Goal: Task Accomplishment & Management: Manage account settings

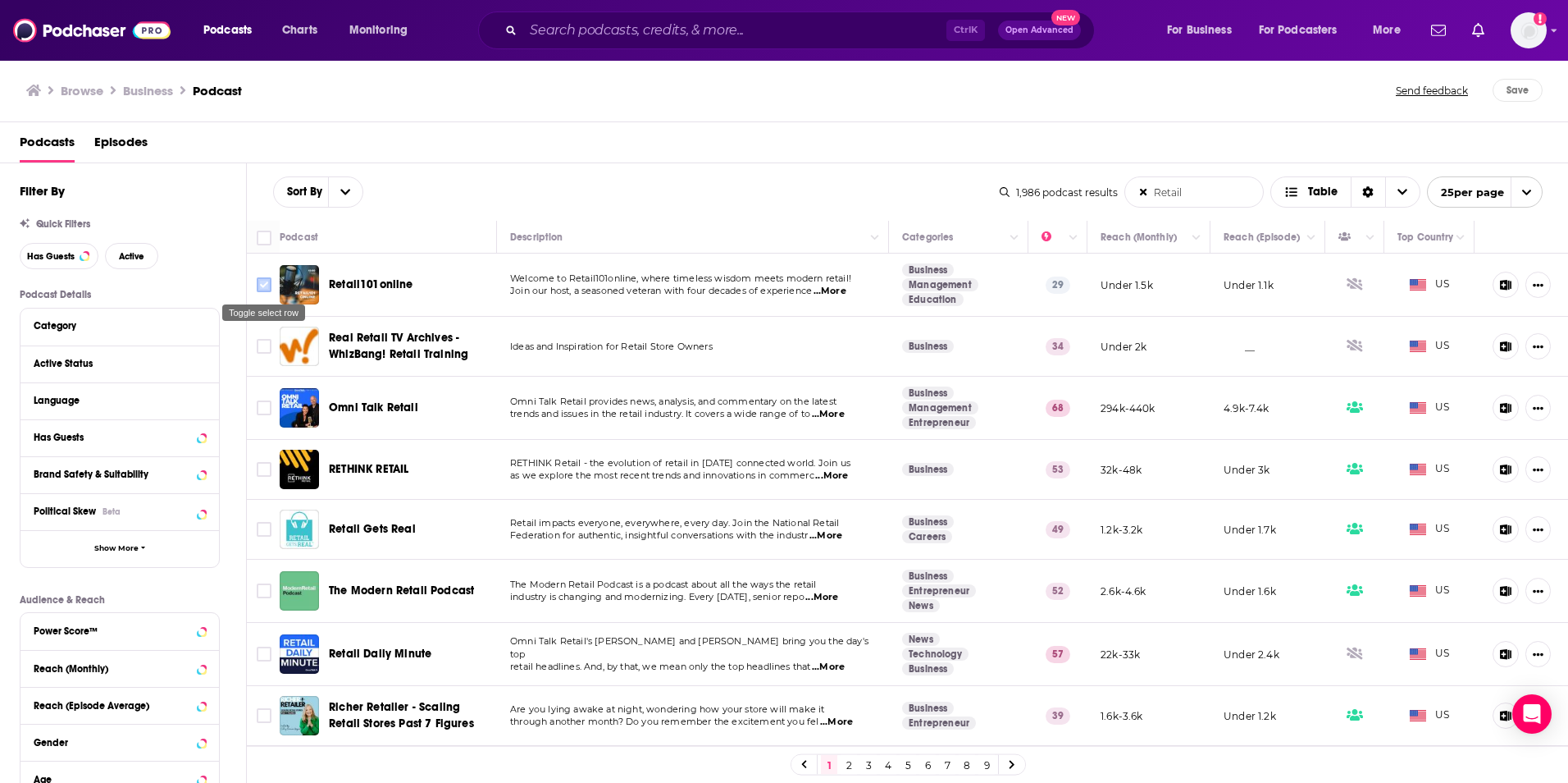
click at [265, 283] on input "Toggle select row" at bounding box center [264, 284] width 15 height 15
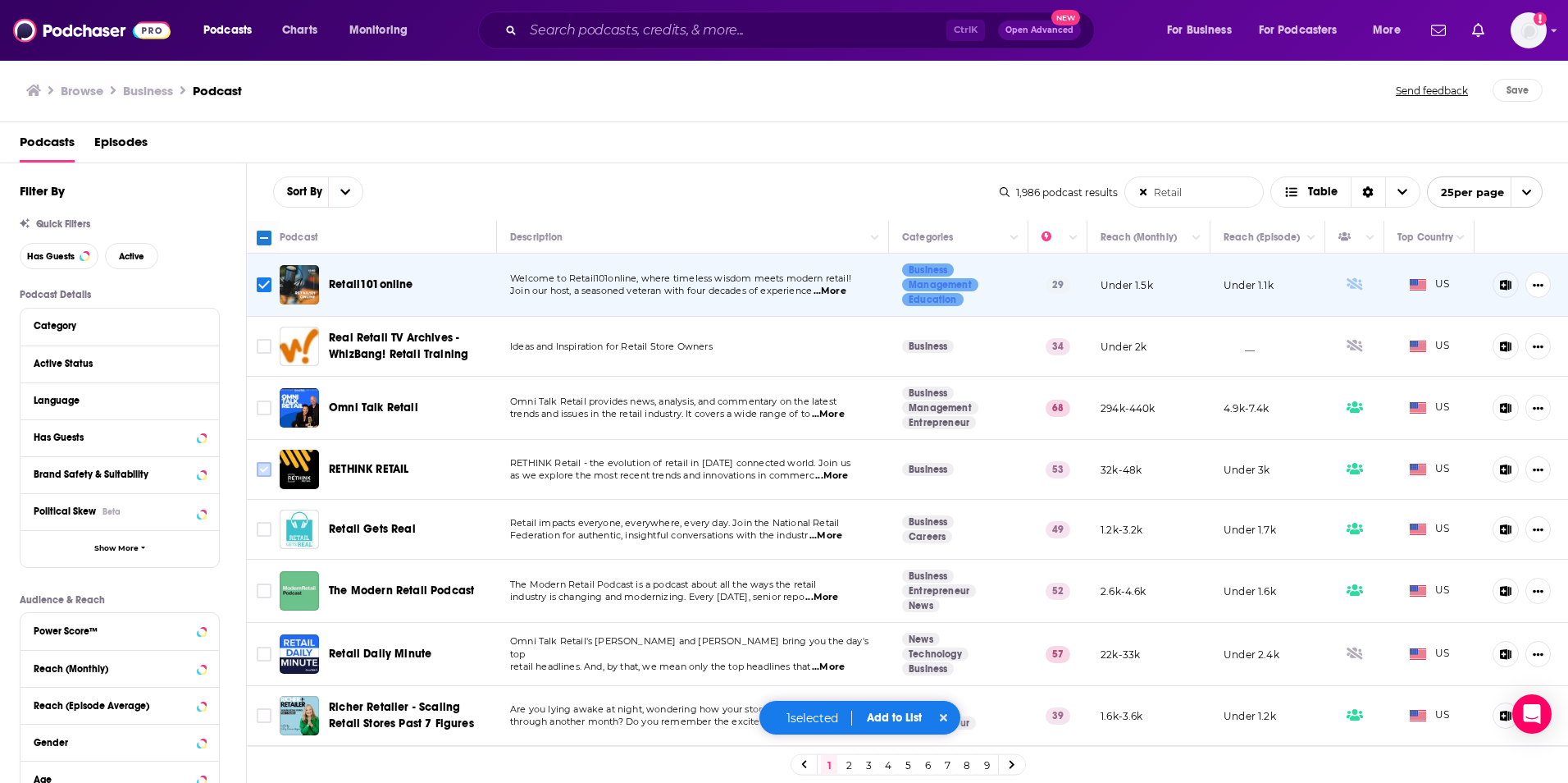
click at [257, 471] on input "Toggle select row" at bounding box center [264, 469] width 15 height 15
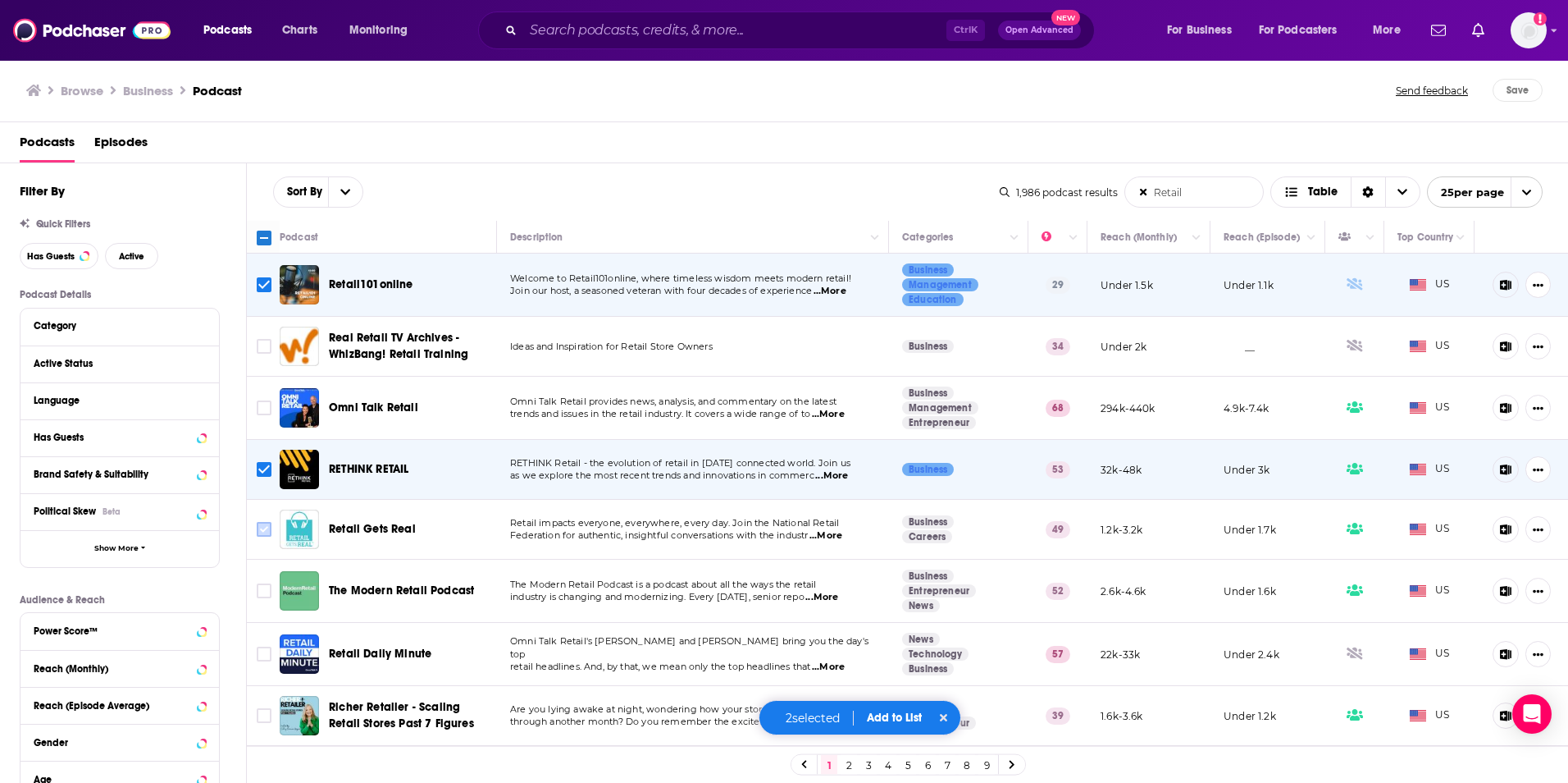
click at [260, 522] on input "Toggle select row" at bounding box center [264, 530] width 15 height 15
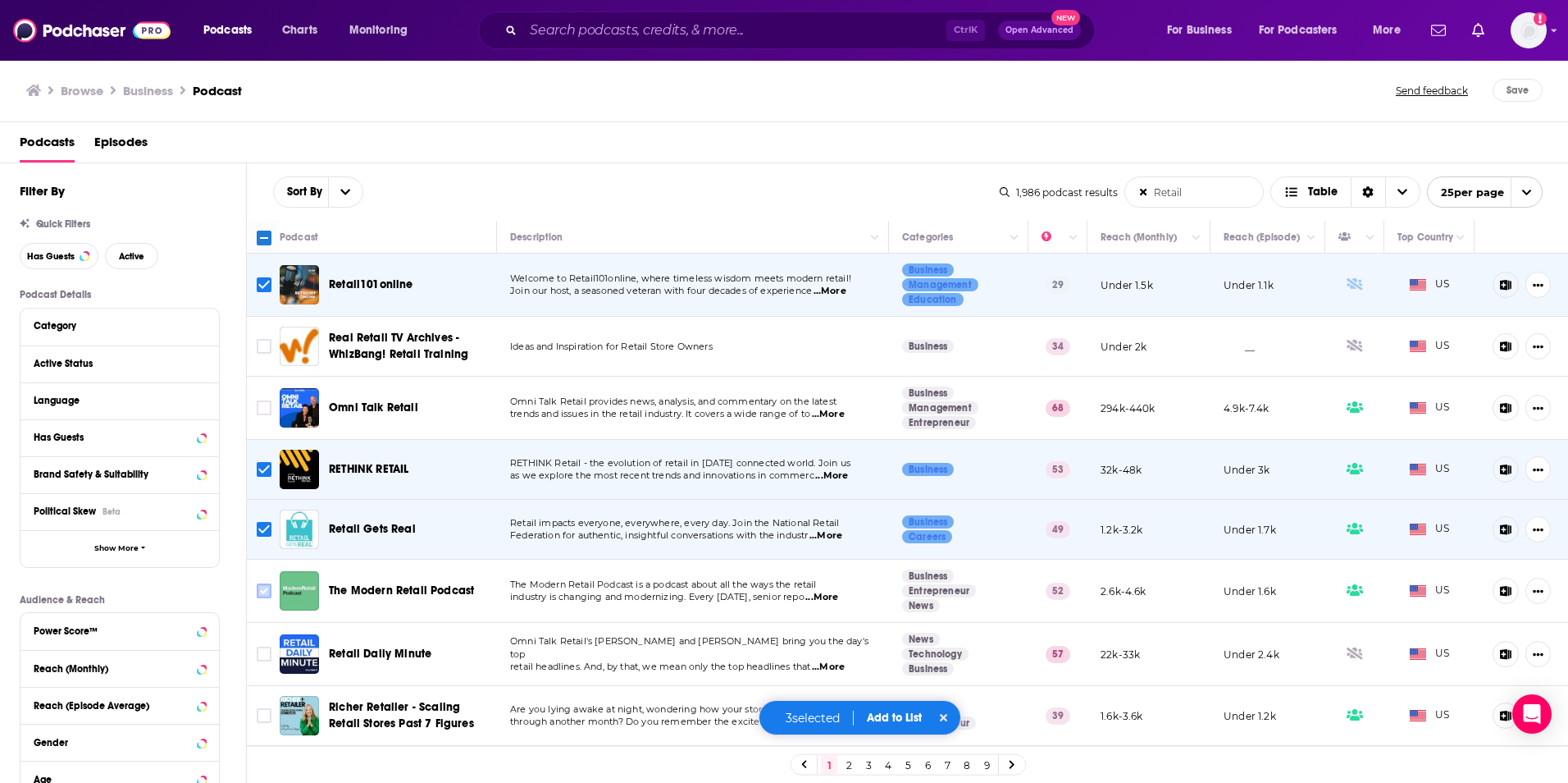
click at [259, 592] on input "Toggle select row" at bounding box center [264, 591] width 15 height 15
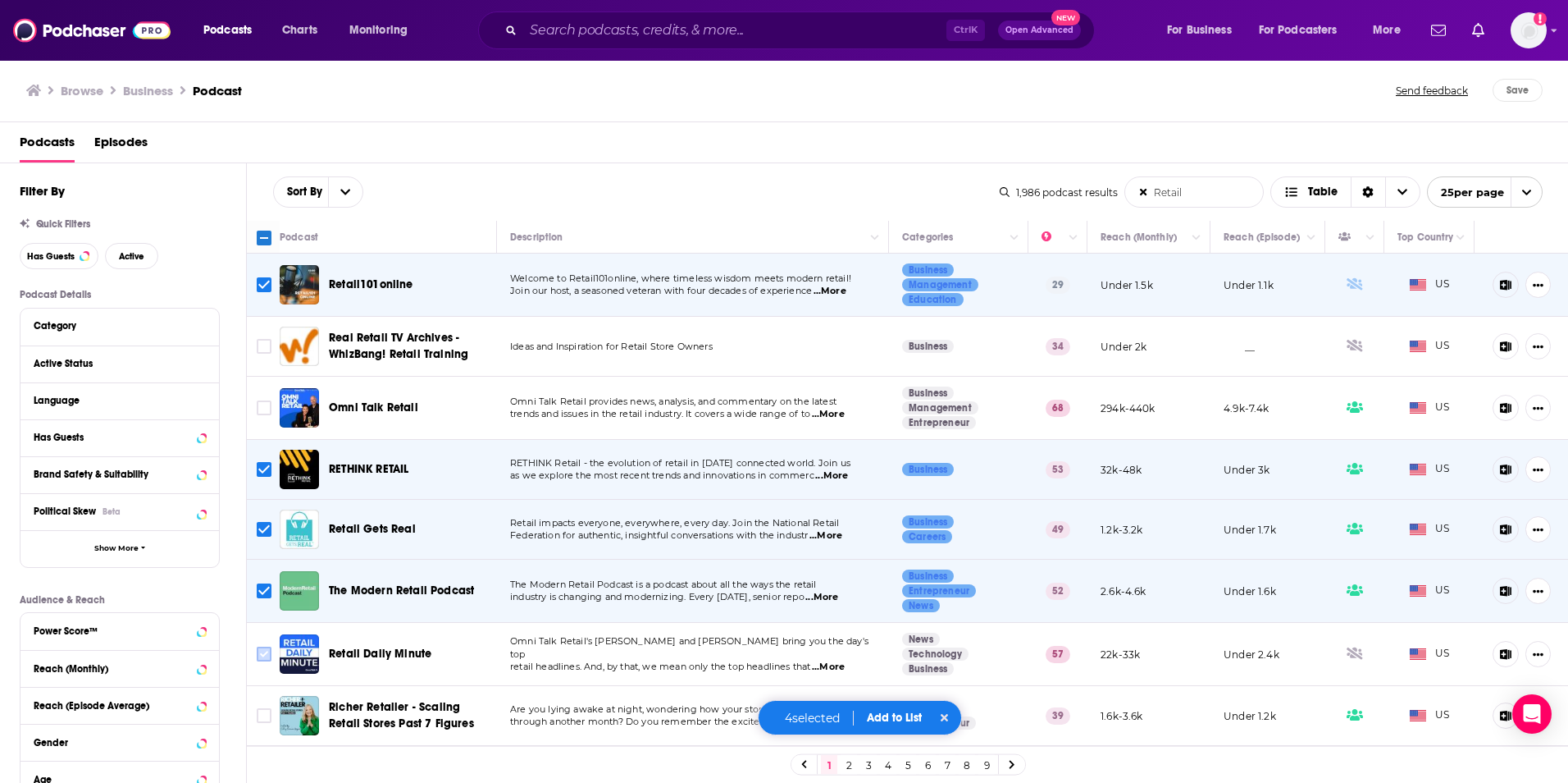
click at [261, 650] on input "Toggle select row" at bounding box center [264, 654] width 15 height 15
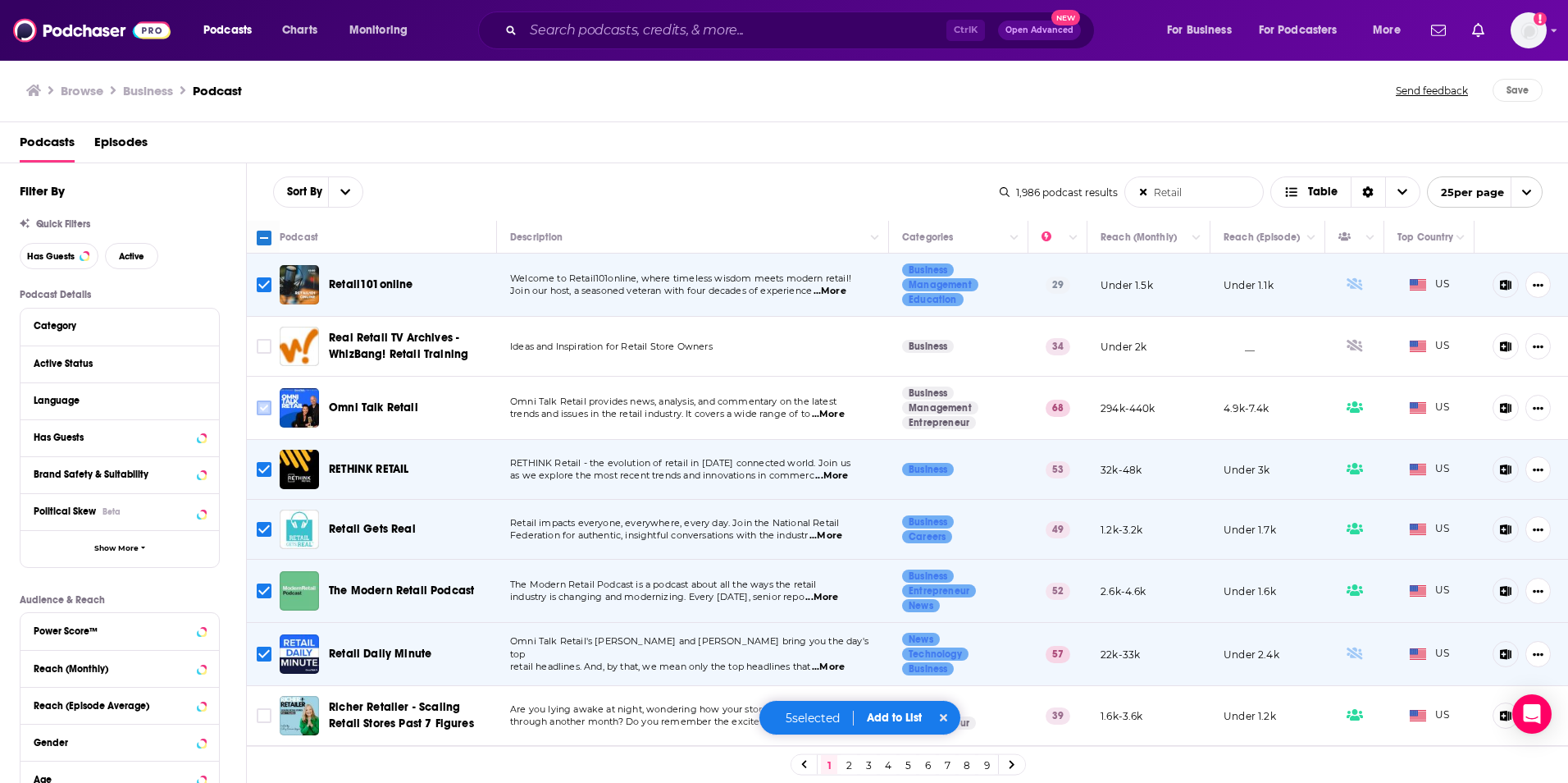
click at [264, 410] on input "Toggle select row" at bounding box center [264, 408] width 15 height 15
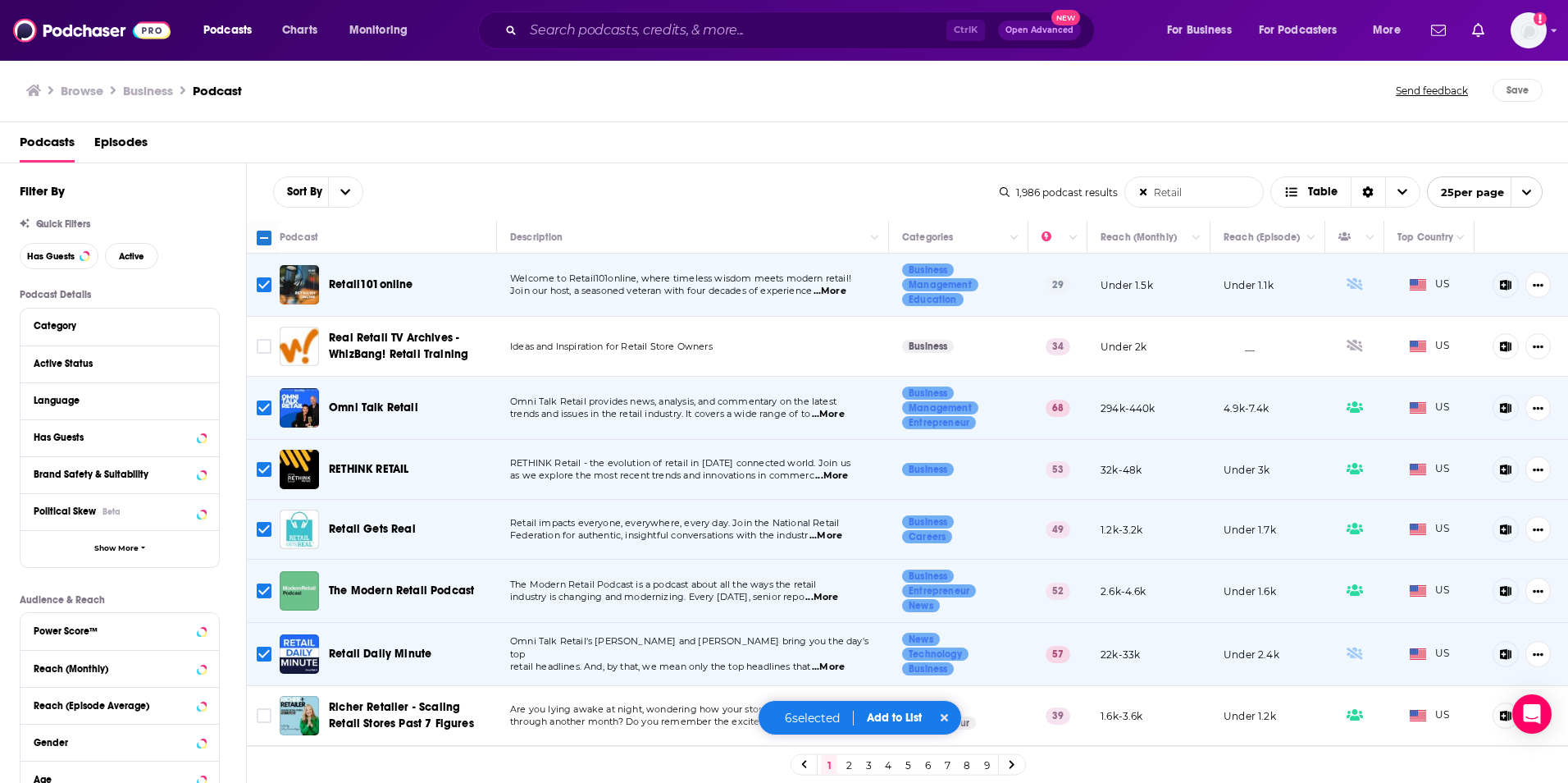
click at [681, 198] on div "Sort By Retail List Search Input Search the results... Table" at bounding box center [636, 192] width 727 height 31
click at [659, 199] on div "Sort By Retail List Search Input Search the results... Table" at bounding box center [636, 192] width 727 height 31
click at [1533, 288] on icon "Show More Button" at bounding box center [1539, 285] width 11 height 11
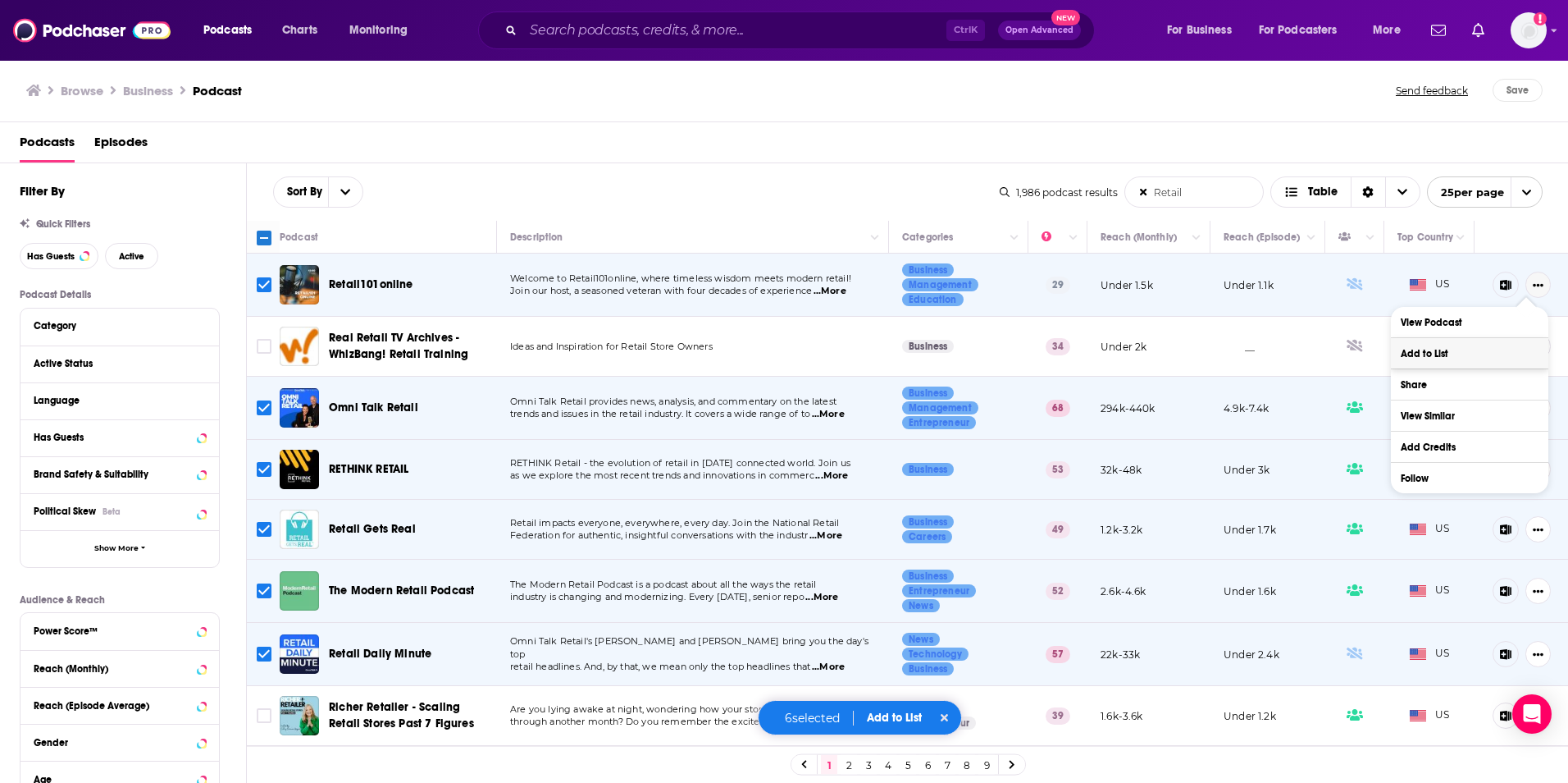
click at [1445, 347] on button "Add to List" at bounding box center [1469, 353] width 157 height 30
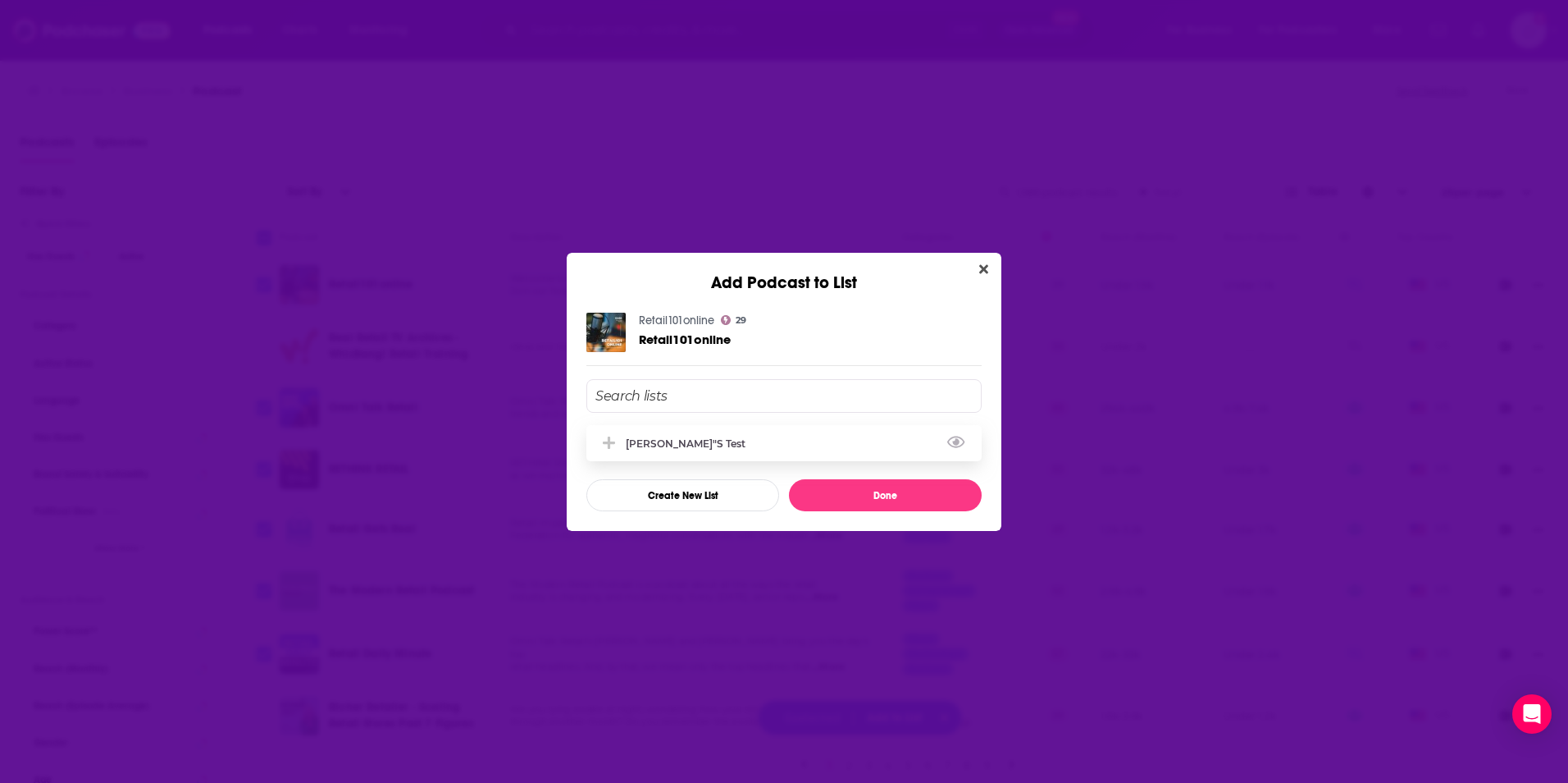
click at [619, 443] on button "Add Podcast To List" at bounding box center [611, 443] width 29 height 17
click at [837, 489] on button "Done" at bounding box center [885, 495] width 193 height 32
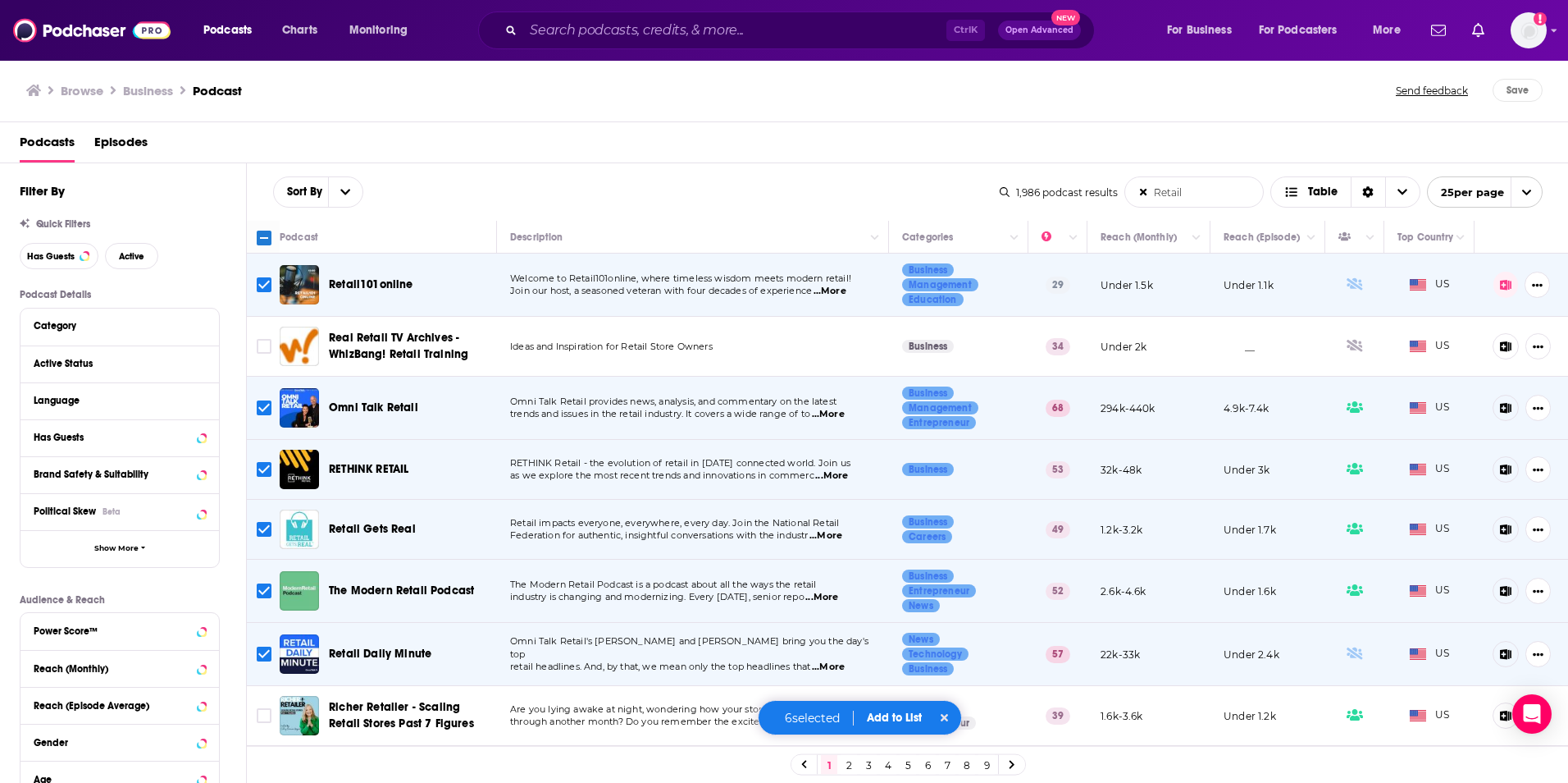
click at [890, 716] on button "Add to List" at bounding box center [894, 717] width 81 height 14
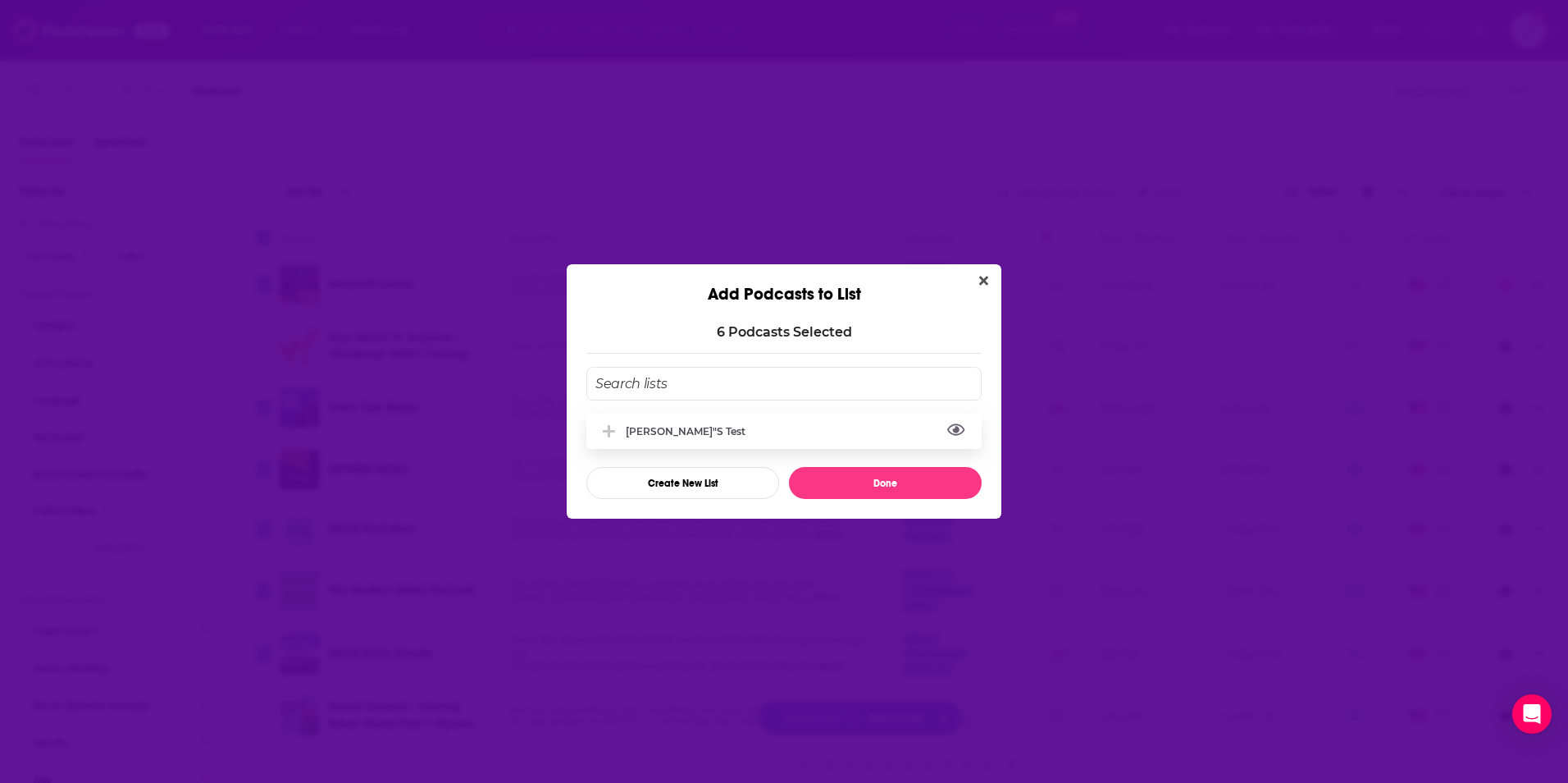
click at [745, 434] on button "View Link" at bounding box center [750, 435] width 10 height 2
click at [913, 429] on div "Alex"s Test" at bounding box center [784, 430] width 395 height 36
click at [889, 479] on button "Done" at bounding box center [885, 482] width 193 height 32
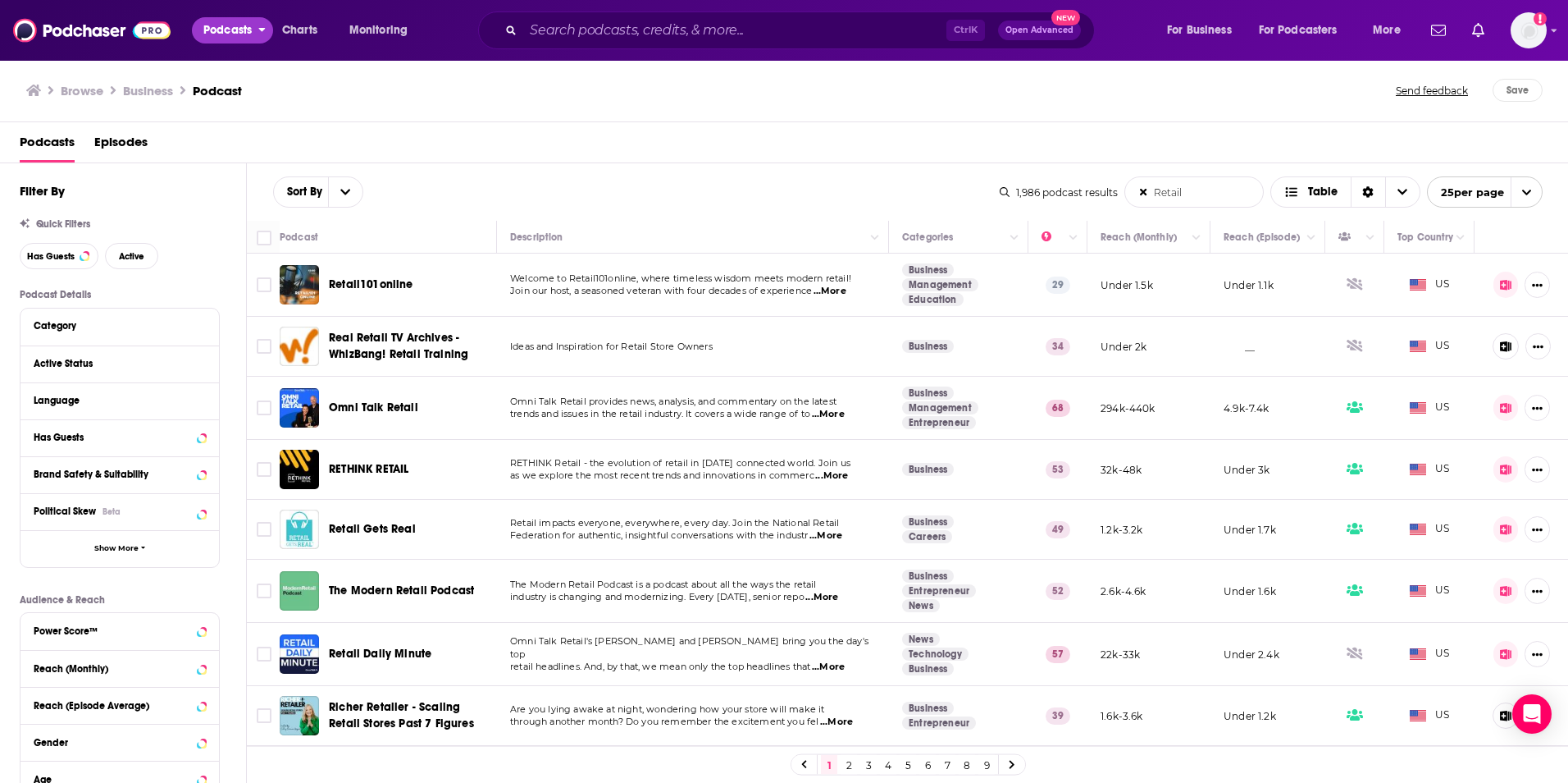
click at [260, 23] on icon "open menu" at bounding box center [262, 27] width 7 height 12
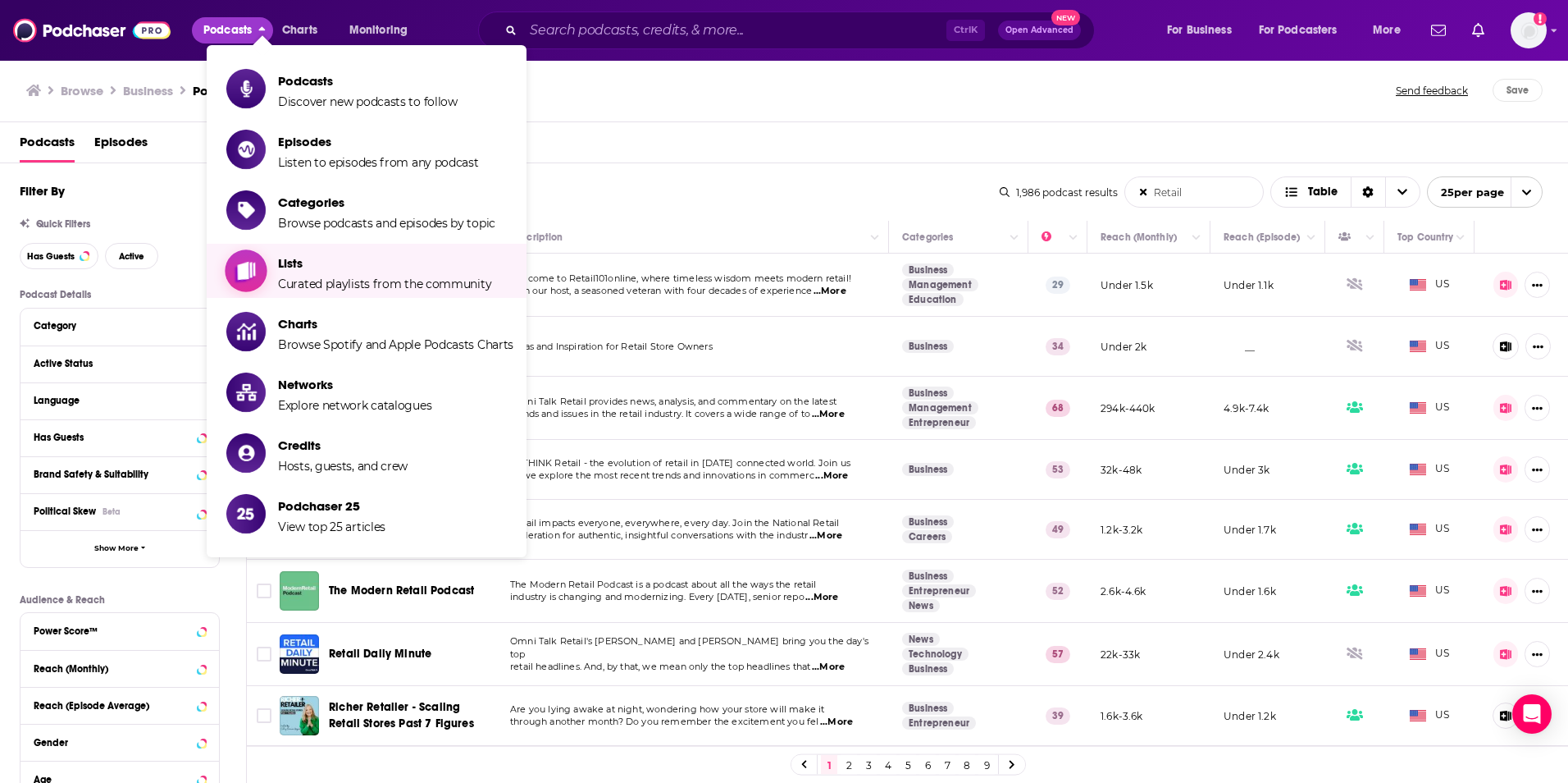
click at [323, 267] on span "Lists" at bounding box center [384, 263] width 213 height 16
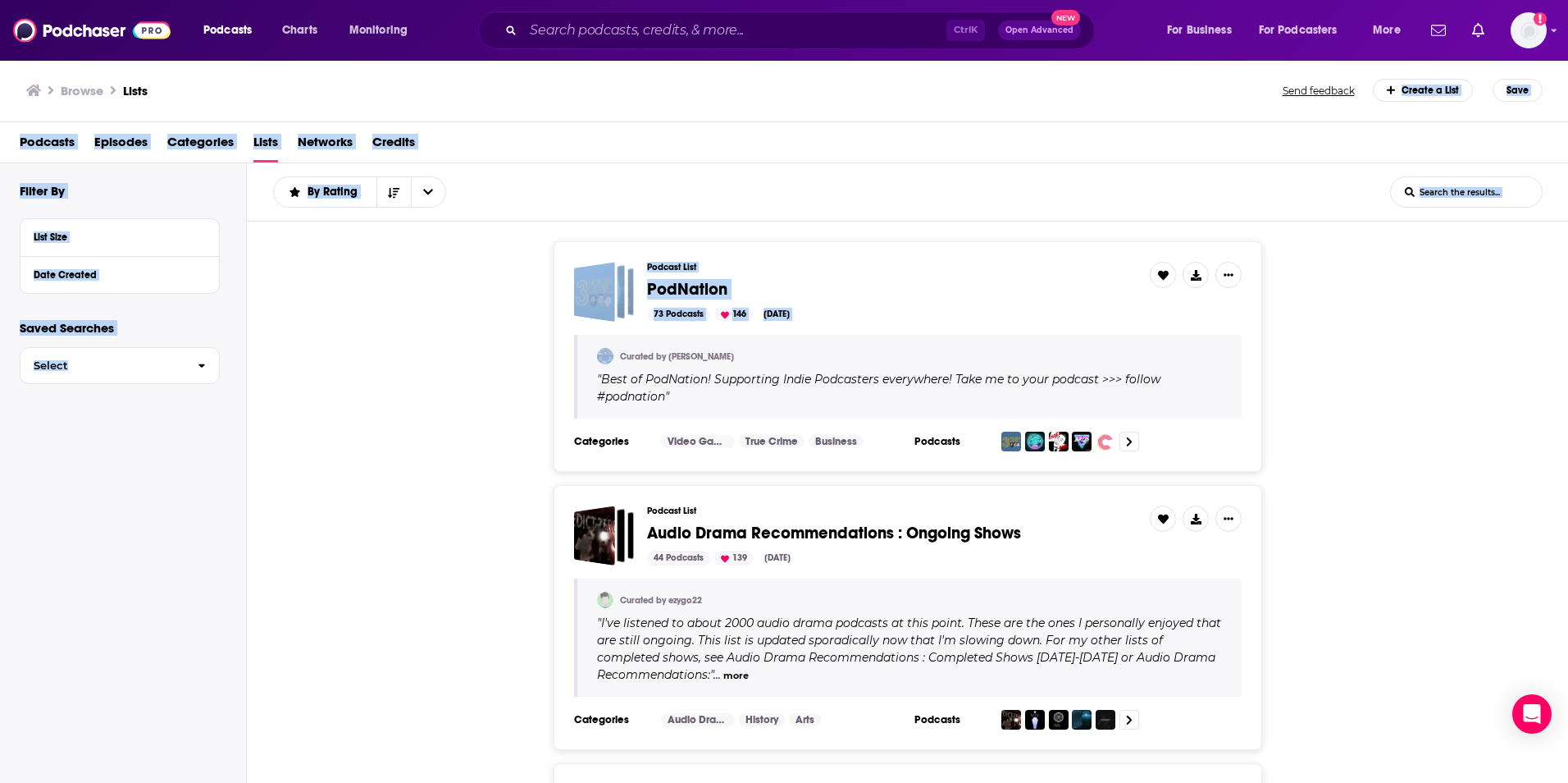
drag, startPoint x: 1399, startPoint y: 91, endPoint x: 1271, endPoint y: 331, distance: 272.0
click at [1271, 331] on div "Browse Lists Send feedback Create a List Save Podcasts Episodes Categories List…" at bounding box center [784, 421] width 1569 height 724
click at [1271, 331] on div "Podcast List PodNation 73 Podcasts 146 Aug 30, 2025 Curated by Alex " Best of P…" at bounding box center [908, 357] width 1322 height 231
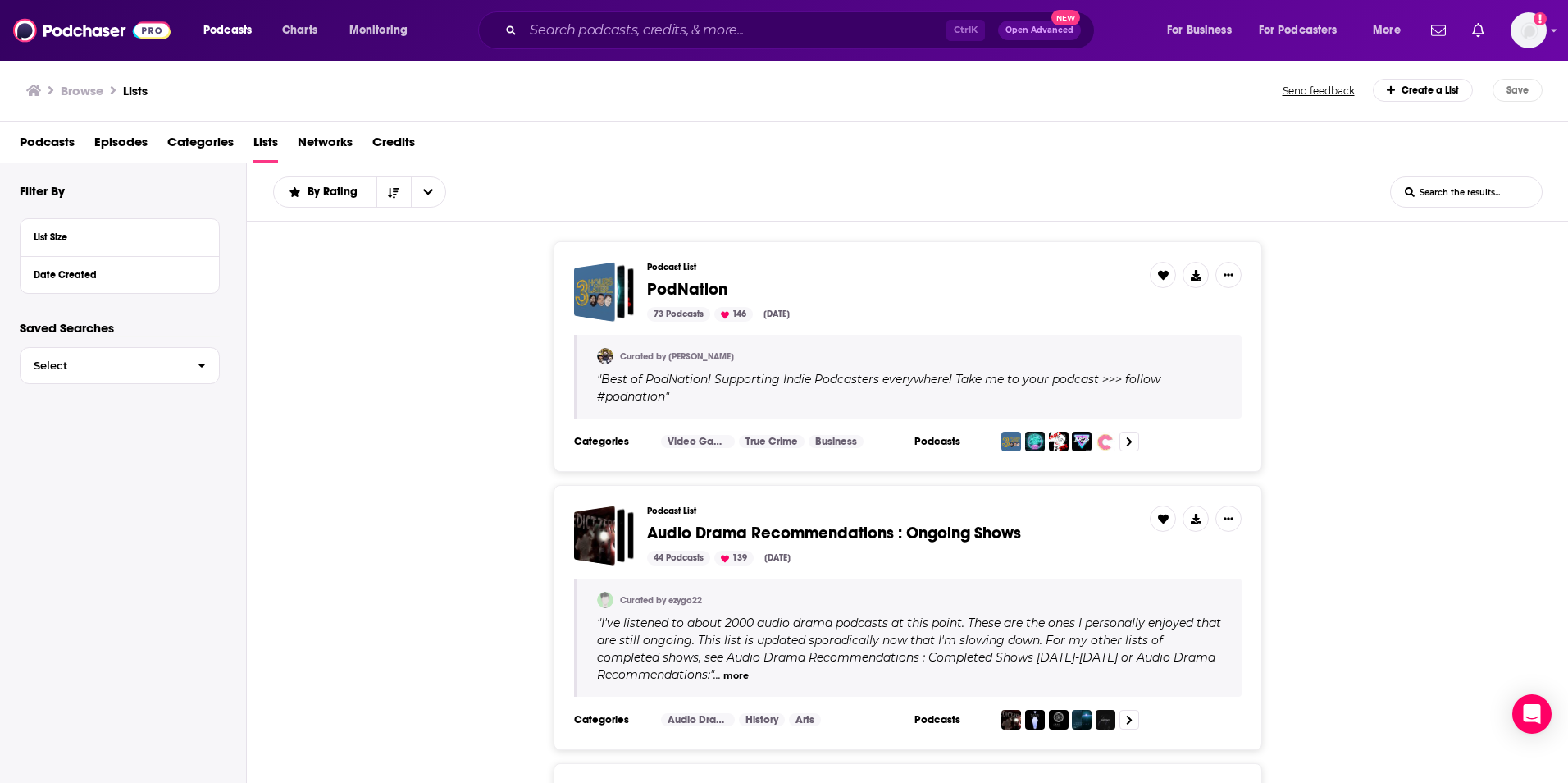
click at [1399, 278] on div "Podcast List PodNation 73 Podcasts 146 Aug 30, 2025 Curated by Alex " Best of P…" at bounding box center [908, 357] width 1322 height 231
click at [1382, 27] on span "More" at bounding box center [1387, 30] width 28 height 23
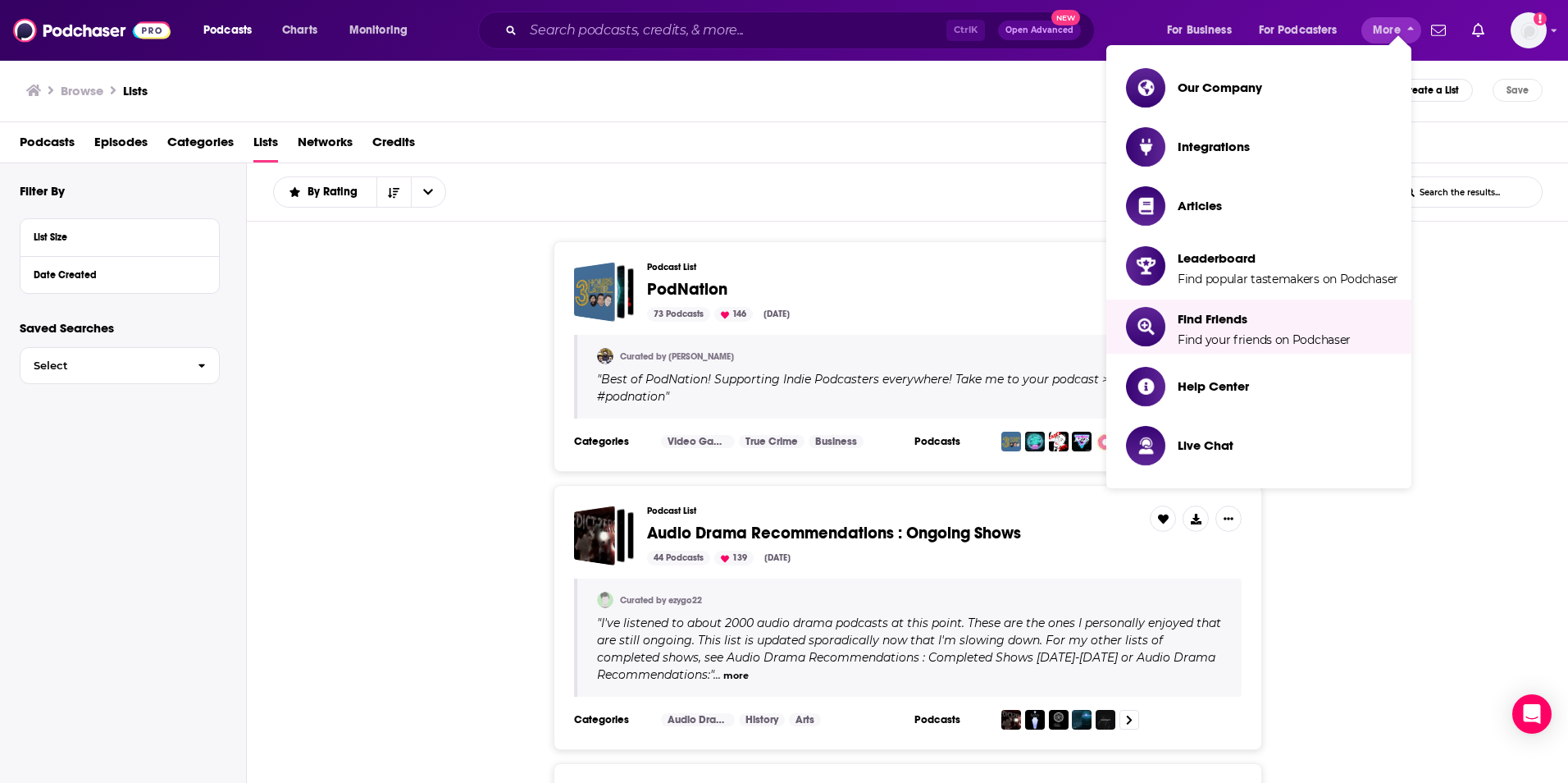
click at [1477, 285] on div "Podcast List PodNation 73 Podcasts 146 Aug 30, 2025 Curated by Alex " Best of P…" at bounding box center [908, 357] width 1322 height 231
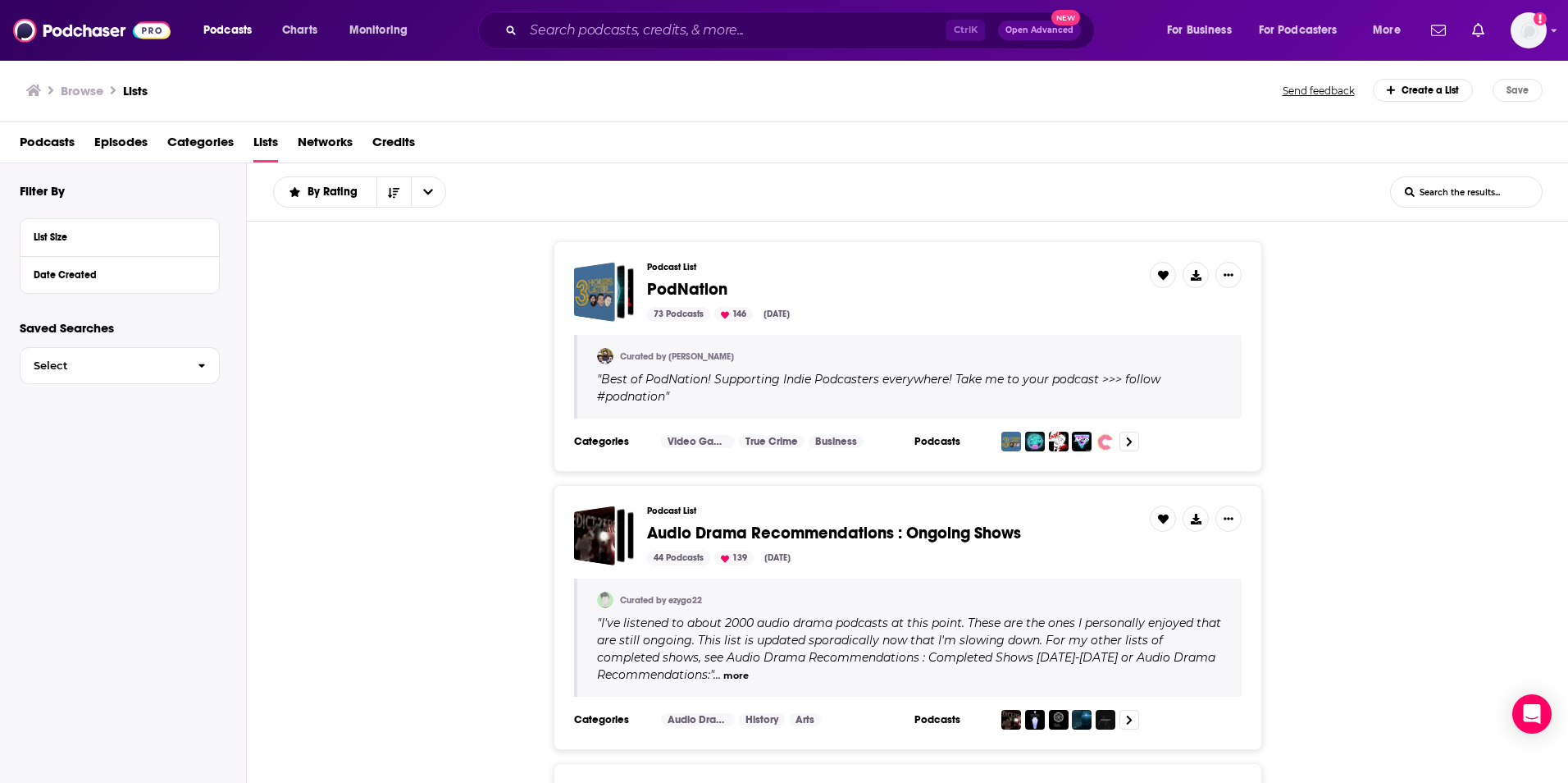
click at [144, 92] on h1 "Lists" at bounding box center [135, 91] width 25 height 16
click at [51, 140] on span "Podcasts" at bounding box center [48, 145] width 55 height 34
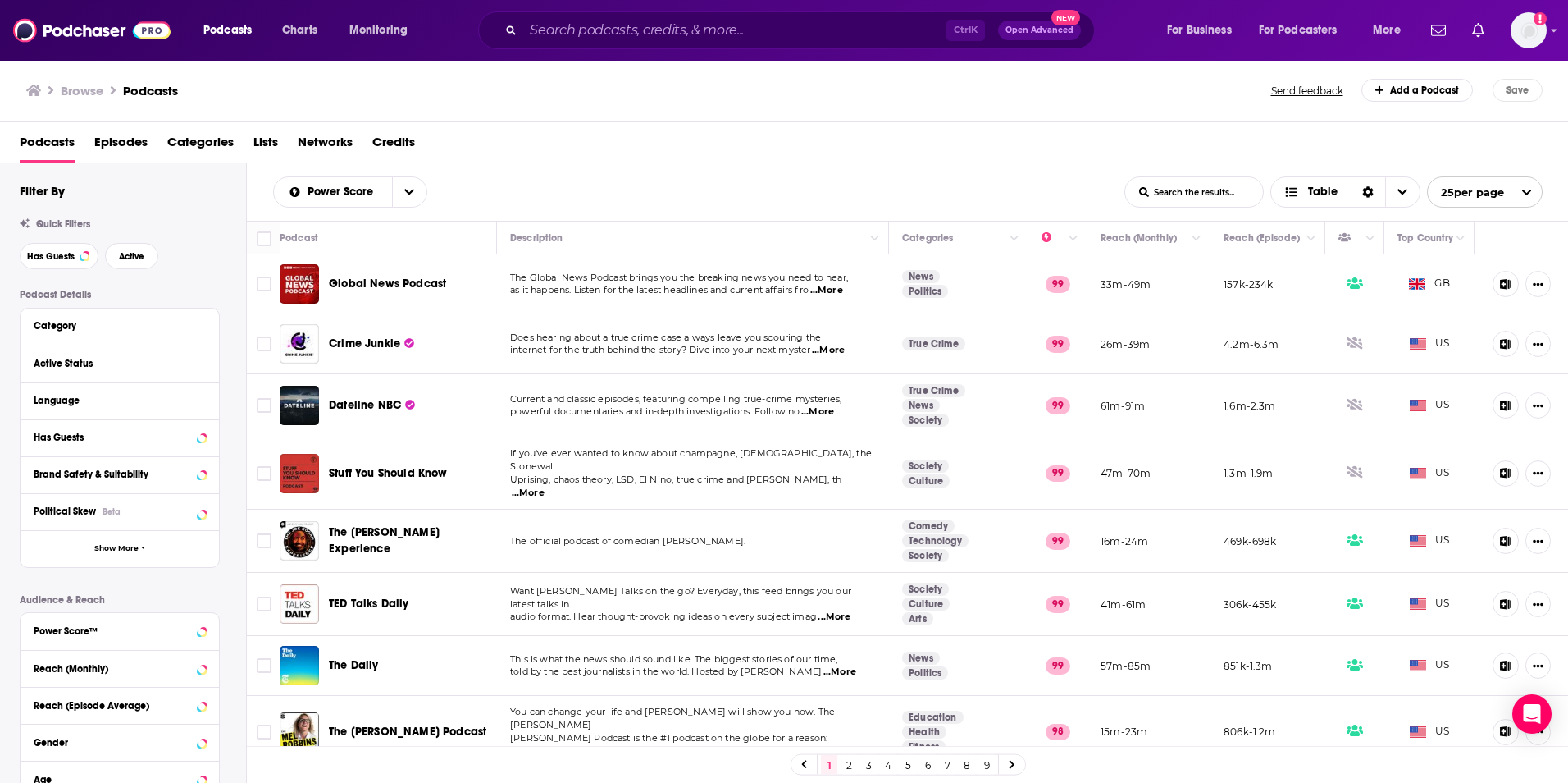
click at [213, 278] on div "Filter By Quick Filters Has Guests Active Podcast Details Category Active Statu…" at bounding box center [133, 541] width 227 height 715
click at [282, 32] on link "Charts" at bounding box center [299, 30] width 56 height 27
click at [265, 145] on span "Lists" at bounding box center [265, 145] width 25 height 34
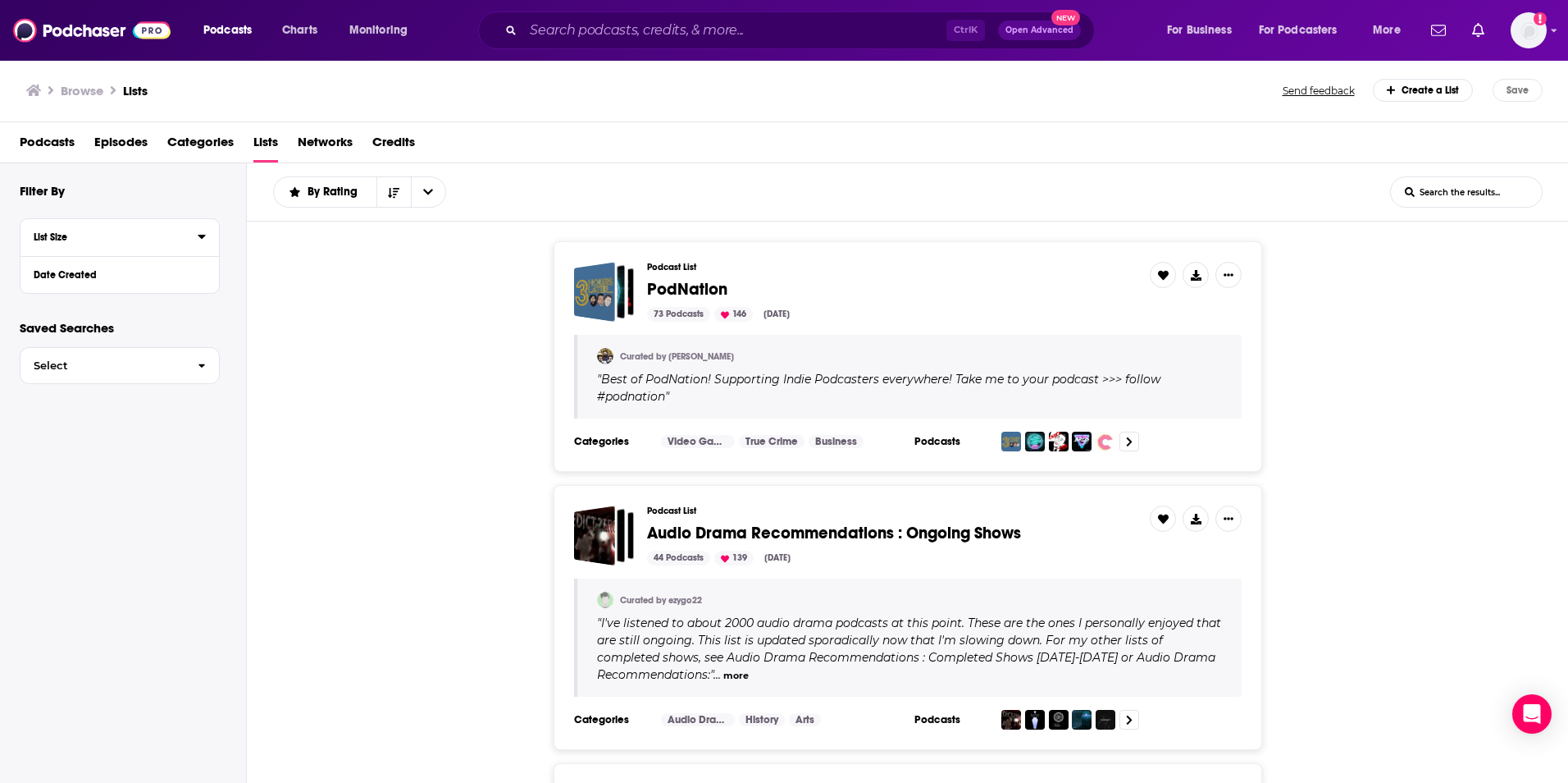
click at [52, 242] on div "List Size" at bounding box center [111, 237] width 154 height 12
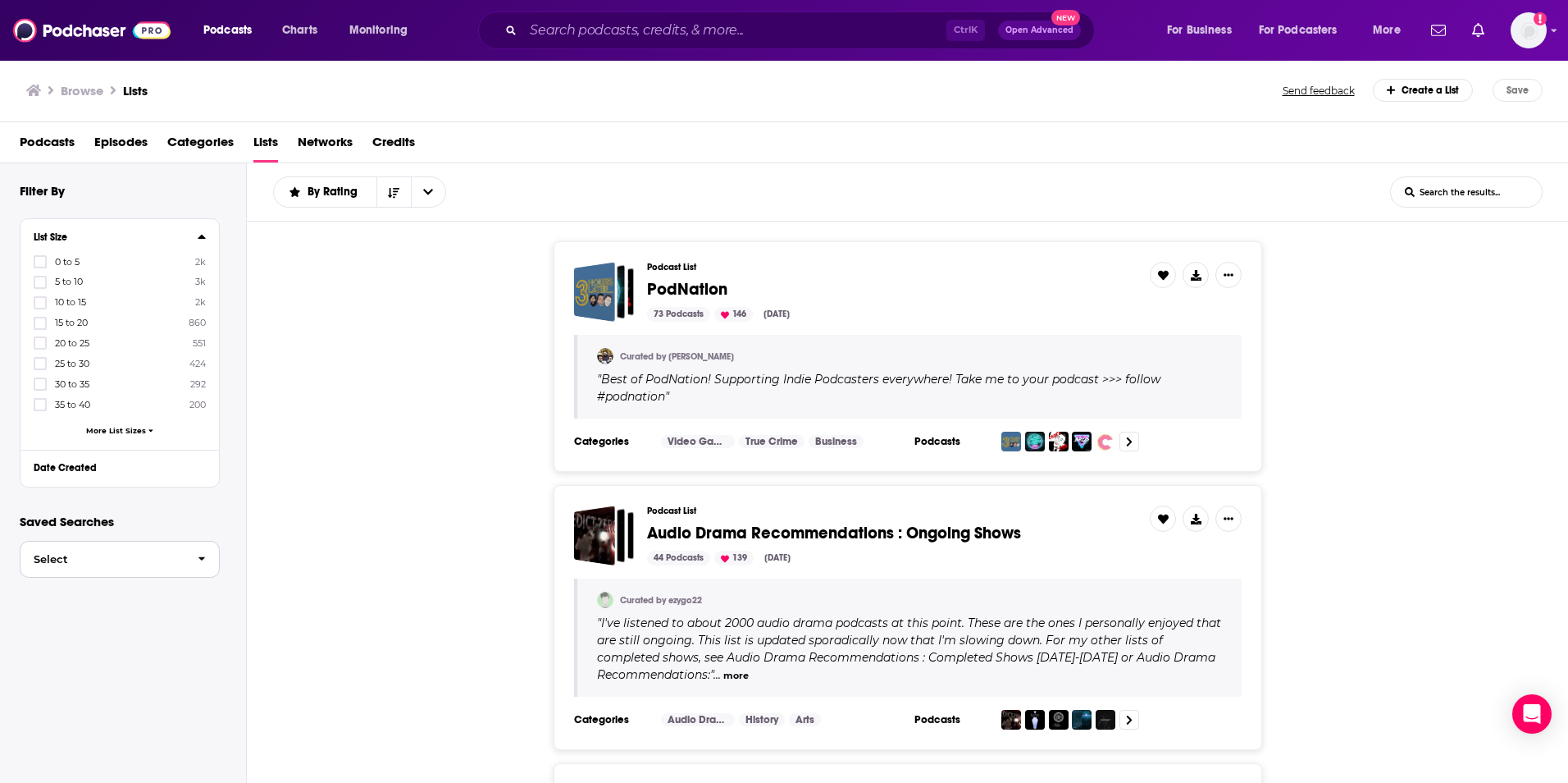
click at [139, 559] on span "Select" at bounding box center [101, 560] width 164 height 11
click at [212, 530] on div at bounding box center [120, 530] width 200 height 1
click at [1552, 27] on icon "Show profile menu" at bounding box center [1553, 30] width 6 height 10
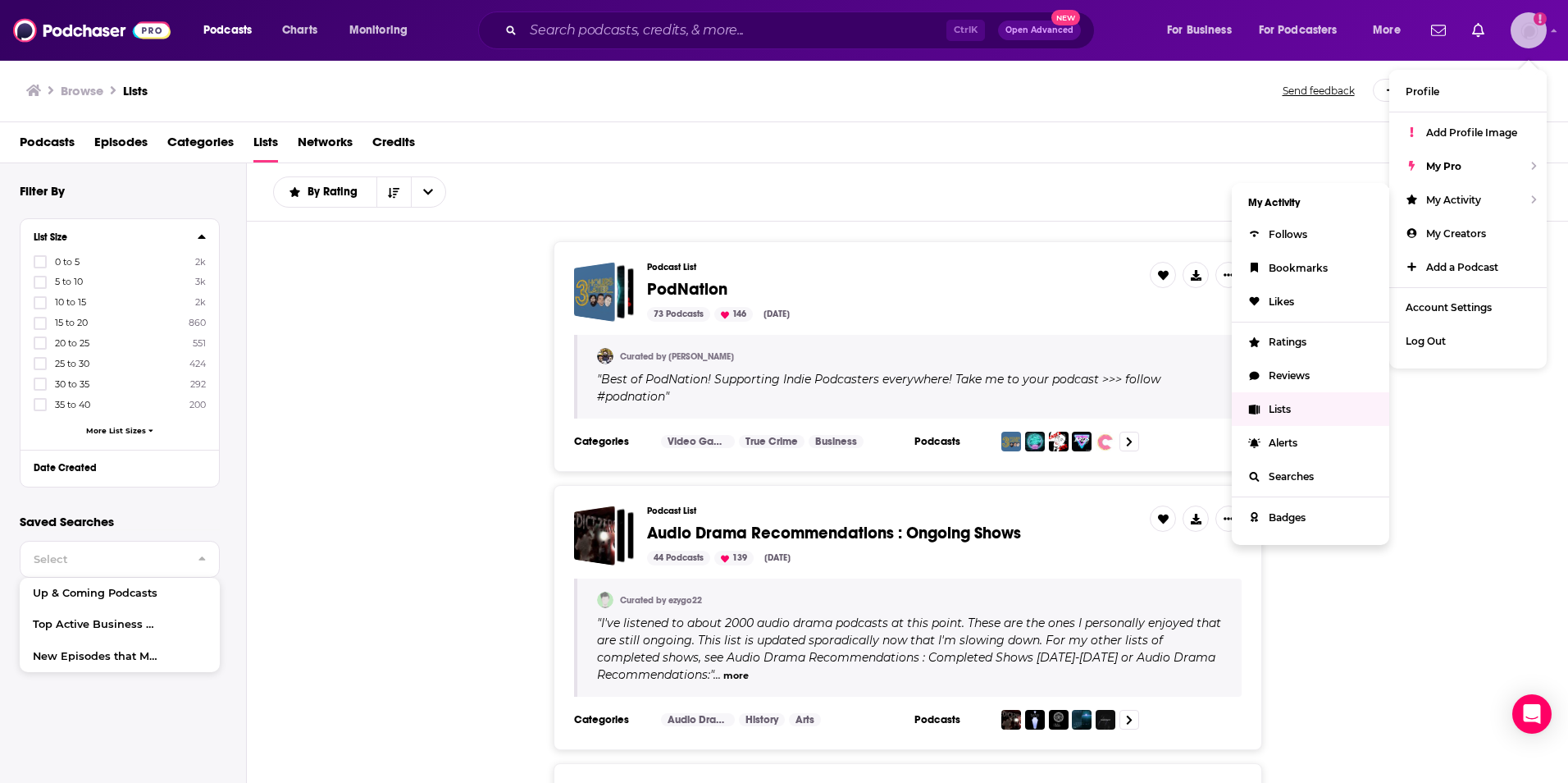
click at [1251, 404] on icon "Show profile menu" at bounding box center [1253, 409] width 12 height 10
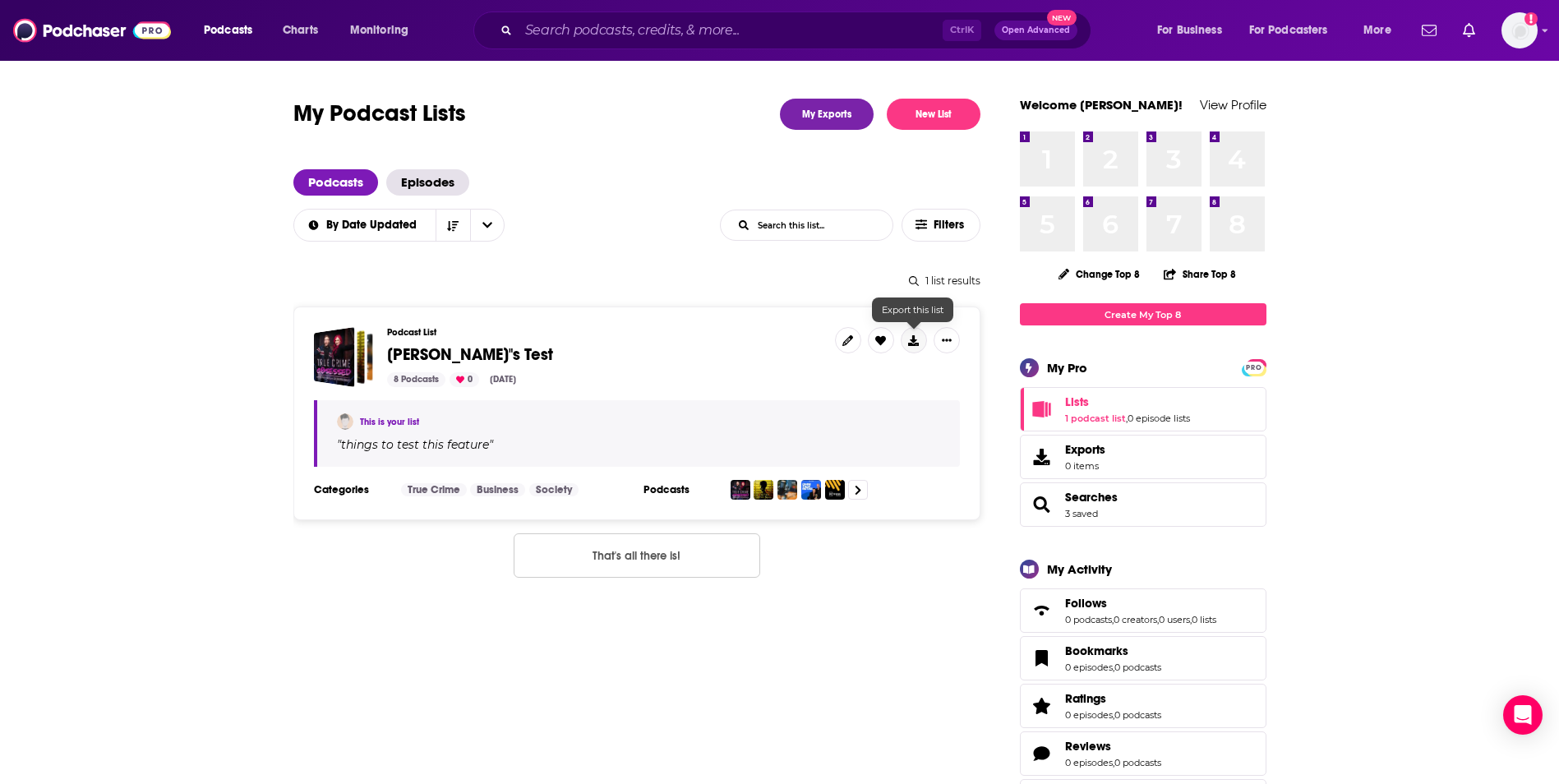
click at [911, 343] on icon at bounding box center [913, 341] width 11 height 11
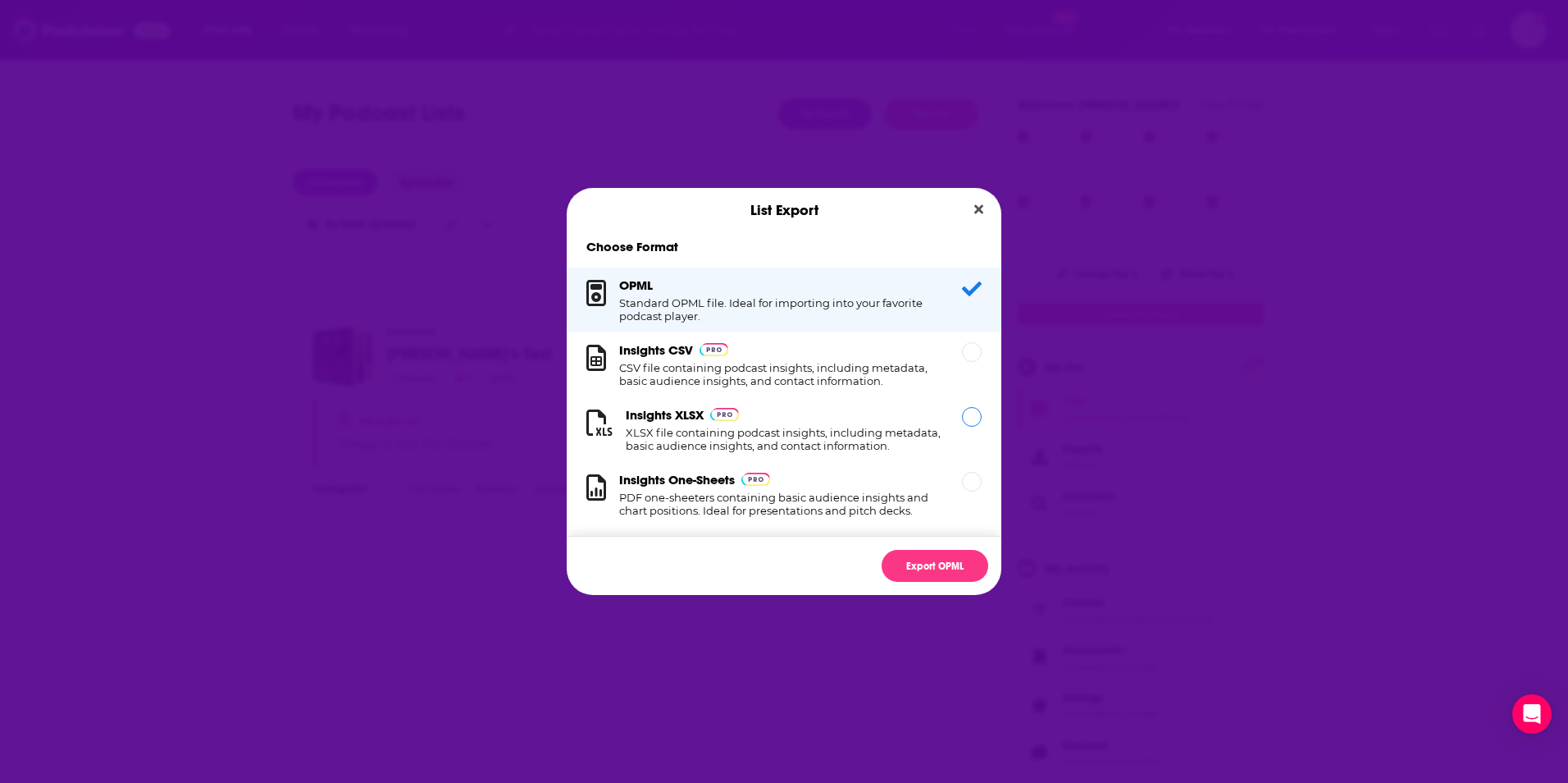
click at [810, 439] on h1 "XLSX file containing podcast insights, including metadata, basic audience insig…" at bounding box center [784, 439] width 316 height 27
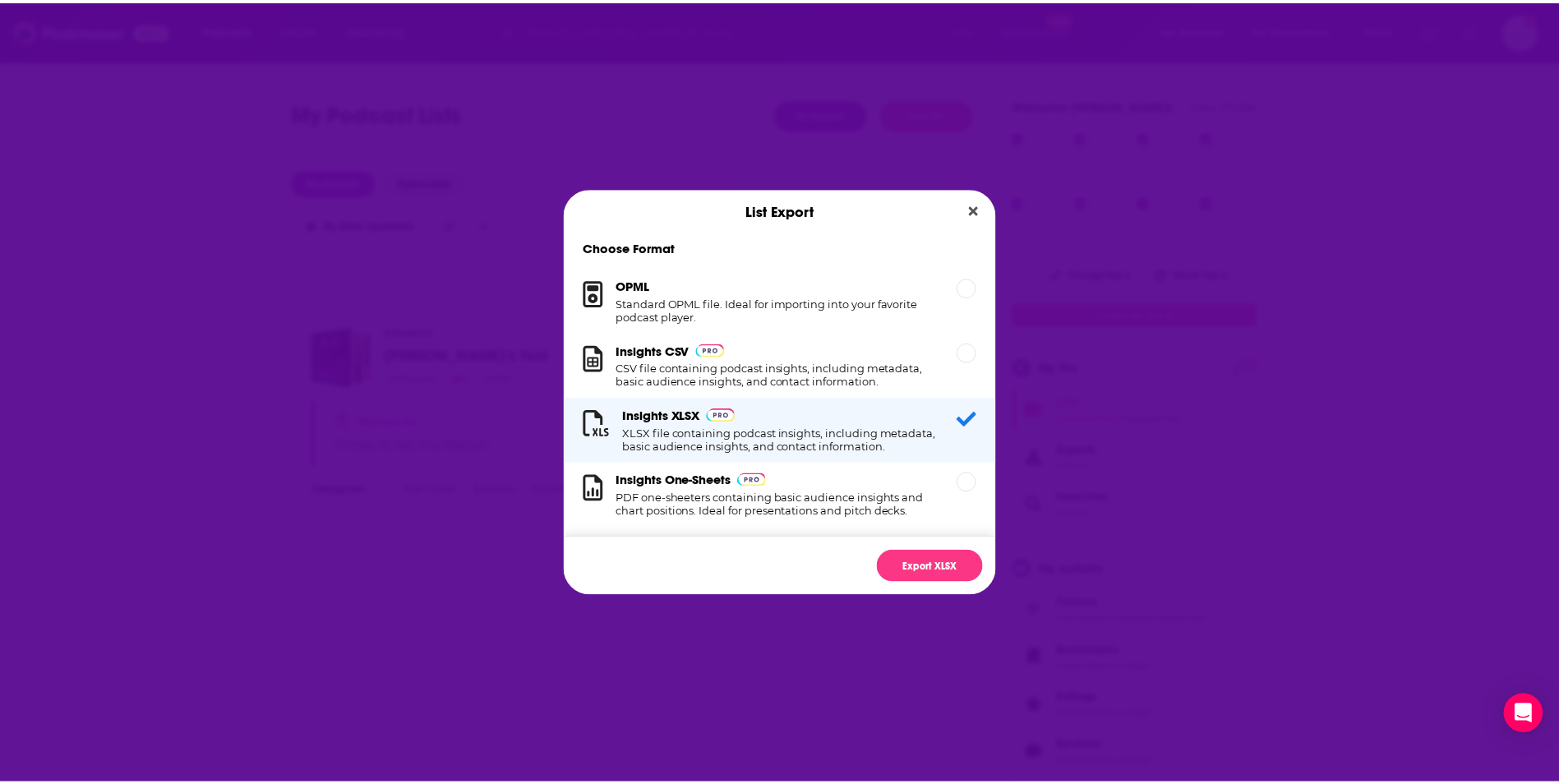
scroll to position [27, 0]
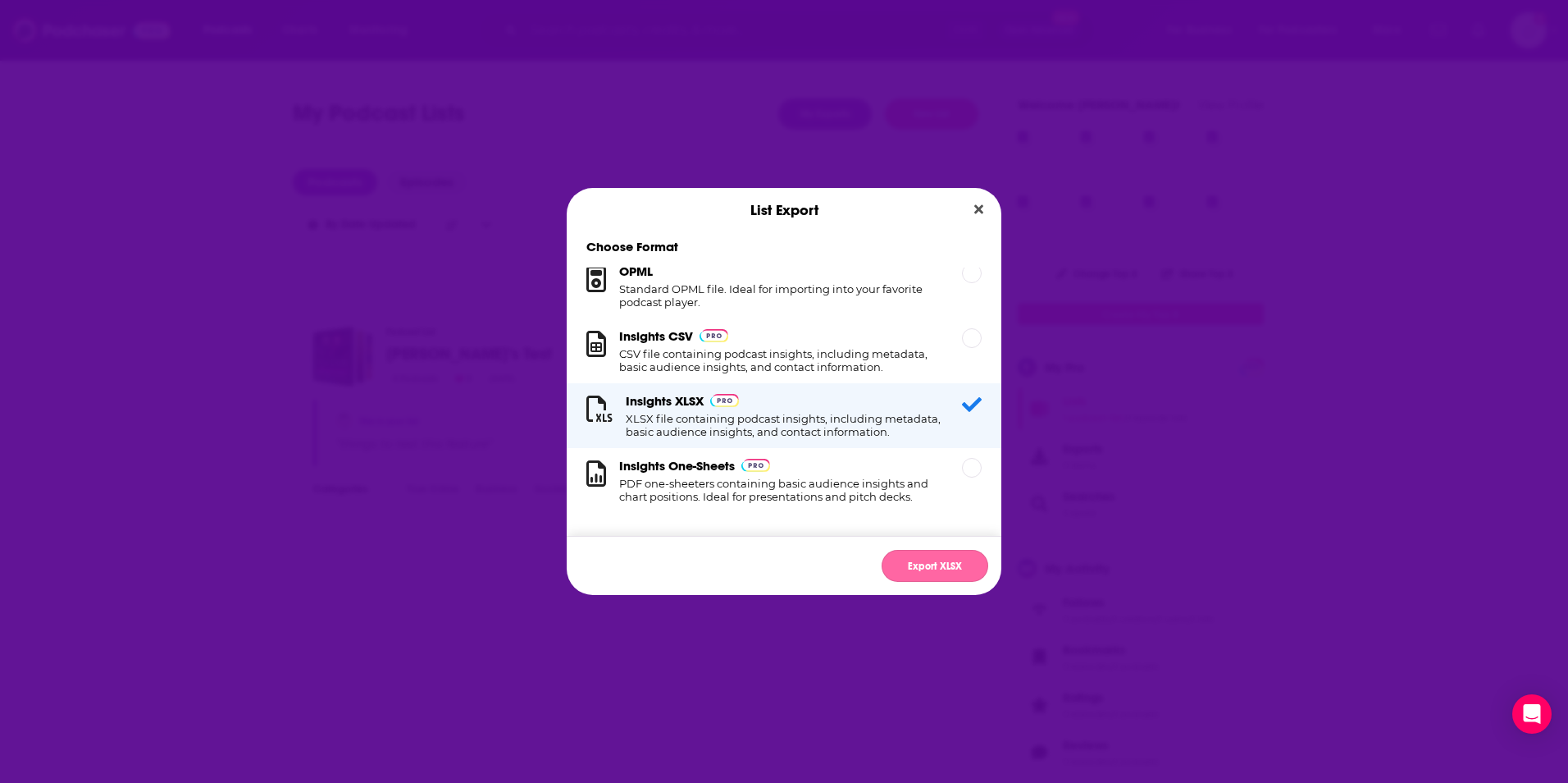
click at [949, 567] on button "Export XLSX" at bounding box center [934, 565] width 107 height 32
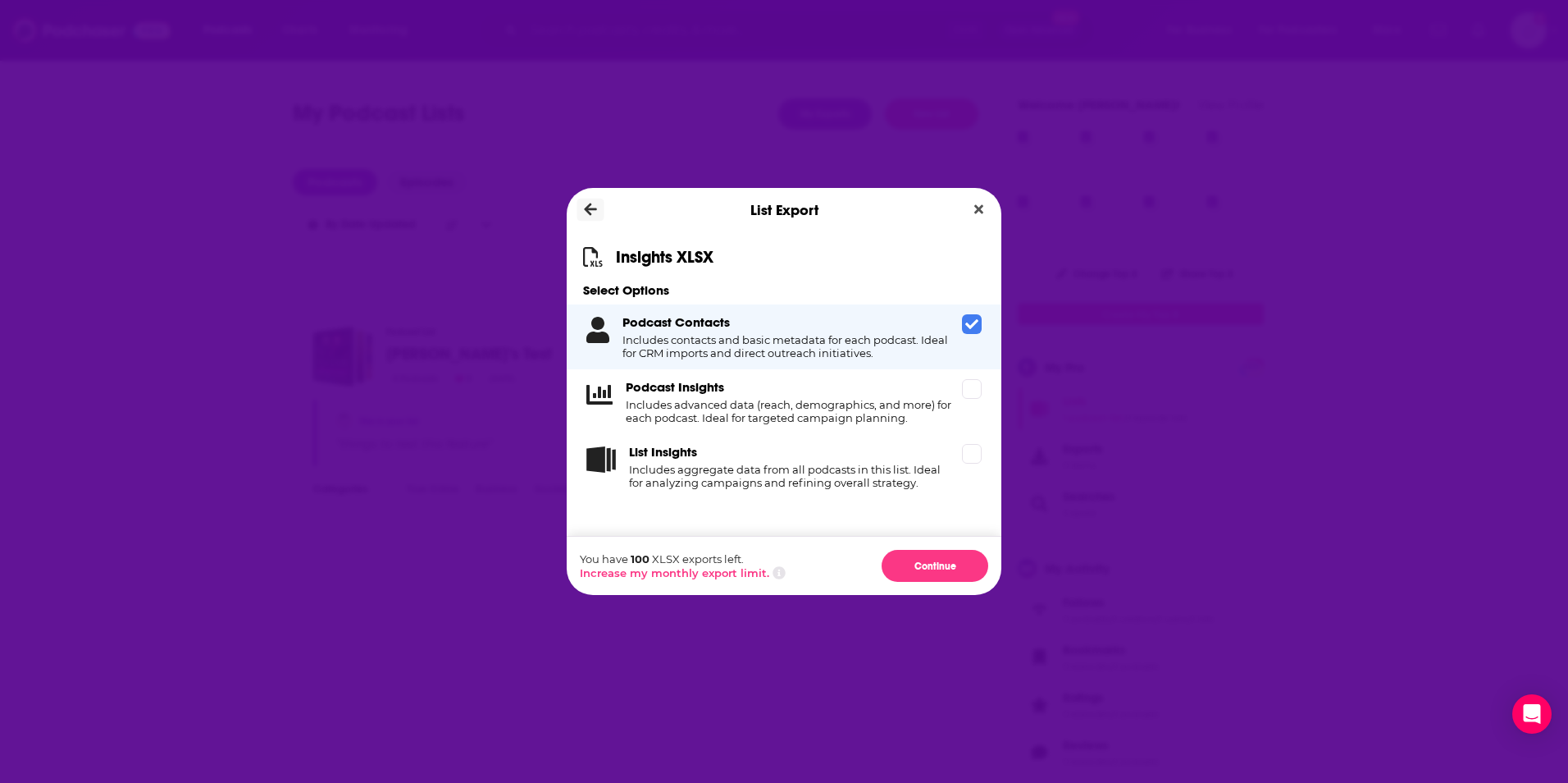
click at [591, 205] on icon "Dialog" at bounding box center [591, 209] width 12 height 12
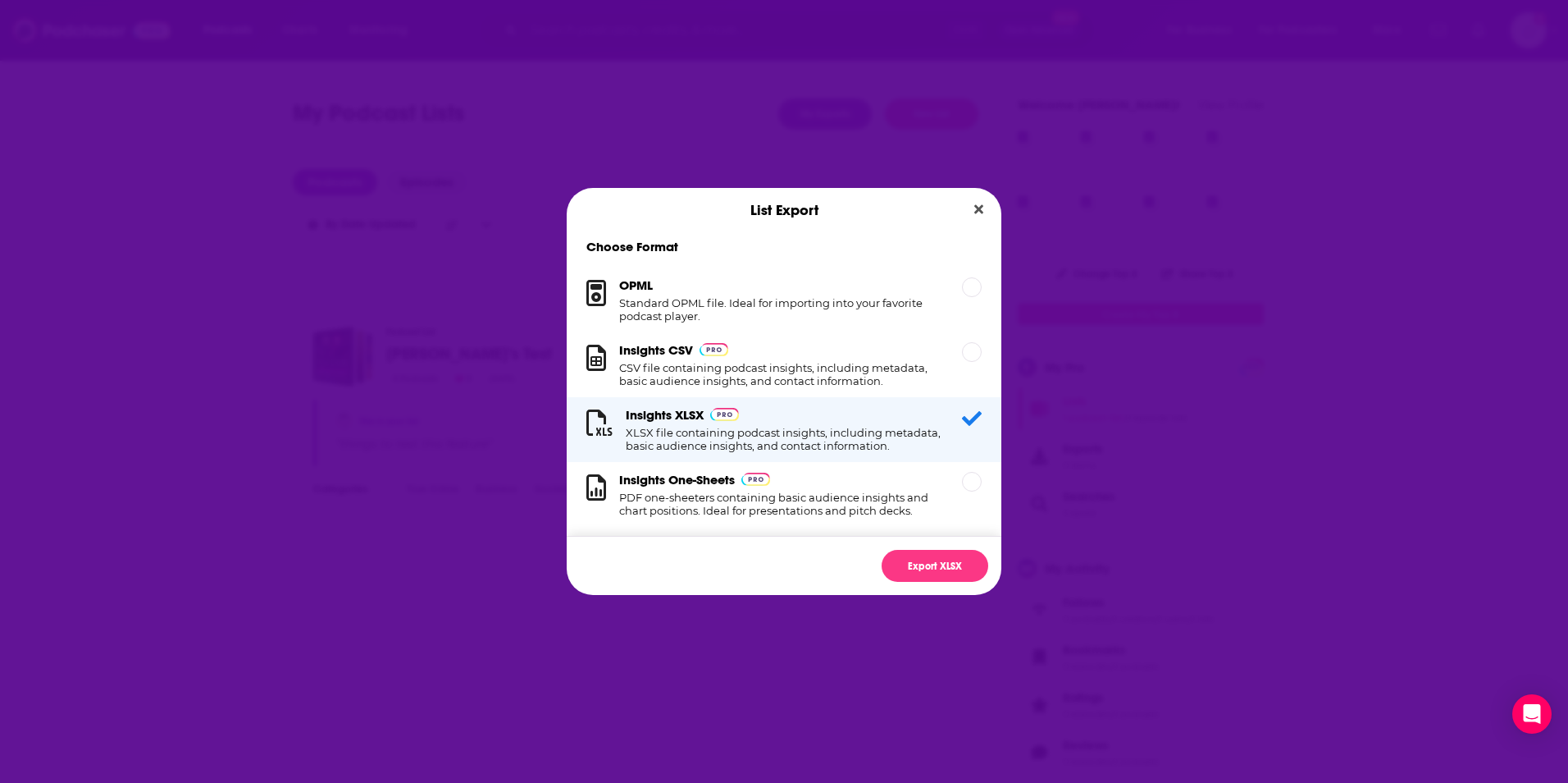
click at [591, 205] on div "List Export" at bounding box center [784, 209] width 434 height 44
click at [970, 211] on button "Close" at bounding box center [979, 209] width 22 height 20
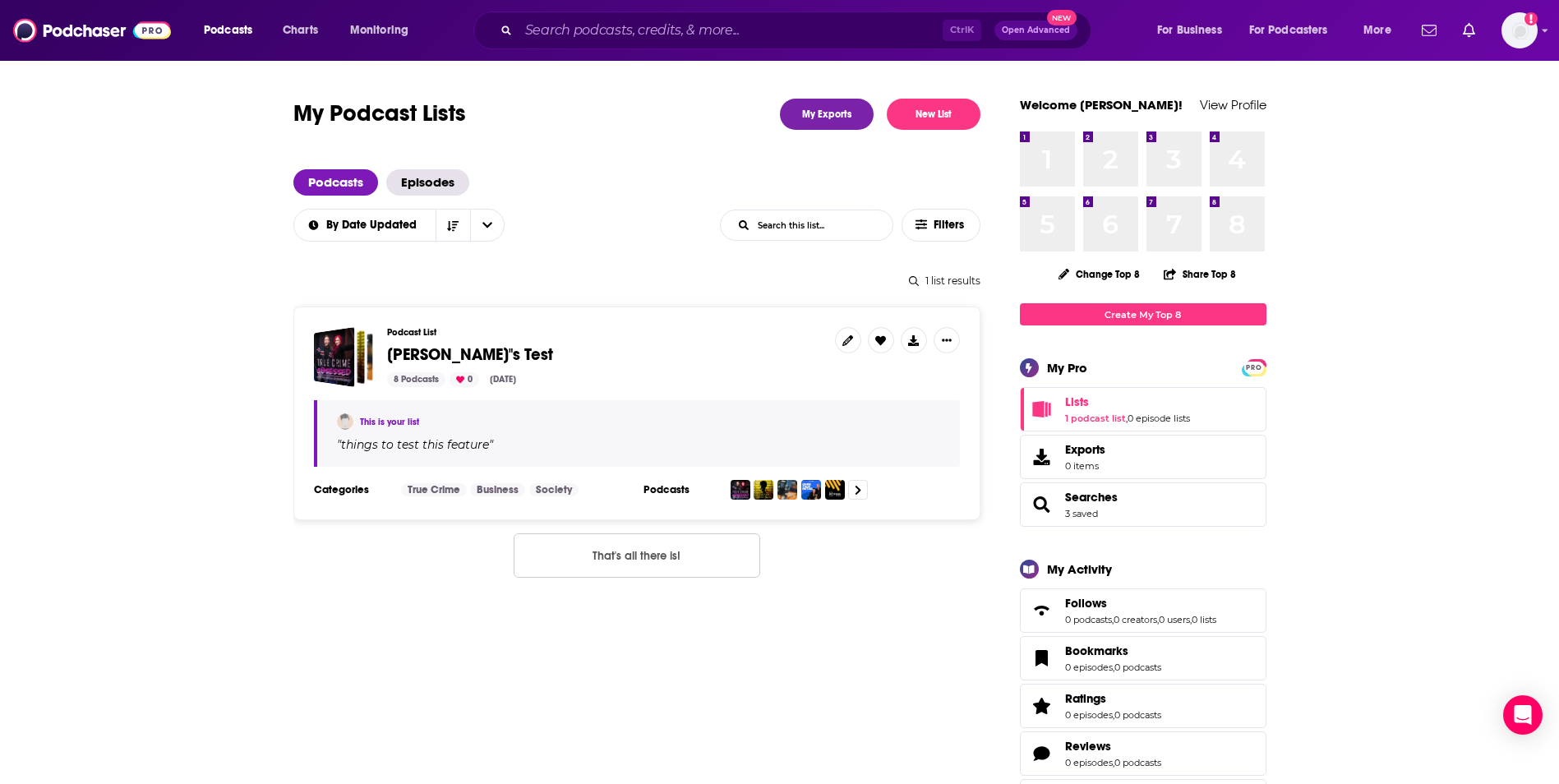
click at [472, 442] on span "things to test this feature" at bounding box center [414, 444] width 147 height 15
drag, startPoint x: 472, startPoint y: 442, endPoint x: 614, endPoint y: 417, distance: 144.2
click at [614, 417] on div "This is your list" at bounding box center [638, 421] width 603 height 16
click at [858, 493] on icon at bounding box center [857, 490] width 6 height 11
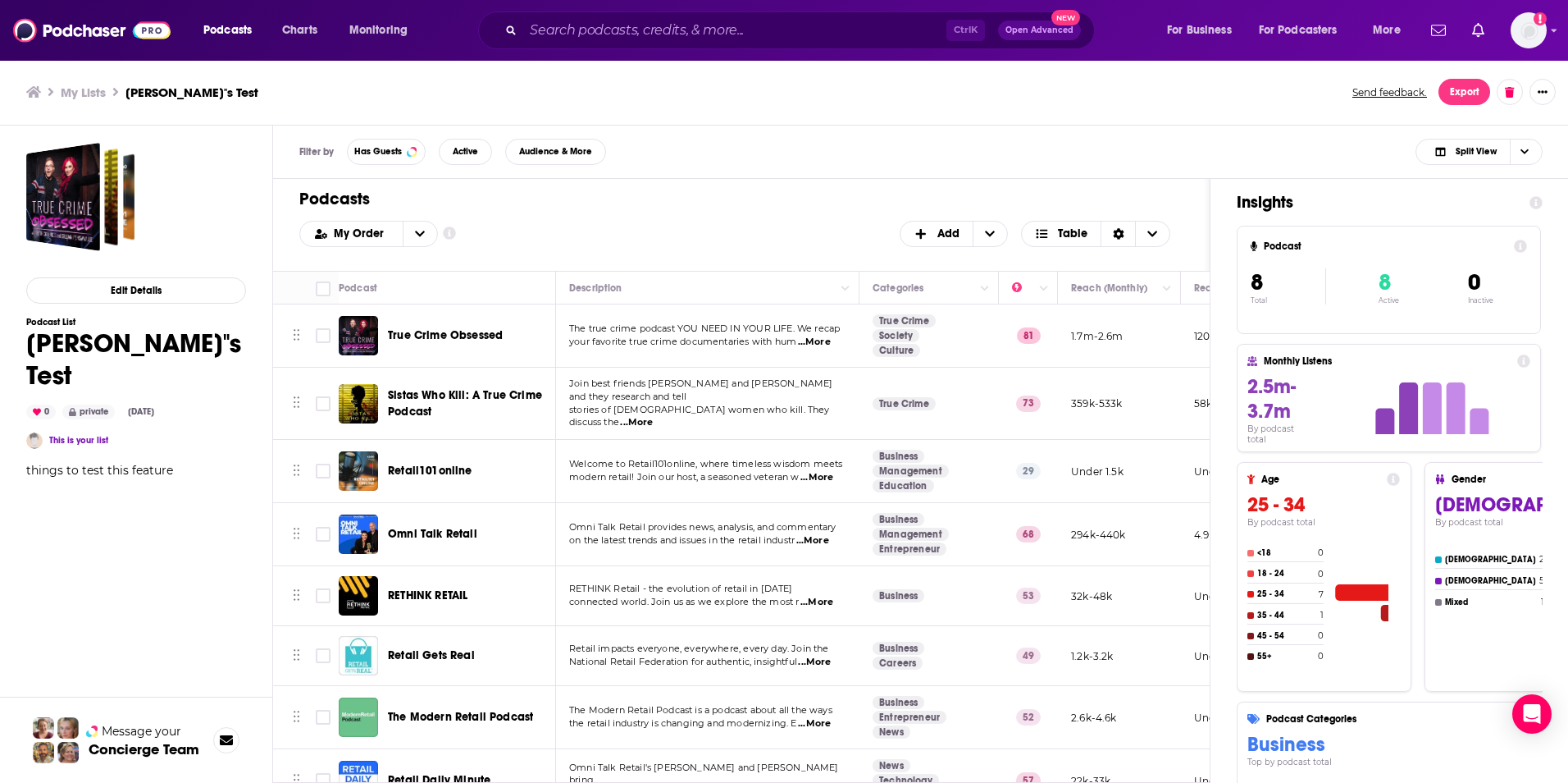
click at [878, 191] on h1 "Podcasts" at bounding box center [734, 198] width 871 height 20
click at [734, 195] on h1 "Podcasts" at bounding box center [734, 198] width 871 height 20
click at [99, 33] on img at bounding box center [91, 30] width 157 height 31
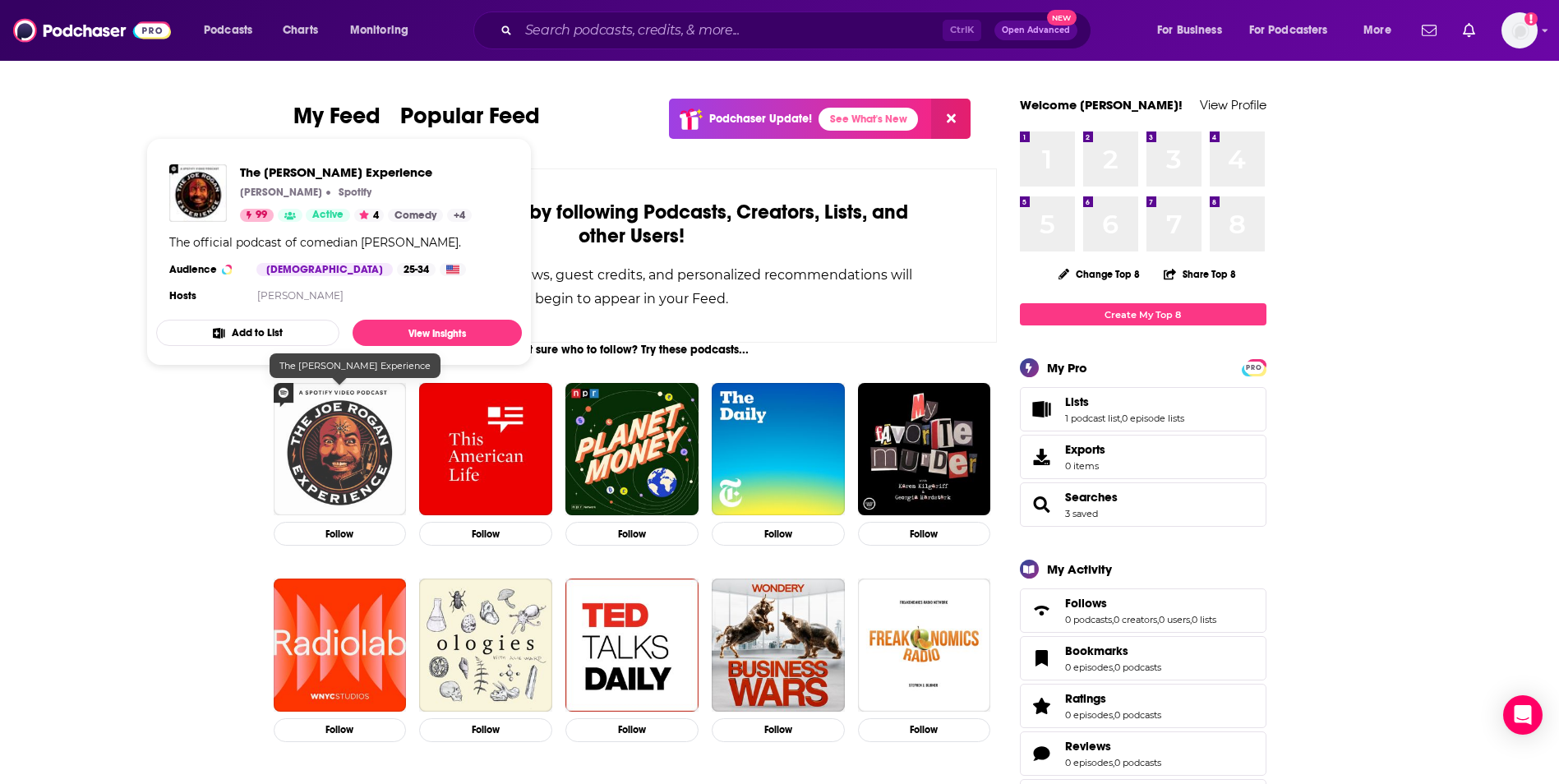
click at [298, 483] on img "The Joe Rogan Experience" at bounding box center [340, 449] width 133 height 133
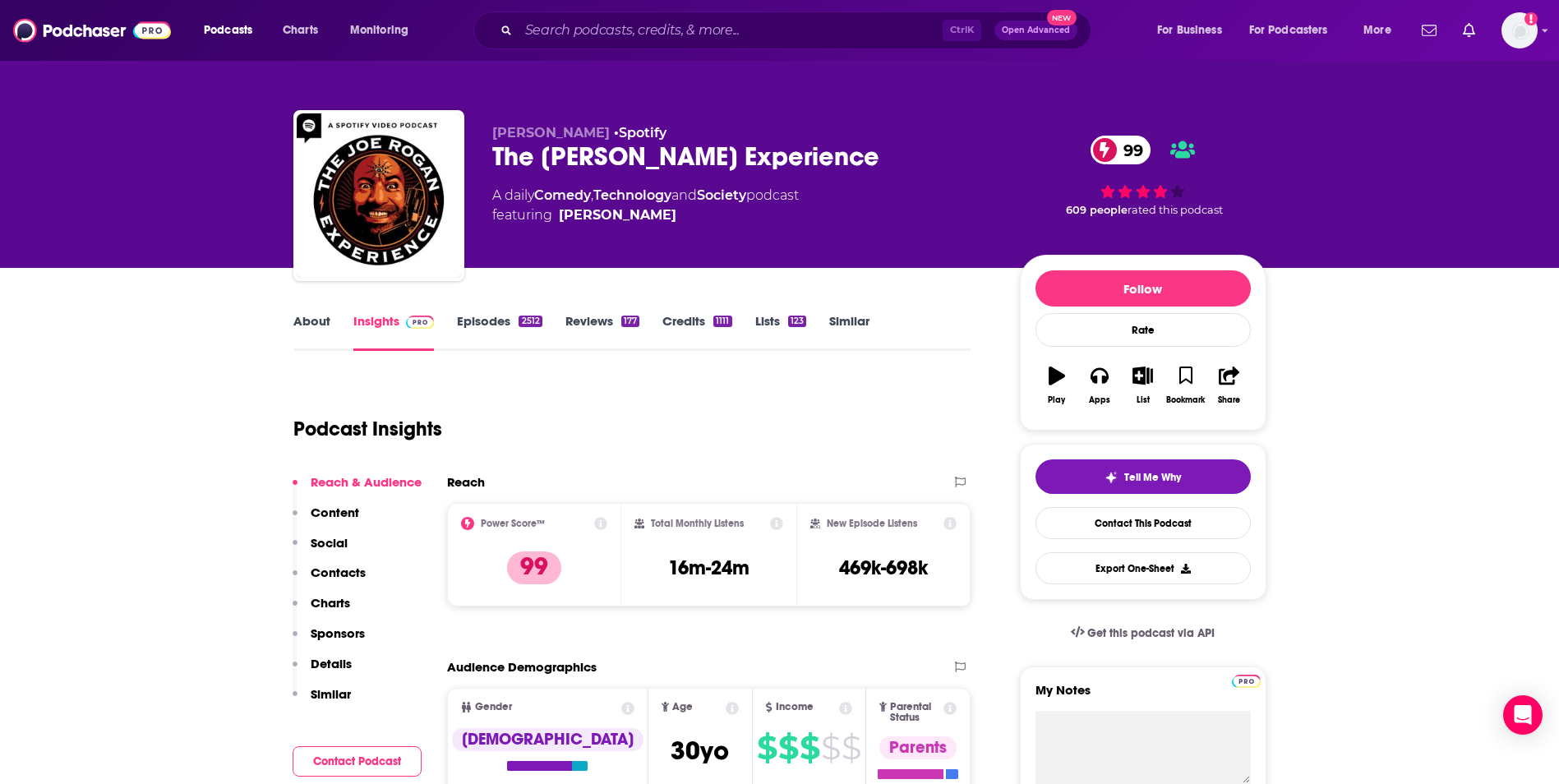
click at [683, 396] on div "Podcast Insights" at bounding box center [626, 419] width 665 height 84
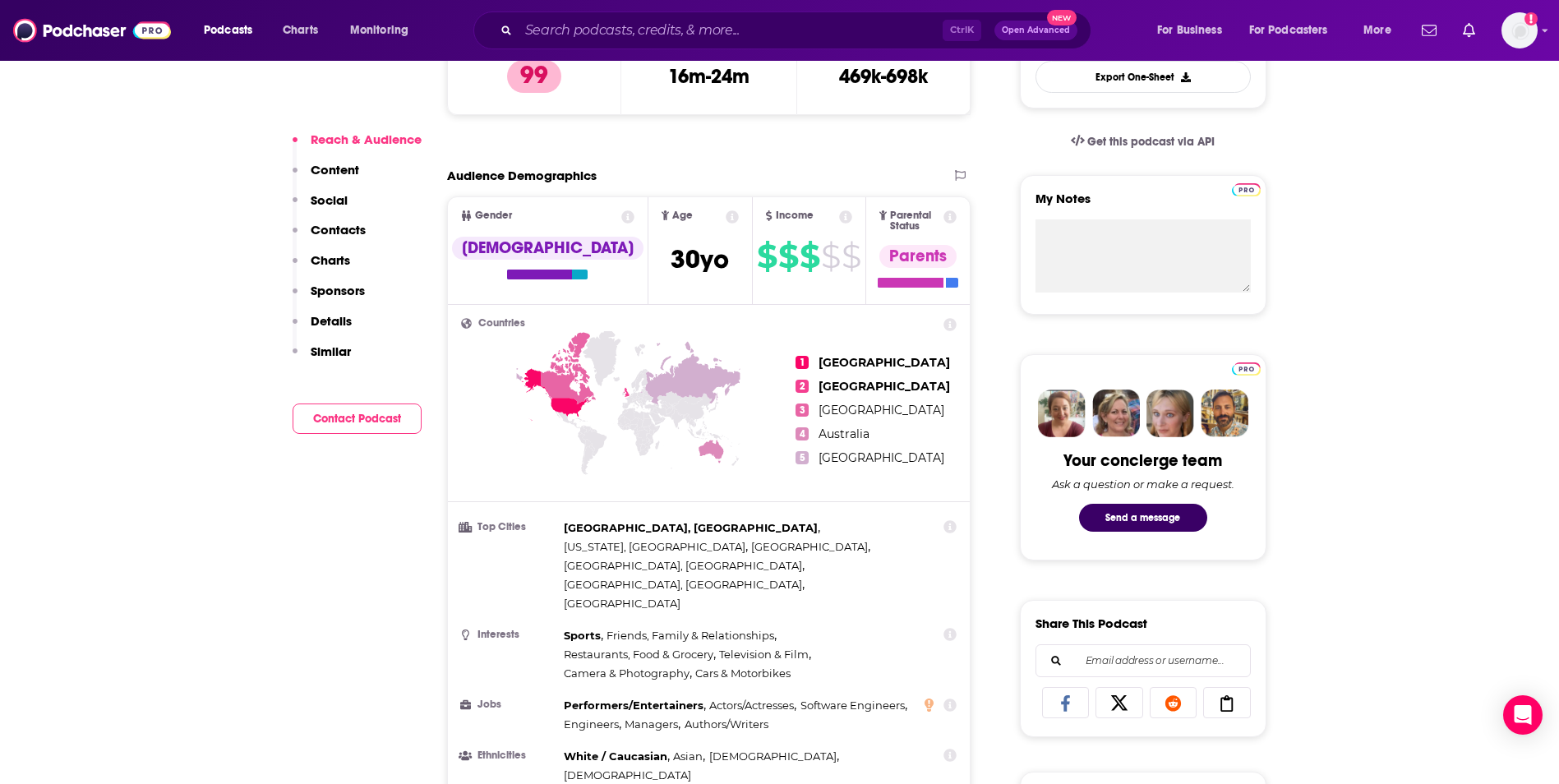
scroll to position [493, 0]
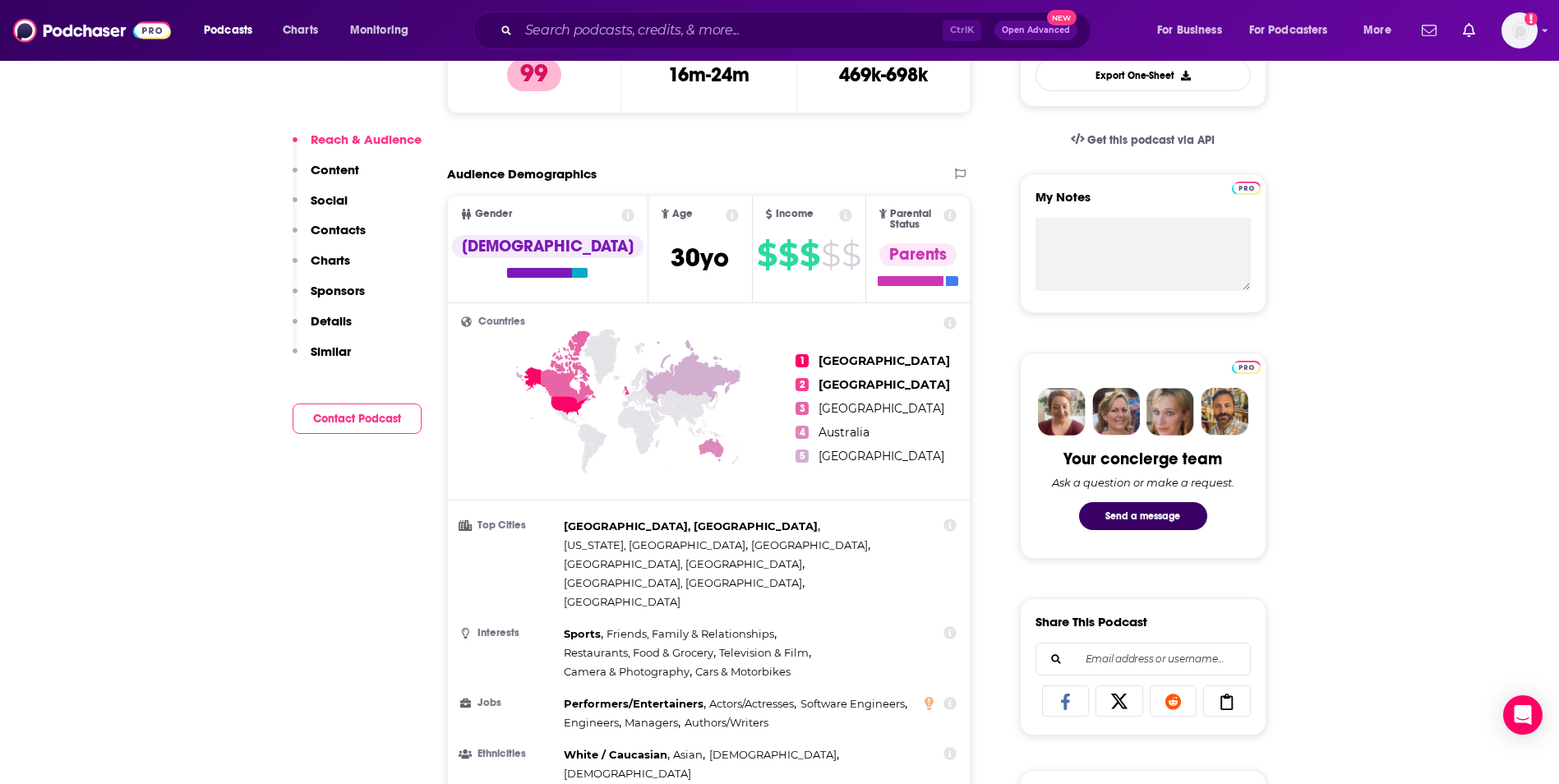
click at [862, 178] on div "Audience Demographics" at bounding box center [692, 173] width 491 height 16
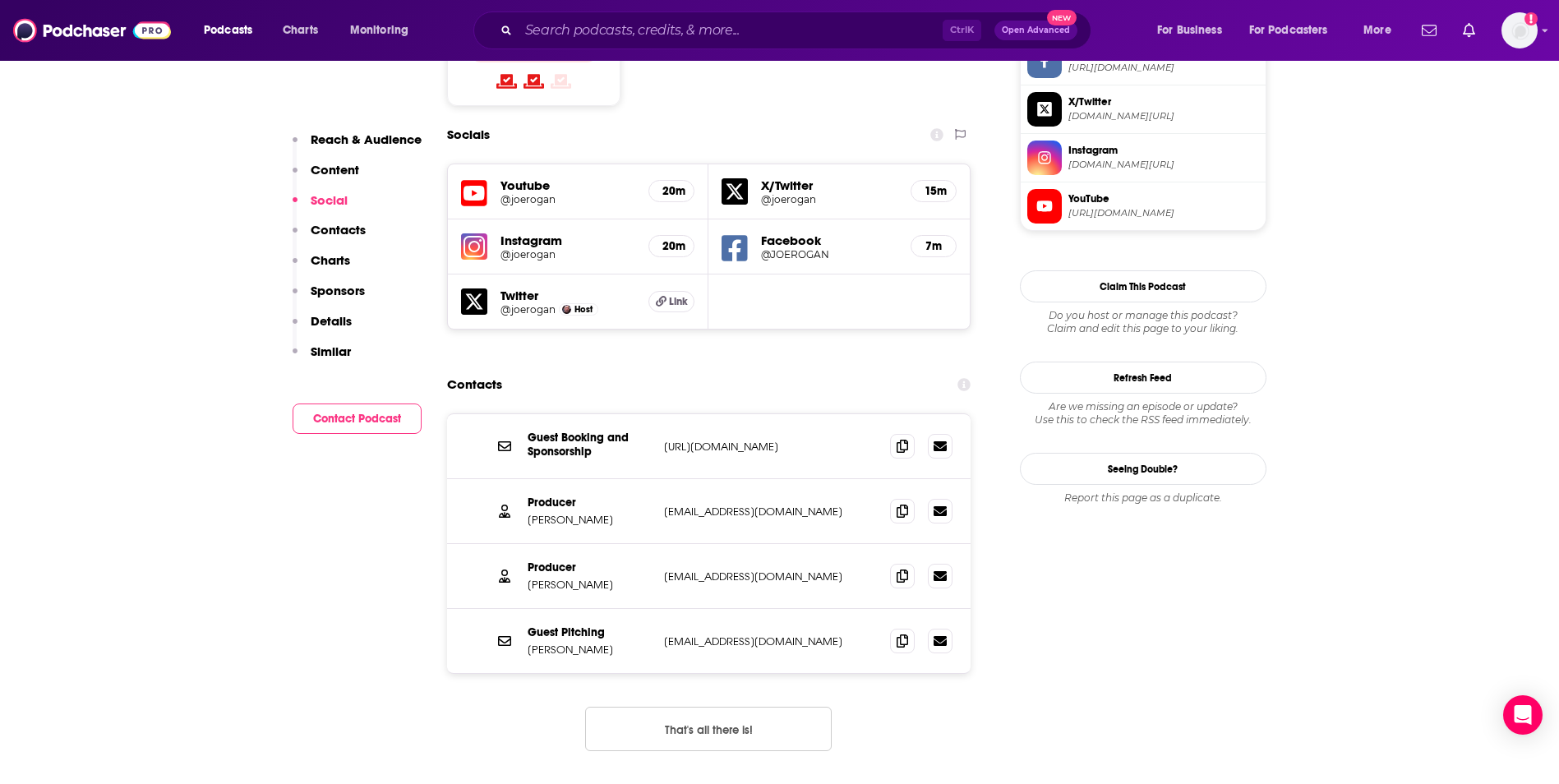
scroll to position [1413, 0]
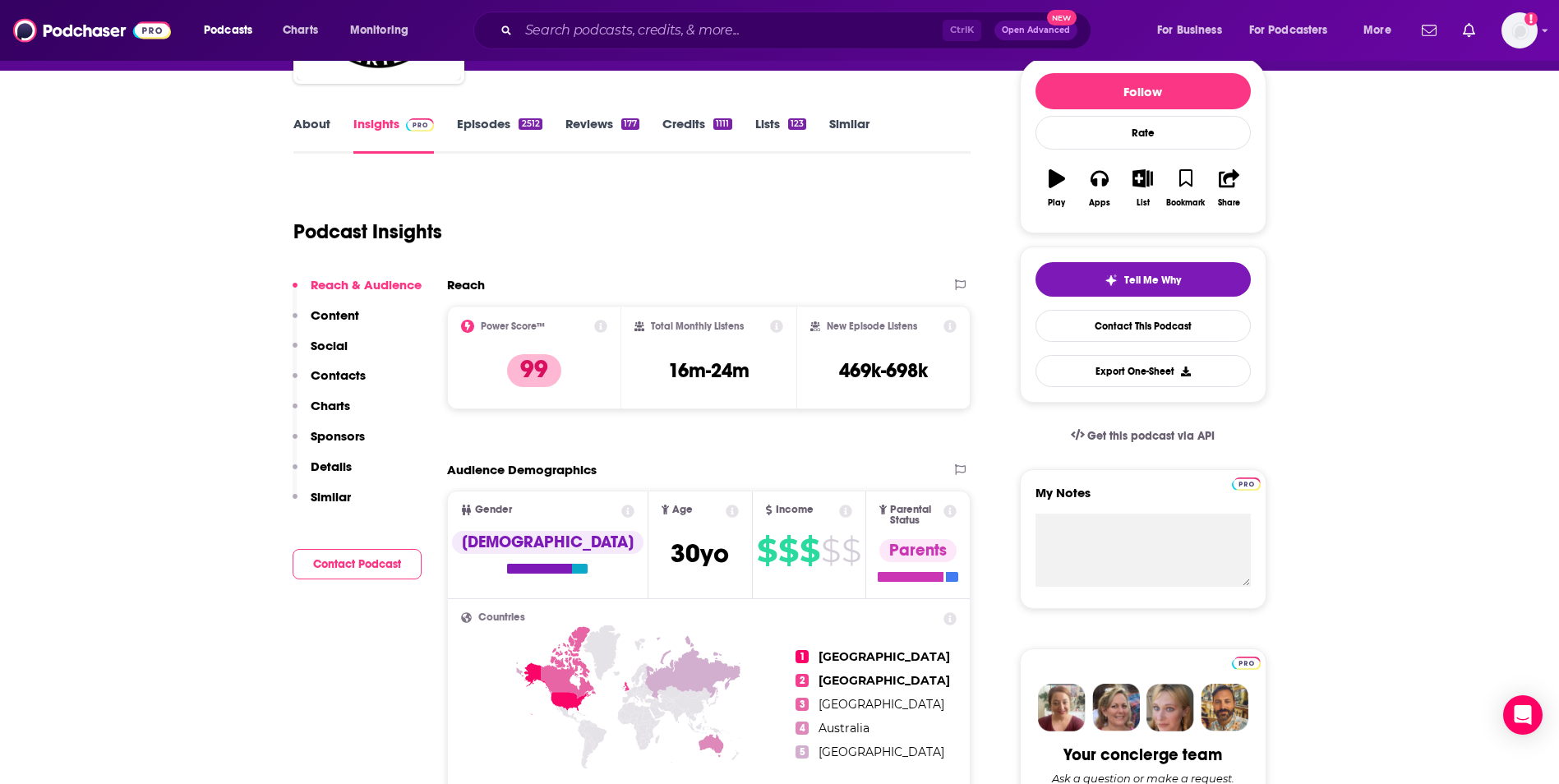
scroll to position [164, 0]
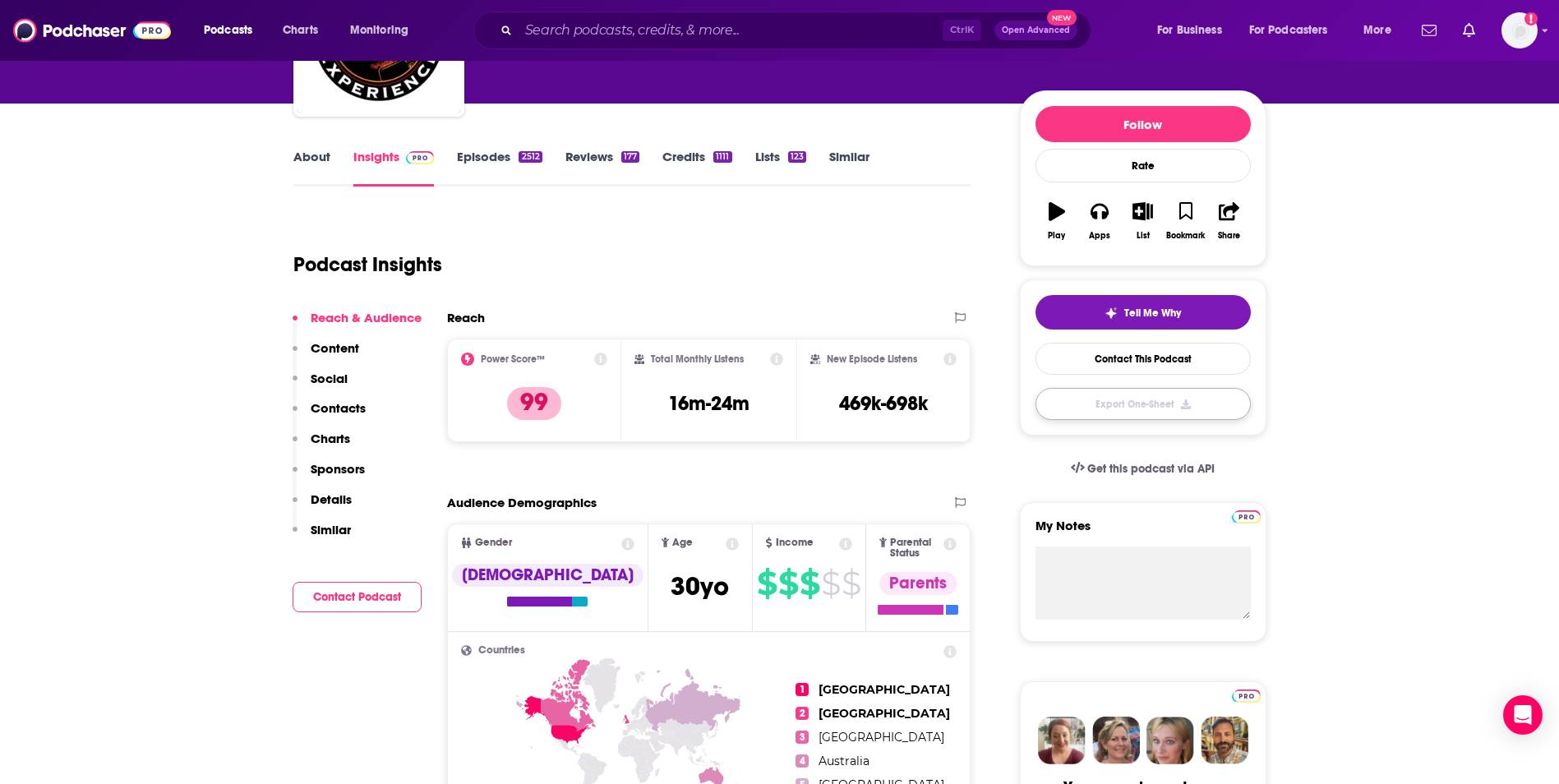
click at [1182, 409] on button "Export One-Sheet" at bounding box center [1142, 403] width 215 height 32
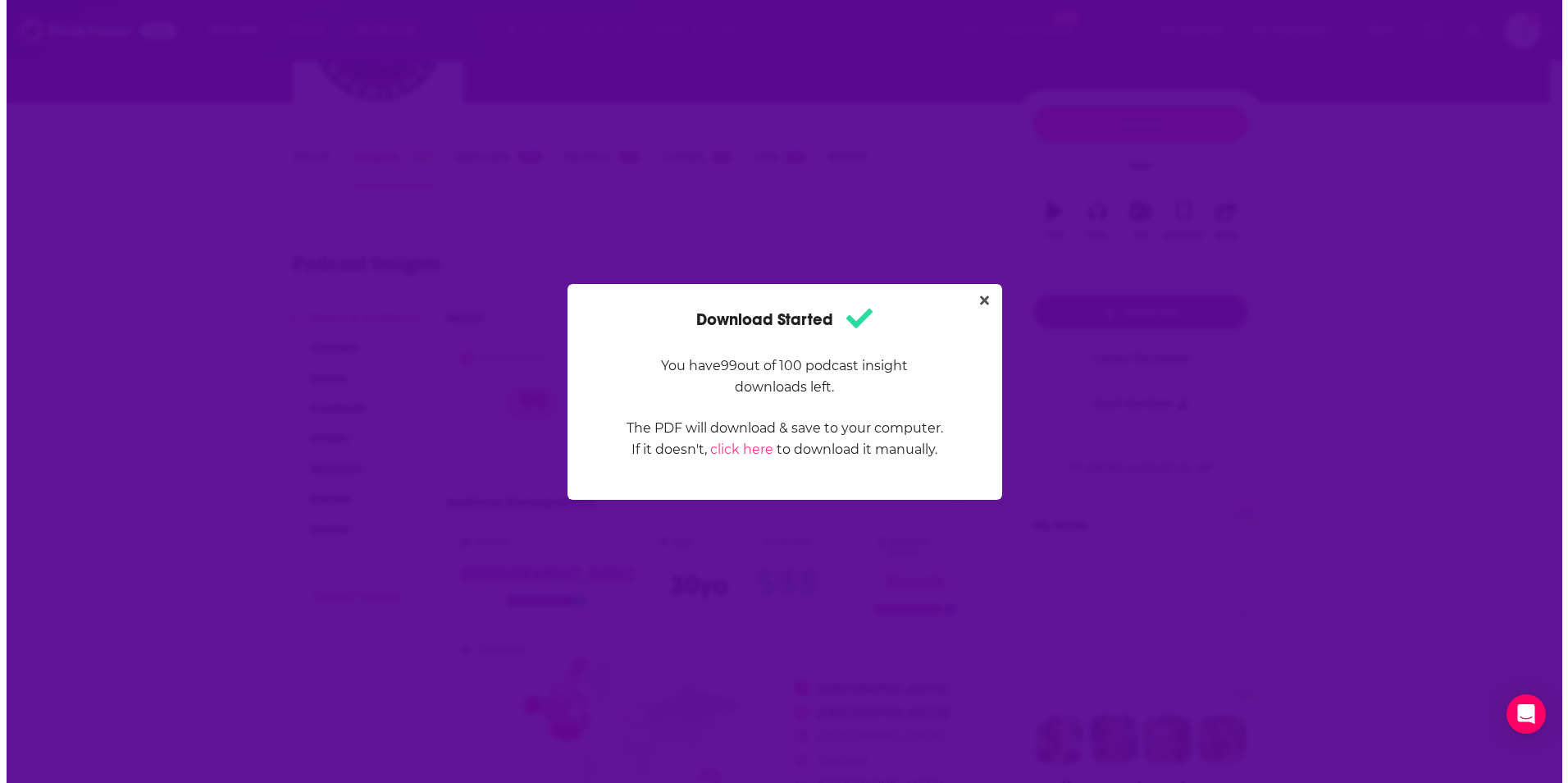
scroll to position [0, 0]
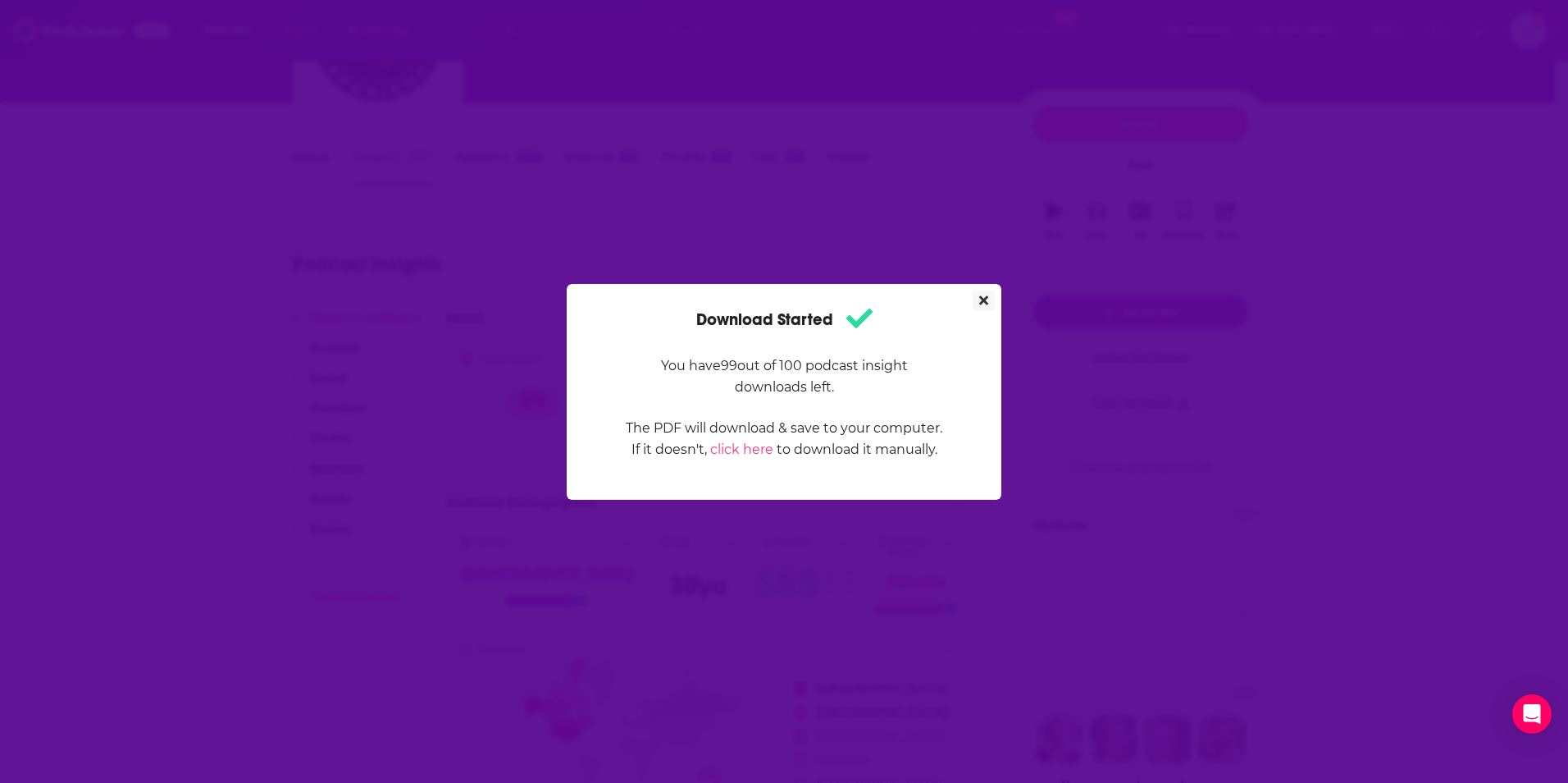
click at [982, 305] on icon "Close" at bounding box center [984, 300] width 9 height 13
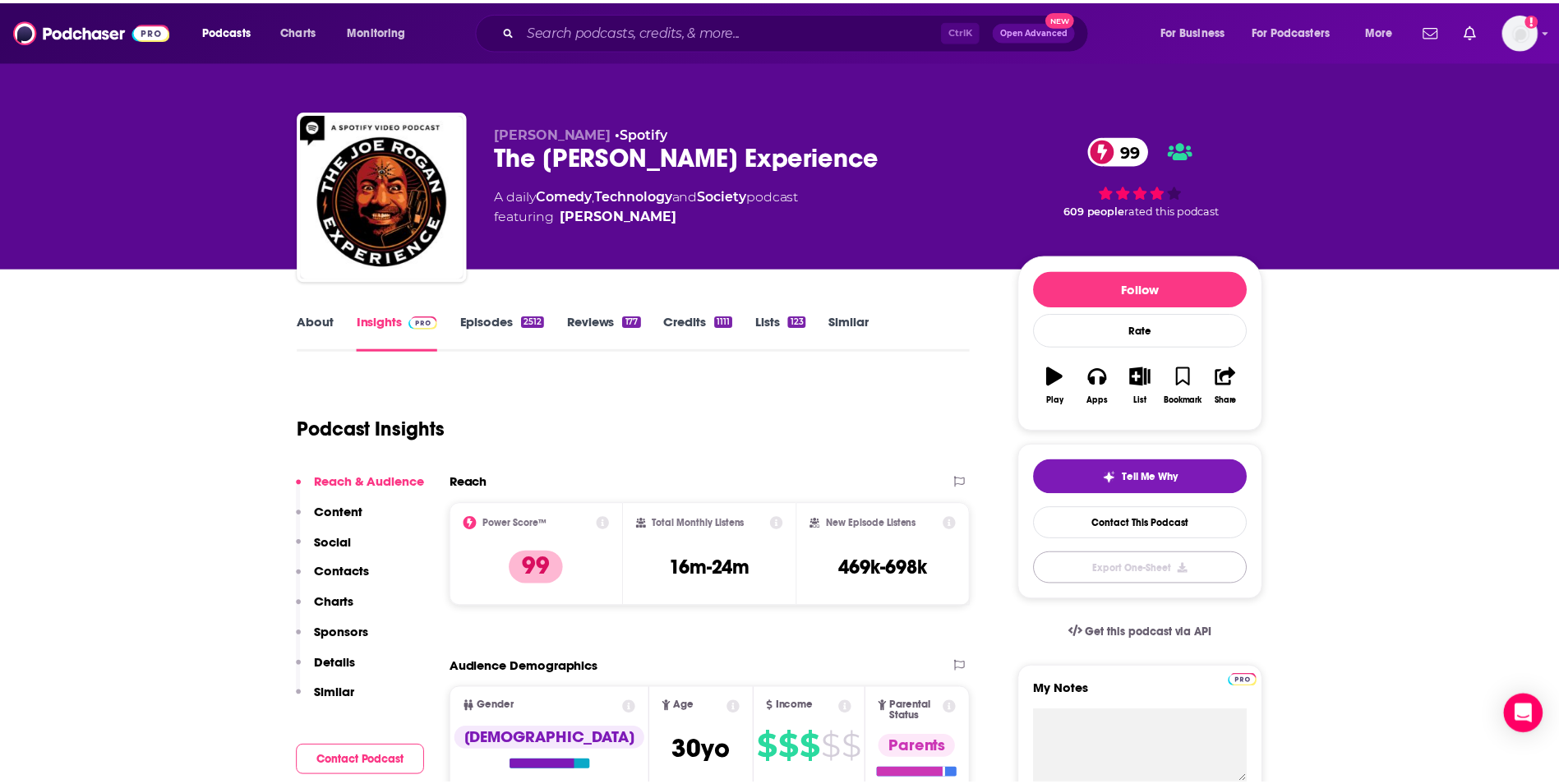
scroll to position [164, 0]
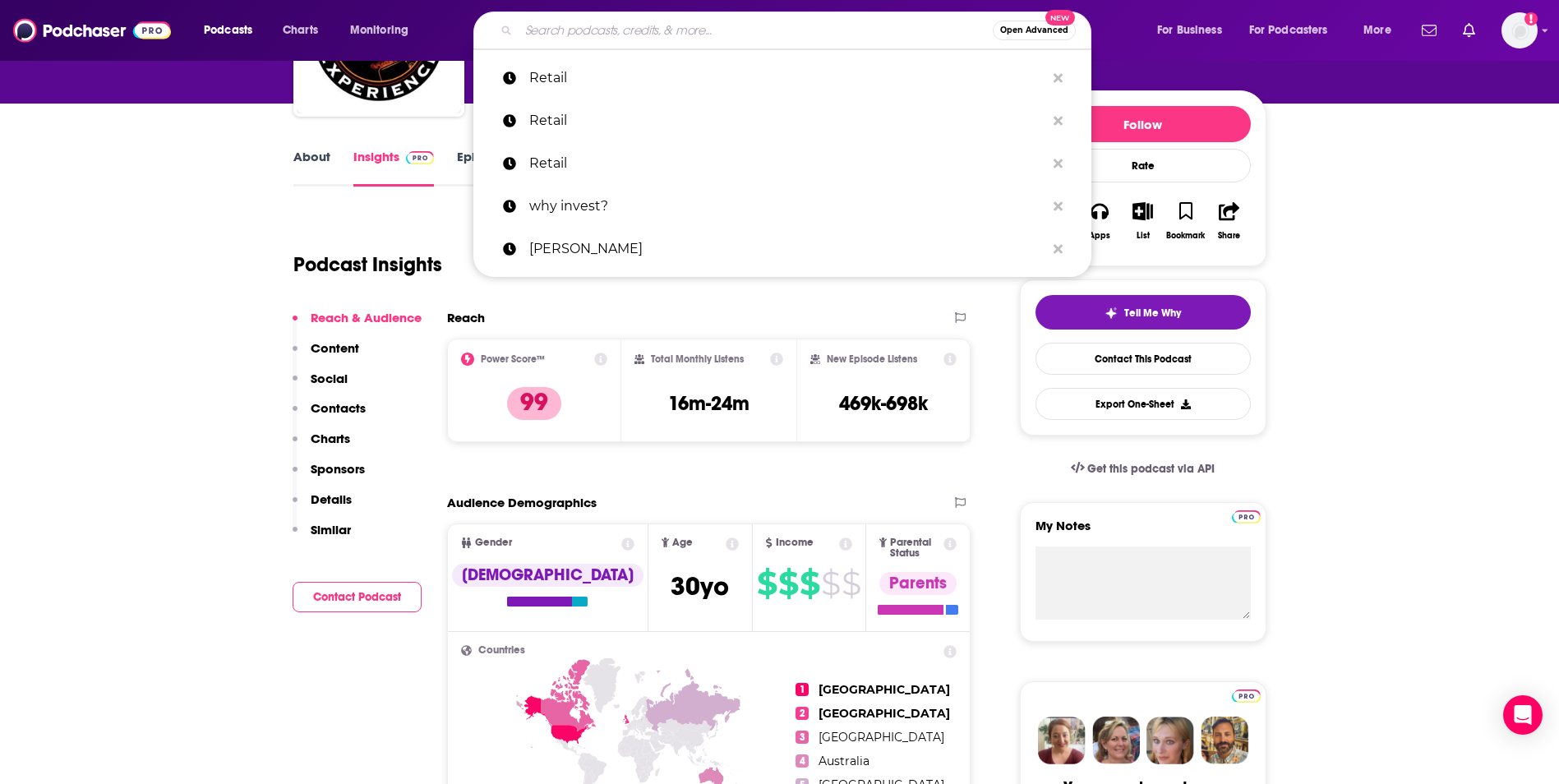
click at [692, 24] on input "Search podcasts, credits, & more..." at bounding box center [756, 30] width 474 height 27
click at [685, 36] on input "Search podcasts, credits, & more..." at bounding box center [756, 30] width 474 height 27
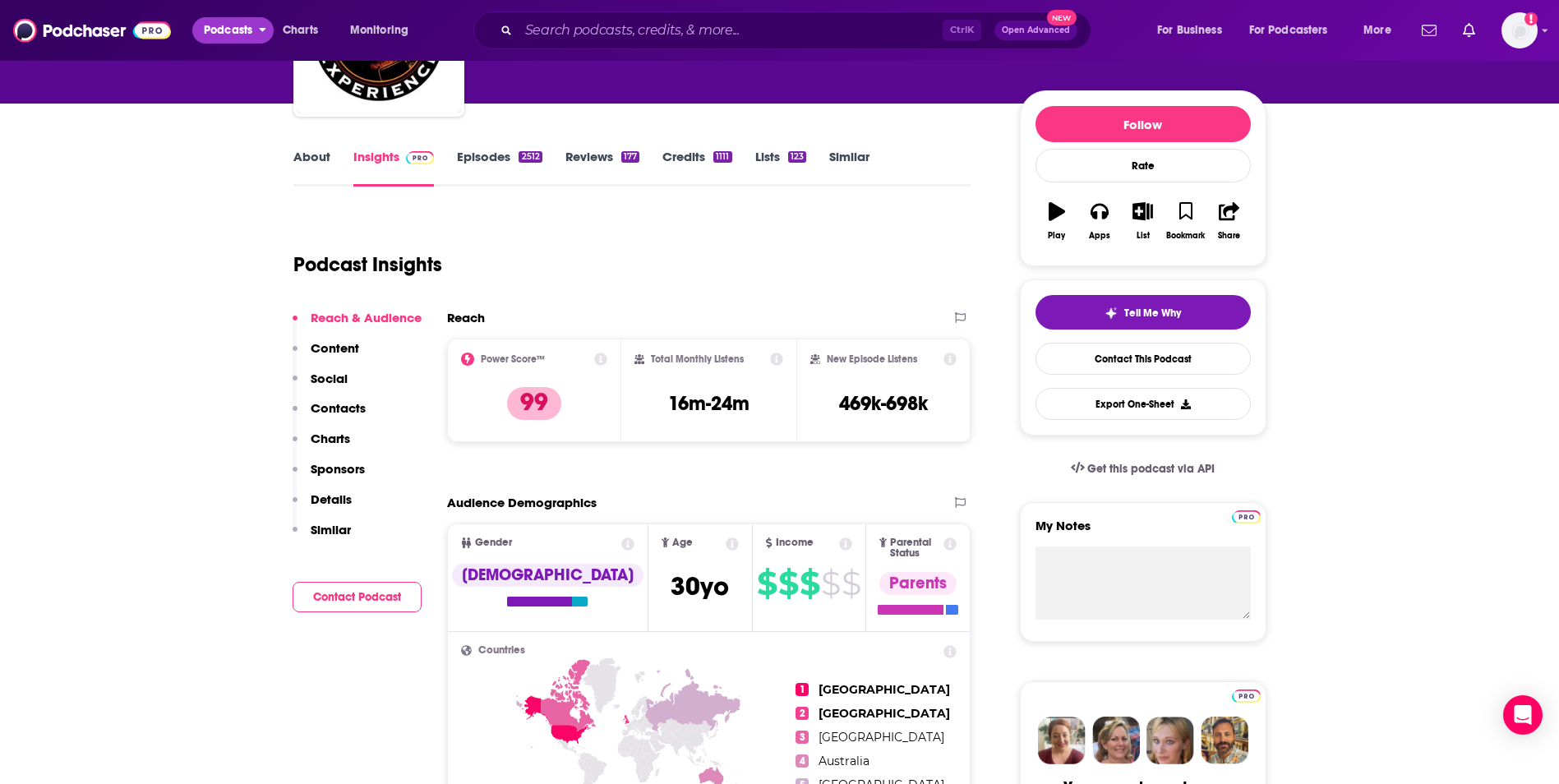
click at [255, 29] on button "Podcasts" at bounding box center [233, 30] width 82 height 27
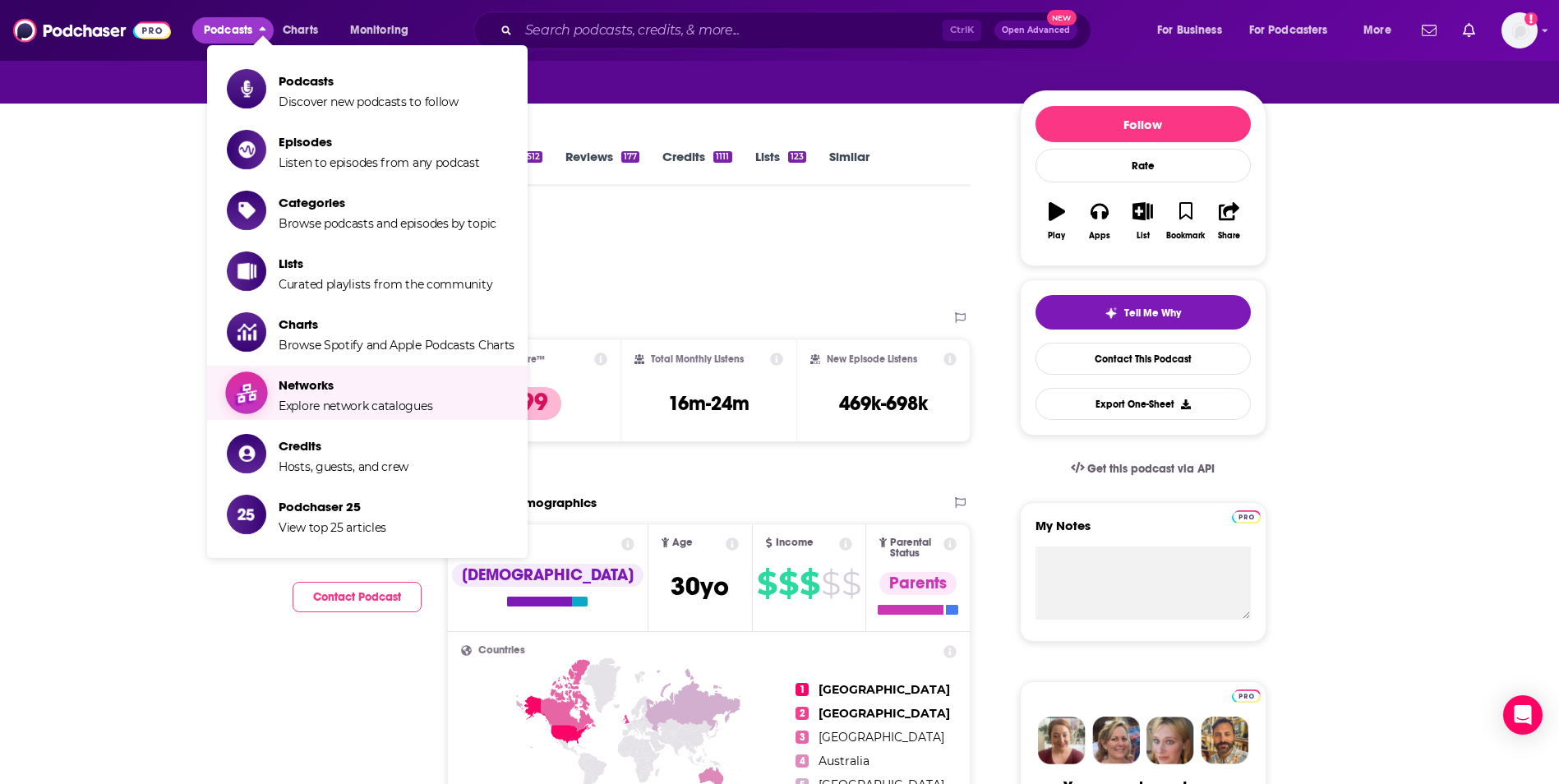
click at [346, 396] on span "Networks Explore network catalogues" at bounding box center [355, 392] width 154 height 41
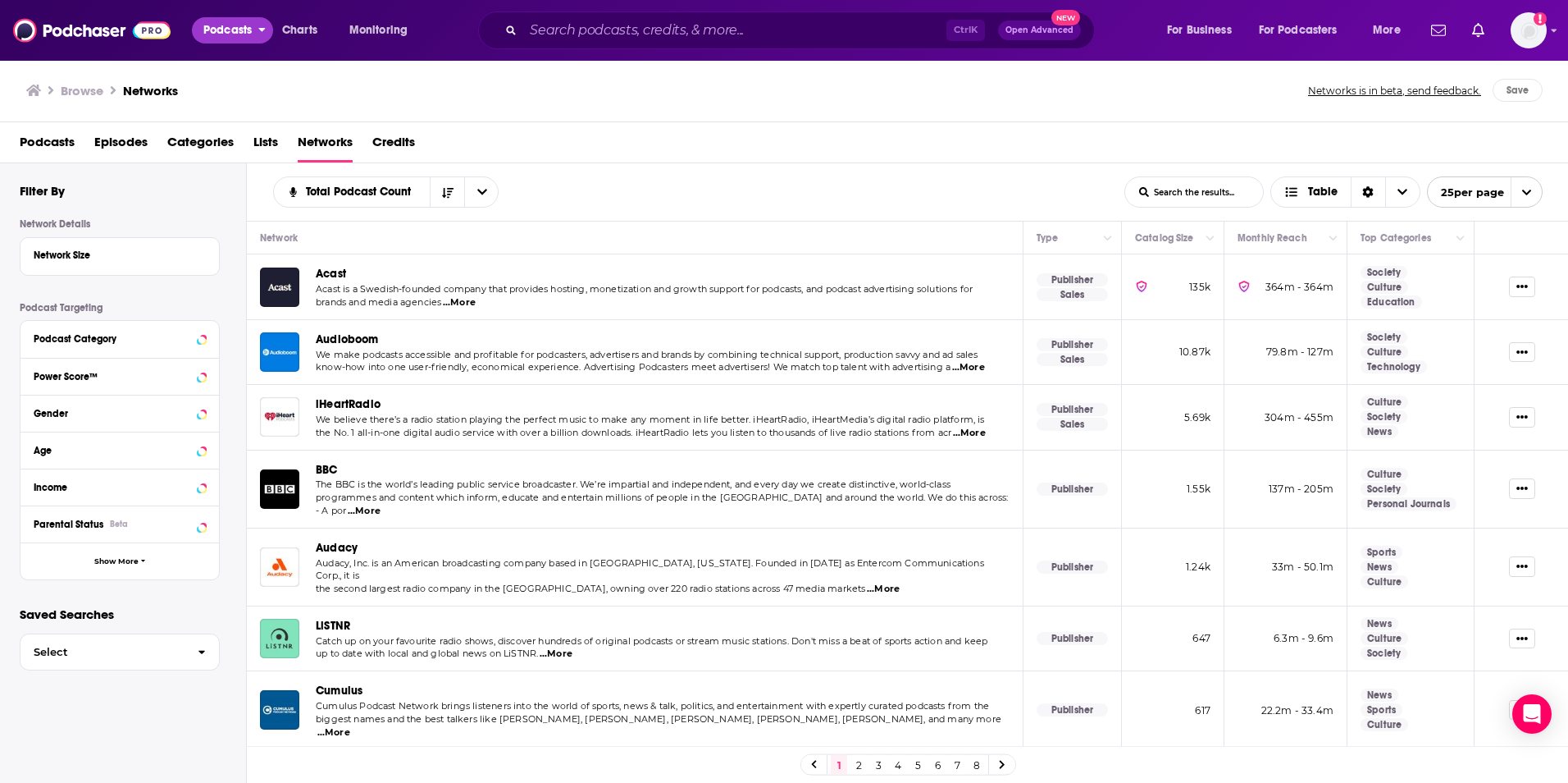
click at [243, 32] on span "Podcasts" at bounding box center [227, 30] width 48 height 23
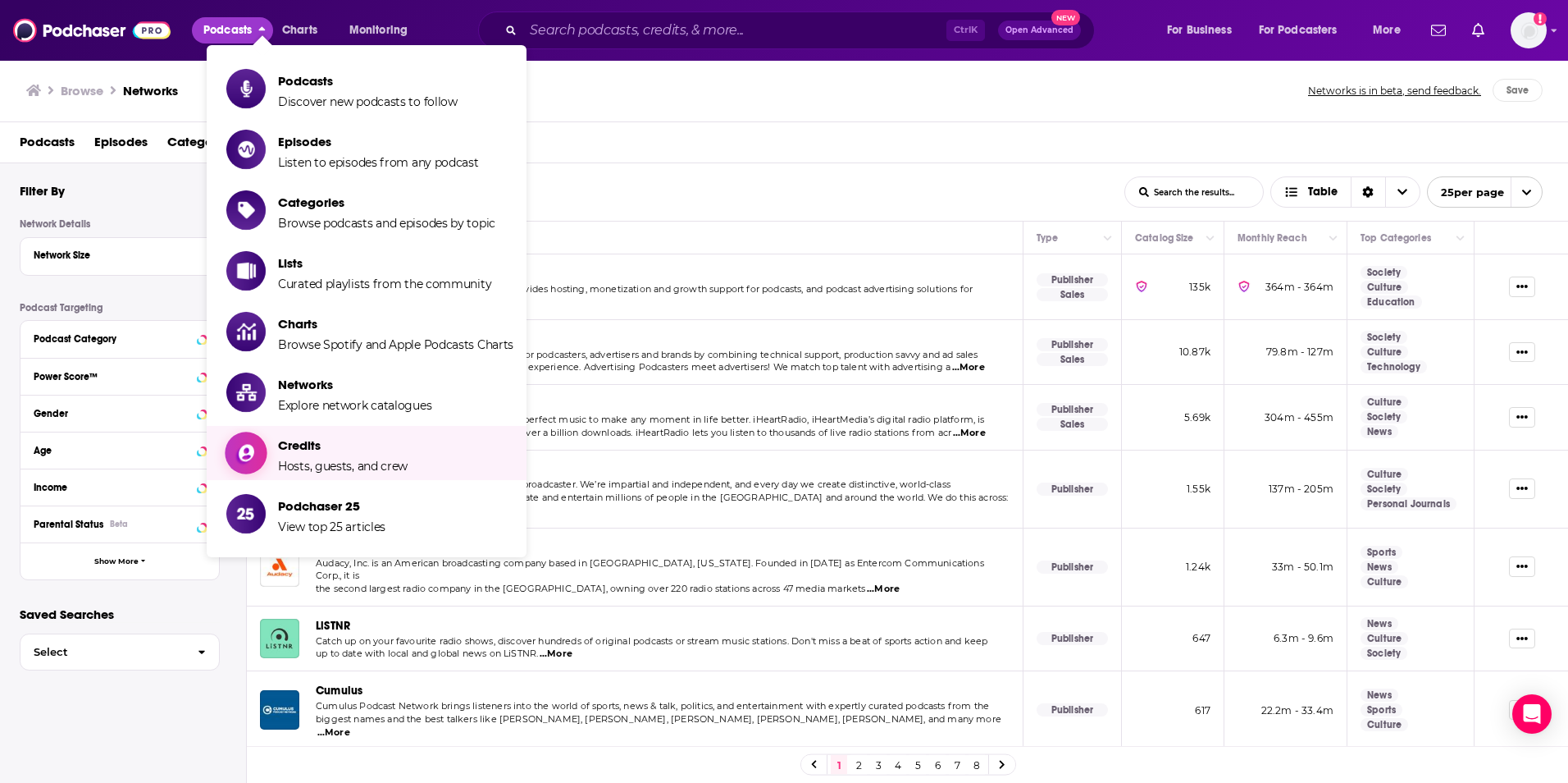
click at [323, 443] on span "Credits" at bounding box center [343, 445] width 130 height 16
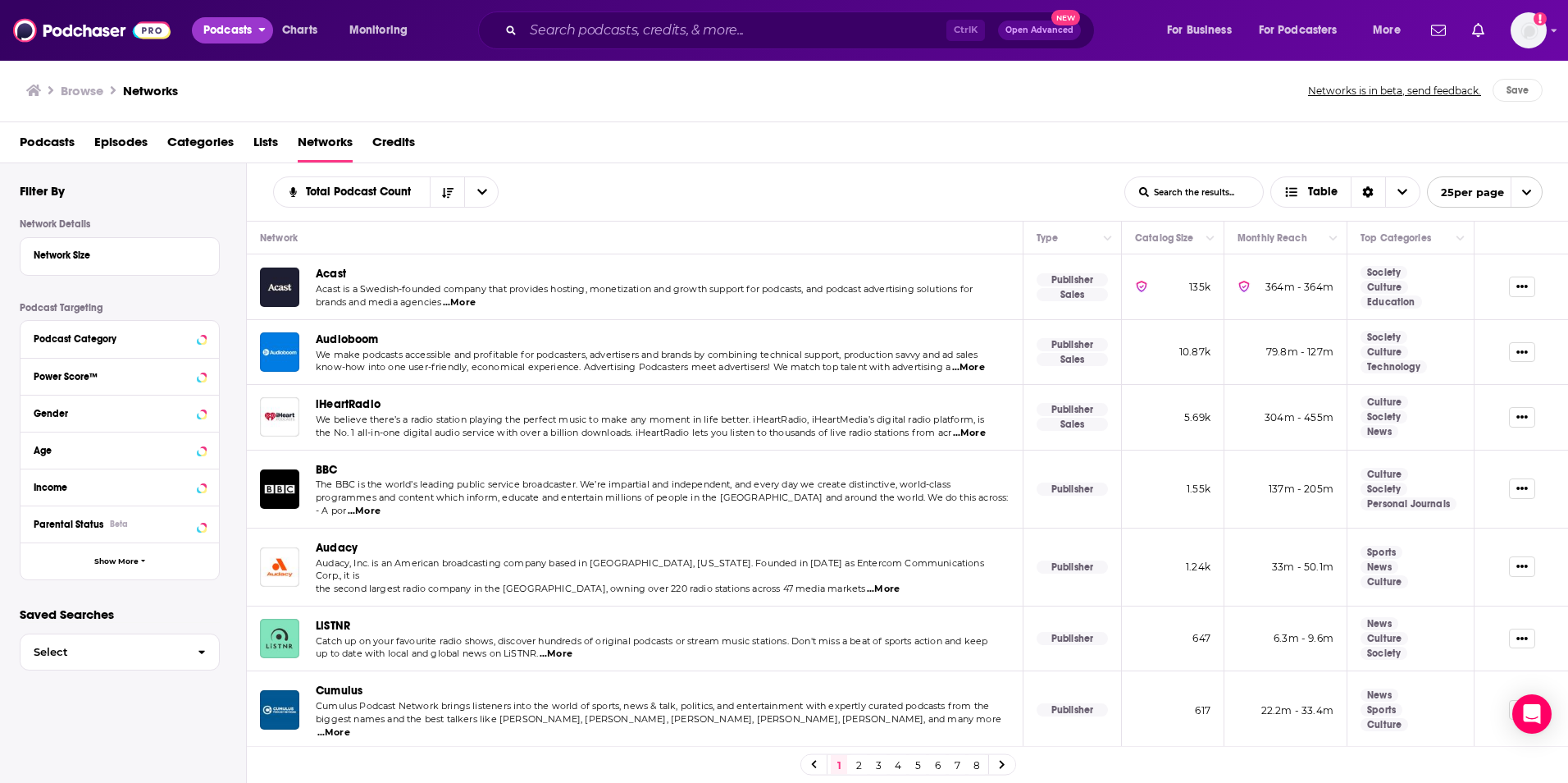
click at [261, 29] on button "Podcasts" at bounding box center [232, 30] width 81 height 27
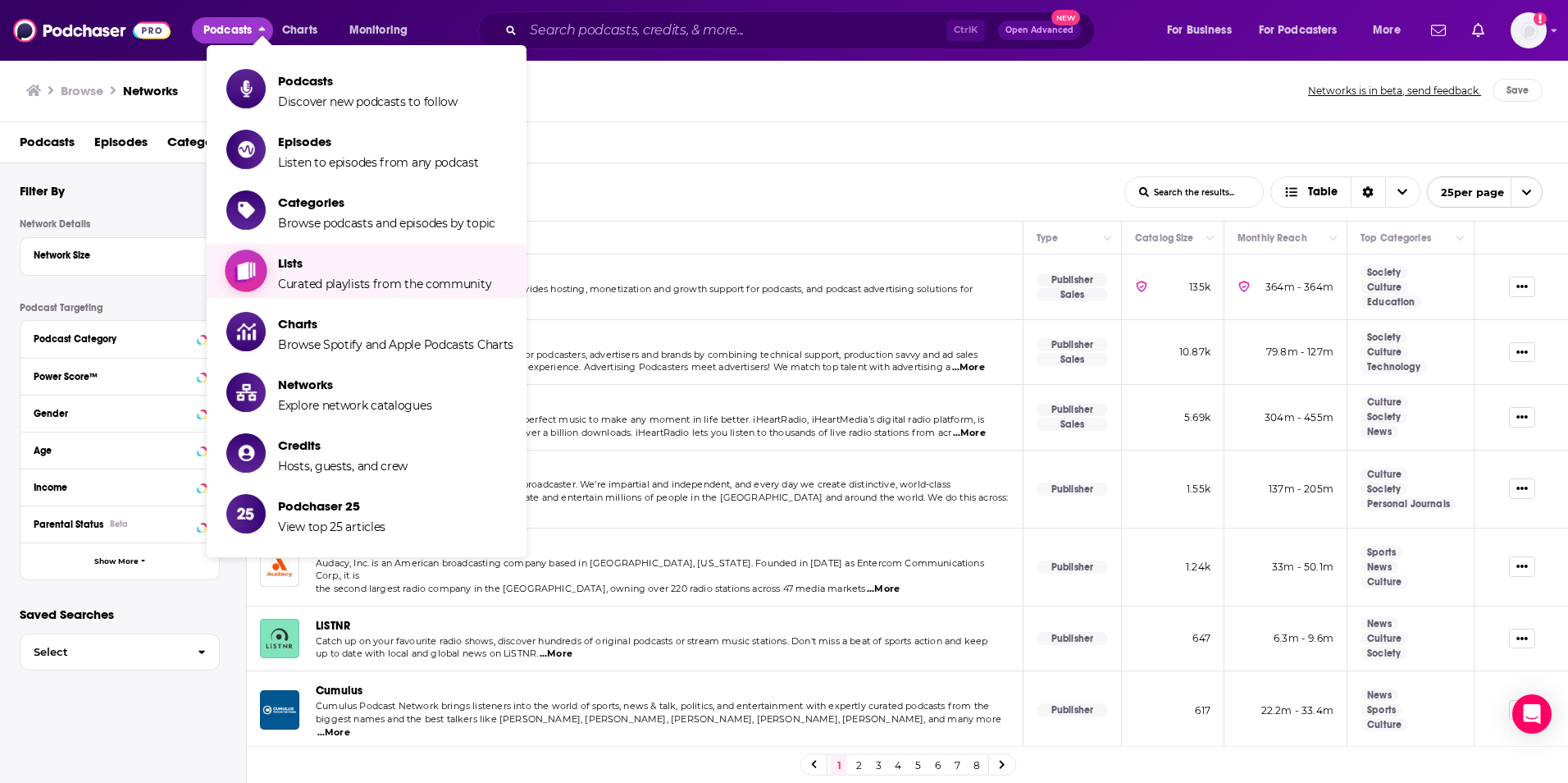
click at [315, 282] on span "Curated playlists from the community" at bounding box center [384, 284] width 213 height 15
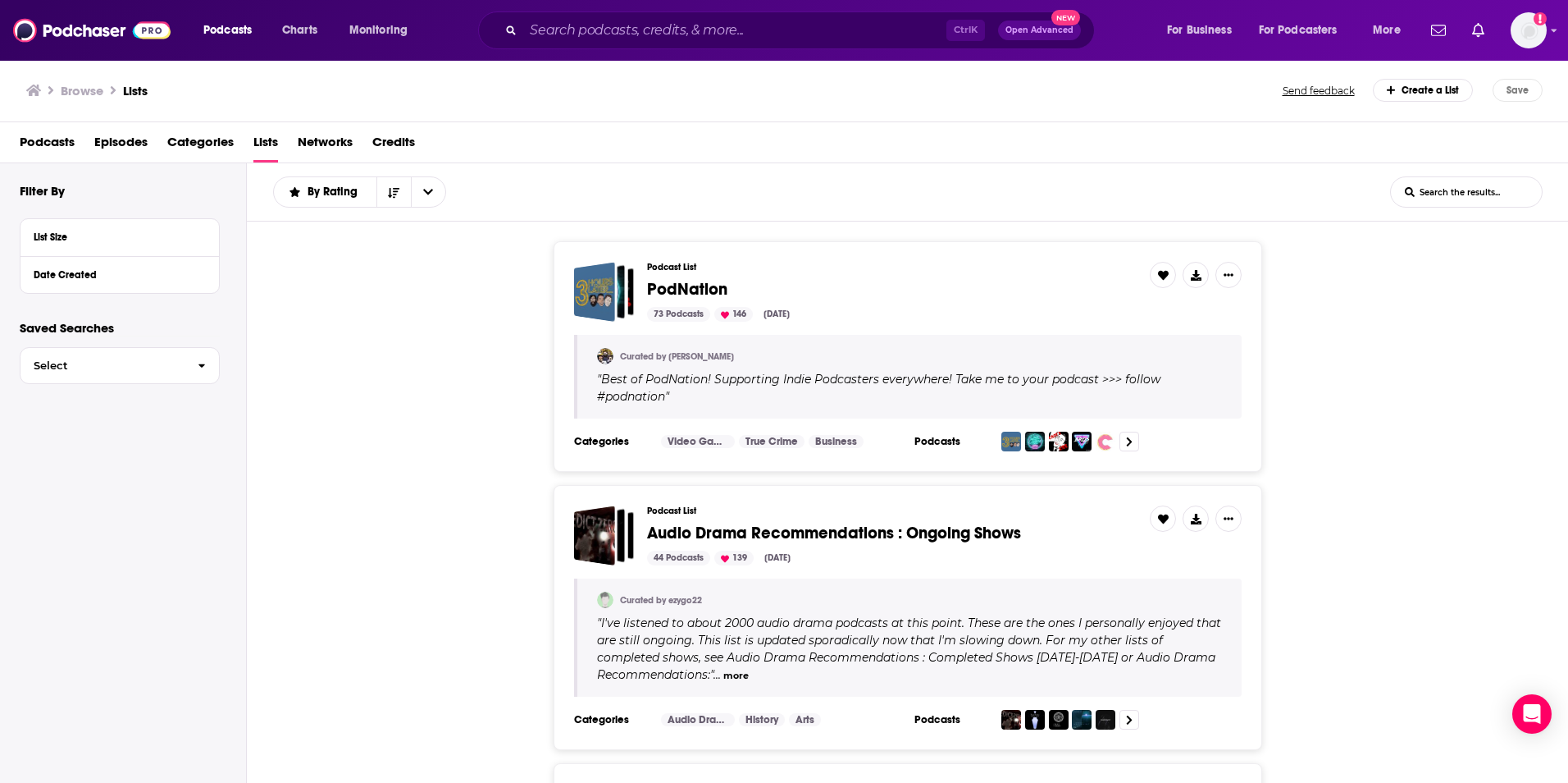
click at [1435, 90] on div "Create a List" at bounding box center [1424, 90] width 101 height 23
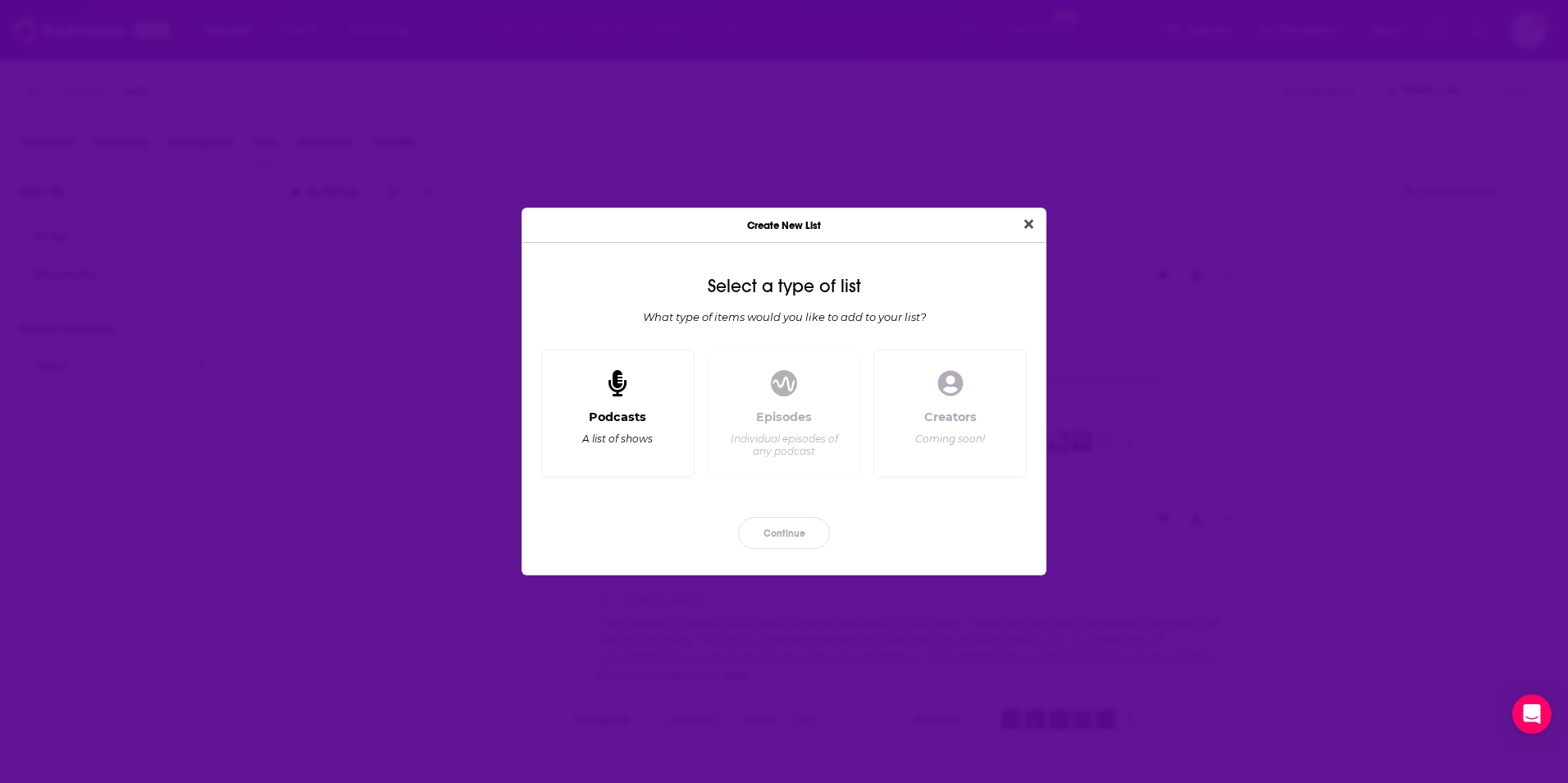
click at [658, 421] on div "Podcasts A list of shows" at bounding box center [617, 436] width 125 height 54
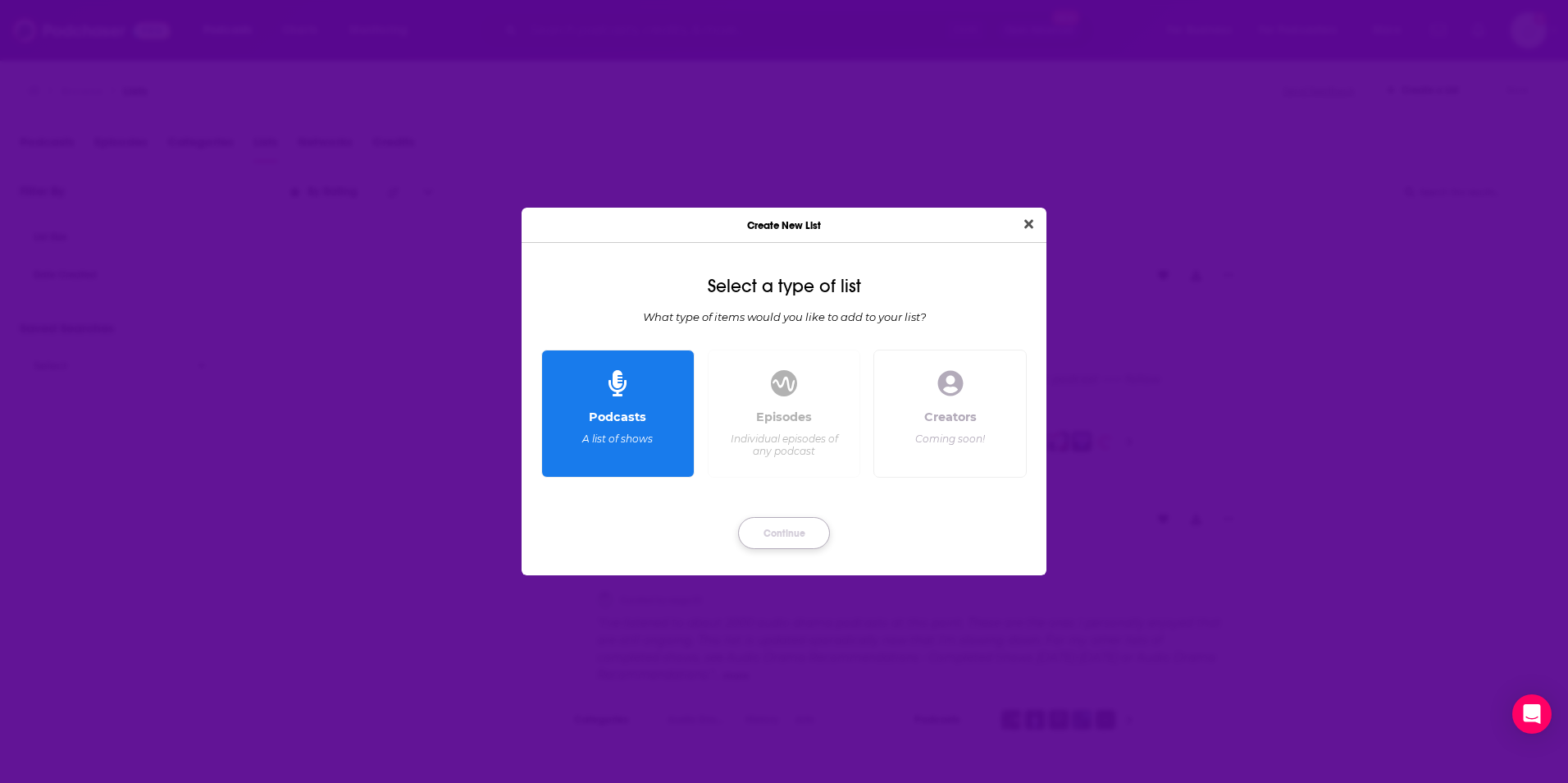
click at [801, 531] on button "Continue" at bounding box center [784, 532] width 91 height 32
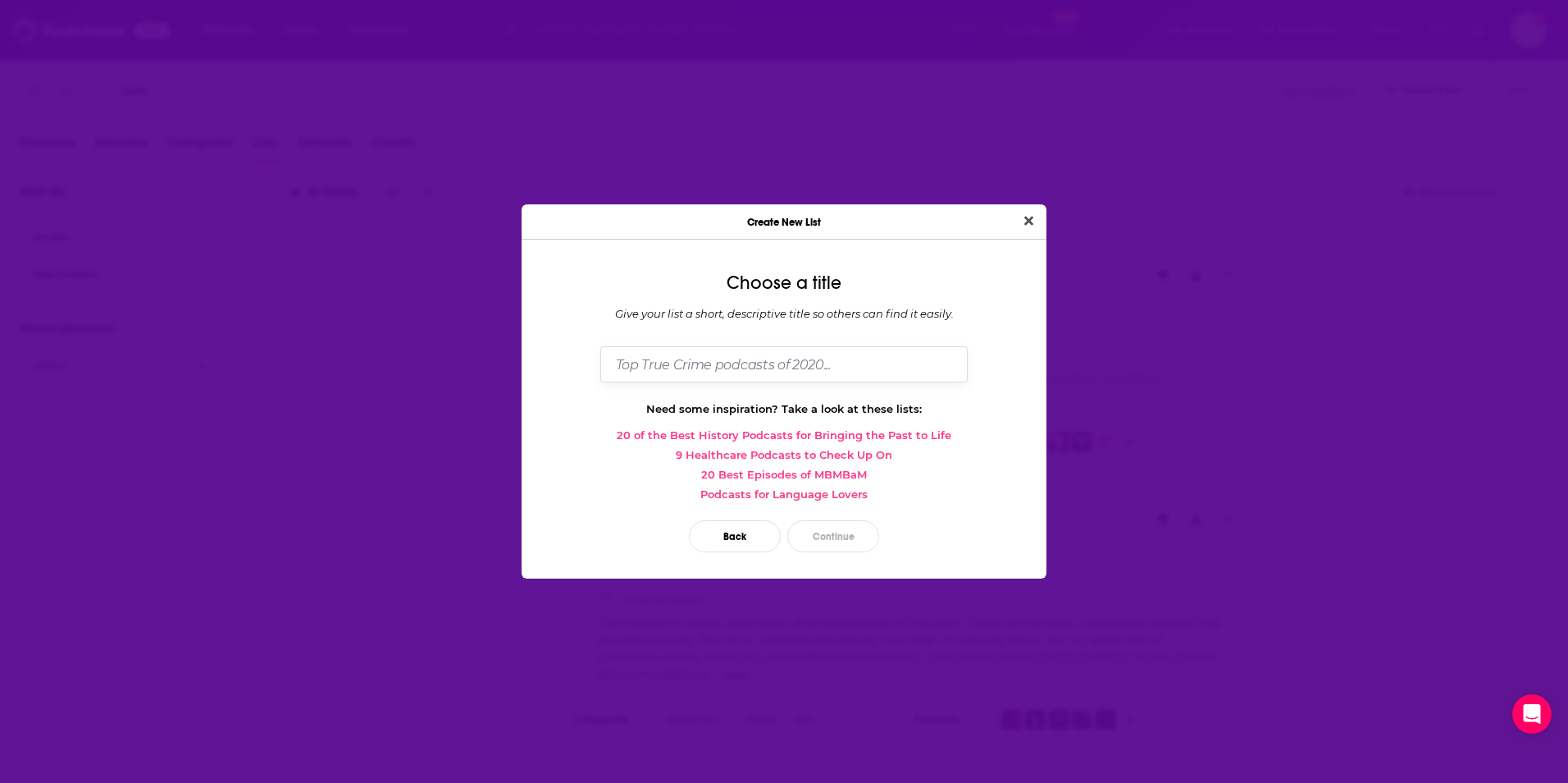
click at [718, 370] on input "Dialog" at bounding box center [784, 364] width 368 height 36
type input "Intrepid Podcast List"
click at [838, 541] on button "Continue" at bounding box center [833, 536] width 91 height 32
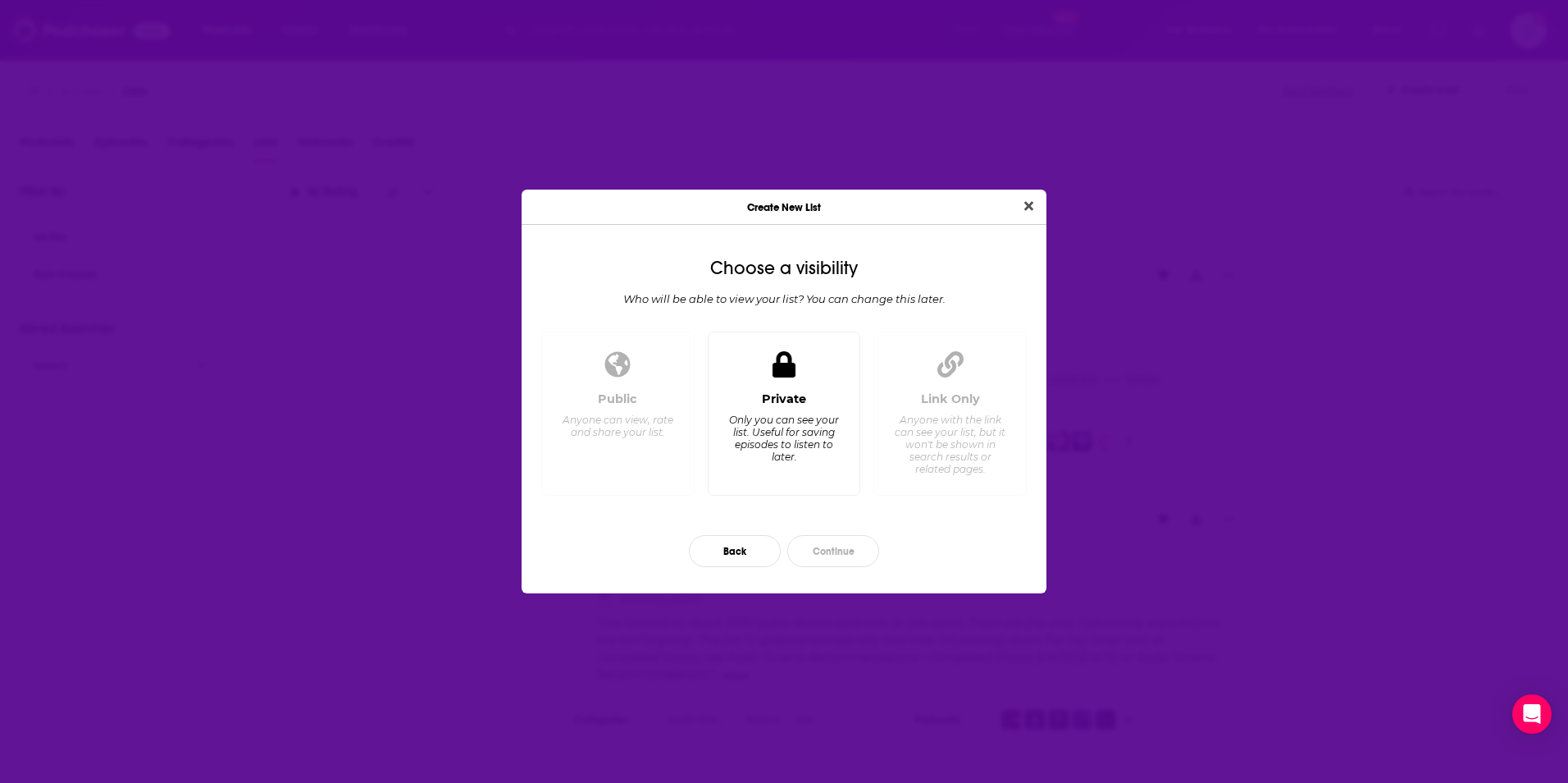
click at [806, 414] on div "Only you can see your list. Useful for saving episodes to listen to later." at bounding box center [784, 438] width 112 height 49
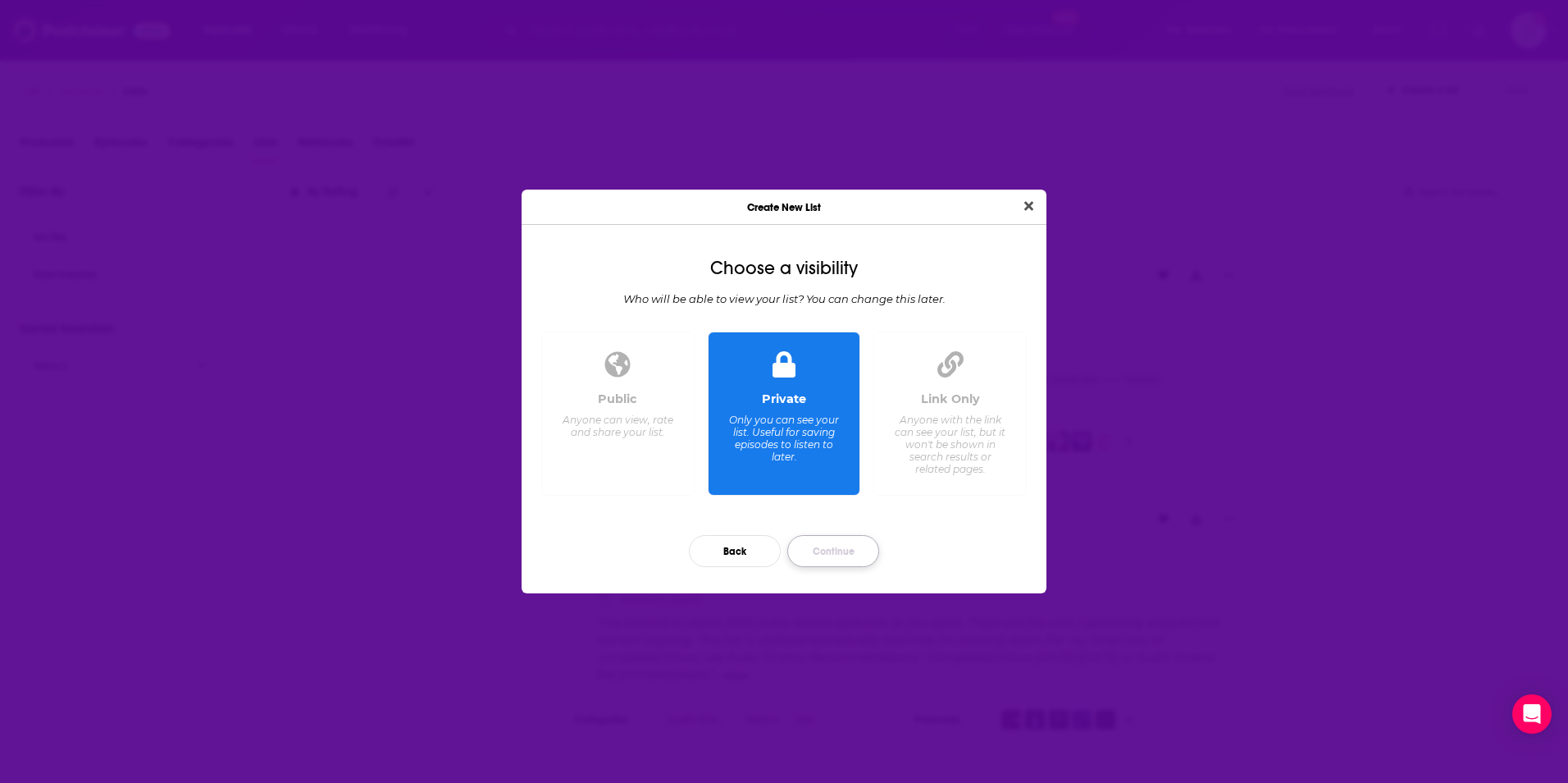
click at [824, 549] on button "Continue" at bounding box center [833, 551] width 91 height 32
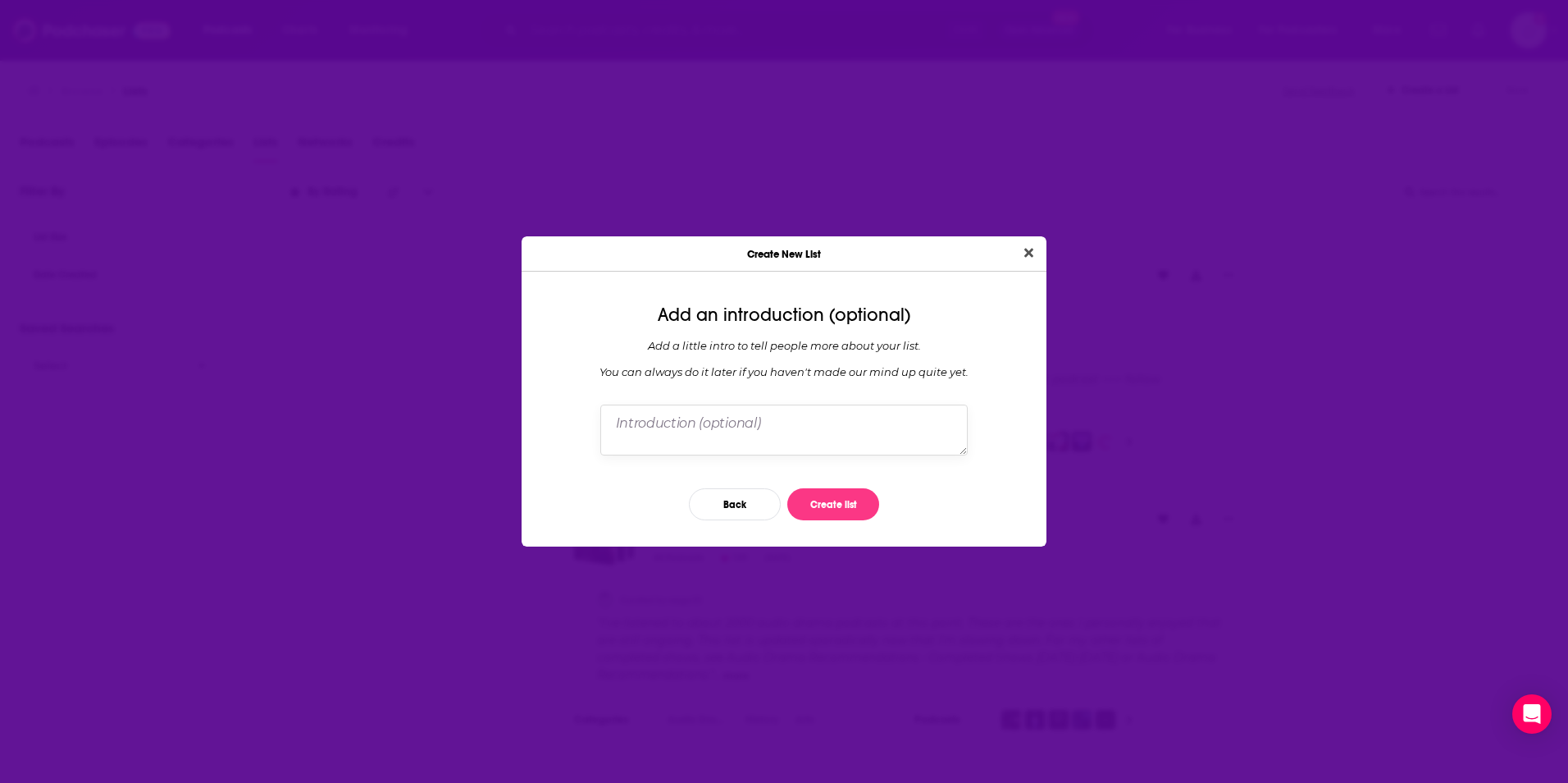
click at [761, 424] on textarea "Dialog" at bounding box center [784, 430] width 368 height 51
click at [770, 424] on textarea "Potential podcasts to pitch Marenoff-Zauser" at bounding box center [784, 430] width 368 height 51
type textarea "Potential podcasts to pitch Susan Marenoff-Zausner from the Intrepid"
click at [865, 504] on button "Create list" at bounding box center [833, 504] width 91 height 32
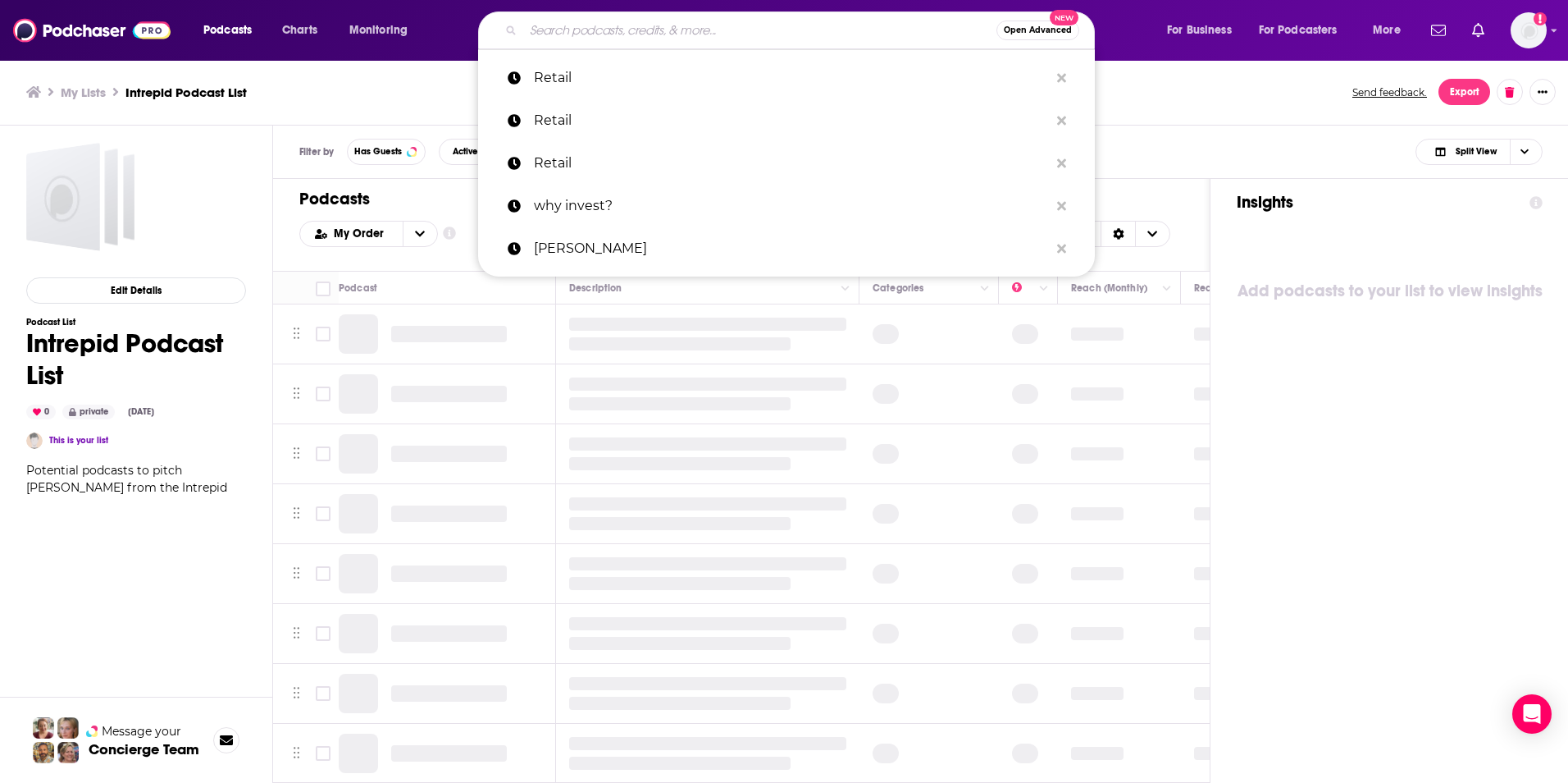
click at [647, 35] on input "Search podcasts, credits, & more..." at bounding box center [760, 30] width 474 height 27
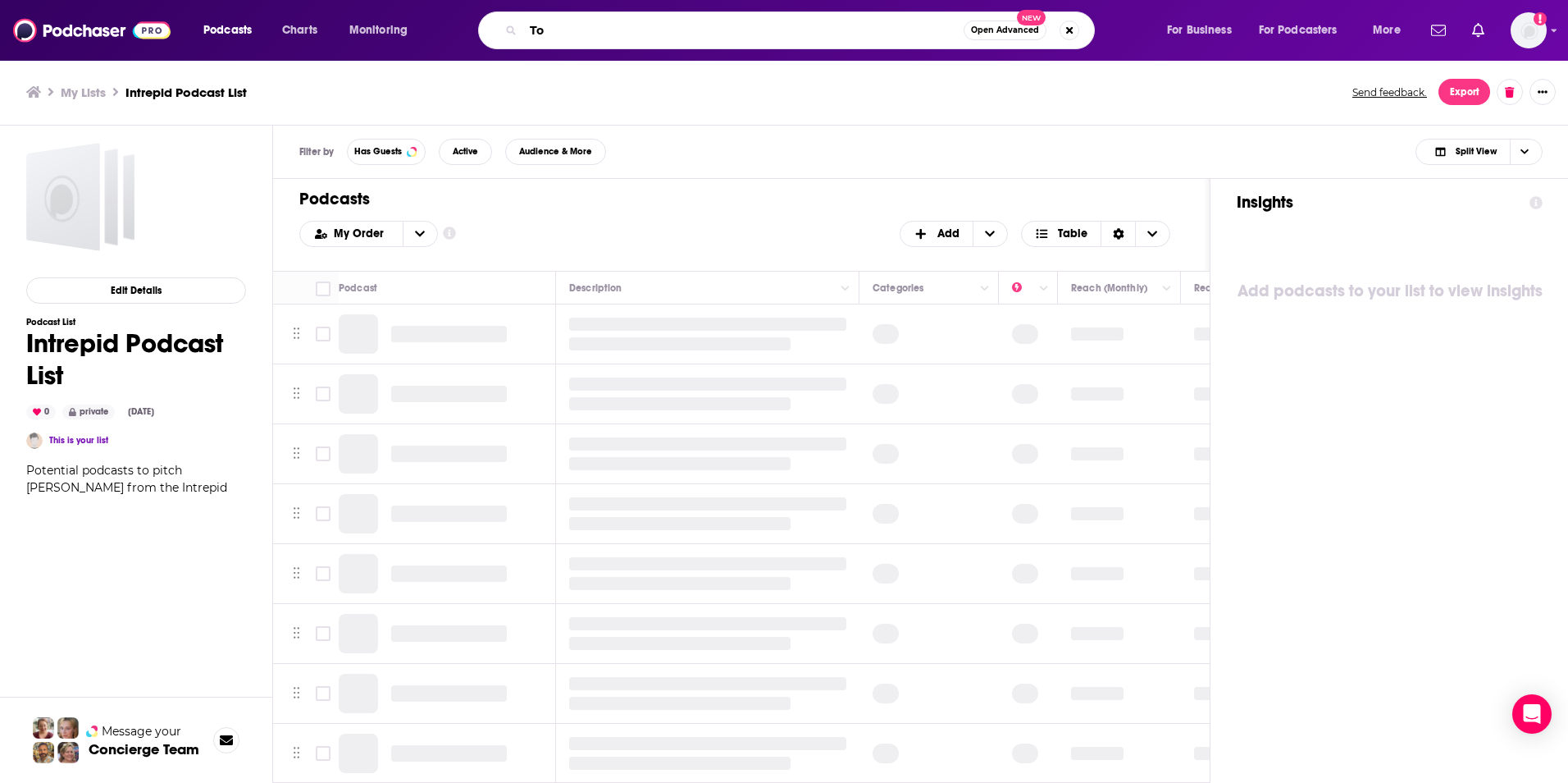
type input "T"
type input "Philanthropy"
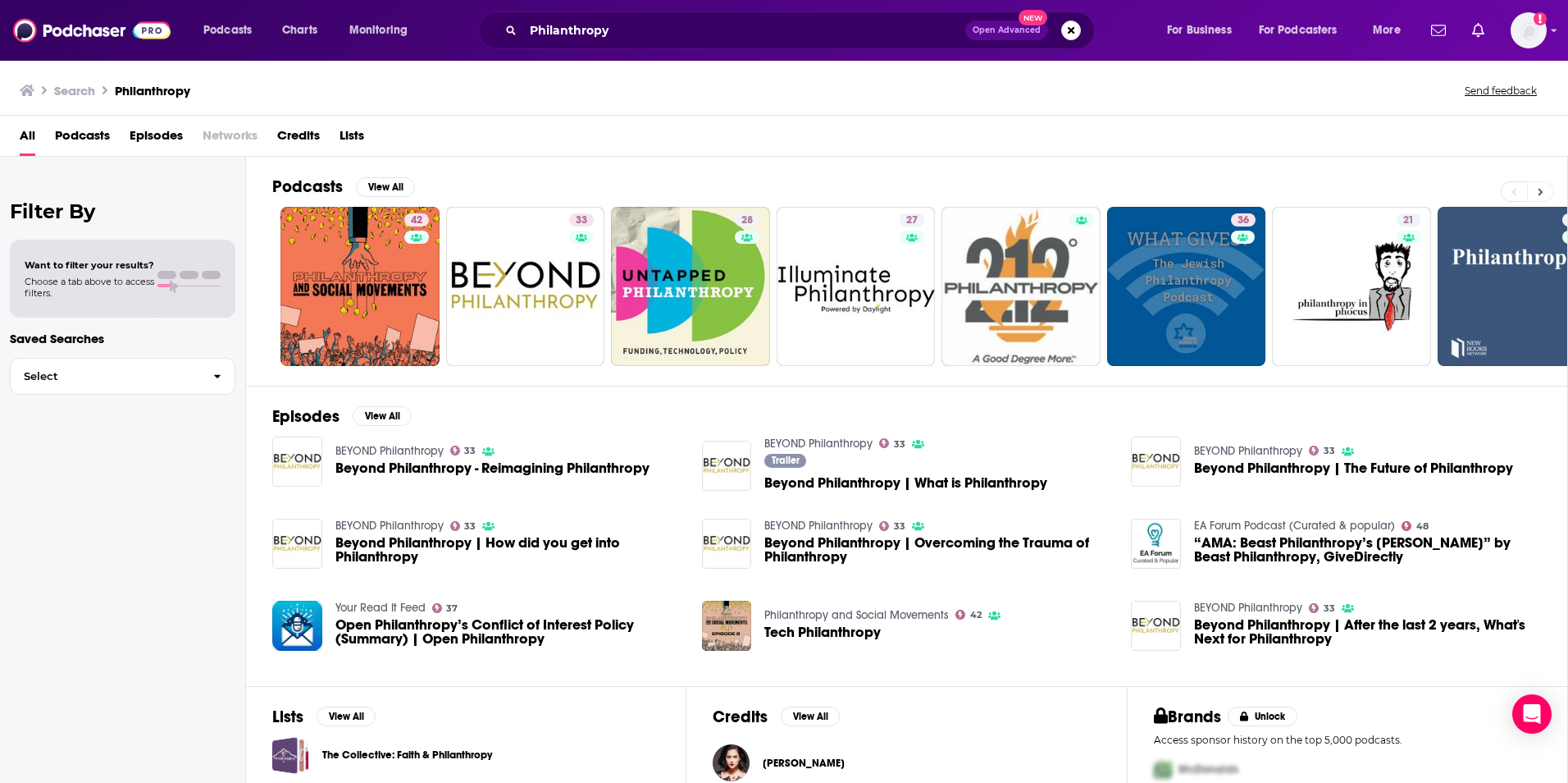
click at [1538, 187] on button at bounding box center [1541, 191] width 27 height 20
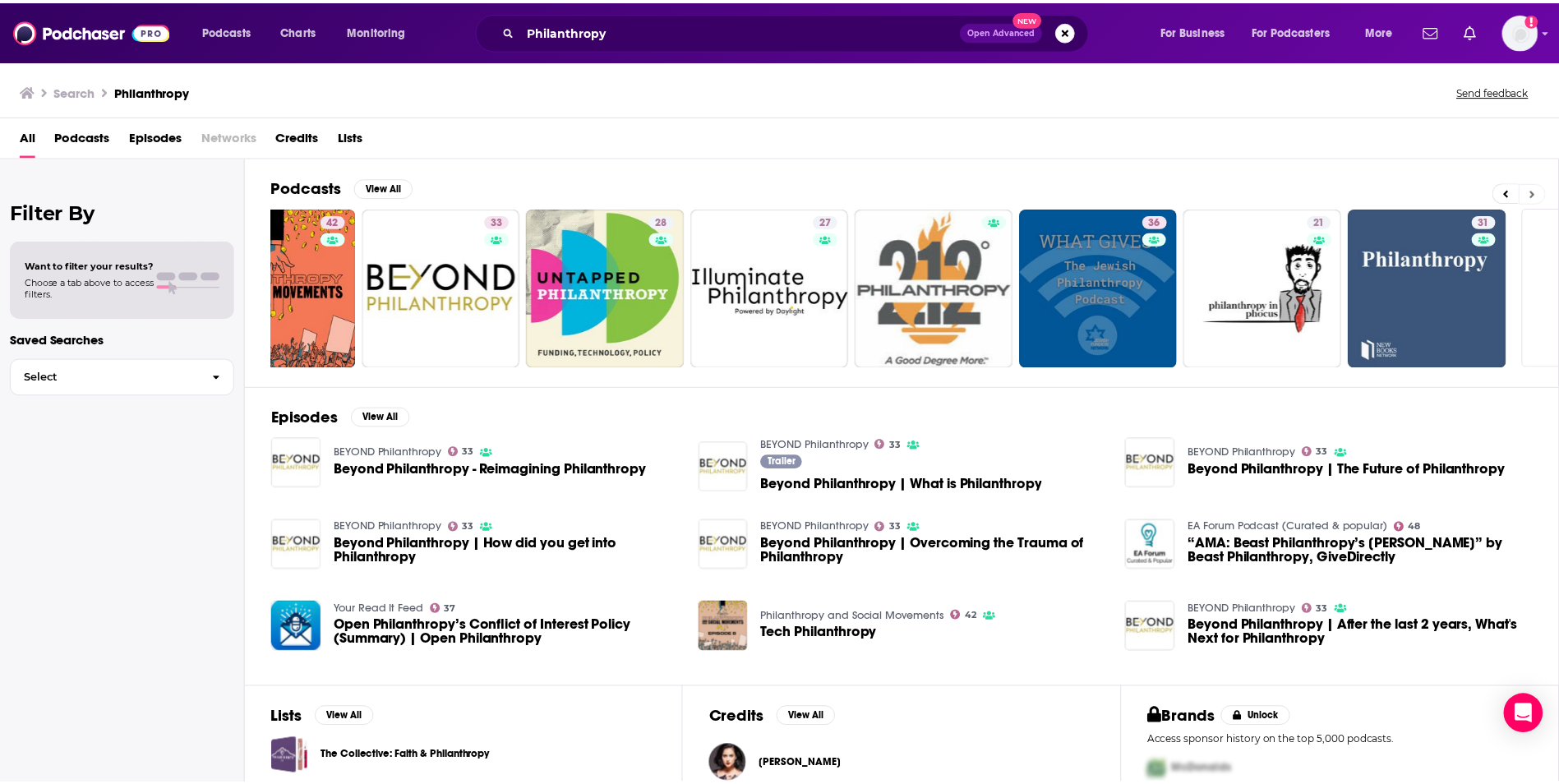
scroll to position [0, 212]
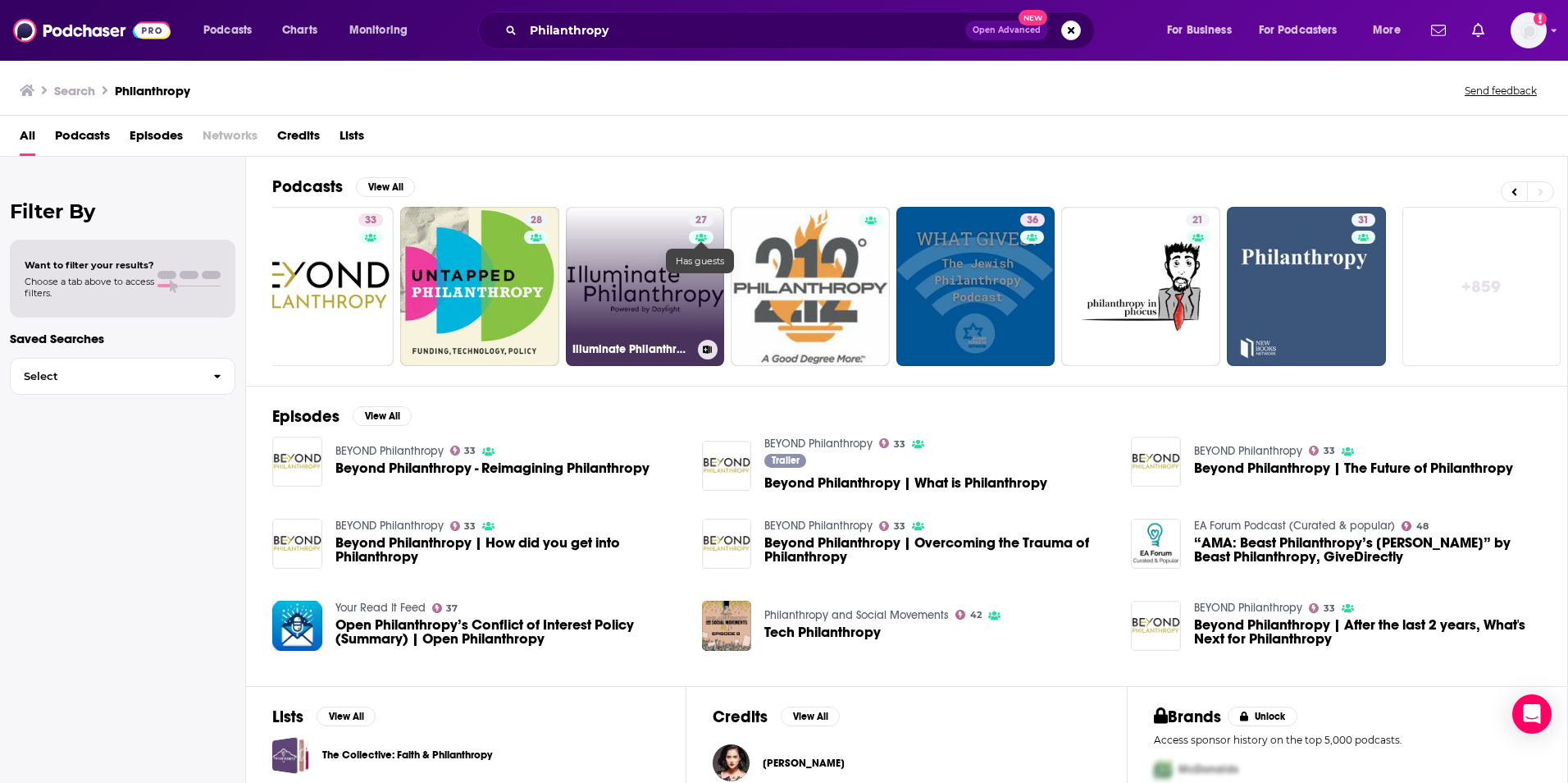
click at [704, 235] on icon at bounding box center [701, 238] width 12 height 9
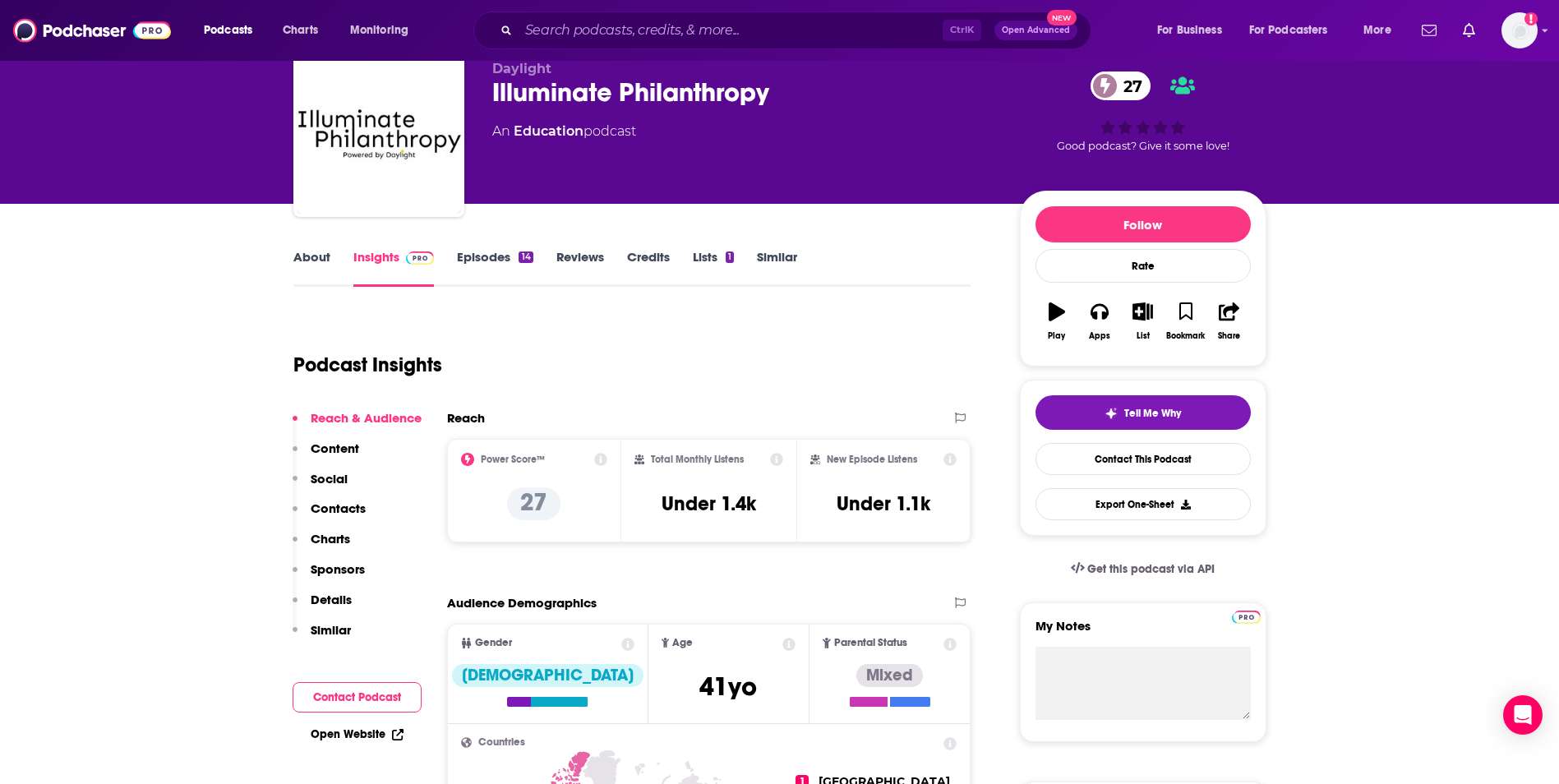
scroll to position [66, 0]
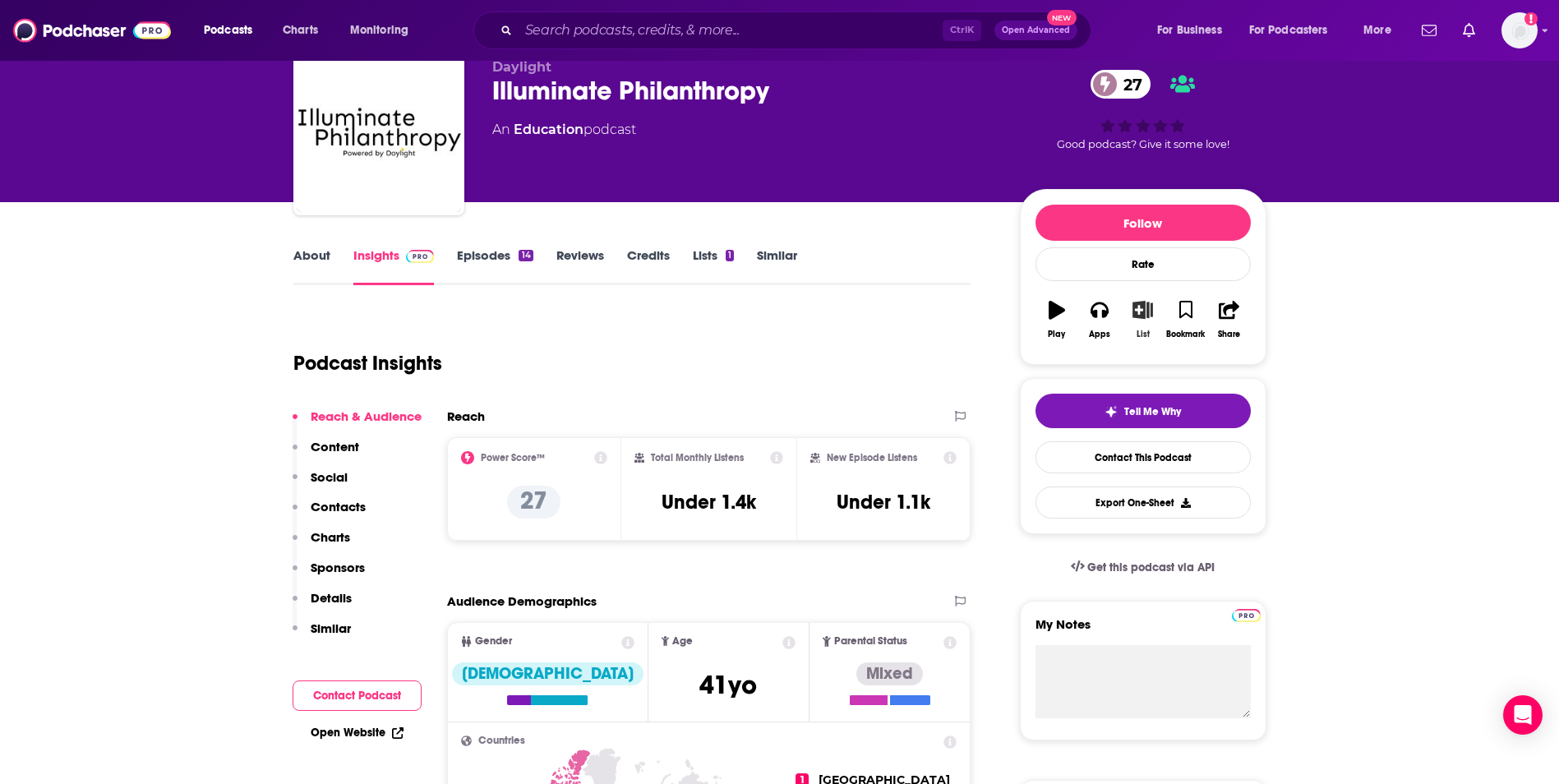
click at [1141, 315] on icon "button" at bounding box center [1142, 310] width 20 height 18
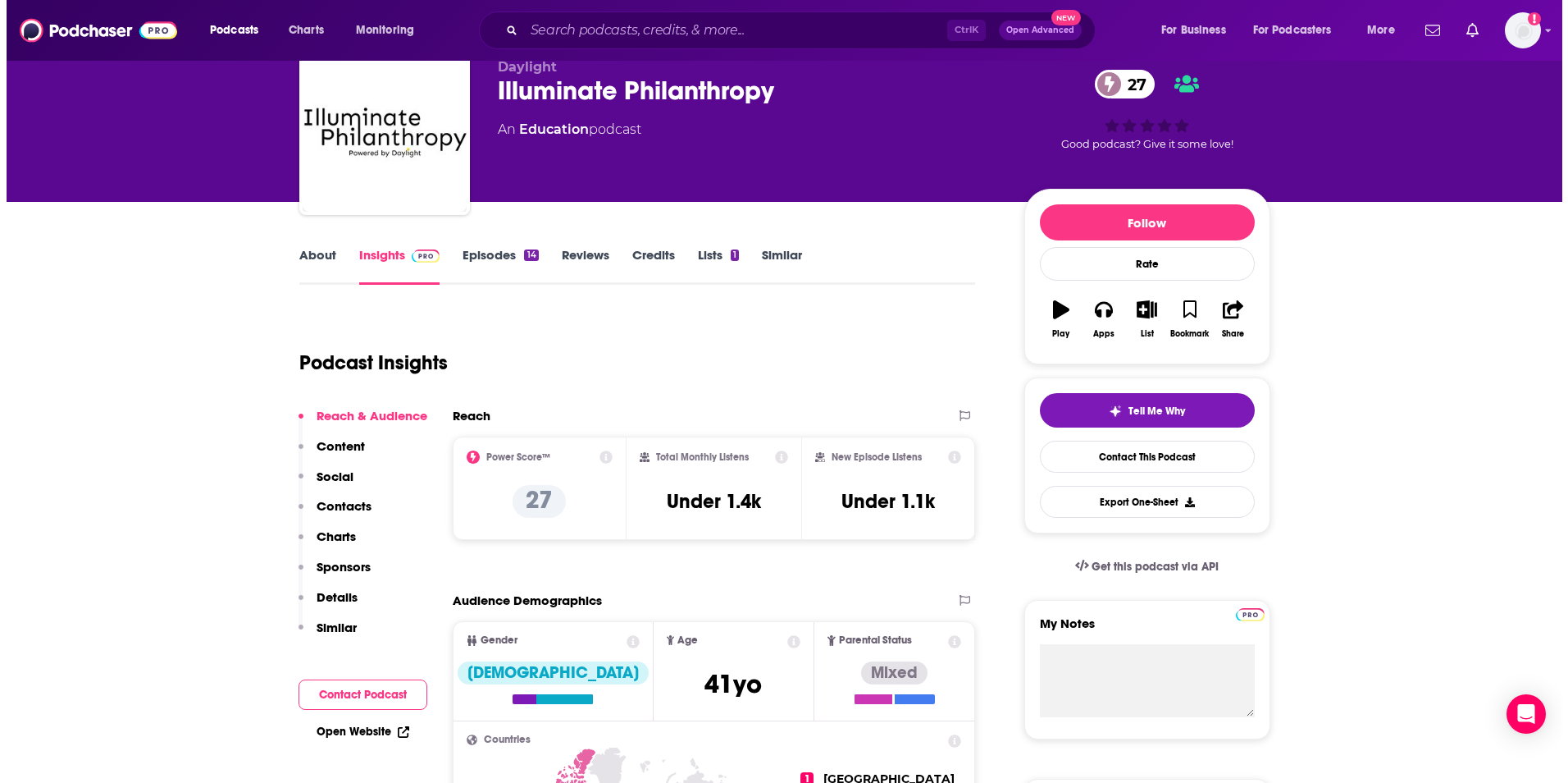
scroll to position [0, 0]
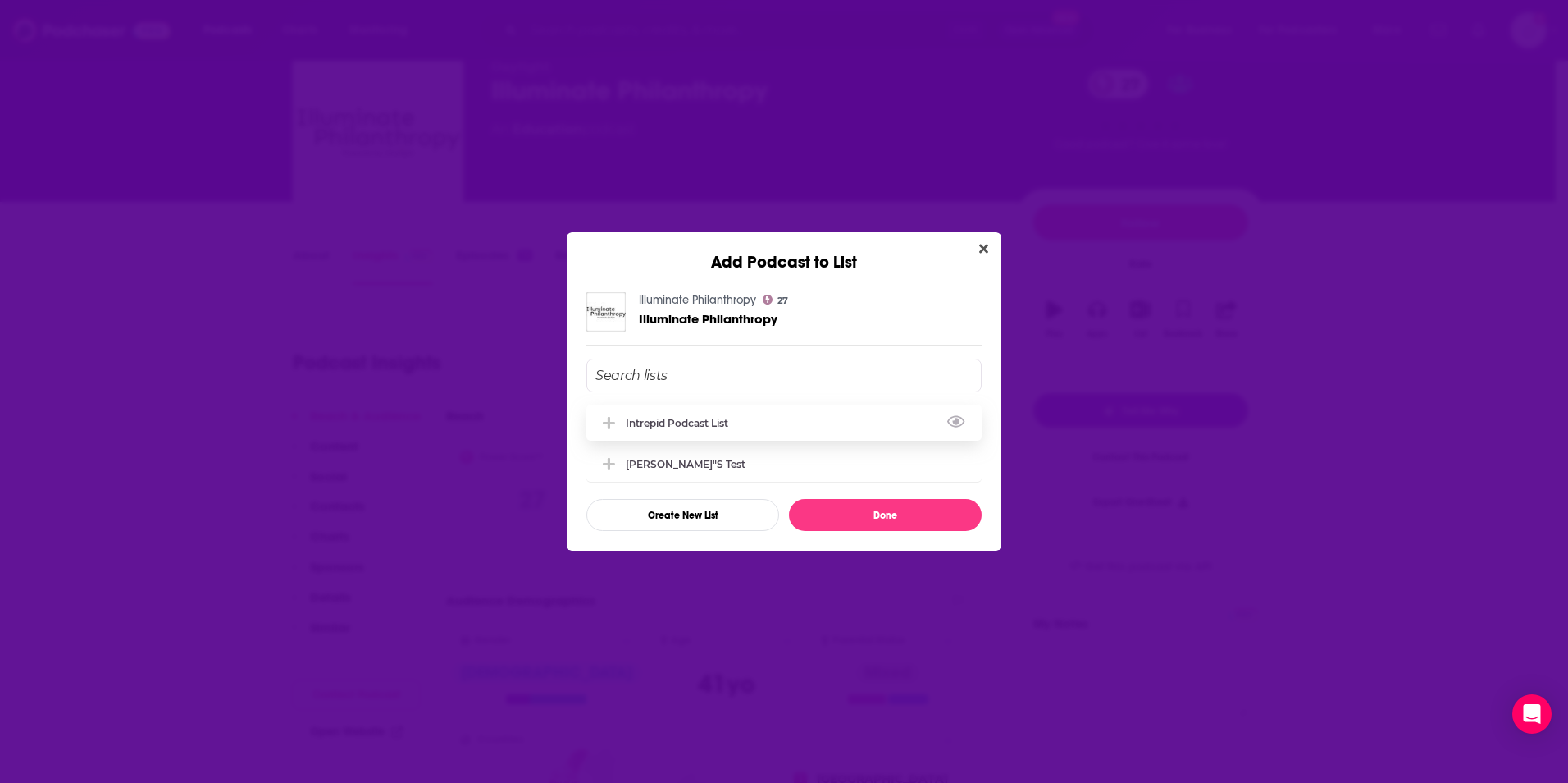
click at [722, 416] on div "Intrepid Podcast List" at bounding box center [784, 422] width 395 height 36
click at [869, 507] on button "Done" at bounding box center [885, 514] width 193 height 32
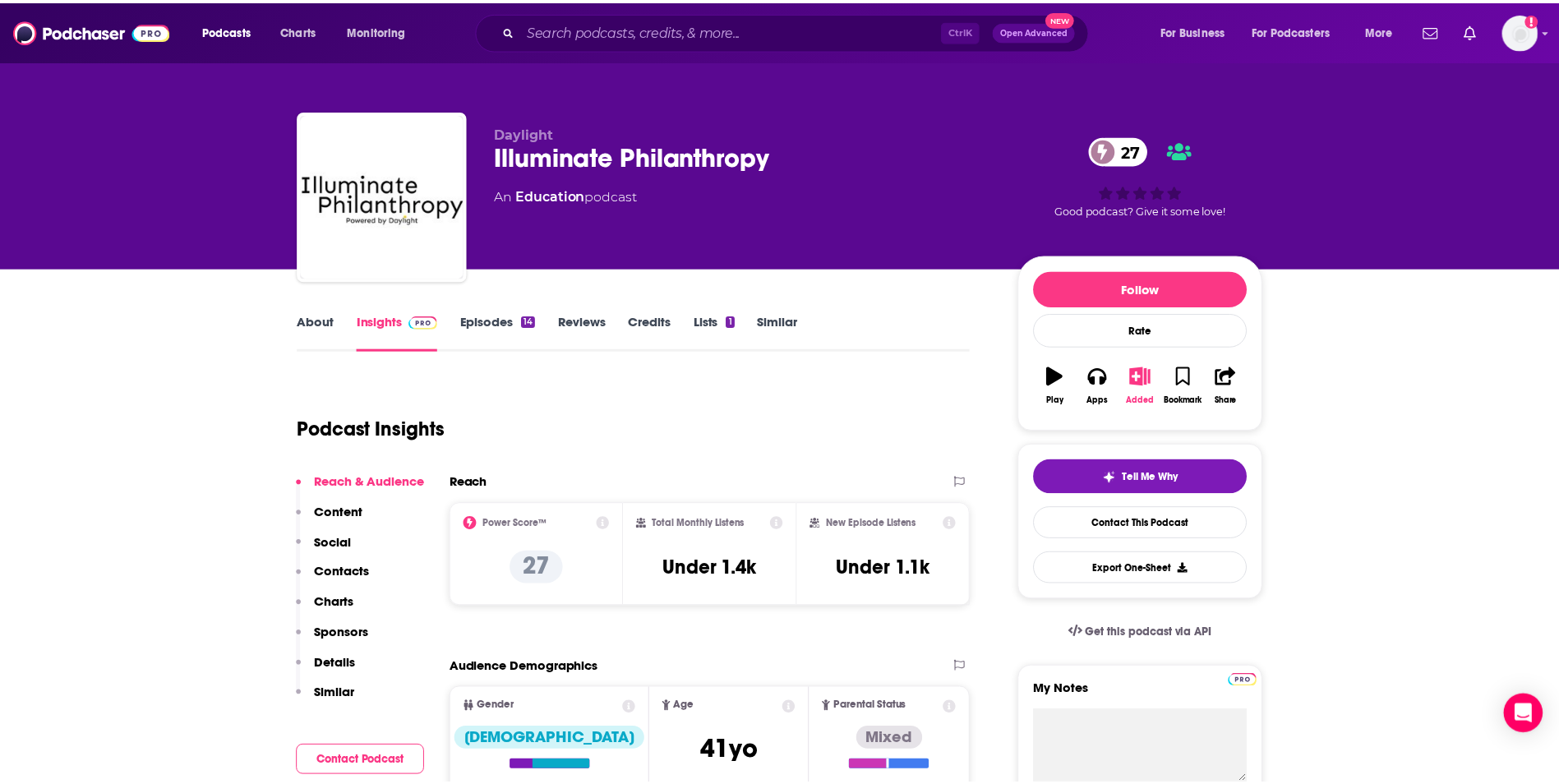
scroll to position [66, 0]
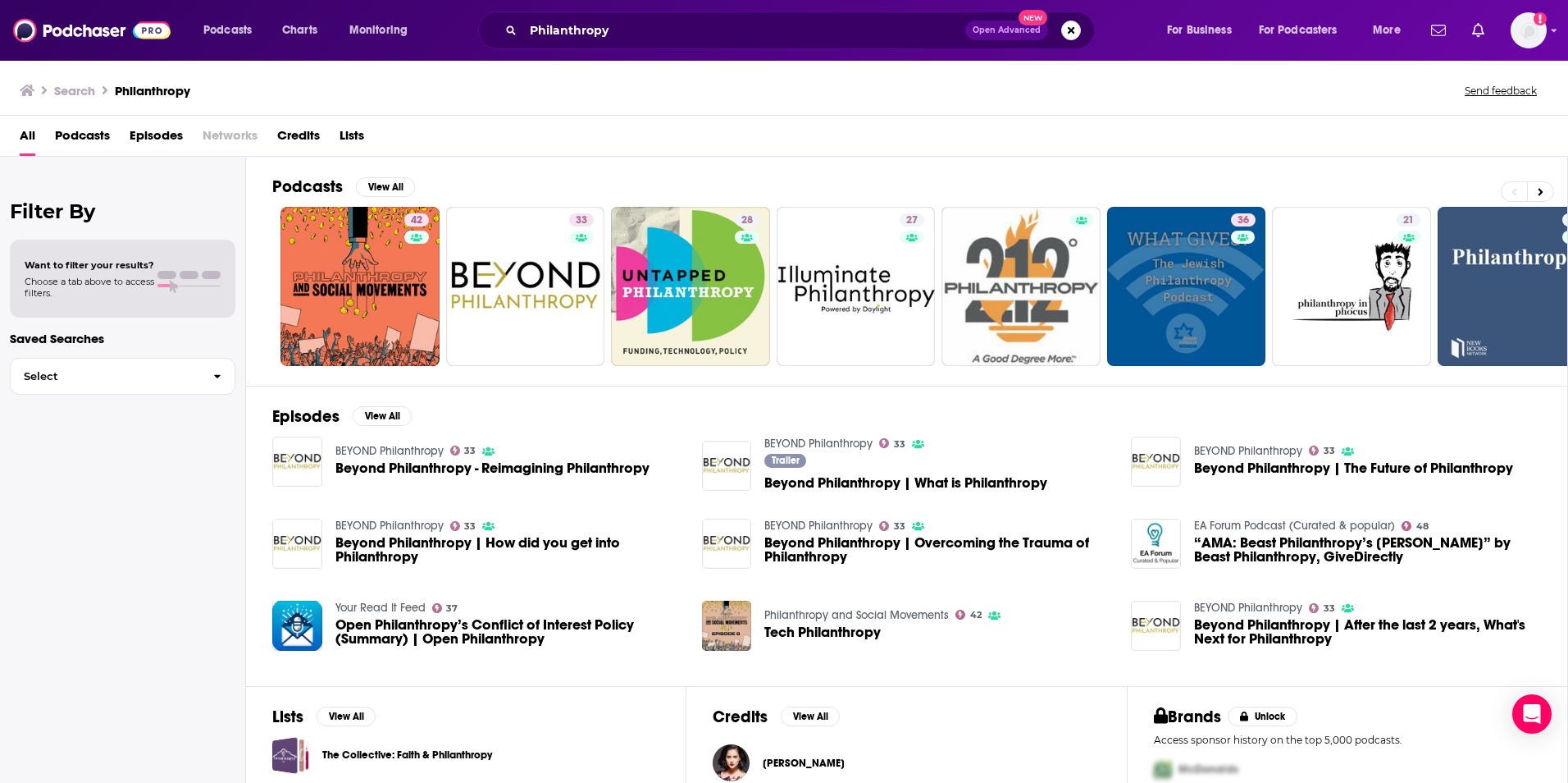
click at [662, 76] on div "Search Philanthropy Send feedback" at bounding box center [784, 88] width 1568 height 57
click at [235, 23] on span "Podcasts" at bounding box center [227, 30] width 48 height 23
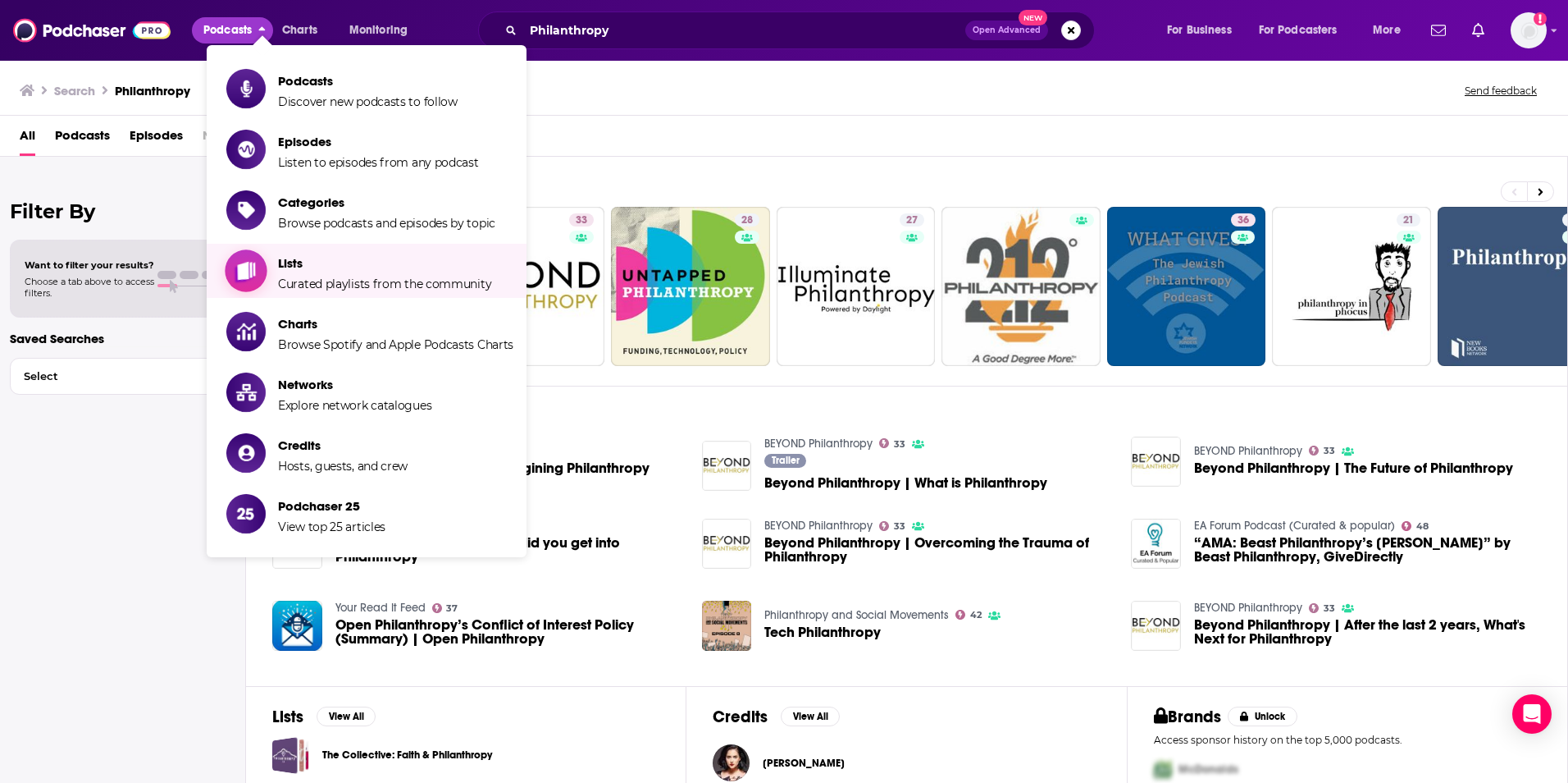
click at [301, 261] on span "Lists" at bounding box center [384, 263] width 213 height 16
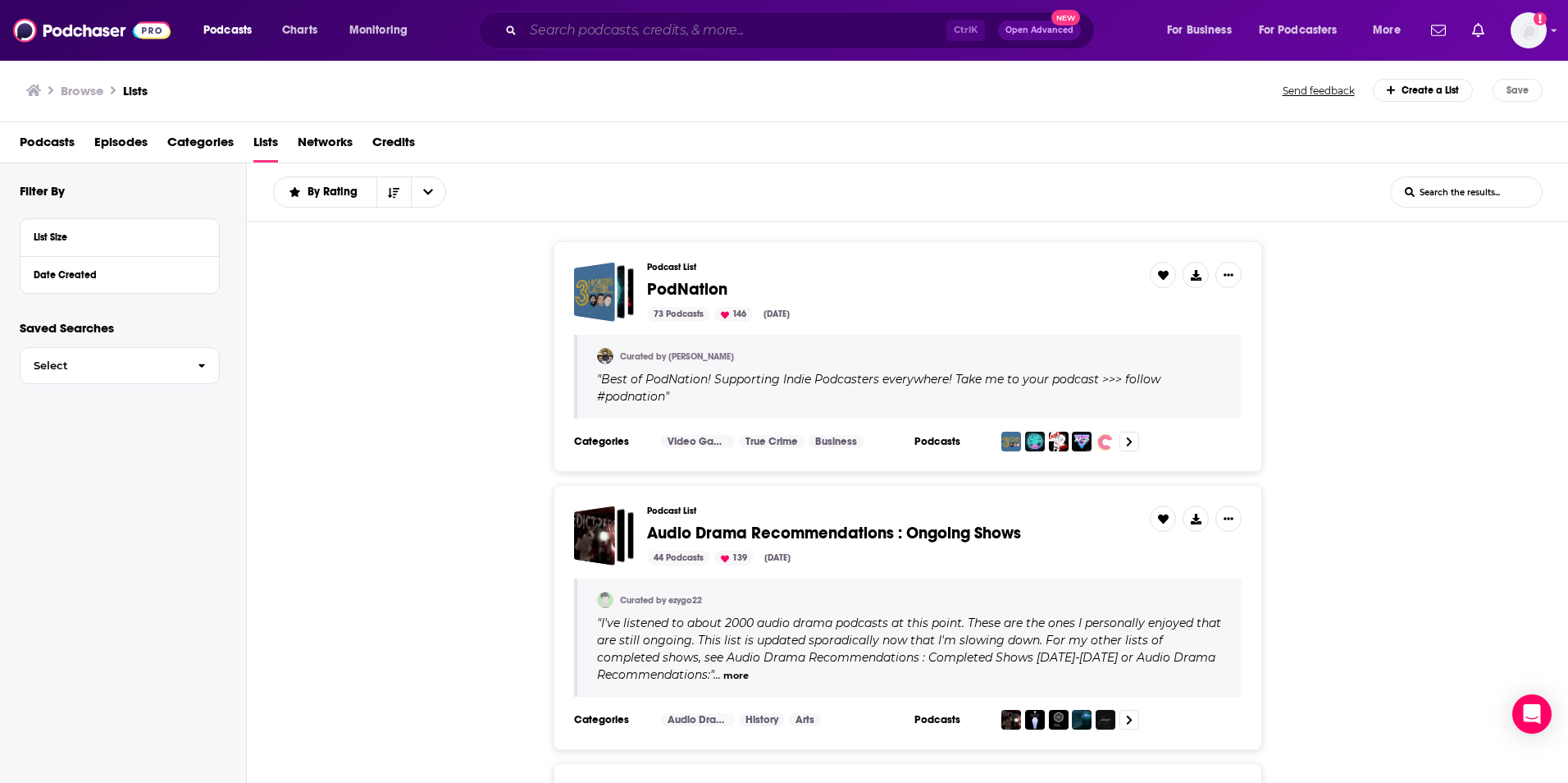
click at [779, 36] on input "Search podcasts, credits, & more..." at bounding box center [734, 30] width 423 height 27
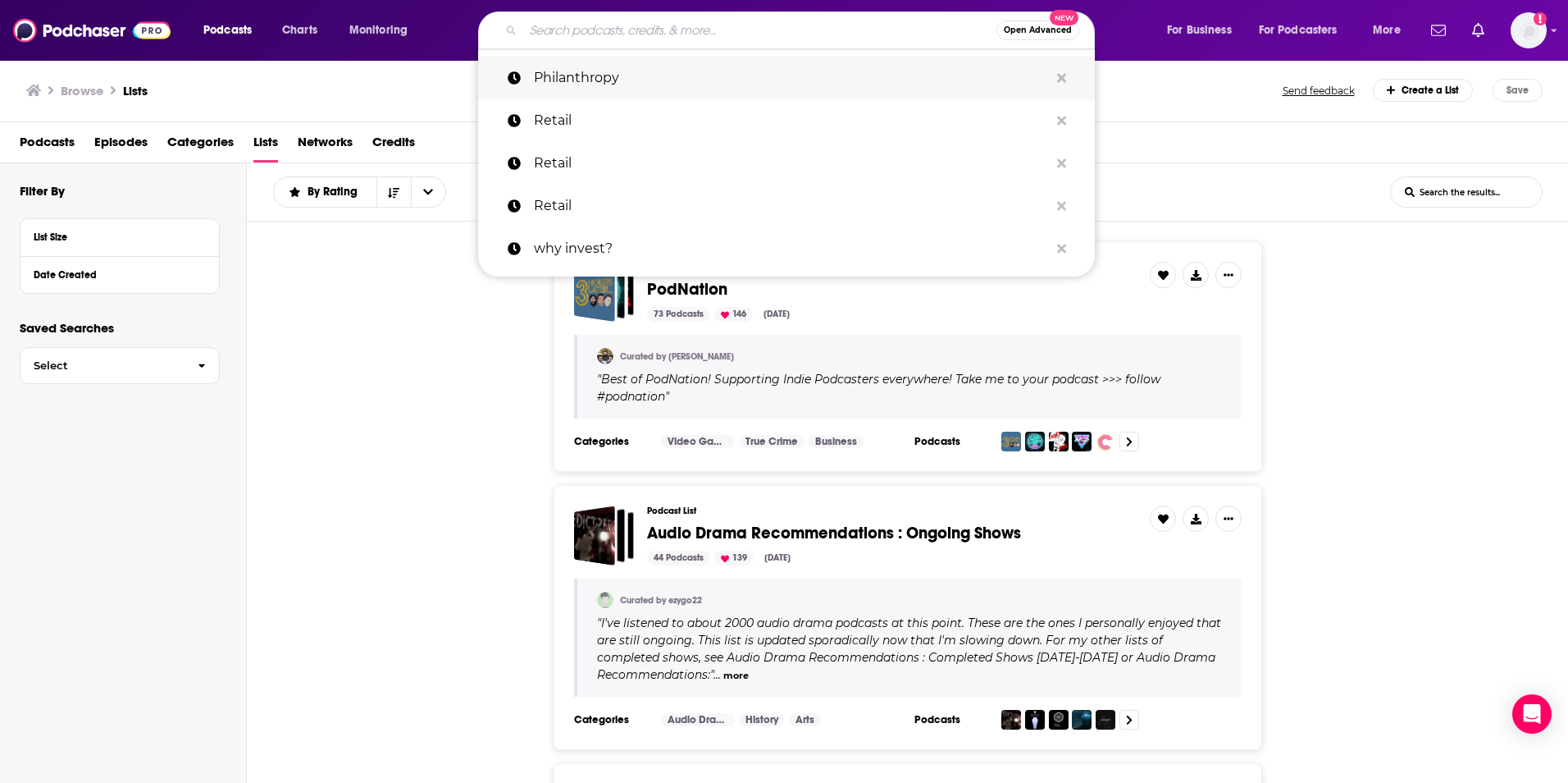
click at [682, 79] on p "Philanthropy" at bounding box center [791, 78] width 515 height 43
type input "Philanthropy"
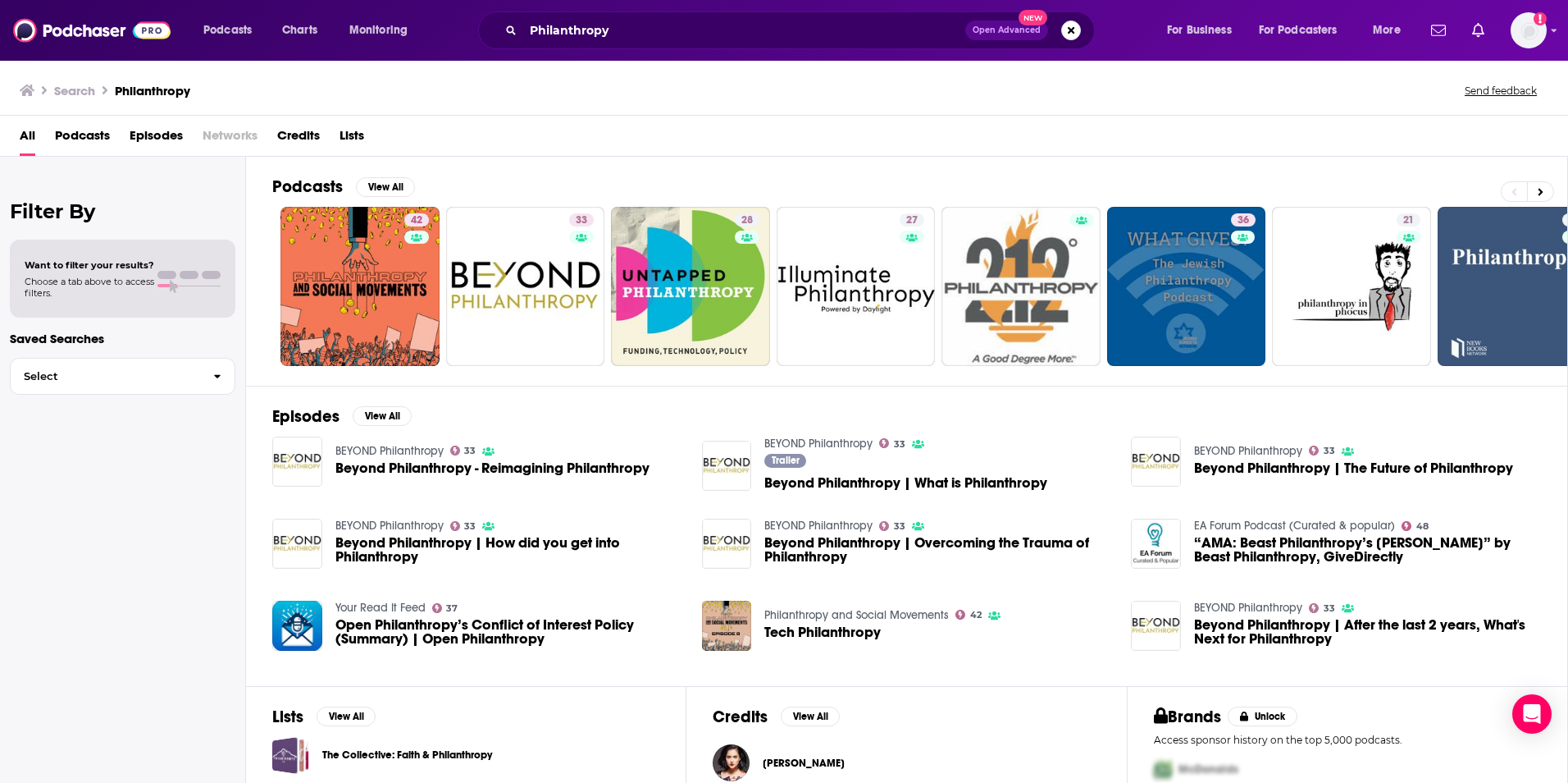
click at [1406, 395] on div "Episodes View All BEYOND Philanthropy 33 Beyond Philanthropy - Reimagining Phil…" at bounding box center [907, 536] width 1322 height 300
click at [360, 136] on span "Lists" at bounding box center [351, 139] width 25 height 34
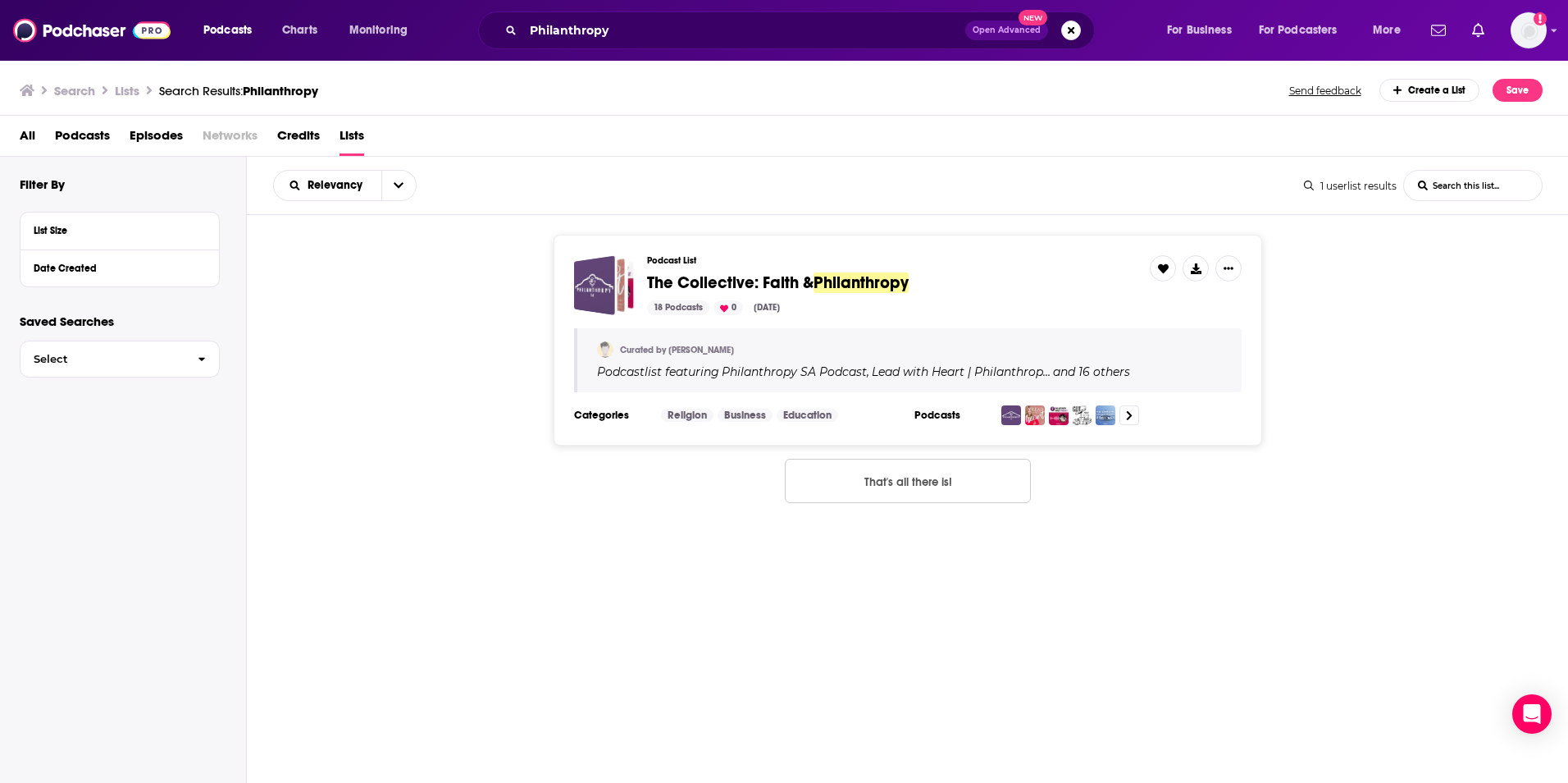
click at [249, 133] on span "Networks" at bounding box center [230, 139] width 55 height 34
click at [144, 85] on ul "Search Lists Search Results: Philanthropy" at bounding box center [169, 90] width 299 height 23
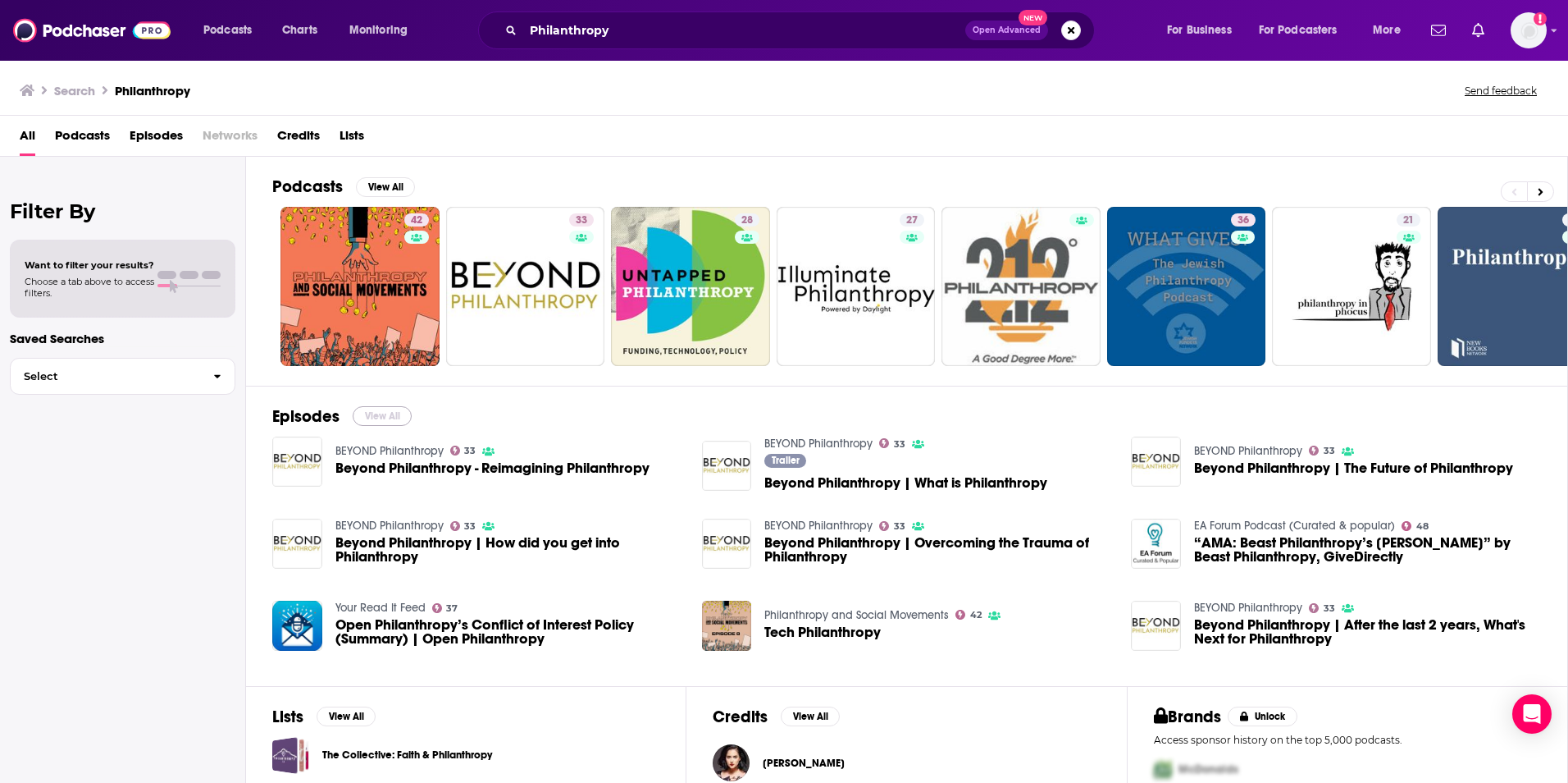
click at [378, 408] on button "View All" at bounding box center [382, 416] width 59 height 20
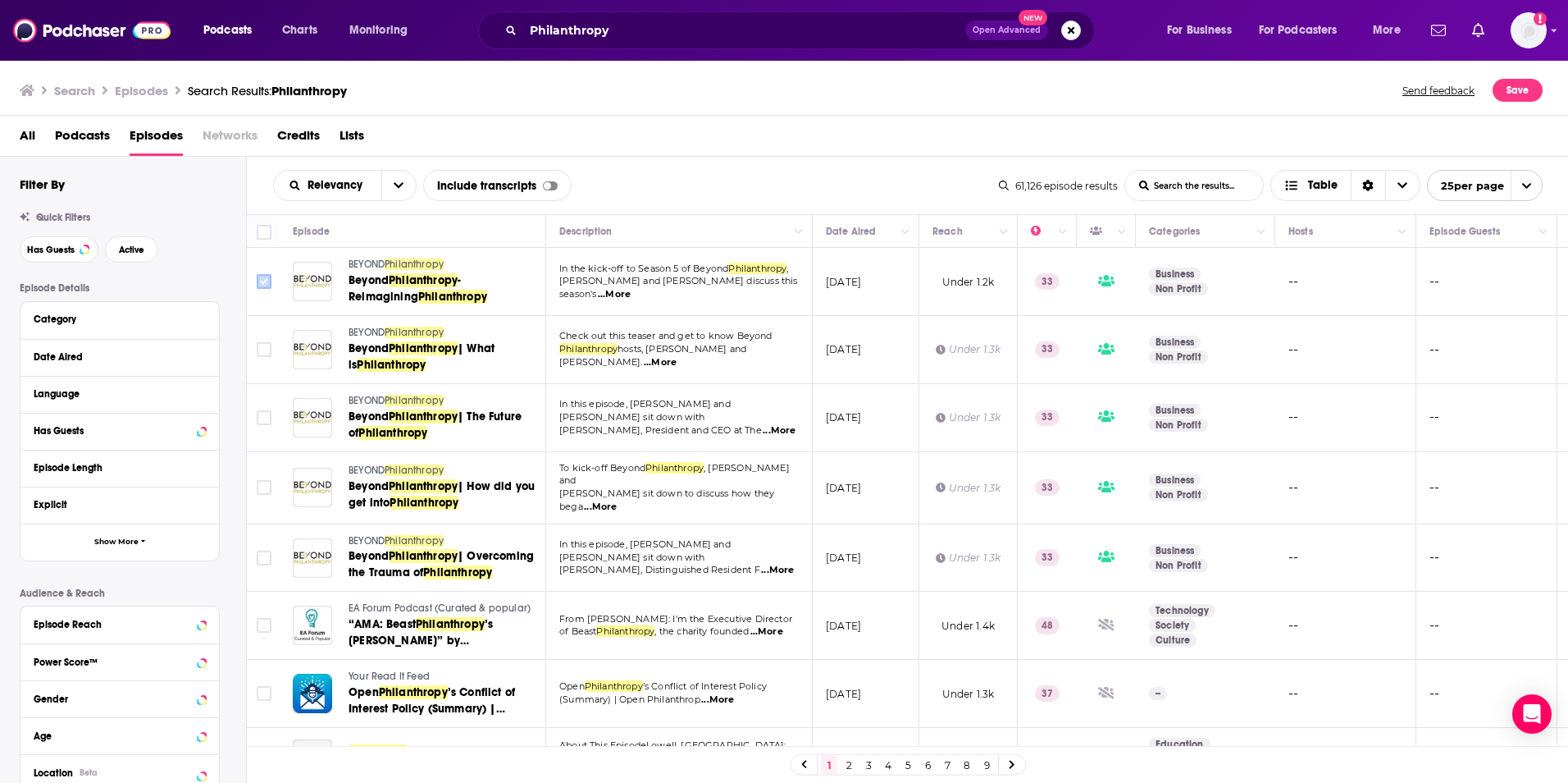
click at [267, 284] on input "Toggle select row" at bounding box center [264, 282] width 15 height 15
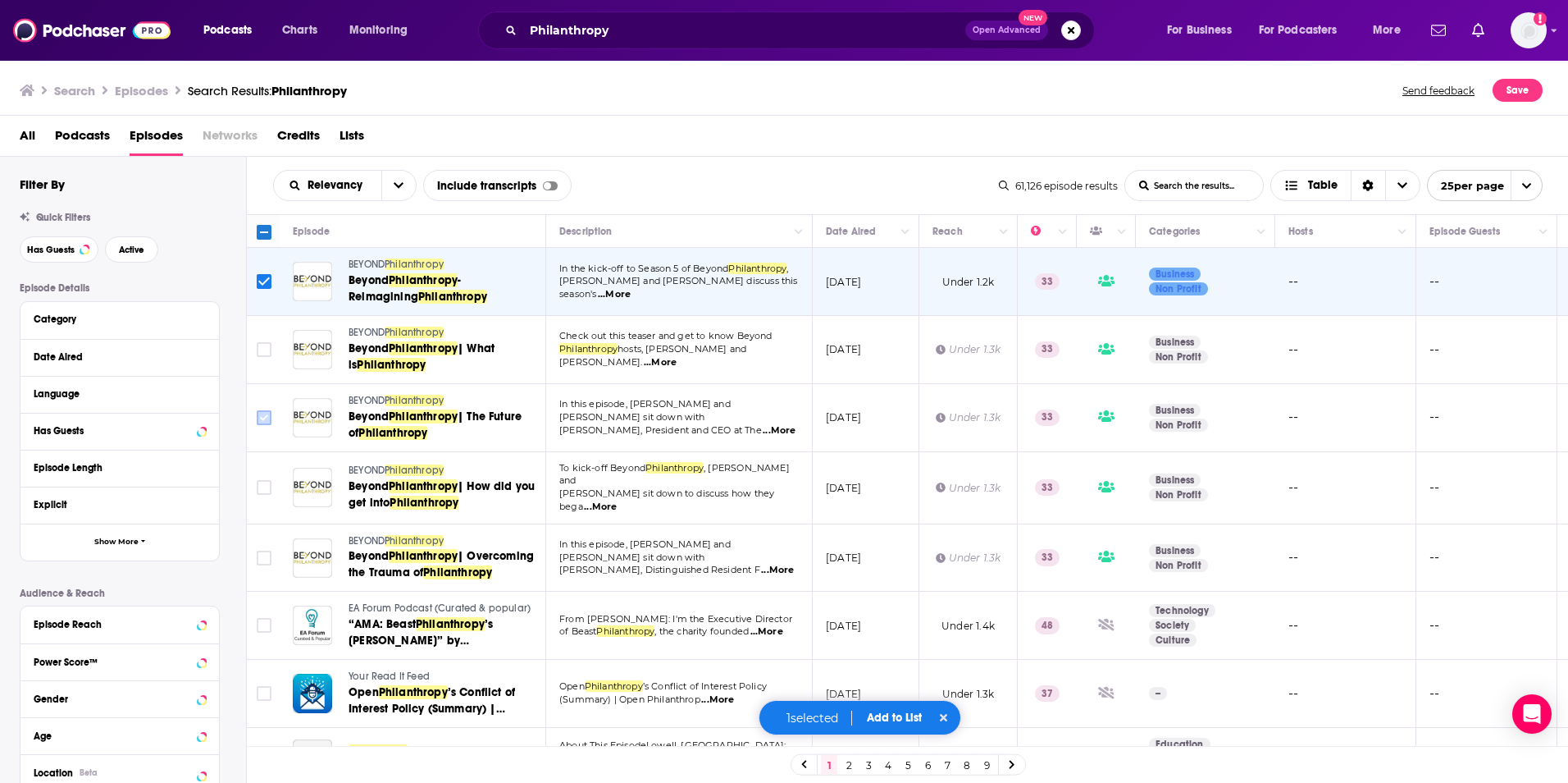
click at [261, 412] on input "Toggle select row" at bounding box center [264, 418] width 15 height 15
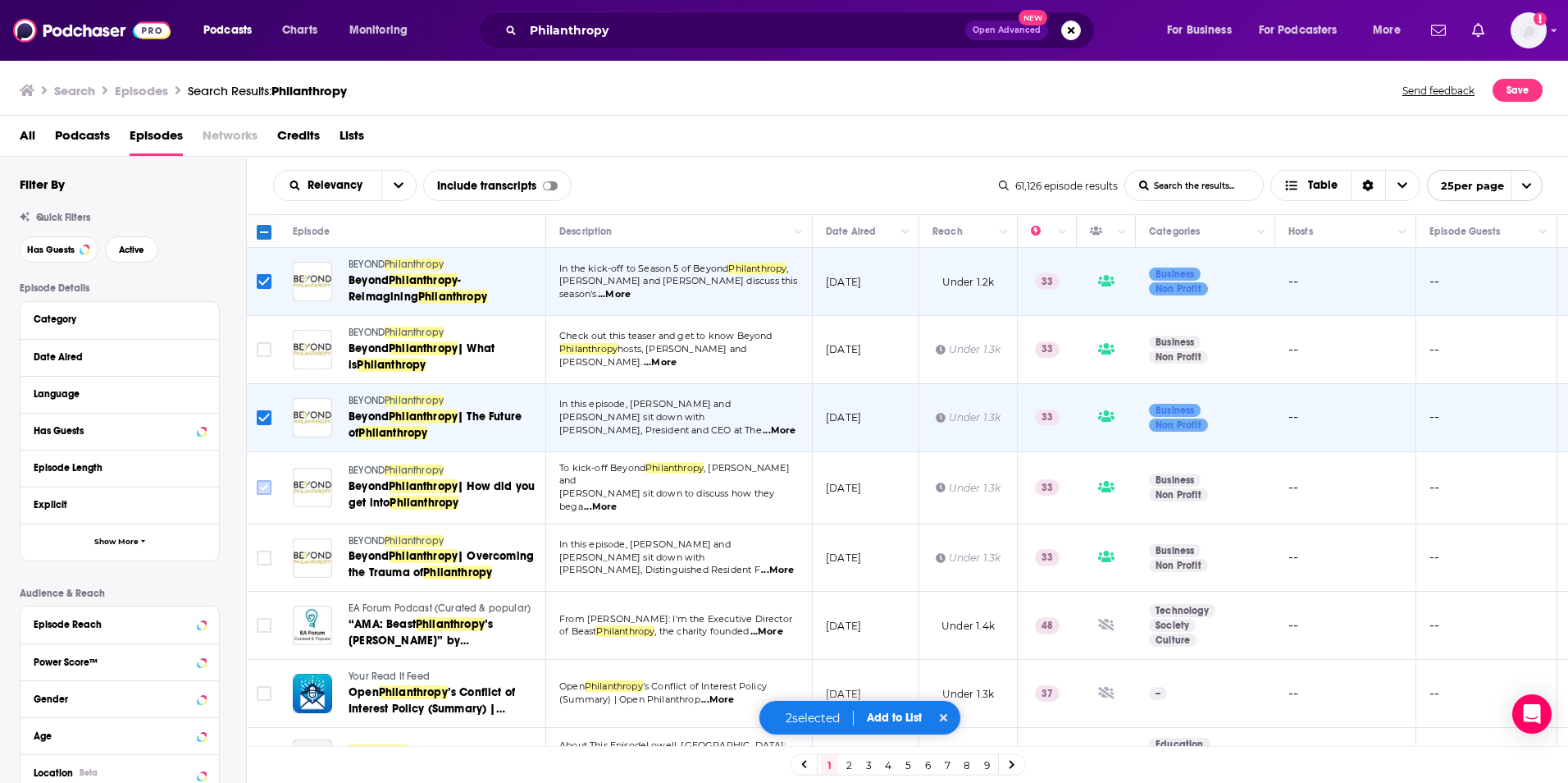
click at [267, 486] on input "Toggle select row" at bounding box center [264, 488] width 15 height 15
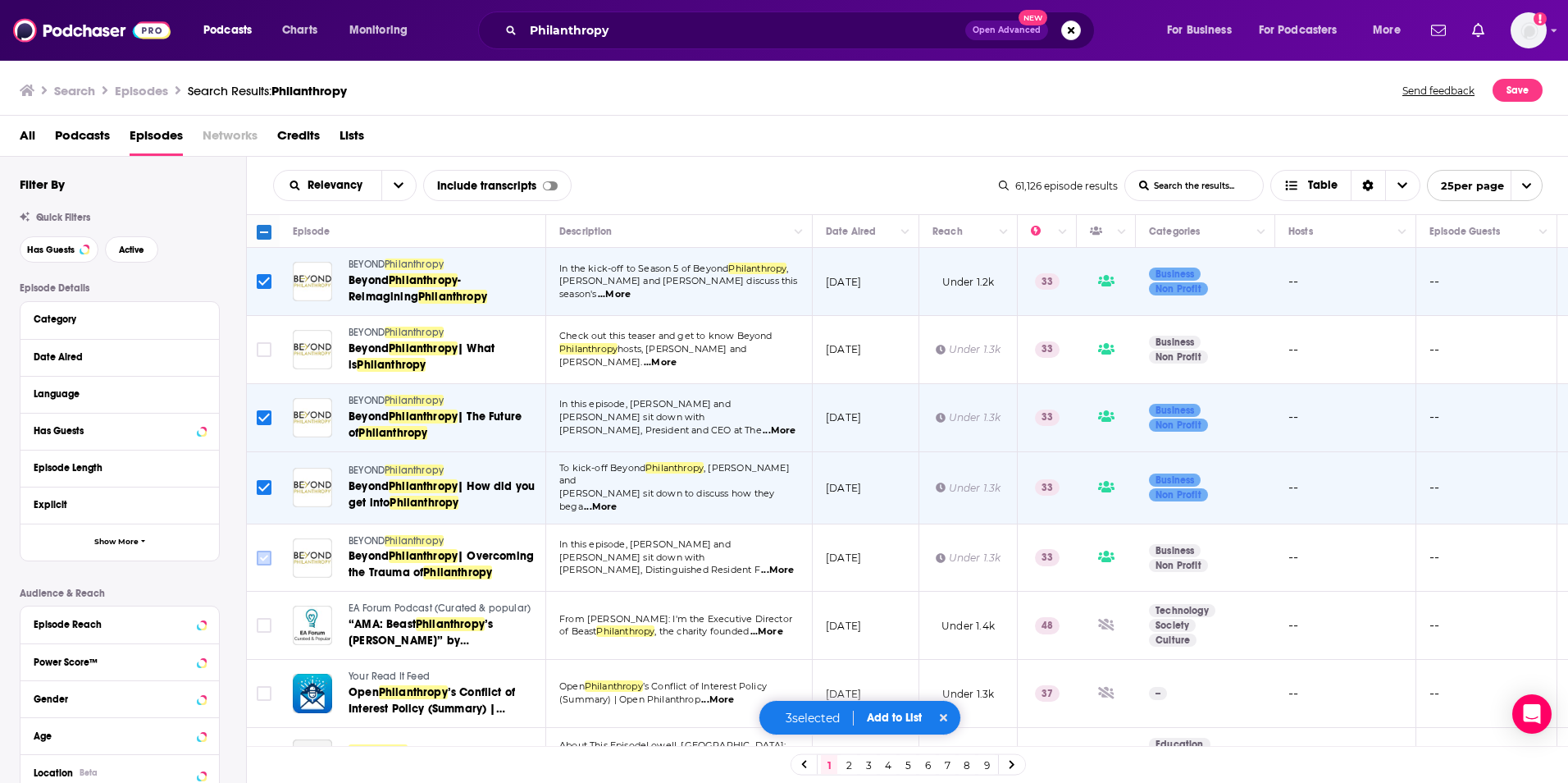
click at [266, 551] on input "Toggle select row" at bounding box center [264, 558] width 15 height 15
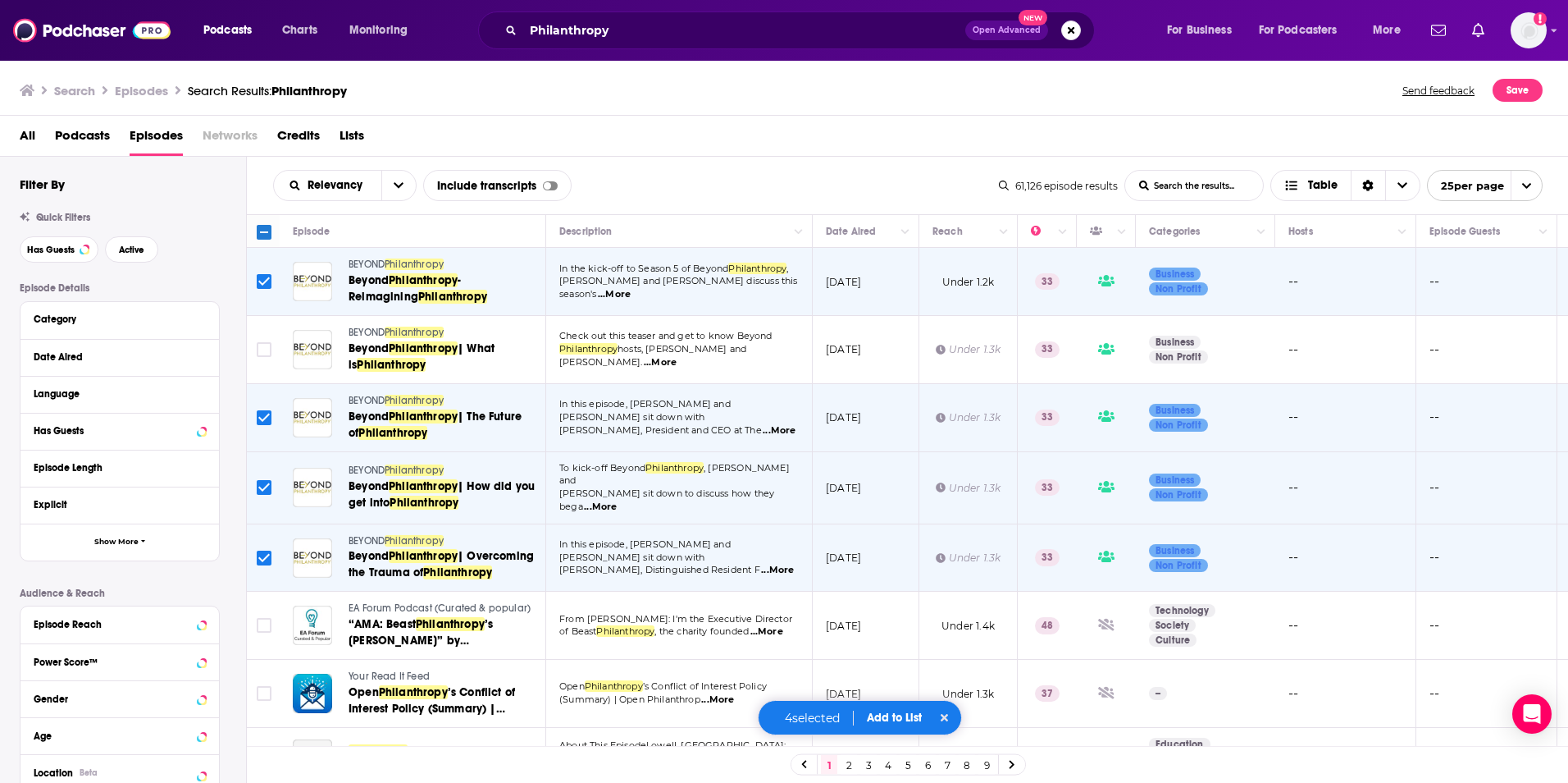
click at [253, 612] on td at bounding box center [263, 626] width 33 height 68
click at [267, 690] on input "Toggle select row" at bounding box center [264, 693] width 15 height 15
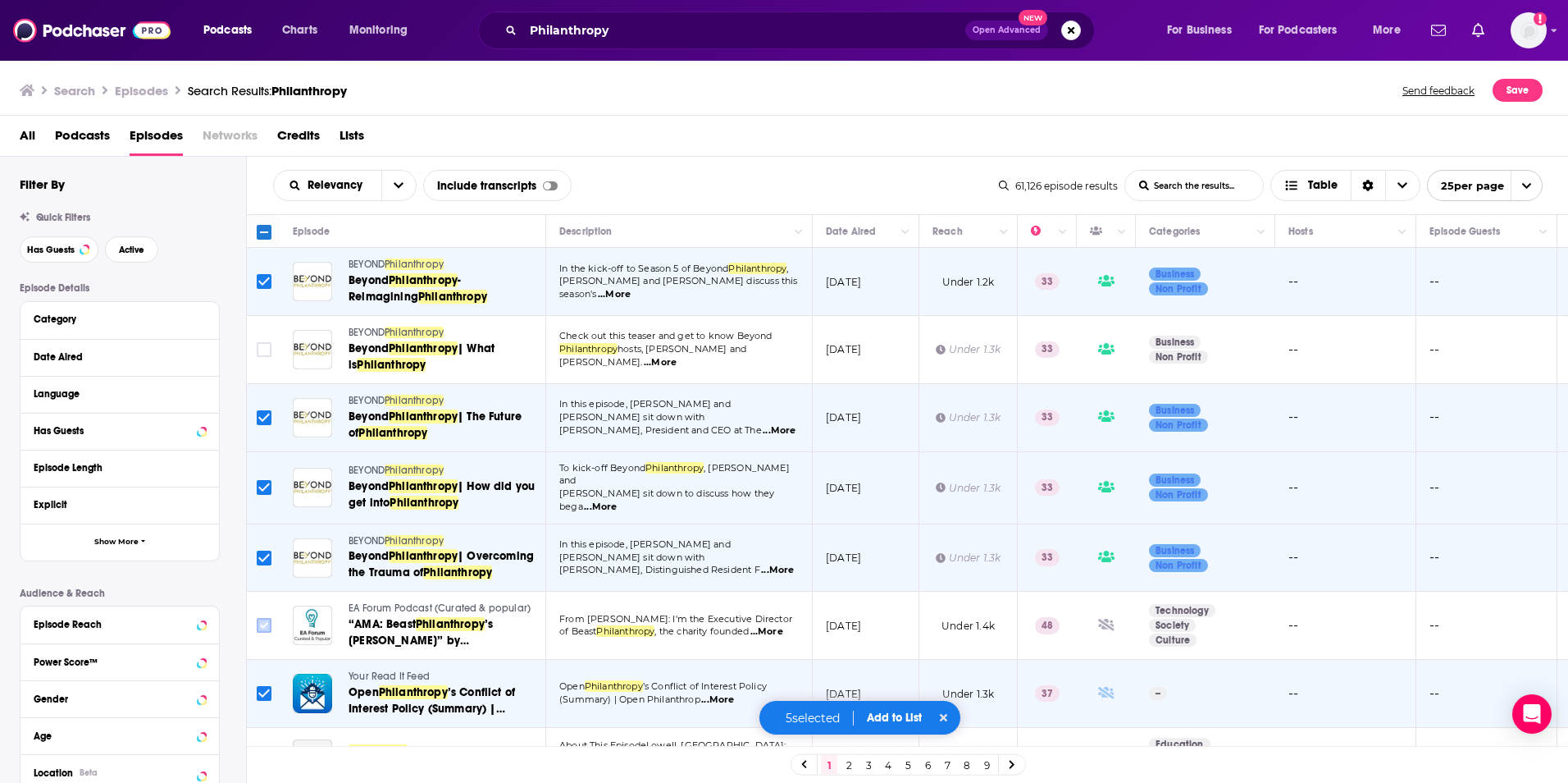
click at [257, 618] on input "Toggle select row" at bounding box center [264, 626] width 15 height 15
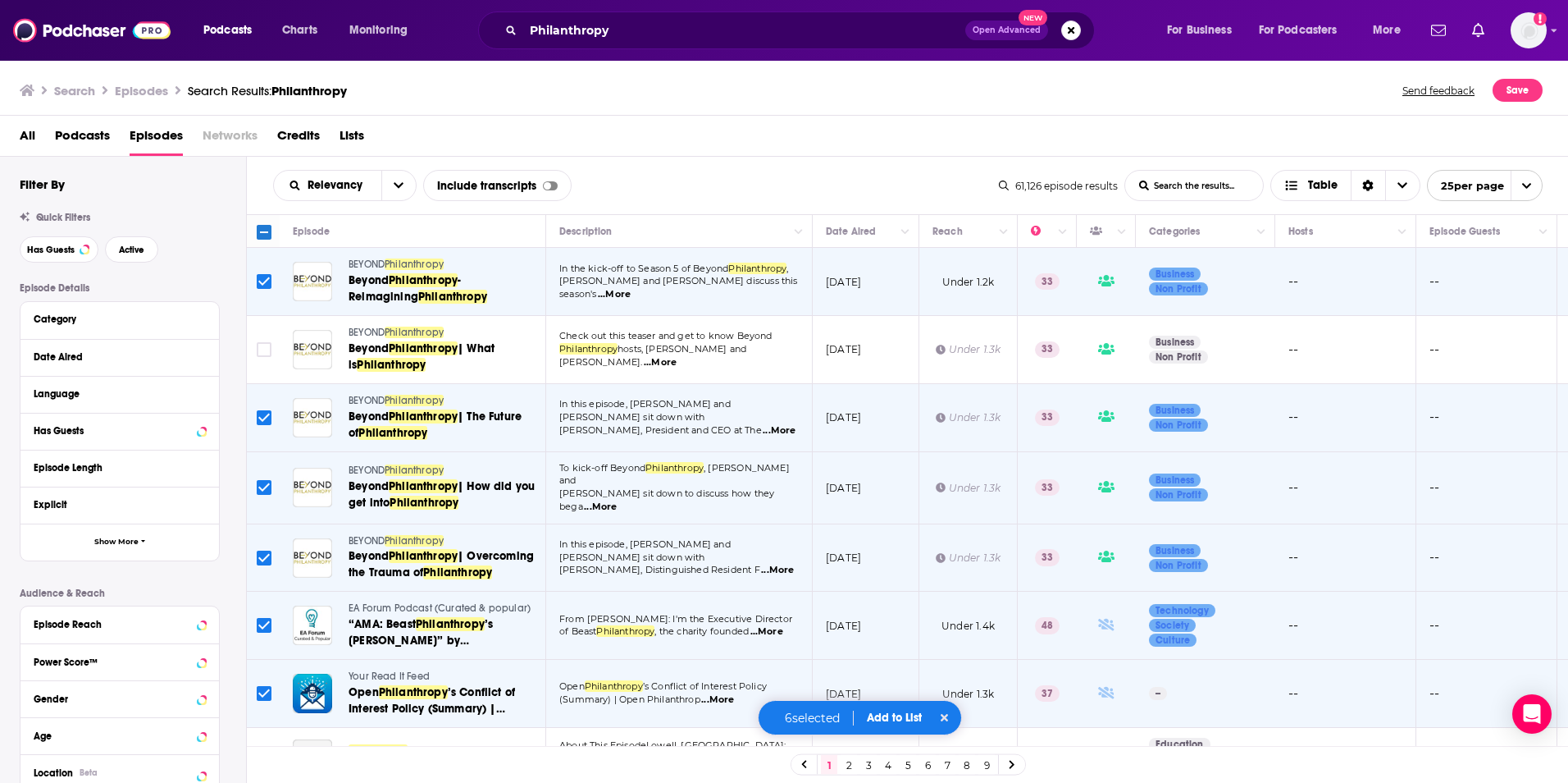
click at [880, 711] on span "Add to List" at bounding box center [894, 717] width 55 height 14
click at [894, 688] on button "Add Podcasts" at bounding box center [884, 688] width 89 height 30
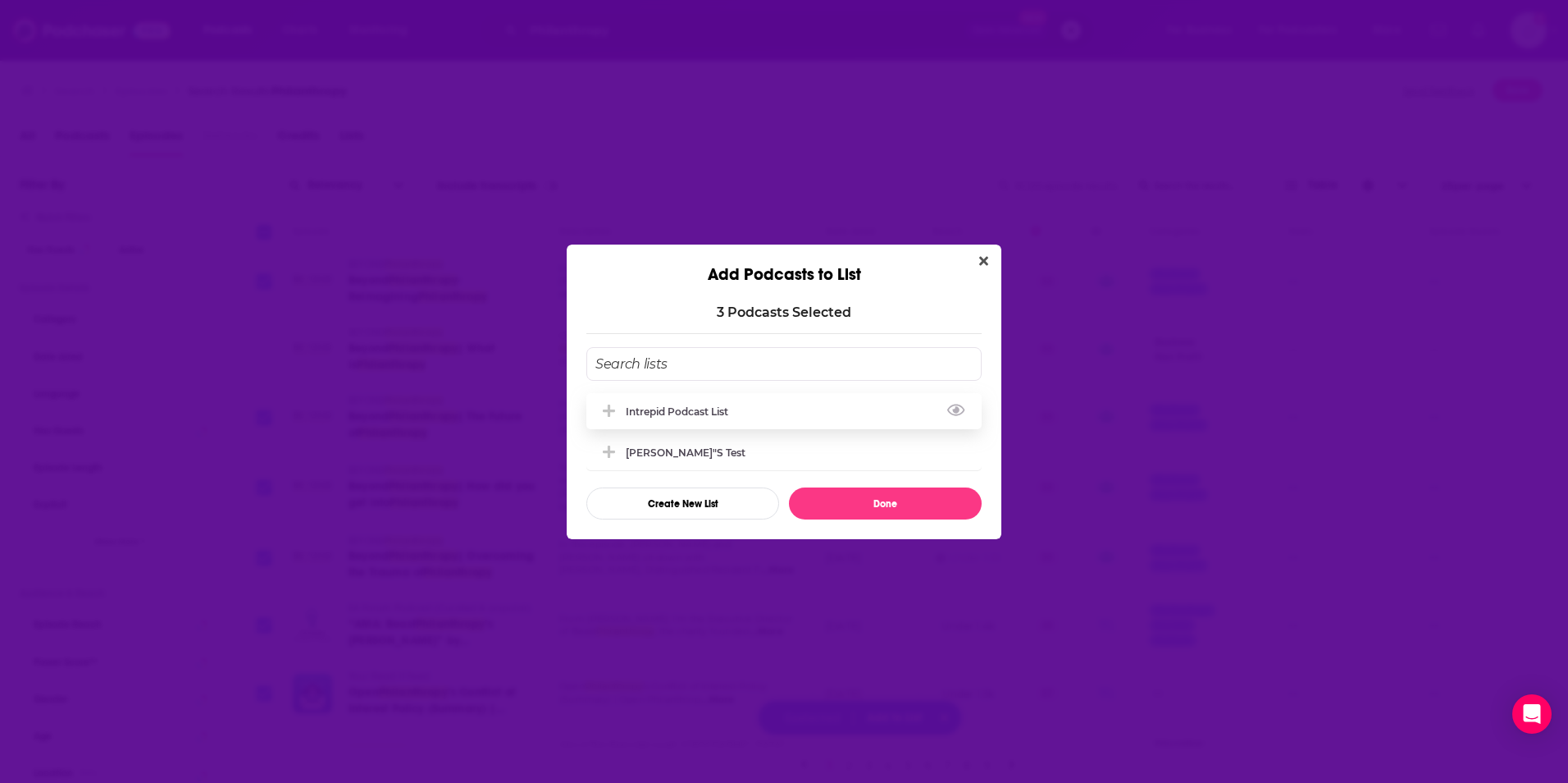
click at [721, 411] on div "Intrepid Podcast List" at bounding box center [681, 411] width 112 height 12
click at [897, 498] on button "Done" at bounding box center [885, 503] width 193 height 32
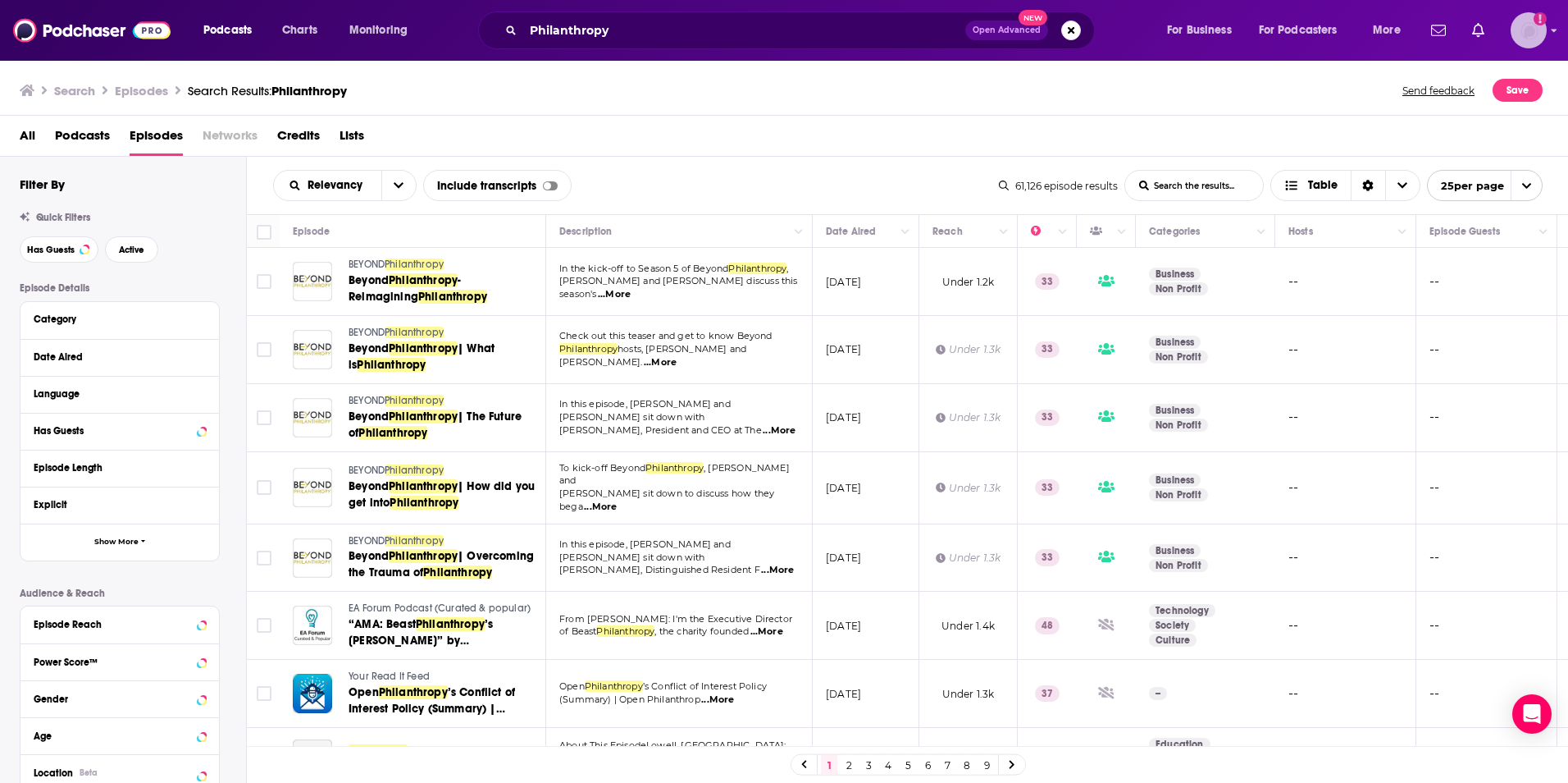
click at [1526, 33] on img "Logged in as AlexMerceron" at bounding box center [1528, 29] width 36 height 36
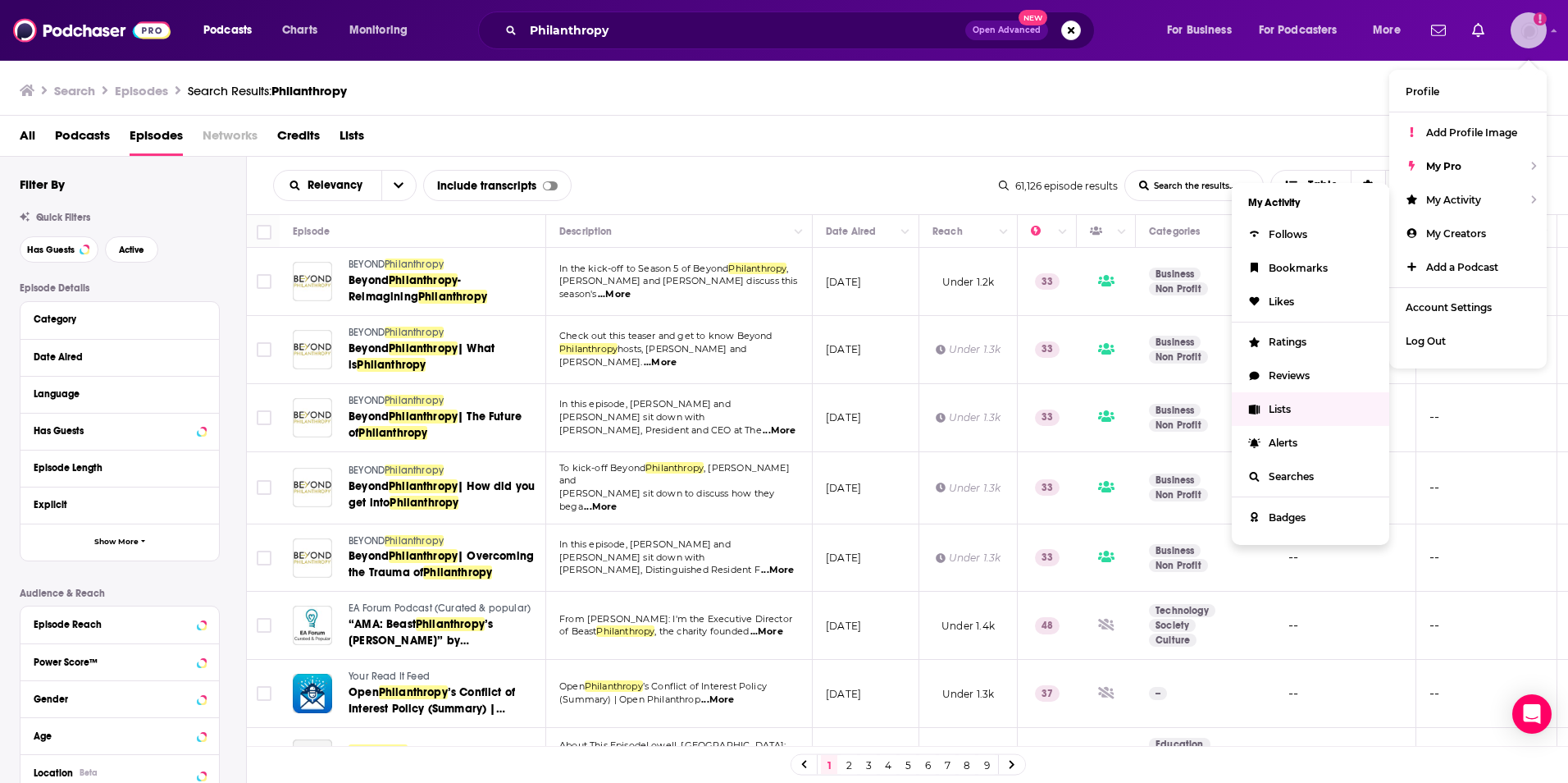
click at [1275, 409] on span "Lists" at bounding box center [1280, 408] width 22 height 12
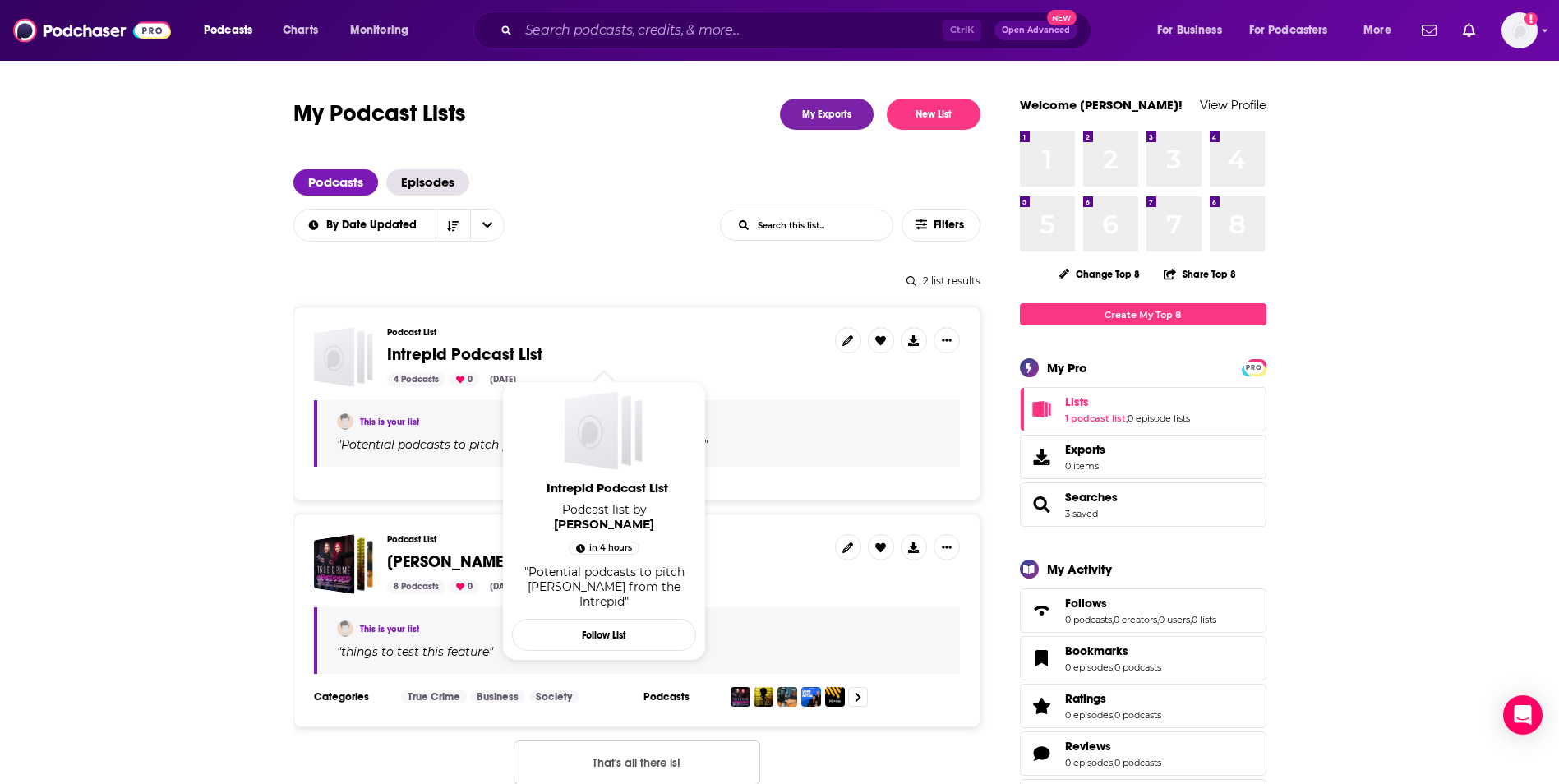
click at [623, 358] on span "Intrepid Podcast List" at bounding box center [605, 355] width 435 height 18
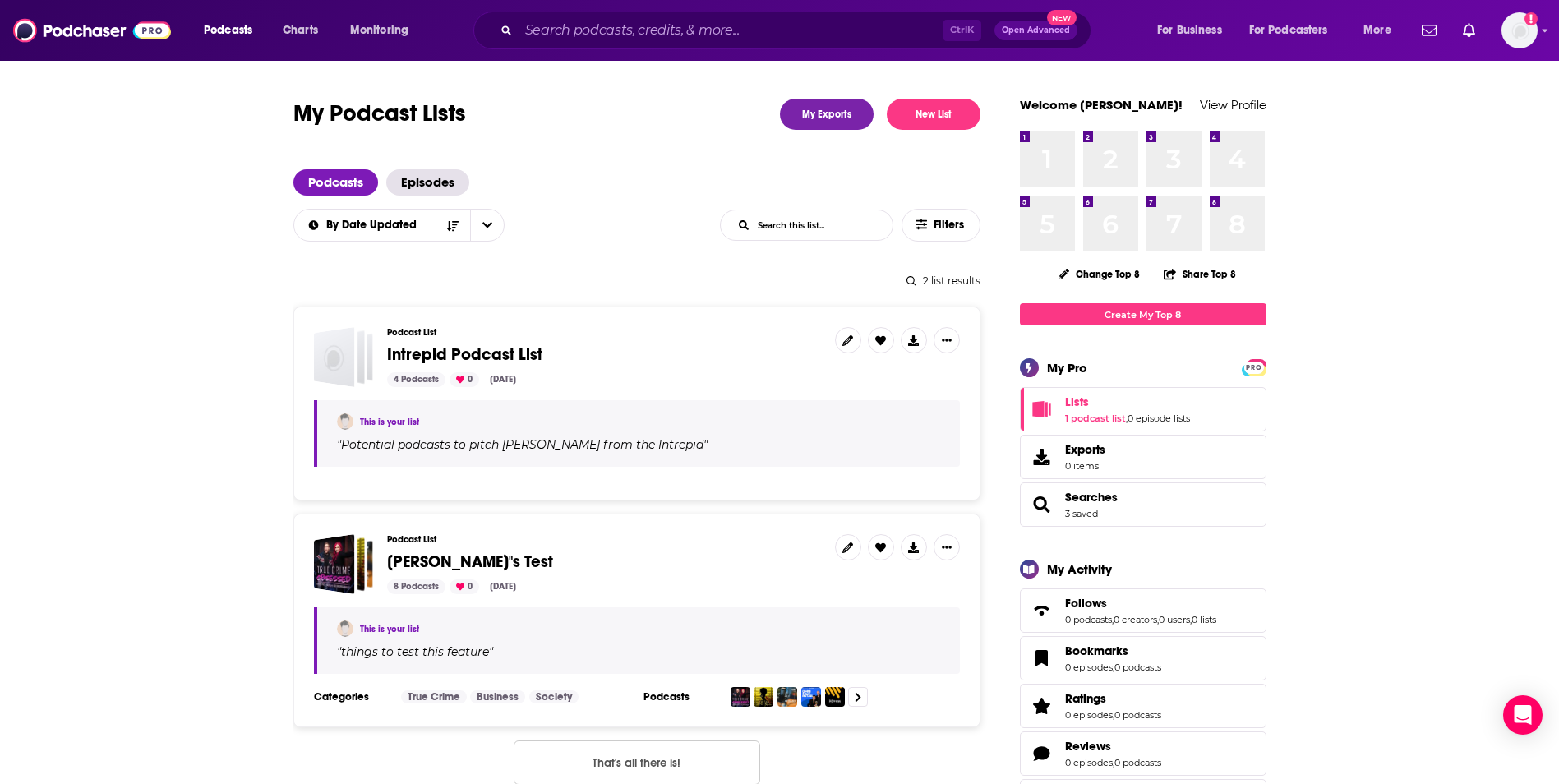
click at [622, 355] on span "Intrepid Podcast List" at bounding box center [605, 355] width 435 height 18
click at [840, 341] on link at bounding box center [847, 340] width 27 height 27
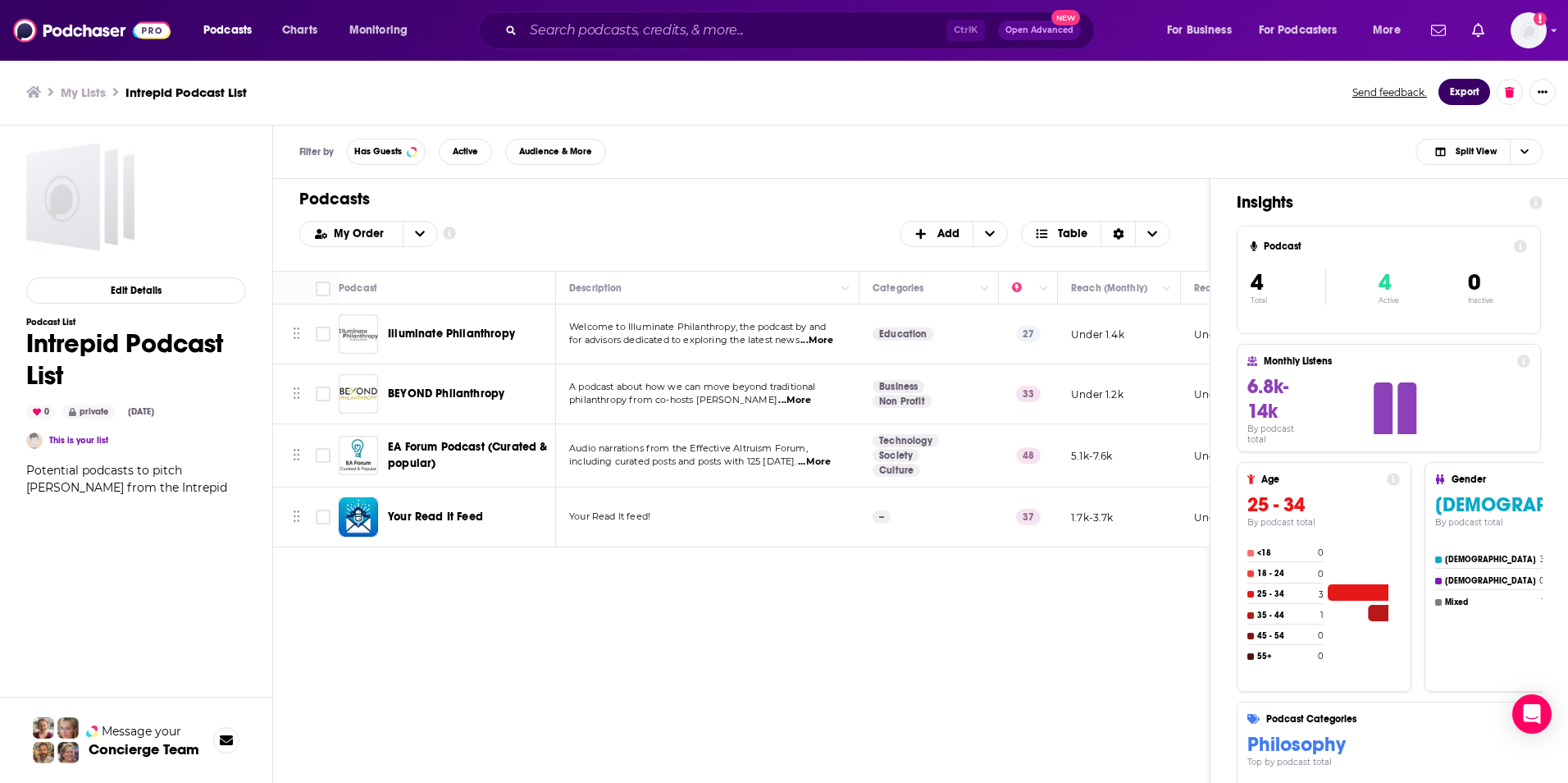
click at [1455, 93] on button "Export" at bounding box center [1465, 91] width 52 height 27
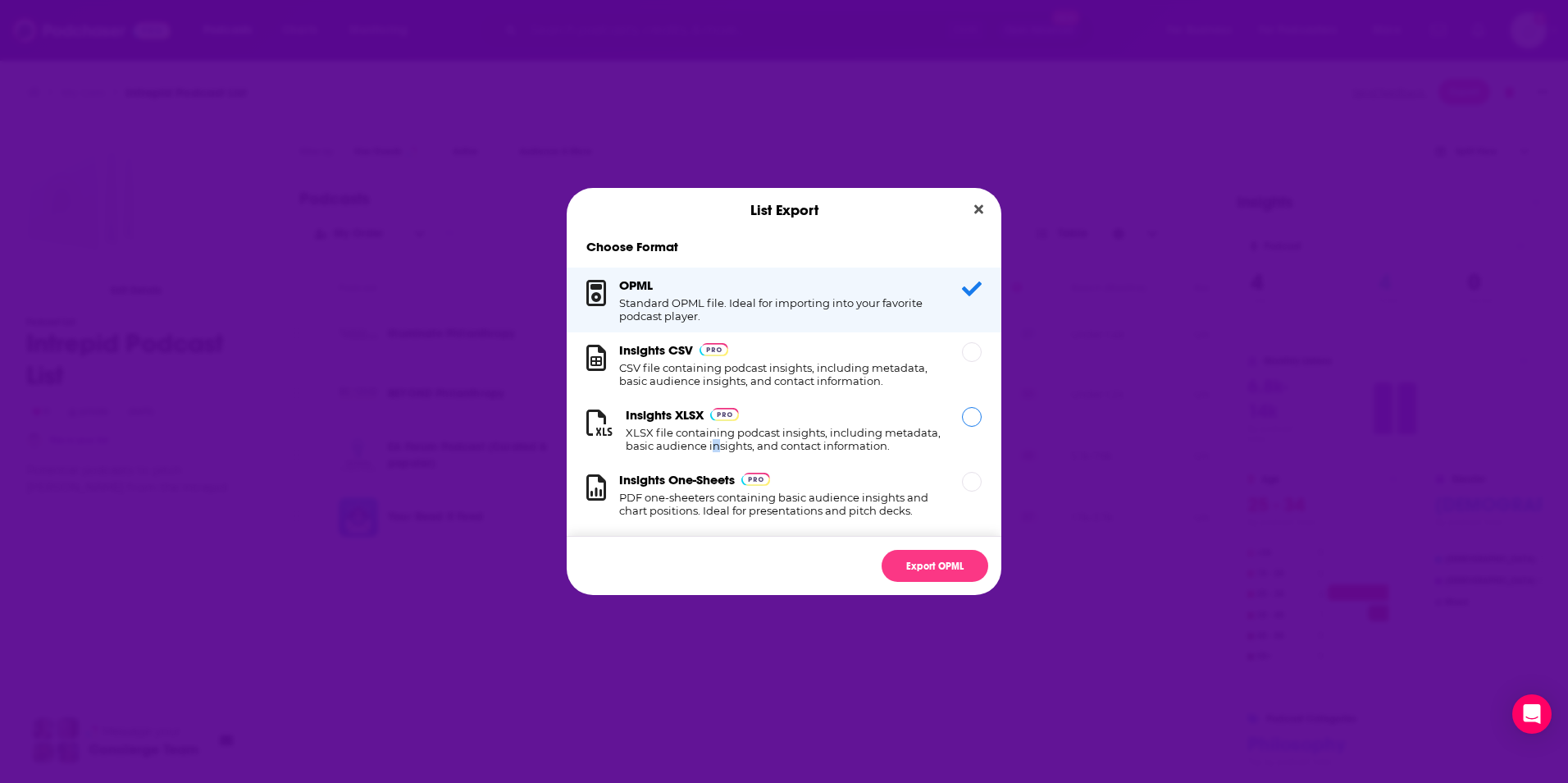
click at [777, 442] on h1 "XLSX file containing podcast insights, including metadata, basic audience insig…" at bounding box center [784, 439] width 316 height 27
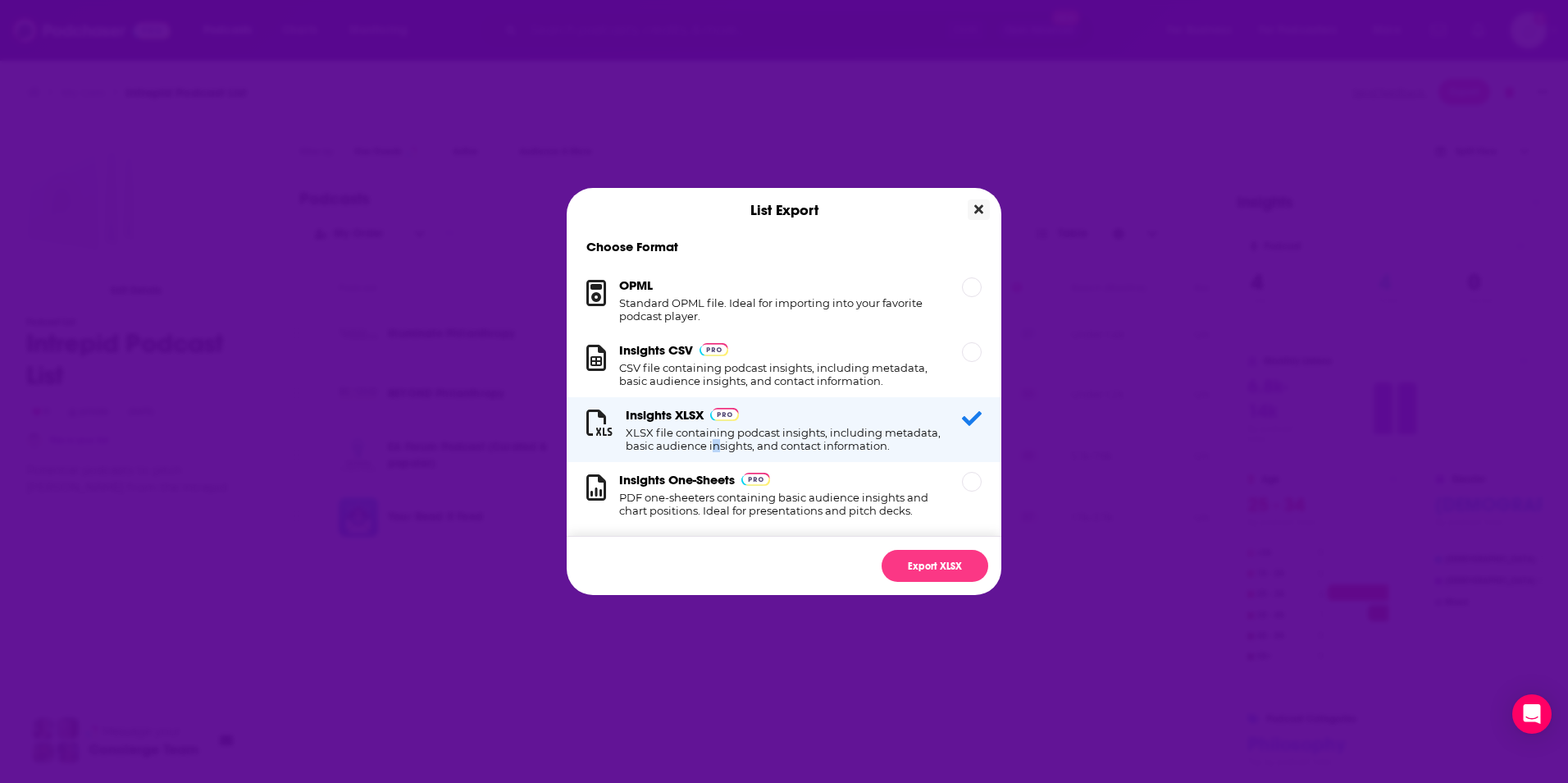
click at [994, 208] on div "List Export Choose Format OPML Standard OPML file. Ideal for importing into you…" at bounding box center [784, 391] width 434 height 407
click at [975, 205] on icon "Close" at bounding box center [979, 209] width 9 height 13
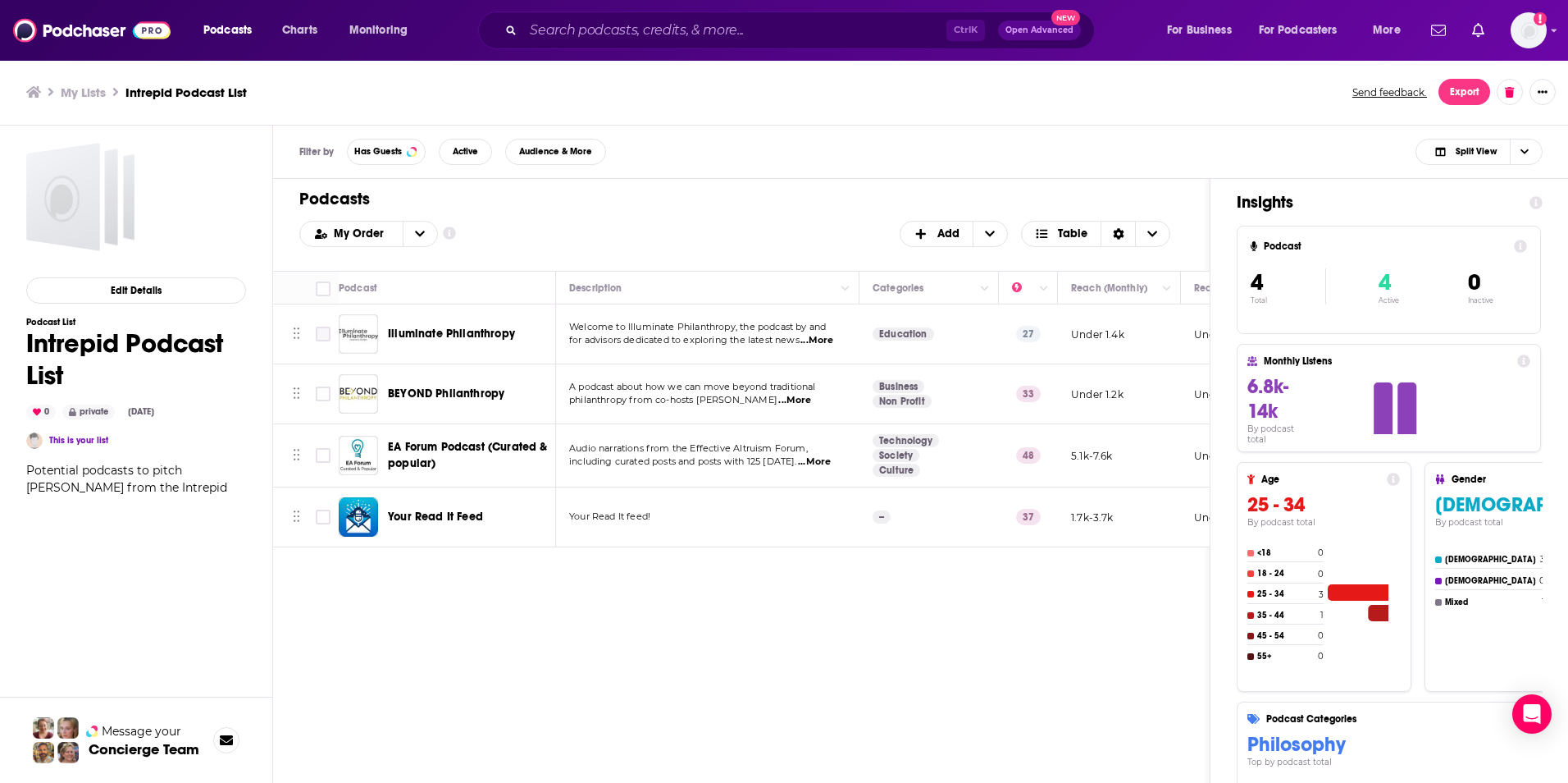
drag, startPoint x: 323, startPoint y: 324, endPoint x: 327, endPoint y: 348, distance: 24.3
click at [324, 325] on icon "Toggle select row" at bounding box center [324, 334] width 20 height 20
click at [579, 28] on input "Search podcasts, credits, & more..." at bounding box center [734, 30] width 423 height 27
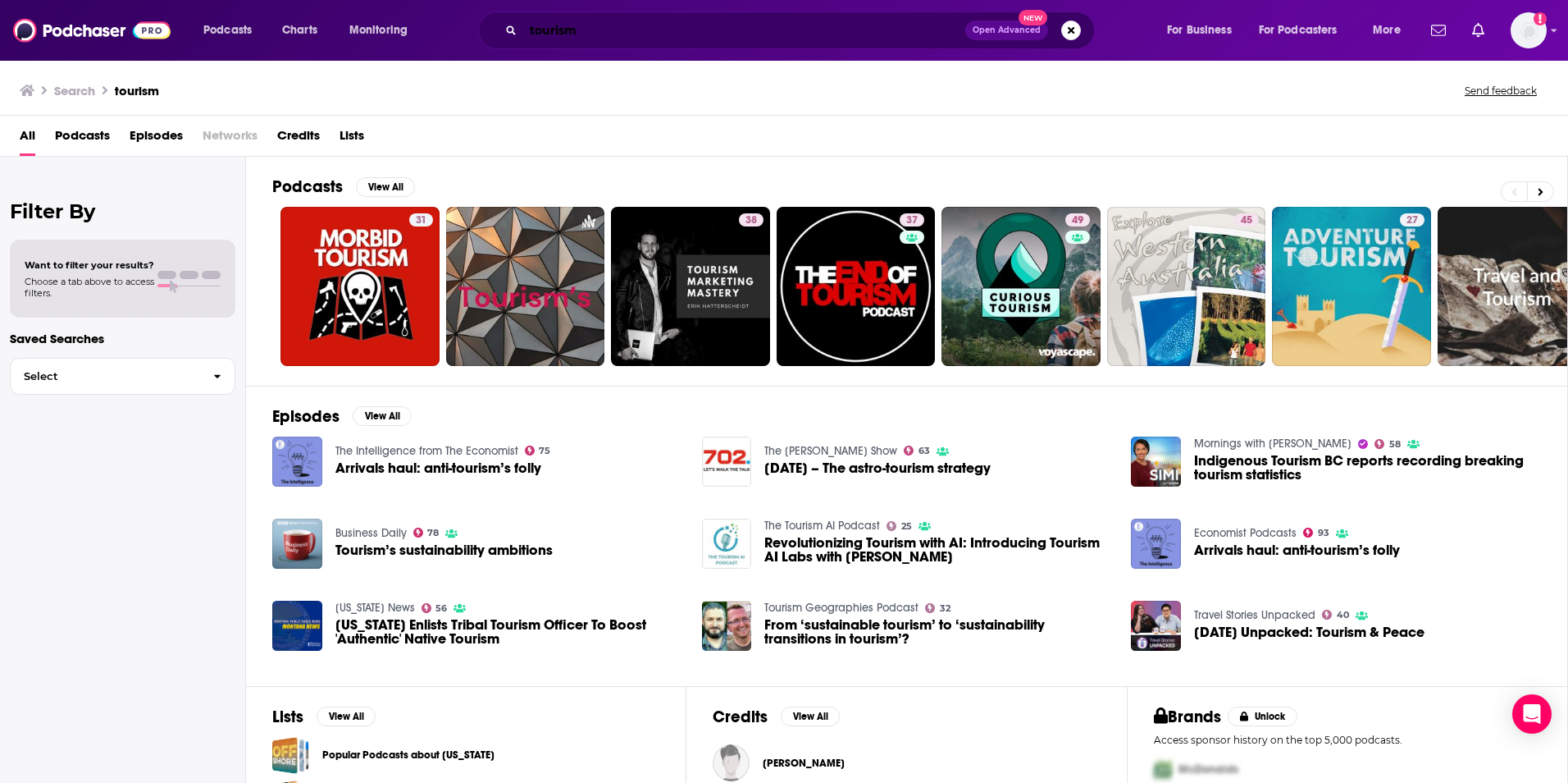
click at [587, 26] on input "tourism" at bounding box center [744, 30] width 443 height 27
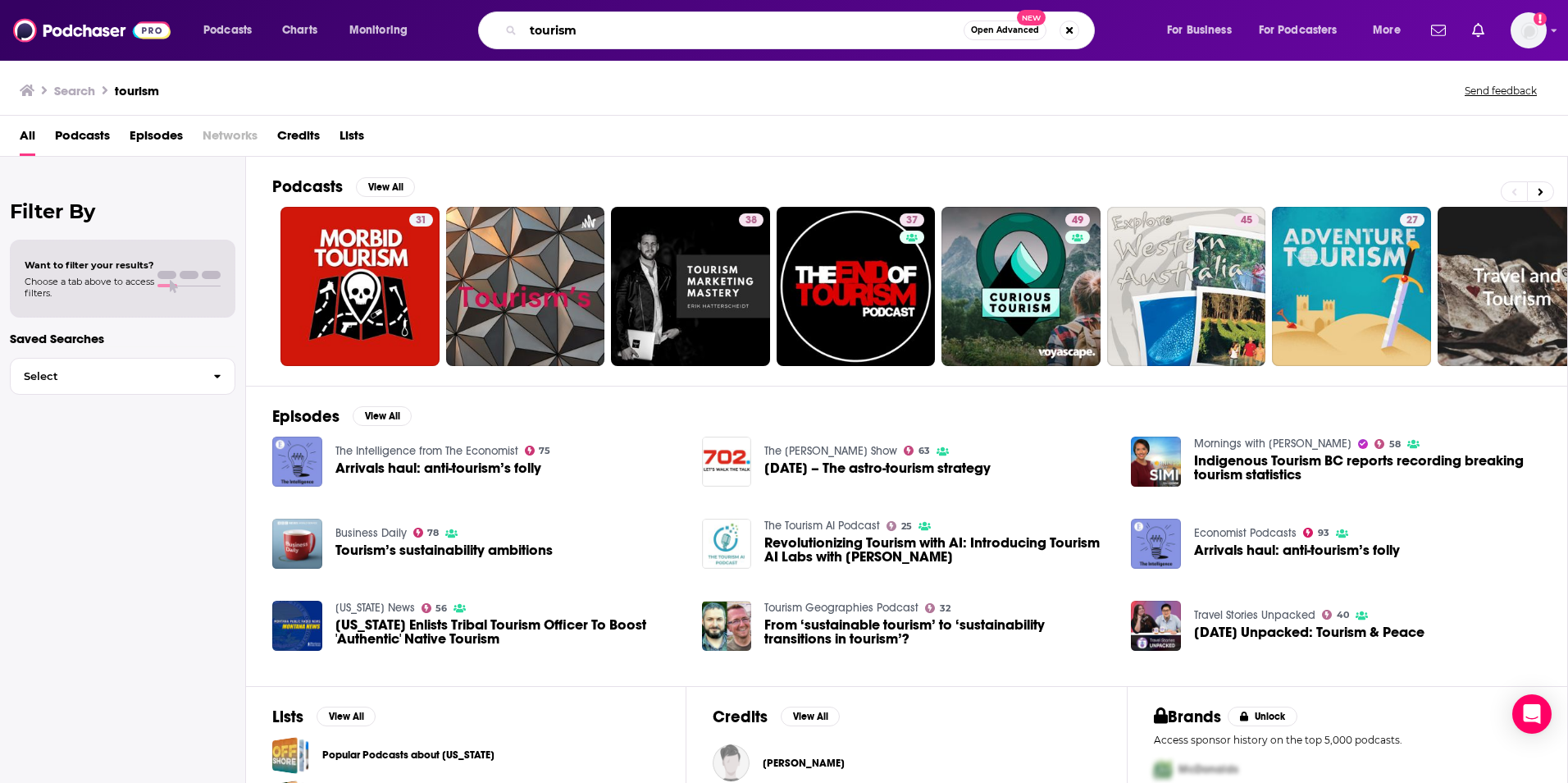
click at [587, 28] on input "tourism" at bounding box center [743, 30] width 441 height 27
type input "hospitality"
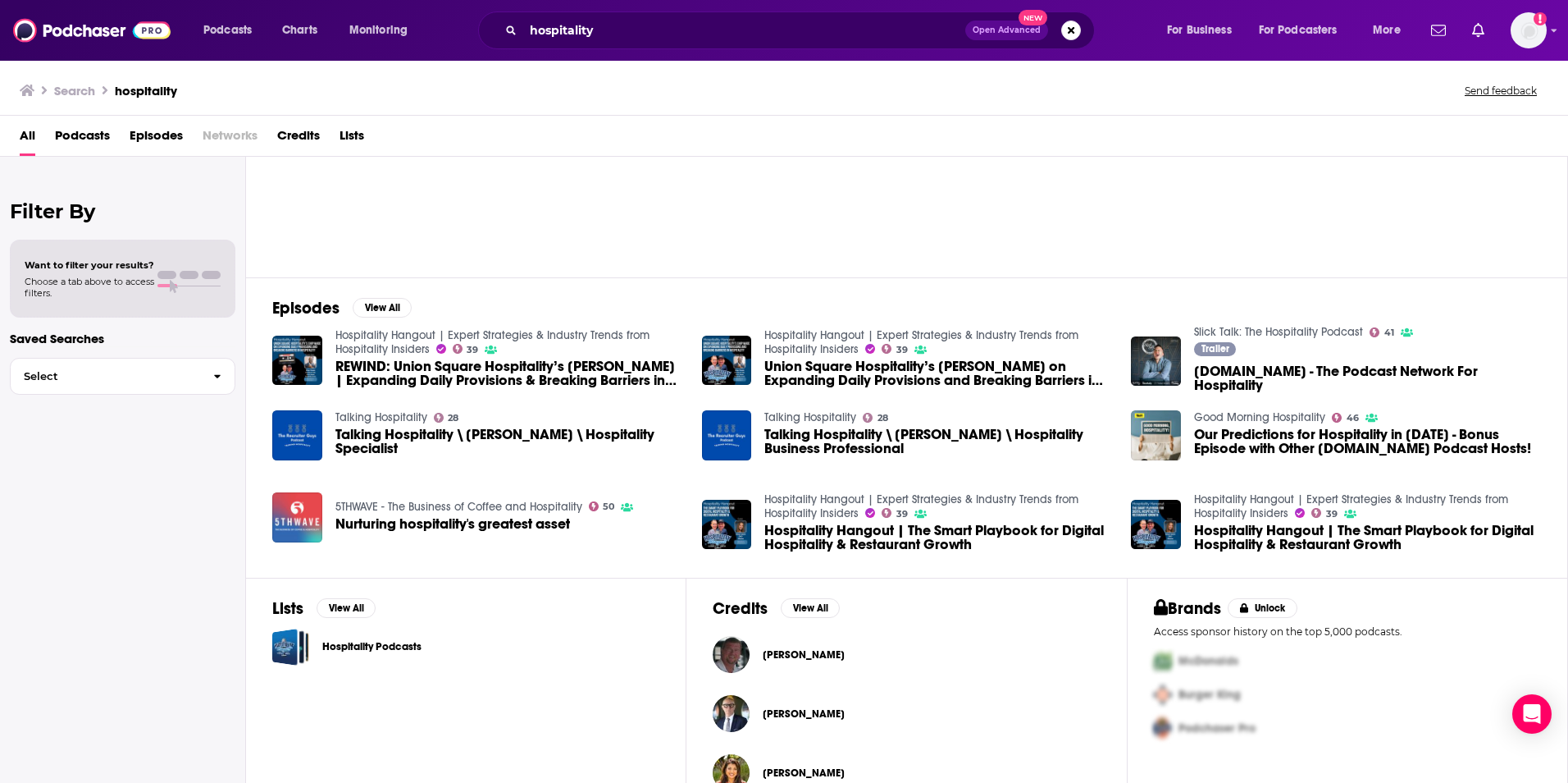
scroll to position [243, 0]
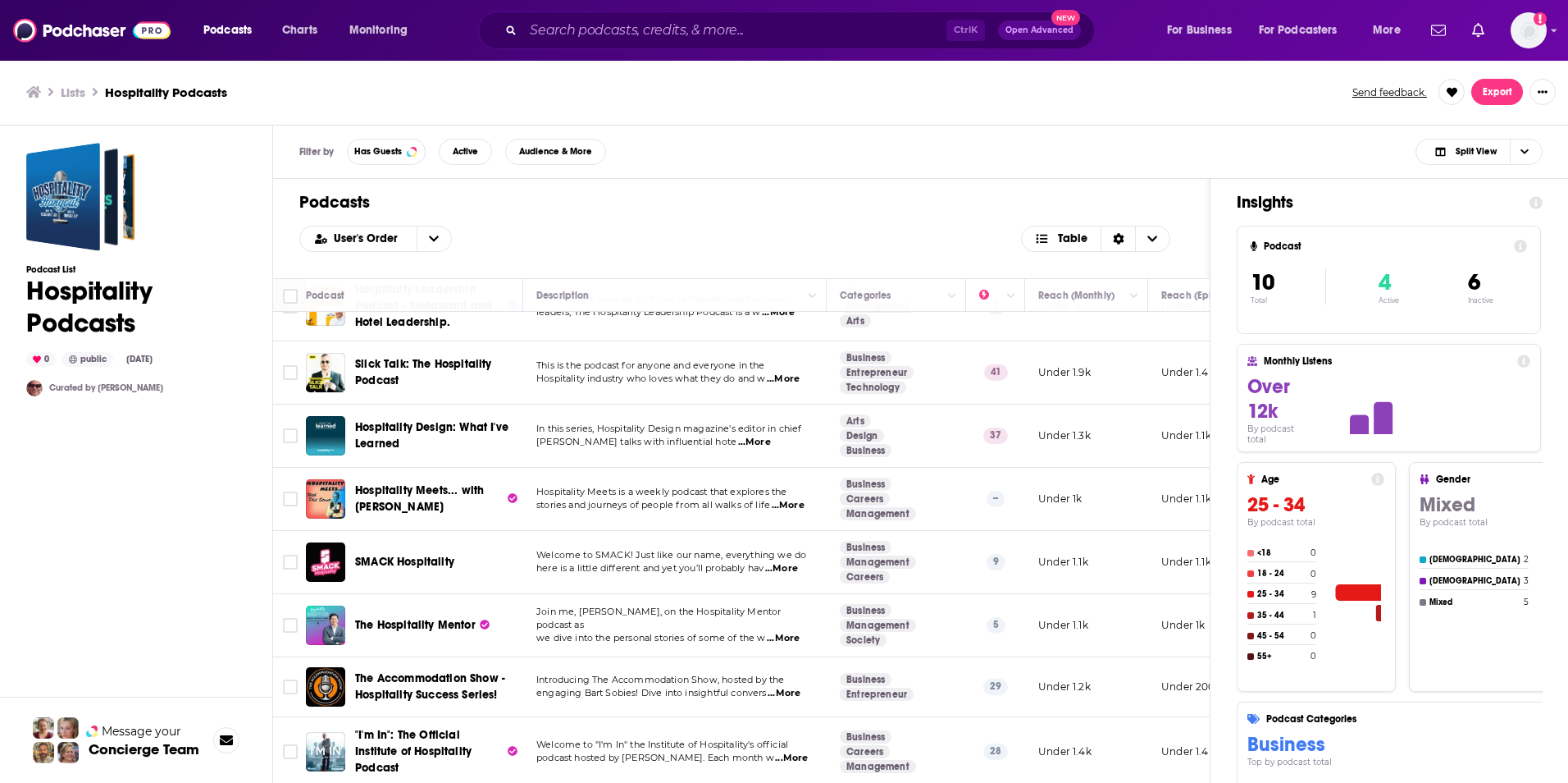
scroll to position [172, 0]
click at [787, 632] on span "...More" at bounding box center [784, 638] width 33 height 13
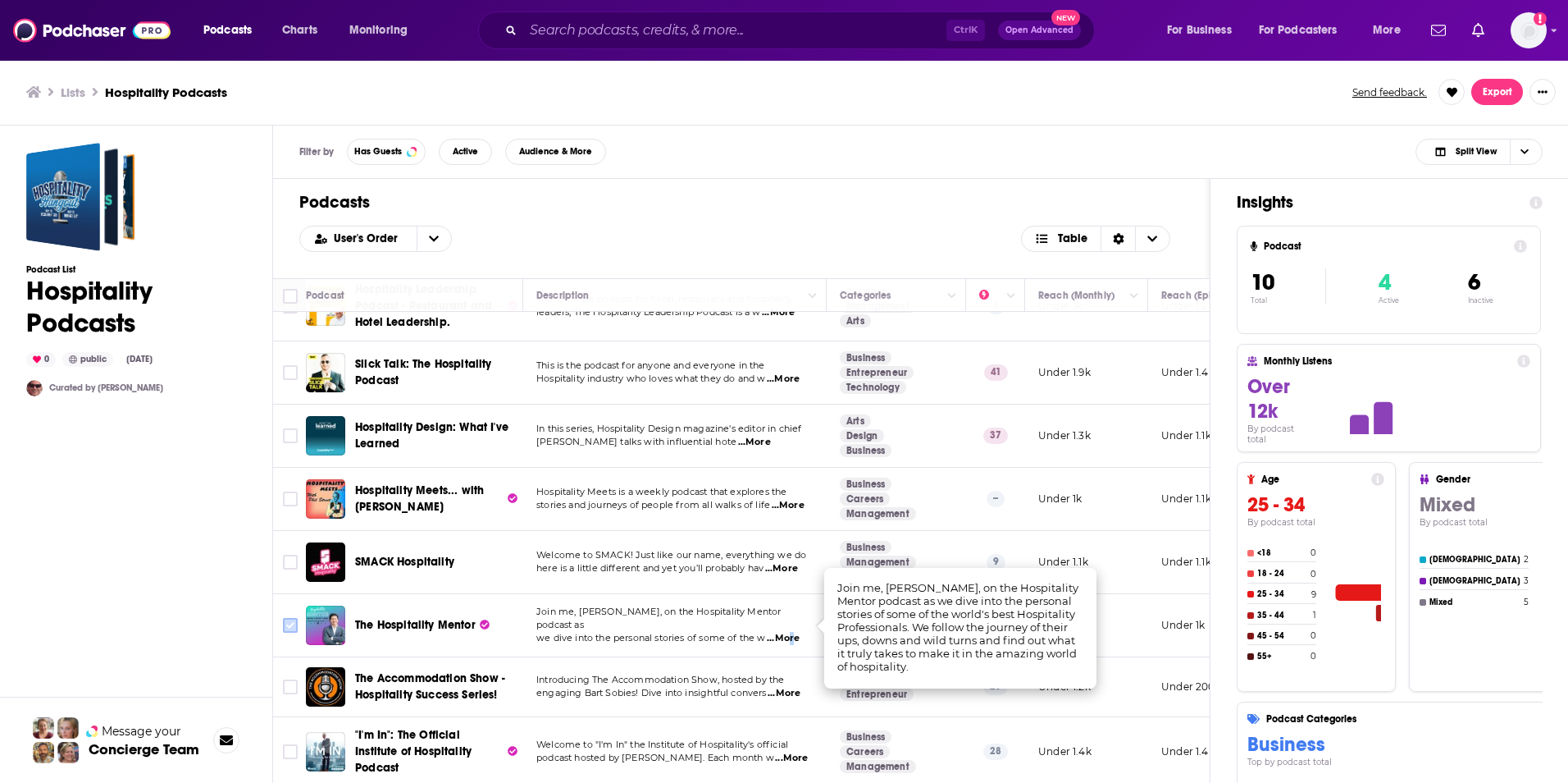
click at [291, 619] on input "Toggle select row" at bounding box center [290, 626] width 15 height 15
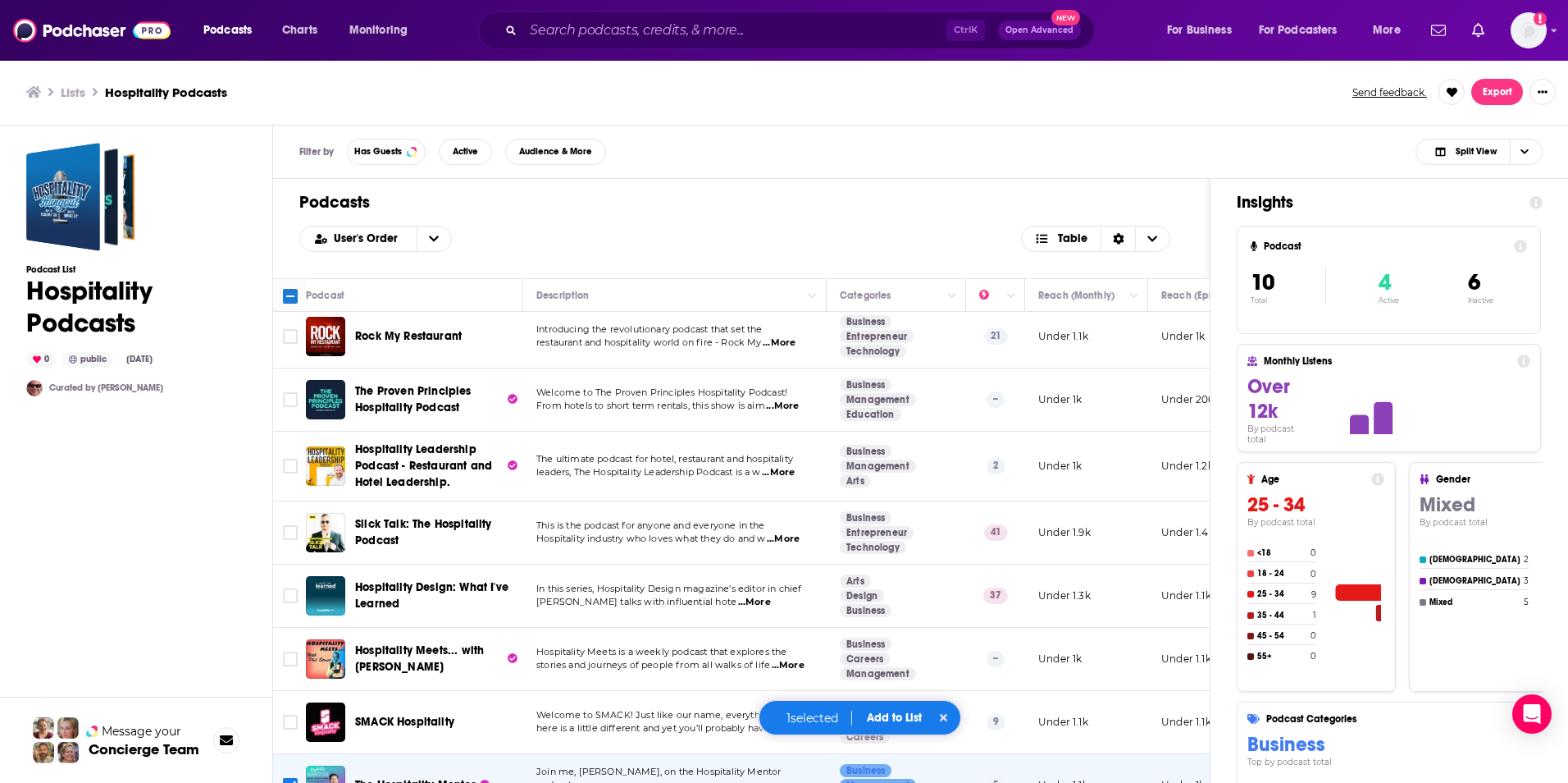
scroll to position [0, 0]
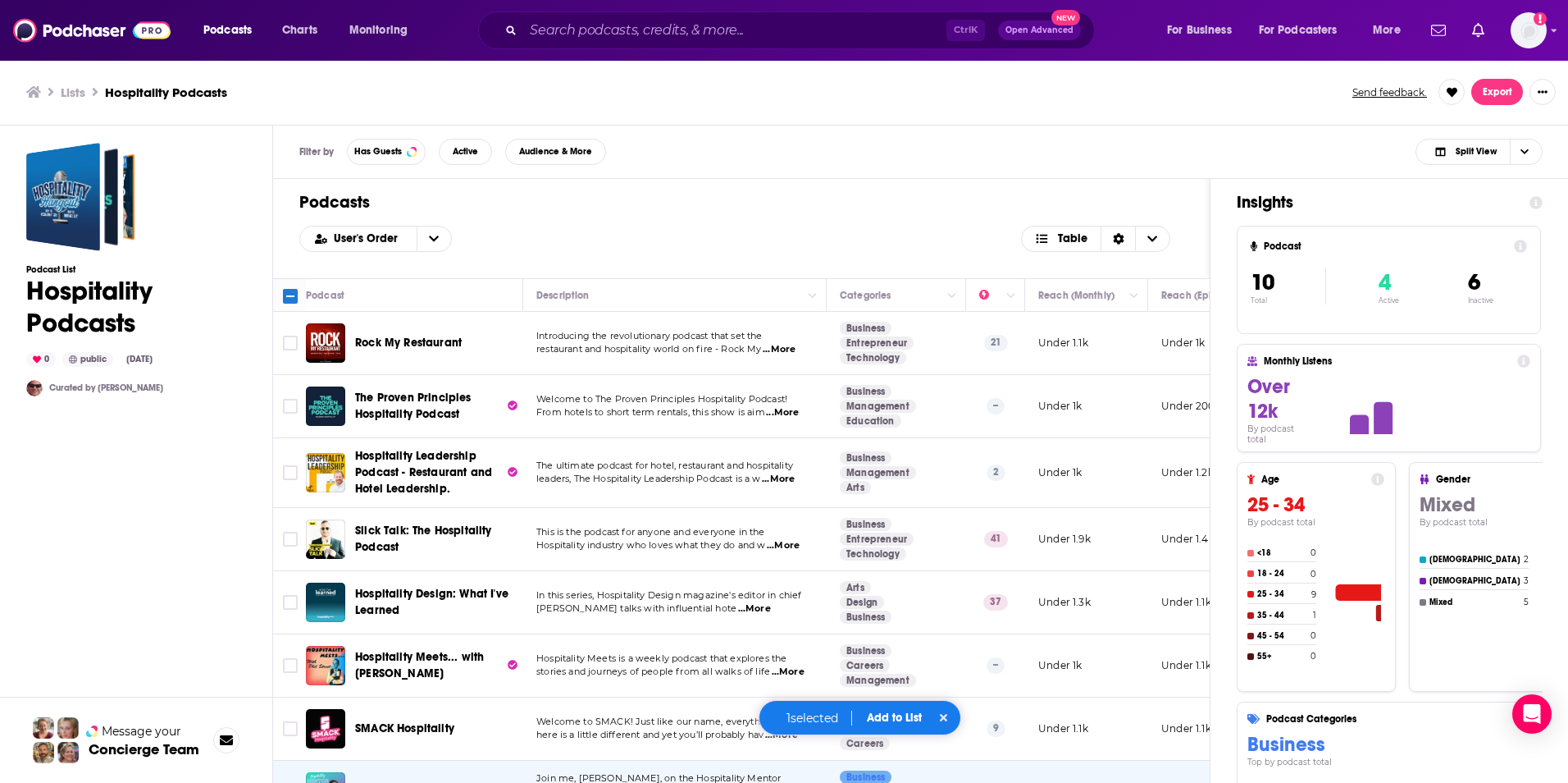
click at [882, 716] on button "Add to List" at bounding box center [894, 717] width 81 height 14
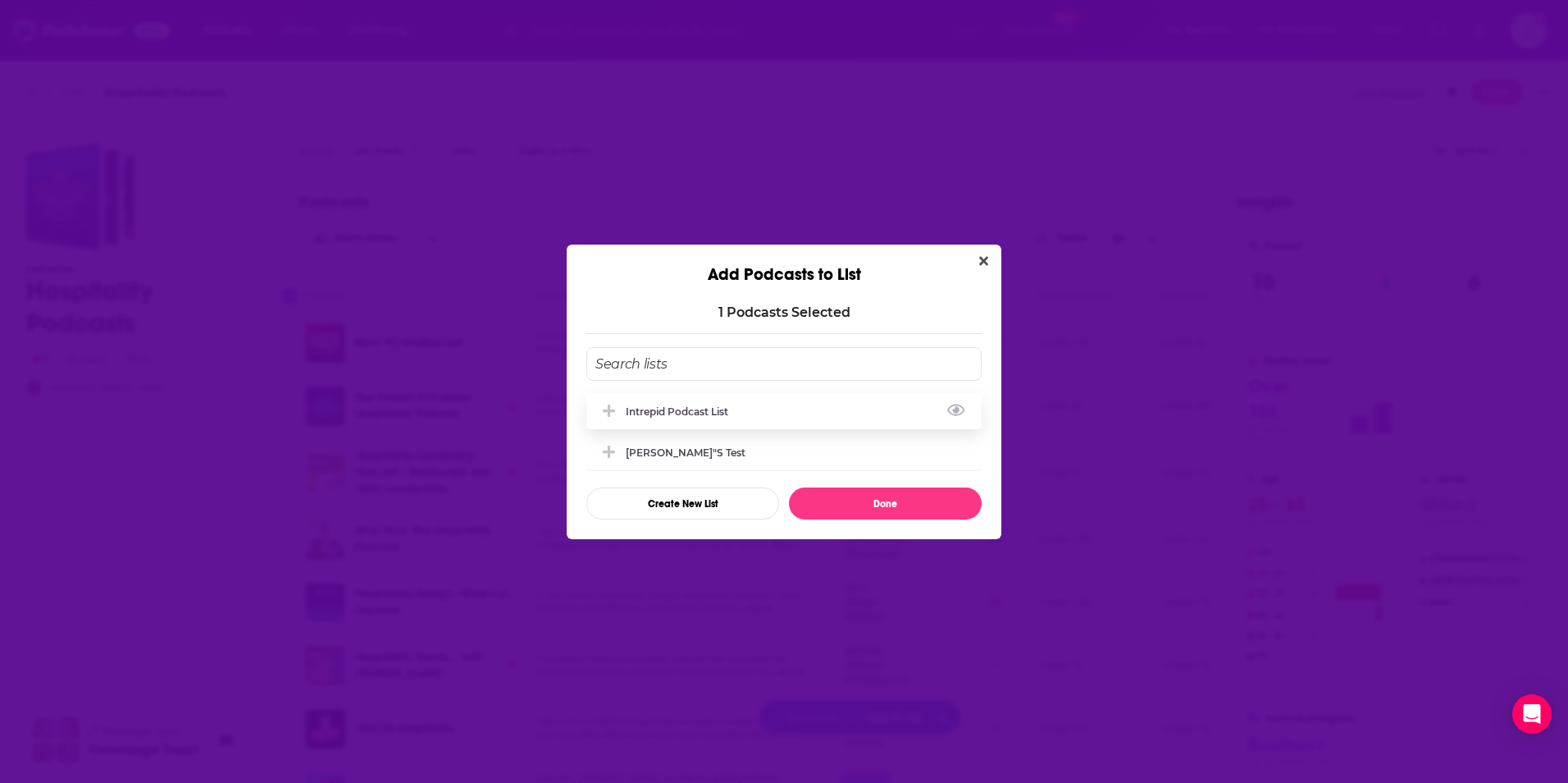
click at [659, 413] on div "Intrepid Podcast List" at bounding box center [681, 411] width 112 height 12
click at [824, 508] on button "Done" at bounding box center [885, 503] width 193 height 32
checkbox input "false"
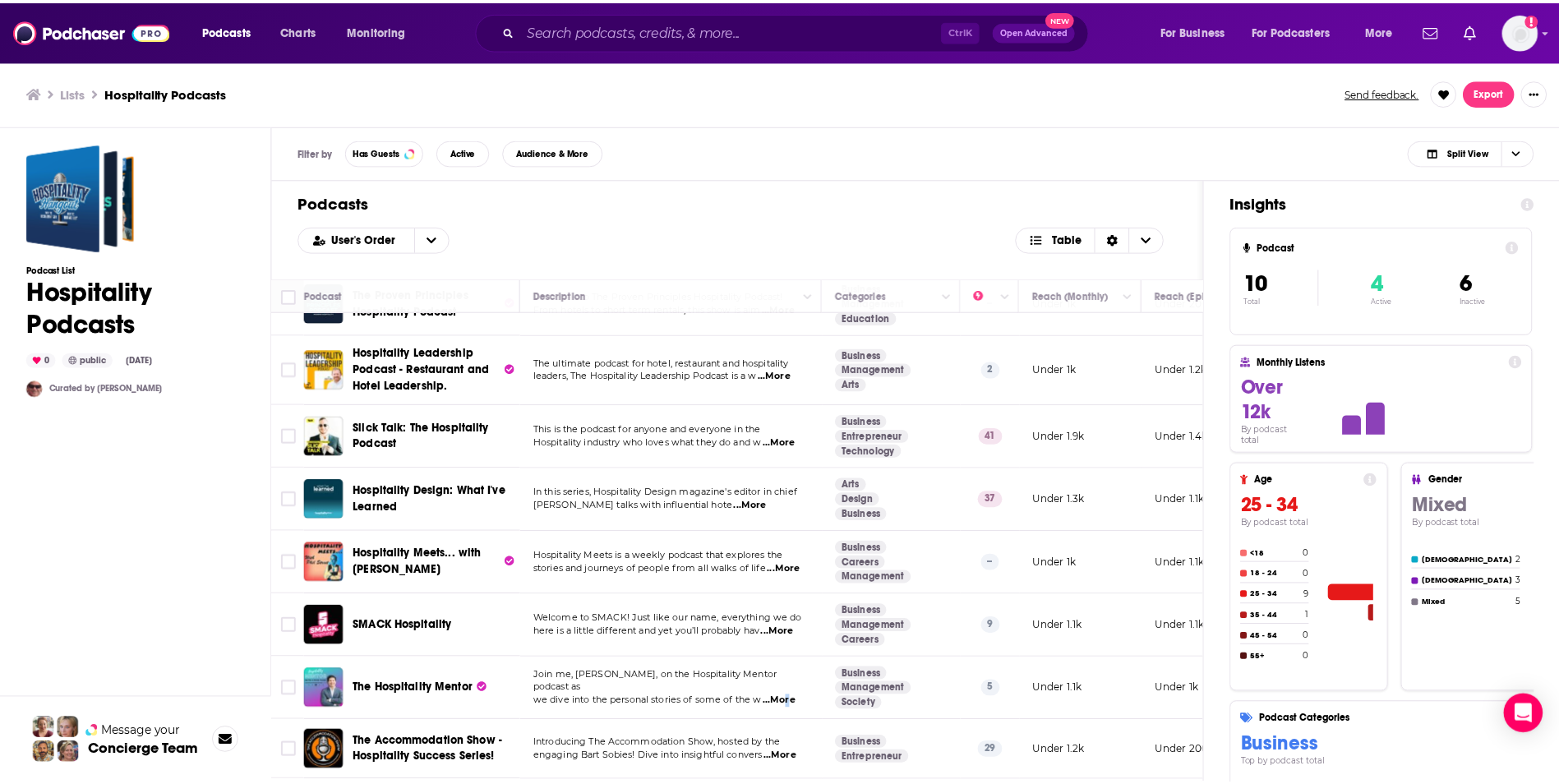
scroll to position [8, 0]
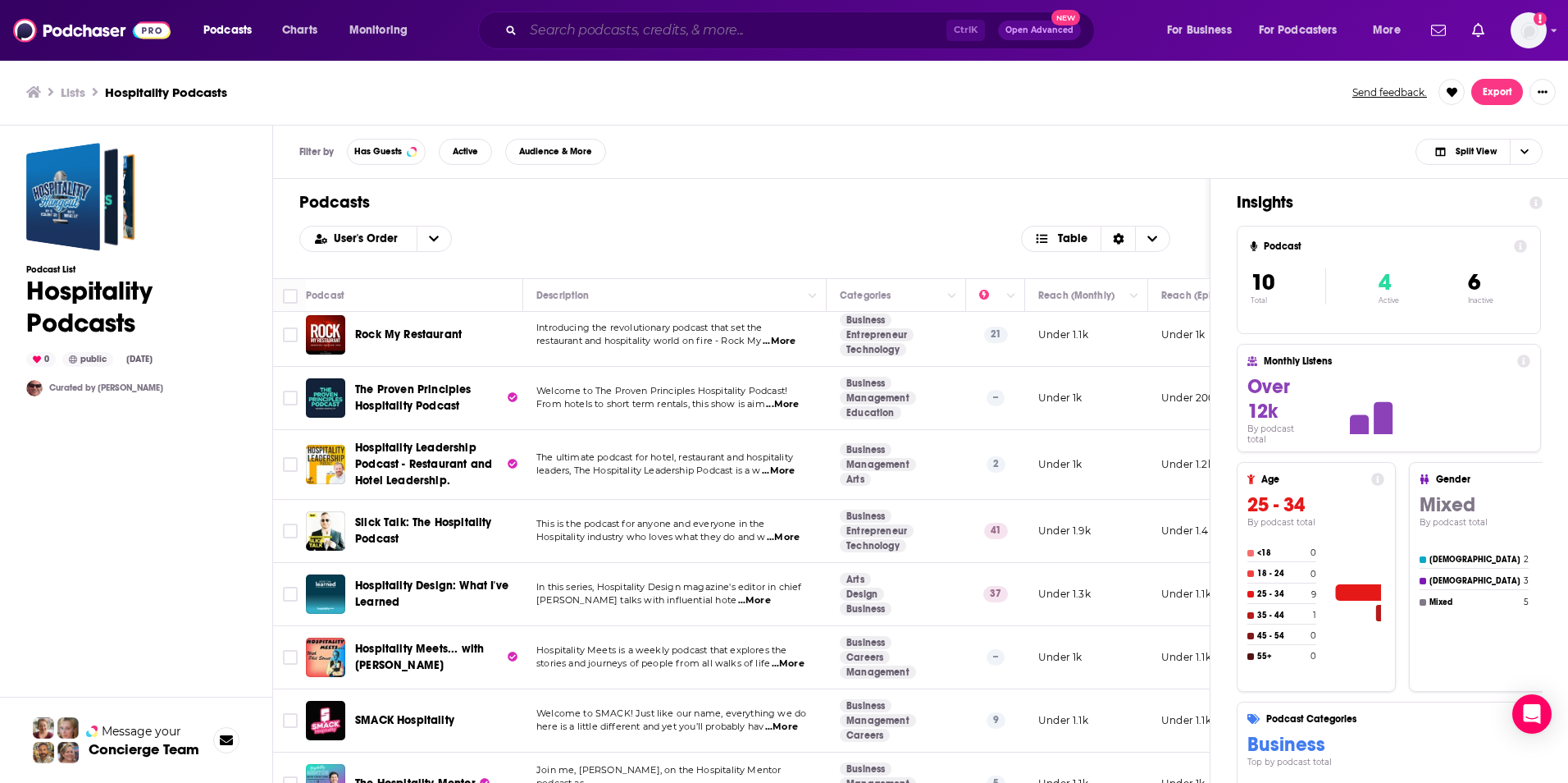
click at [575, 28] on input "Search podcasts, credits, & more..." at bounding box center [734, 30] width 423 height 27
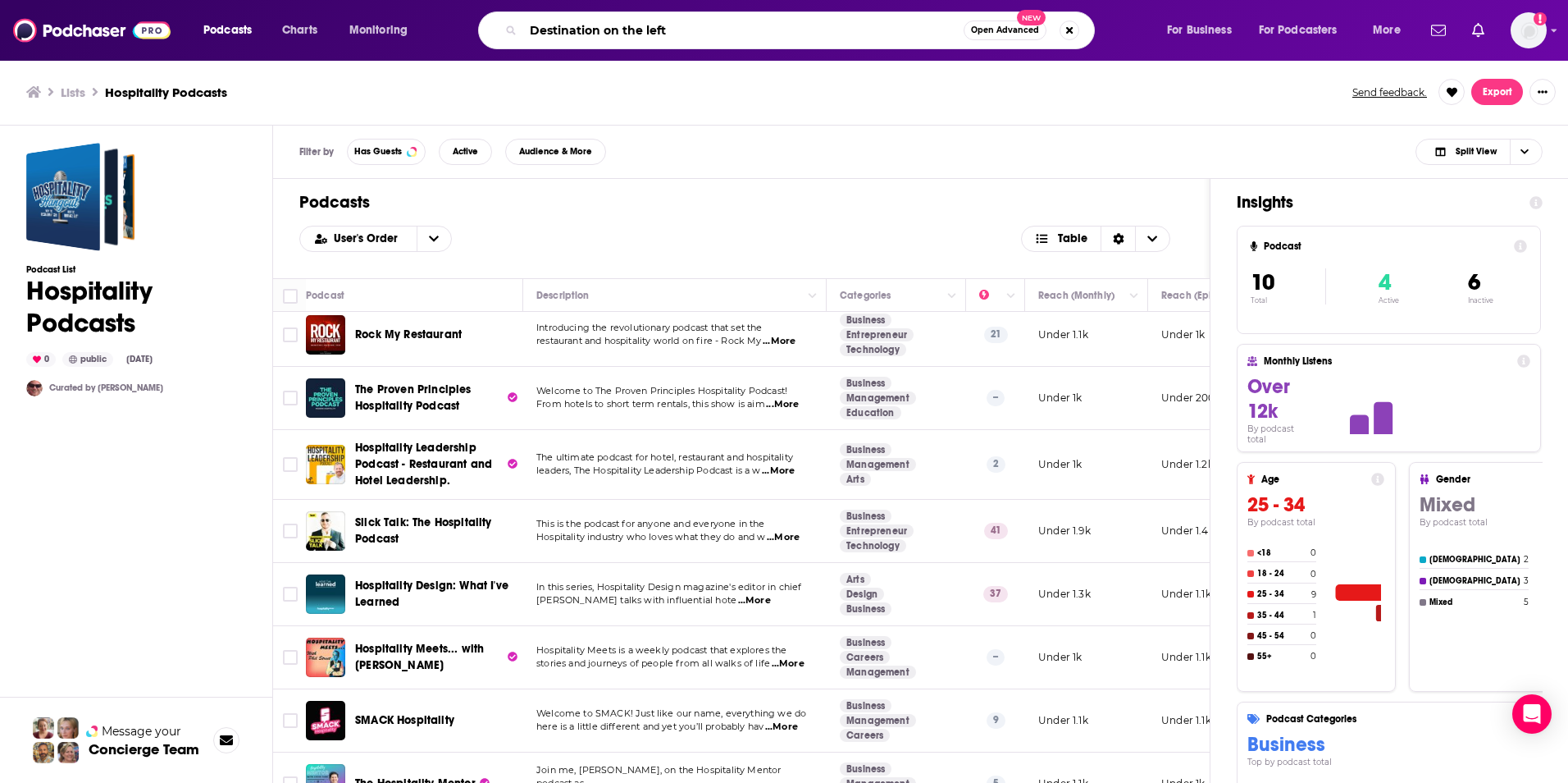
type input "Destination on the left"
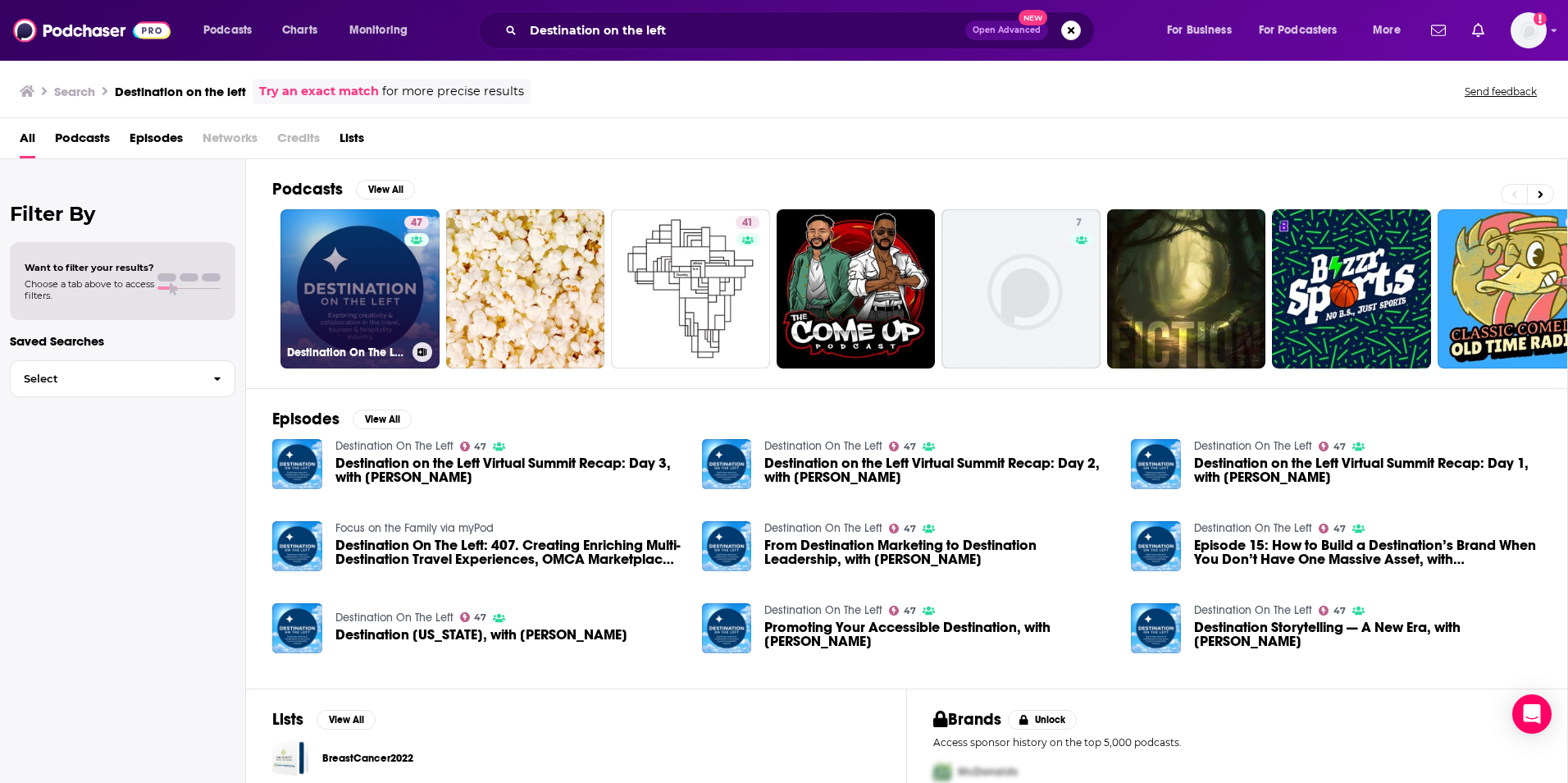
click at [343, 312] on link "47 Destination On The Left" at bounding box center [360, 289] width 159 height 159
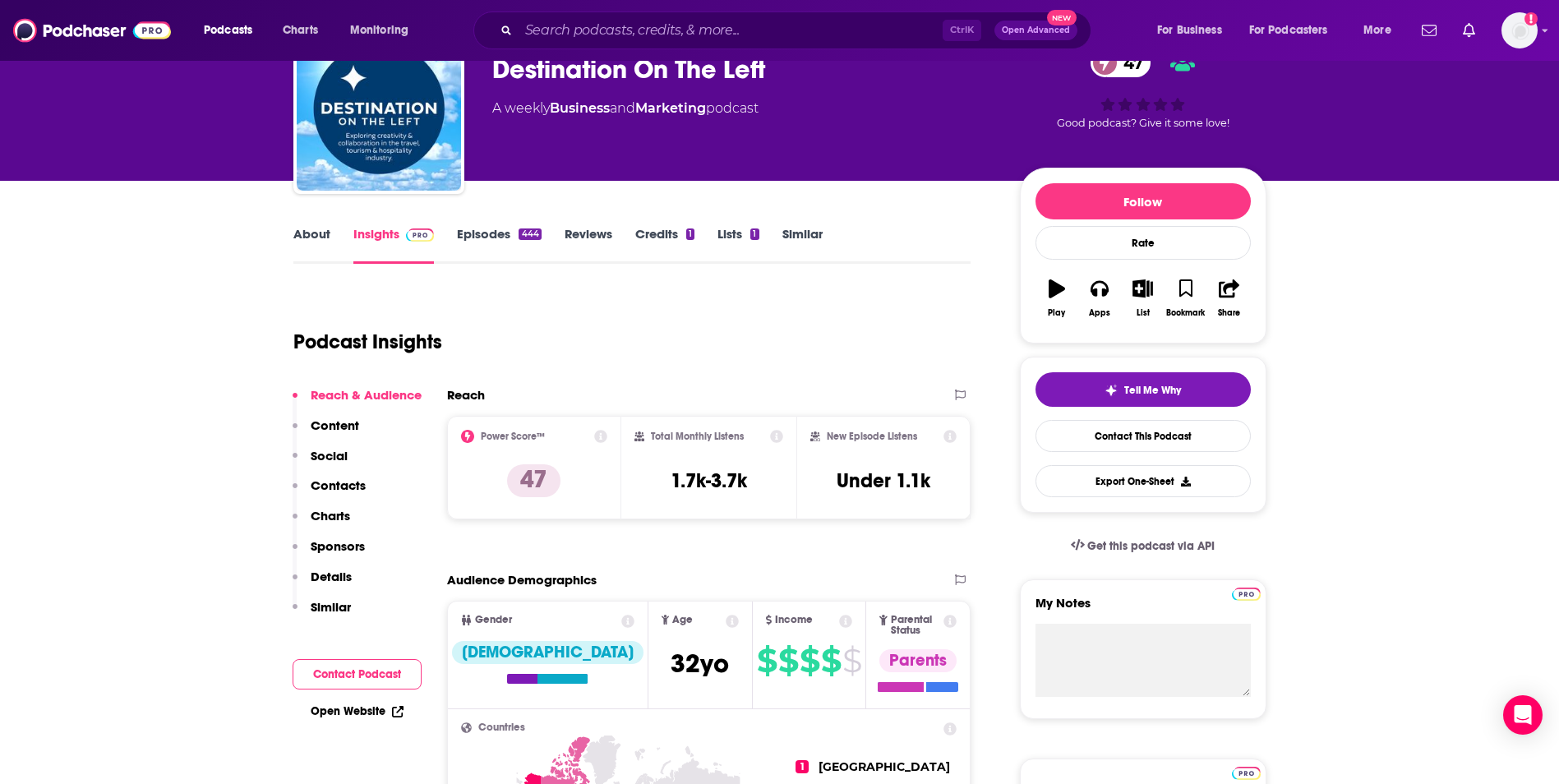
scroll to position [82, 0]
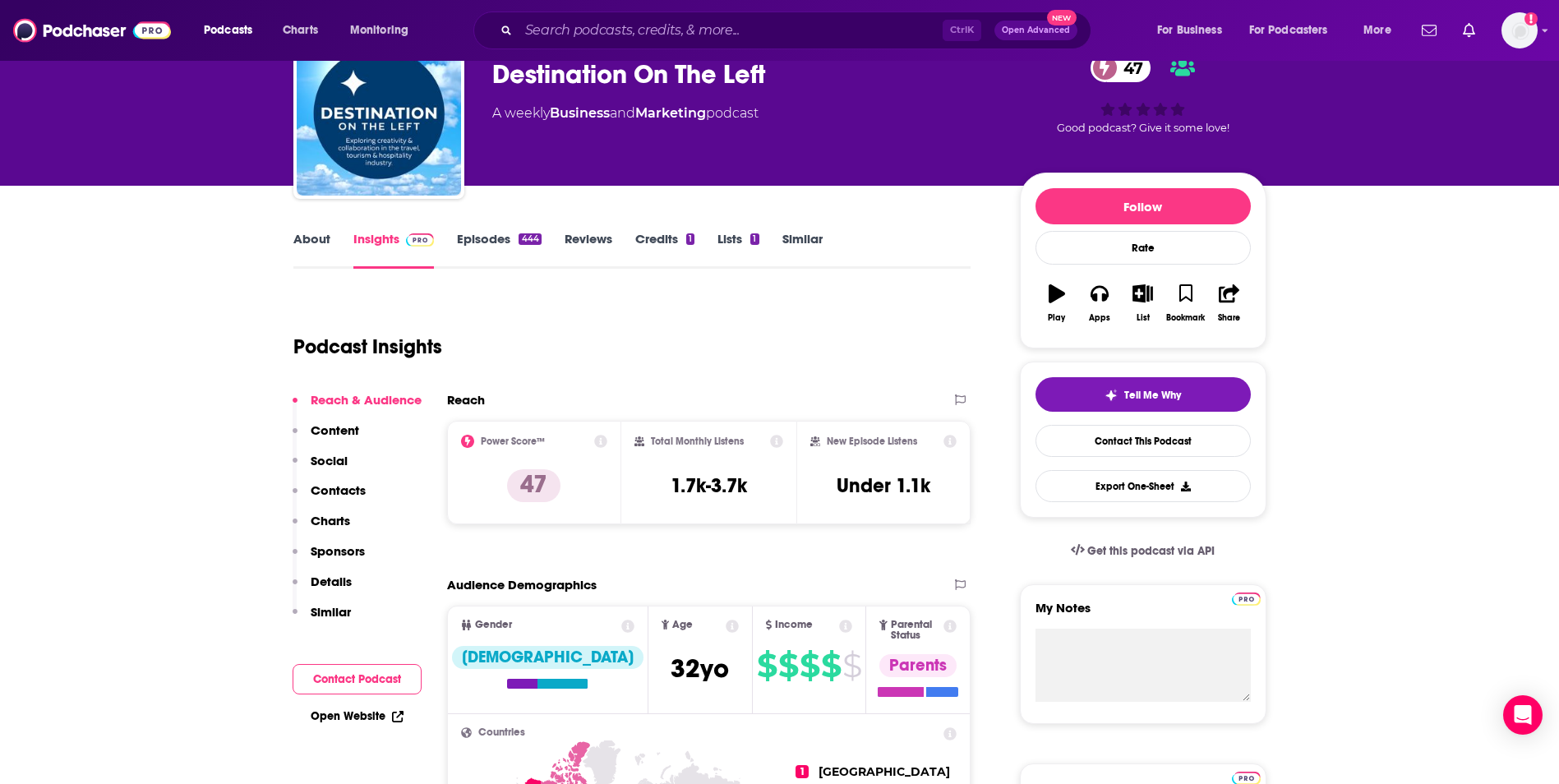
click at [314, 240] on link "About" at bounding box center [311, 249] width 37 height 38
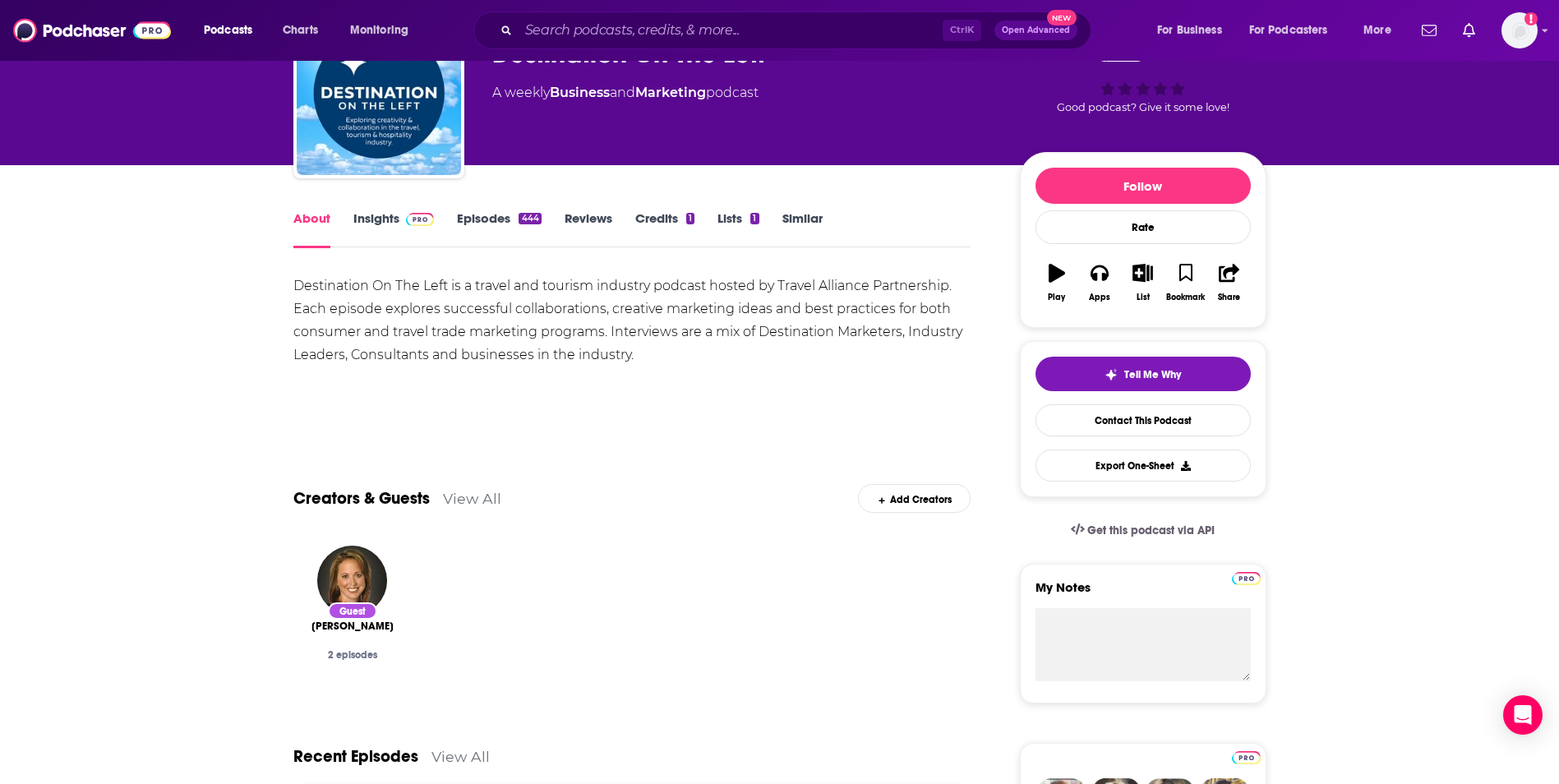
scroll to position [74, 0]
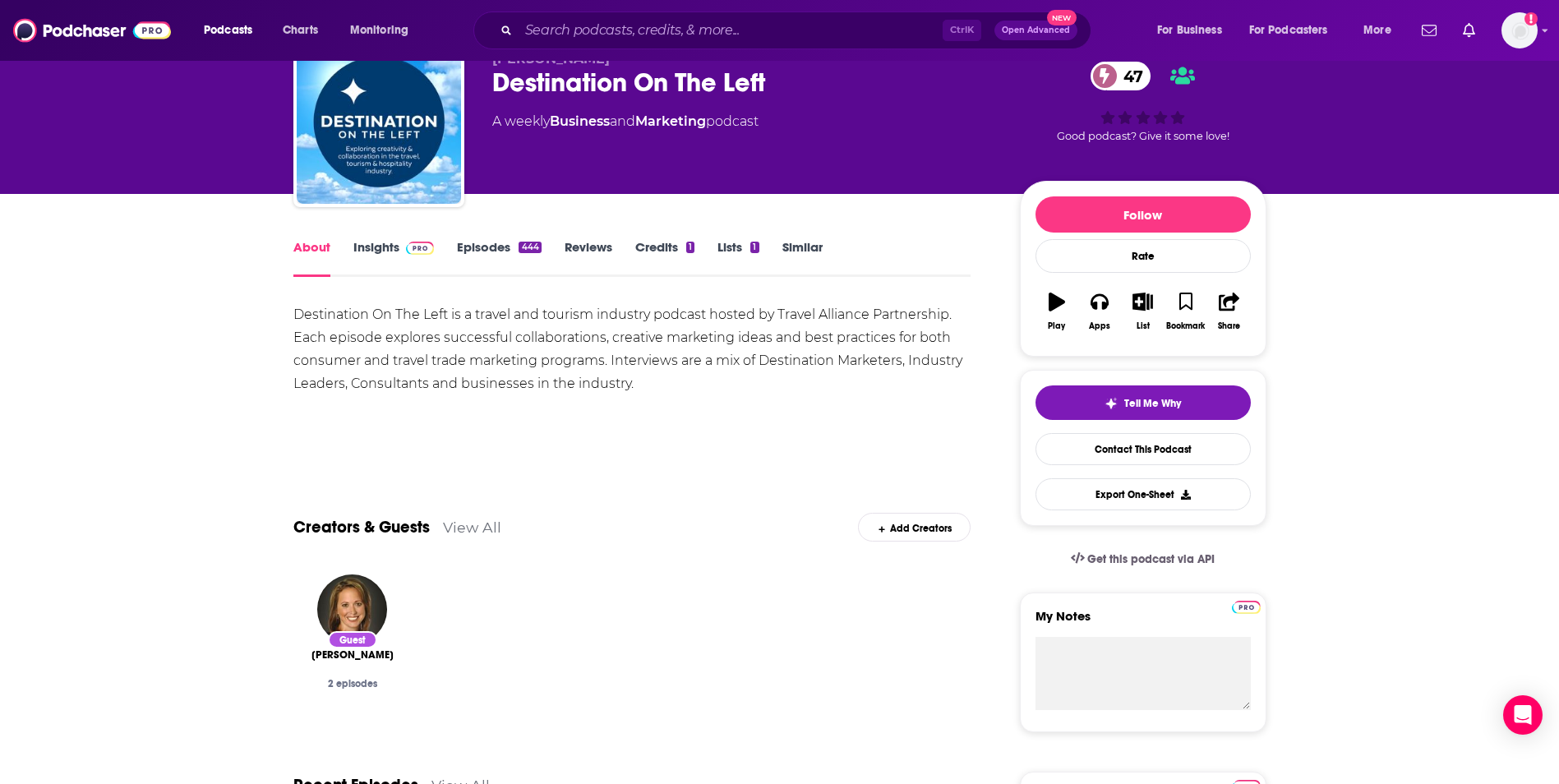
click at [377, 248] on link "Insights" at bounding box center [394, 257] width 82 height 38
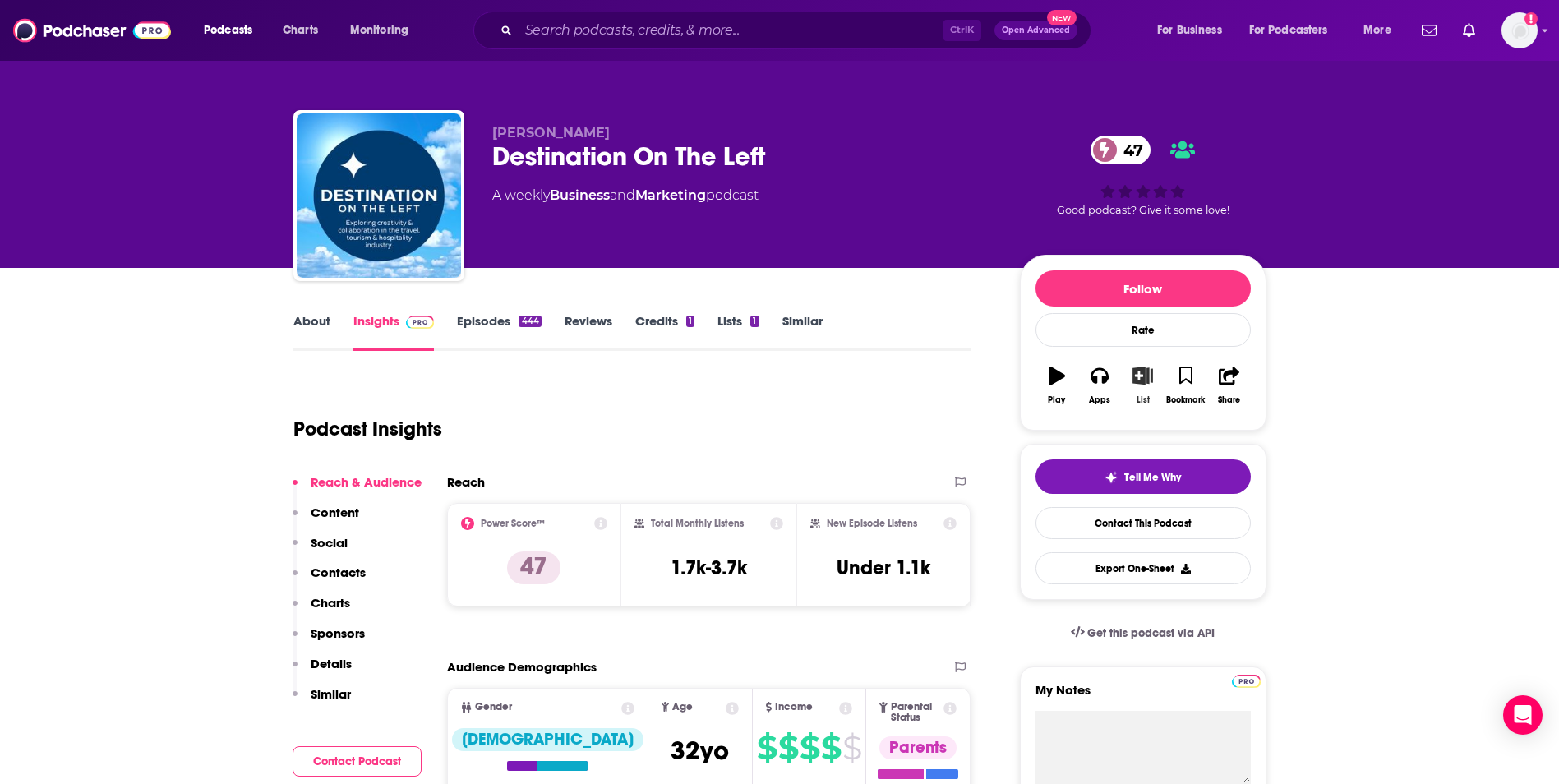
click at [1144, 391] on button "List" at bounding box center [1142, 385] width 43 height 60
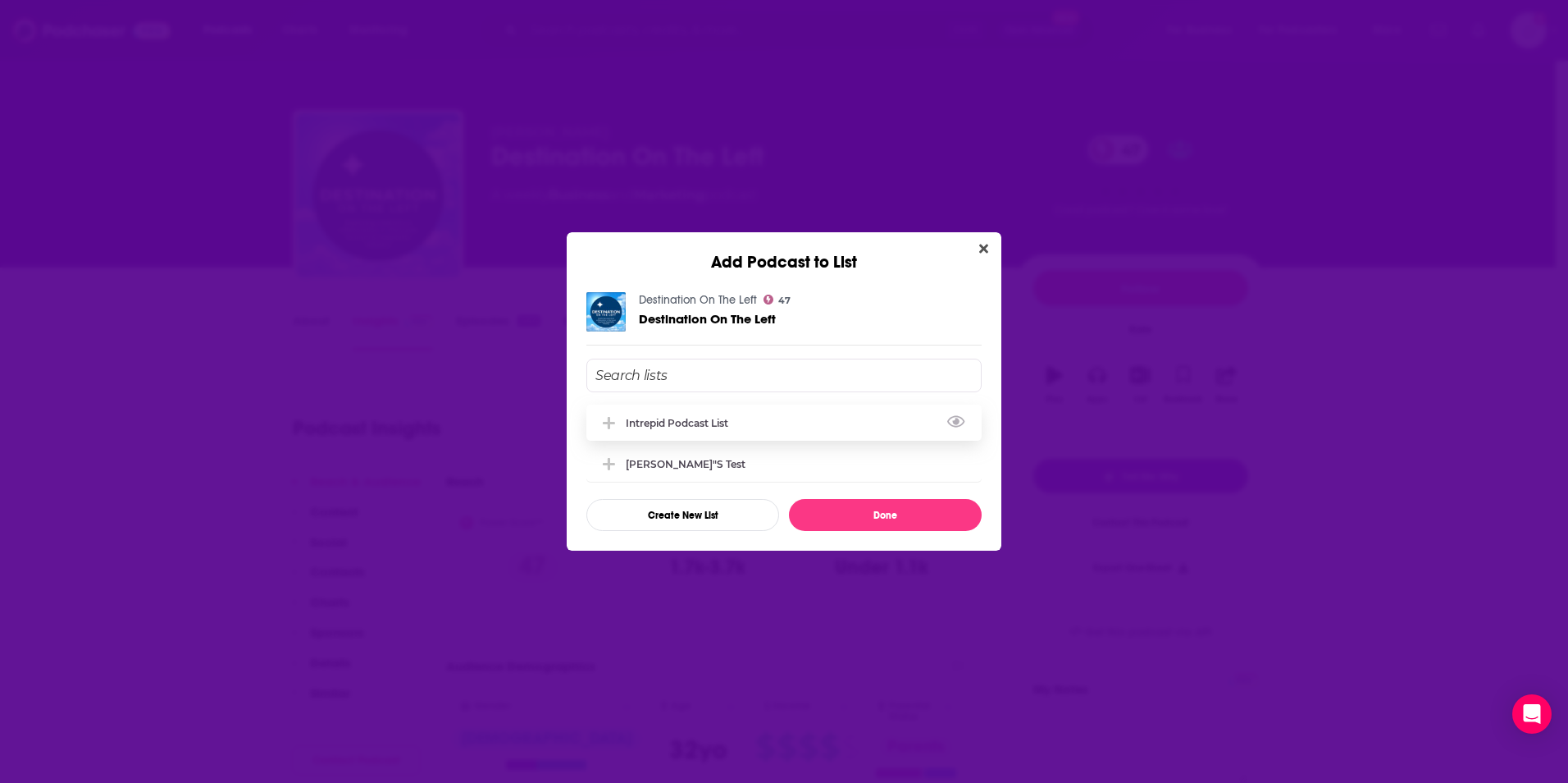
click at [690, 428] on div "Intrepid Podcast List" at bounding box center [681, 423] width 112 height 12
drag, startPoint x: 816, startPoint y: 515, endPoint x: 798, endPoint y: 509, distance: 19.0
click at [816, 516] on button "Done" at bounding box center [885, 514] width 193 height 32
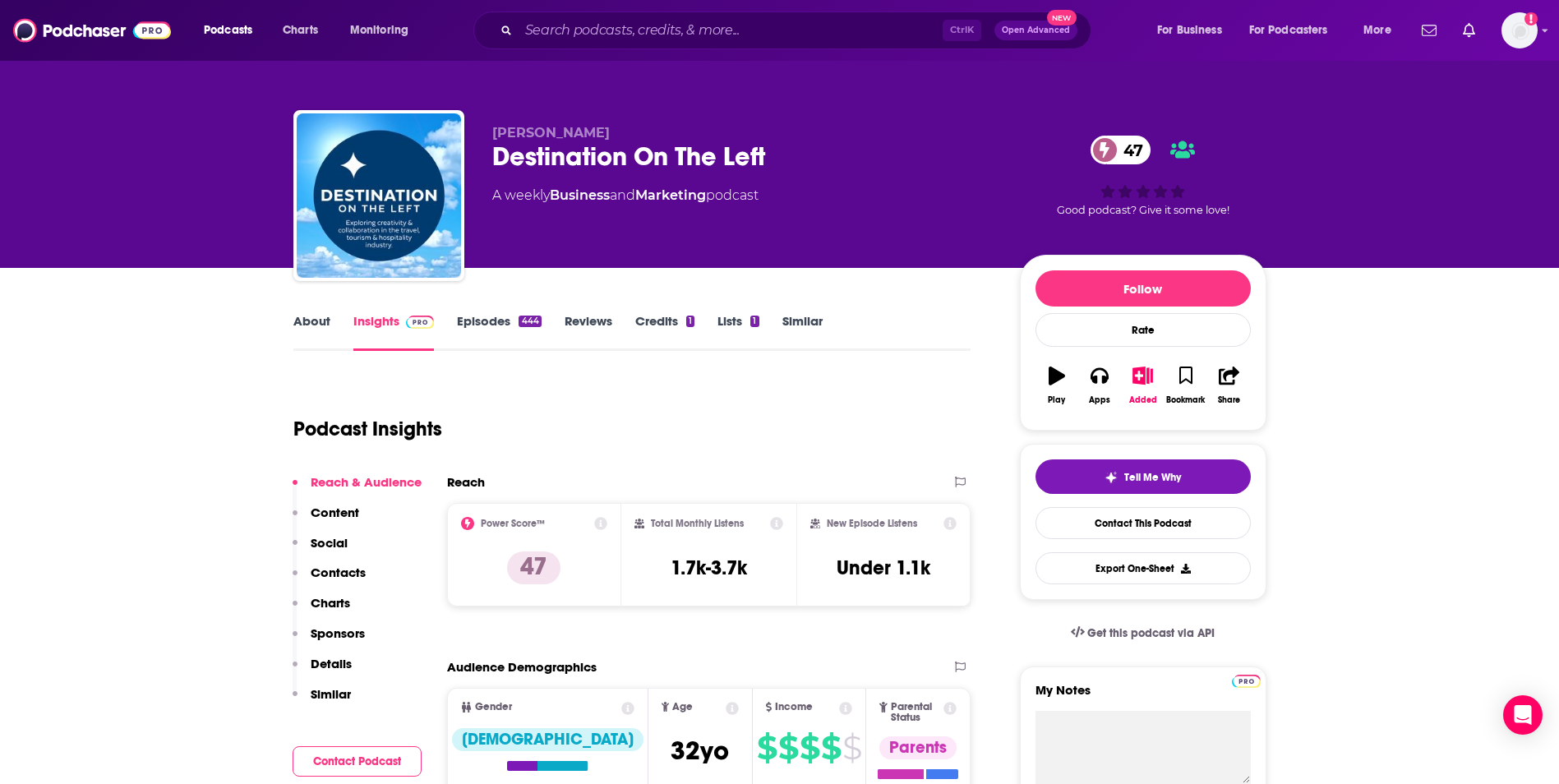
drag, startPoint x: 576, startPoint y: 46, endPoint x: 574, endPoint y: 37, distance: 9.2
click at [576, 42] on div "Ctrl K Open Advanced New" at bounding box center [782, 30] width 618 height 38
click at [573, 37] on input "Search podcasts, credits, & more..." at bounding box center [730, 30] width 424 height 27
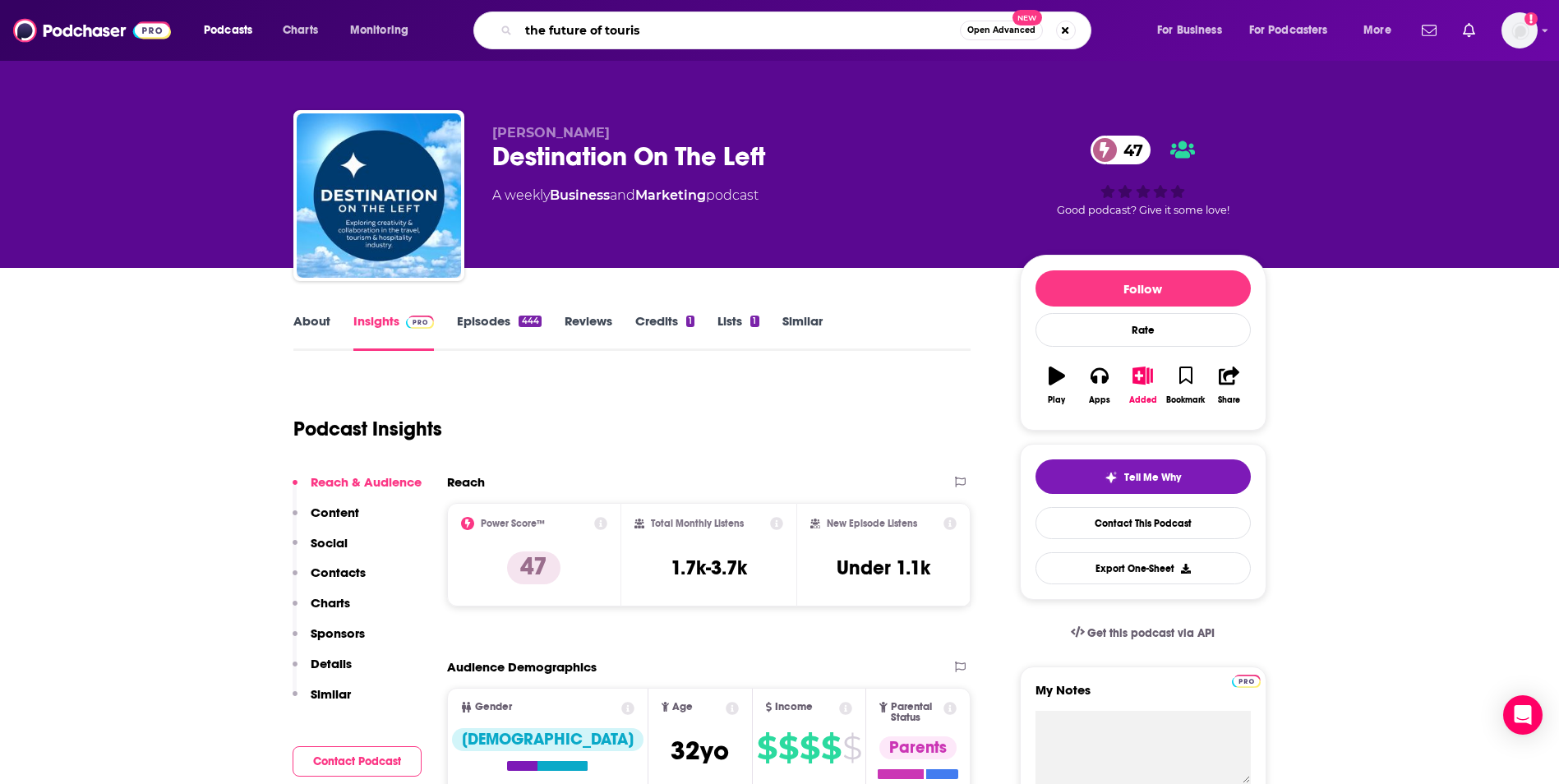
type input "the future of tourism"
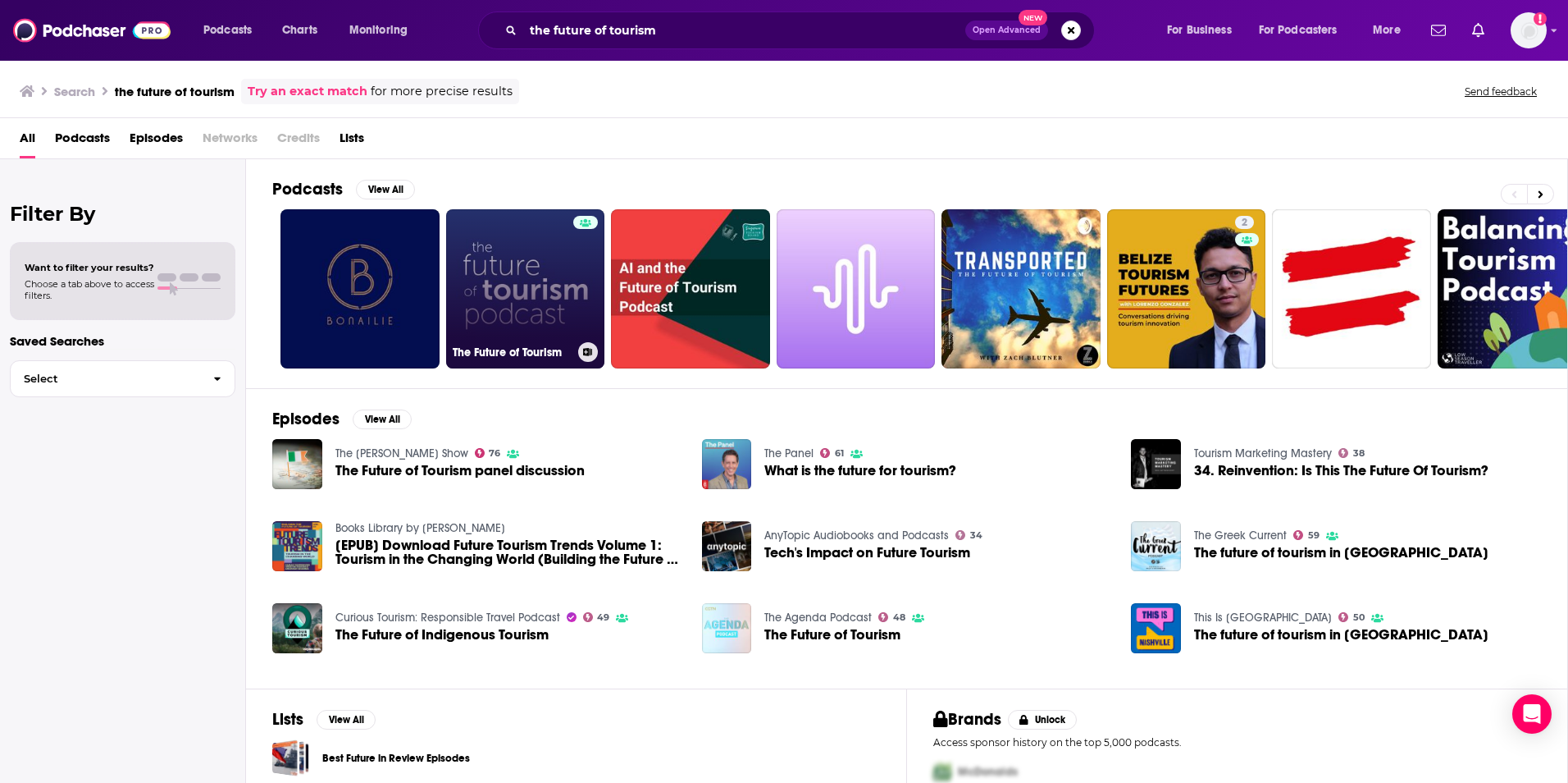
click at [498, 302] on link "The Future of Tourism" at bounding box center [526, 289] width 159 height 159
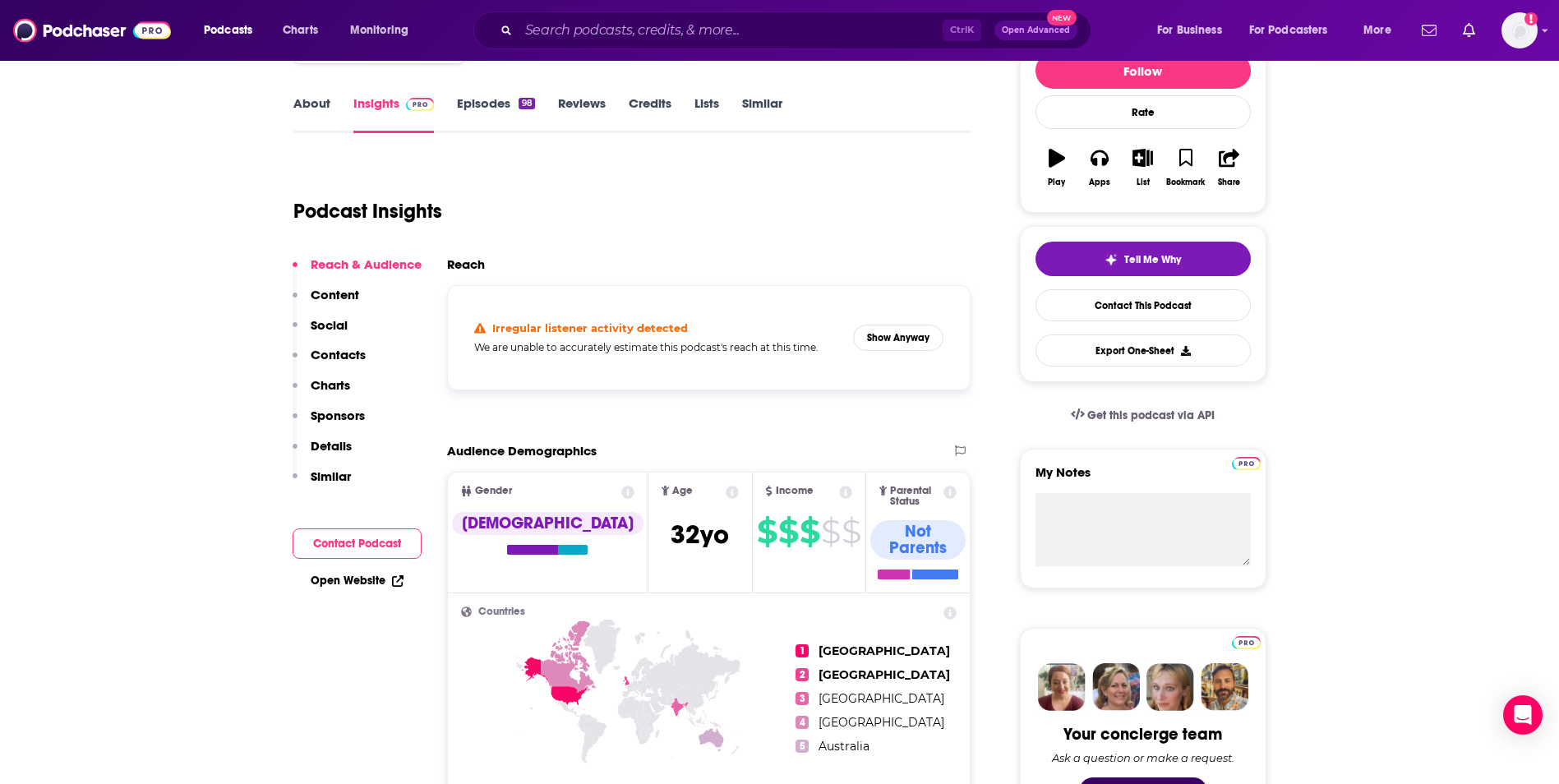
scroll to position [246, 0]
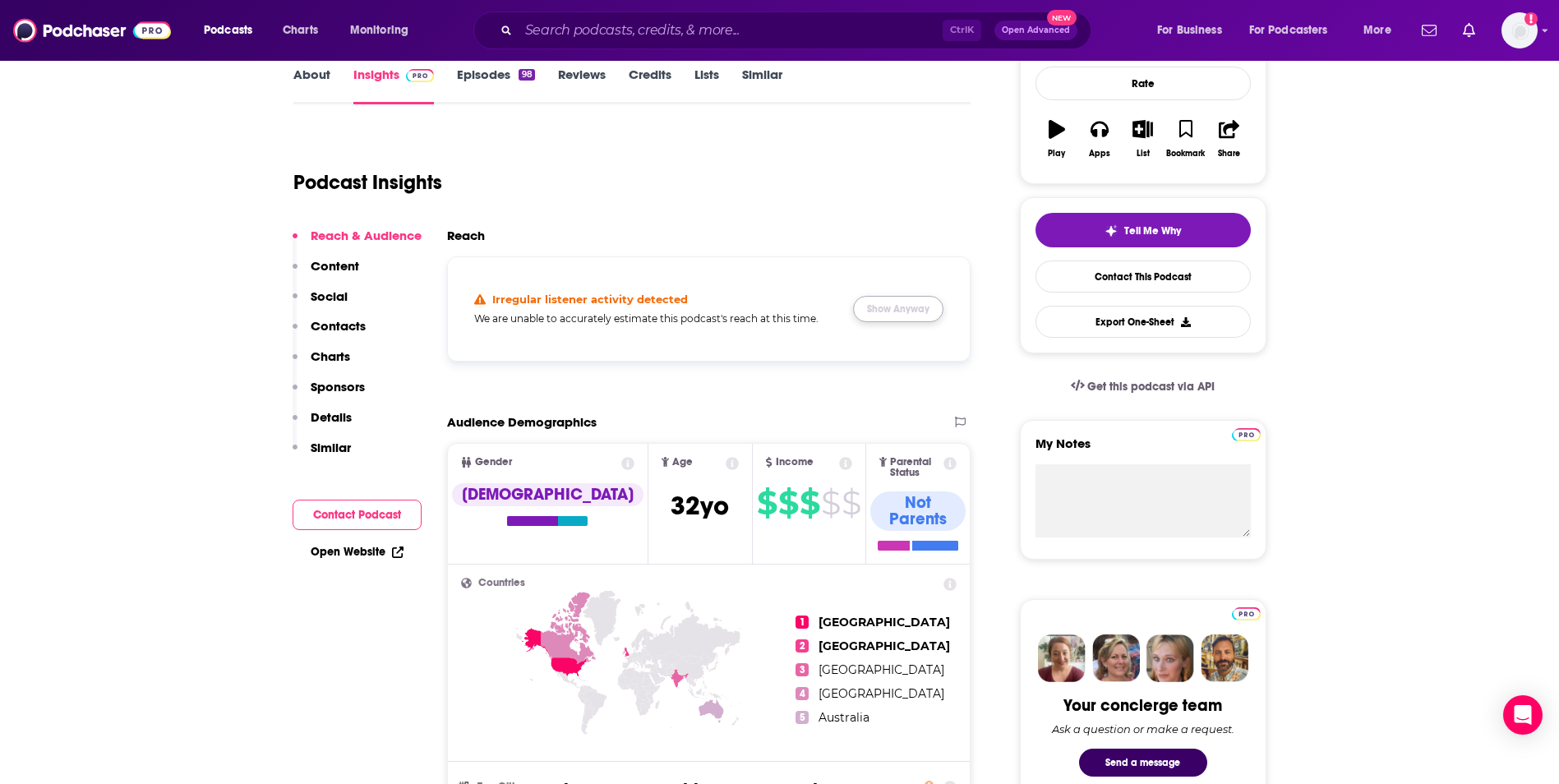
click at [871, 309] on button "Show Anyway" at bounding box center [898, 309] width 91 height 27
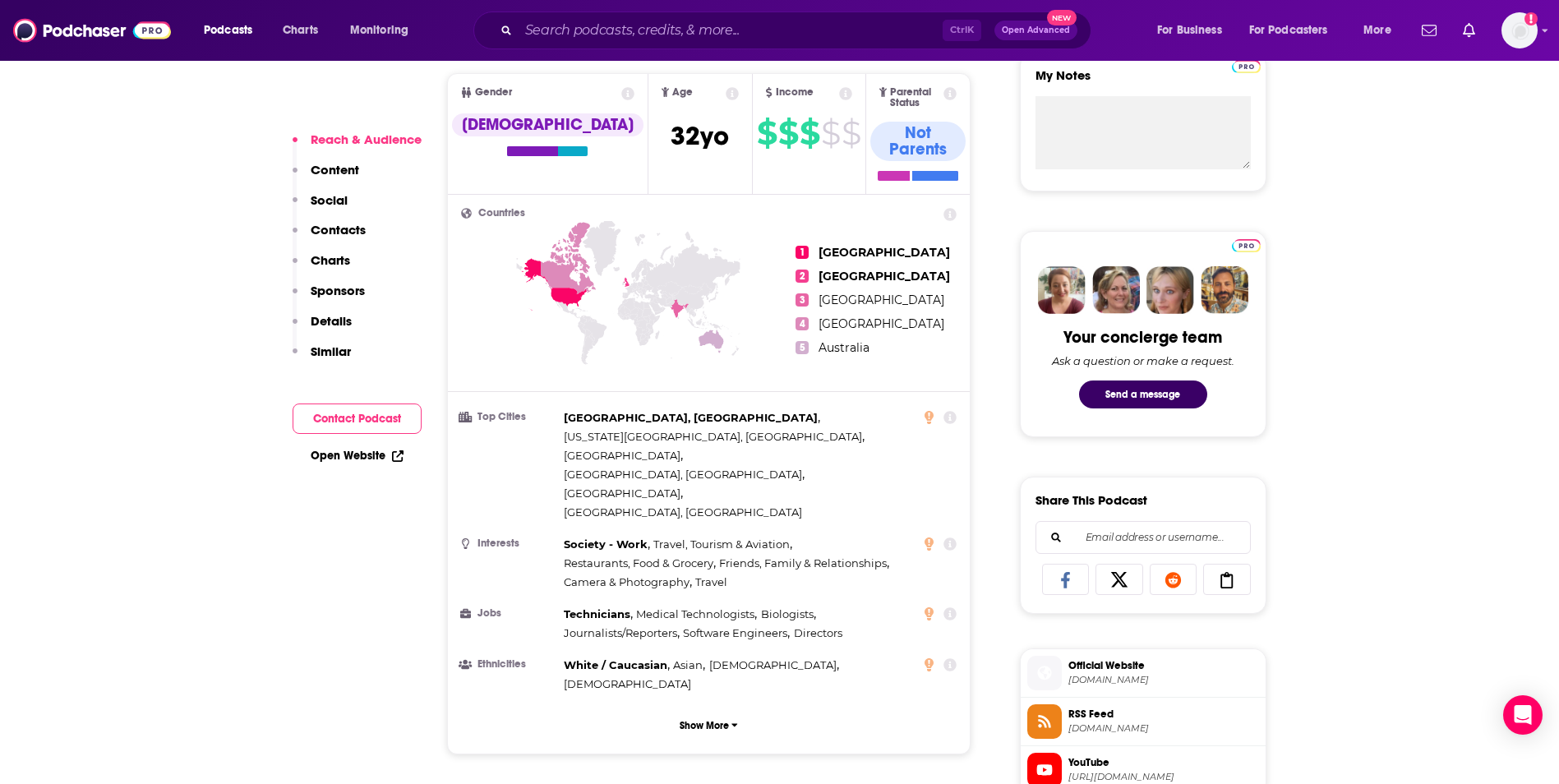
scroll to position [658, 0]
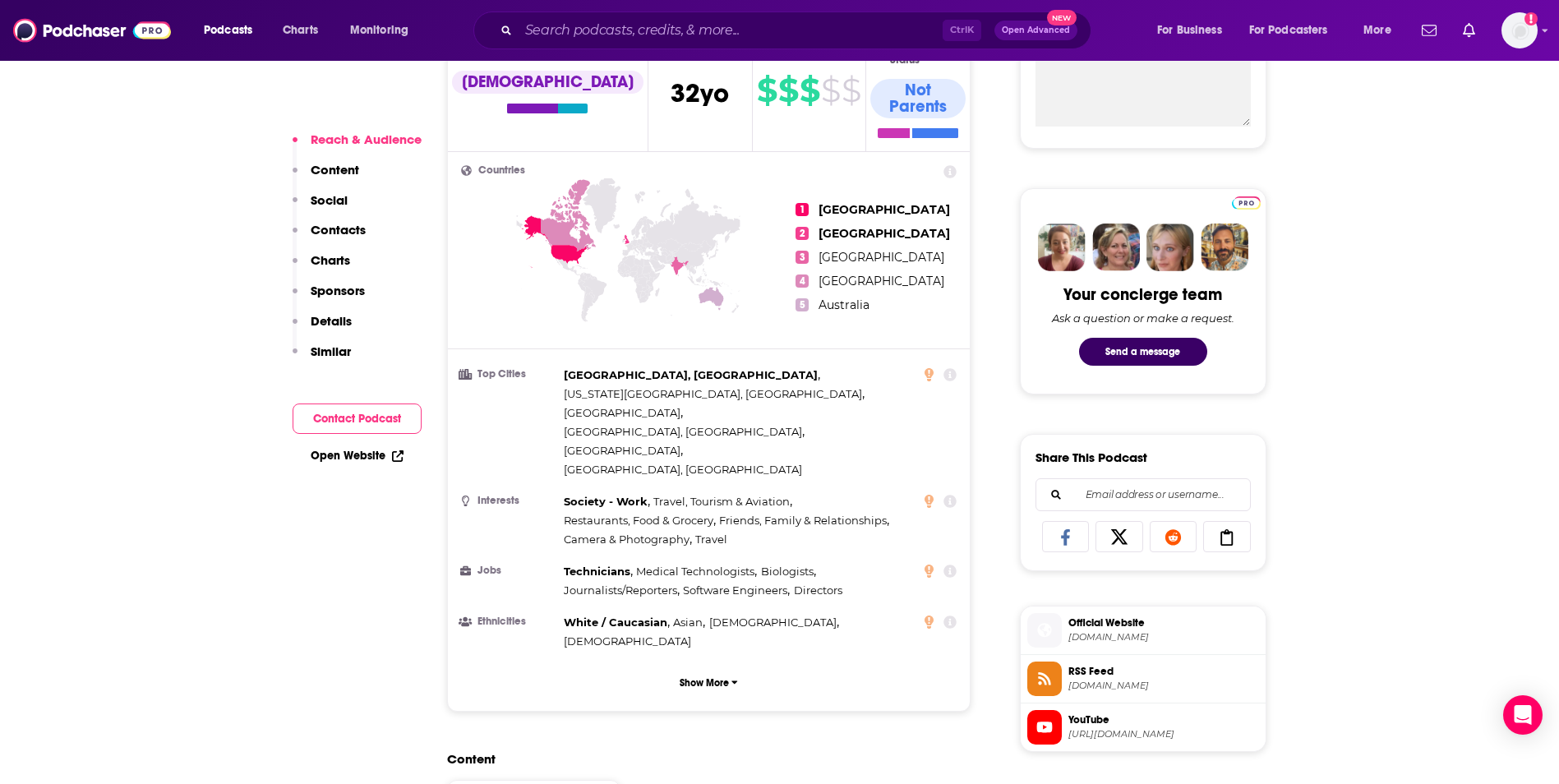
click at [731, 492] on span "Travel, Tourism & Aviation ," at bounding box center [723, 501] width 139 height 19
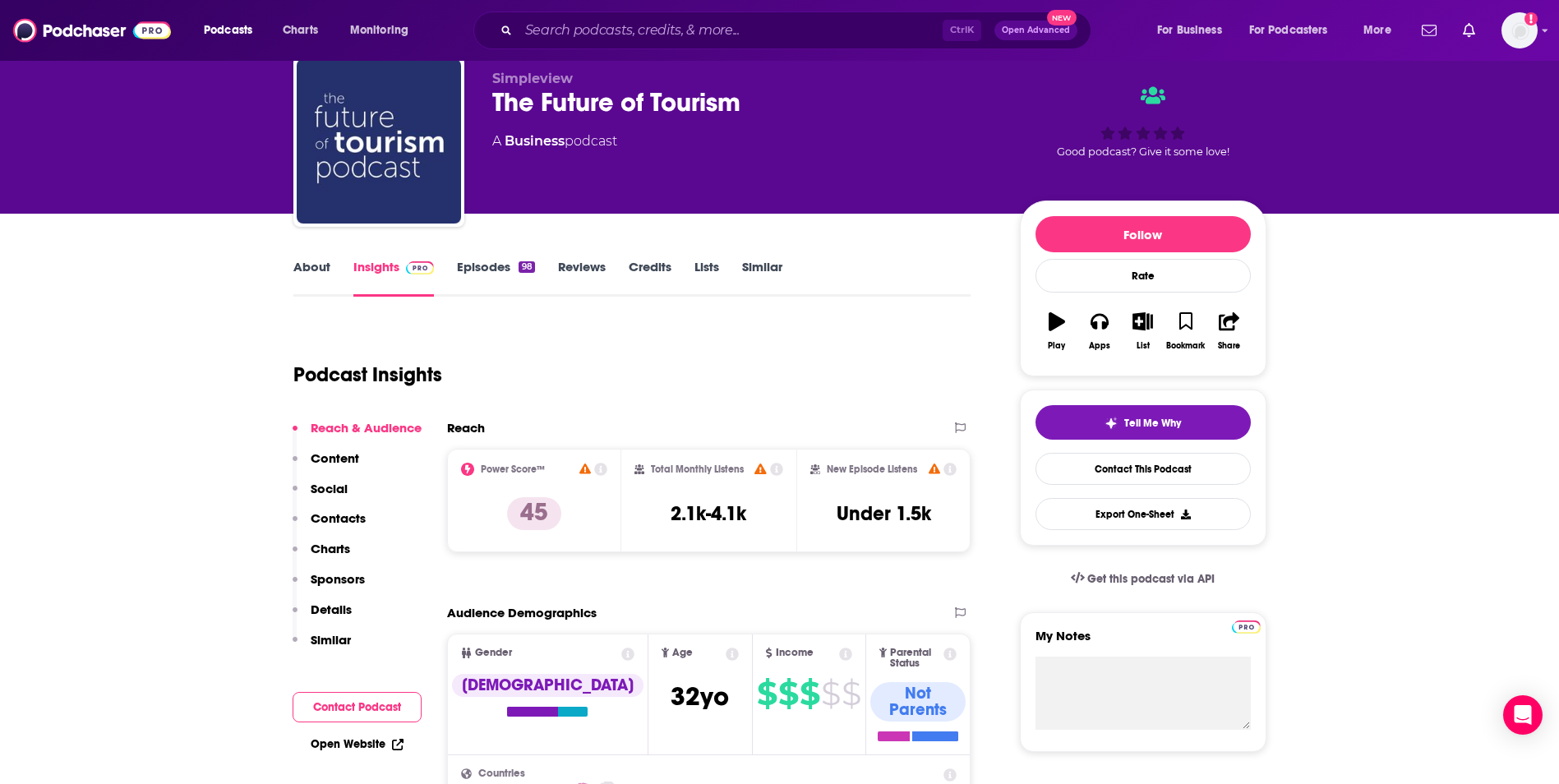
scroll to position [0, 0]
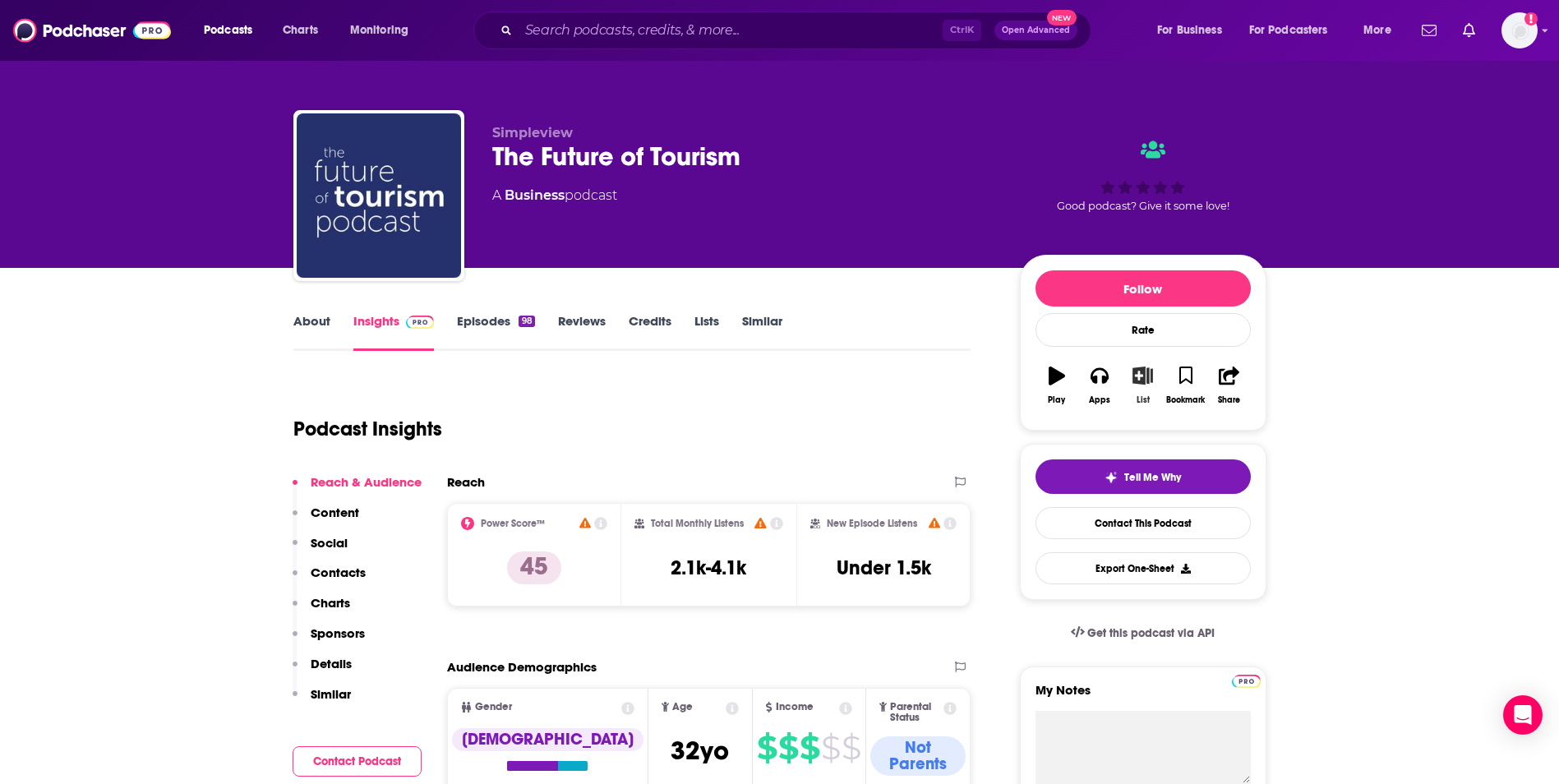
click at [1140, 393] on button "List" at bounding box center [1142, 385] width 43 height 60
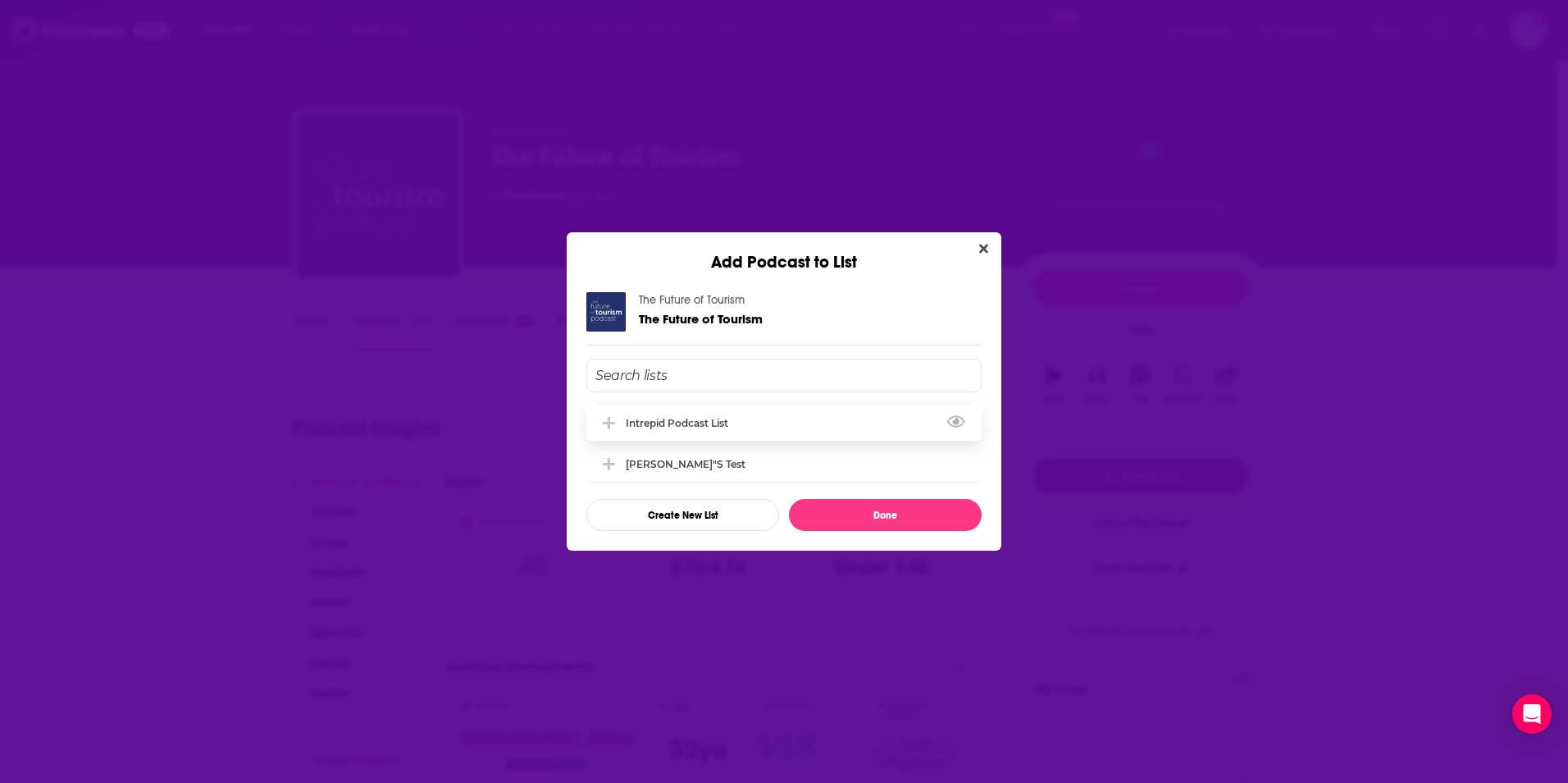
click at [698, 414] on div "Intrepid Podcast List" at bounding box center [784, 422] width 395 height 36
click at [871, 515] on button "Done" at bounding box center [885, 514] width 193 height 32
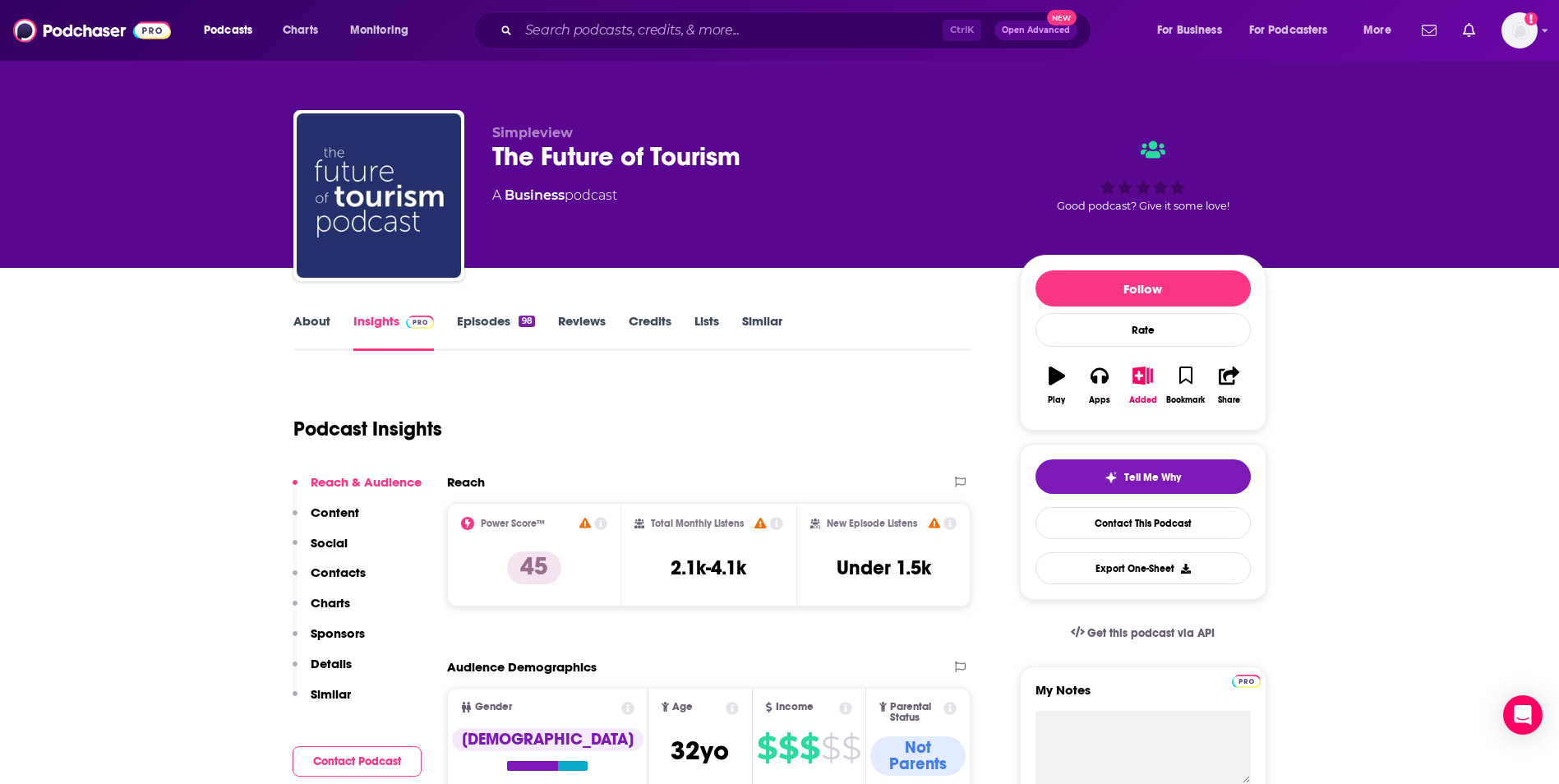
click at [699, 323] on link "Lists" at bounding box center [706, 332] width 25 height 38
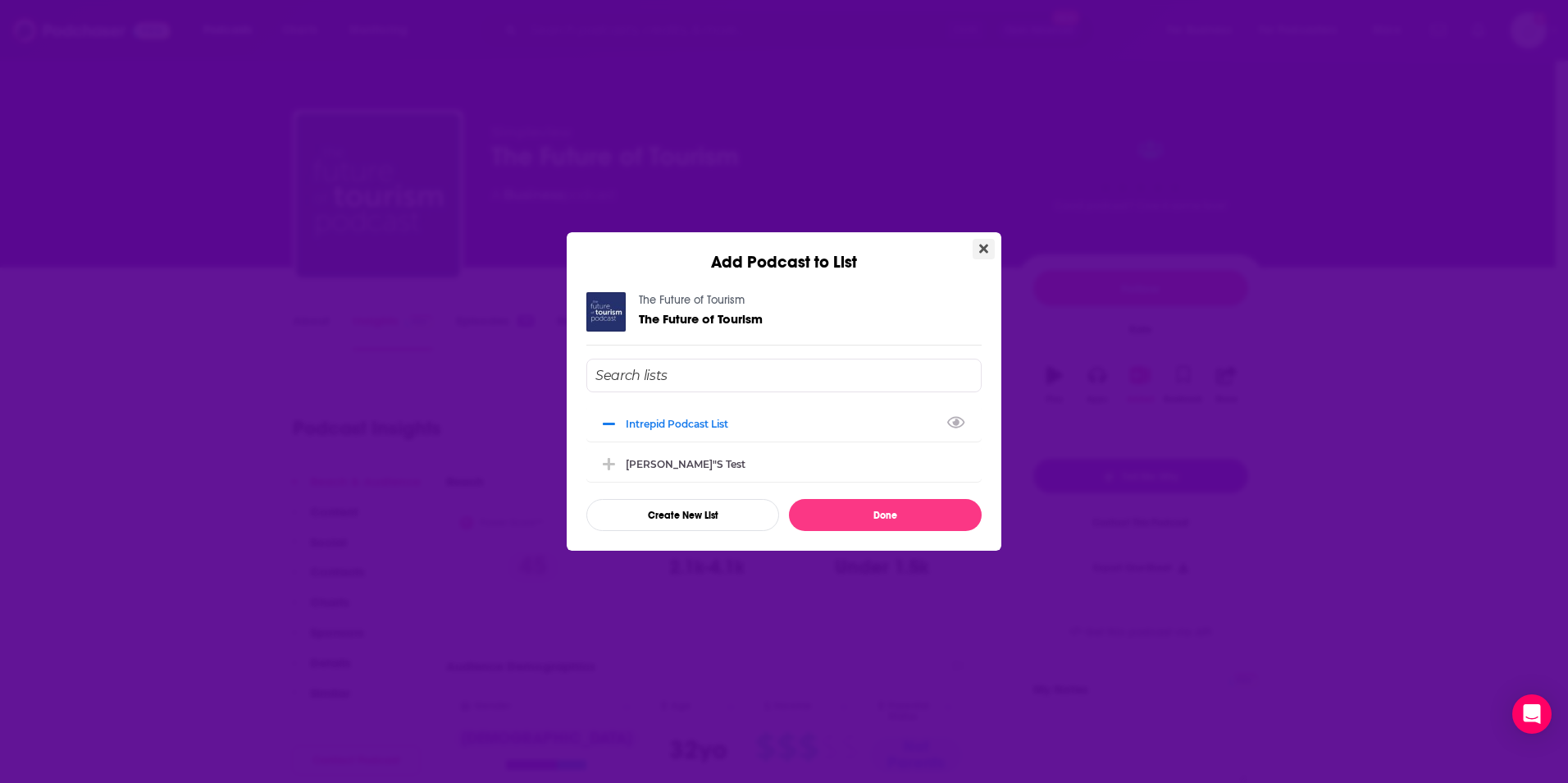
click at [985, 250] on icon "Close" at bounding box center [984, 249] width 9 height 9
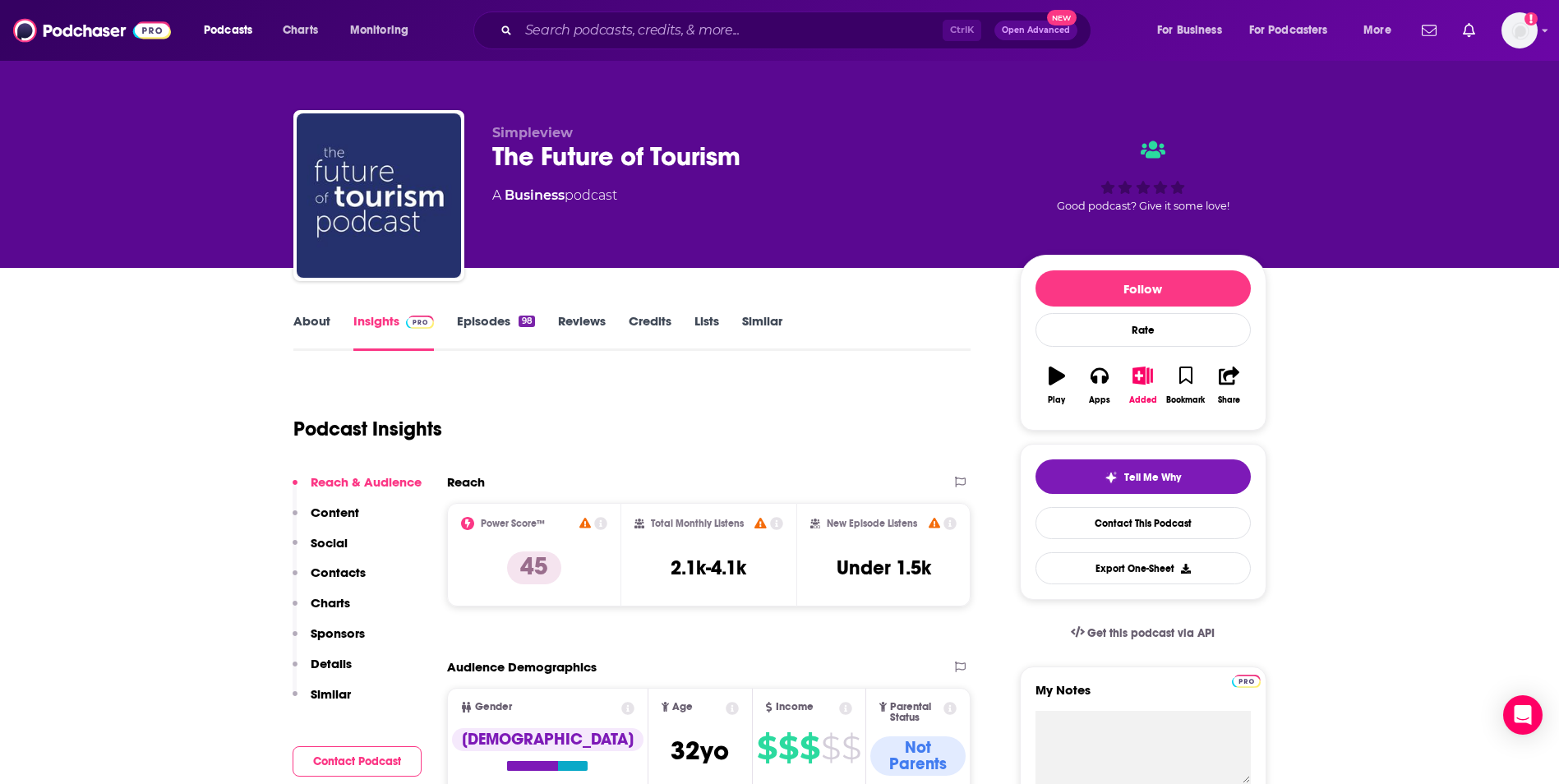
click at [751, 321] on link "Similar" at bounding box center [762, 332] width 40 height 38
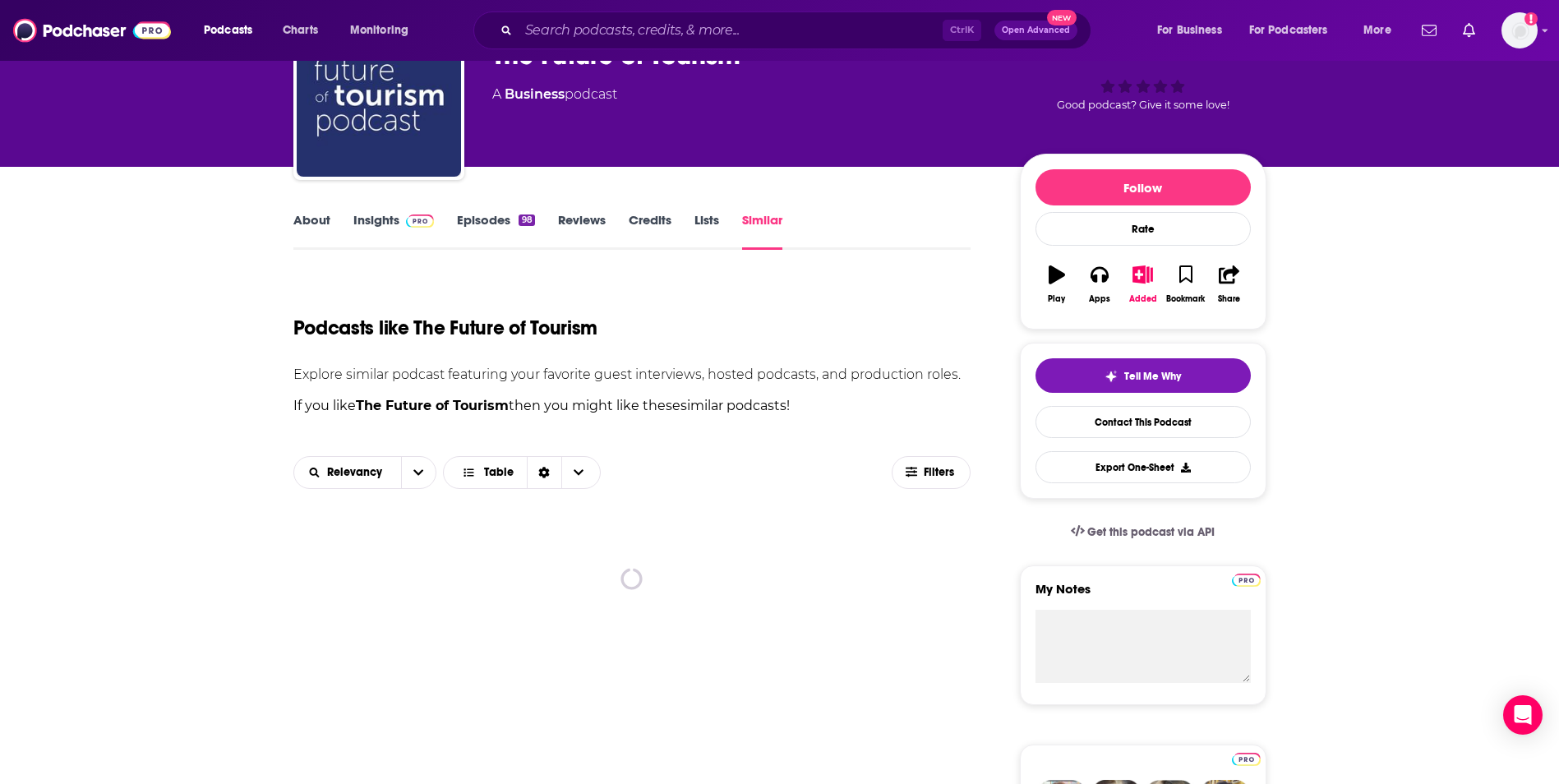
scroll to position [246, 0]
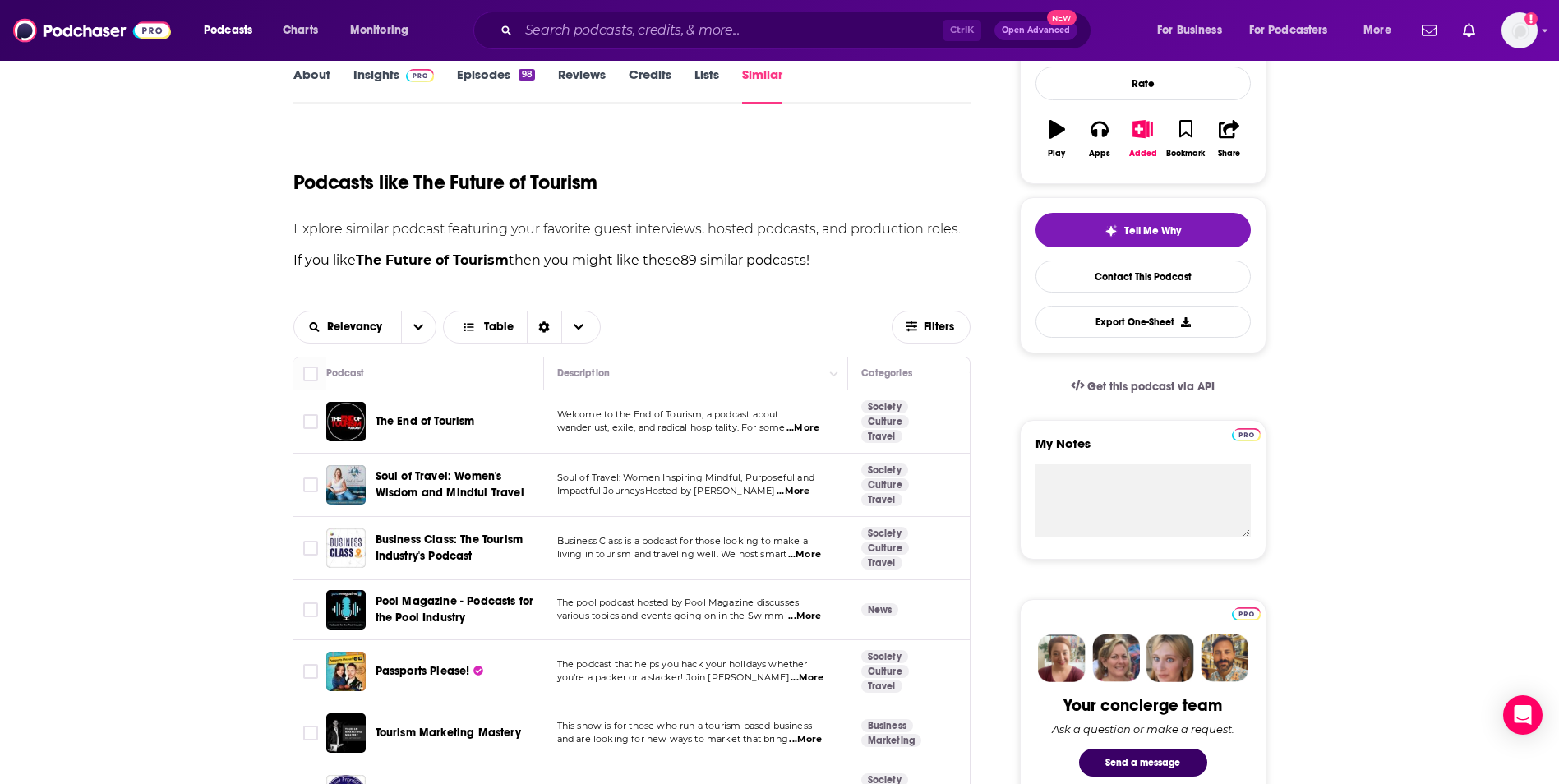
click at [799, 495] on span "...More" at bounding box center [793, 491] width 33 height 13
click at [801, 553] on span "...More" at bounding box center [804, 554] width 33 height 13
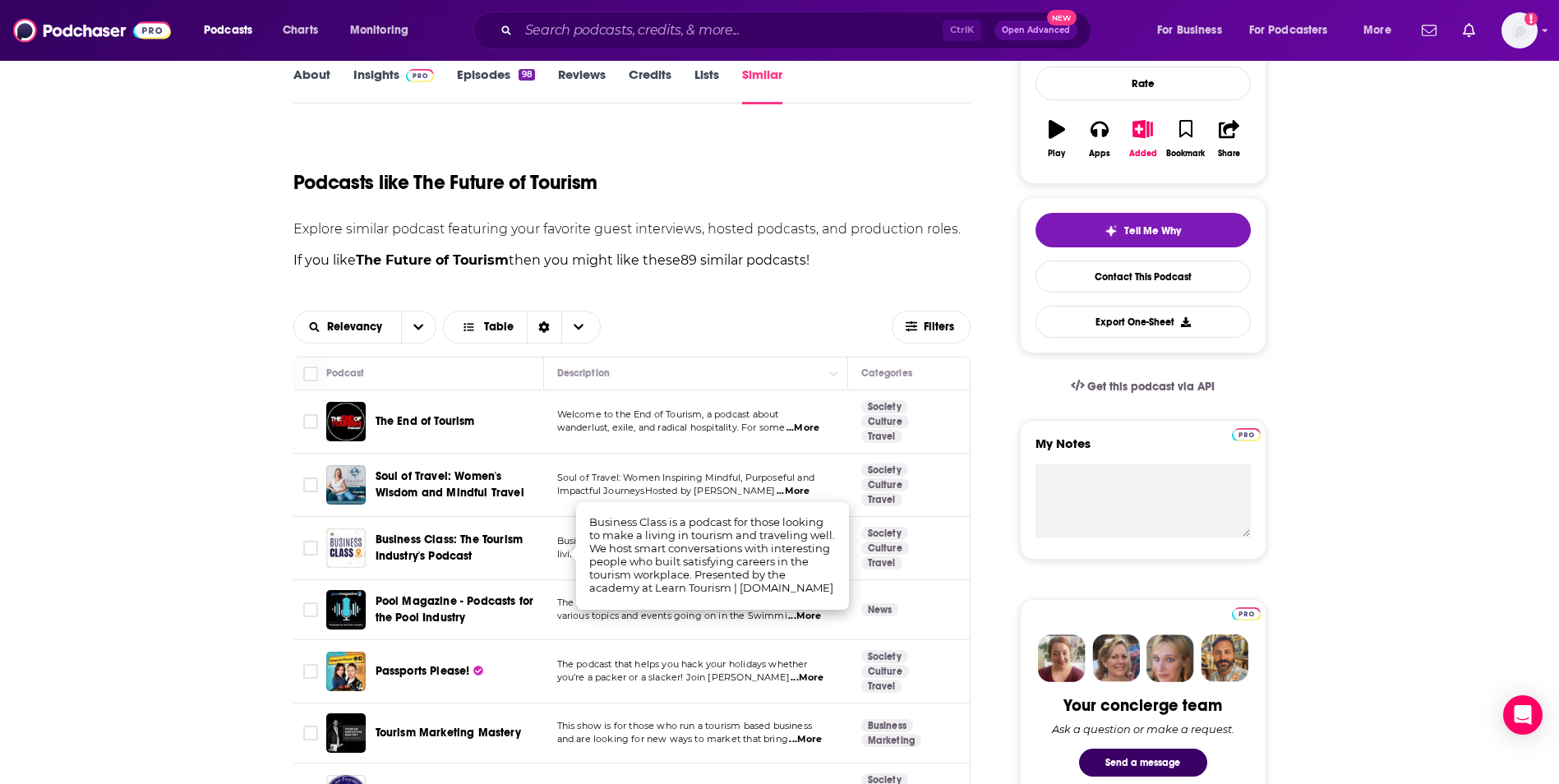
click at [579, 614] on span "various topics and events going on in the Swimmi" at bounding box center [671, 615] width 230 height 12
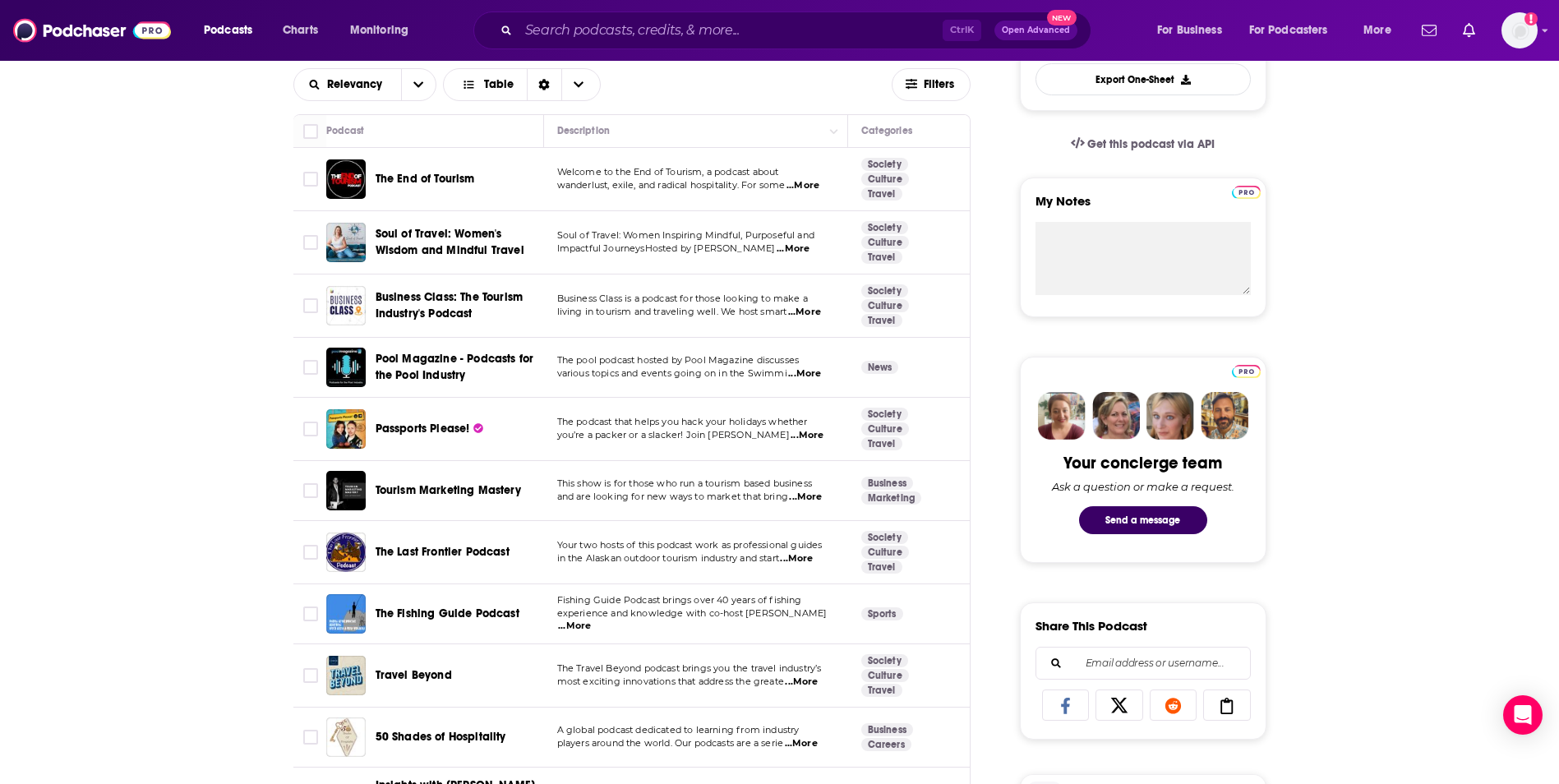
scroll to position [493, 0]
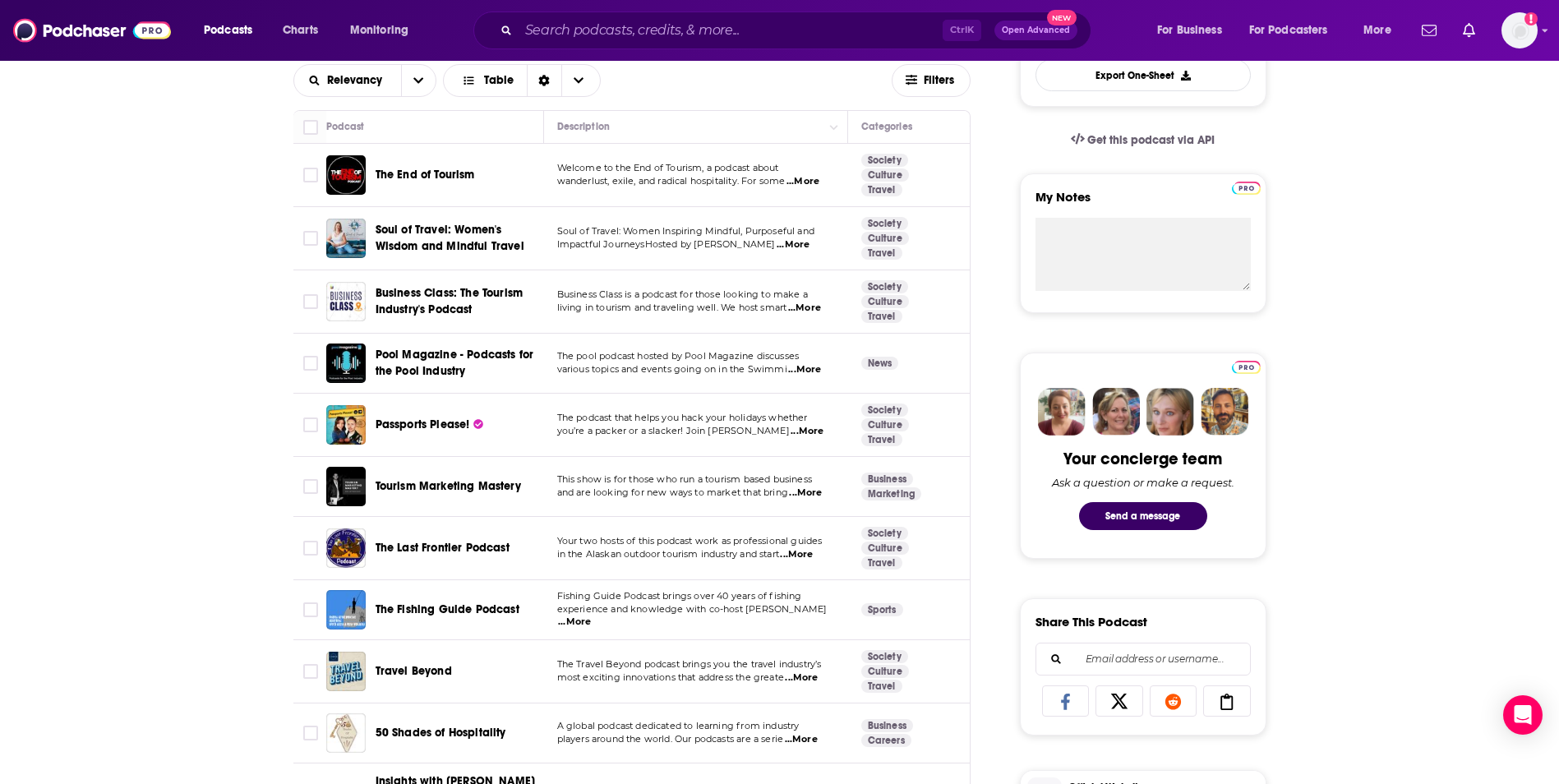
click at [798, 495] on span "...More" at bounding box center [805, 493] width 33 height 13
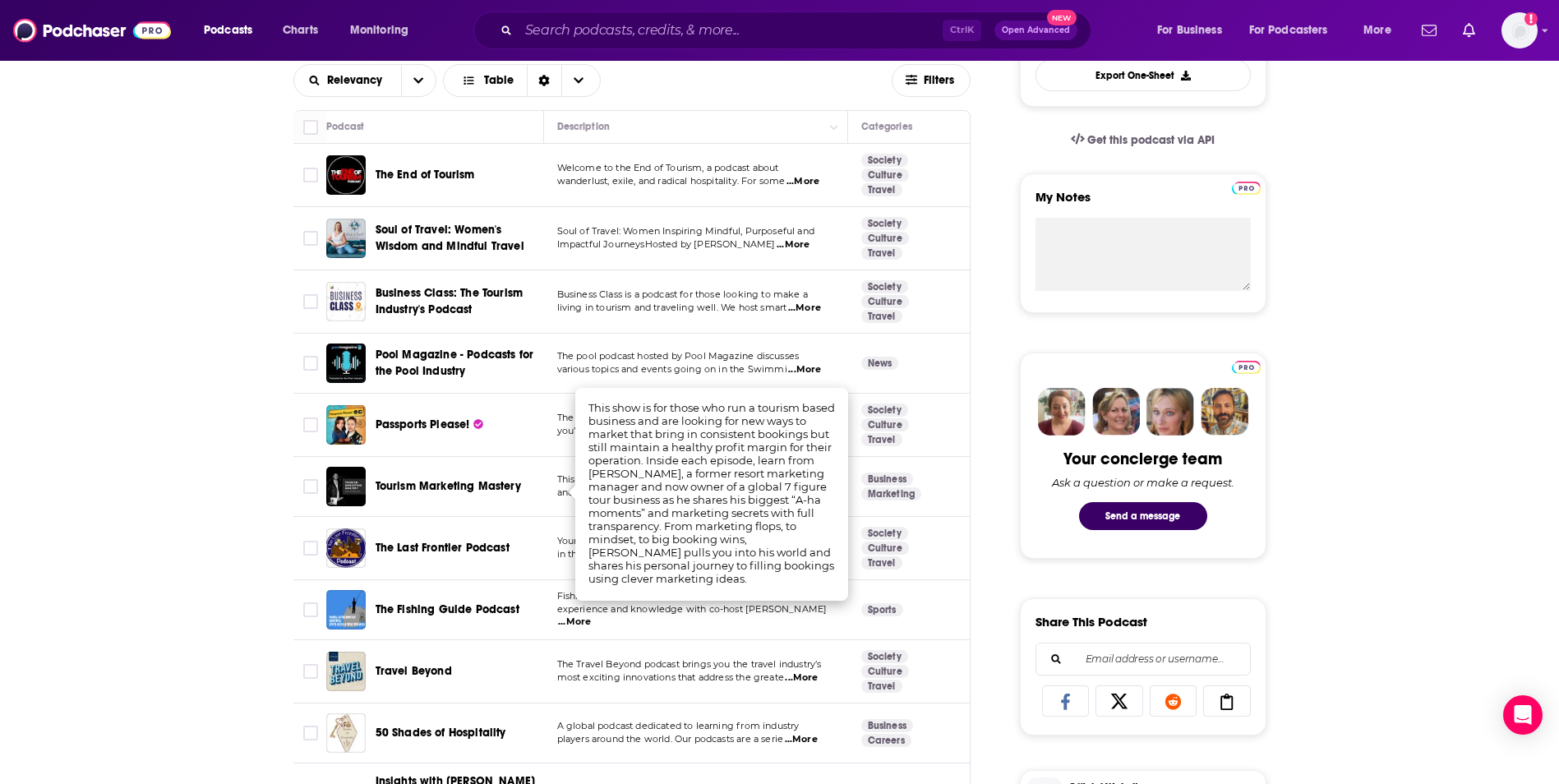
click at [586, 615] on span "experience and knowledge with co-host Mitch Gle" at bounding box center [692, 608] width 270 height 12
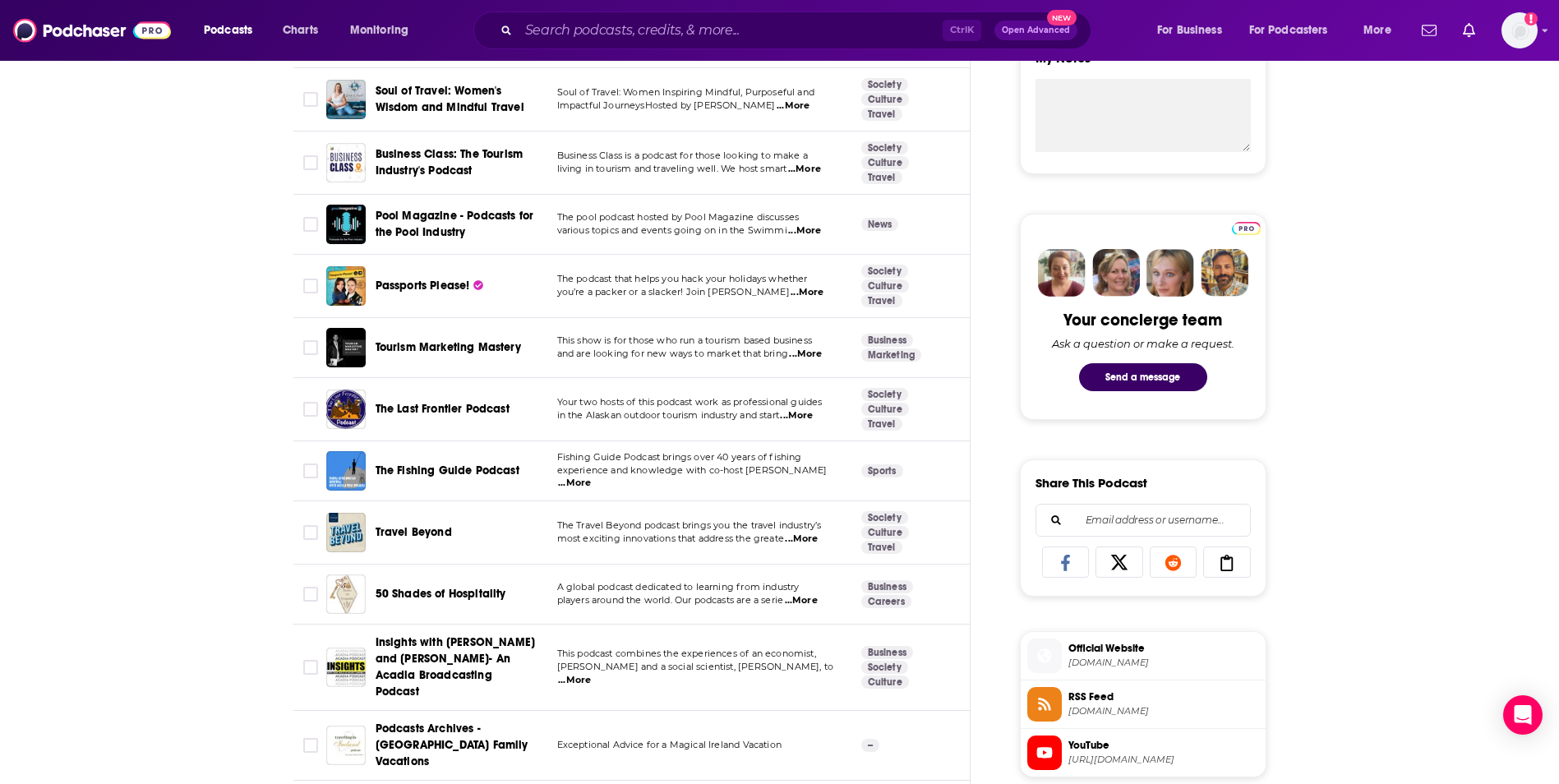
scroll to position [658, 0]
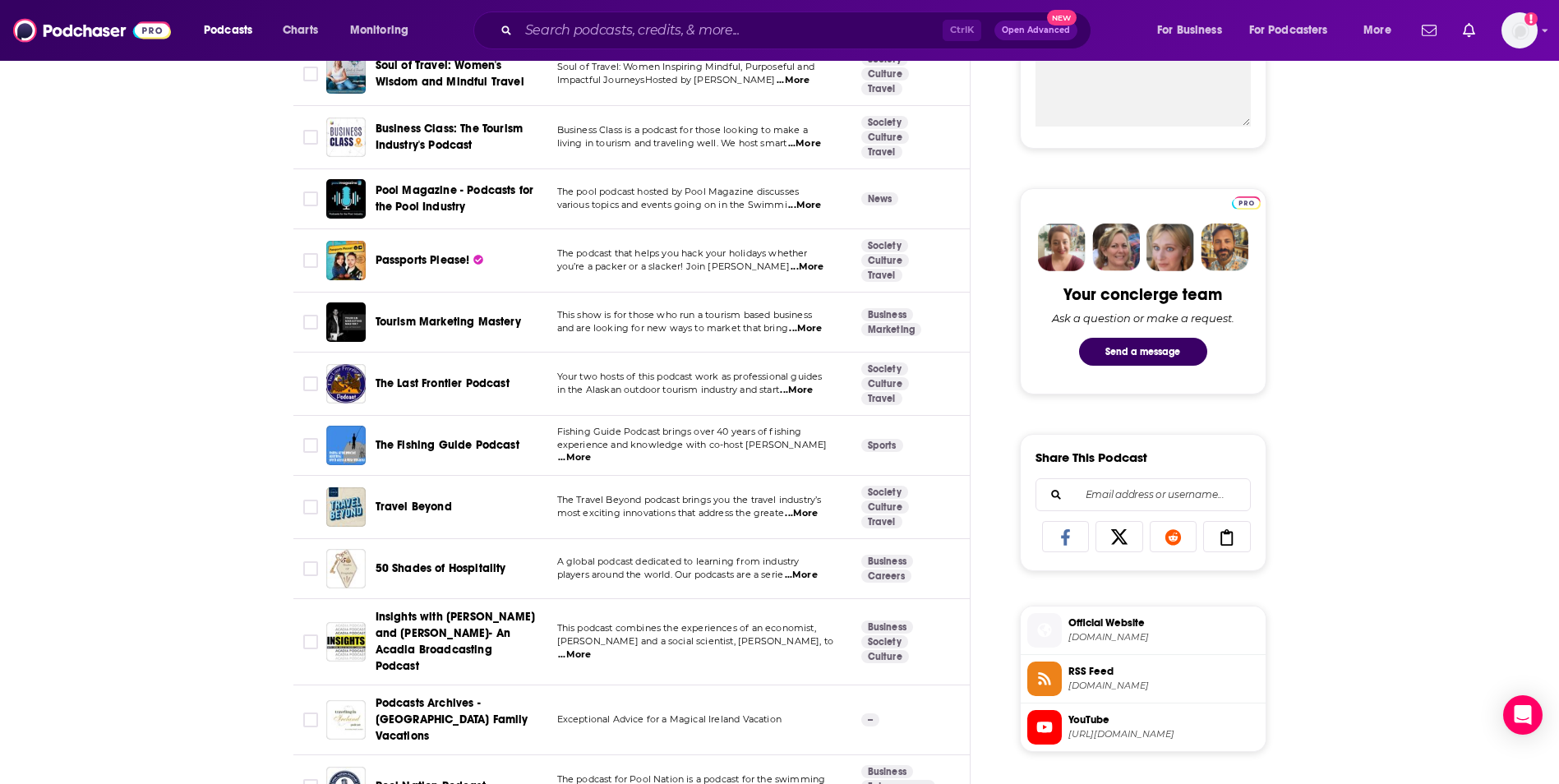
click at [812, 515] on span "...More" at bounding box center [801, 514] width 33 height 13
click at [565, 570] on span "players around the world. Our podcasts are a serie" at bounding box center [670, 574] width 227 height 12
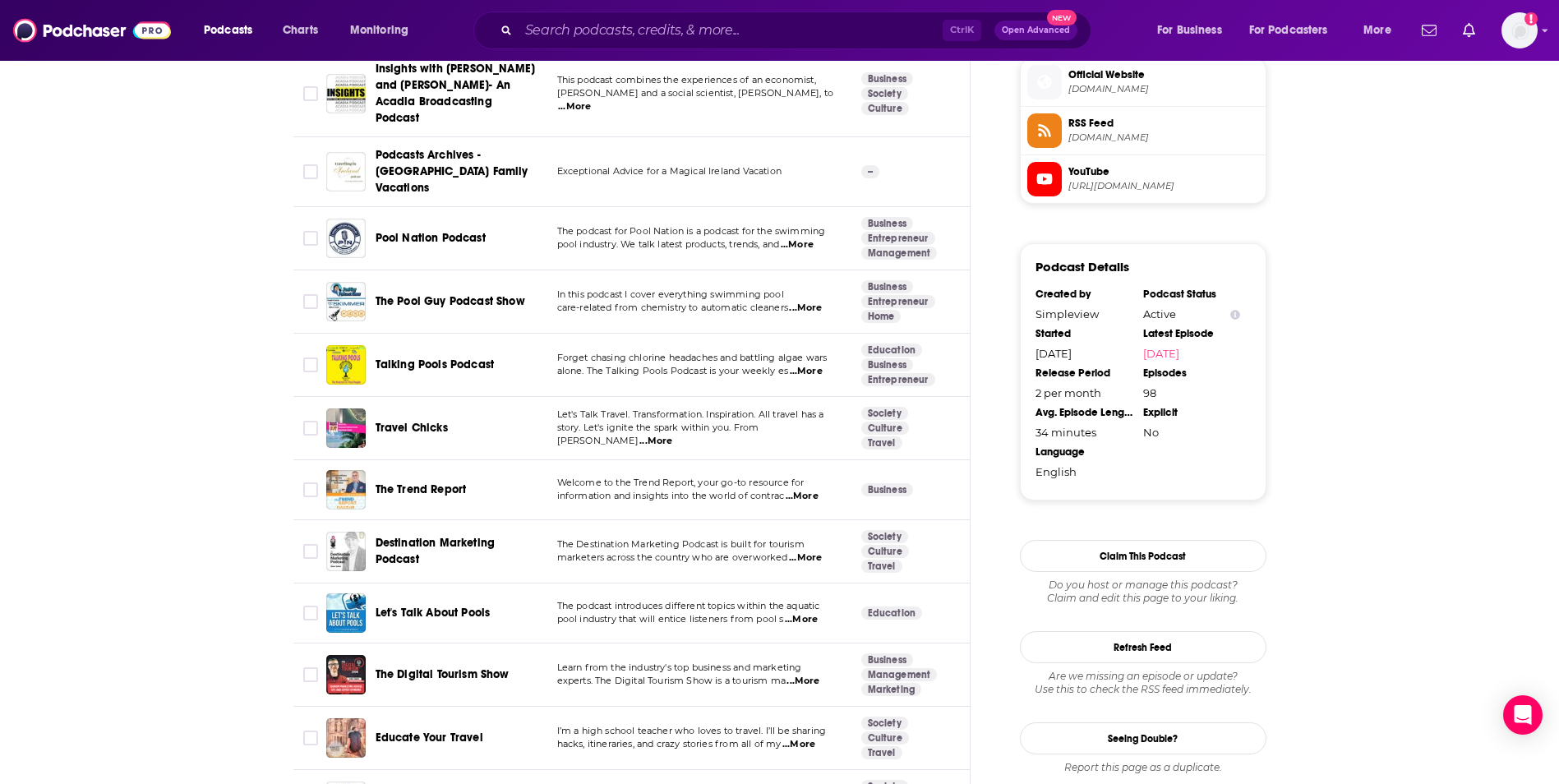
scroll to position [1233, 0]
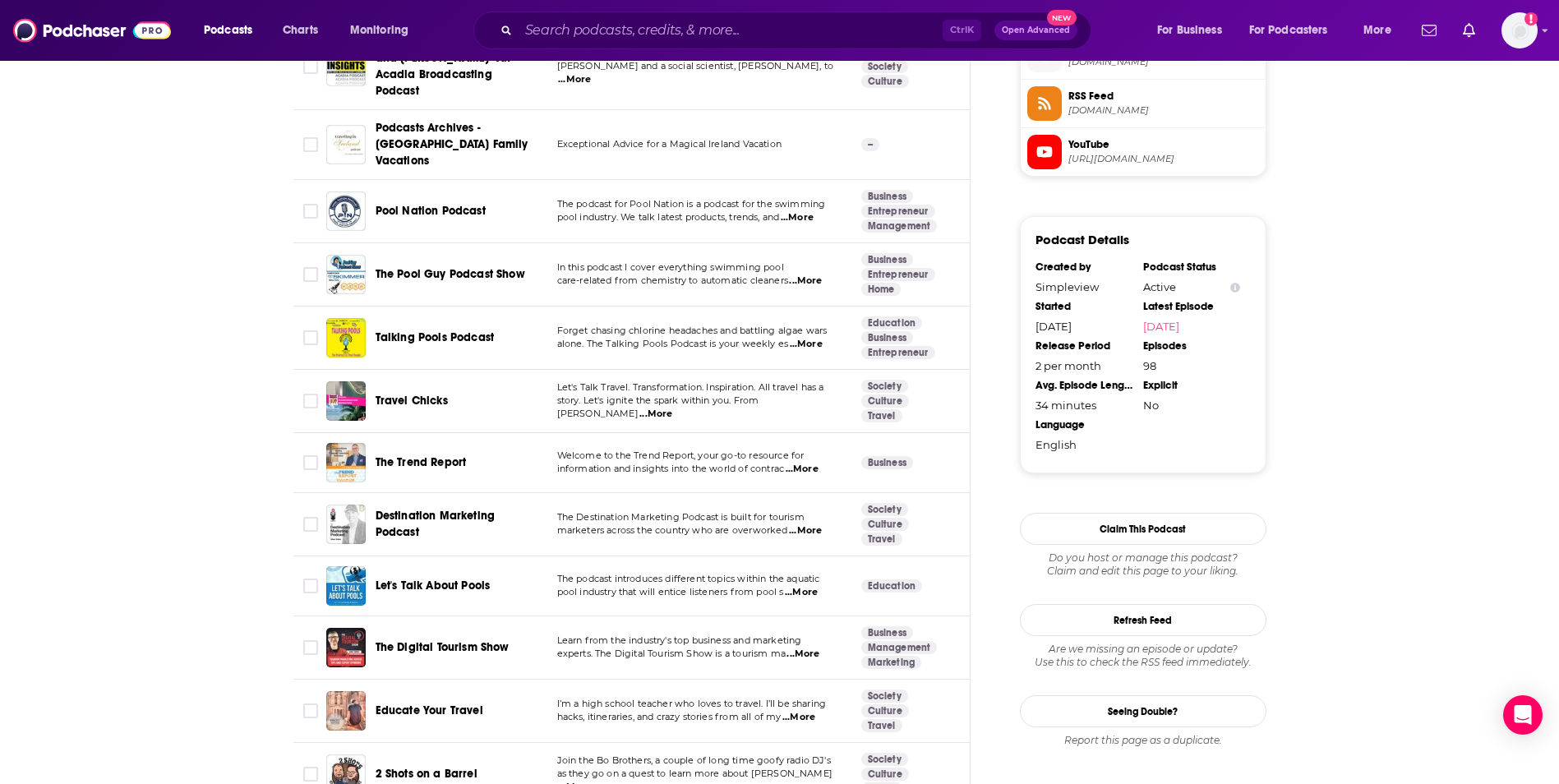
click at [796, 648] on span "...More" at bounding box center [803, 654] width 33 height 13
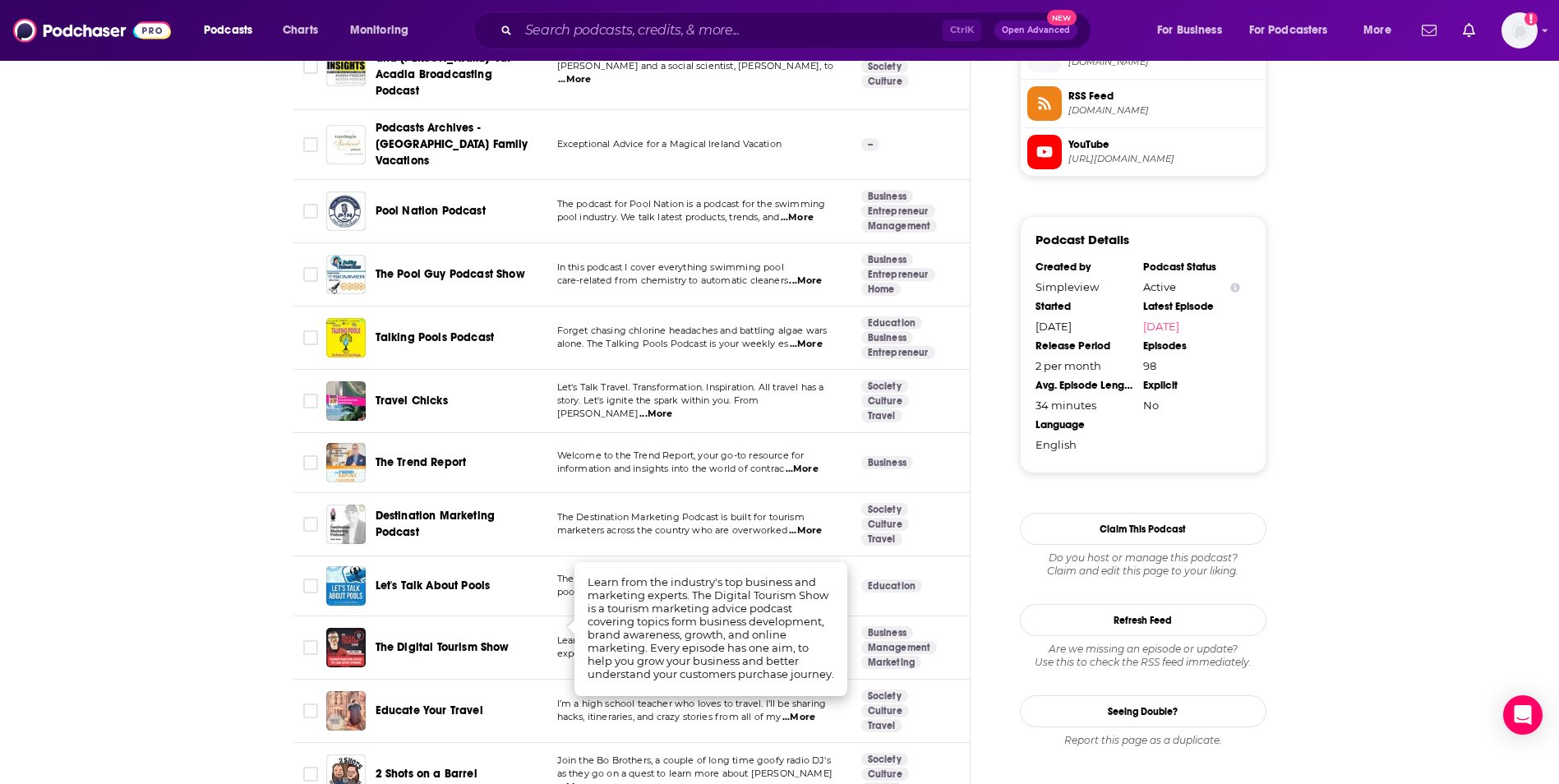
click at [539, 639] on div "The Digital Tourism Show" at bounding box center [461, 648] width 171 height 16
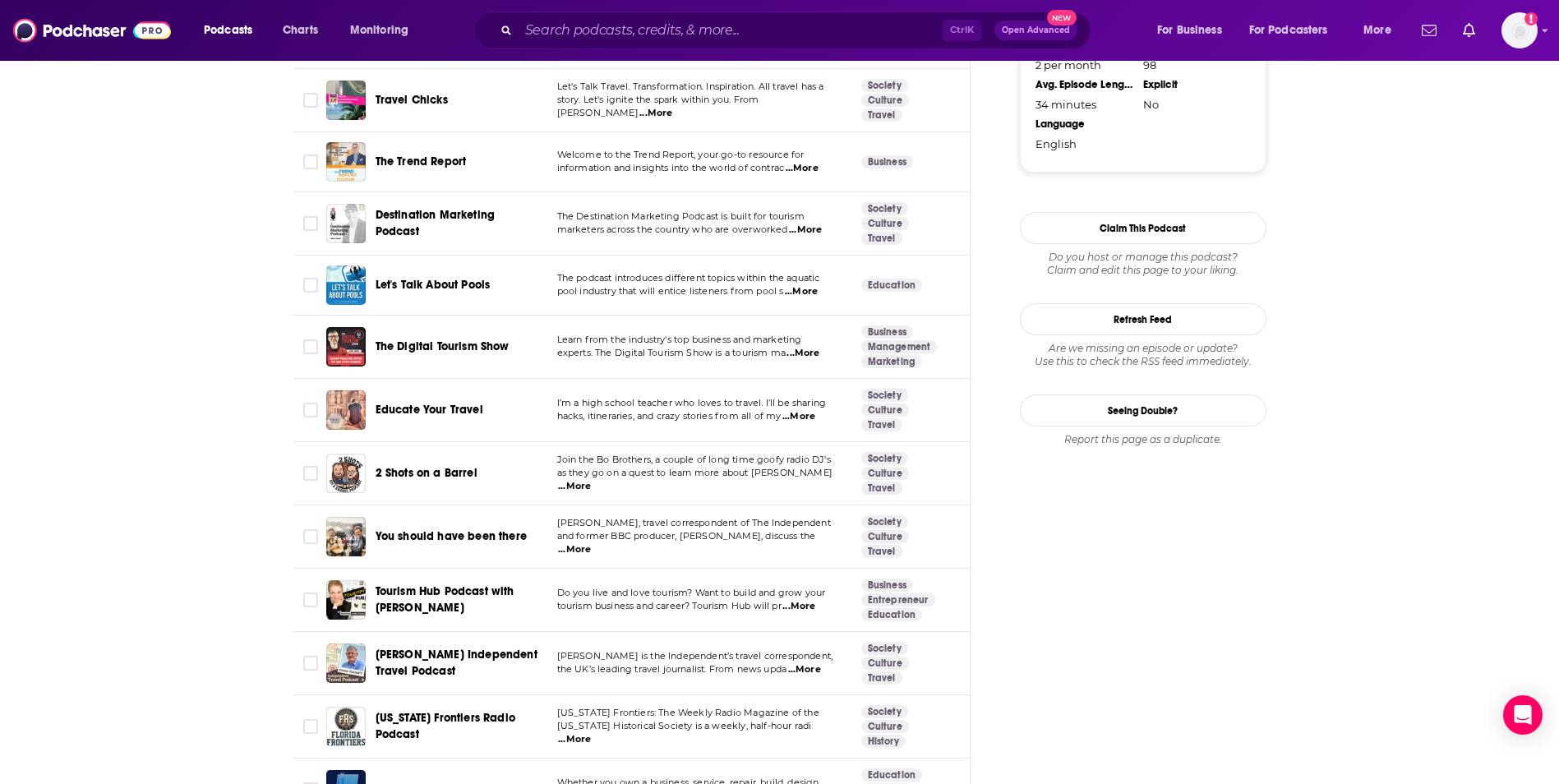
scroll to position [1561, 0]
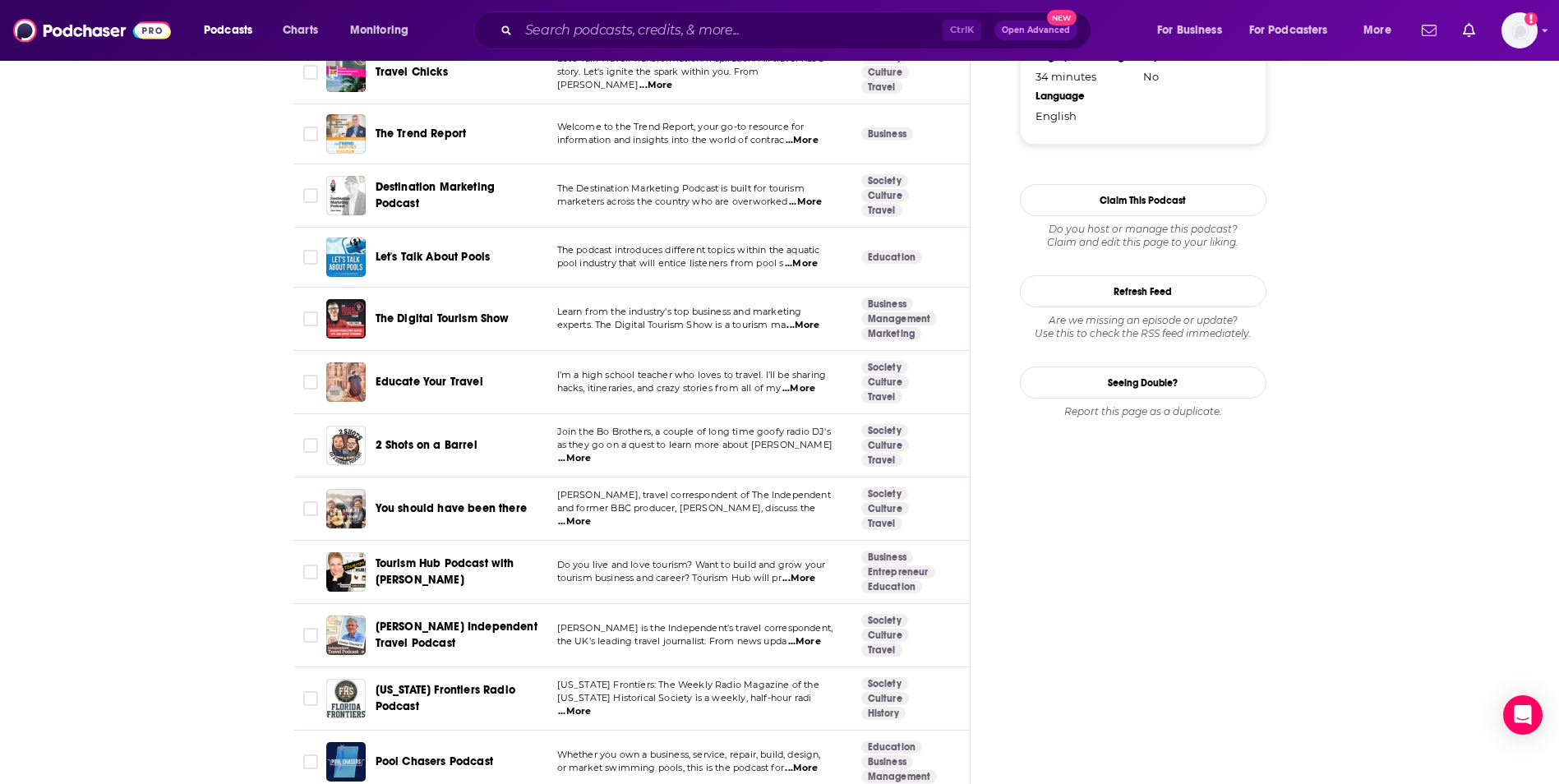
click at [796, 572] on span "...More" at bounding box center [799, 578] width 33 height 13
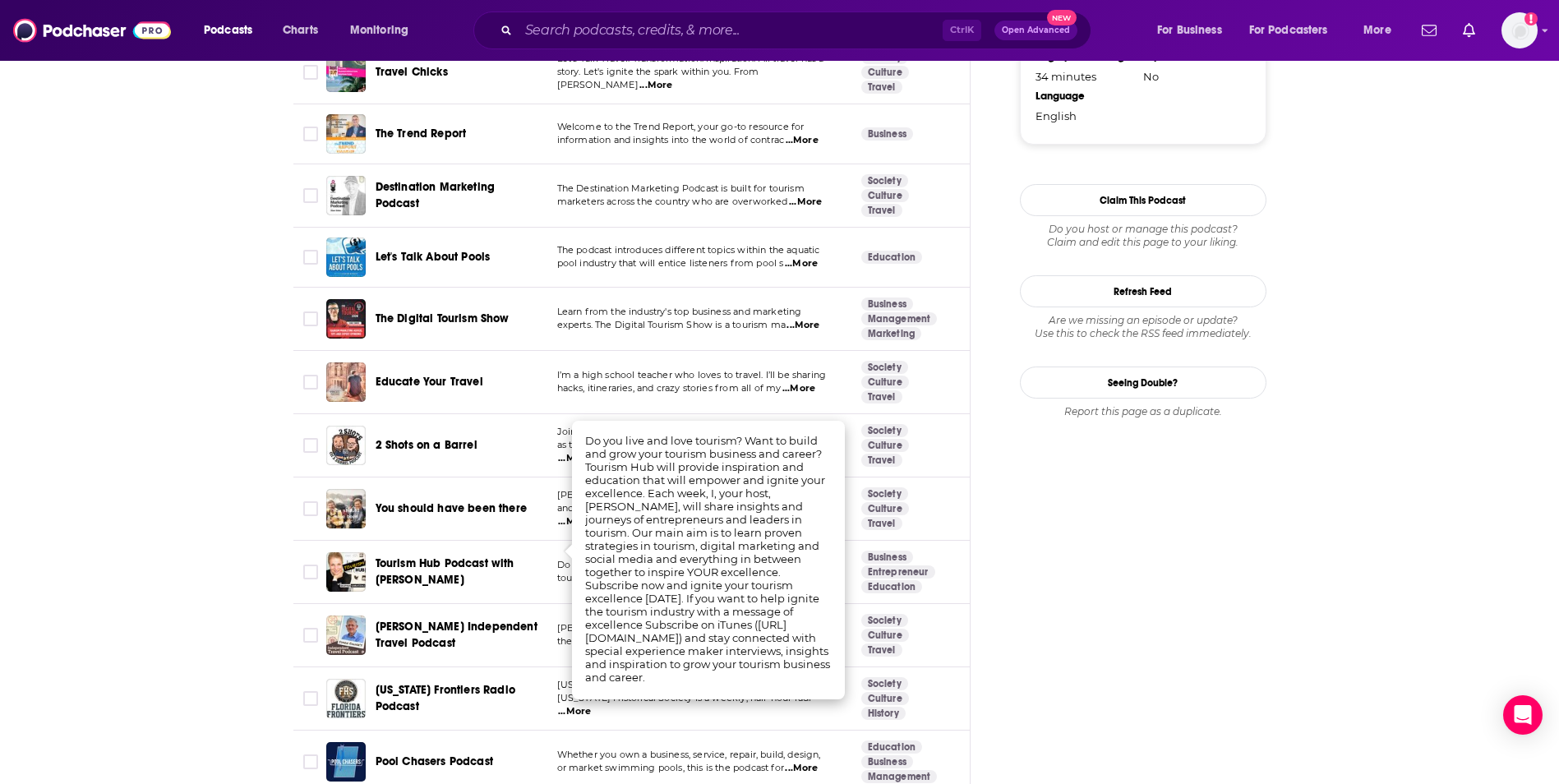
click at [558, 575] on td "Do you live and love tourism? Want to build and grow your tourism business and …" at bounding box center [696, 572] width 304 height 63
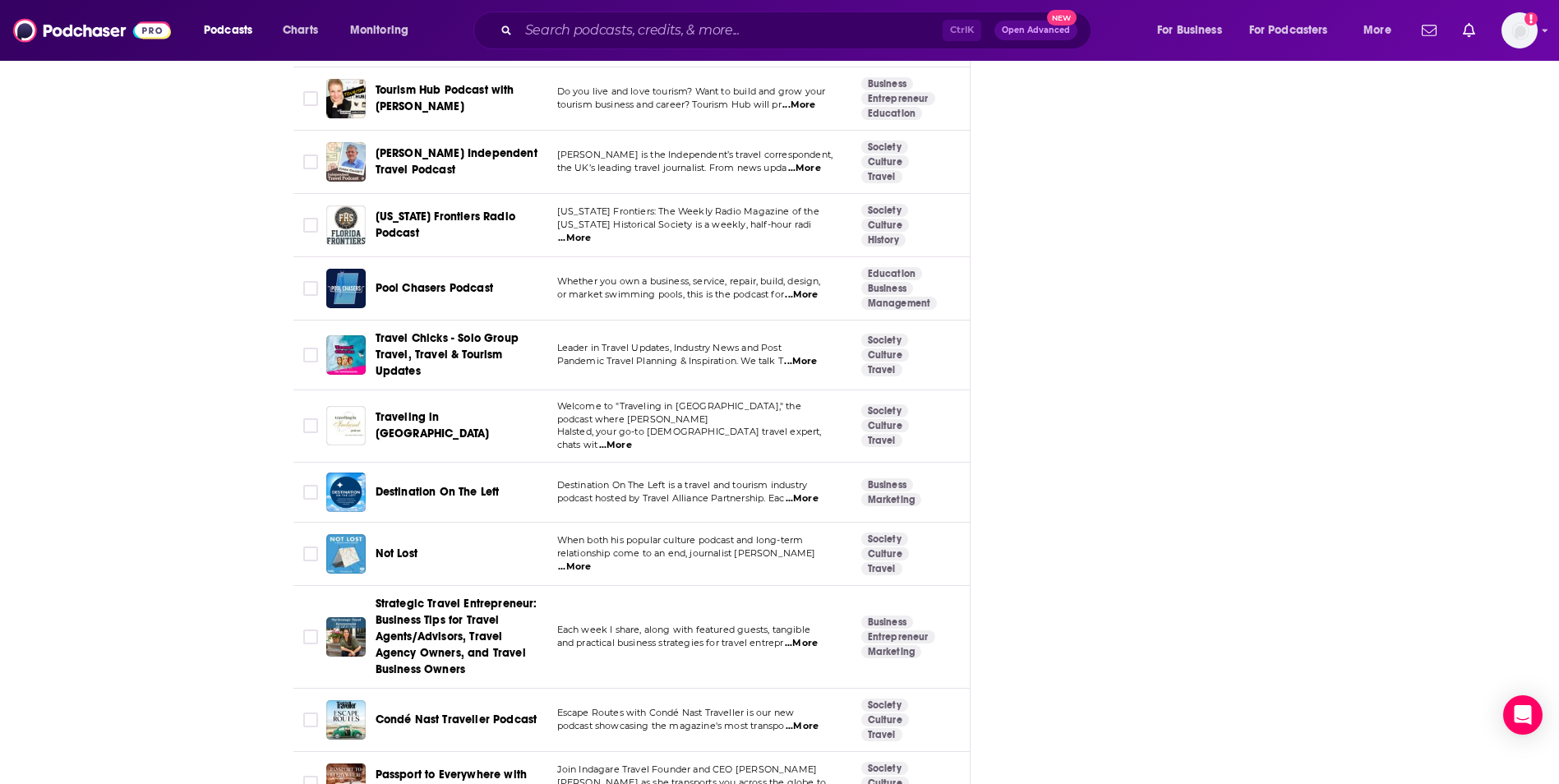
scroll to position [2218, 0]
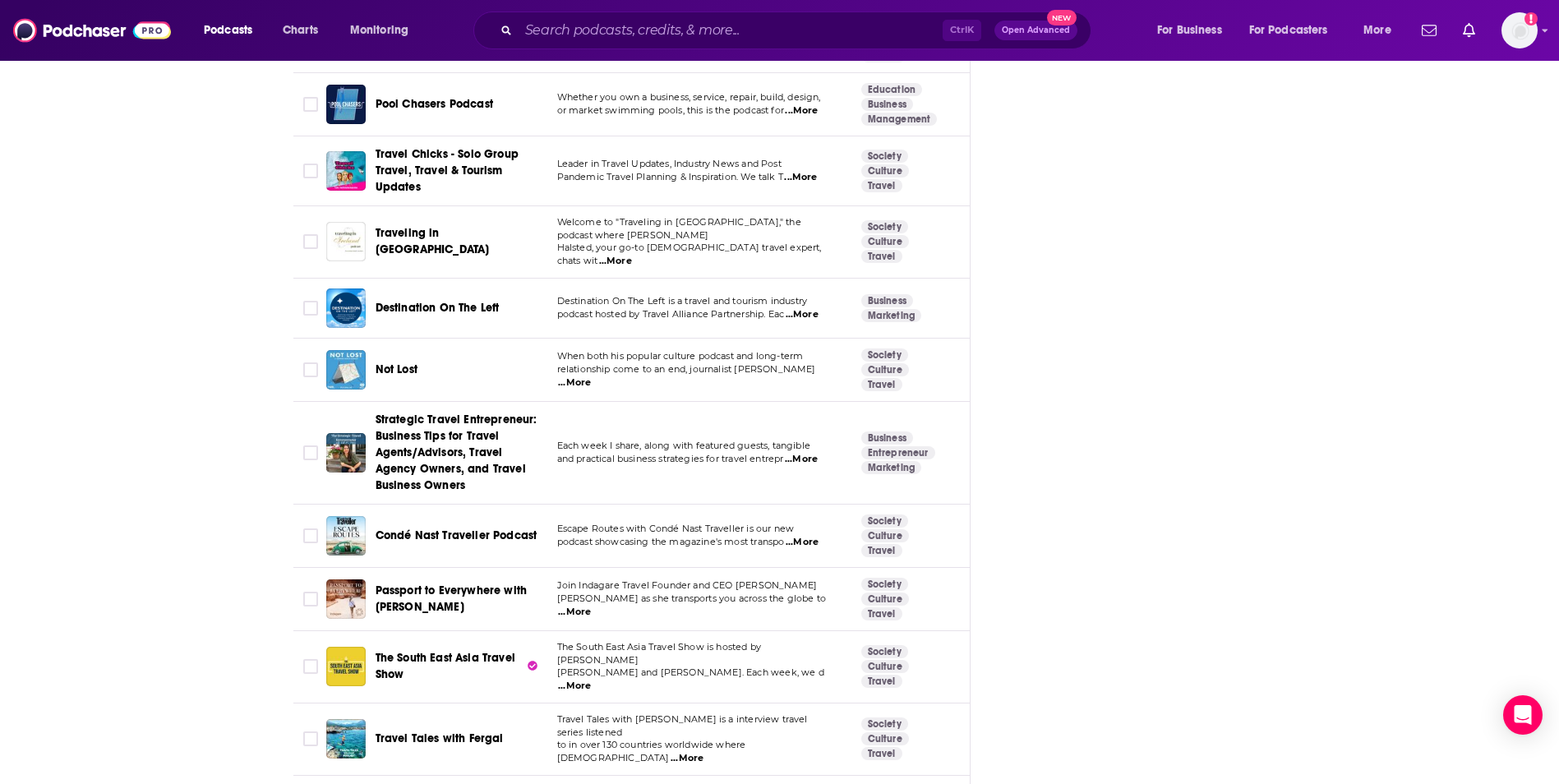
click at [810, 536] on span "...More" at bounding box center [802, 542] width 33 height 13
click at [563, 523] on span "Escape Routes with Condé Nast Traveller is our new" at bounding box center [675, 528] width 237 height 12
click at [313, 528] on input "Toggle select row" at bounding box center [311, 536] width 15 height 15
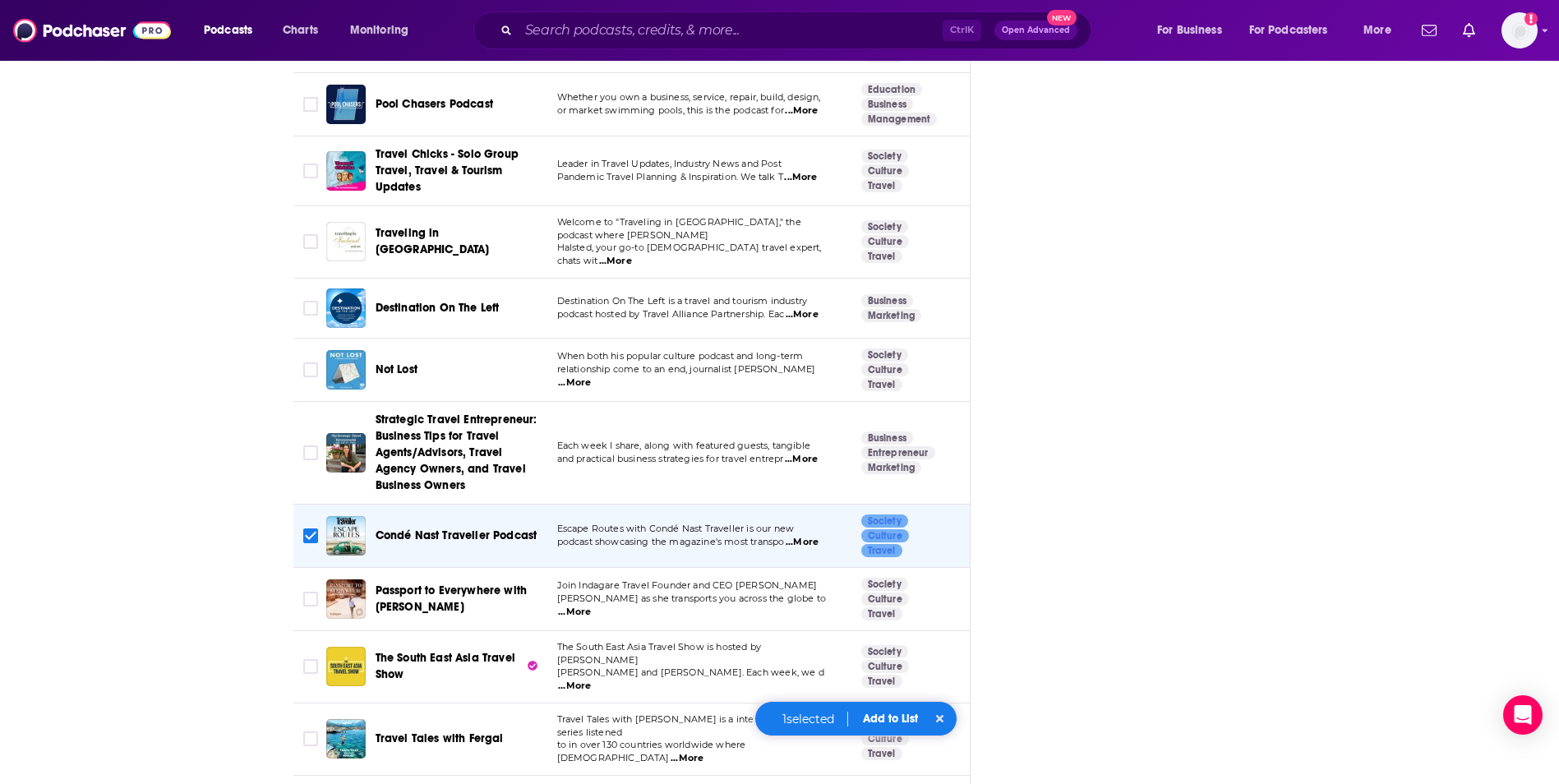
click at [899, 721] on button "Add to List" at bounding box center [890, 718] width 82 height 14
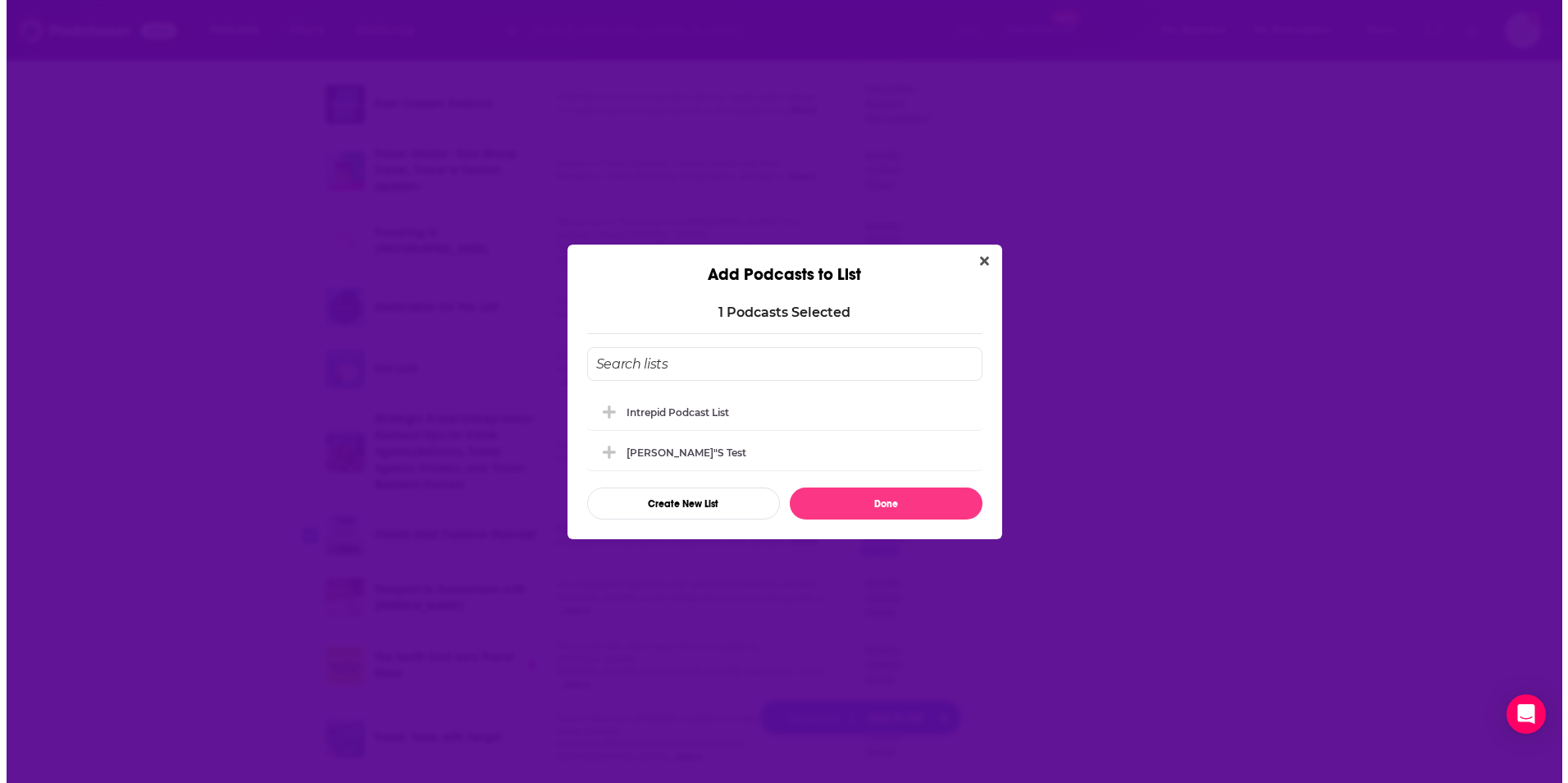
scroll to position [0, 0]
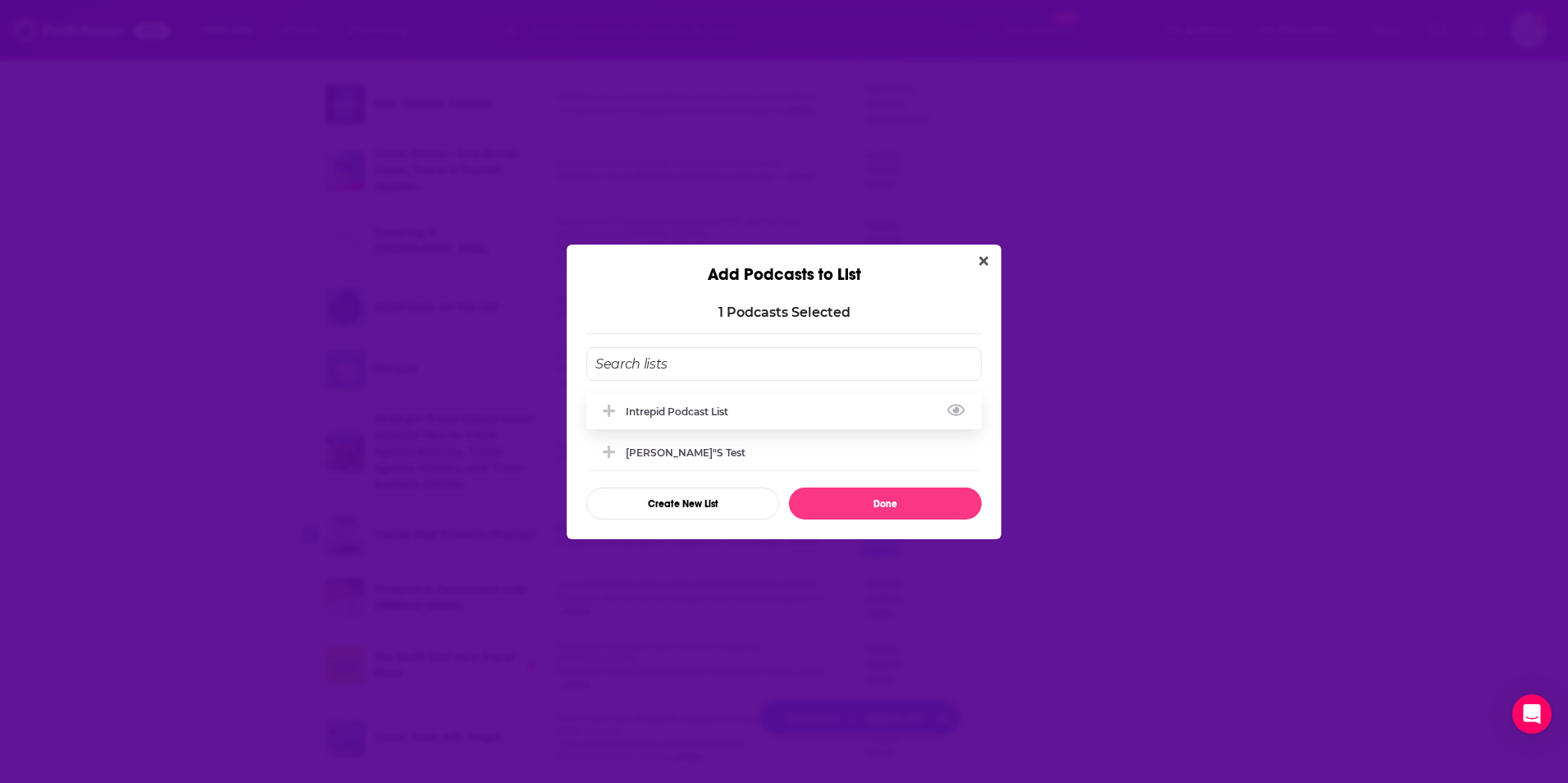
click at [734, 409] on div "Intrepid Podcast List" at bounding box center [681, 411] width 112 height 12
drag, startPoint x: 827, startPoint y: 509, endPoint x: 647, endPoint y: 647, distance: 226.8
click at [827, 509] on button "Done" at bounding box center [885, 503] width 193 height 32
checkbox input "false"
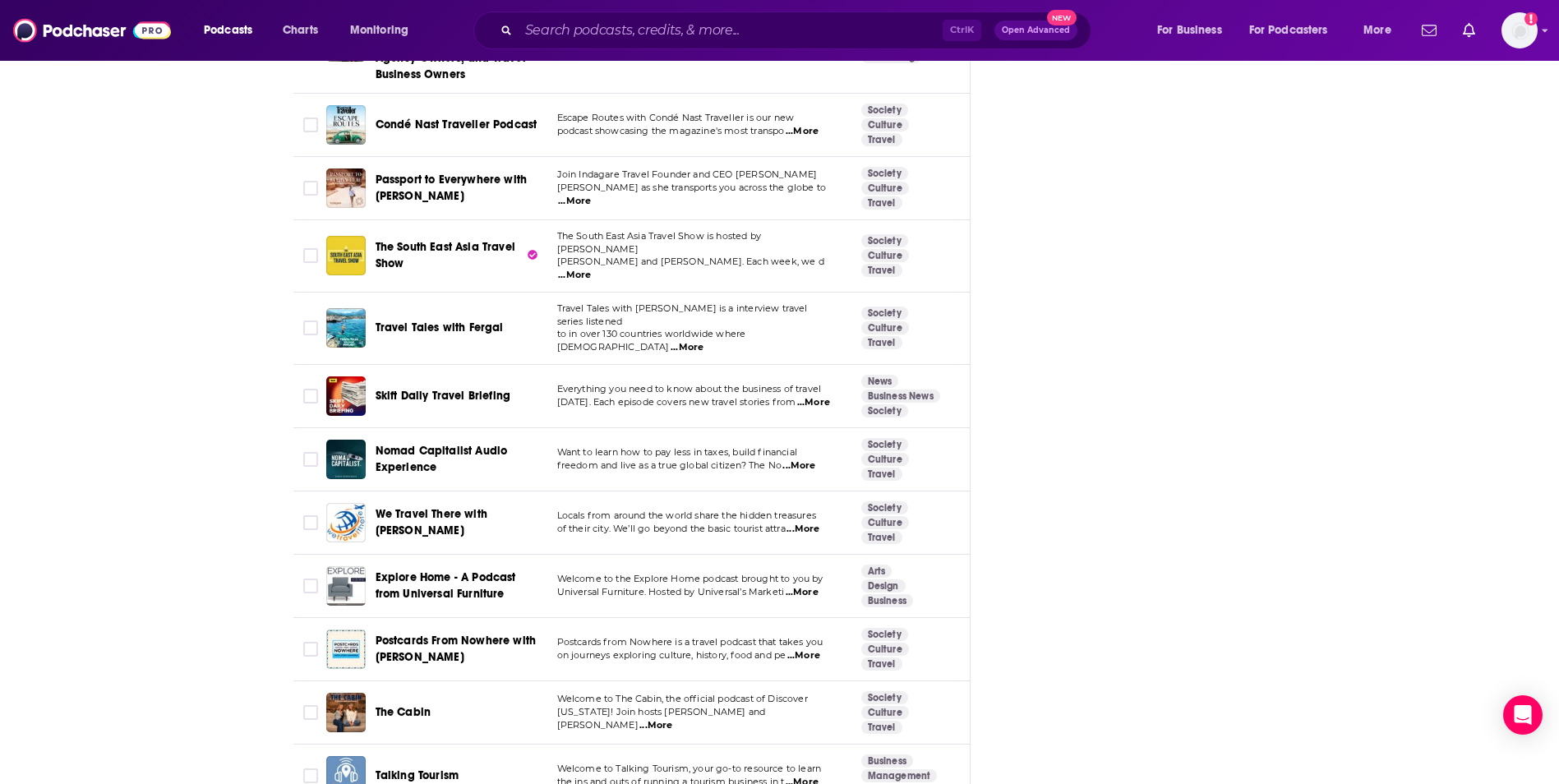
scroll to position [2711, 0]
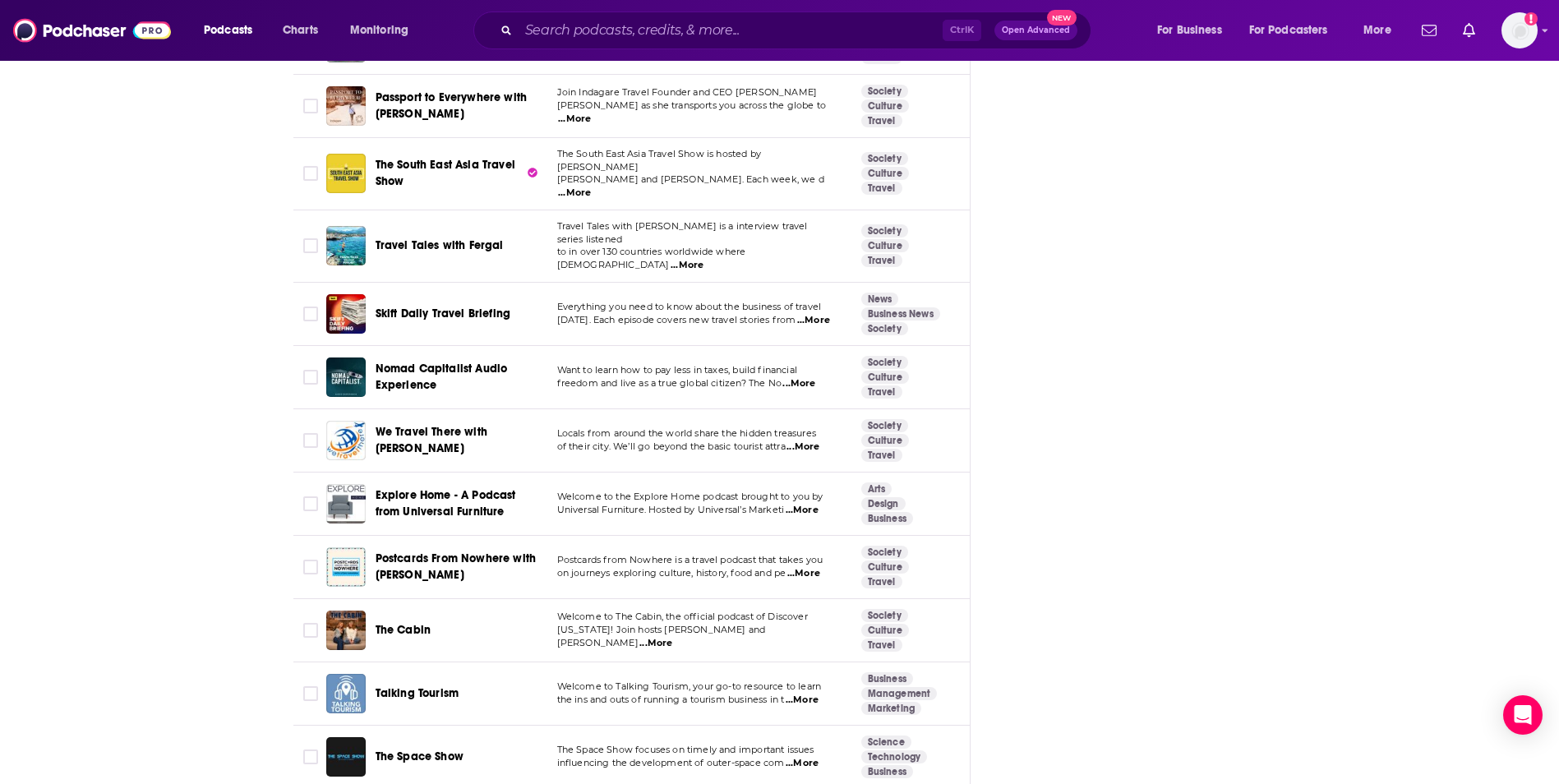
click at [797, 693] on span "...More" at bounding box center [802, 700] width 33 height 13
click at [567, 693] on span "the ins and outs of running a tourism business in t" at bounding box center [670, 699] width 227 height 12
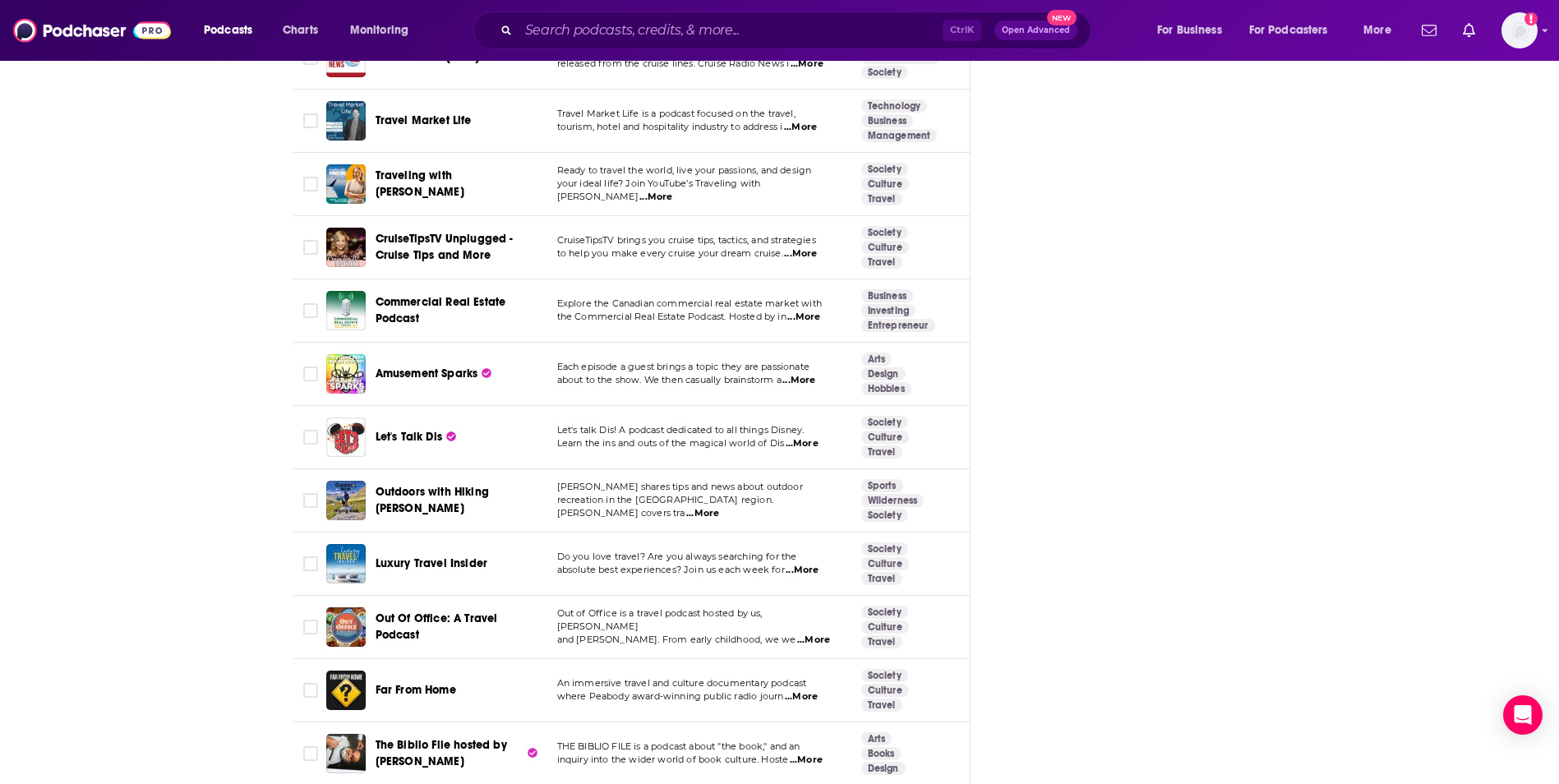
scroll to position [3615, 0]
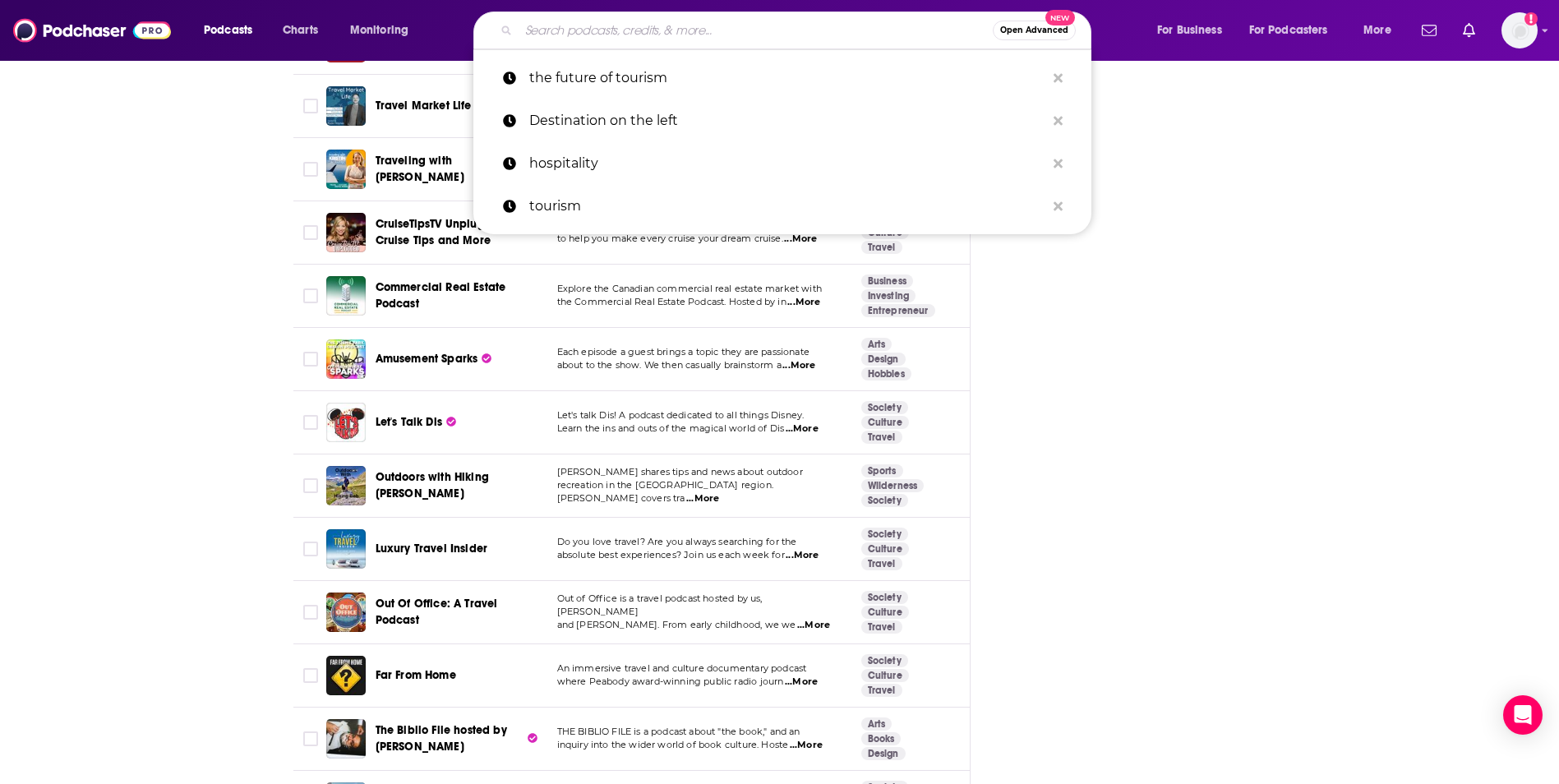
click at [654, 27] on input "Search podcasts, credits, & more..." at bounding box center [756, 30] width 474 height 27
click at [558, 159] on p "hospitality" at bounding box center [787, 163] width 516 height 43
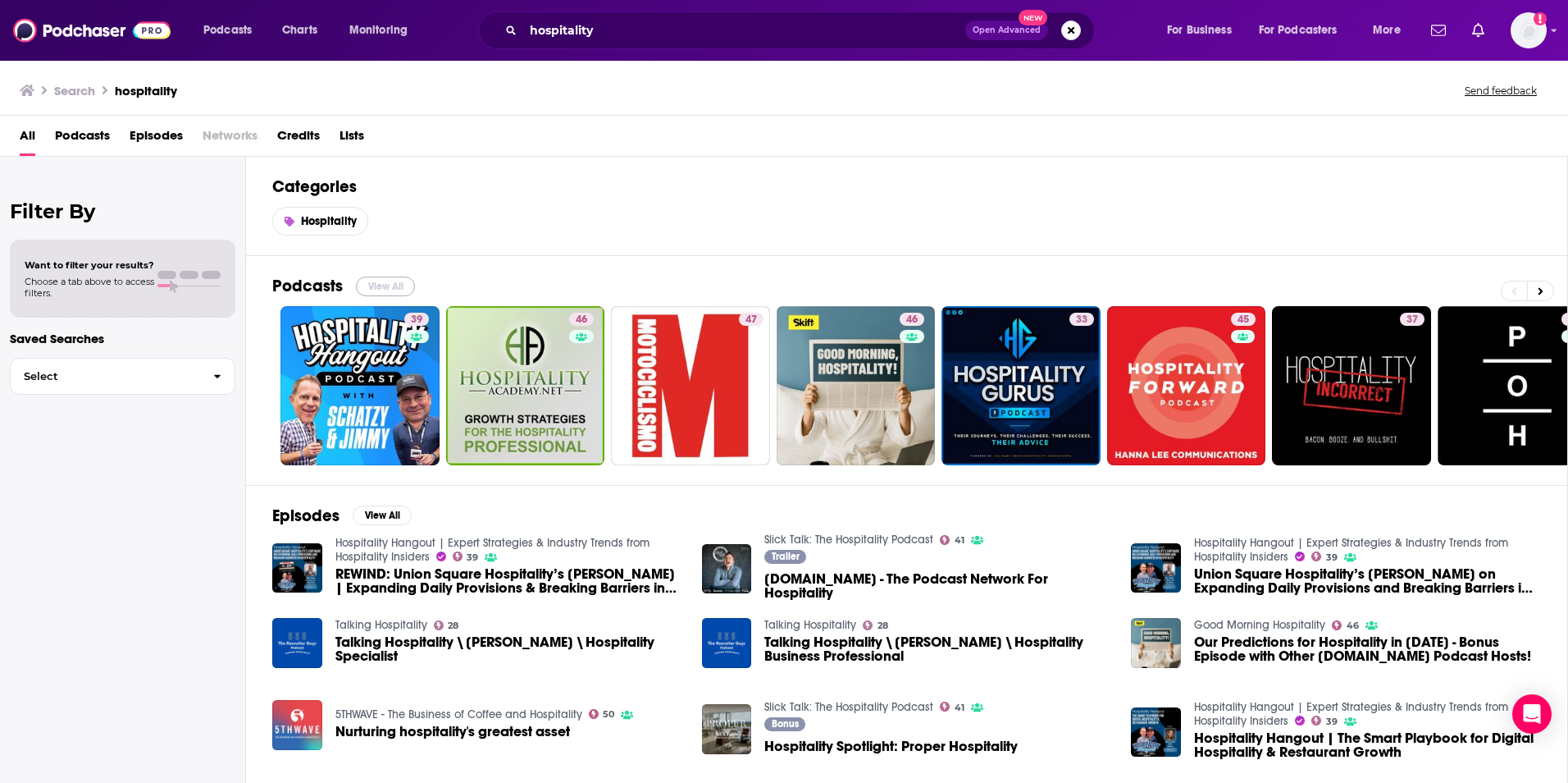
click at [400, 294] on button "View All" at bounding box center [385, 286] width 59 height 20
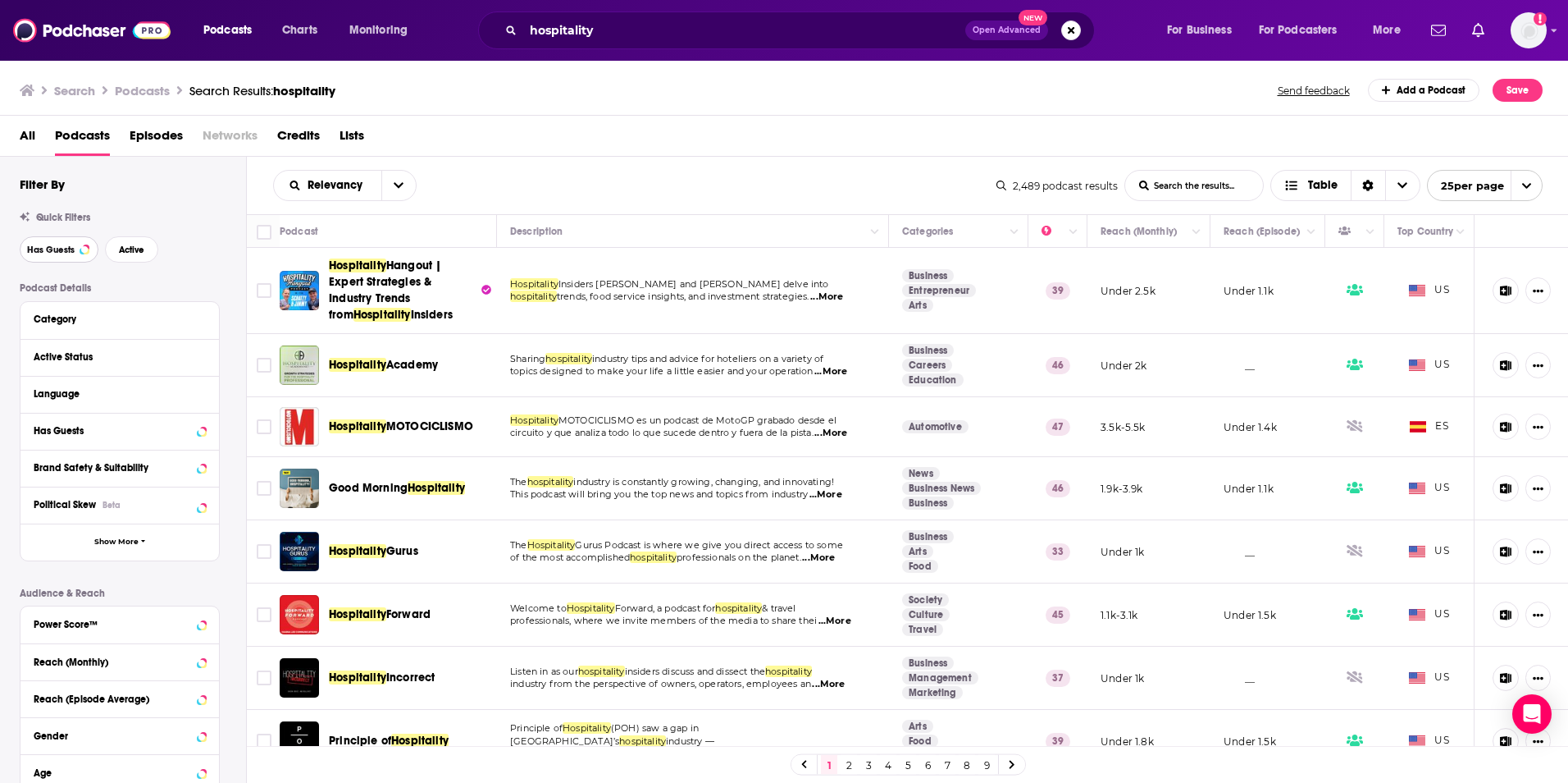
click at [48, 246] on span "Has Guests" at bounding box center [51, 250] width 48 height 9
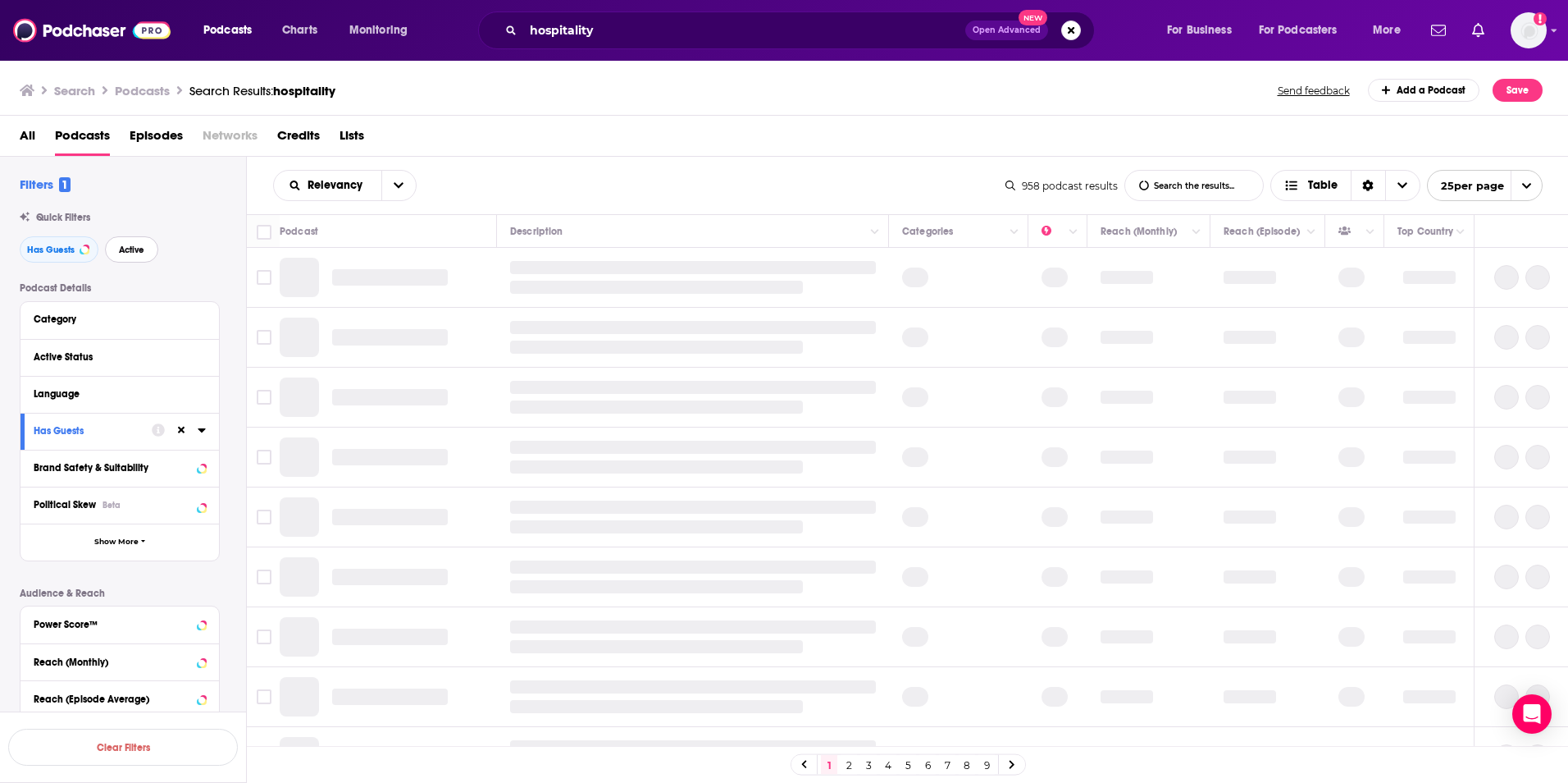
drag, startPoint x: 137, startPoint y: 252, endPoint x: 154, endPoint y: 256, distance: 17.5
click at [139, 253] on span "Active" at bounding box center [132, 250] width 26 height 9
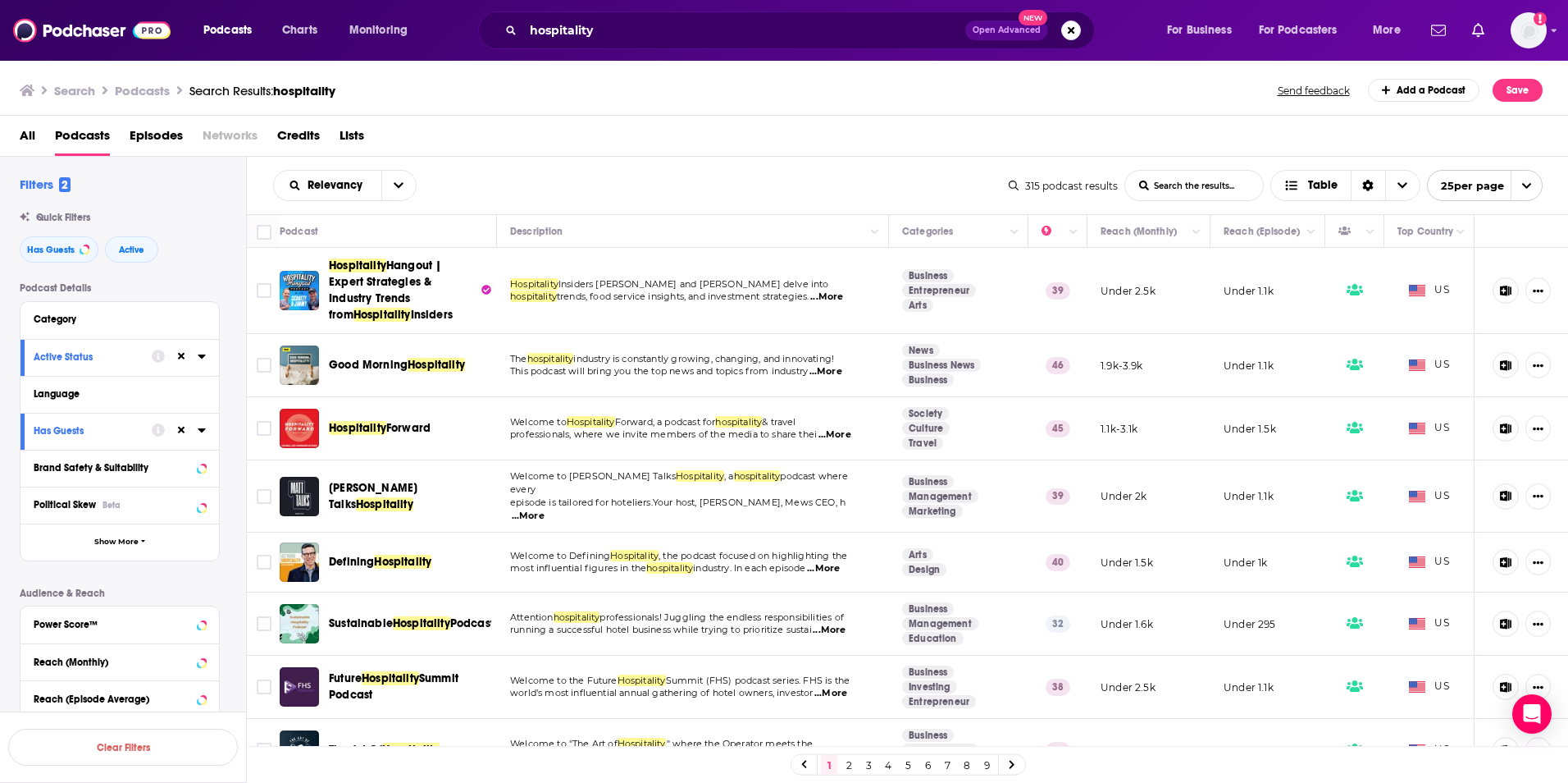
click at [827, 295] on span "...More" at bounding box center [827, 297] width 33 height 13
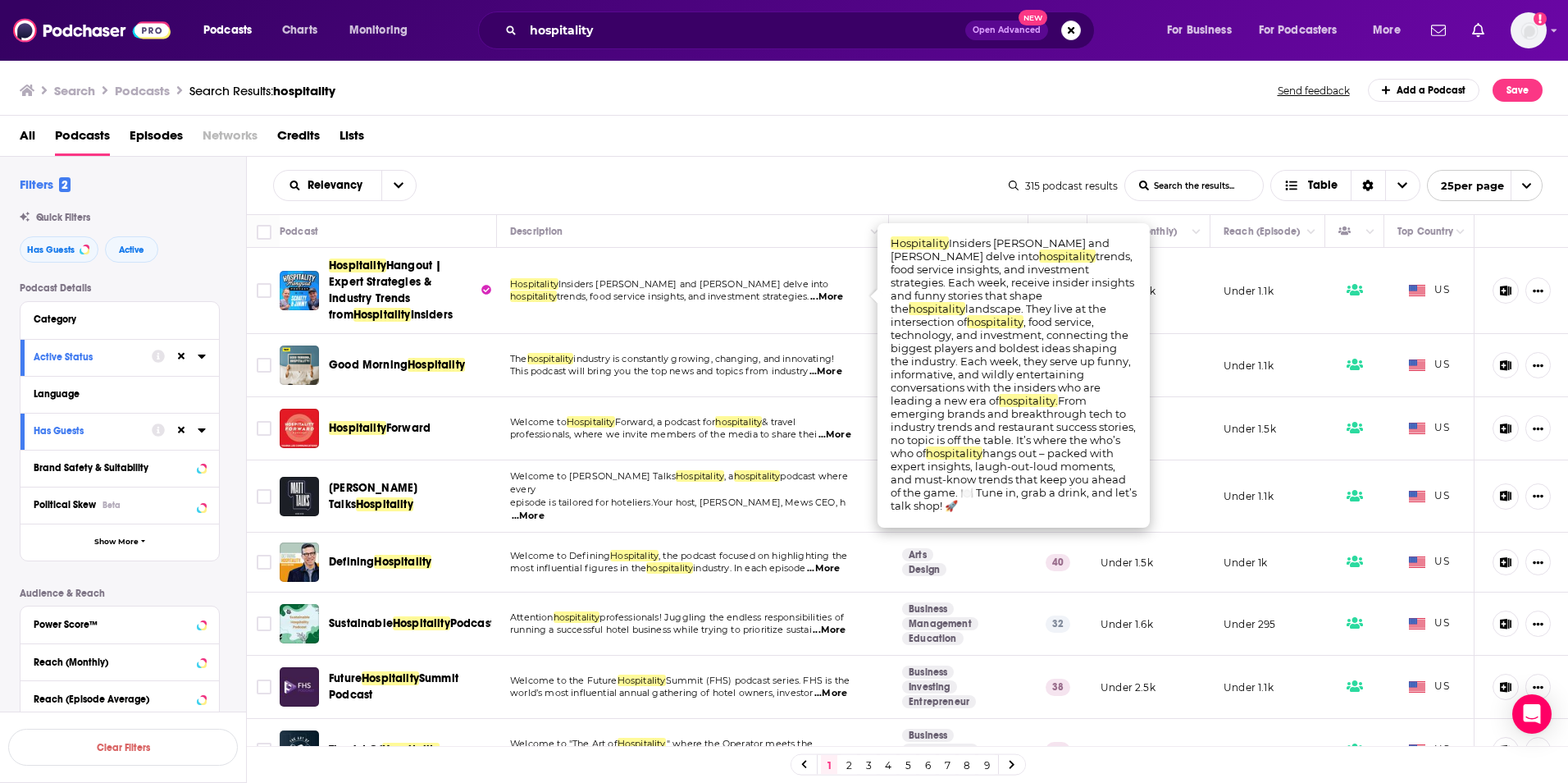
click at [699, 375] on span "This podcast will bring you the top news and topics from industry" at bounding box center [659, 370] width 298 height 12
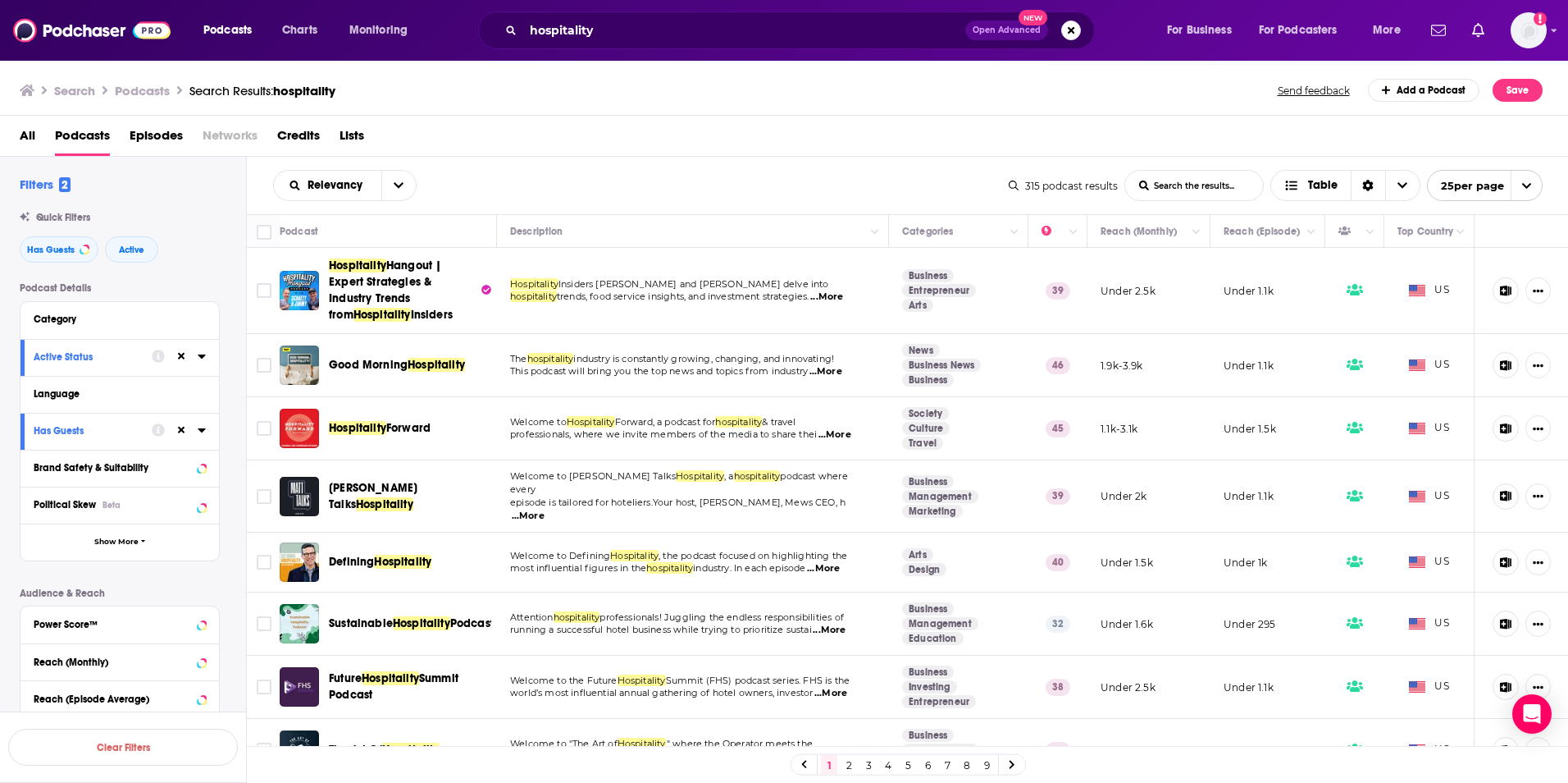
click at [836, 371] on span "...More" at bounding box center [826, 371] width 33 height 13
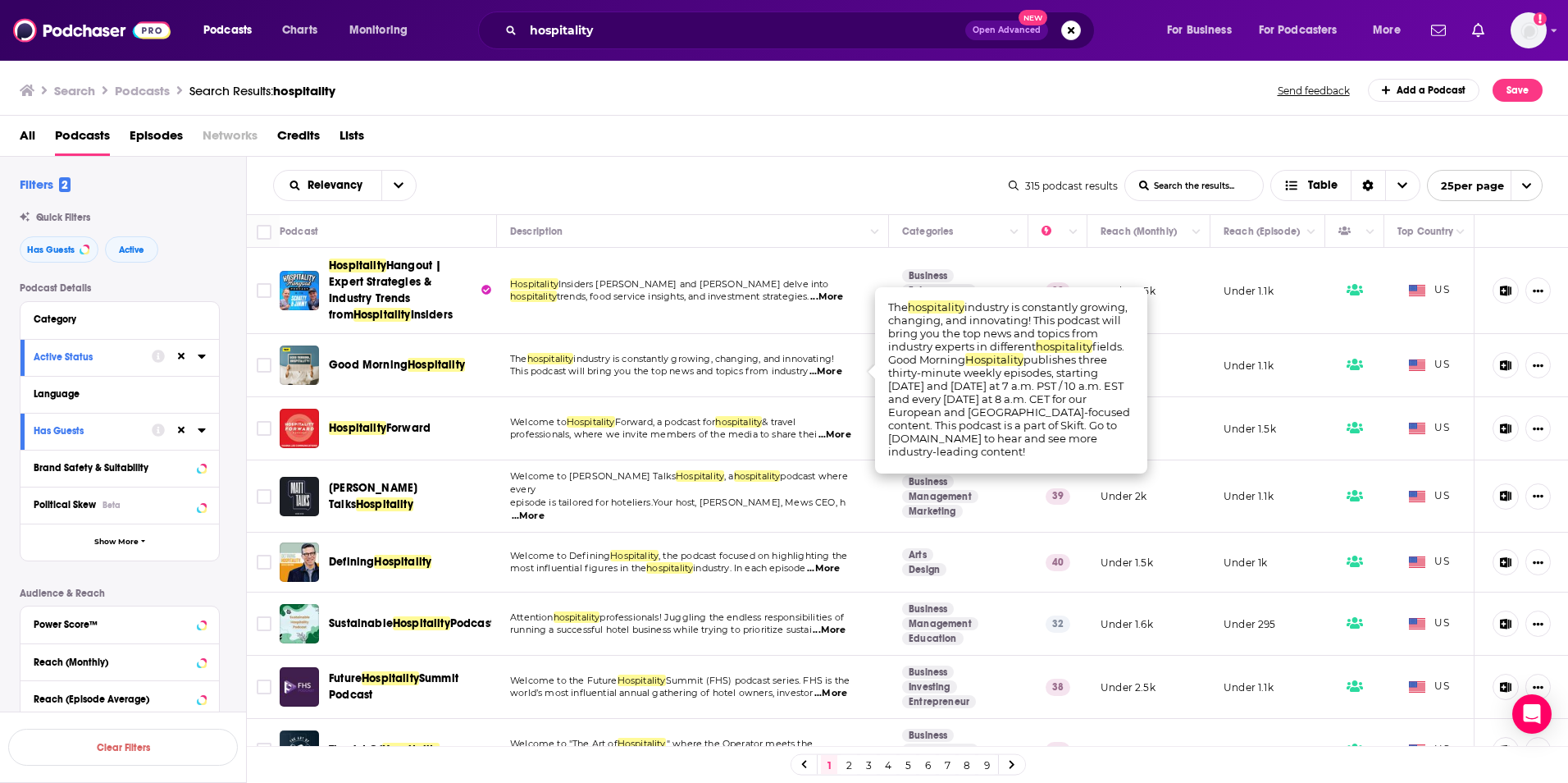
click at [562, 381] on td "The hospitality industry is constantly growing, changing, and innovating! This …" at bounding box center [693, 365] width 392 height 63
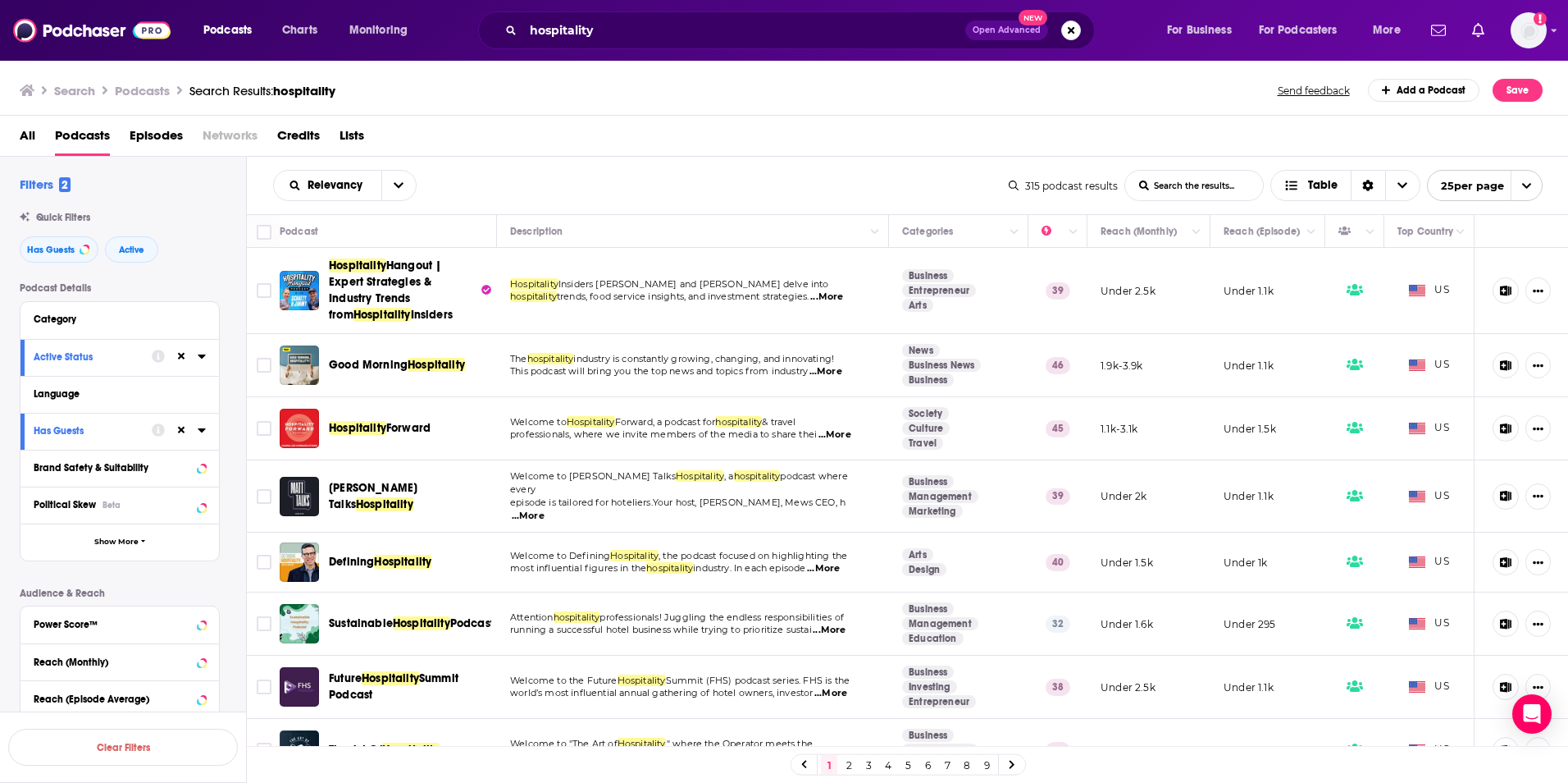
click at [829, 434] on span "...More" at bounding box center [835, 434] width 33 height 13
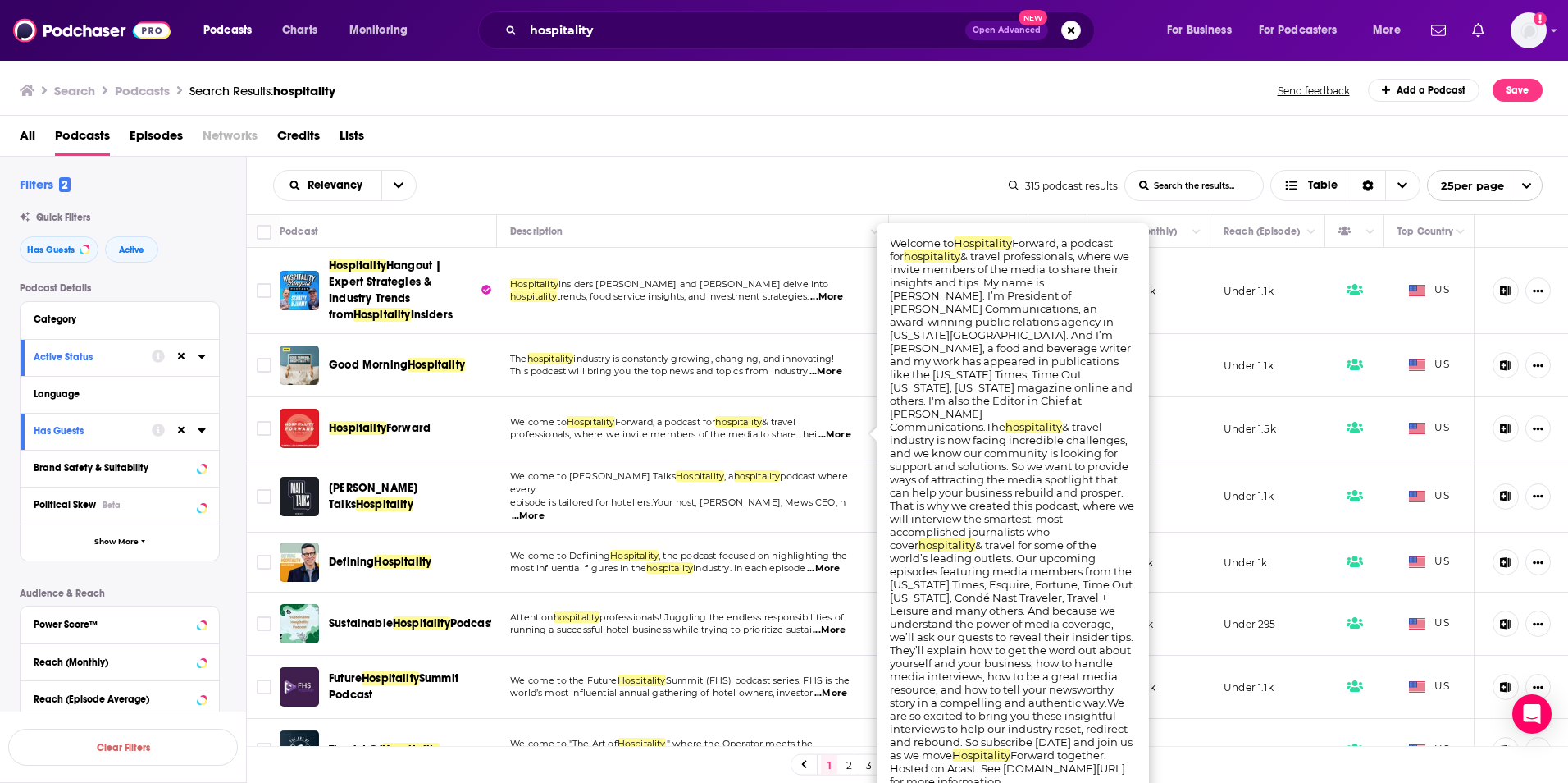
click at [559, 482] on span "Welcome to Matt Talks" at bounding box center [592, 476] width 165 height 12
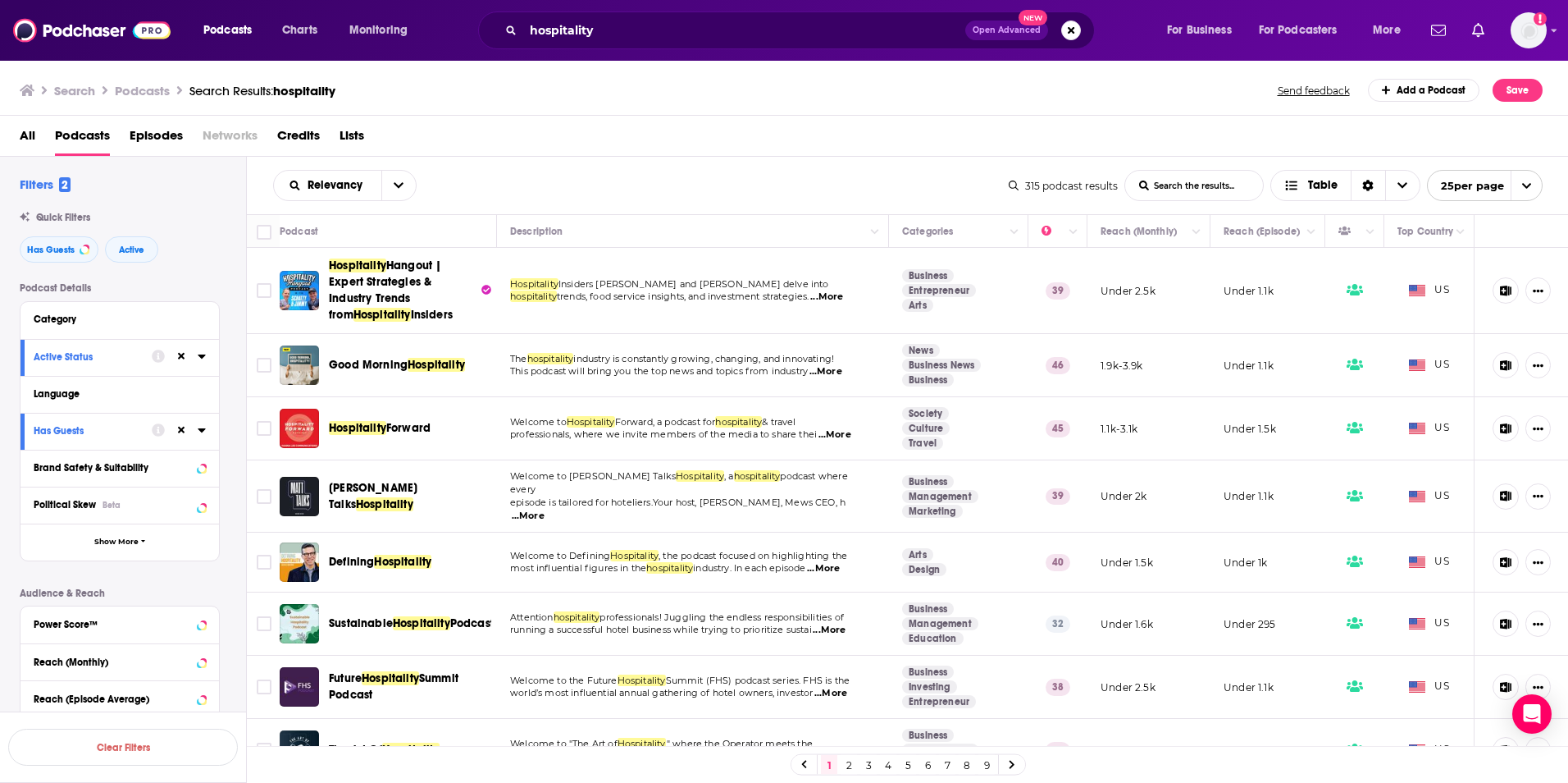
click at [545, 509] on span "...More" at bounding box center [528, 516] width 33 height 13
click at [730, 431] on span "professionals, where we invite members of the media to share thei" at bounding box center [664, 434] width 307 height 12
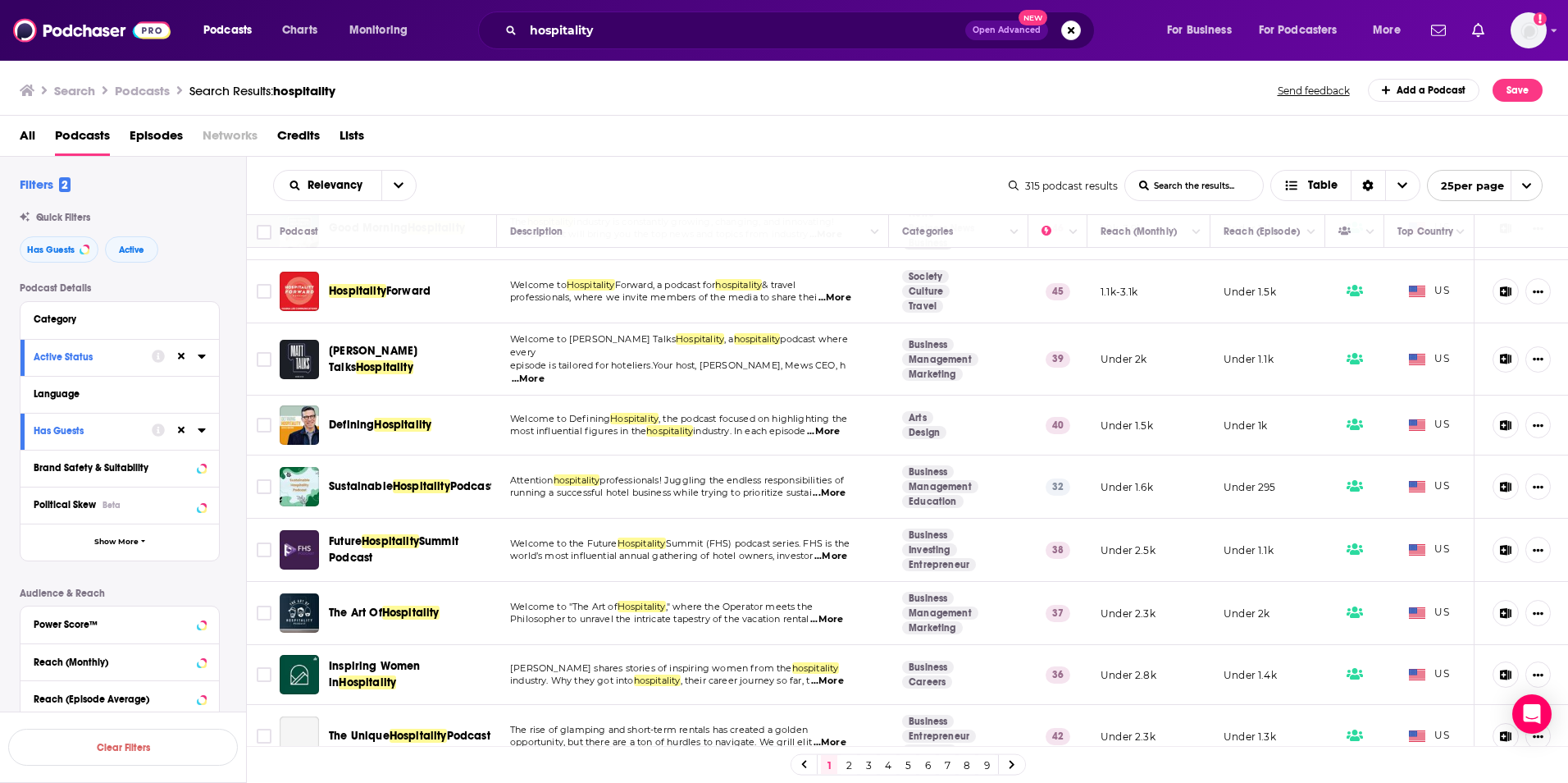
scroll to position [164, 0]
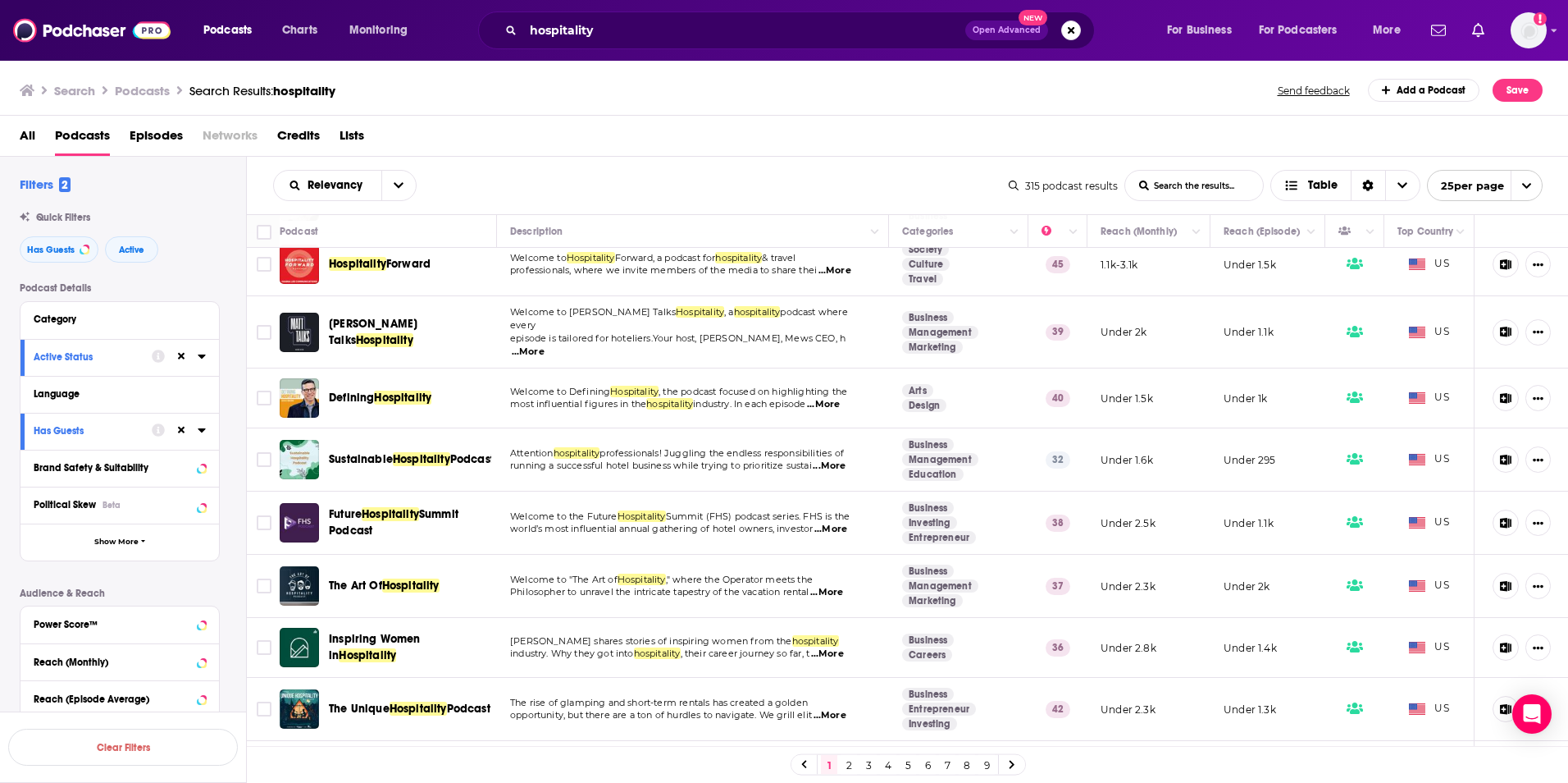
click at [840, 398] on span "...More" at bounding box center [824, 404] width 33 height 13
click at [716, 399] on span "industry. In each episode" at bounding box center [749, 403] width 112 height 12
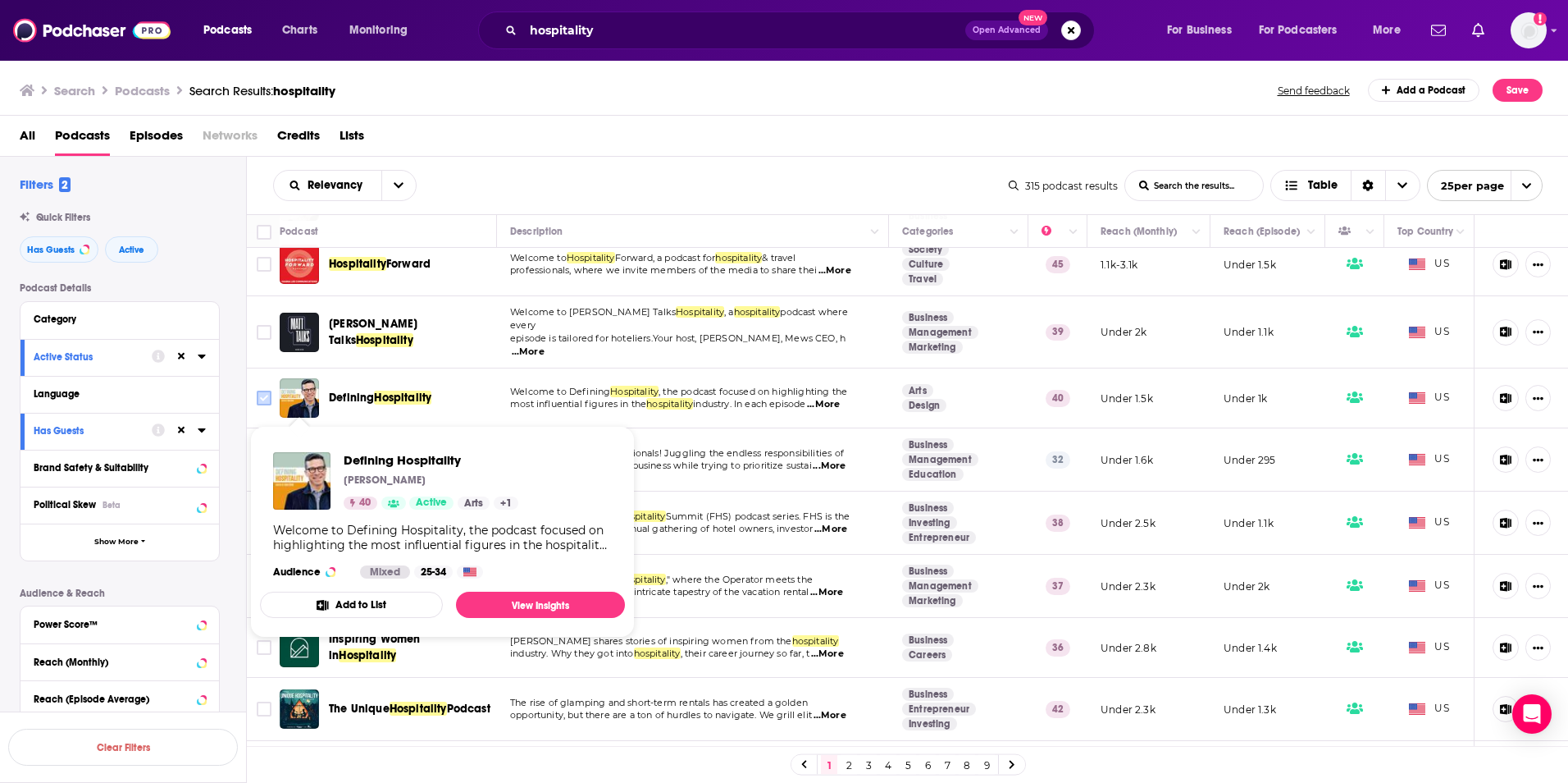
click at [264, 391] on input "Toggle select row" at bounding box center [264, 398] width 15 height 15
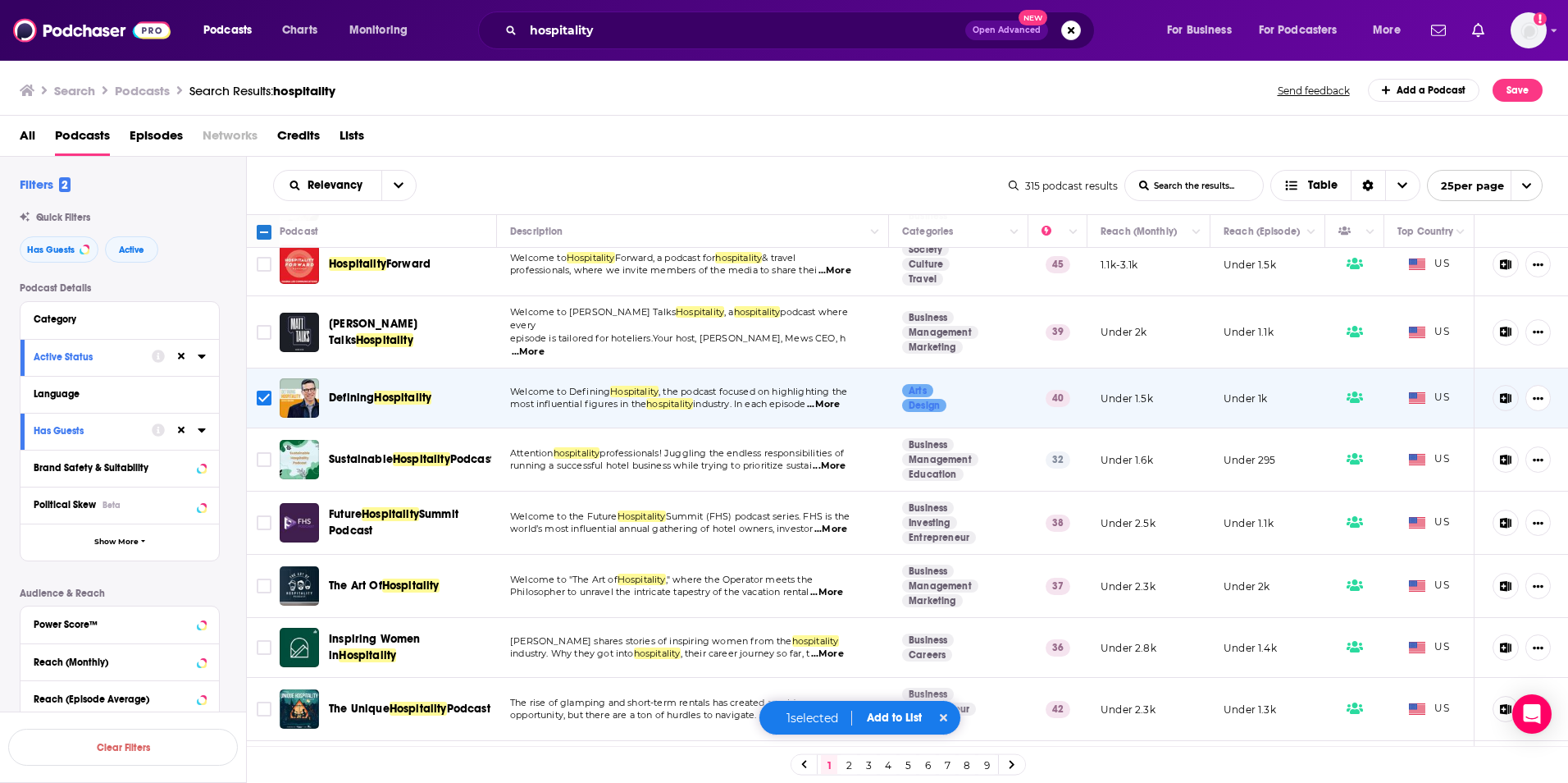
click at [901, 711] on button "Add to List" at bounding box center [894, 717] width 81 height 14
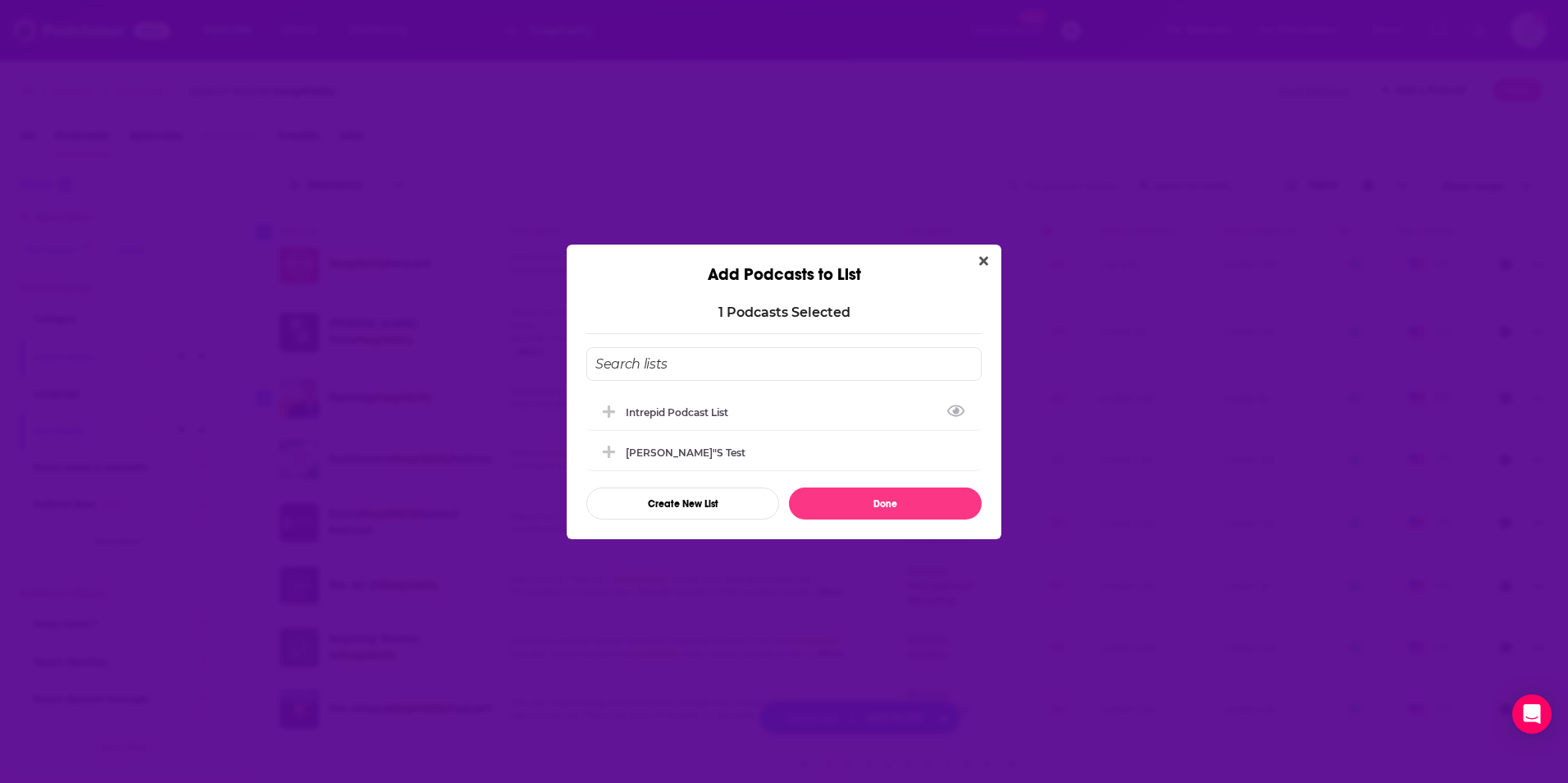
click at [726, 411] on div "Intrepid Podcast List" at bounding box center [681, 412] width 112 height 12
click at [879, 514] on button "Done" at bounding box center [885, 503] width 193 height 32
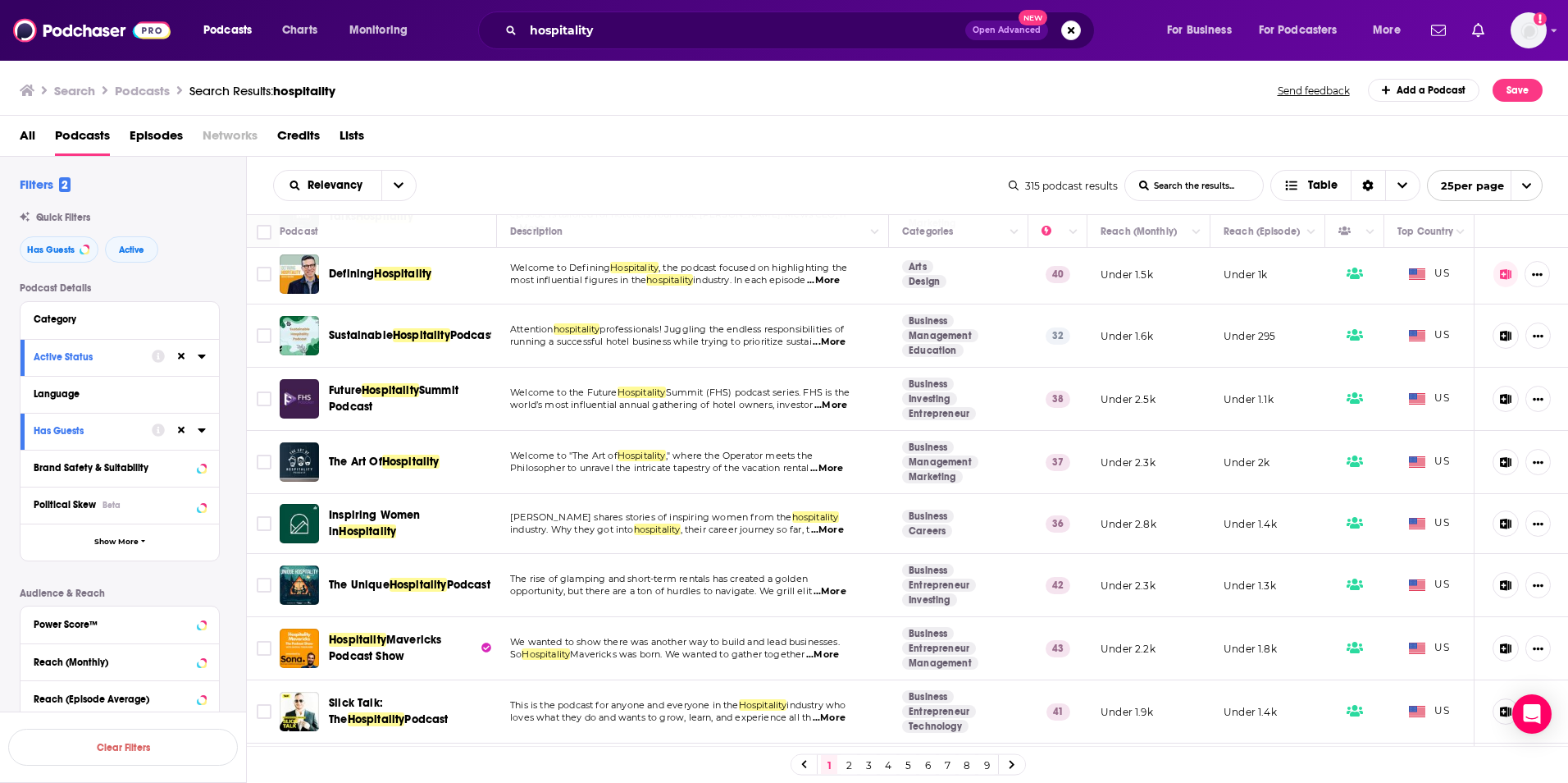
scroll to position [328, 0]
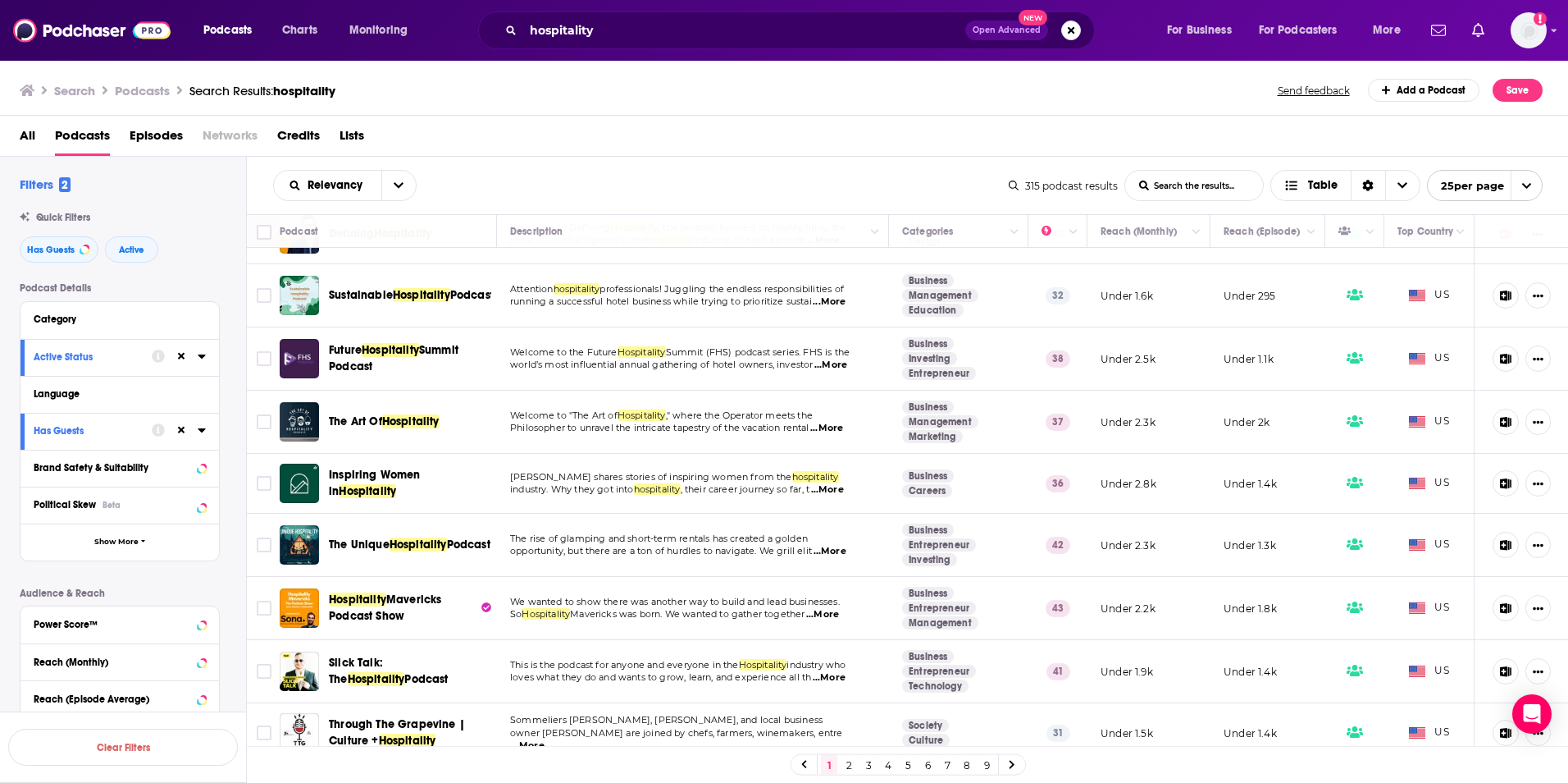
click at [833, 359] on span "...More" at bounding box center [831, 365] width 33 height 13
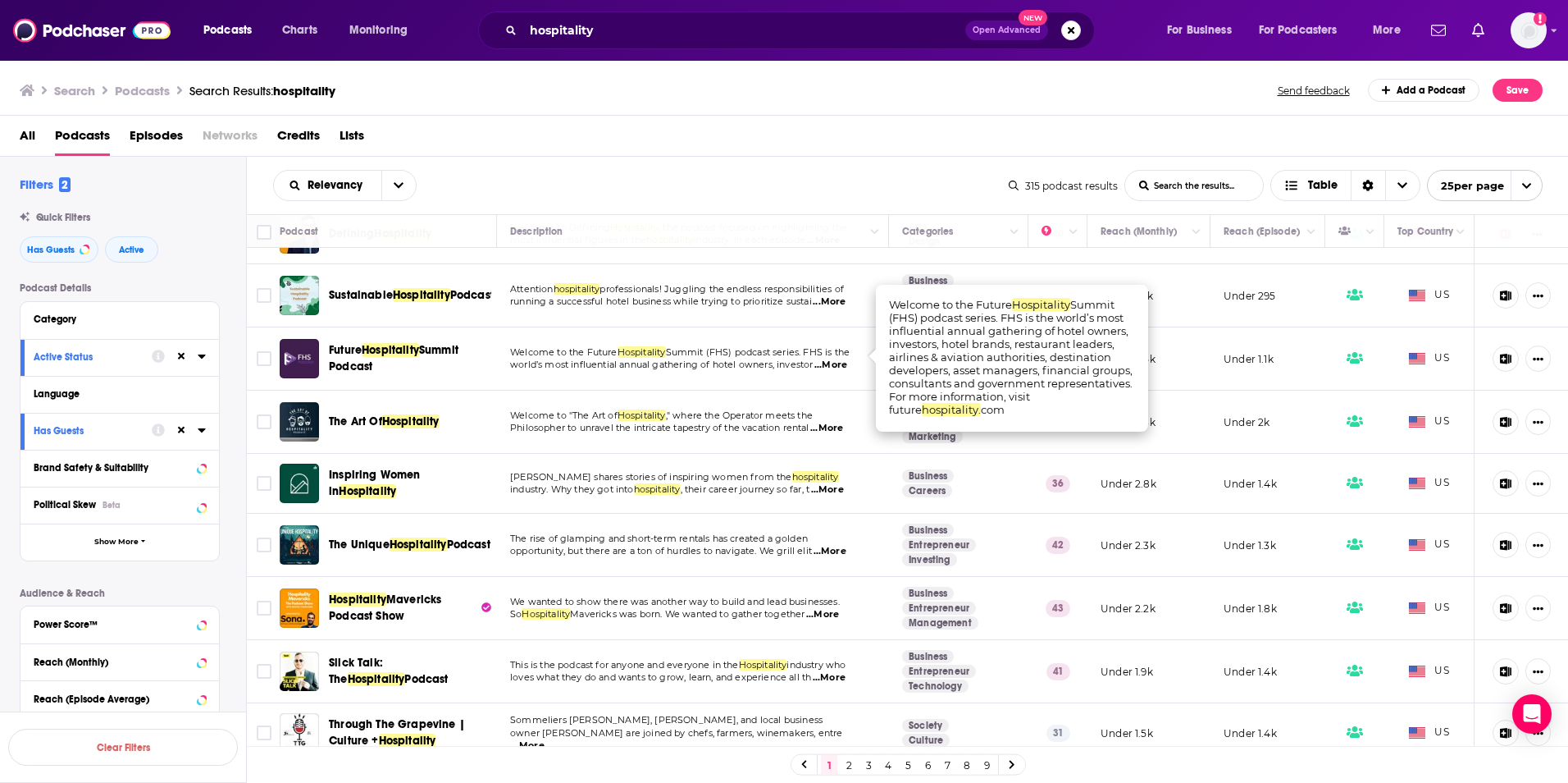
click at [832, 422] on span "...More" at bounding box center [827, 428] width 33 height 13
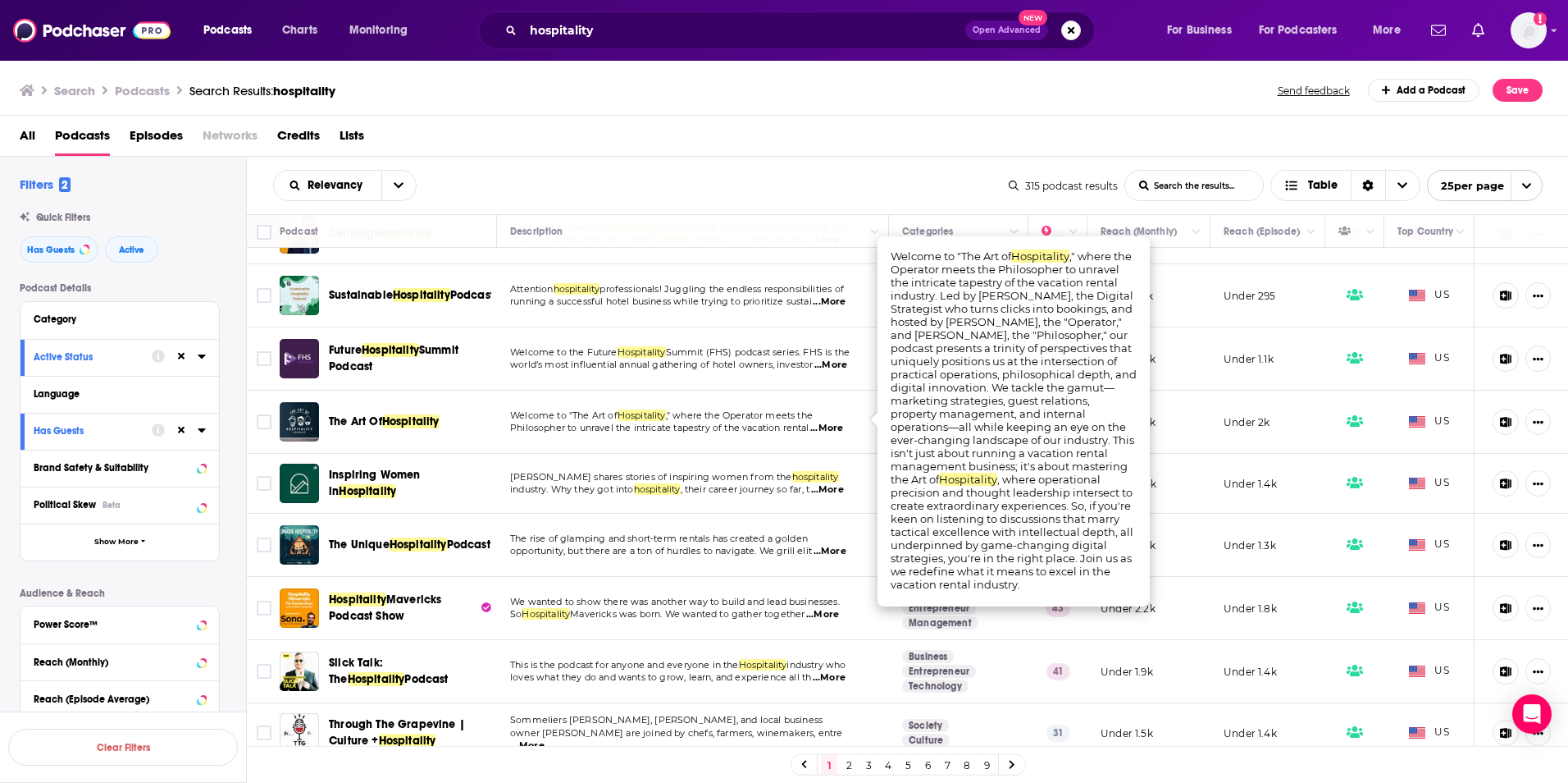
click at [767, 490] on td "Naureen Ahmed shares stories of inspiring women from the hospitality industry. …" at bounding box center [693, 483] width 392 height 59
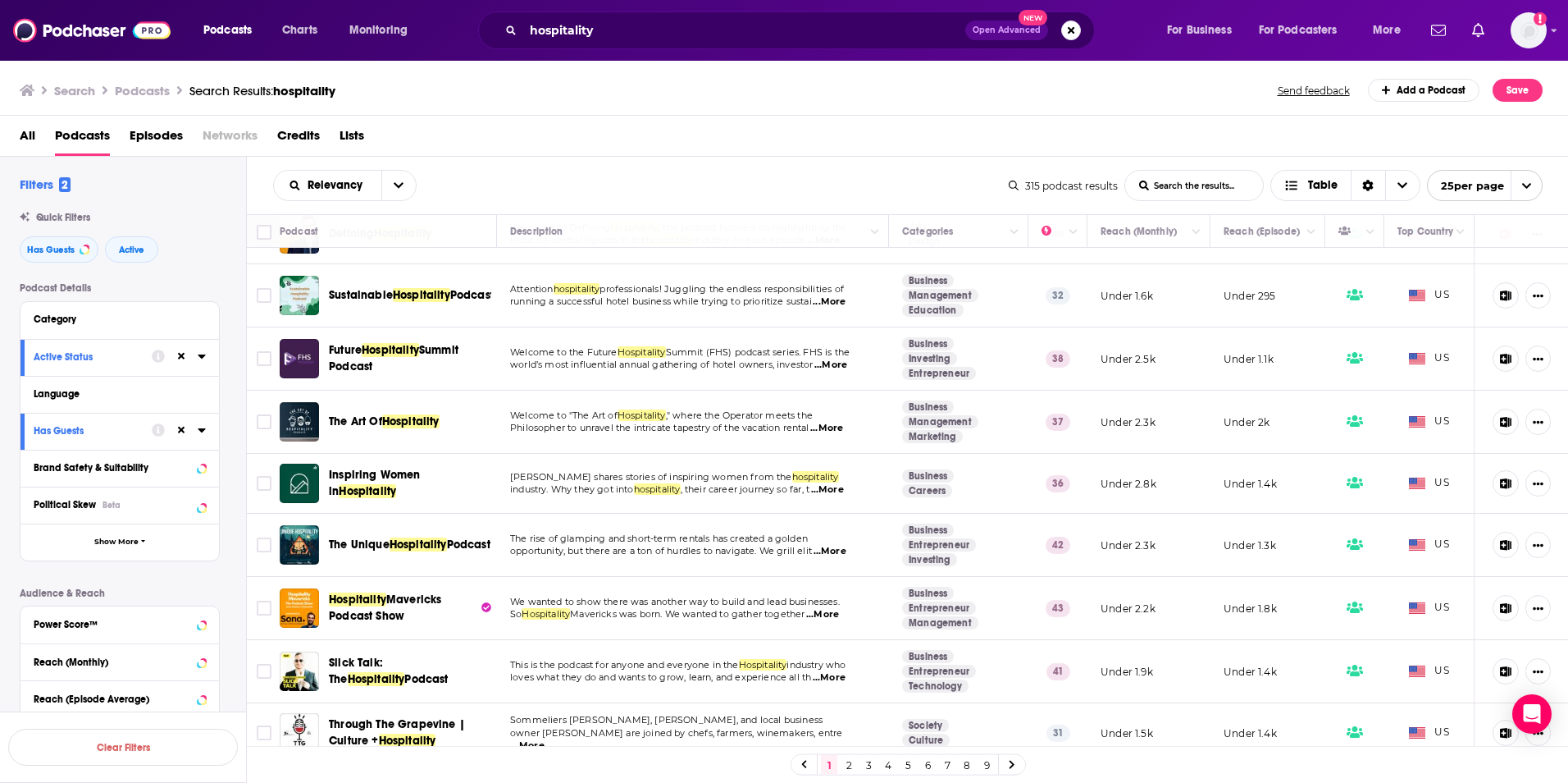
click at [835, 483] on span "...More" at bounding box center [827, 489] width 33 height 13
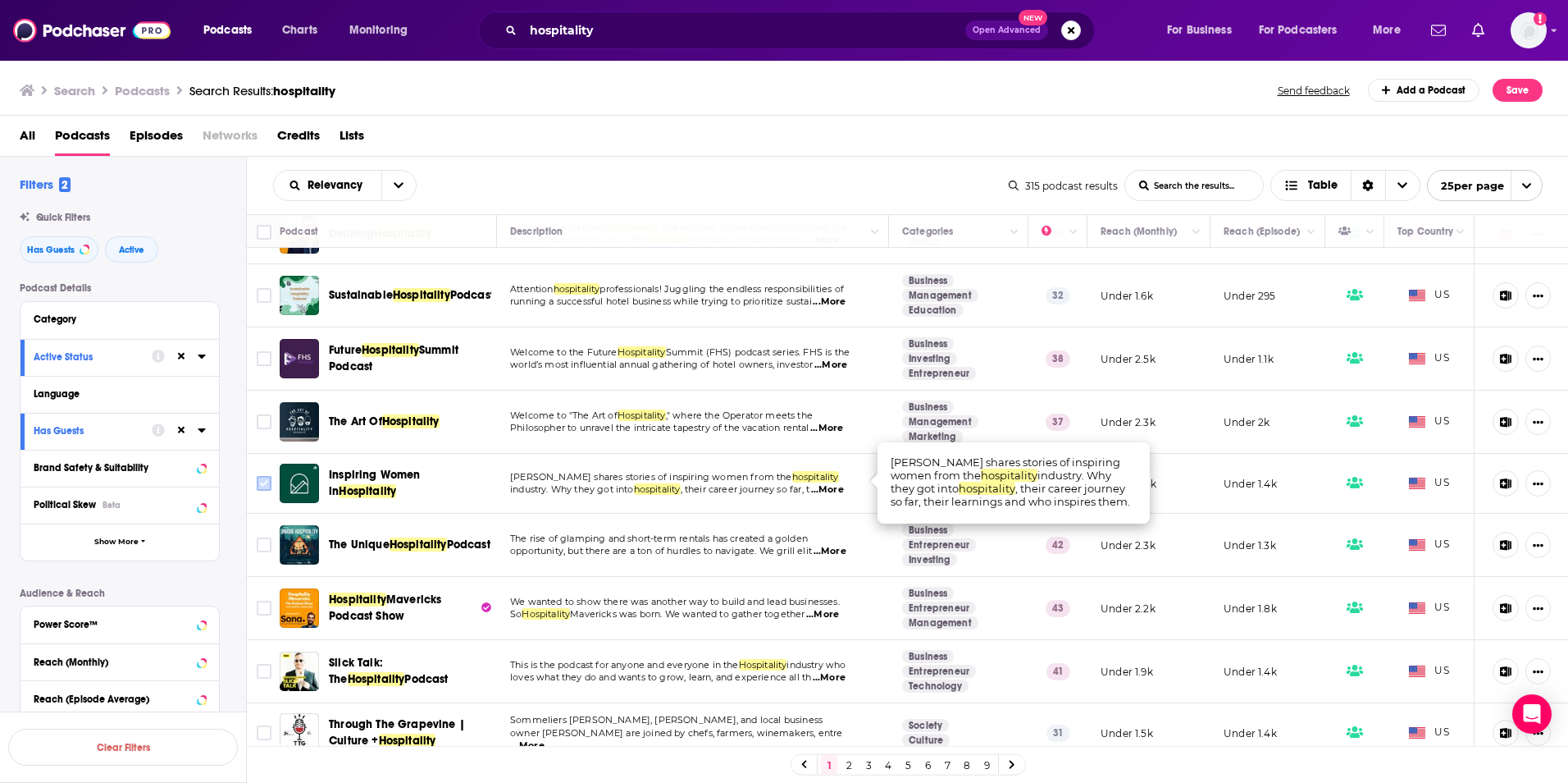
click at [270, 478] on input "Toggle select row" at bounding box center [264, 483] width 15 height 15
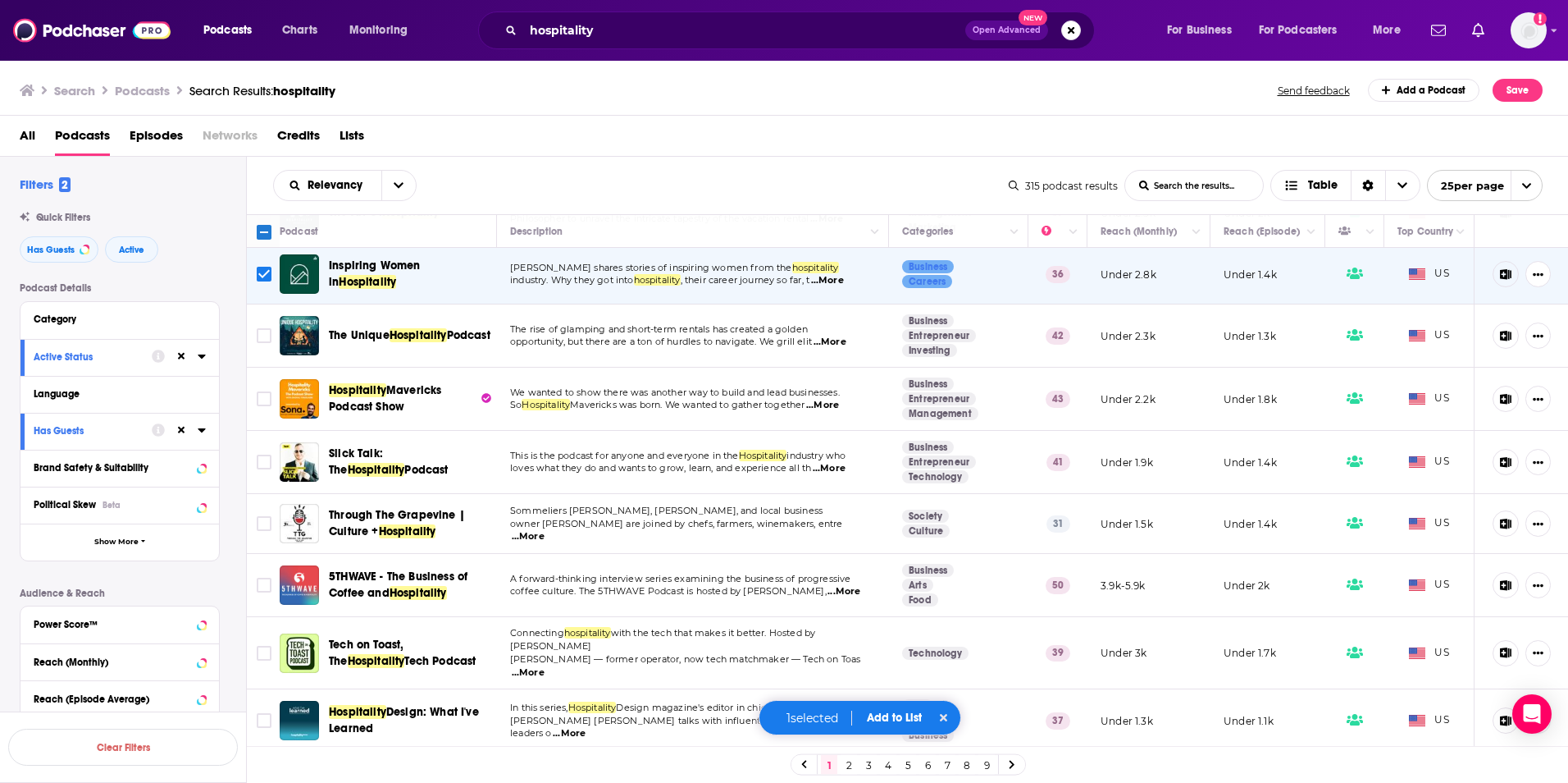
scroll to position [574, 0]
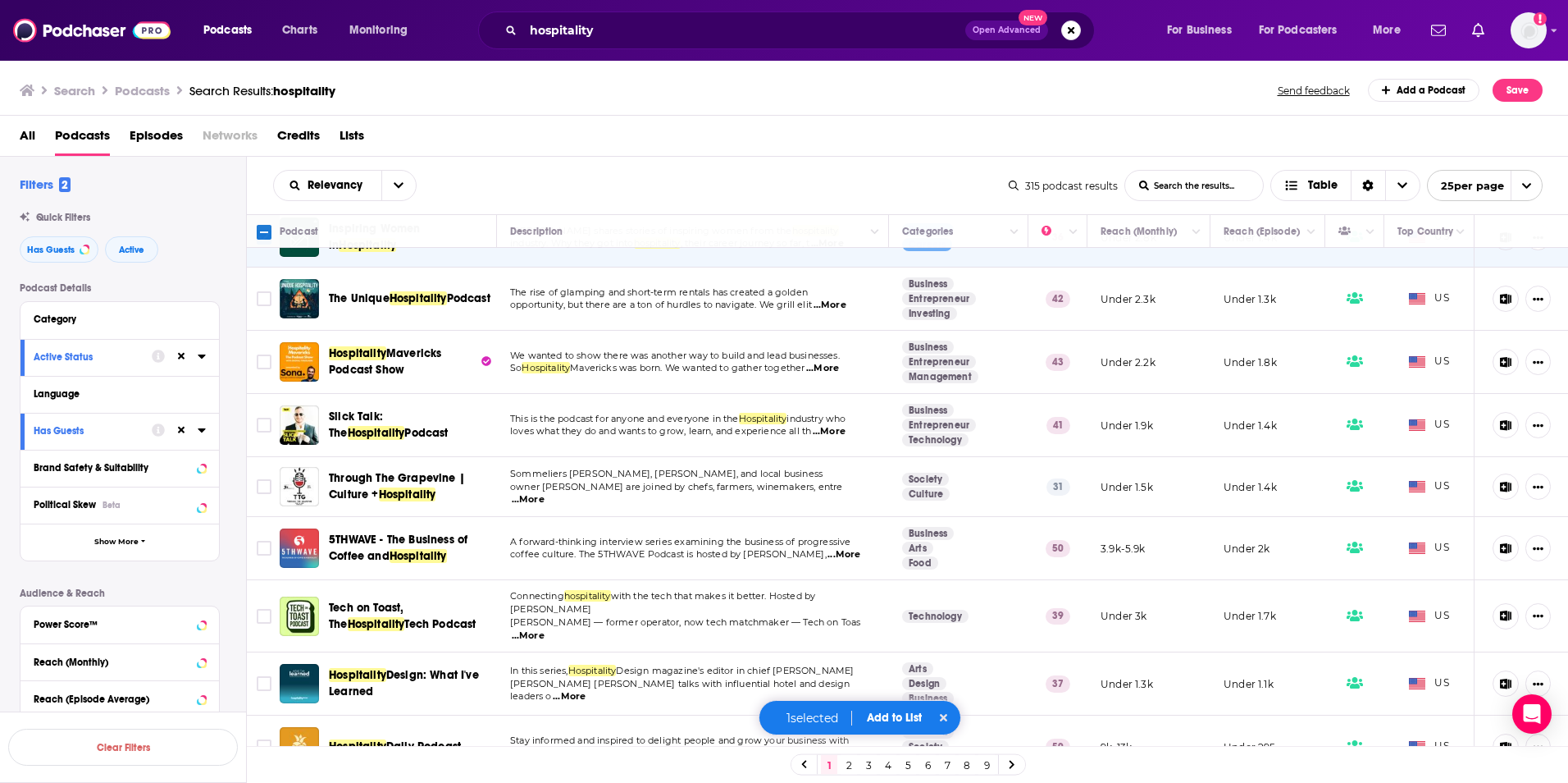
click at [834, 362] on span "...More" at bounding box center [823, 369] width 33 height 13
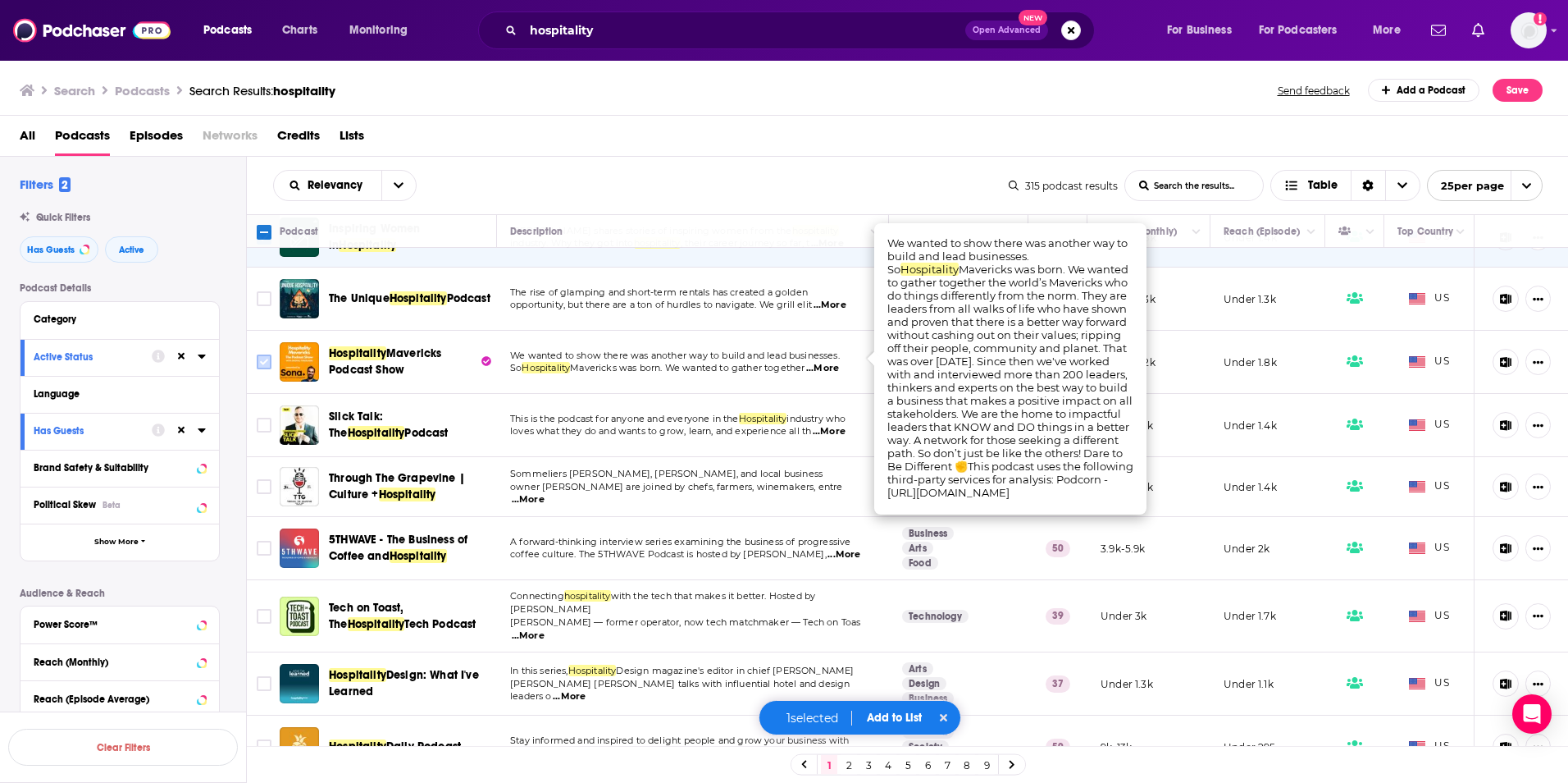
click at [267, 356] on input "Toggle select row" at bounding box center [264, 362] width 15 height 15
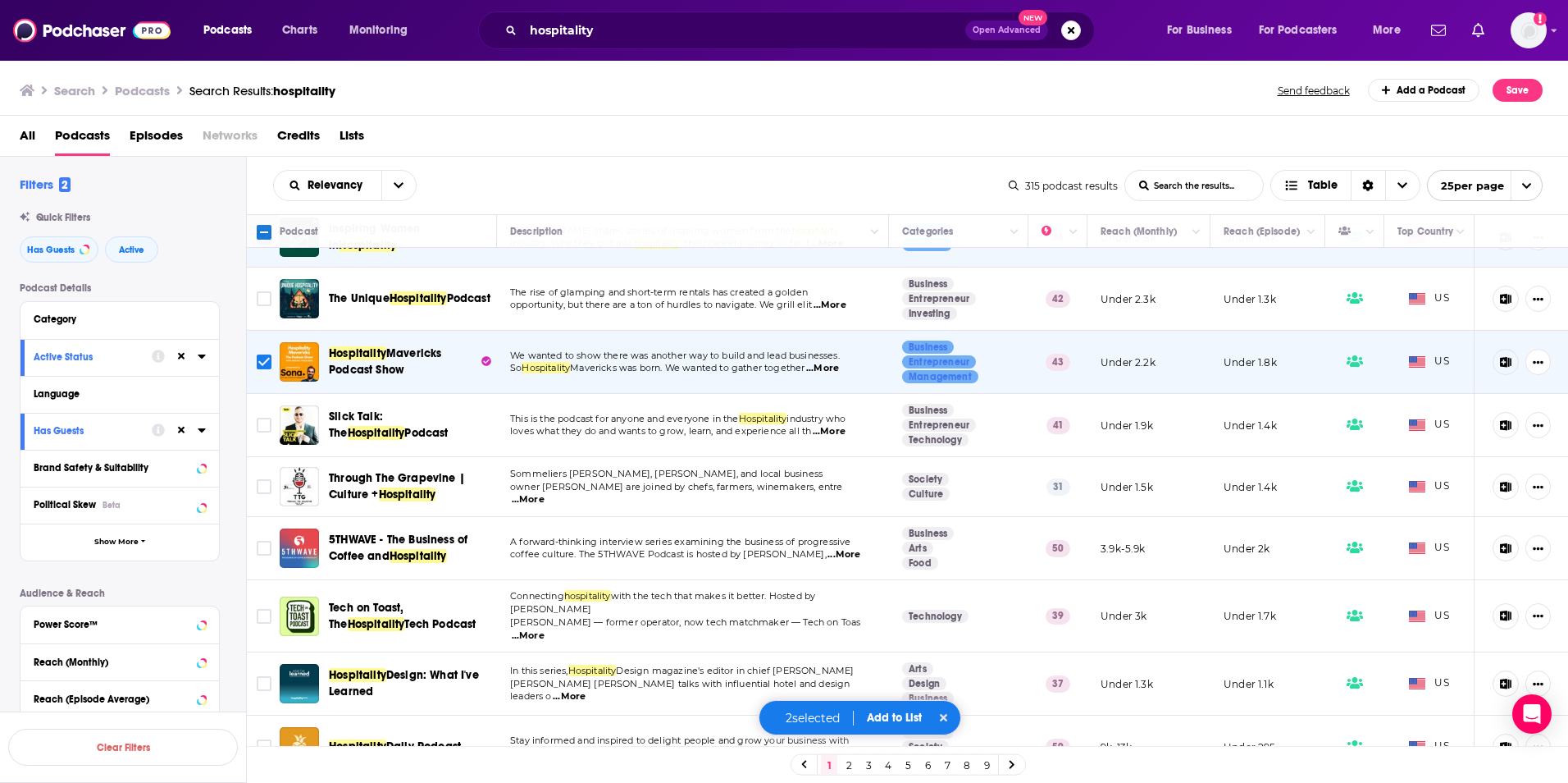
click at [836, 425] on span "...More" at bounding box center [829, 432] width 33 height 13
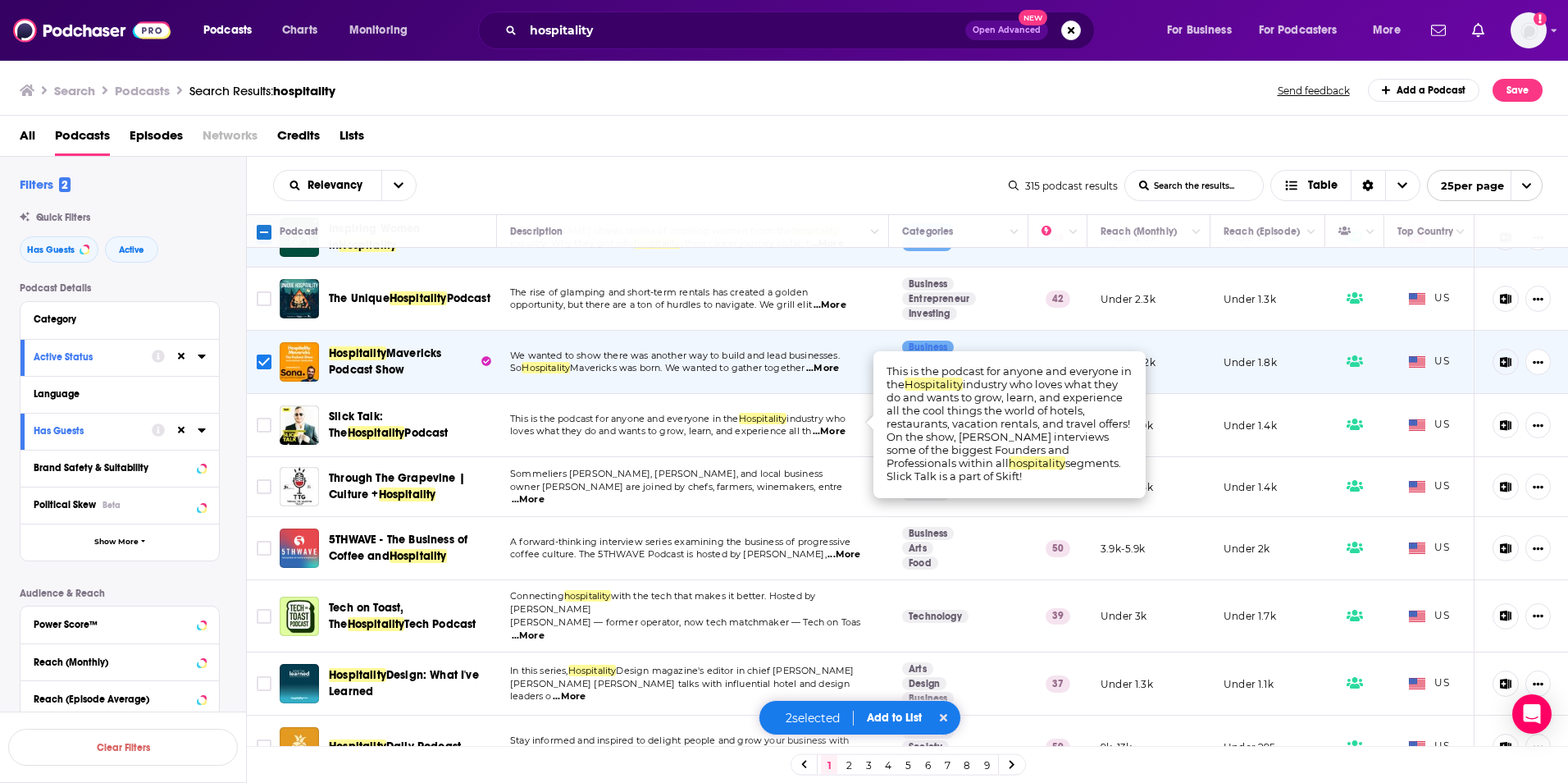
click at [545, 493] on span "...More" at bounding box center [528, 499] width 33 height 13
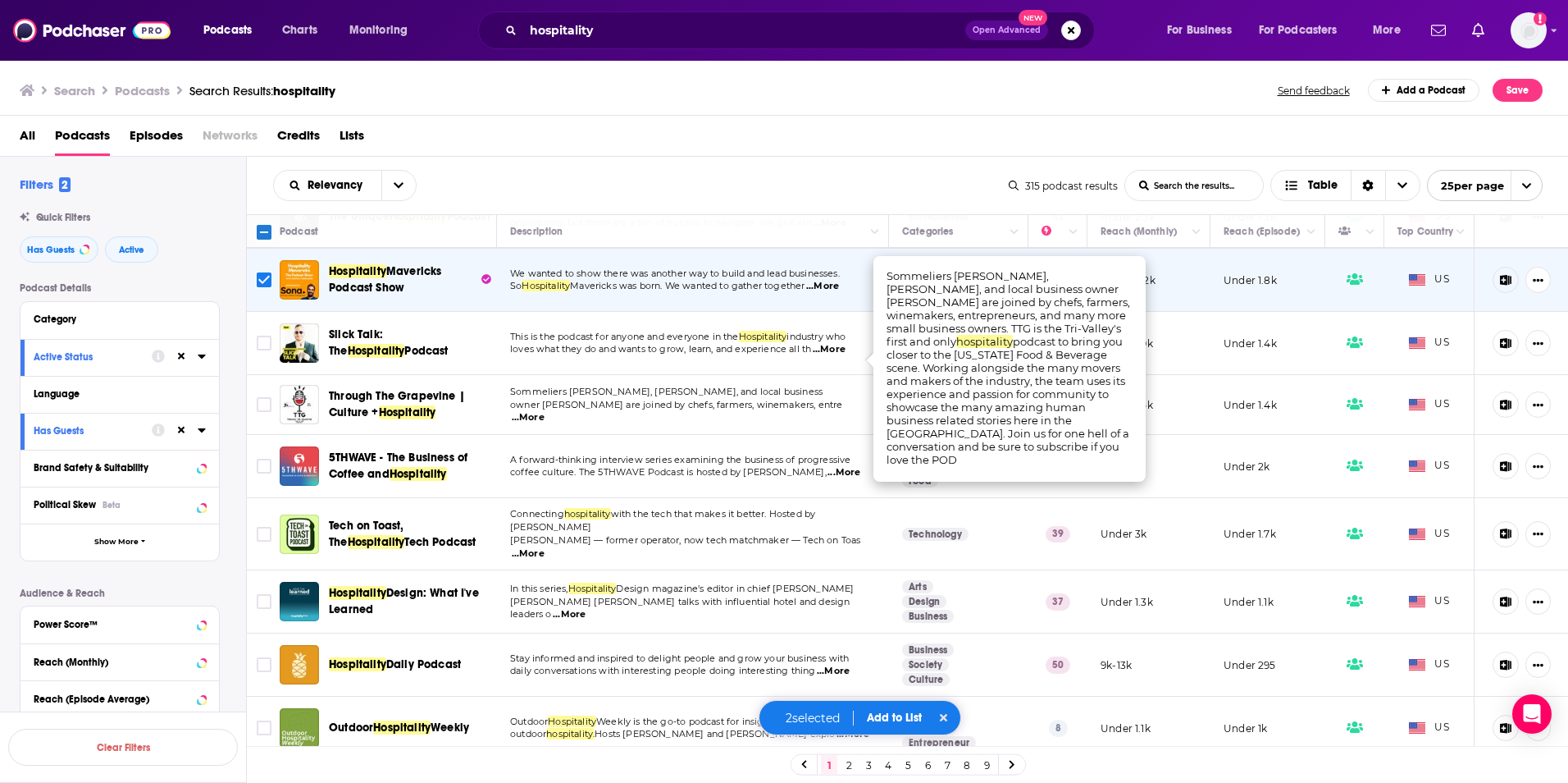
scroll to position [738, 0]
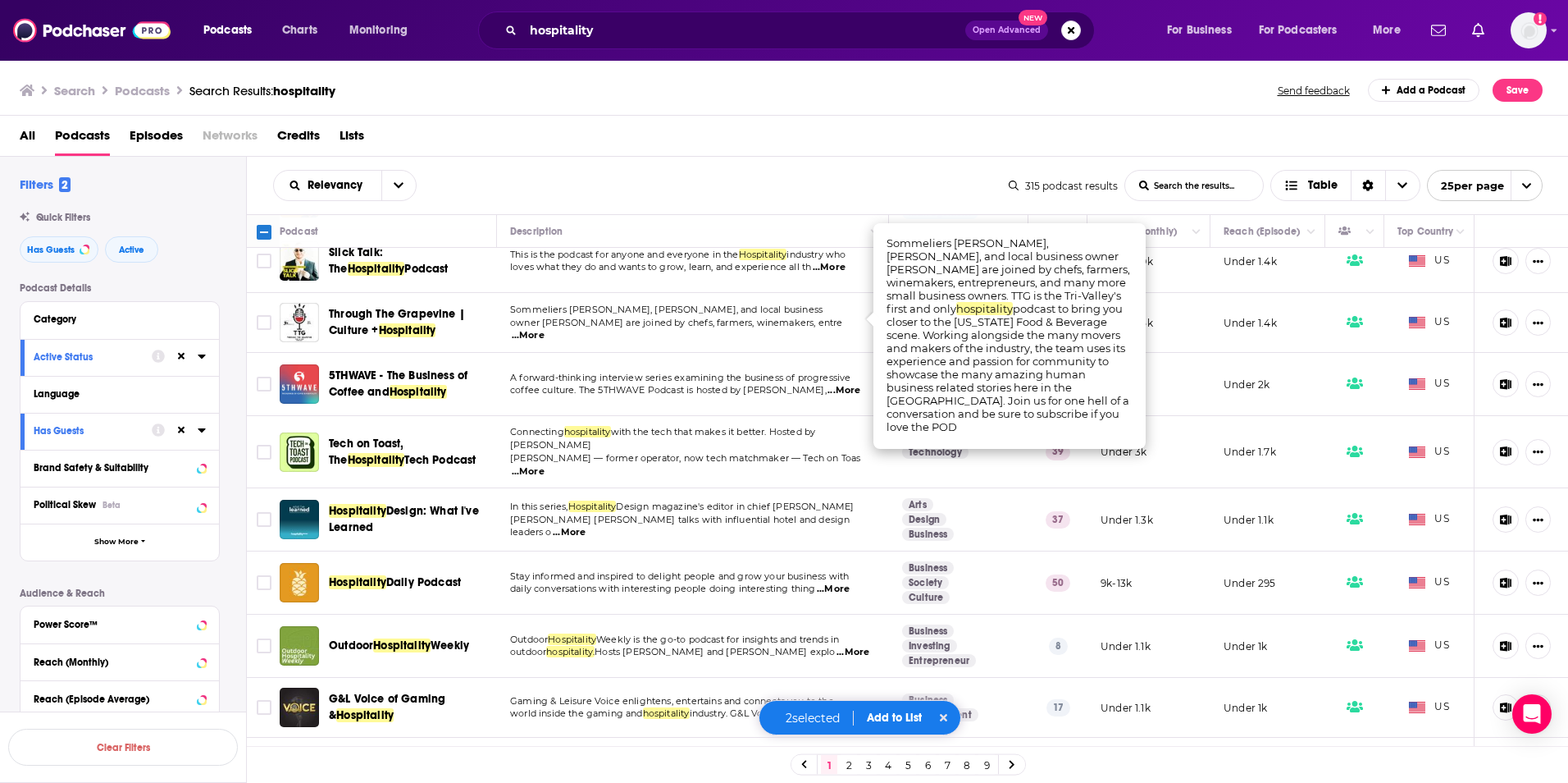
click at [832, 583] on span "...More" at bounding box center [834, 589] width 33 height 13
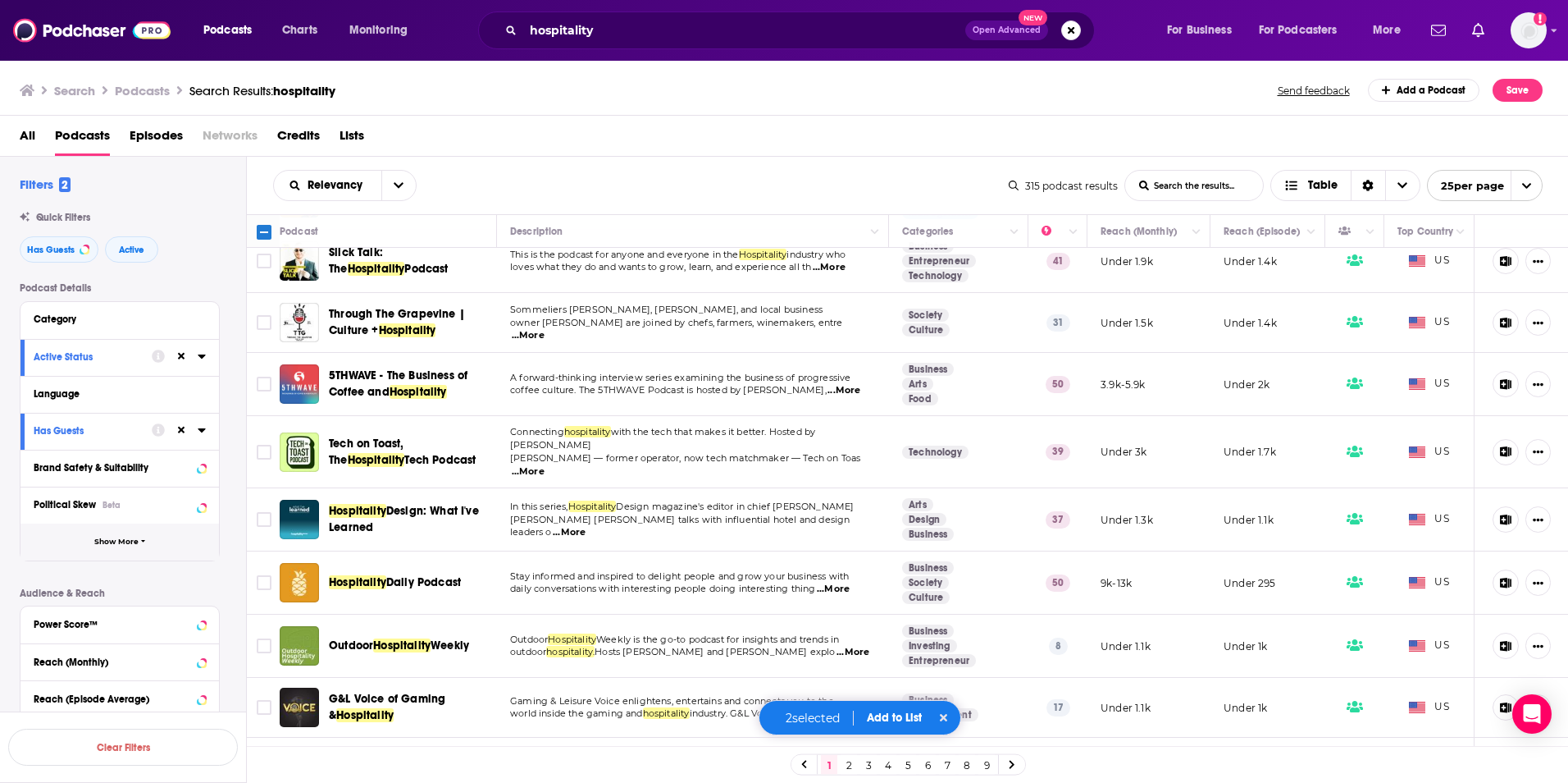
click at [101, 542] on span "Show More" at bounding box center [116, 542] width 44 height 9
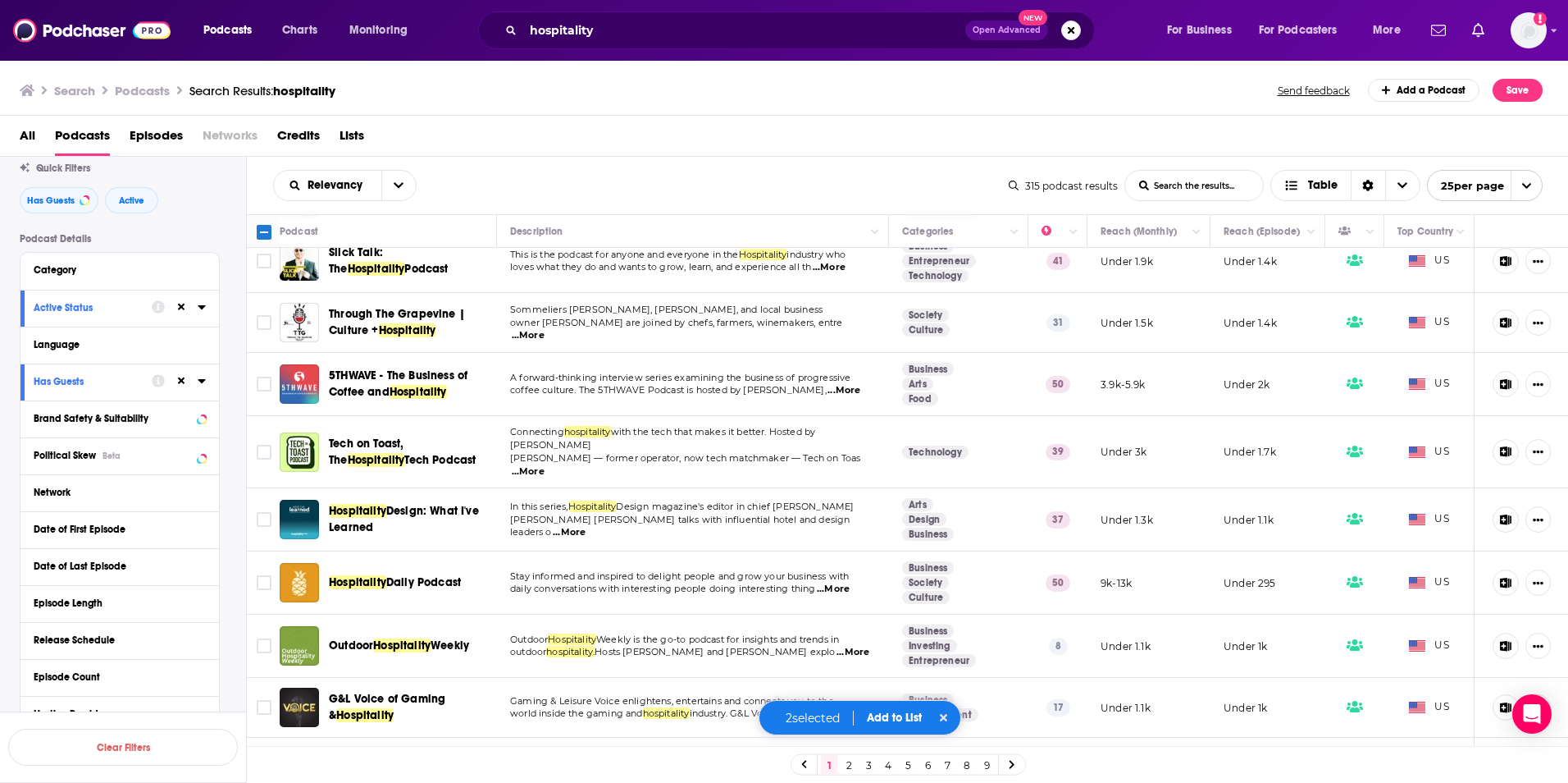
scroll to position [0, 0]
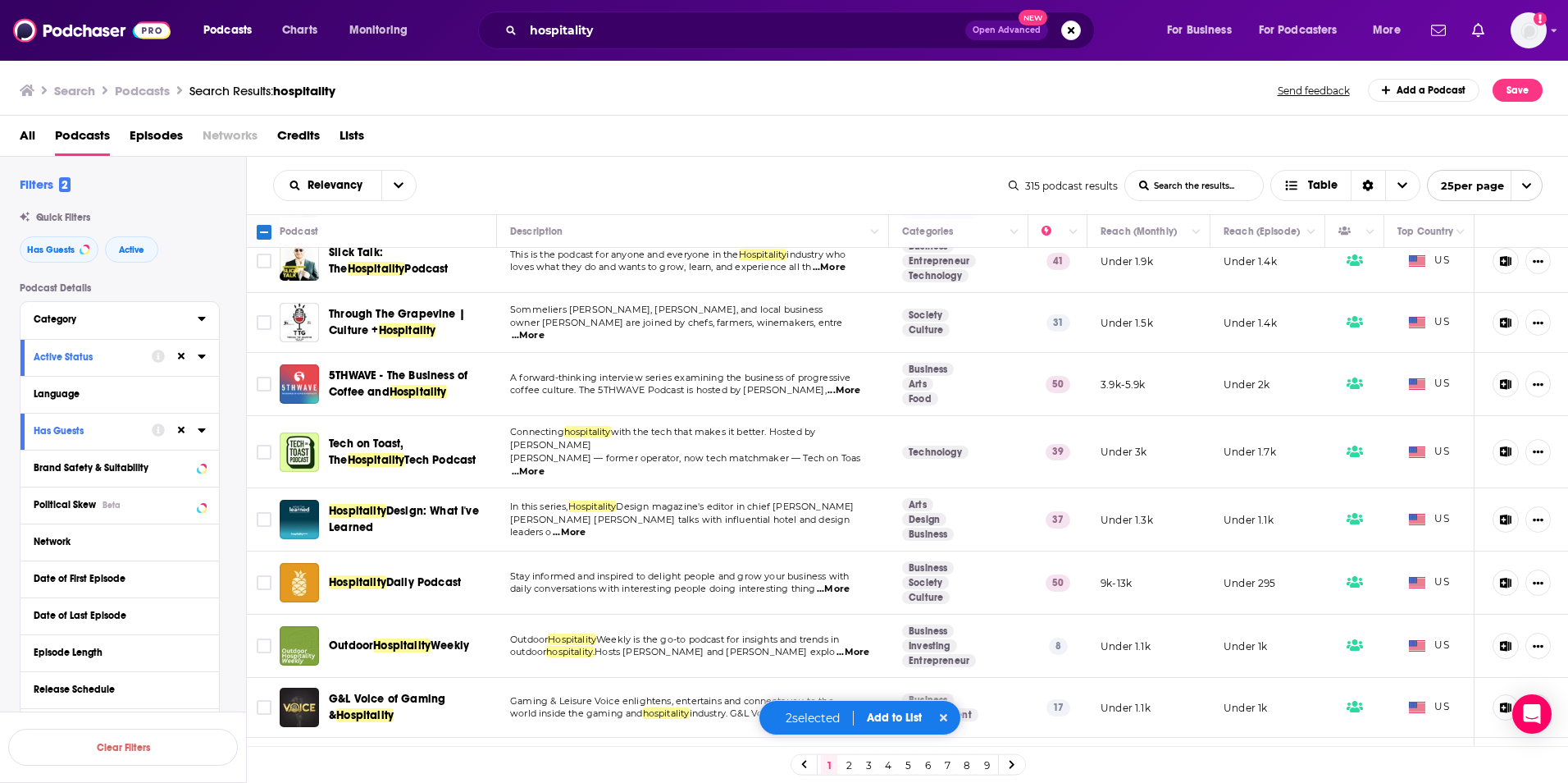
click at [113, 329] on div "Category" at bounding box center [119, 320] width 198 height 37
drag, startPoint x: 195, startPoint y: 320, endPoint x: 203, endPoint y: 321, distance: 8.1
click at [195, 321] on button "Category" at bounding box center [115, 318] width 164 height 20
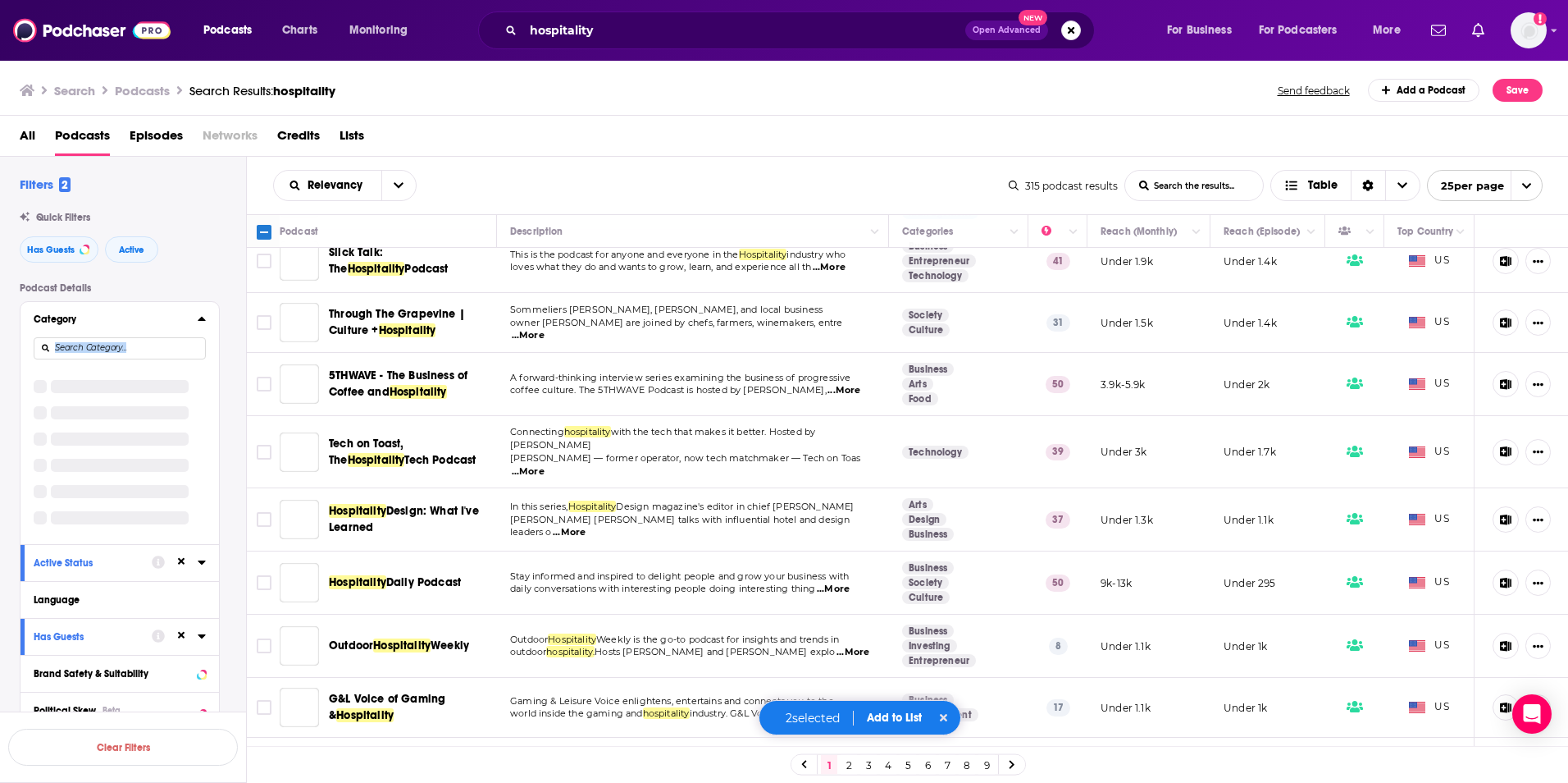
click at [203, 321] on icon at bounding box center [201, 318] width 7 height 4
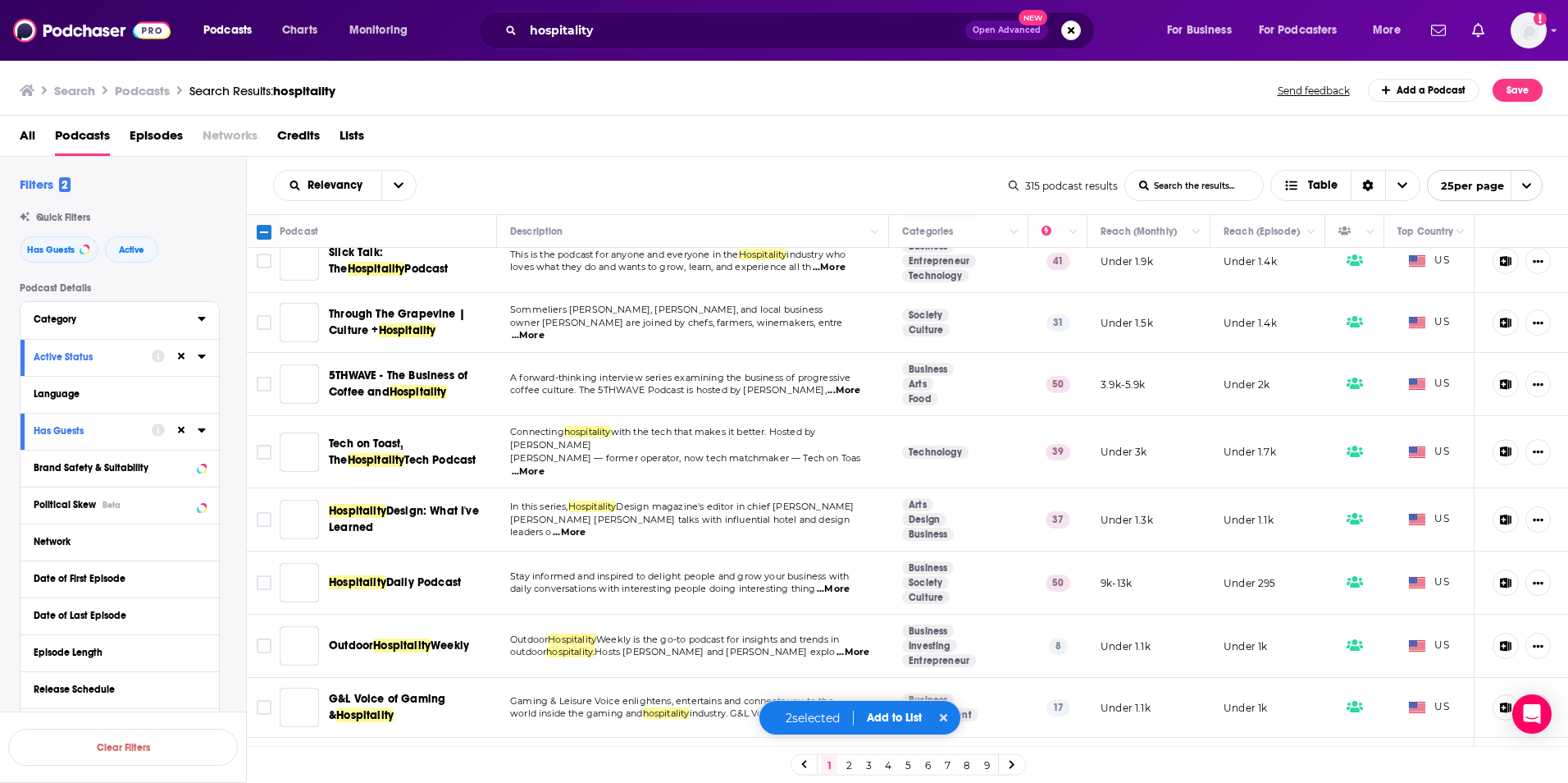
click at [201, 320] on icon at bounding box center [201, 318] width 7 height 4
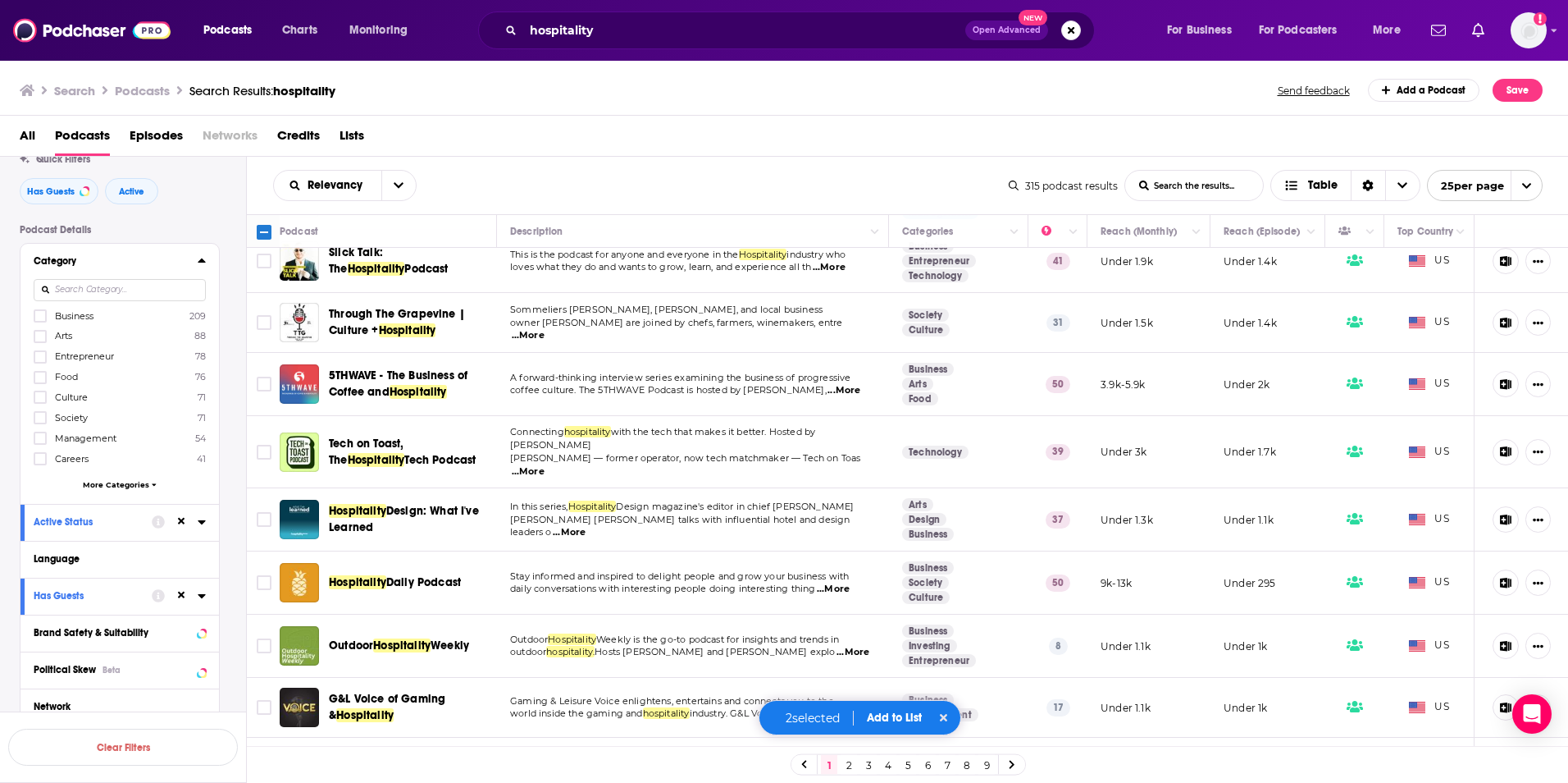
scroll to position [82, 0]
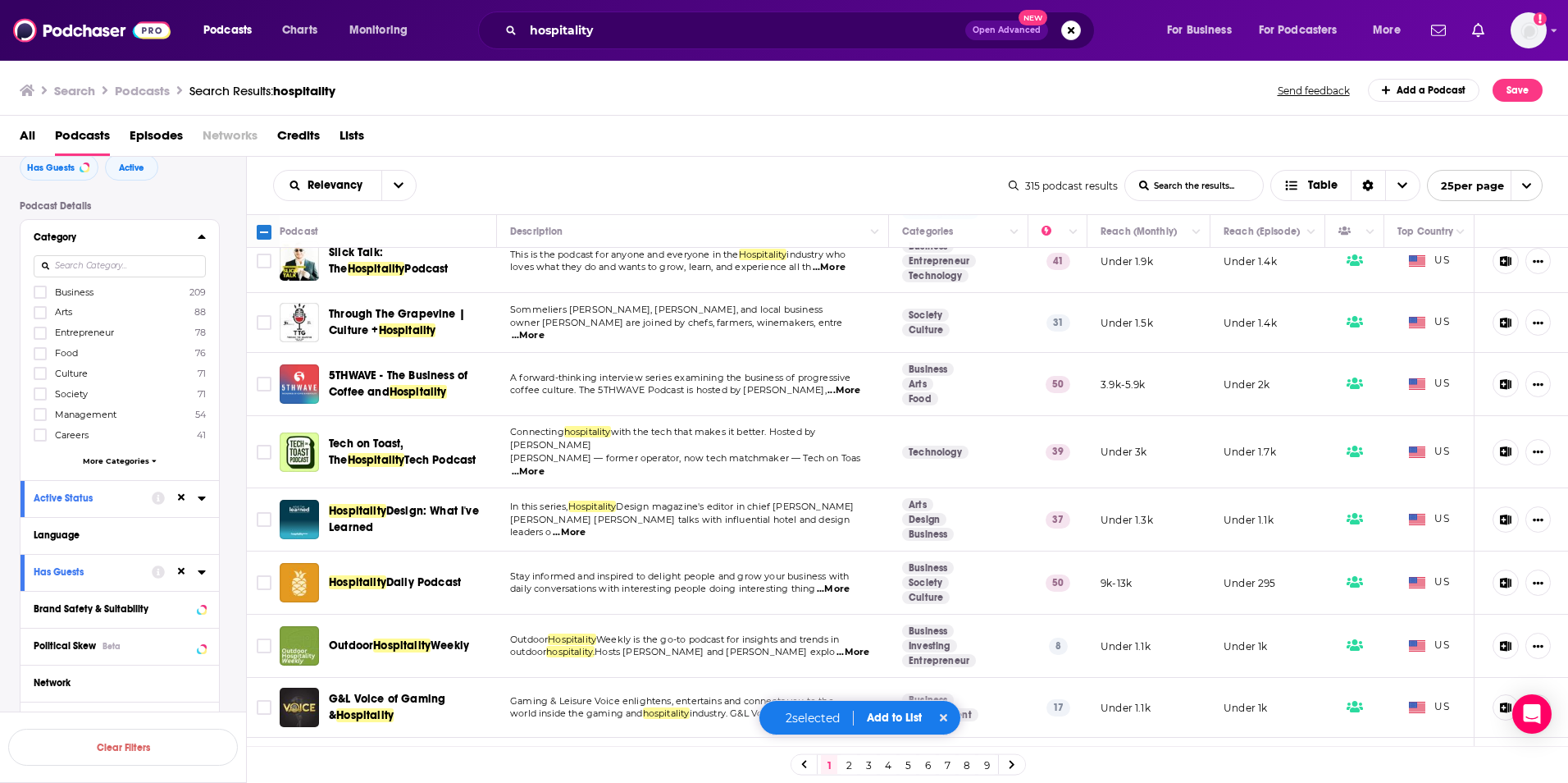
click at [133, 461] on span "More Categories" at bounding box center [116, 461] width 67 height 9
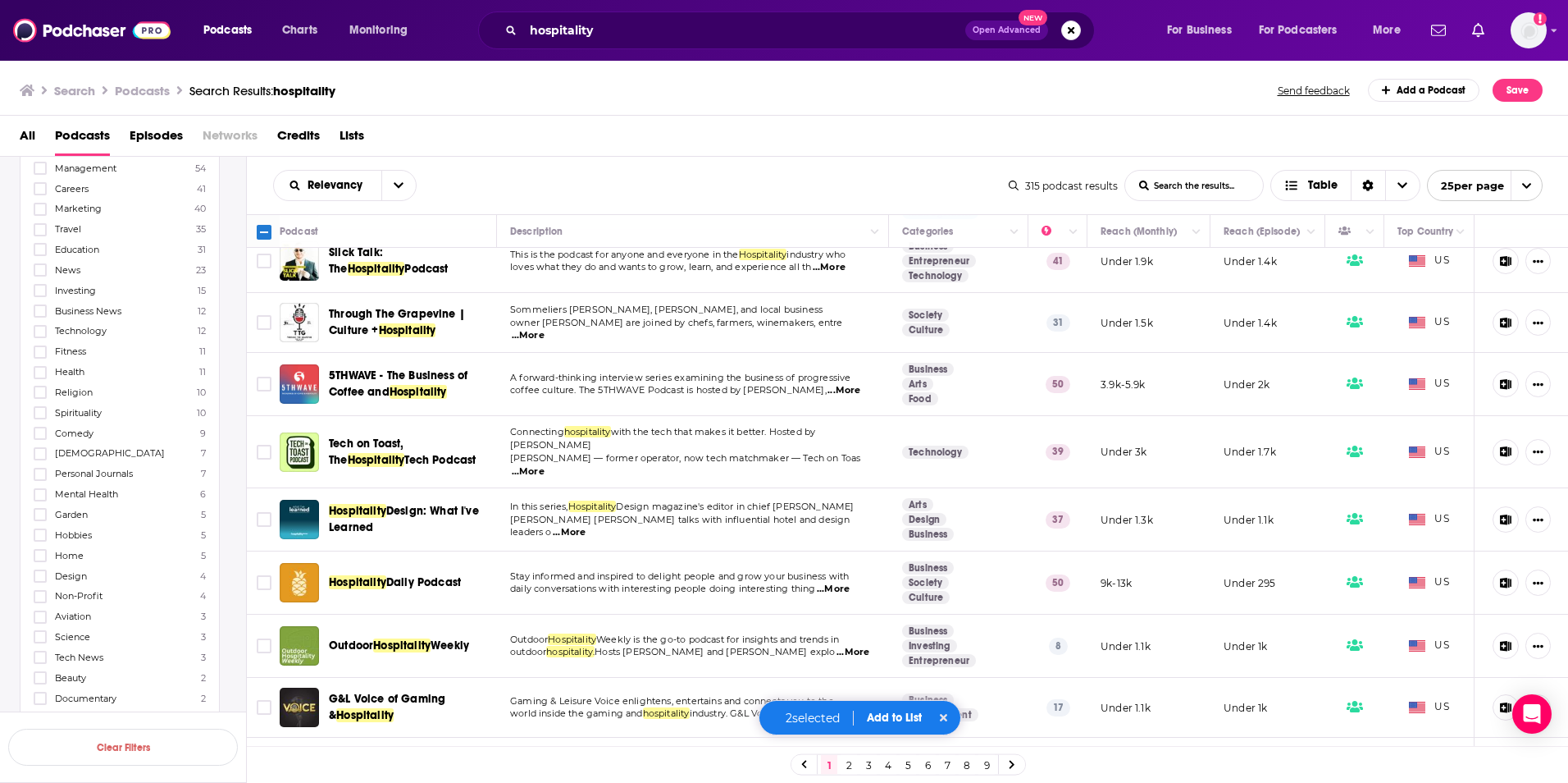
scroll to position [411, 0]
click at [39, 515] on icon at bounding box center [40, 514] width 10 height 7
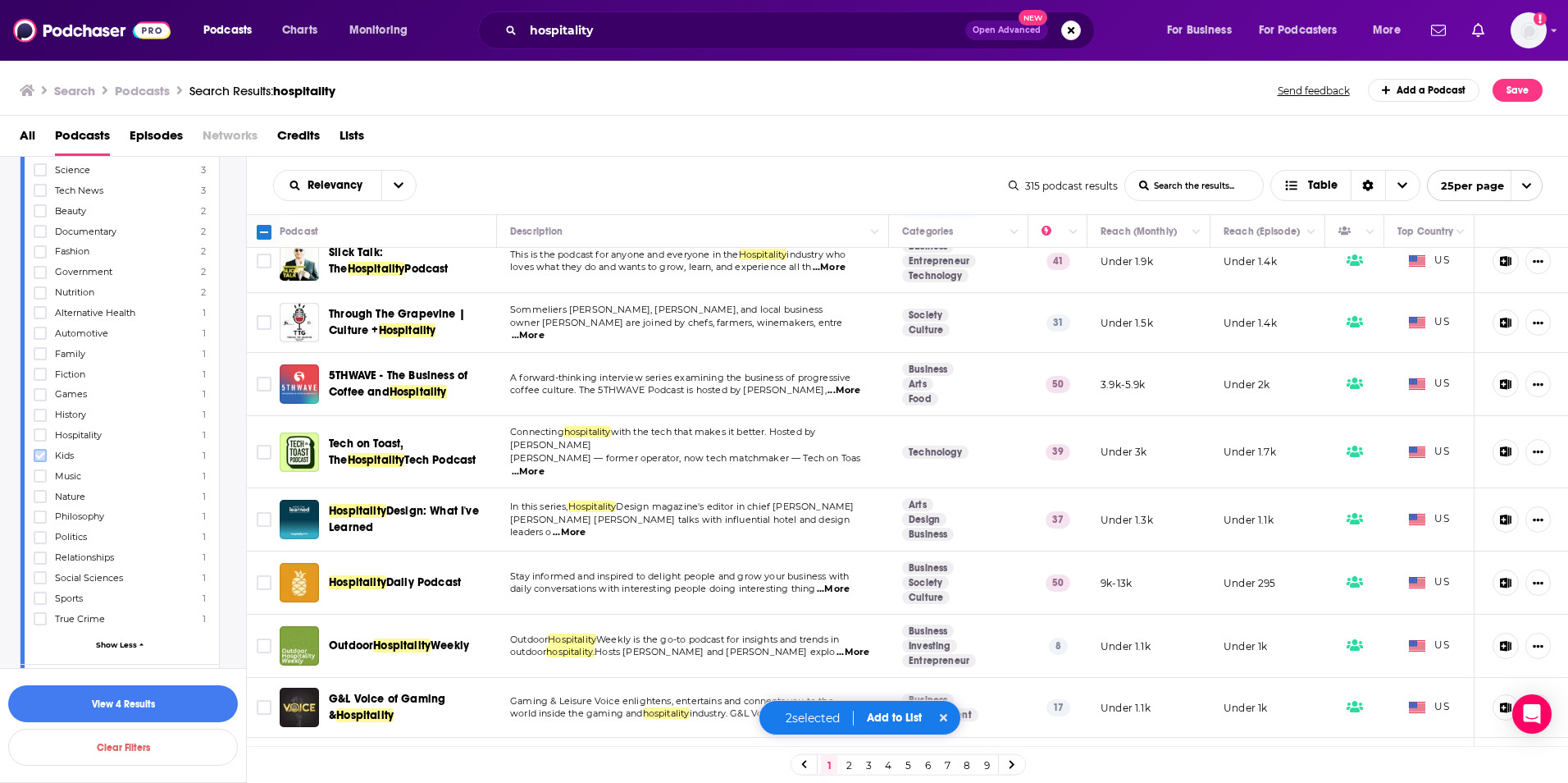
scroll to position [821, 0]
click at [39, 410] on icon at bounding box center [40, 409] width 10 height 10
drag, startPoint x: 44, startPoint y: 355, endPoint x: 44, endPoint y: 342, distance: 13.0
click at [44, 355] on icon at bounding box center [40, 351] width 10 height 10
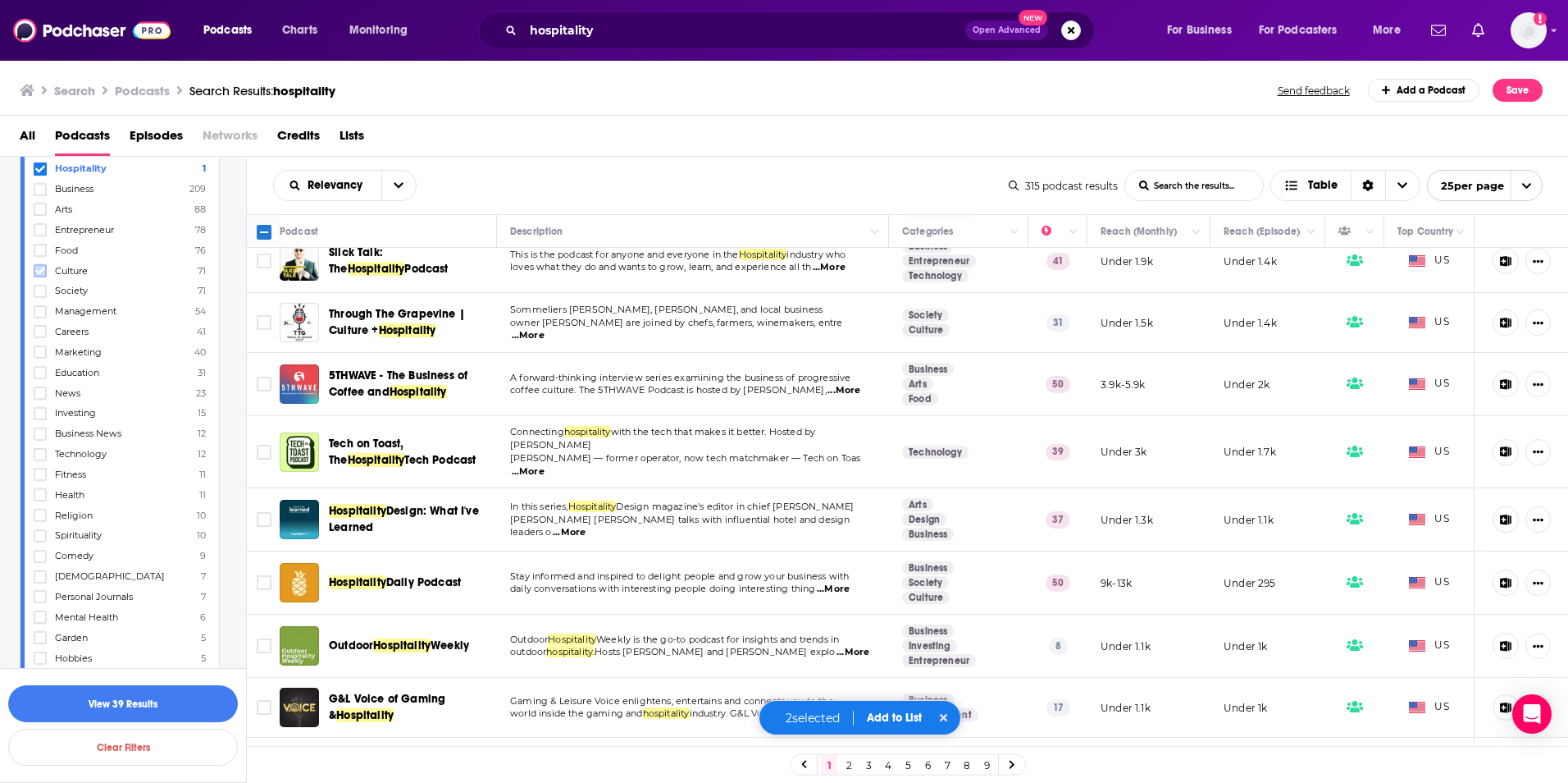
click at [42, 266] on icon at bounding box center [40, 271] width 10 height 10
click at [39, 310] on icon at bounding box center [40, 312] width 10 height 10
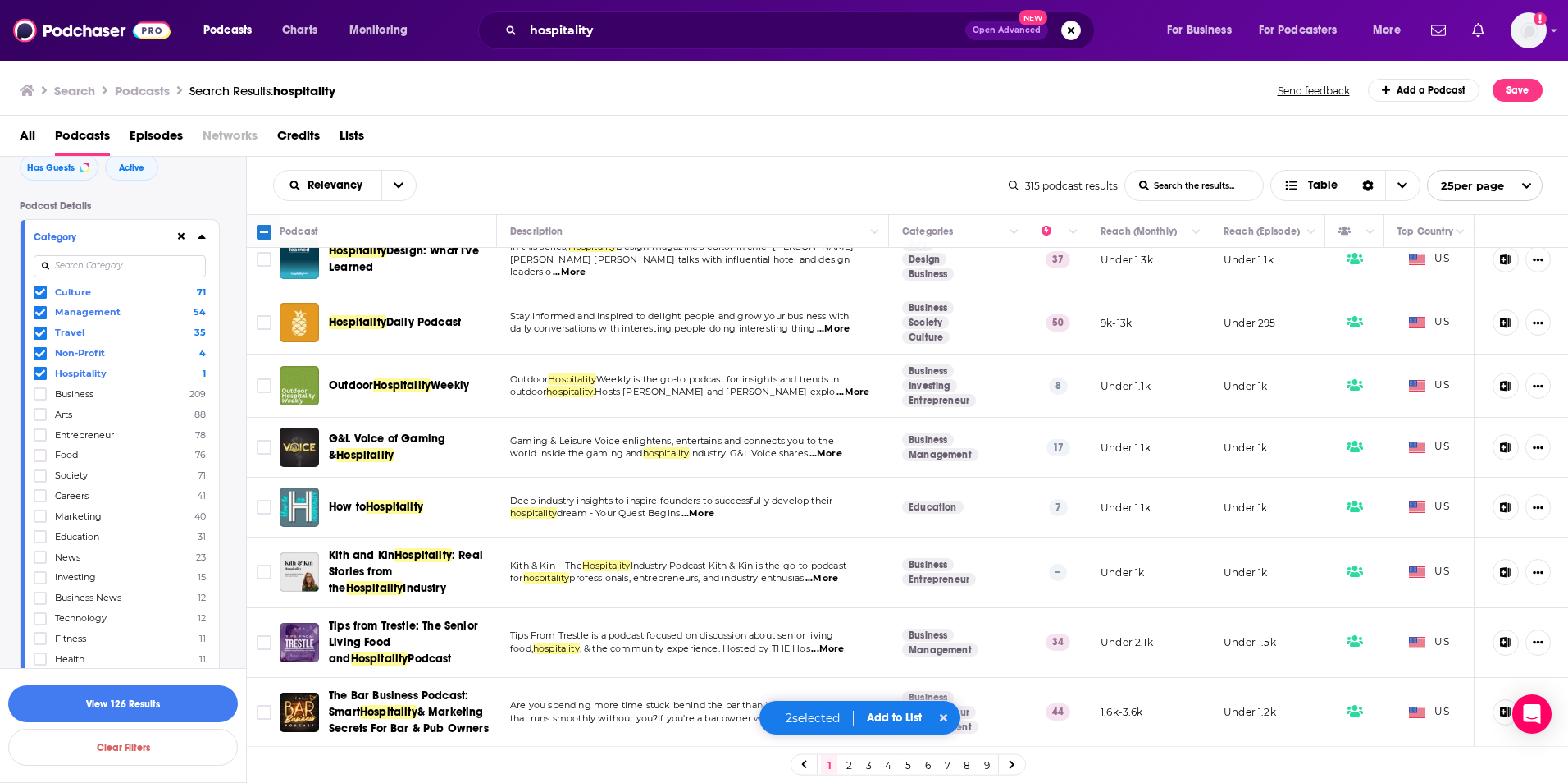
scroll to position [1018, 0]
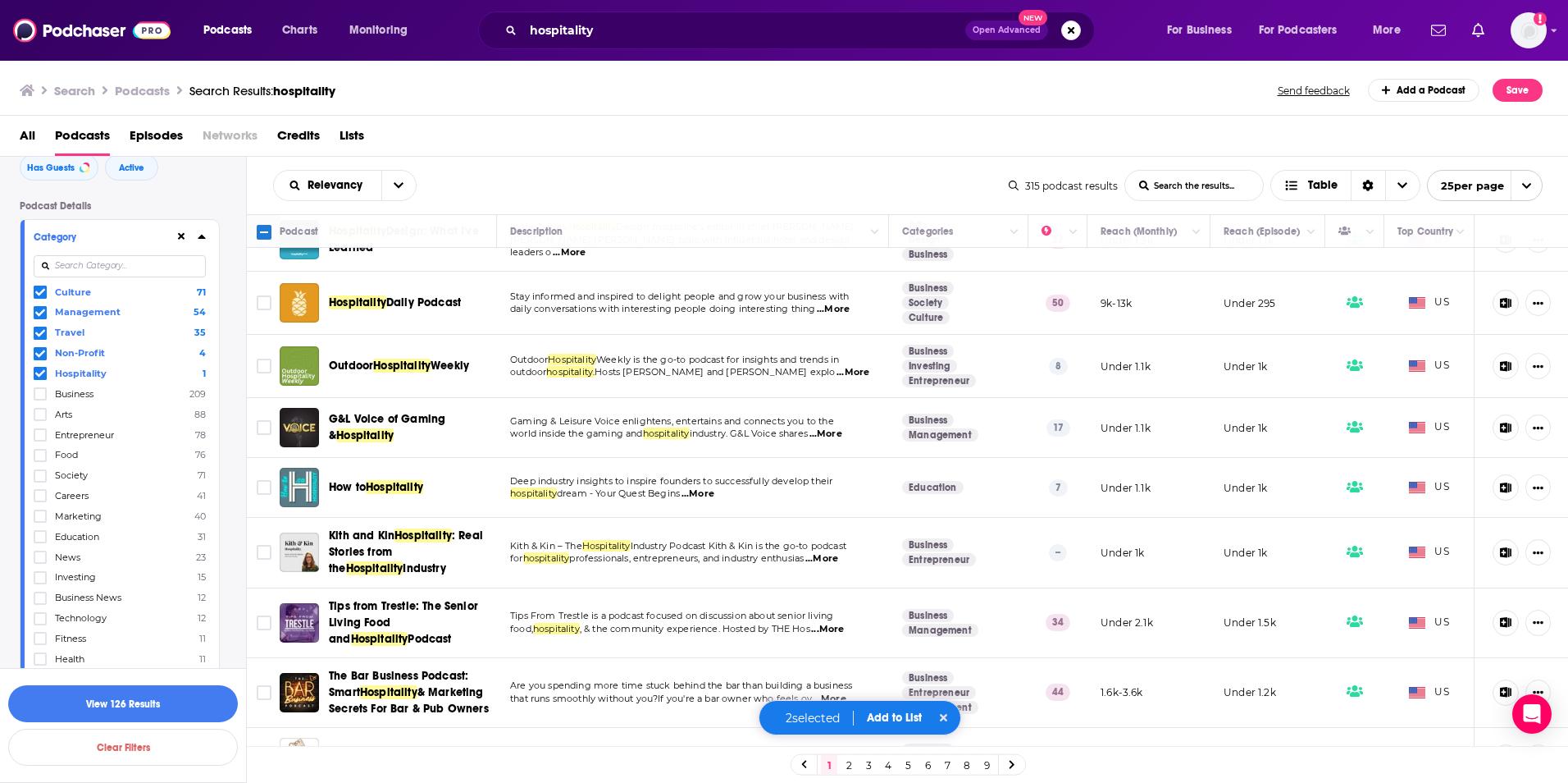
click at [831, 552] on span "...More" at bounding box center [822, 559] width 33 height 13
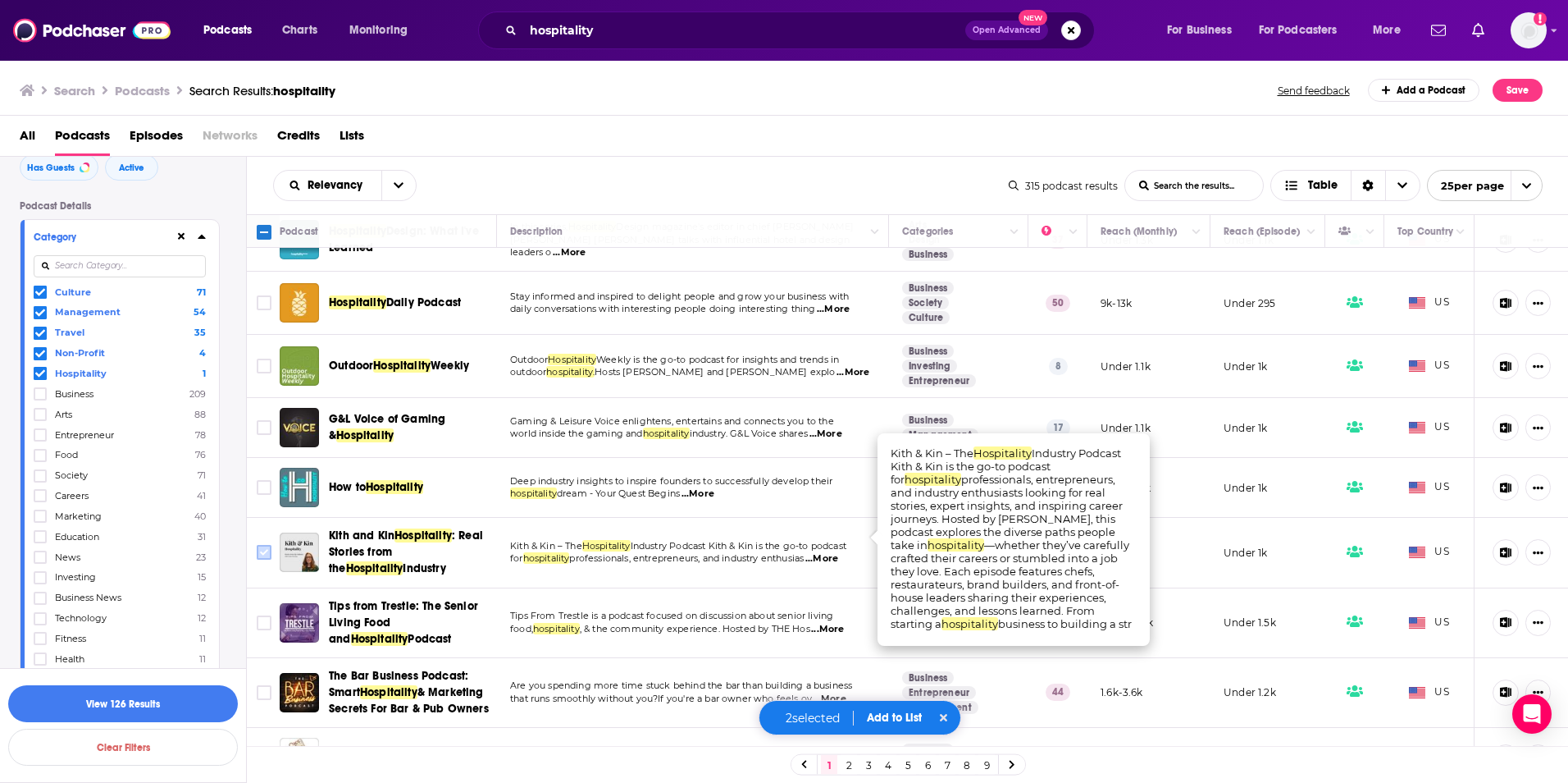
click at [264, 545] on input "Toggle select row" at bounding box center [264, 552] width 15 height 15
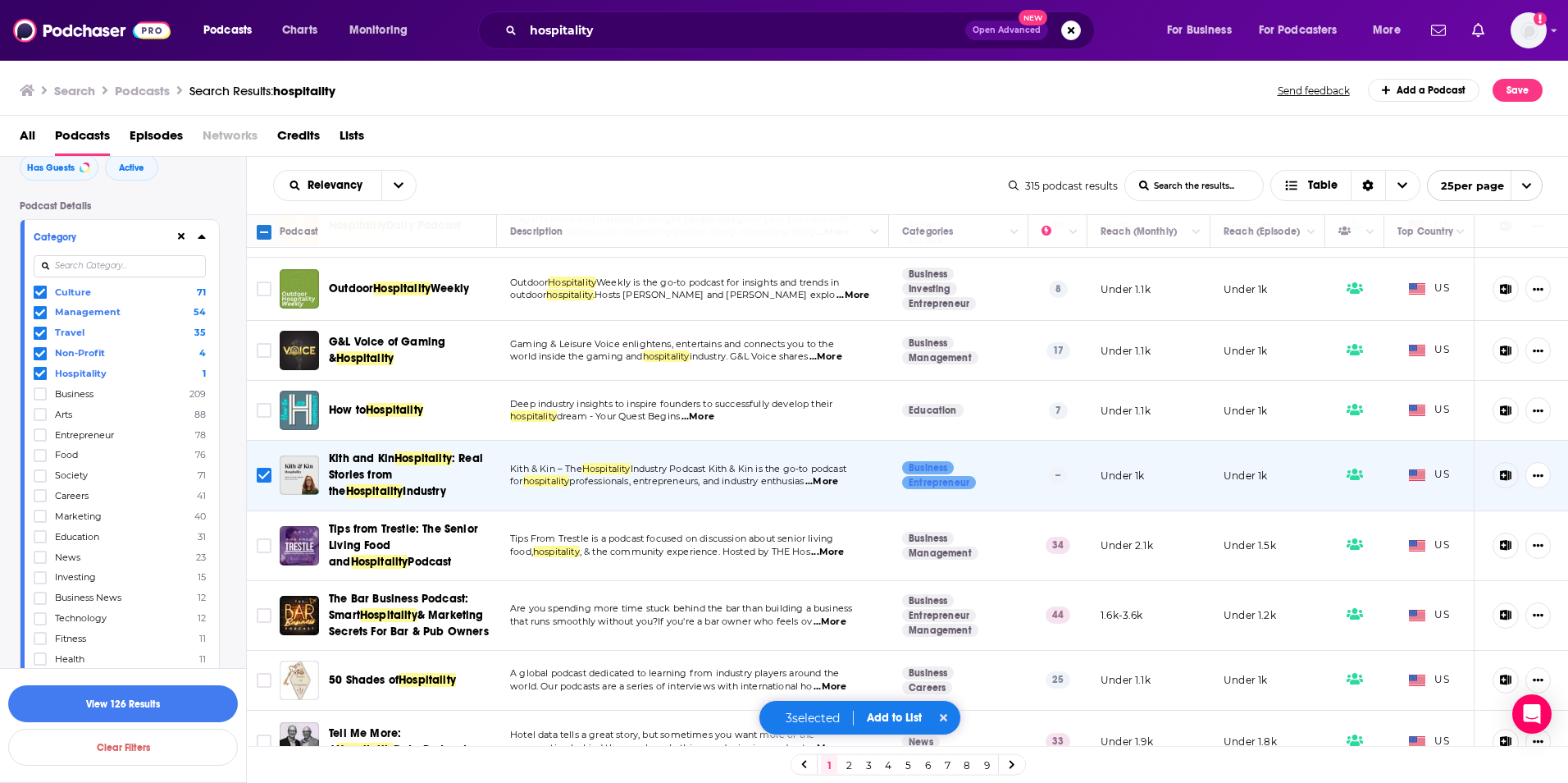
scroll to position [1099, 0]
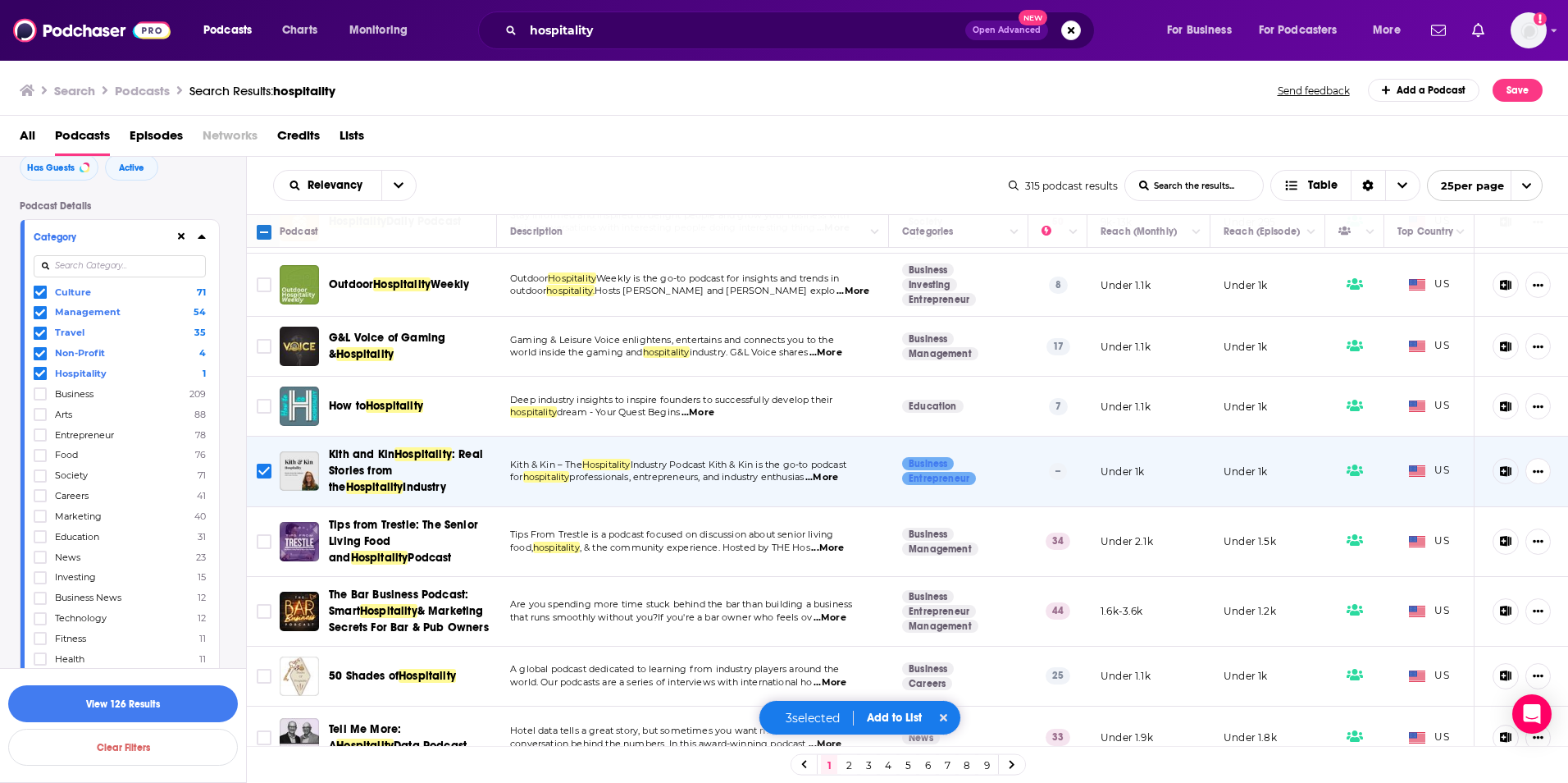
click at [876, 718] on button "Add to List" at bounding box center [894, 717] width 81 height 14
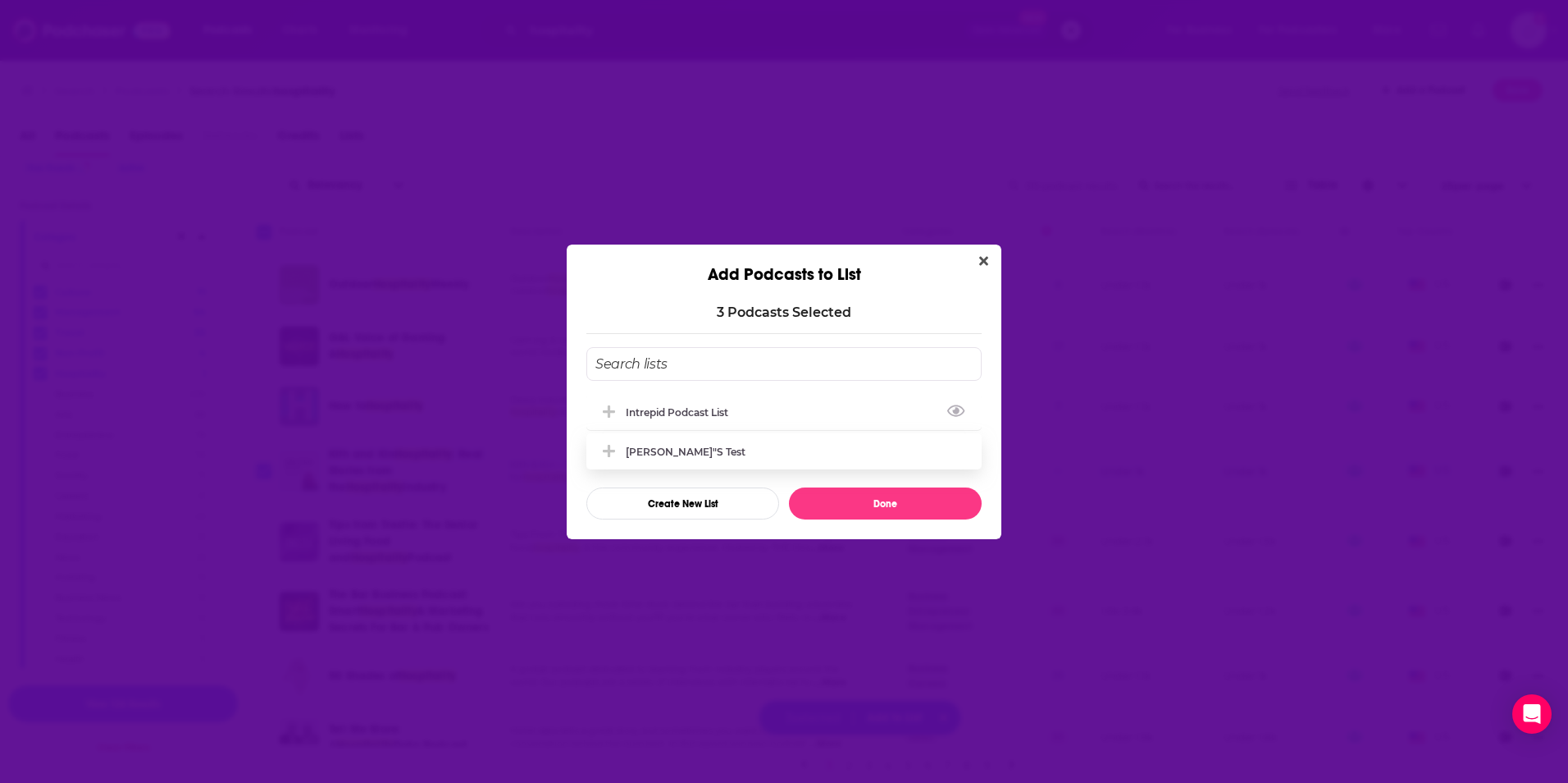
click at [645, 415] on div "Intrepid Podcast List" at bounding box center [681, 412] width 112 height 12
click at [853, 500] on button "Done" at bounding box center [885, 503] width 193 height 32
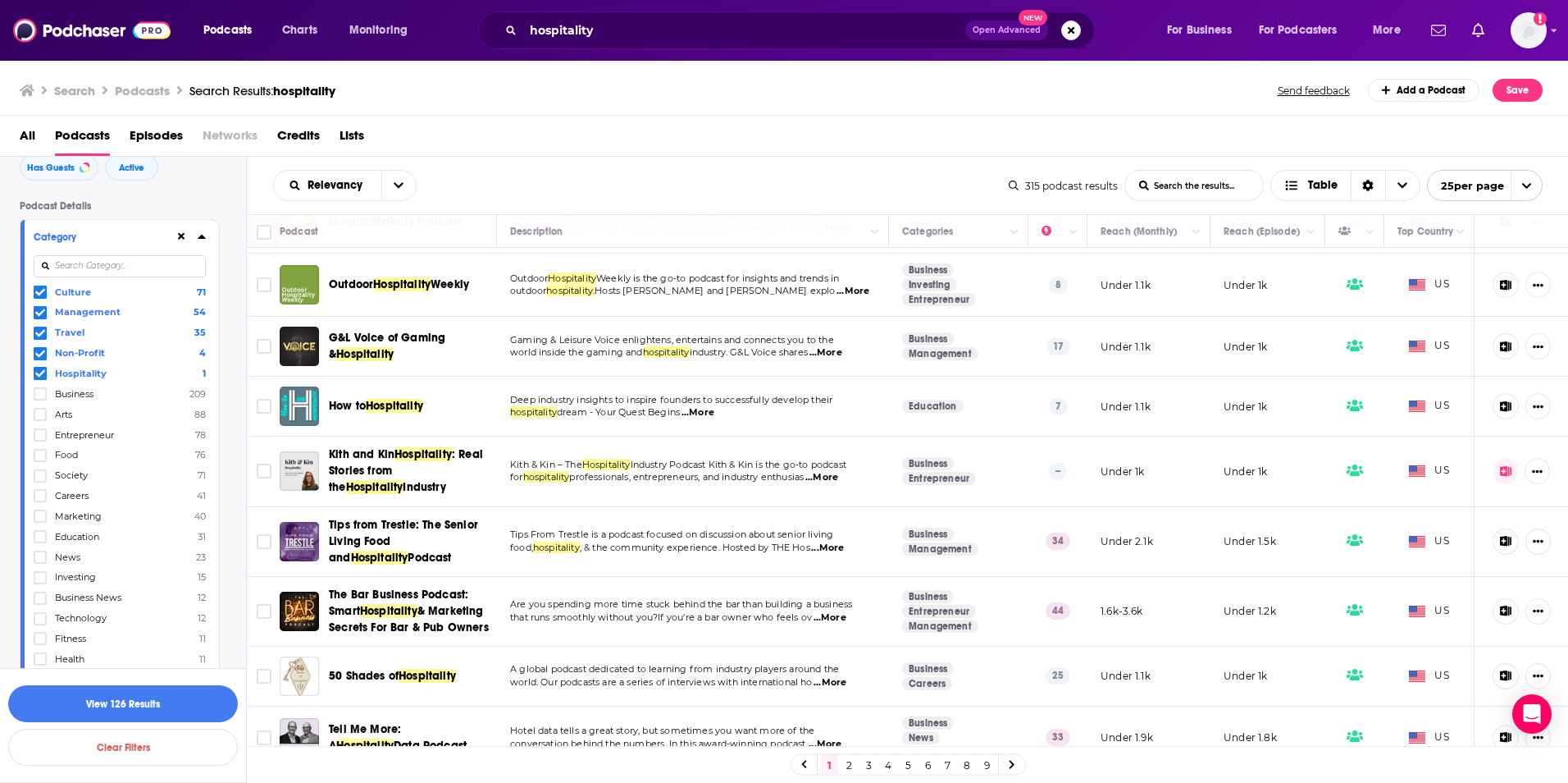
click at [848, 765] on link "2" at bounding box center [849, 765] width 16 height 20
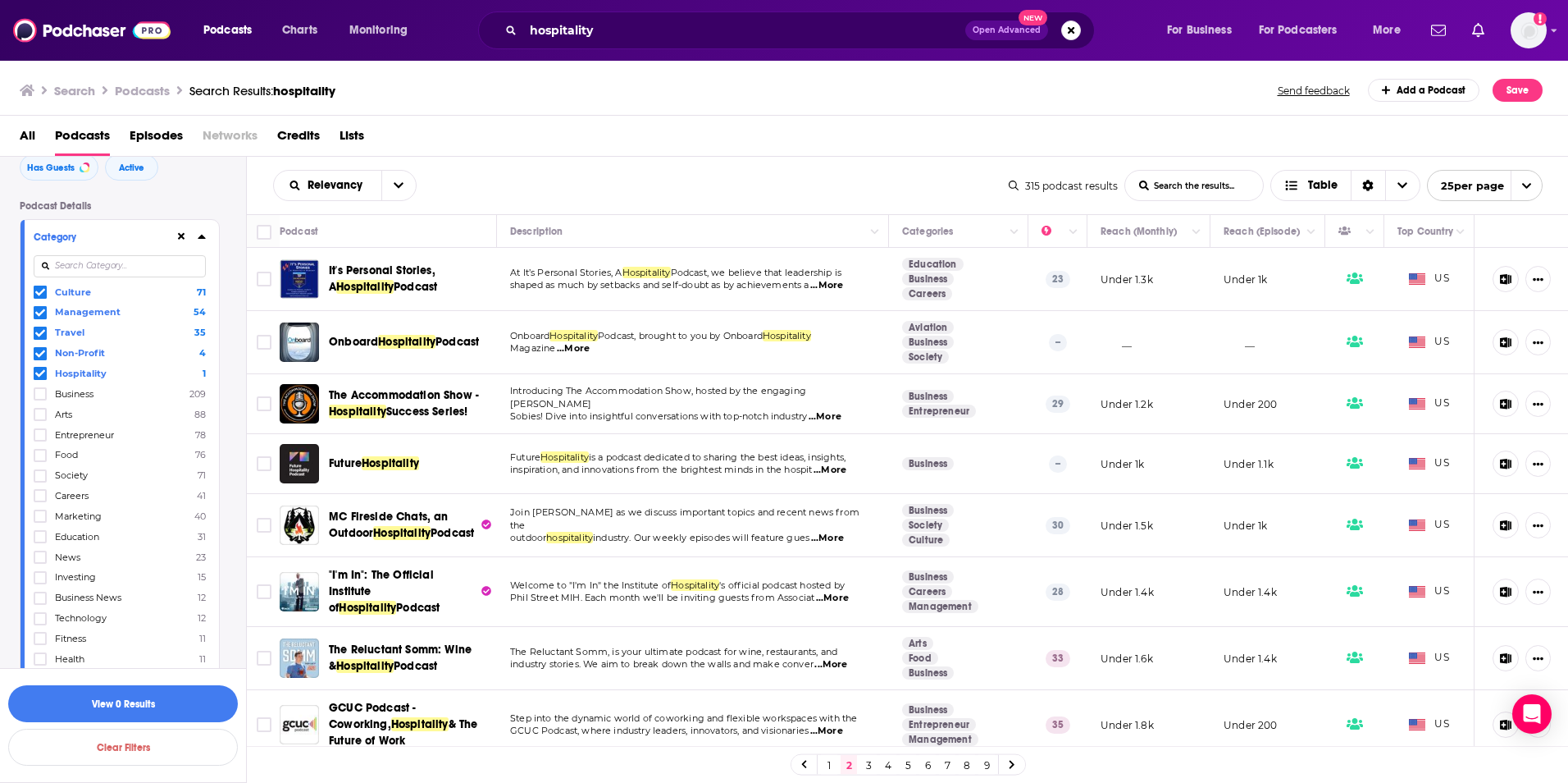
click at [585, 347] on span "...More" at bounding box center [573, 349] width 33 height 13
click at [847, 473] on span "...More" at bounding box center [830, 470] width 33 height 13
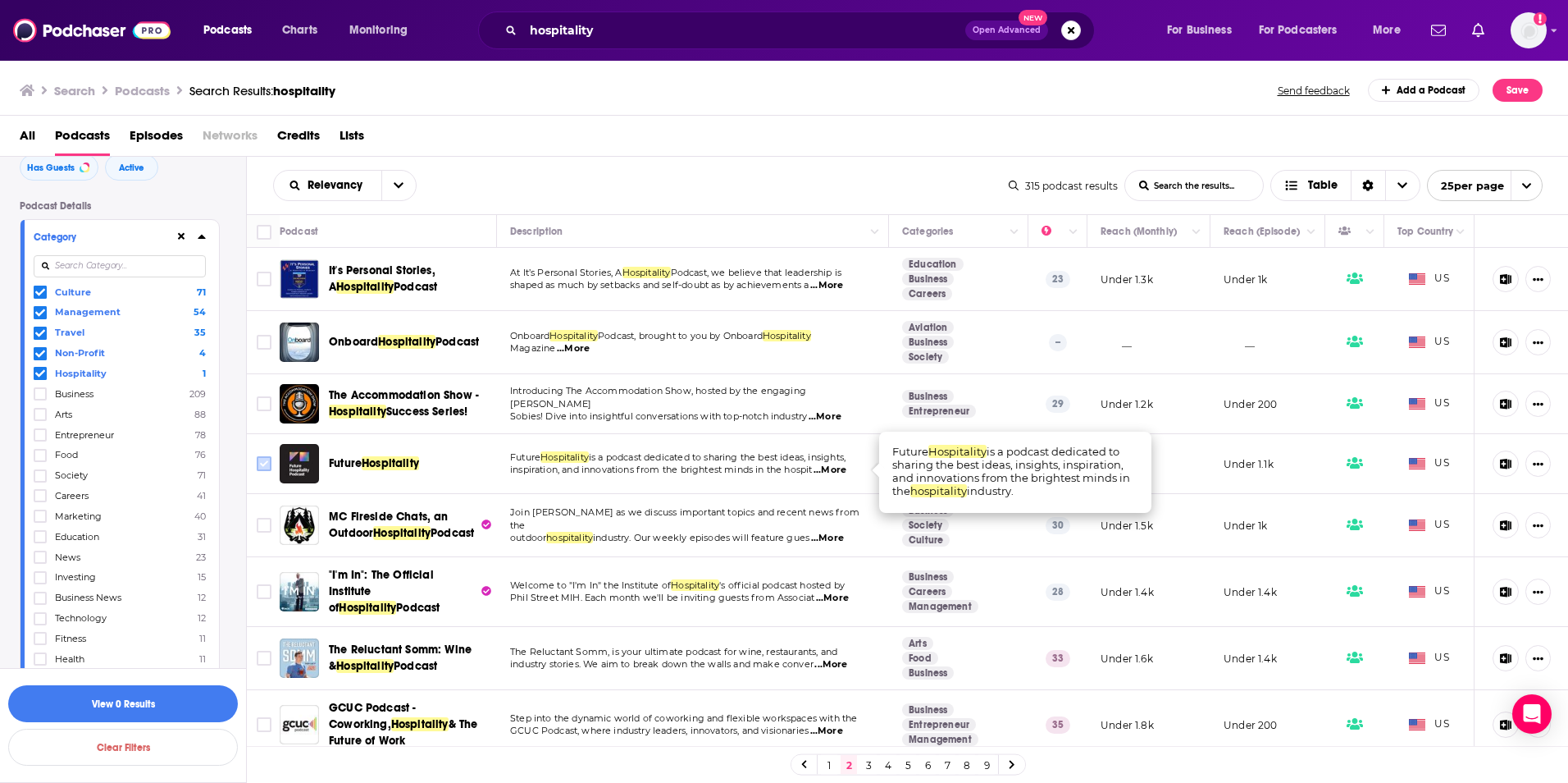
click at [269, 464] on input "Toggle select row" at bounding box center [264, 464] width 15 height 15
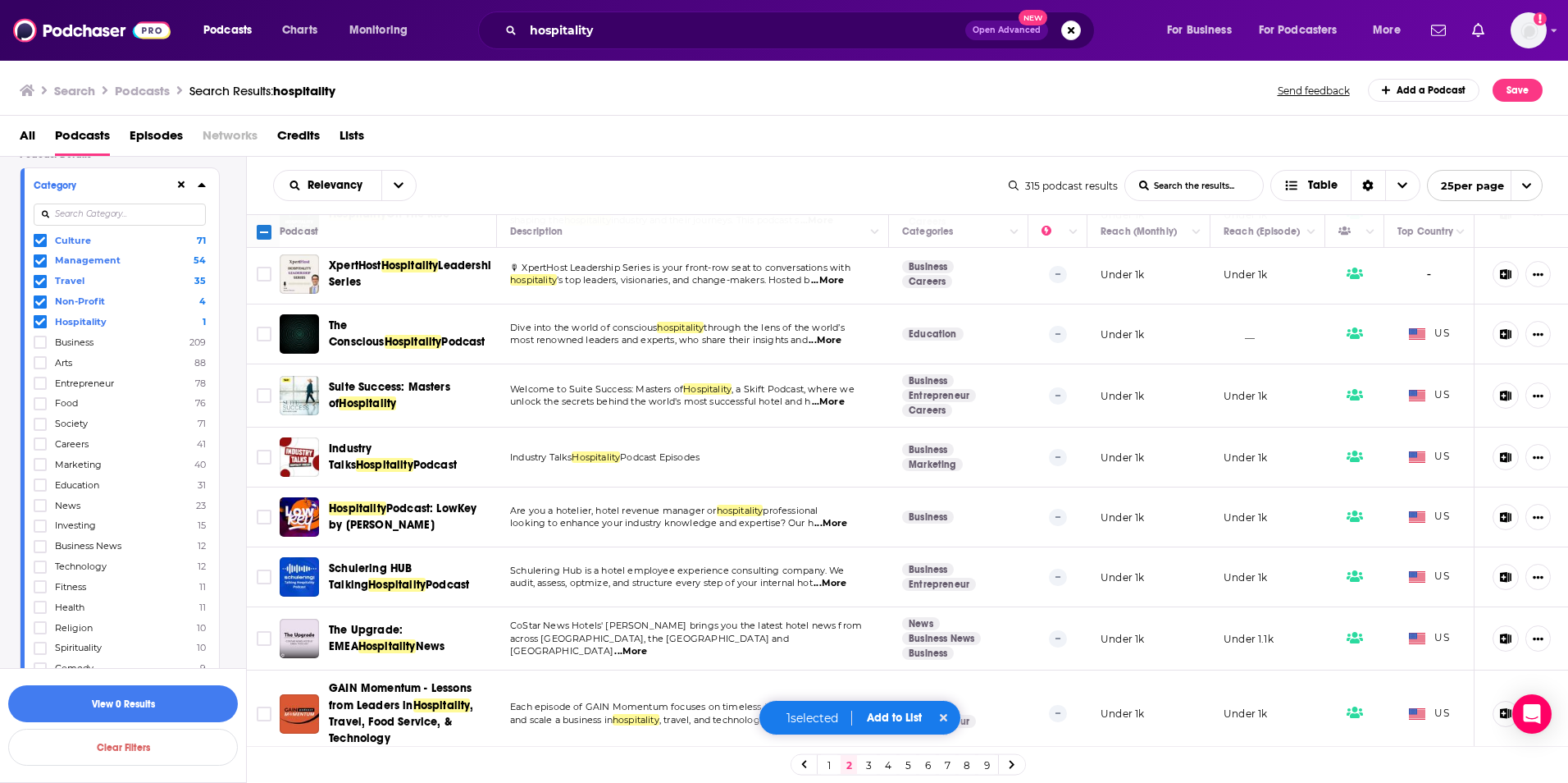
scroll to position [328, 0]
click at [873, 713] on button "Add to List" at bounding box center [894, 717] width 81 height 14
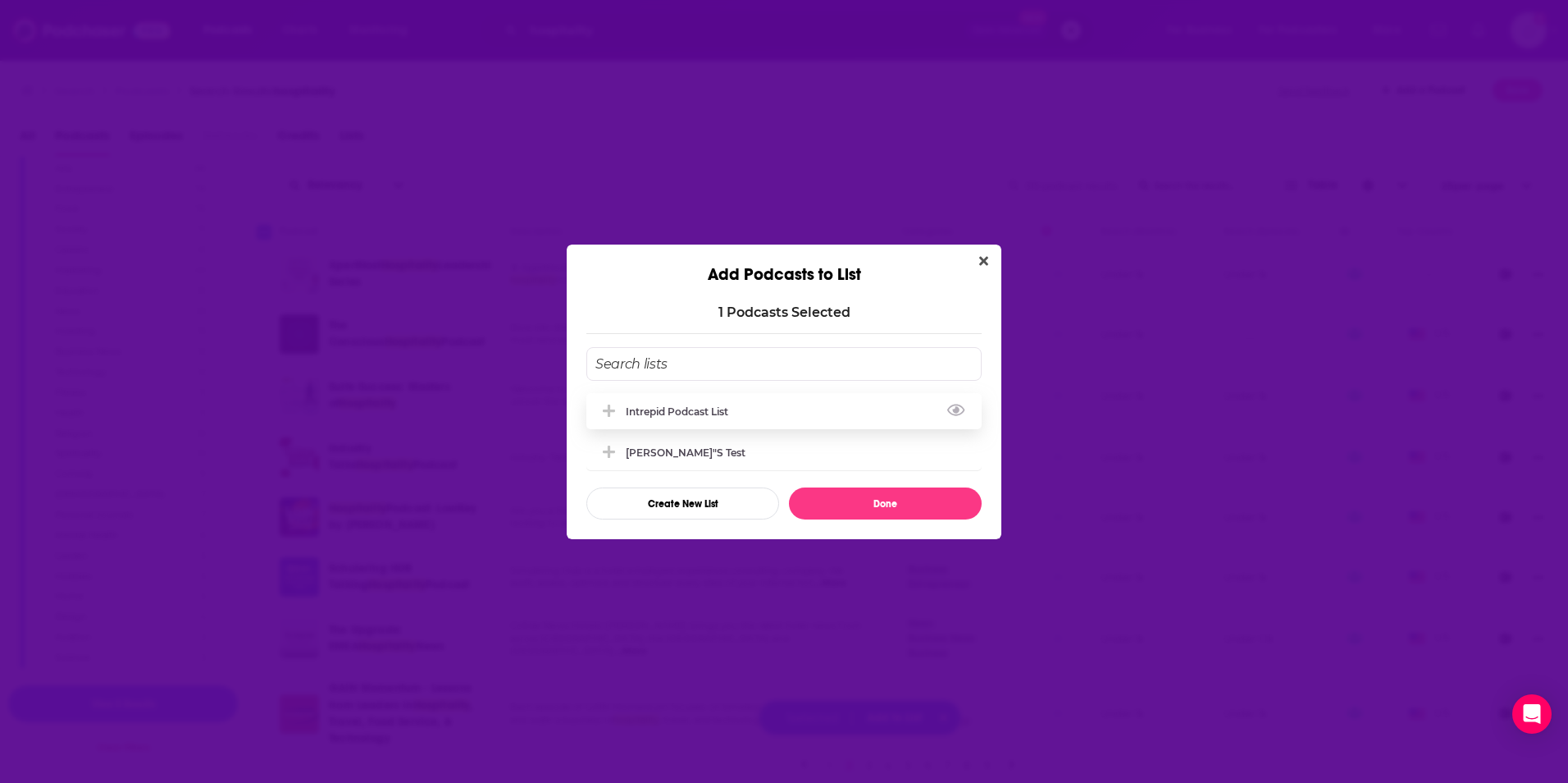
click at [686, 421] on div "Intrepid Podcast List" at bounding box center [784, 411] width 395 height 36
click at [833, 503] on button "Done" at bounding box center [885, 503] width 193 height 32
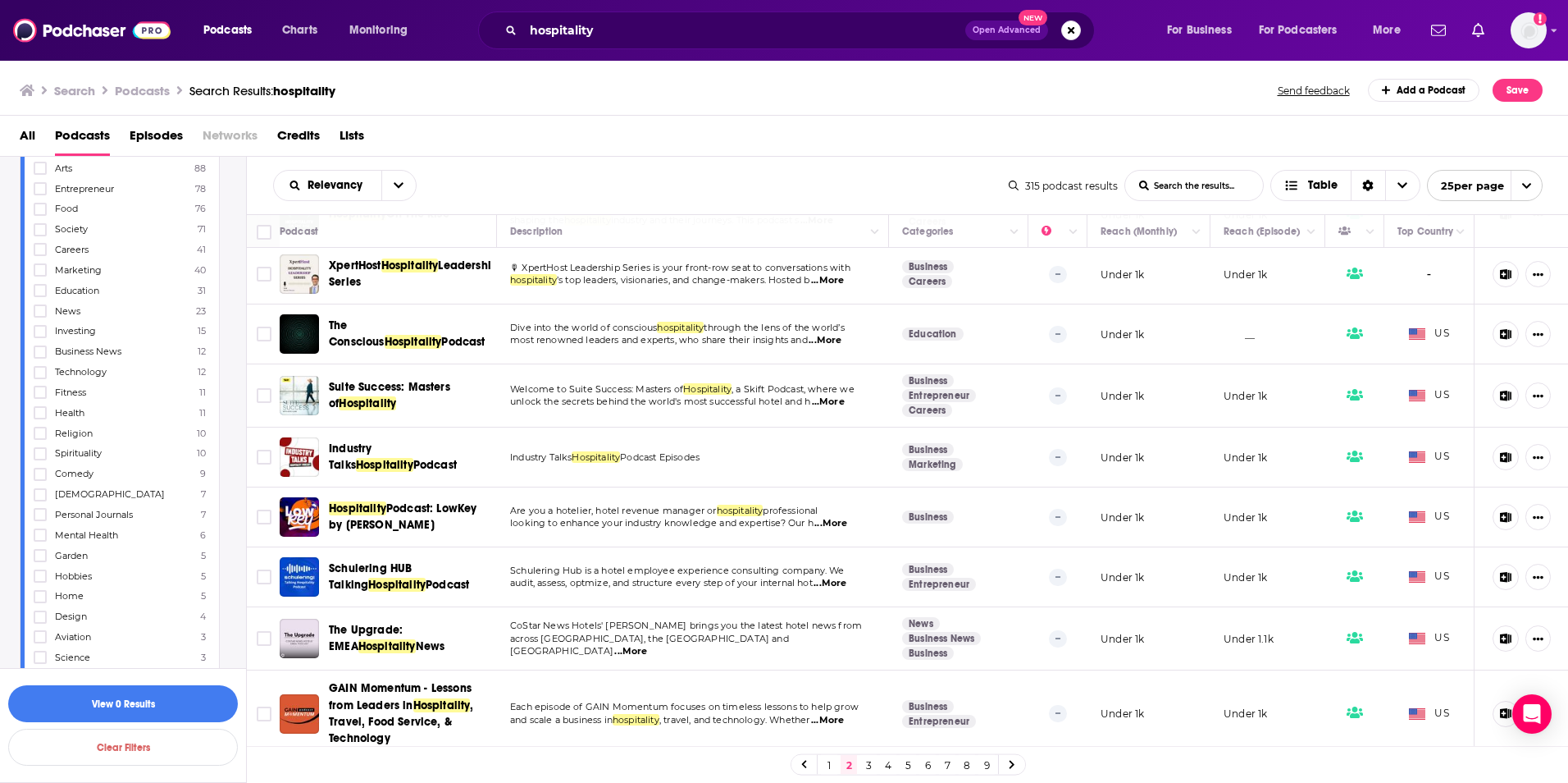
click at [867, 764] on link "3" at bounding box center [869, 765] width 16 height 20
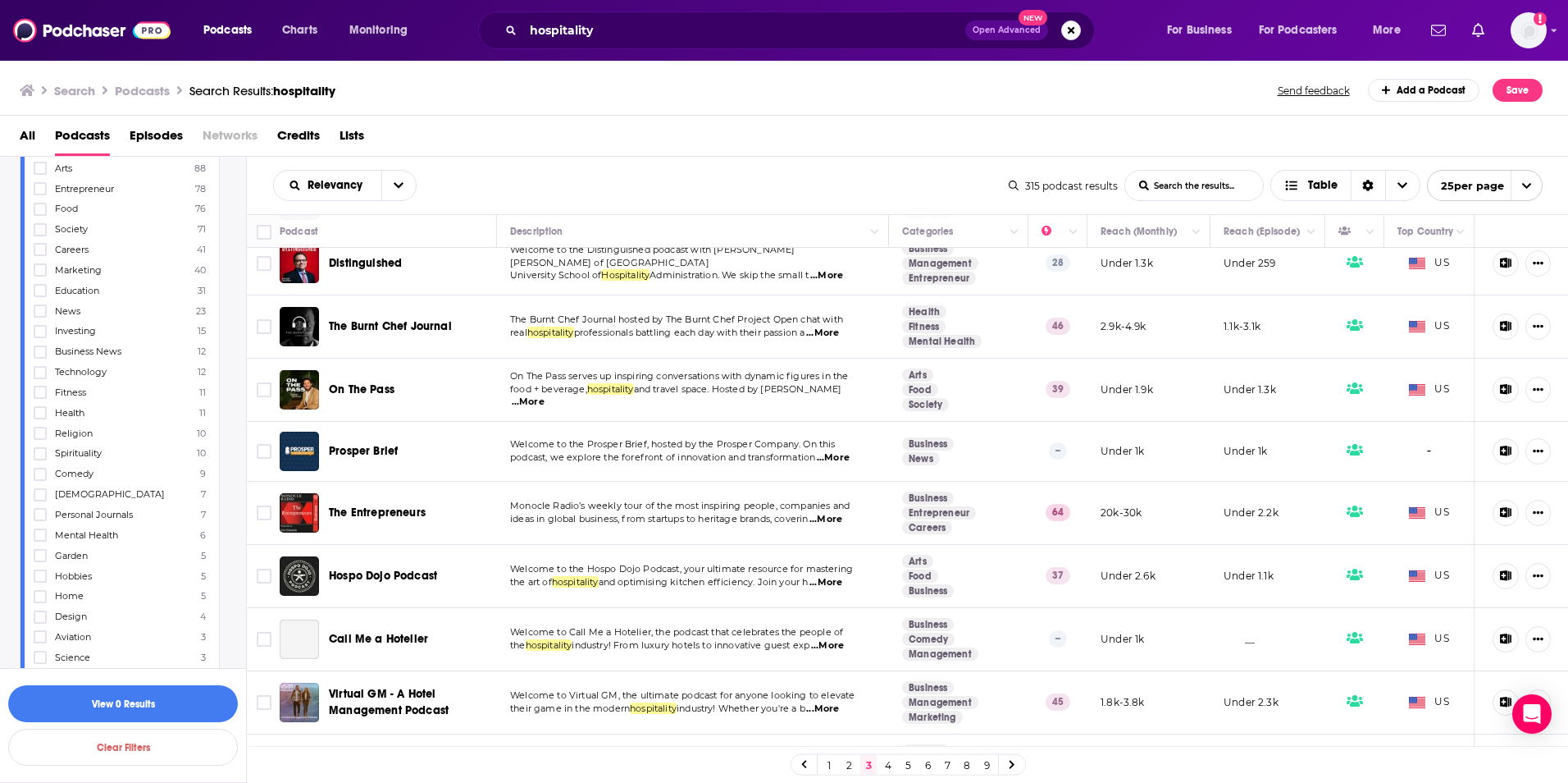
scroll to position [903, 0]
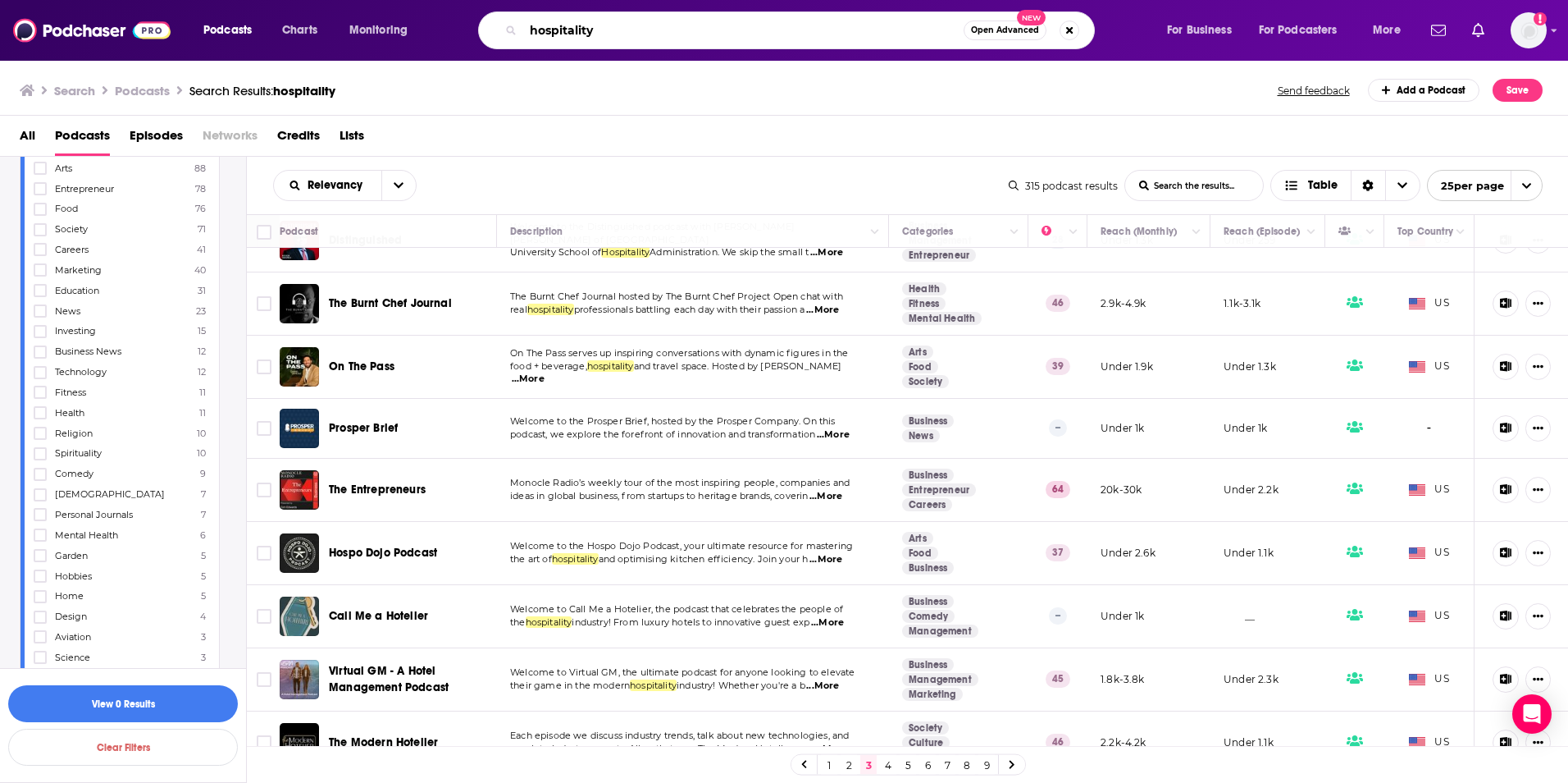
click at [568, 40] on input "hospitality" at bounding box center [743, 30] width 441 height 27
click at [566, 44] on div "hospitality Open Advanced New" at bounding box center [786, 30] width 617 height 38
click at [551, 31] on input "hospitality" at bounding box center [743, 30] width 441 height 27
click at [552, 31] on input "hospitality" at bounding box center [743, 30] width 441 height 27
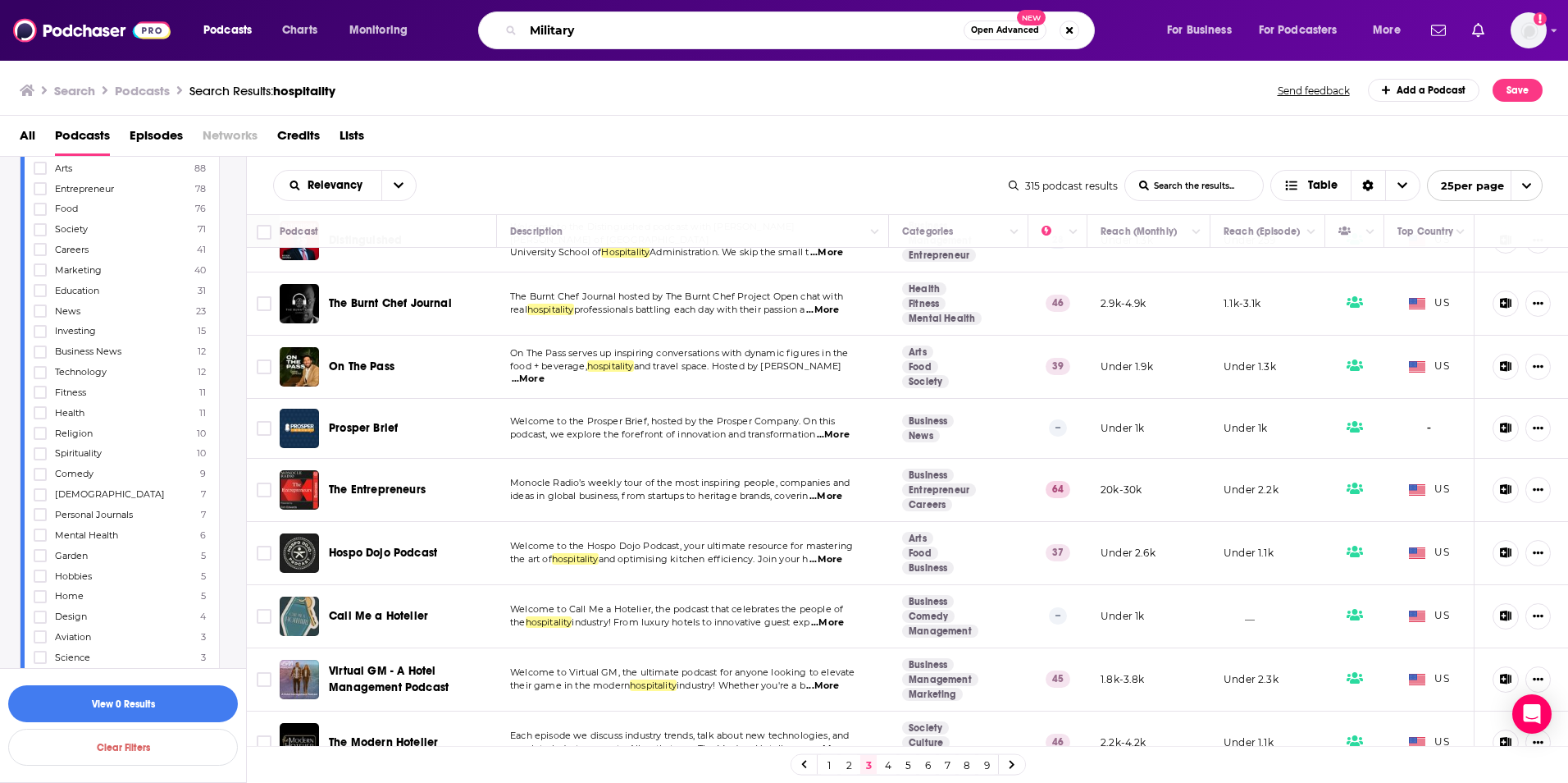
type input "Military"
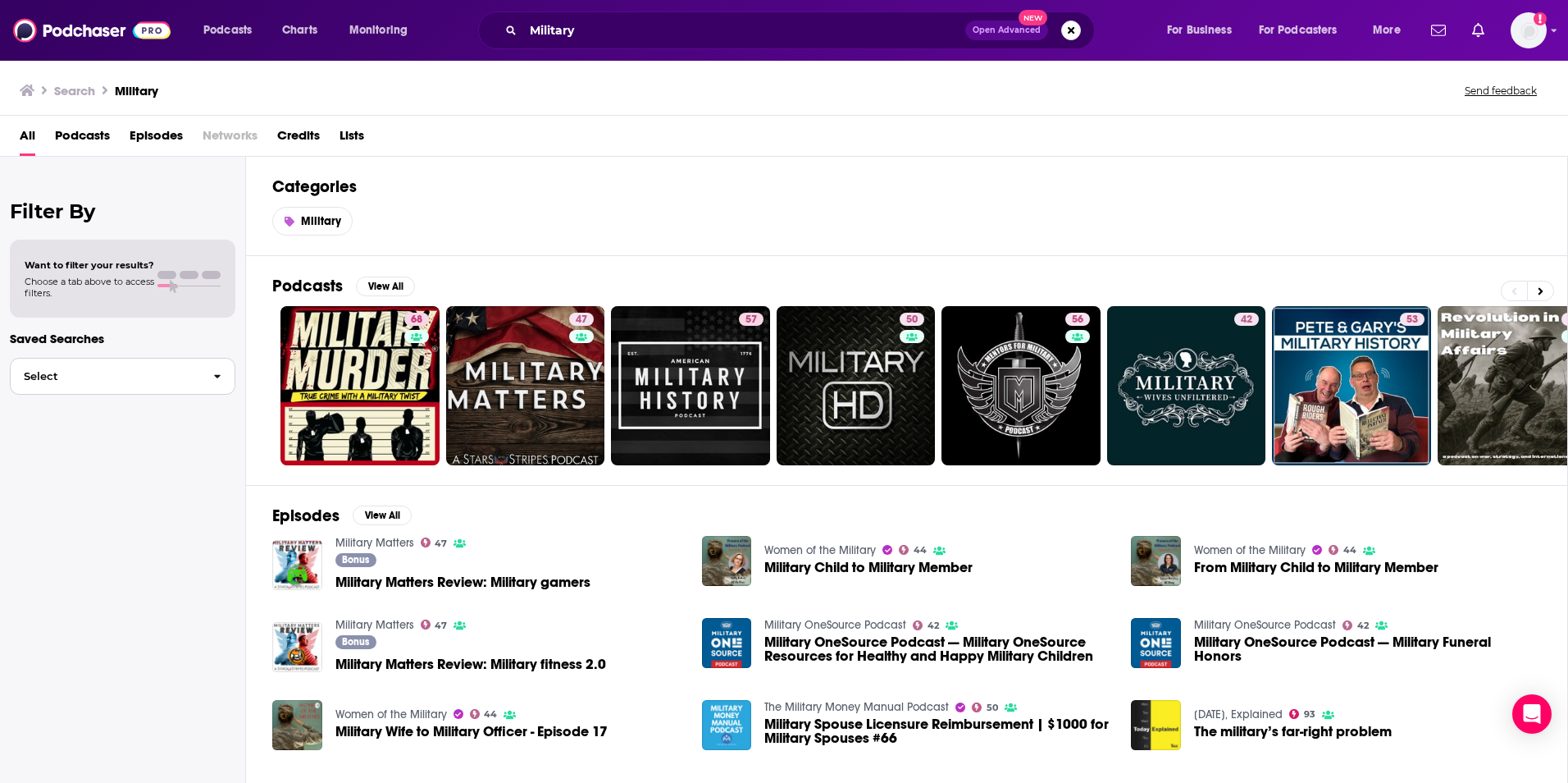
click at [91, 369] on button "Select" at bounding box center [123, 376] width 226 height 37
click at [107, 341] on p "Saved Searches" at bounding box center [123, 338] width 226 height 16
click at [387, 290] on button "View All" at bounding box center [385, 286] width 59 height 20
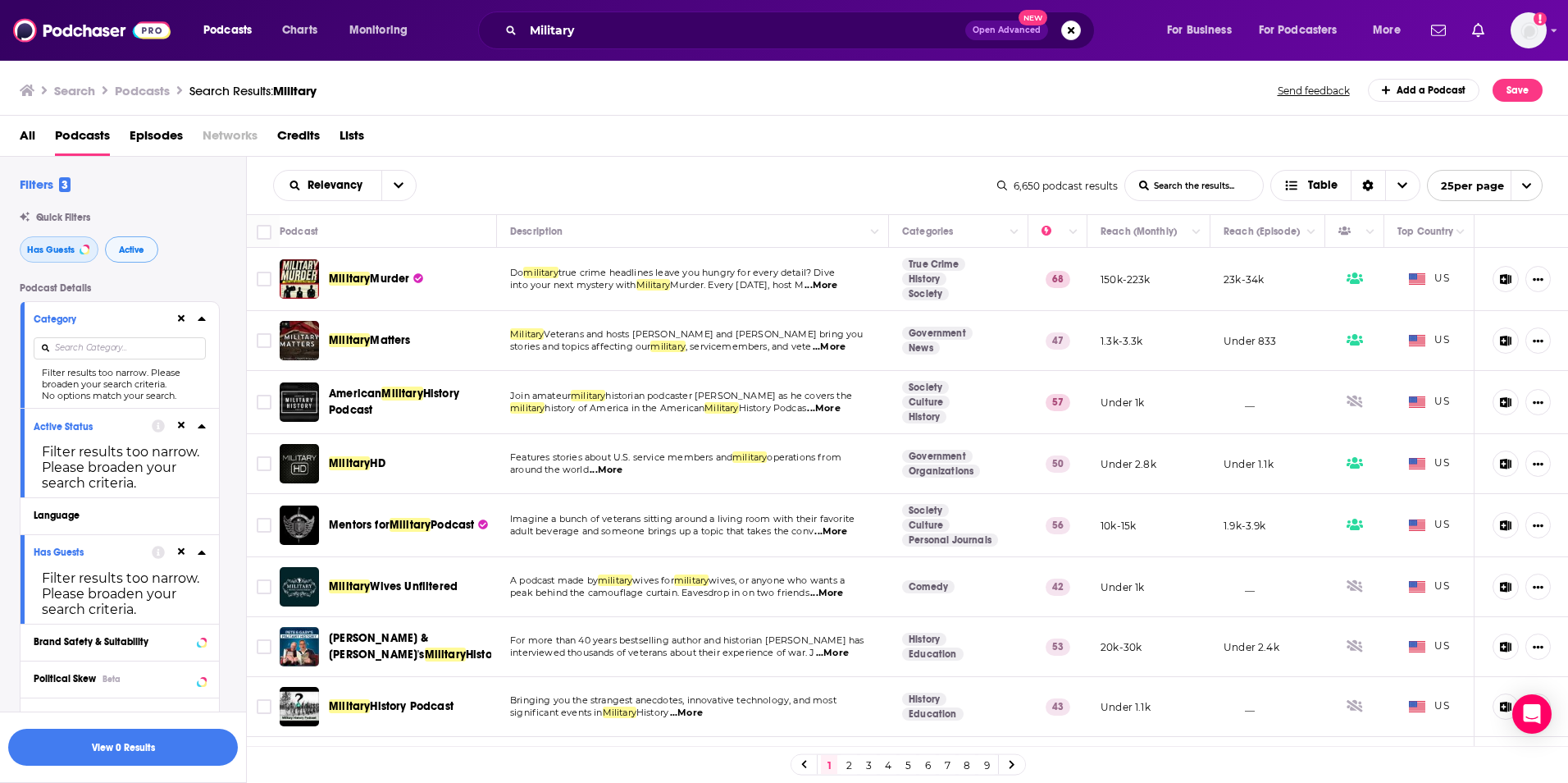
drag, startPoint x: 53, startPoint y: 246, endPoint x: 123, endPoint y: 248, distance: 70.0
click at [53, 247] on span "Has Guests" at bounding box center [51, 250] width 48 height 9
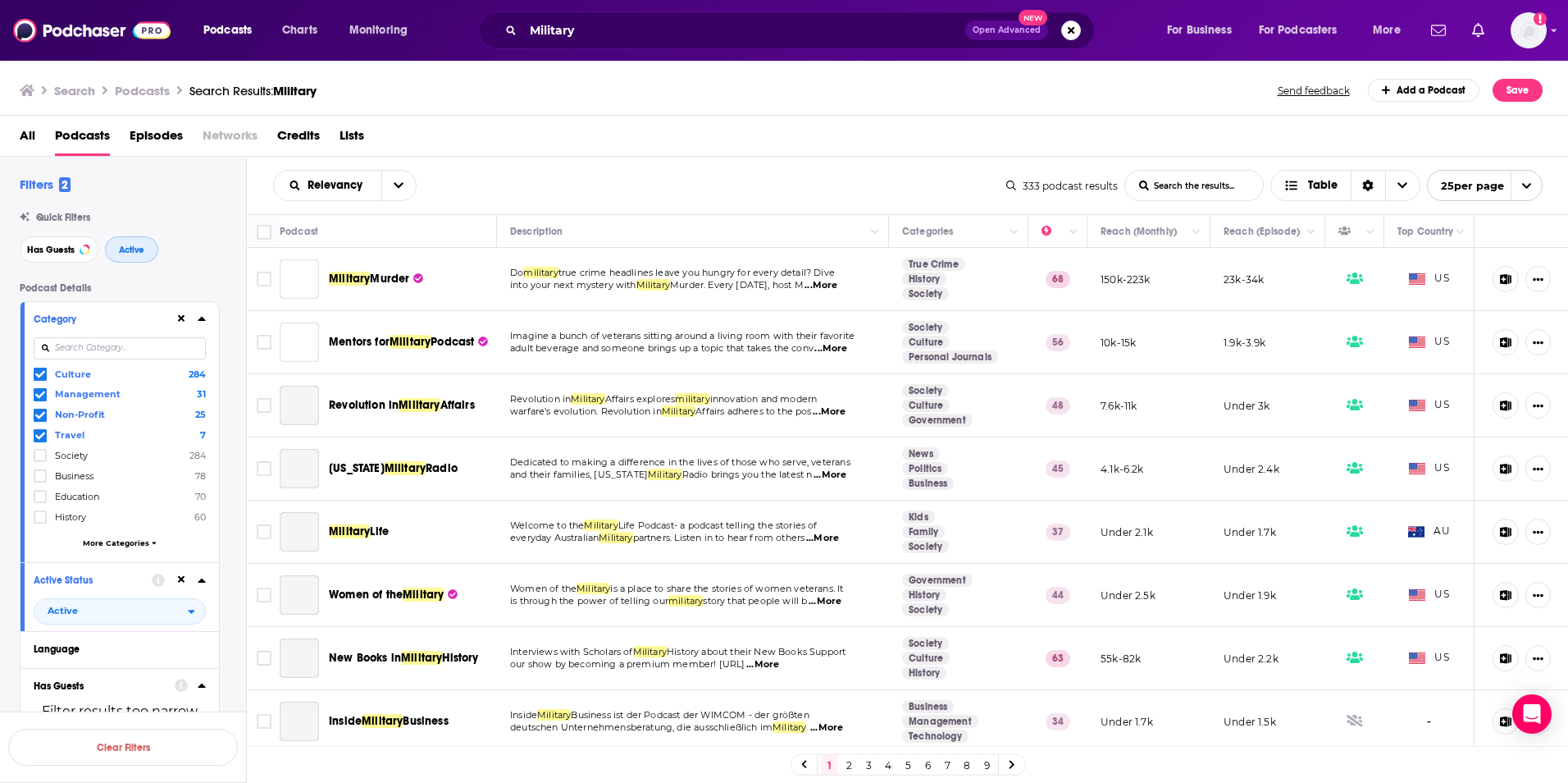
click at [140, 250] on span "Active" at bounding box center [132, 250] width 26 height 9
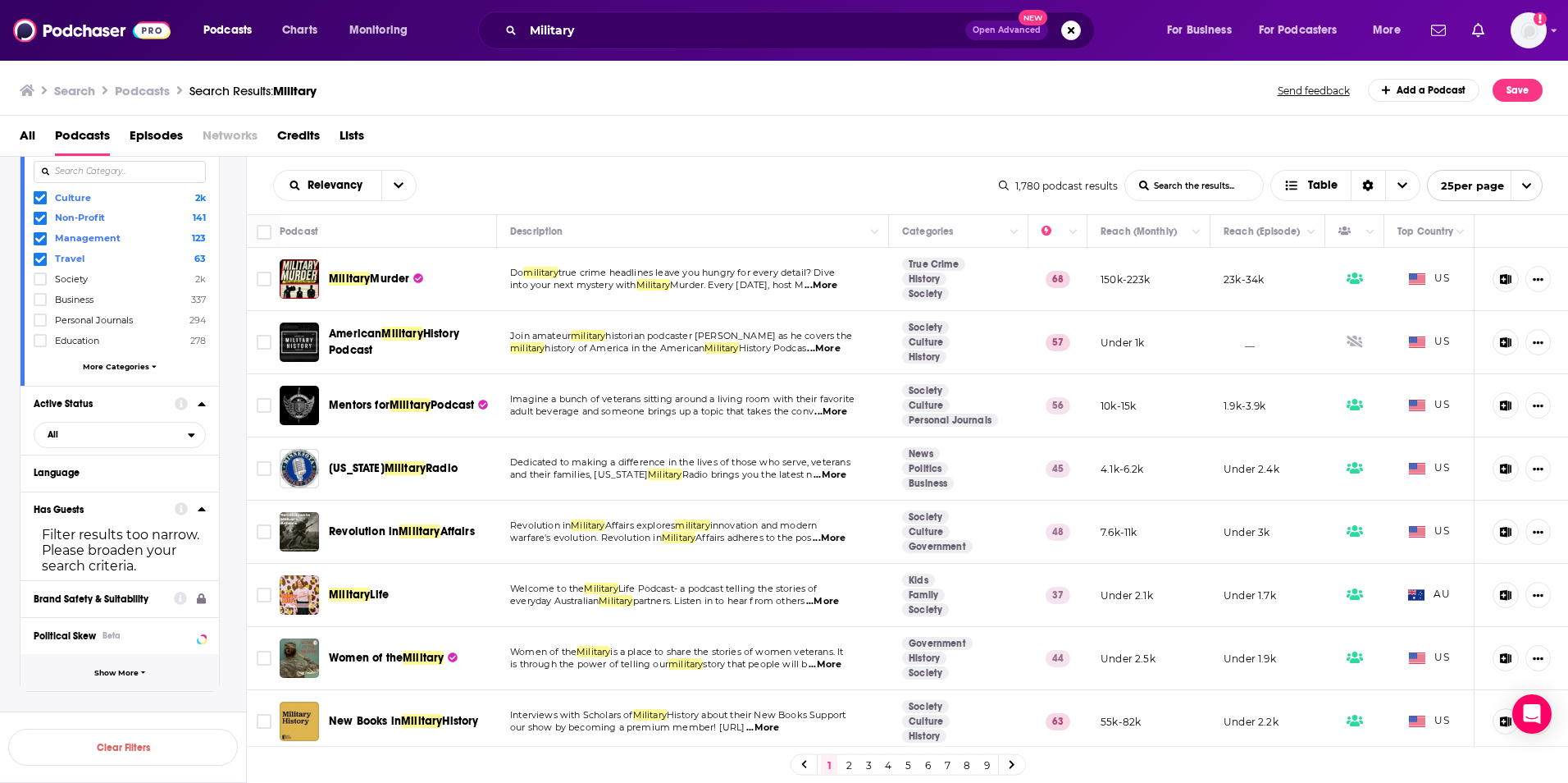
scroll to position [82, 0]
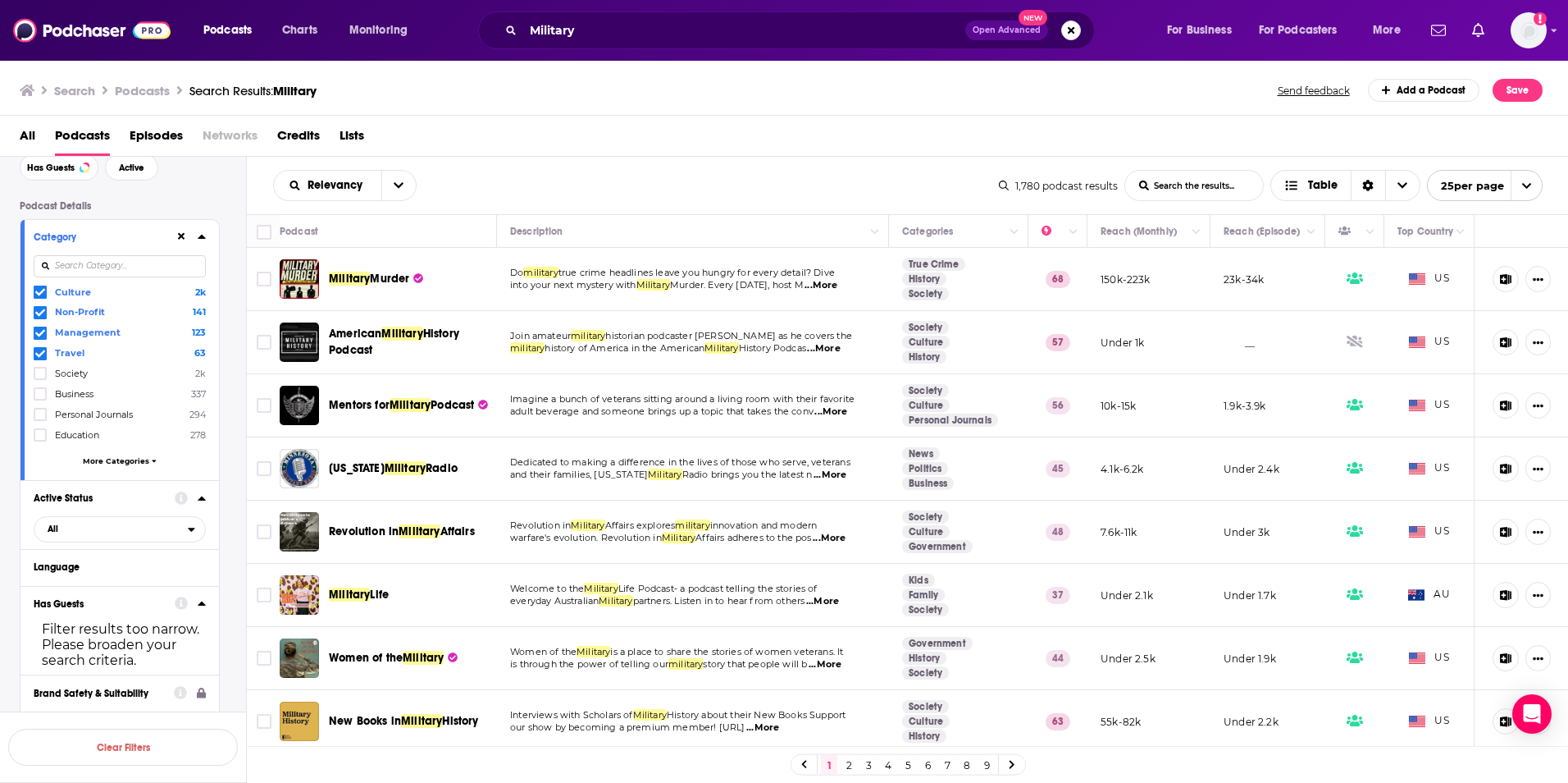
click at [107, 462] on span "More Categories" at bounding box center [116, 461] width 67 height 9
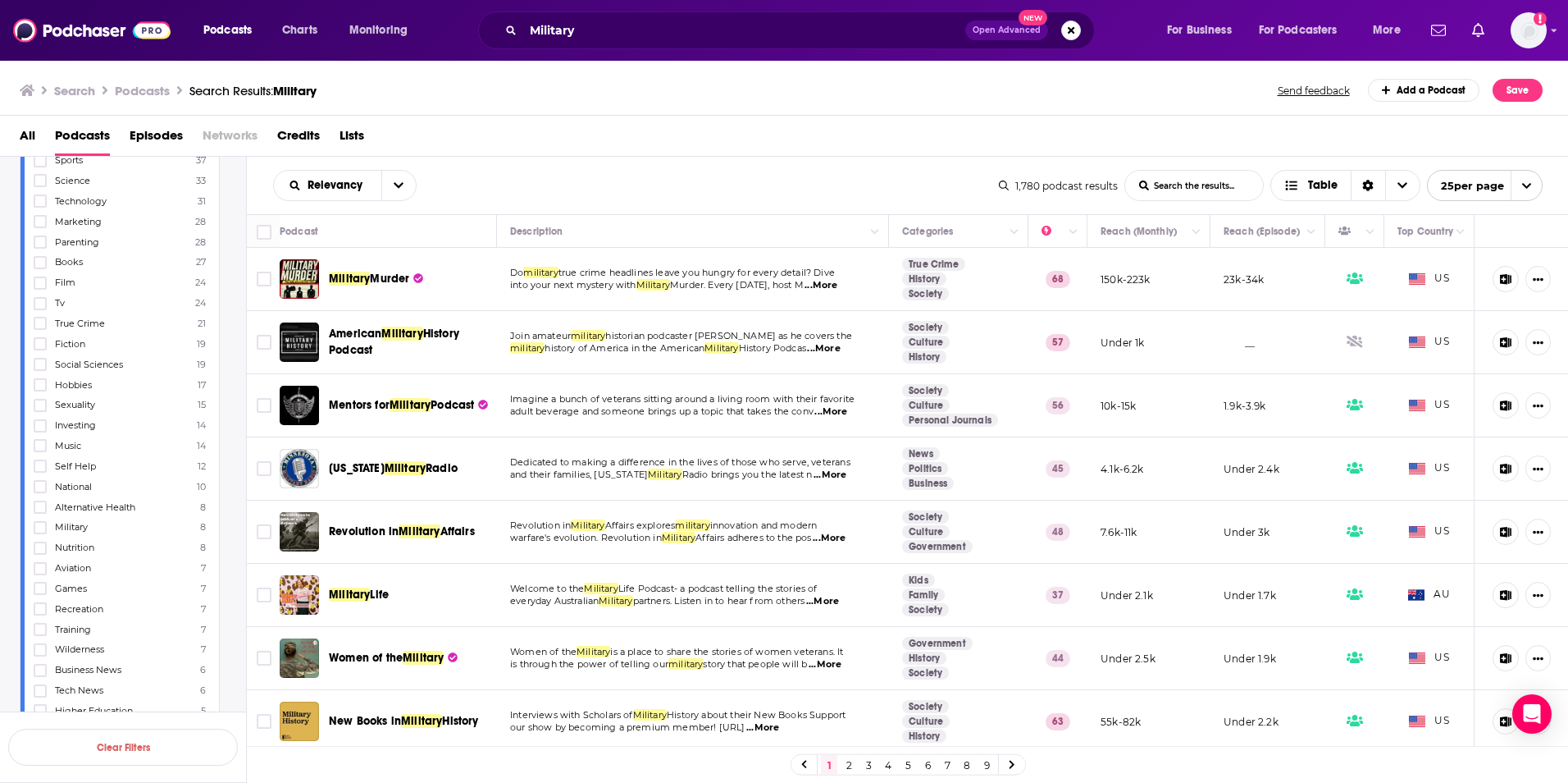
scroll to position [821, 0]
click at [65, 491] on span "Military" at bounding box center [71, 490] width 33 height 12
click at [40, 493] on span at bounding box center [40, 491] width 10 height 10
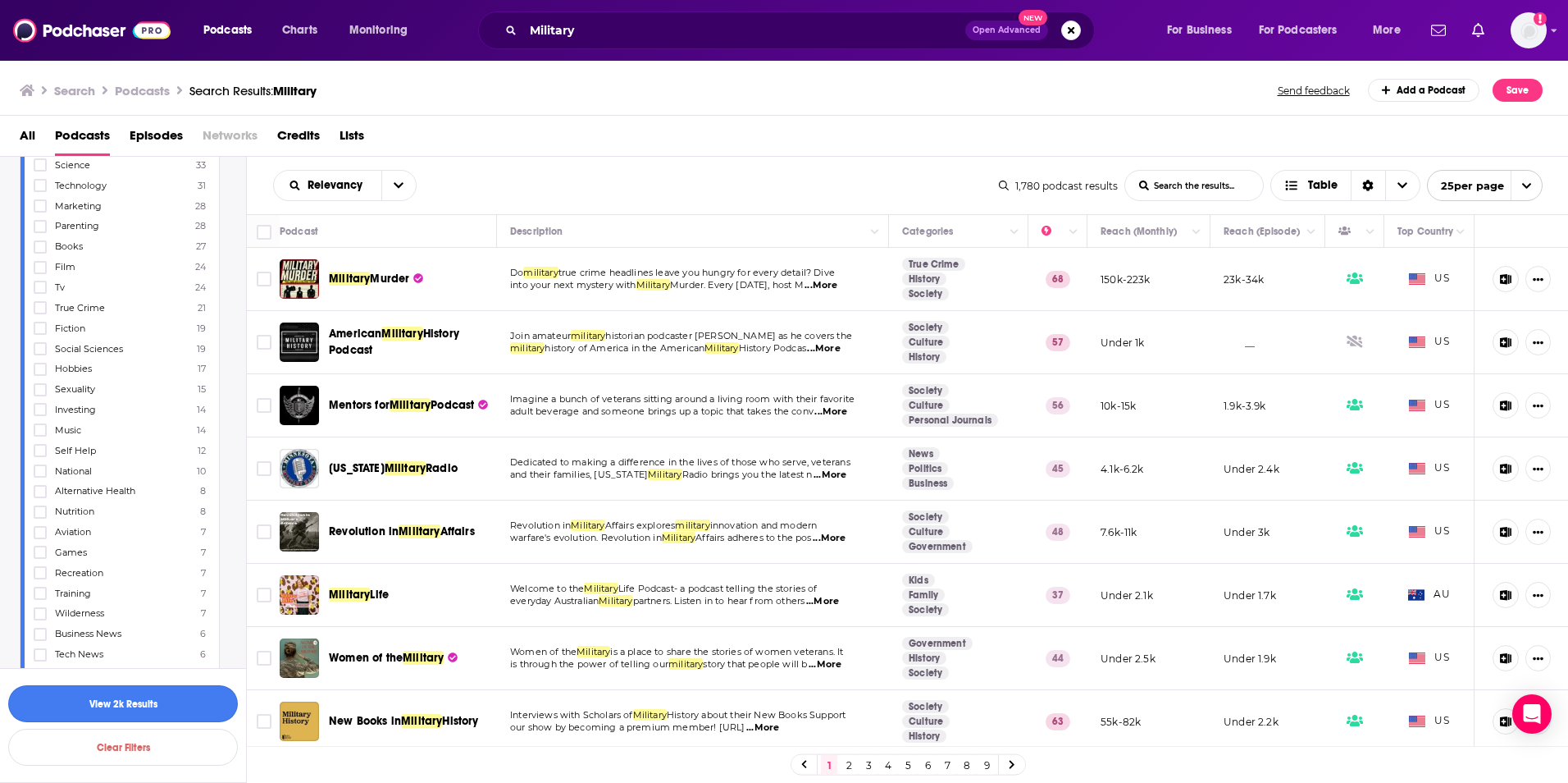
click at [189, 713] on button "View 2k Results" at bounding box center [123, 703] width 229 height 37
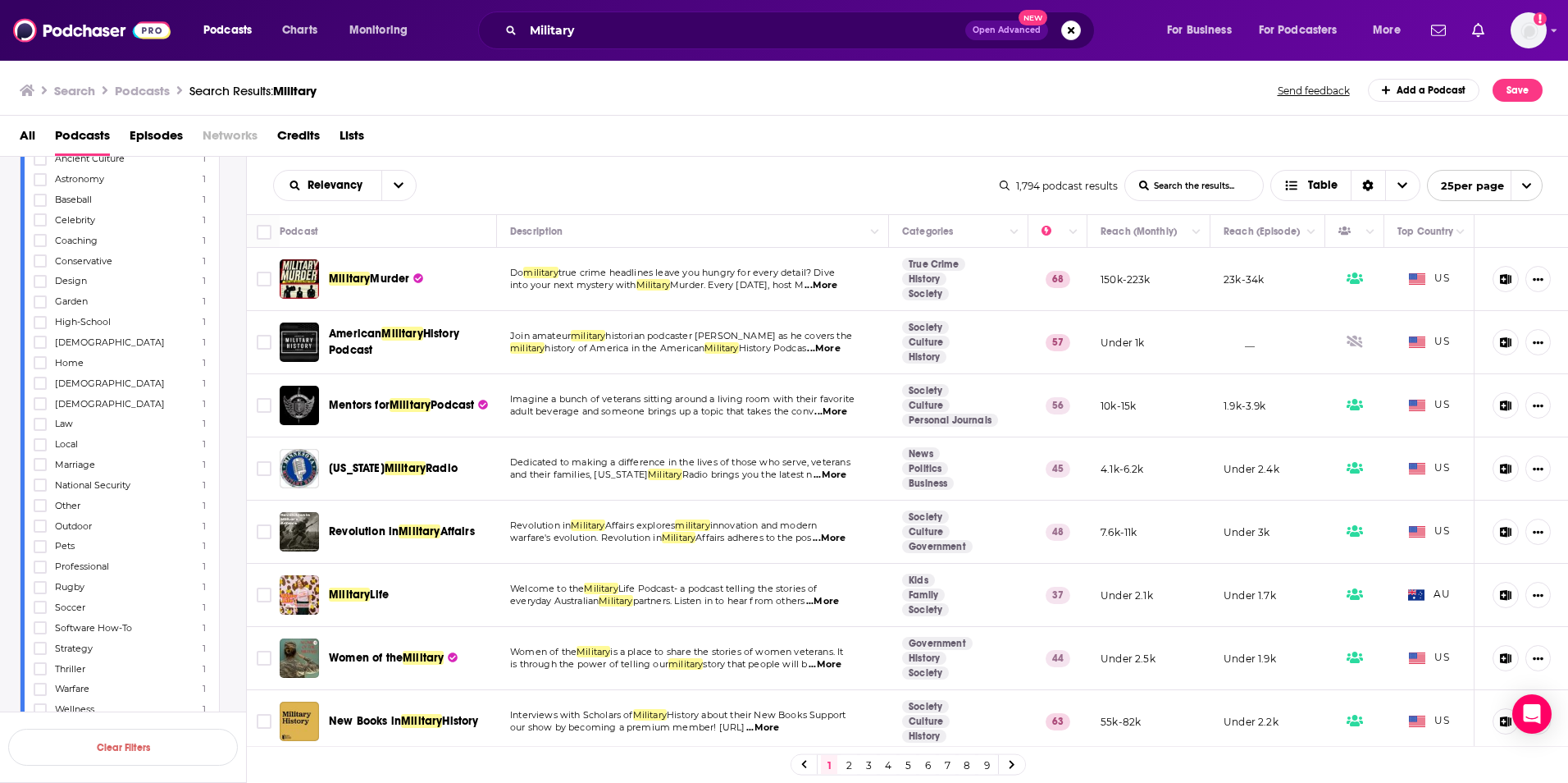
scroll to position [1887, 0]
click at [127, 671] on span "Show Less" at bounding box center [116, 673] width 41 height 9
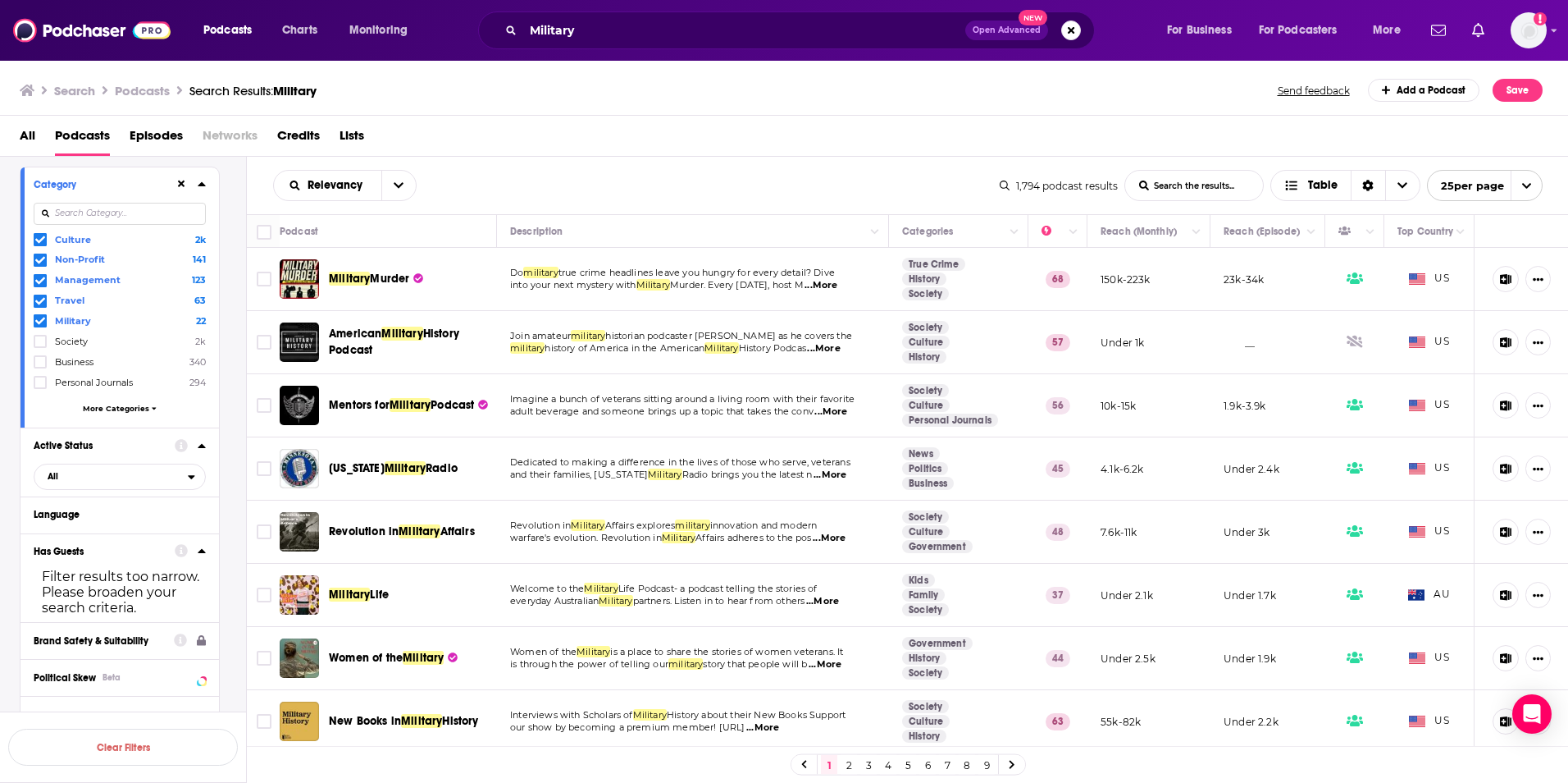
scroll to position [164, 0]
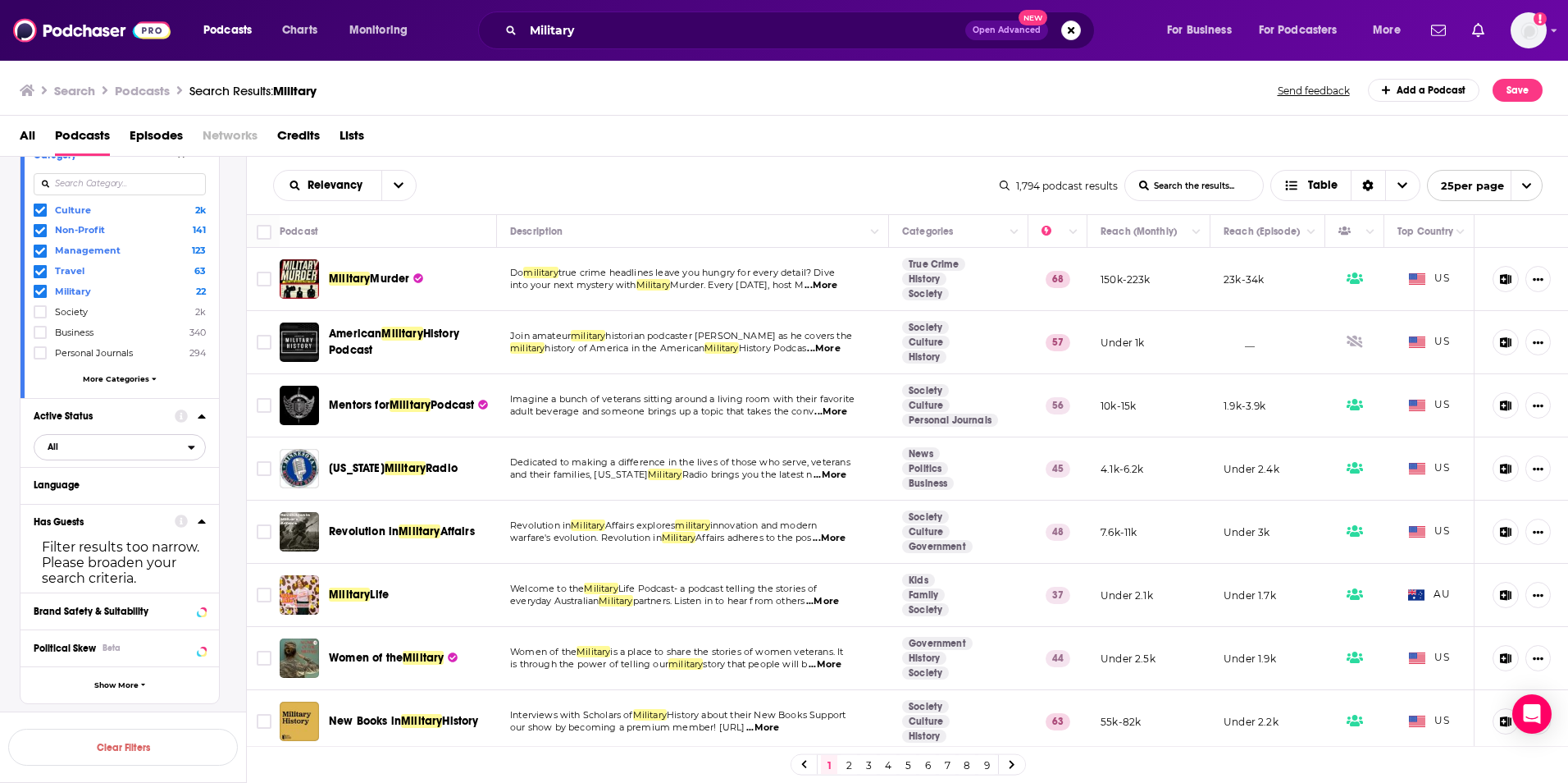
click at [80, 447] on span "All" at bounding box center [112, 445] width 154 height 21
click at [77, 501] on span "Active" at bounding box center [85, 501] width 86 height 9
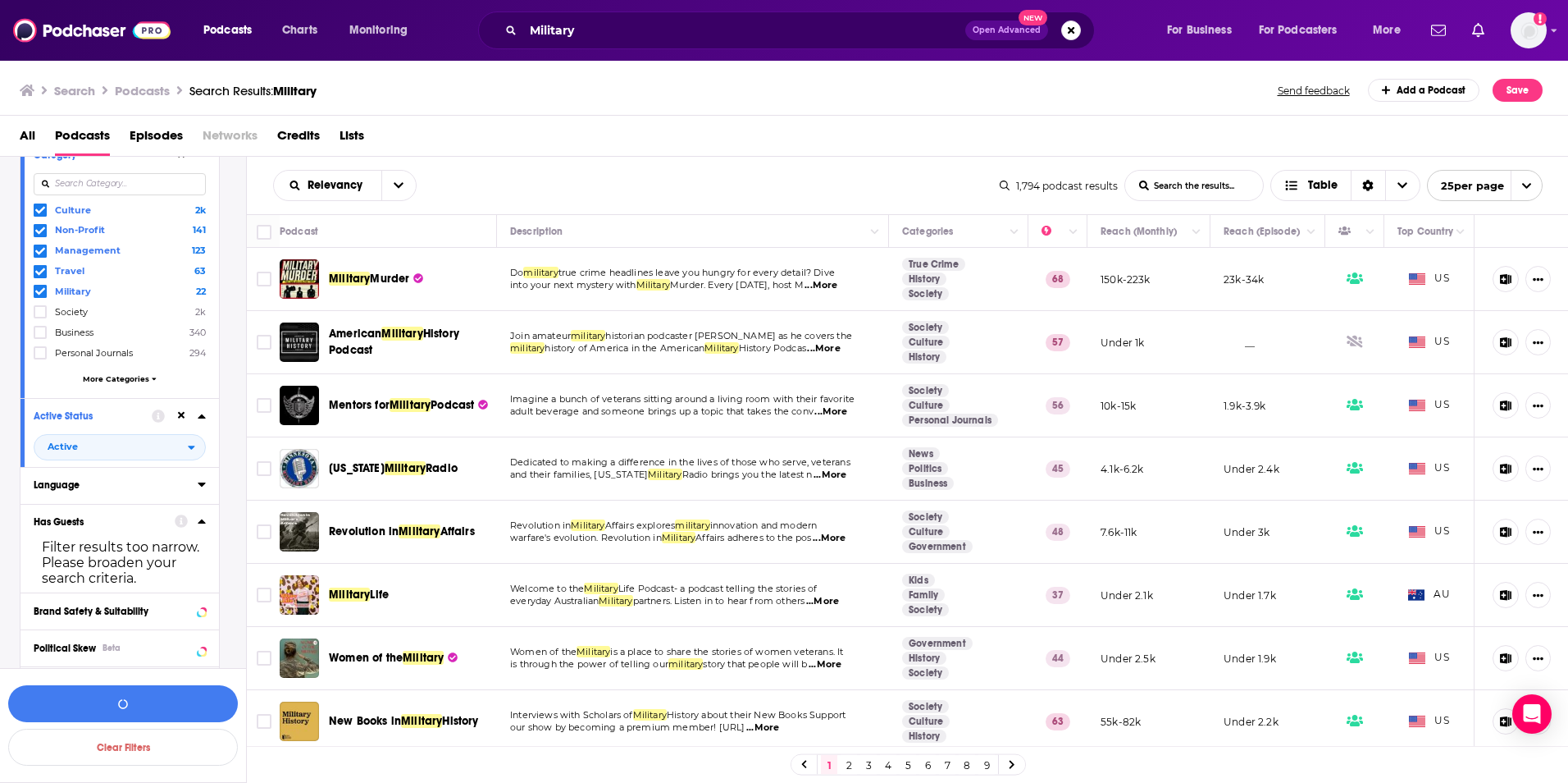
click at [89, 490] on div "Language" at bounding box center [111, 485] width 154 height 12
click at [64, 542] on span "English" at bounding box center [71, 540] width 33 height 12
click at [40, 545] on input "multiSelectOption-en-0" at bounding box center [40, 545] width 0 height 0
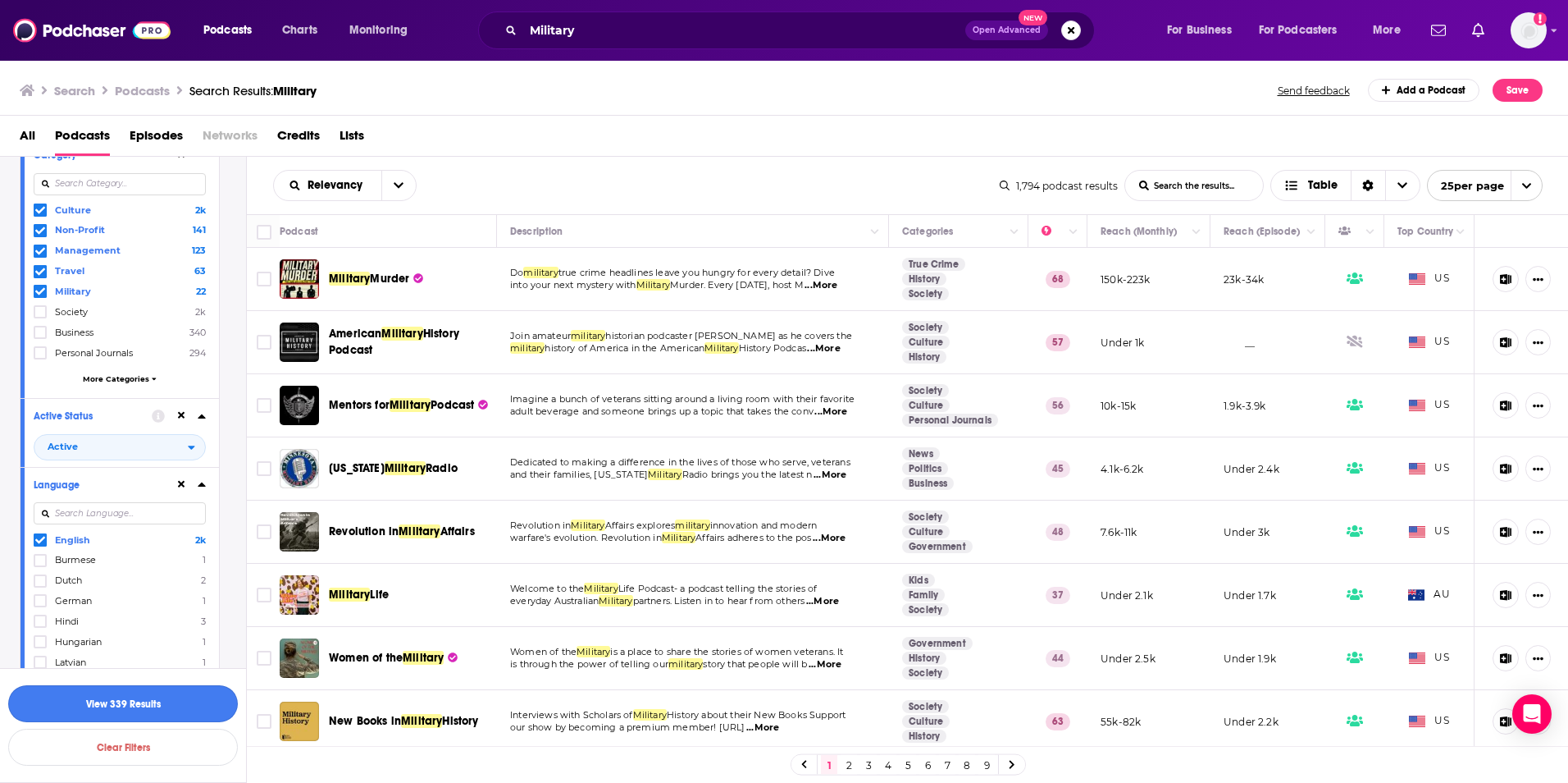
click at [149, 700] on button "View 339 Results" at bounding box center [123, 703] width 229 height 37
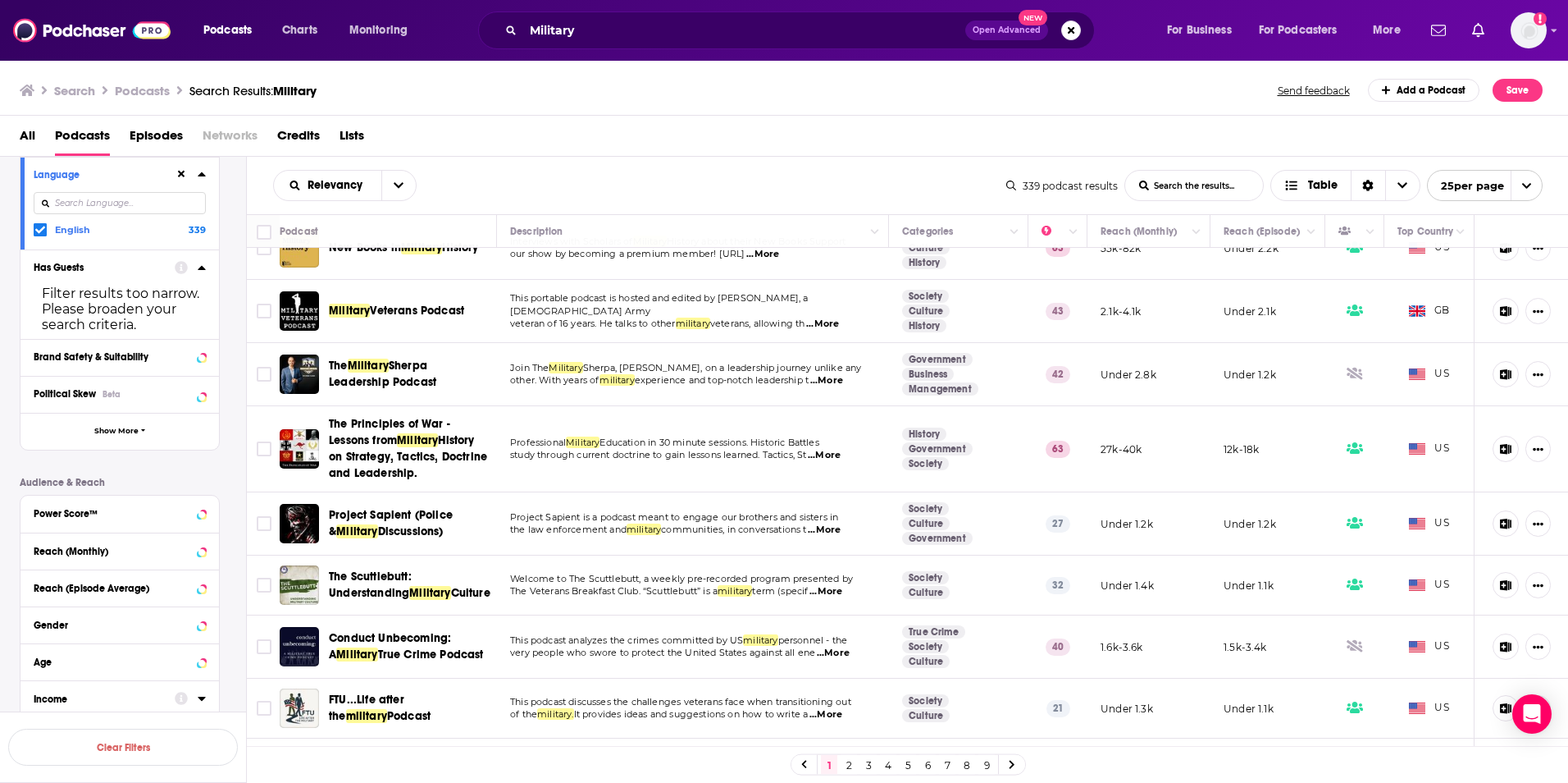
scroll to position [574, 0]
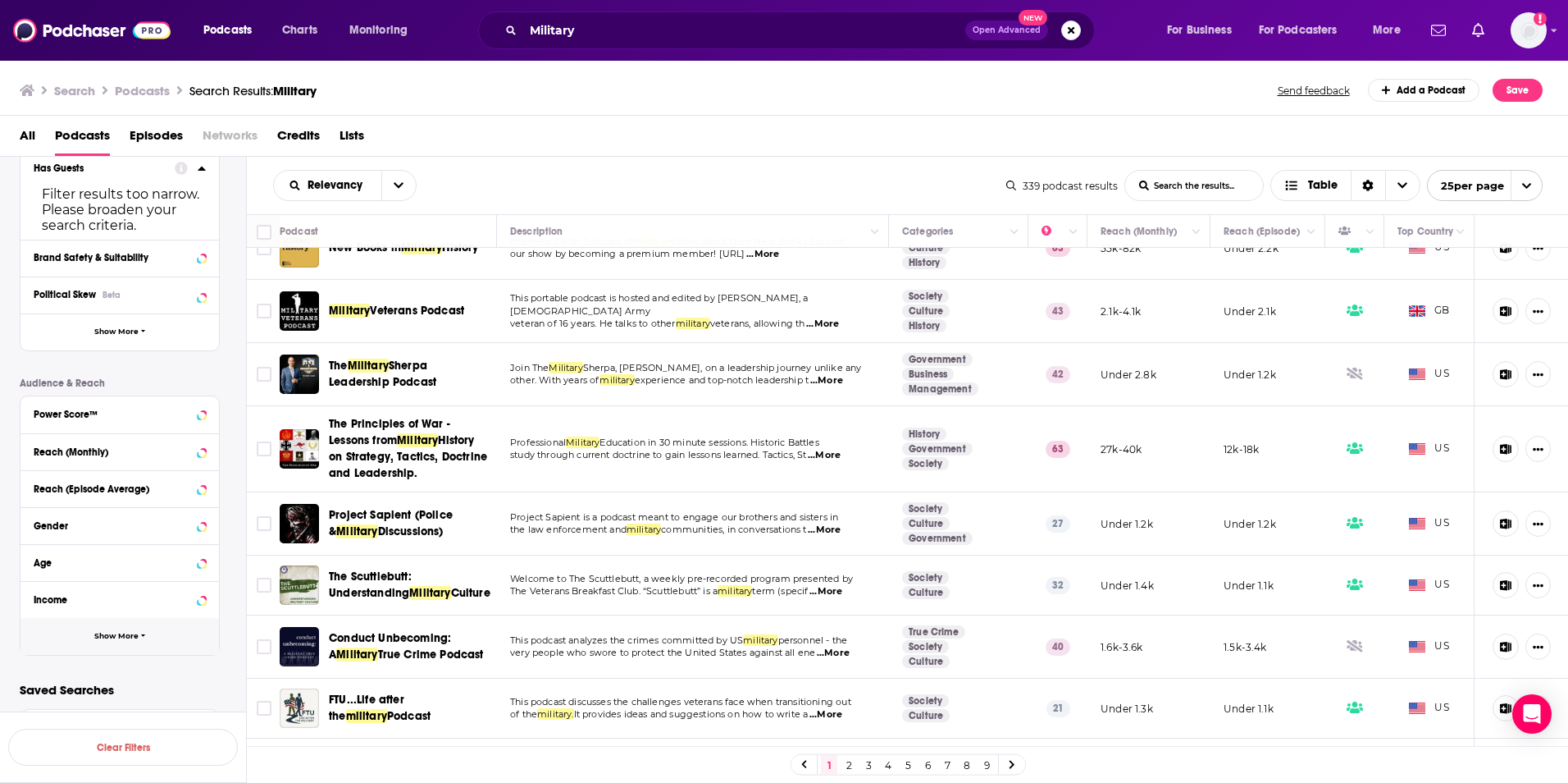
click at [142, 635] on icon "button" at bounding box center [143, 636] width 4 height 3
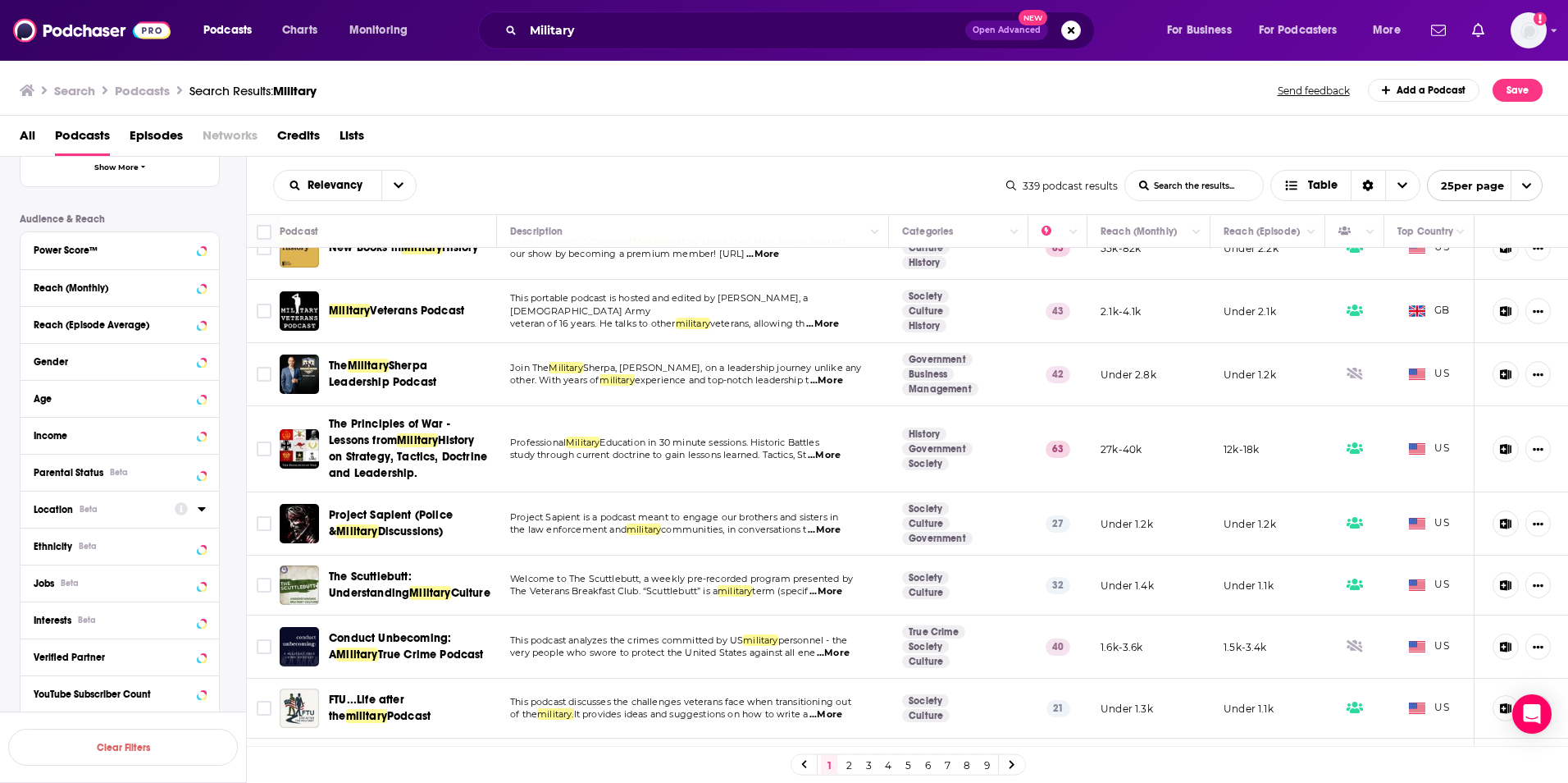
click at [105, 513] on div "Location Beta" at bounding box center [99, 509] width 131 height 12
click at [40, 582] on icon at bounding box center [40, 581] width 10 height 7
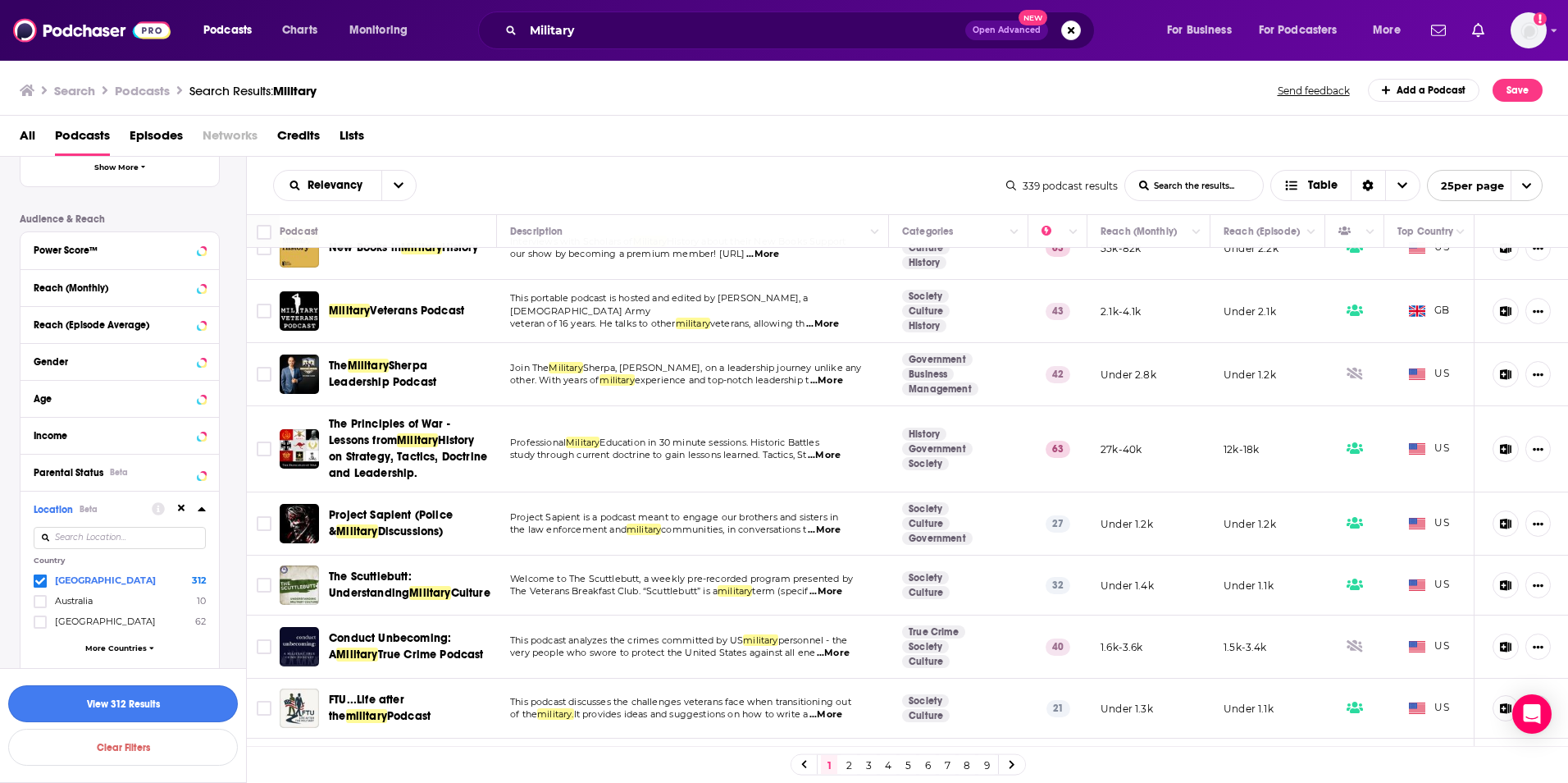
click at [145, 703] on button "View 312 Results" at bounding box center [123, 703] width 229 height 37
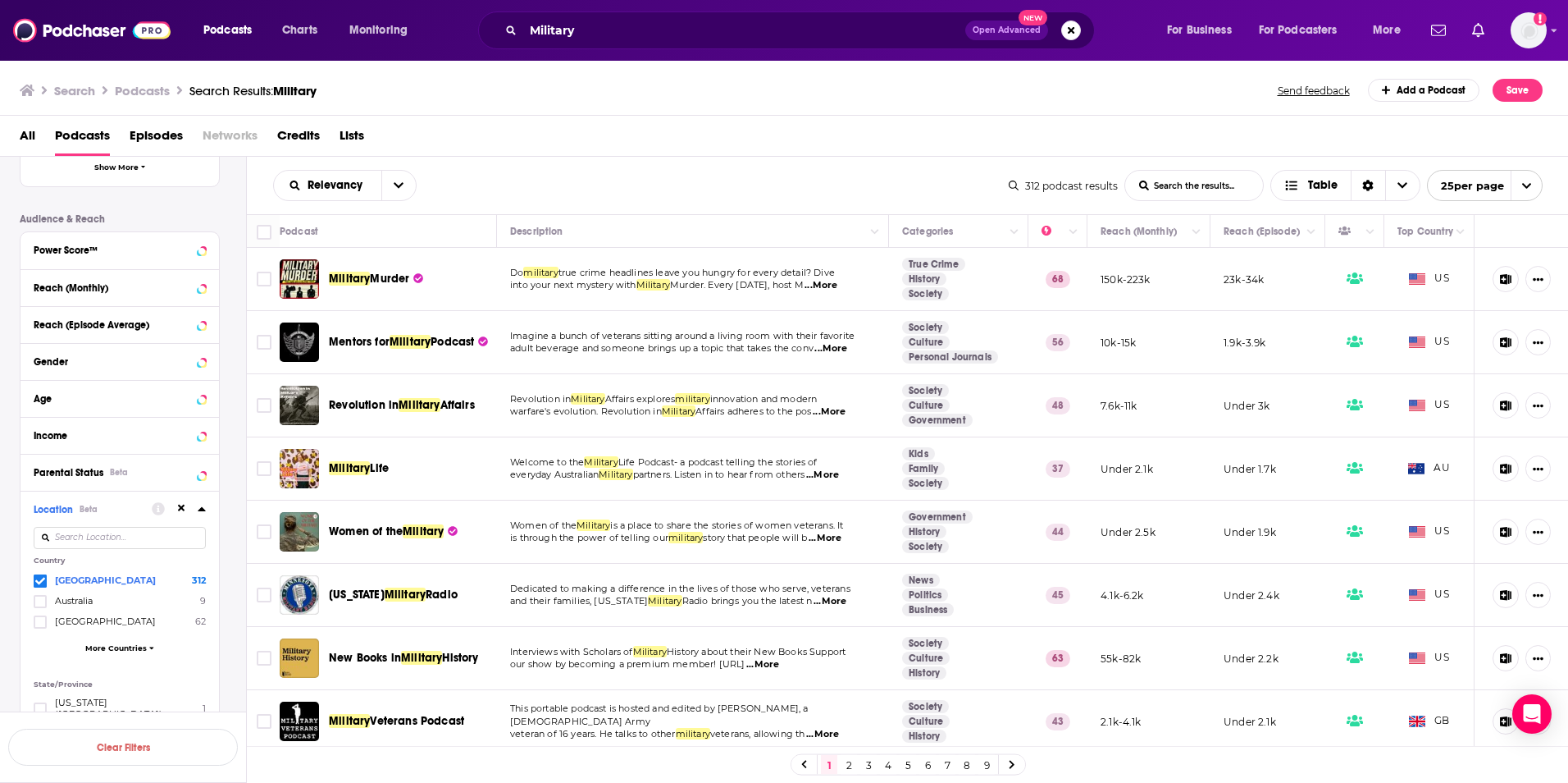
click at [833, 479] on span "...More" at bounding box center [823, 475] width 33 height 13
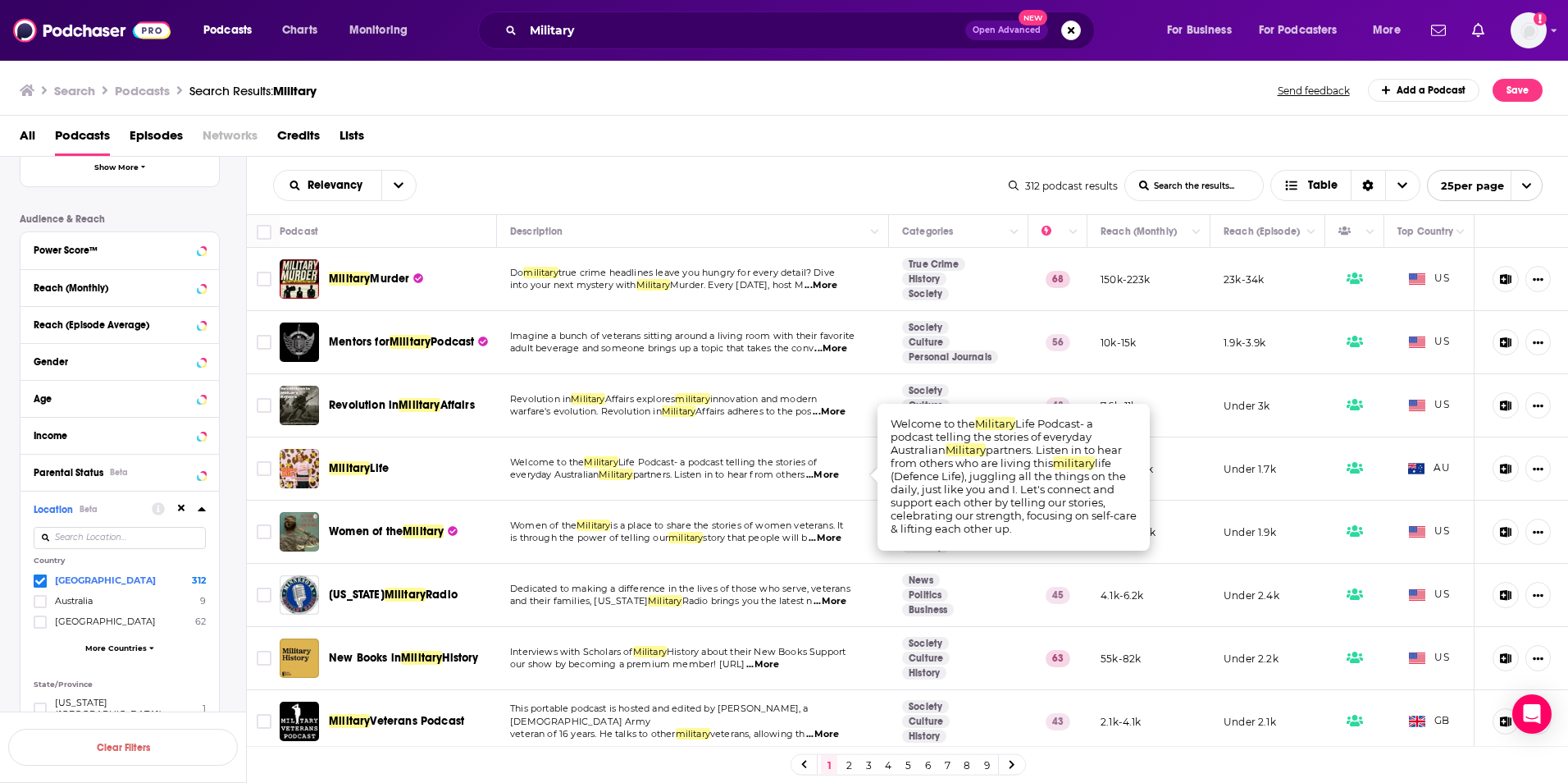
click at [833, 479] on span "...More" at bounding box center [823, 475] width 33 height 13
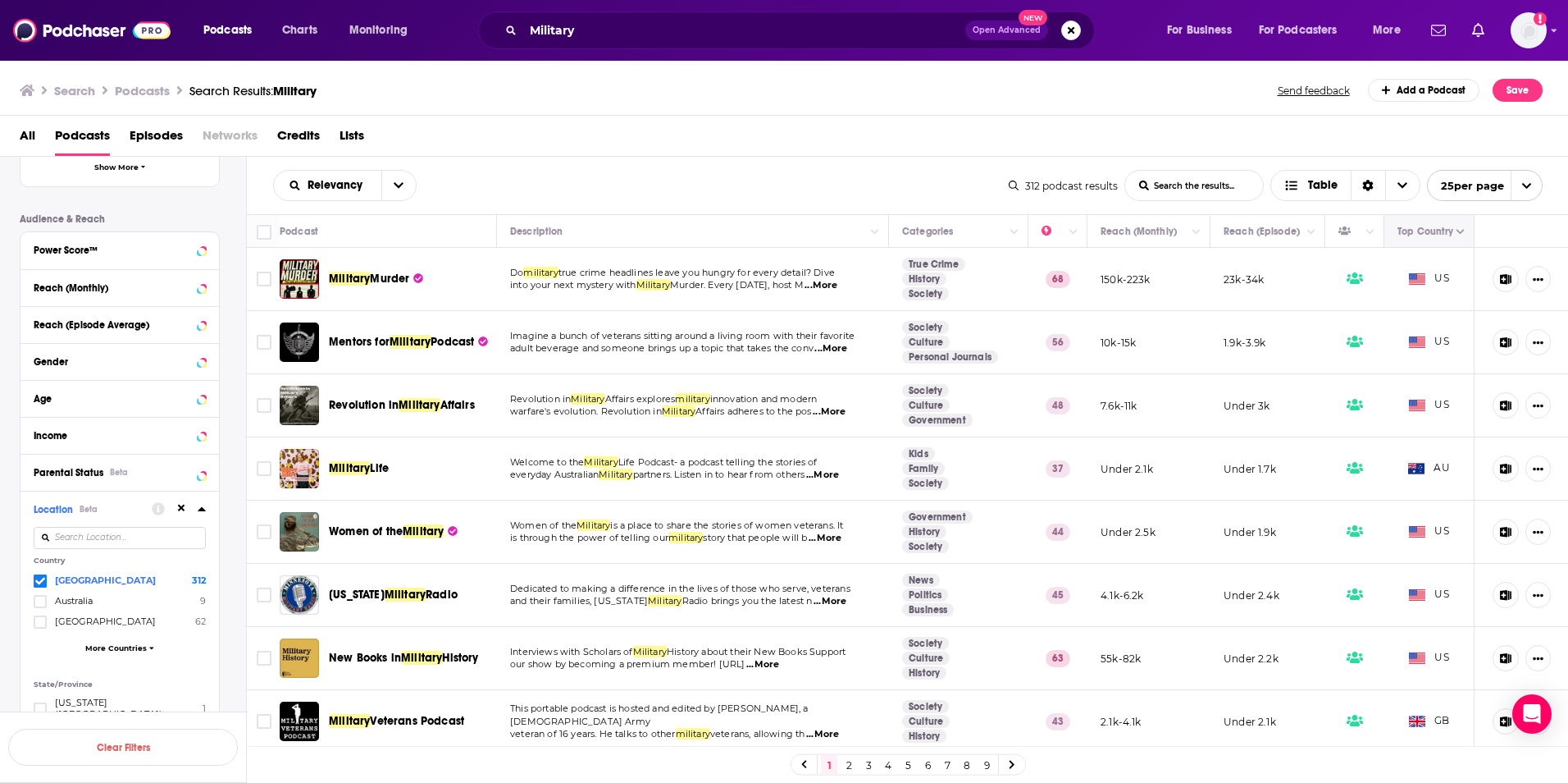
click at [1399, 235] on button "Move" at bounding box center [1427, 231] width 63 height 20
click at [1456, 234] on icon "Column Actions" at bounding box center [1460, 231] width 8 height 10
click at [1417, 227] on div at bounding box center [784, 392] width 1568 height 783
click at [1452, 236] on button "Column Actions" at bounding box center [1461, 232] width 20 height 20
click at [1492, 288] on div "Show all columns" at bounding box center [1450, 288] width 109 height 16
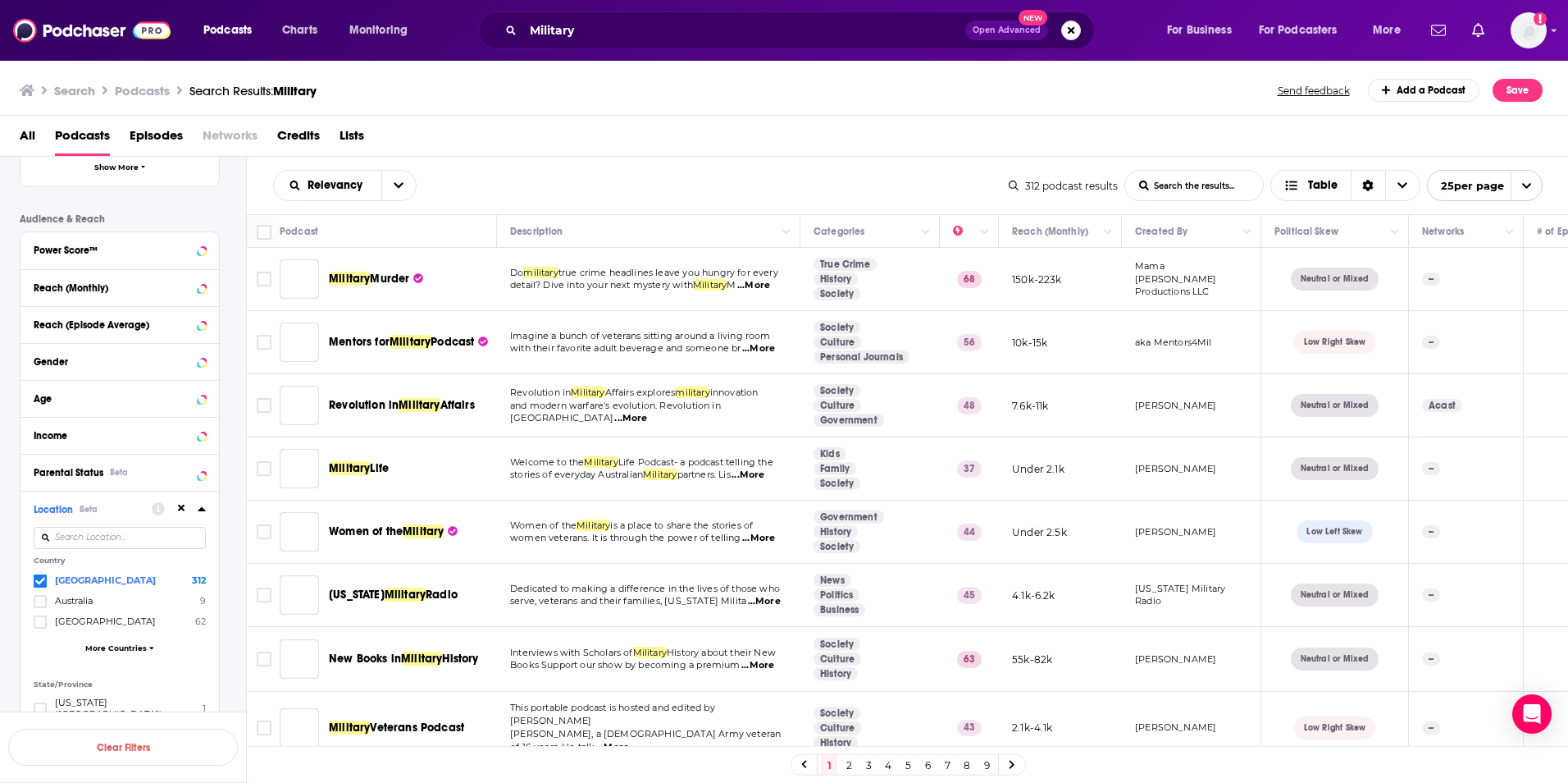
scroll to position [0, 1152]
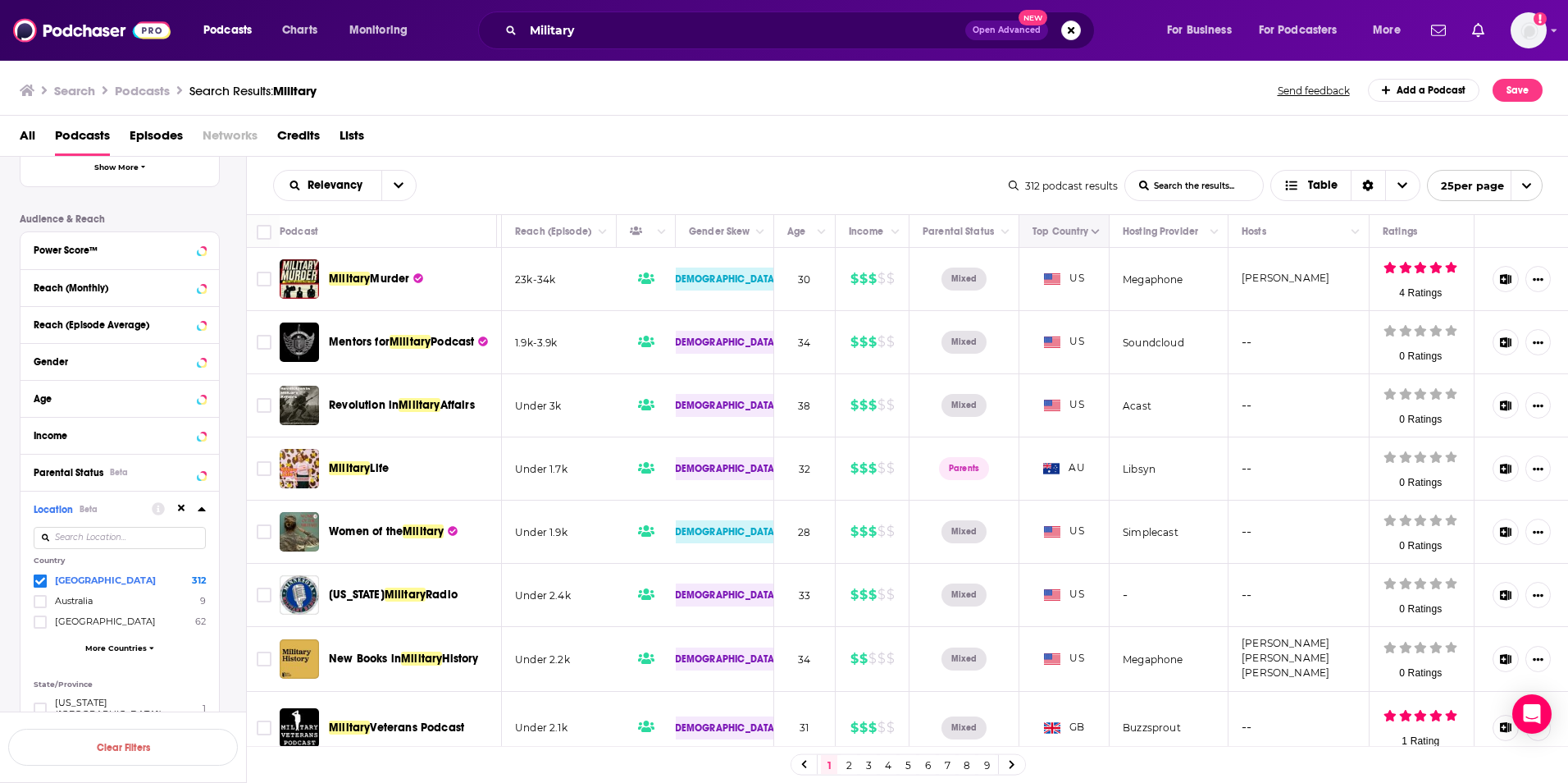
click at [1053, 231] on icon "Move" at bounding box center [1063, 231] width 20 height 20
click at [1092, 230] on icon "Column Actions" at bounding box center [1095, 231] width 8 height 5
click at [1133, 288] on div "Hide Top Country column Show all columns" at bounding box center [1159, 274] width 173 height 52
click at [1076, 231] on div at bounding box center [784, 392] width 1568 height 783
click at [1086, 231] on button "Column Actions" at bounding box center [1096, 232] width 20 height 20
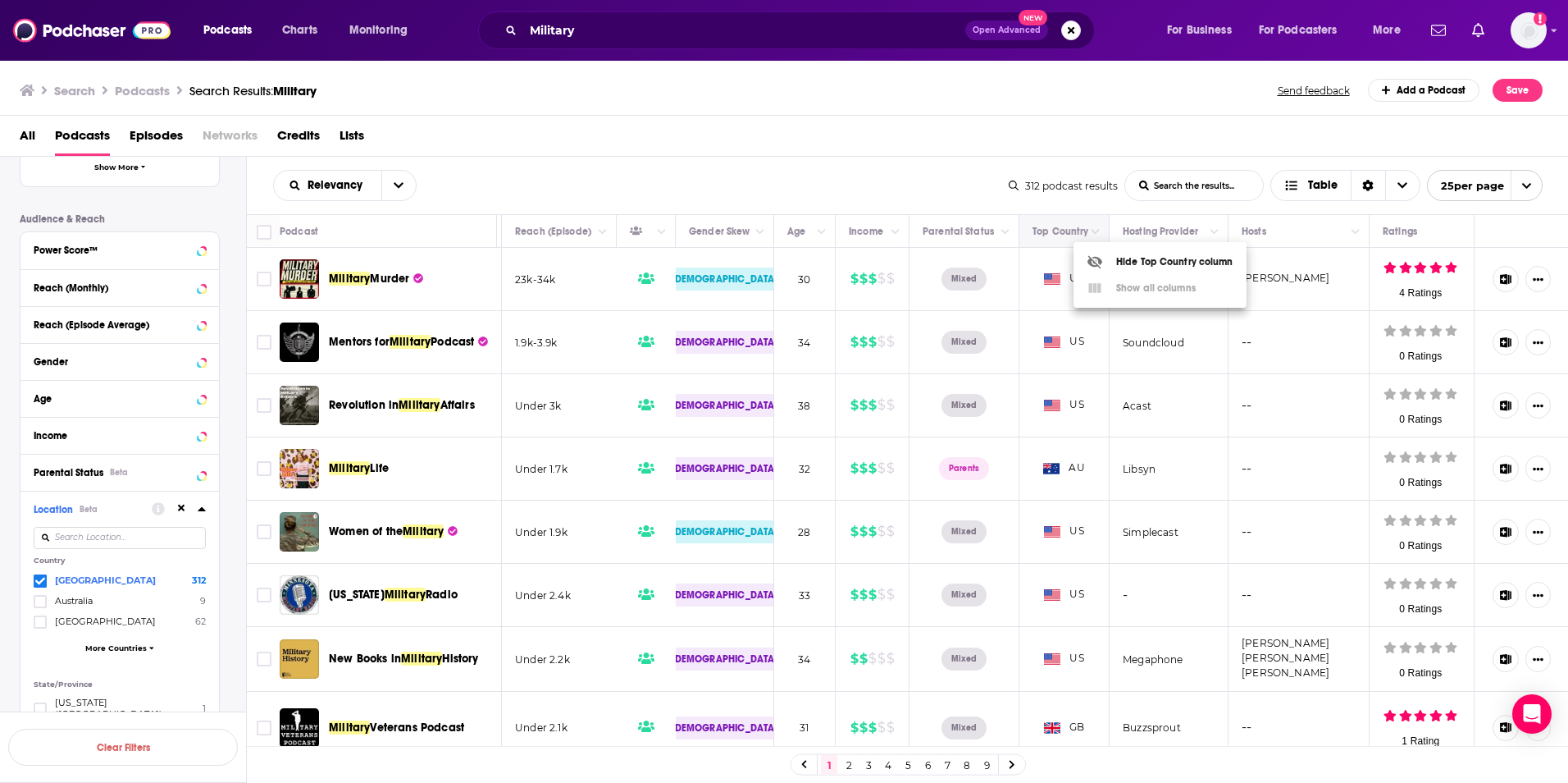
click at [1096, 226] on div at bounding box center [784, 392] width 1568 height 783
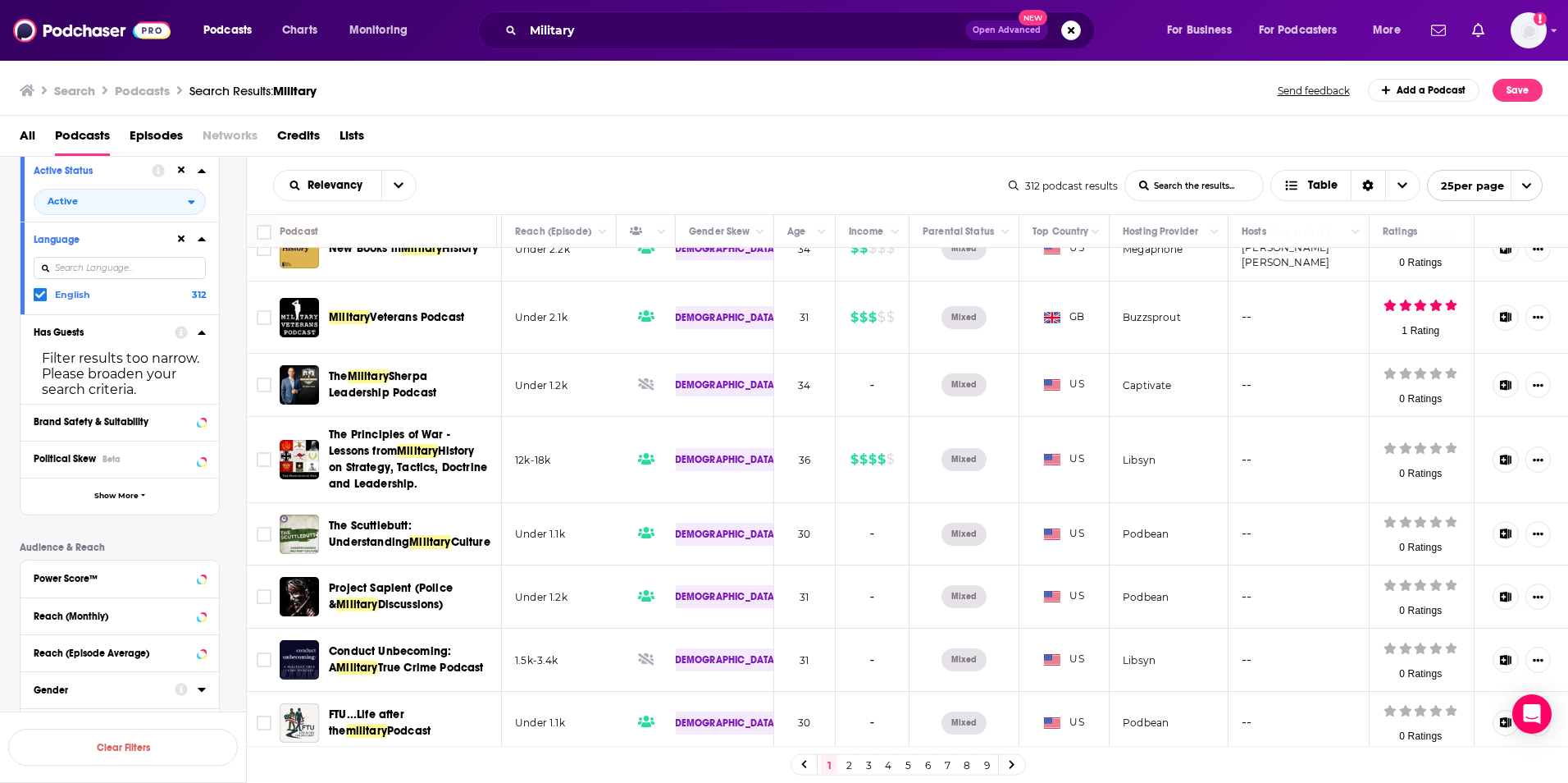
scroll to position [0, 0]
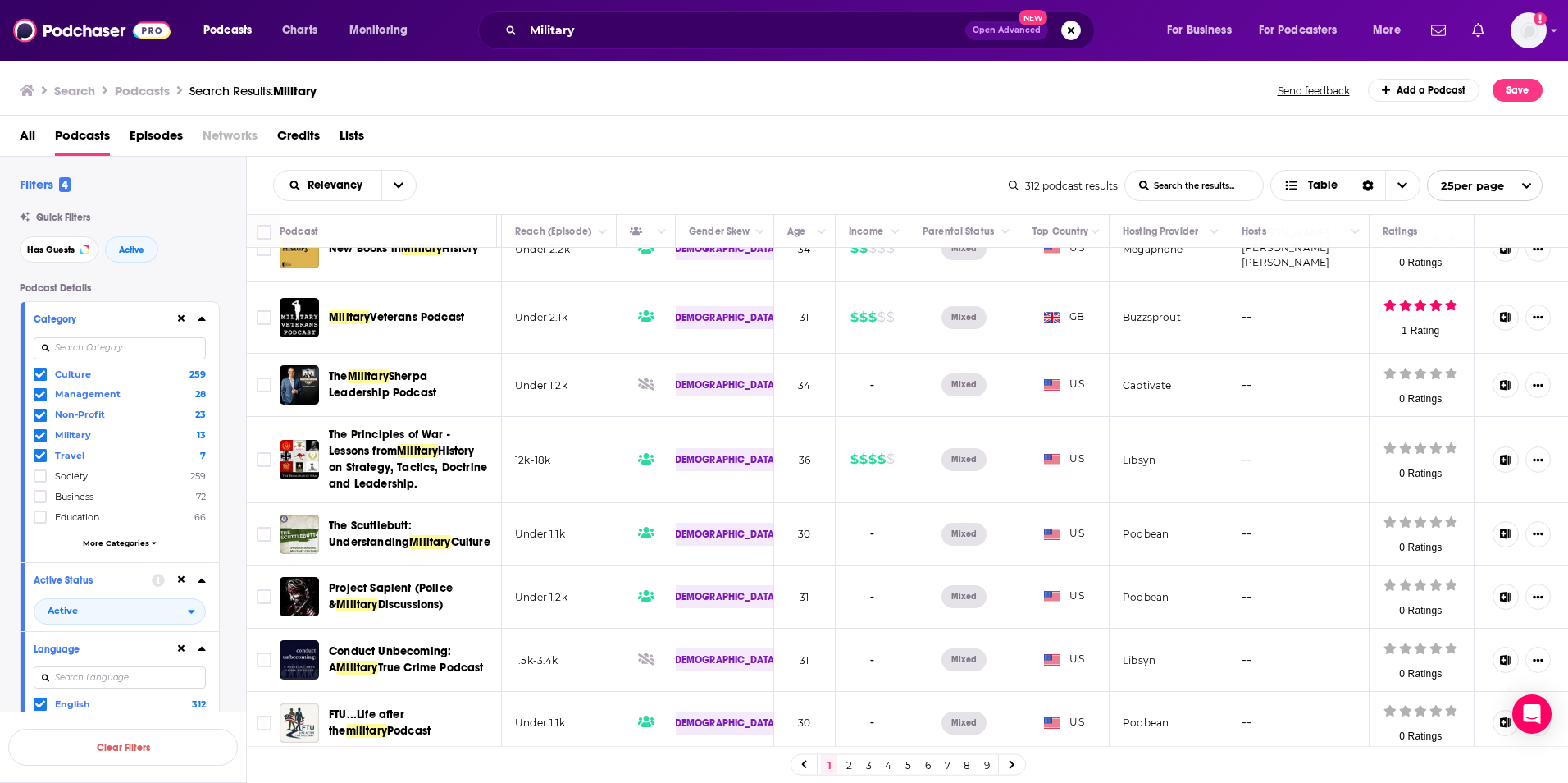
click at [37, 455] on icon at bounding box center [40, 456] width 10 height 10
click at [36, 411] on icon at bounding box center [40, 415] width 10 height 10
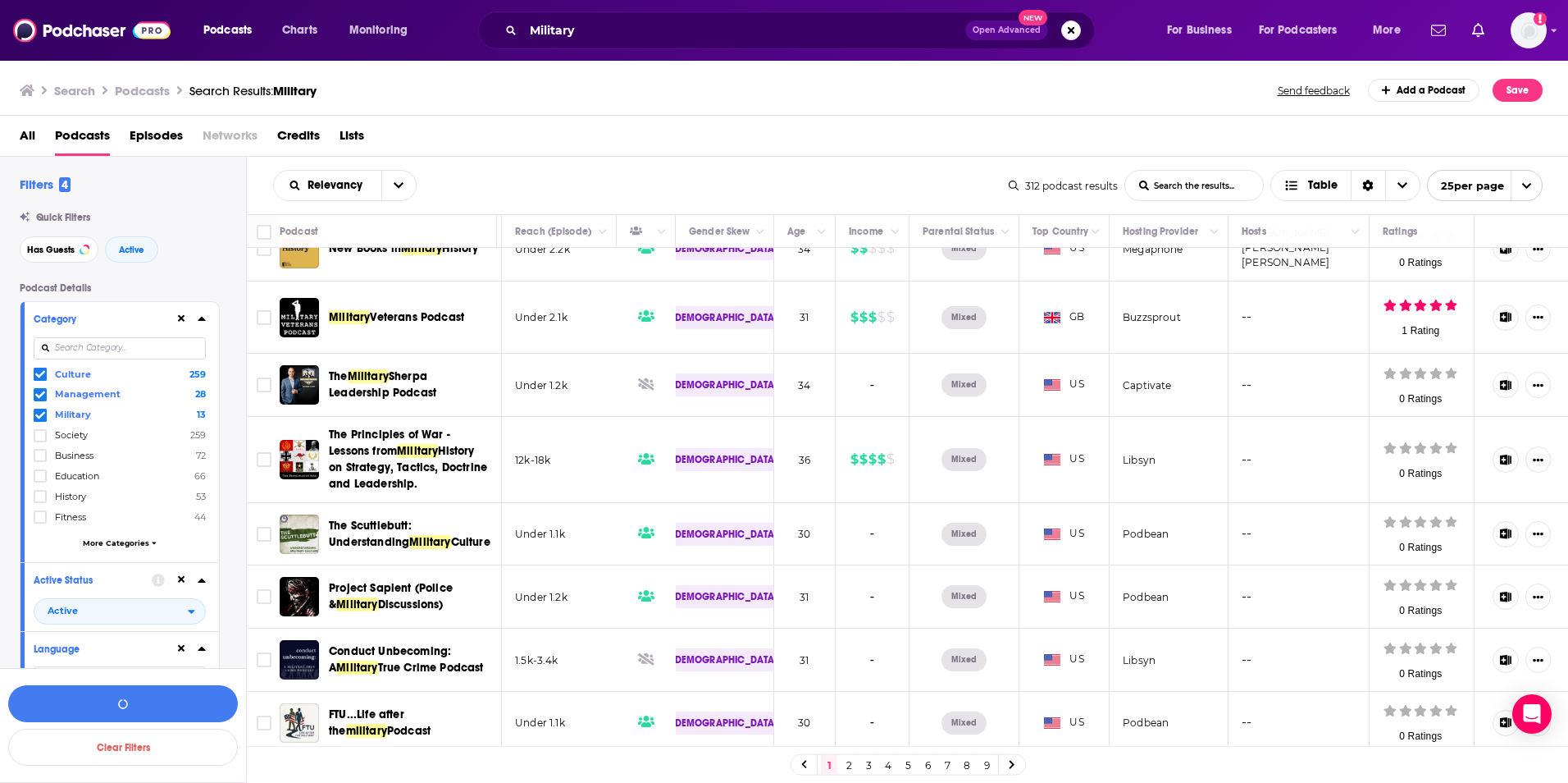
click at [40, 394] on icon at bounding box center [40, 394] width 10 height 10
click at [36, 370] on icon at bounding box center [40, 374] width 10 height 10
click at [39, 478] on icon at bounding box center [40, 477] width 10 height 7
click at [117, 703] on button "View 155 Results" at bounding box center [123, 703] width 229 height 37
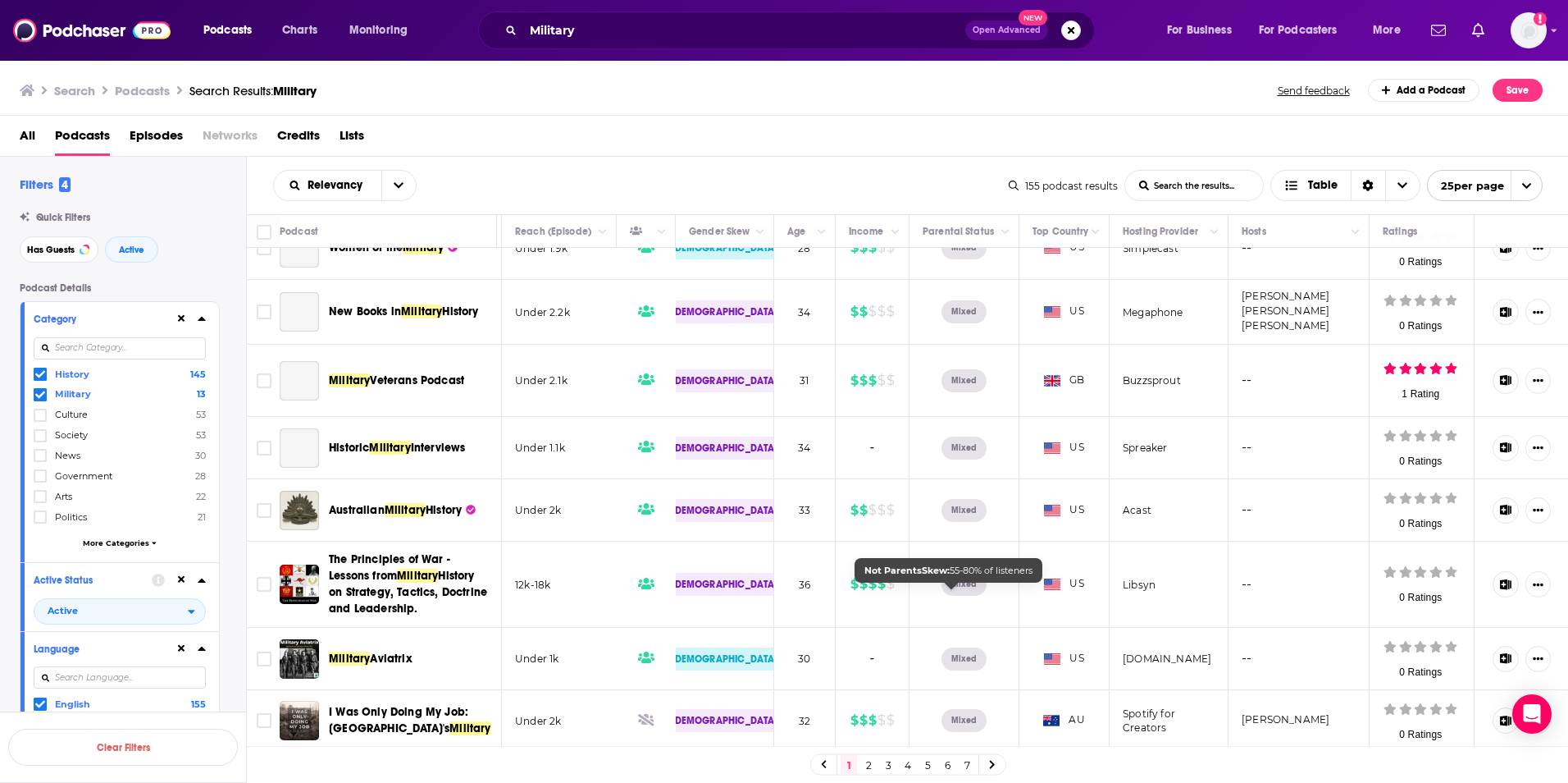
scroll to position [0, 1152]
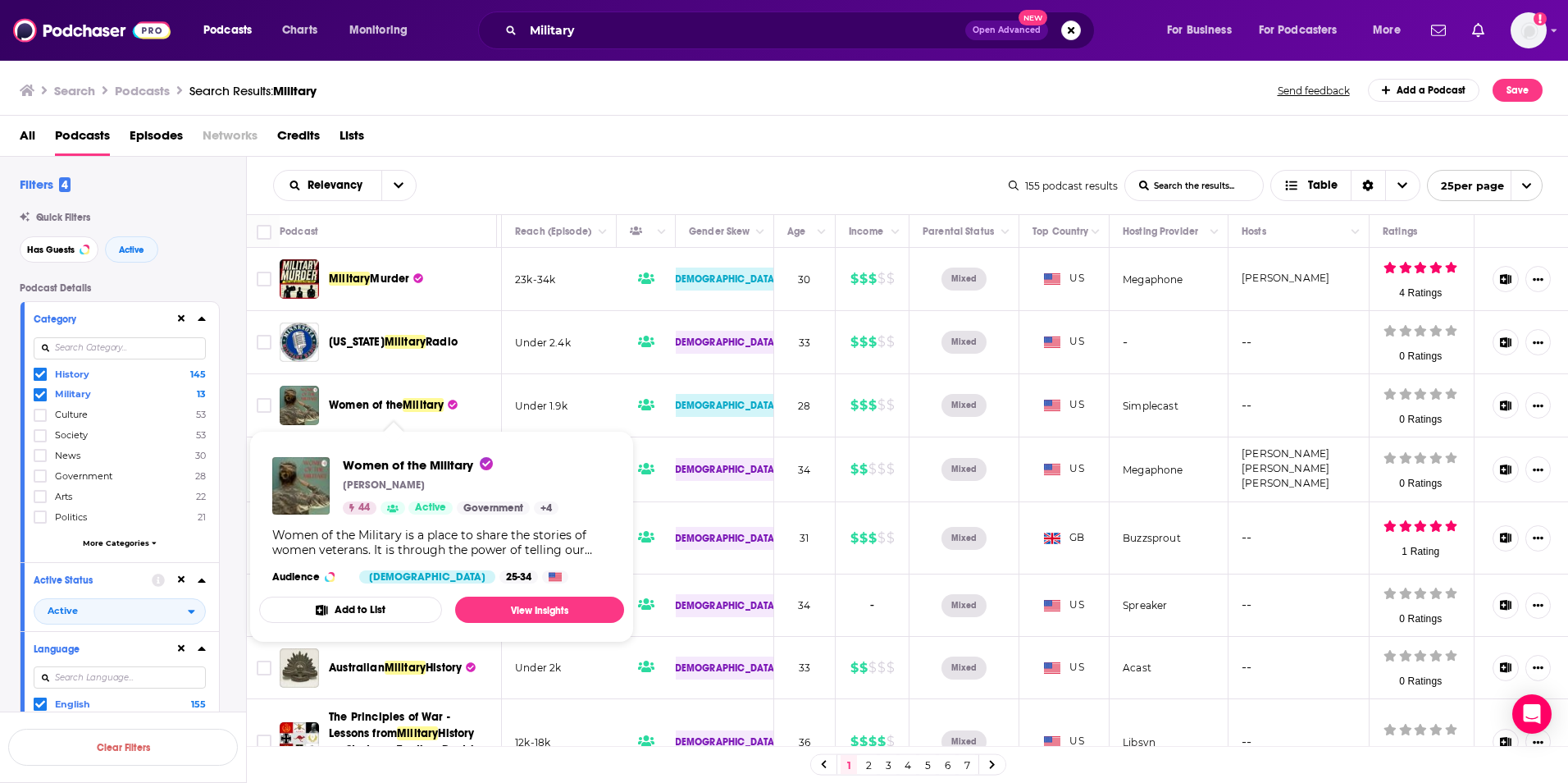
click at [352, 616] on button "Add to List" at bounding box center [350, 609] width 183 height 27
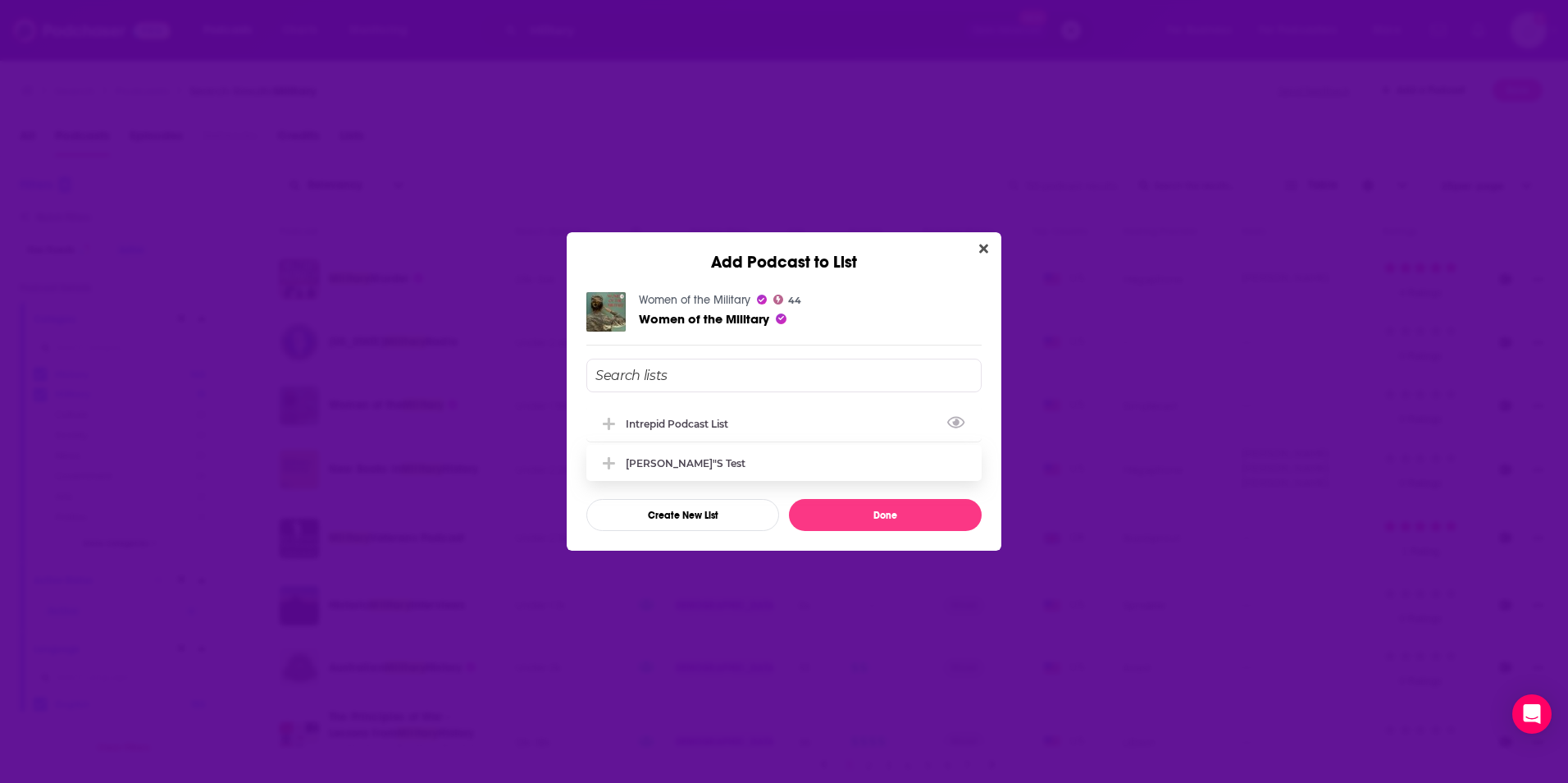
drag, startPoint x: 621, startPoint y: 420, endPoint x: 764, endPoint y: 471, distance: 151.8
click at [621, 421] on button "Add Podcast To List" at bounding box center [611, 424] width 29 height 17
click at [857, 514] on button "Done" at bounding box center [885, 514] width 193 height 32
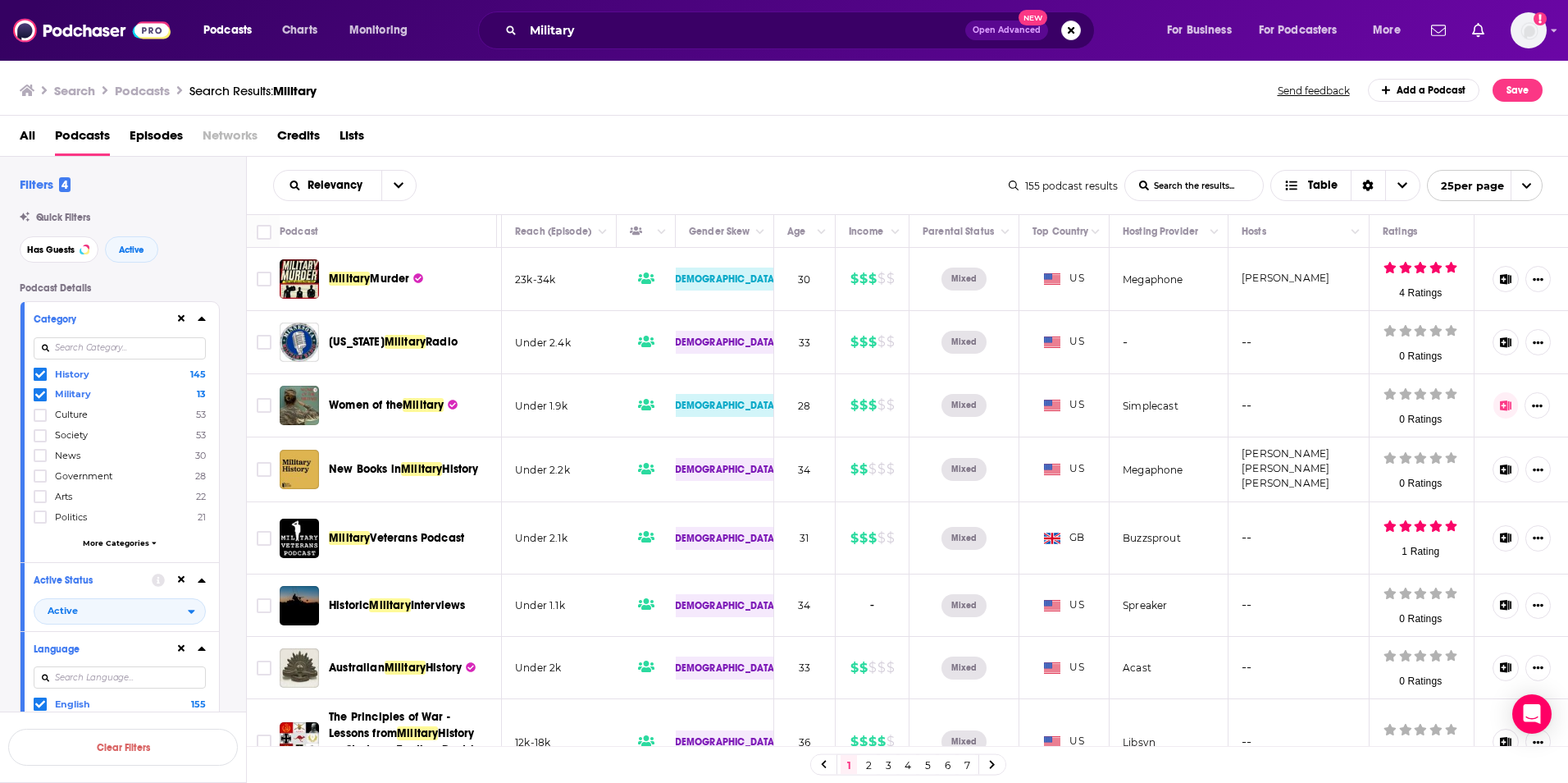
scroll to position [82, 1152]
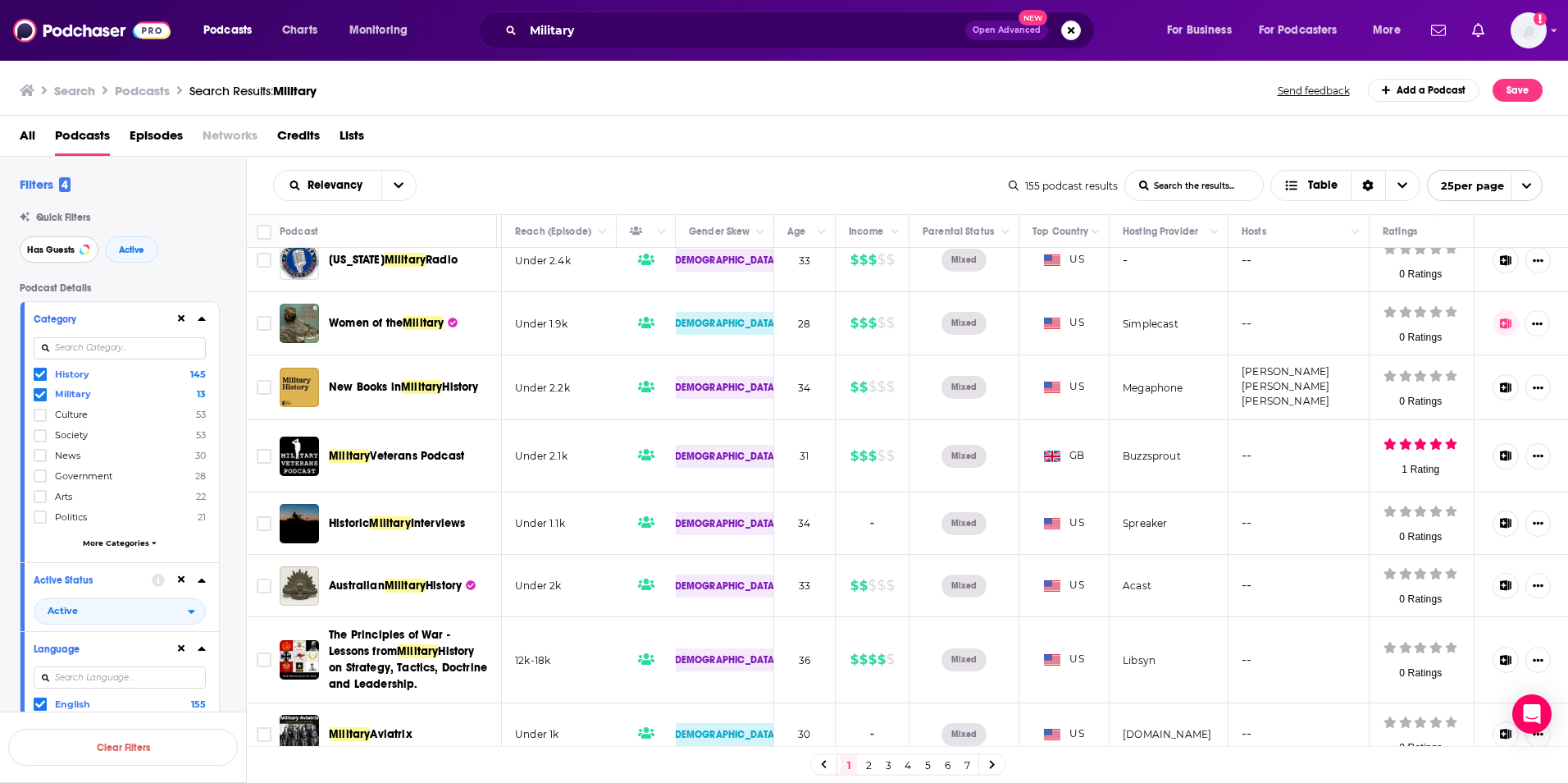
drag, startPoint x: 59, startPoint y: 249, endPoint x: 227, endPoint y: 413, distance: 234.8
click at [59, 250] on span "Has Guests" at bounding box center [51, 250] width 48 height 9
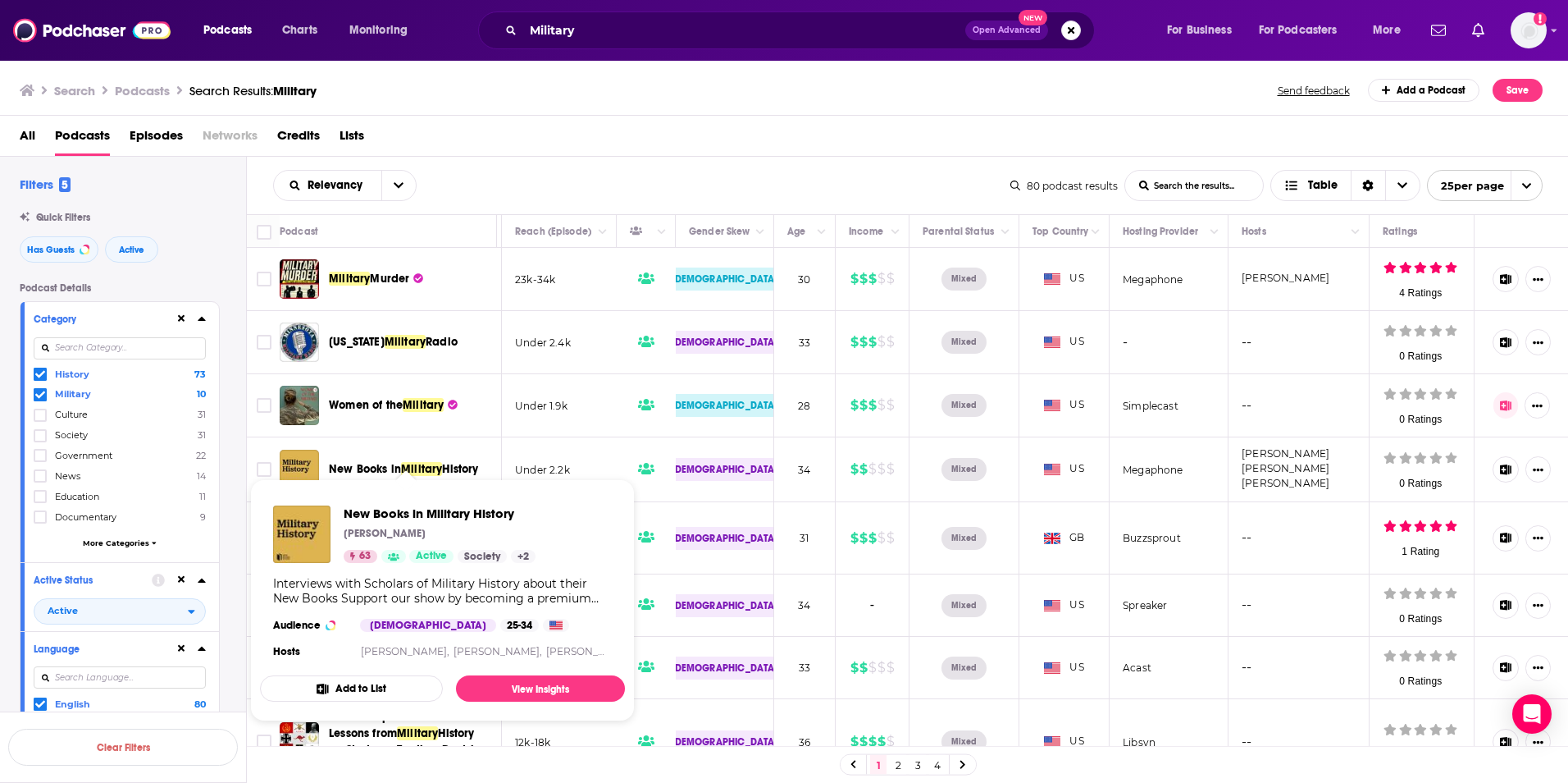
click at [368, 687] on button "Add to List" at bounding box center [351, 688] width 183 height 27
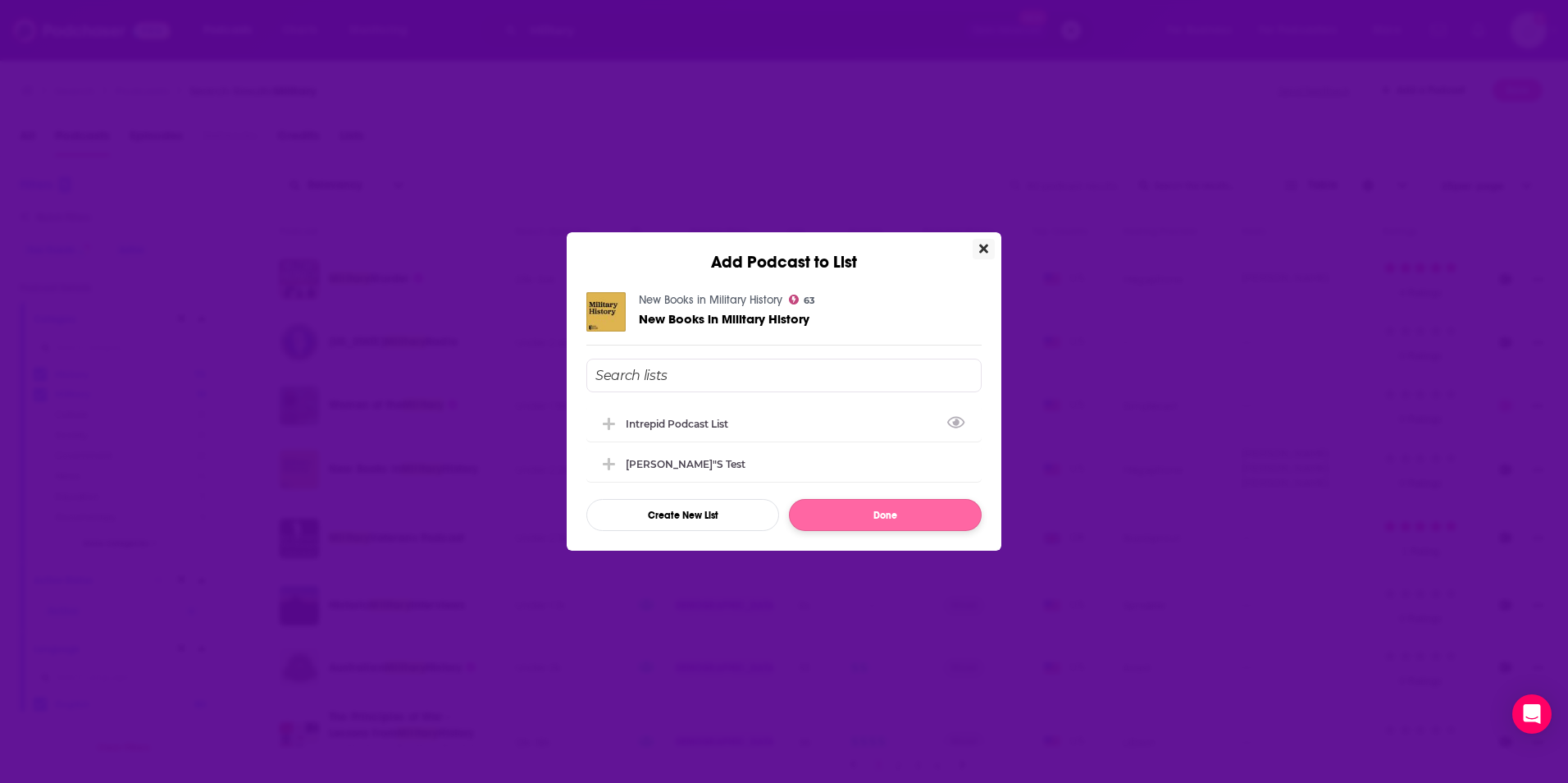
drag, startPoint x: 656, startPoint y: 424, endPoint x: 848, endPoint y: 499, distance: 206.1
click at [654, 427] on div "Intrepid Podcast List" at bounding box center [681, 424] width 112 height 12
click at [872, 519] on button "Done" at bounding box center [885, 514] width 193 height 32
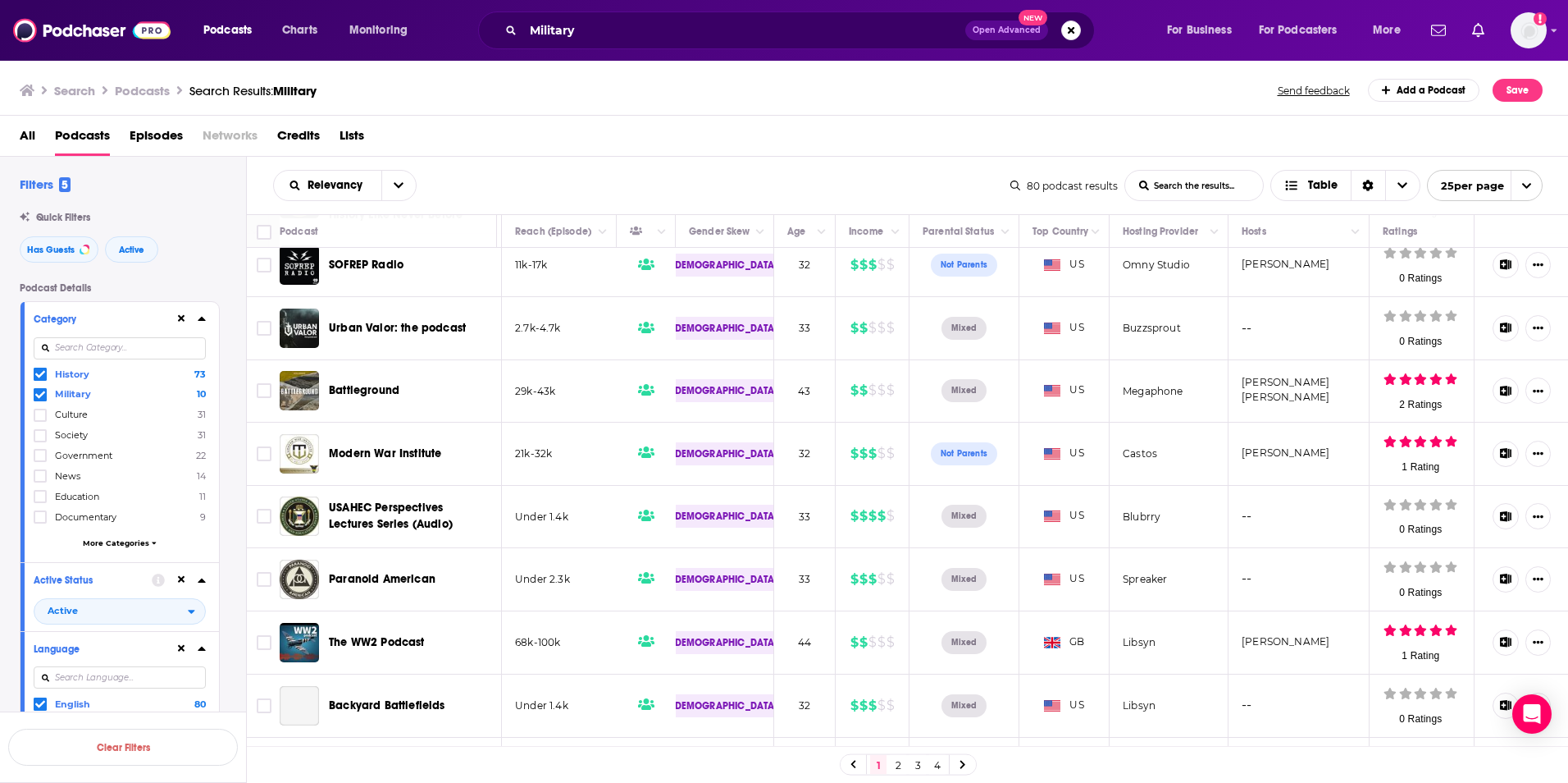
scroll to position [738, 1152]
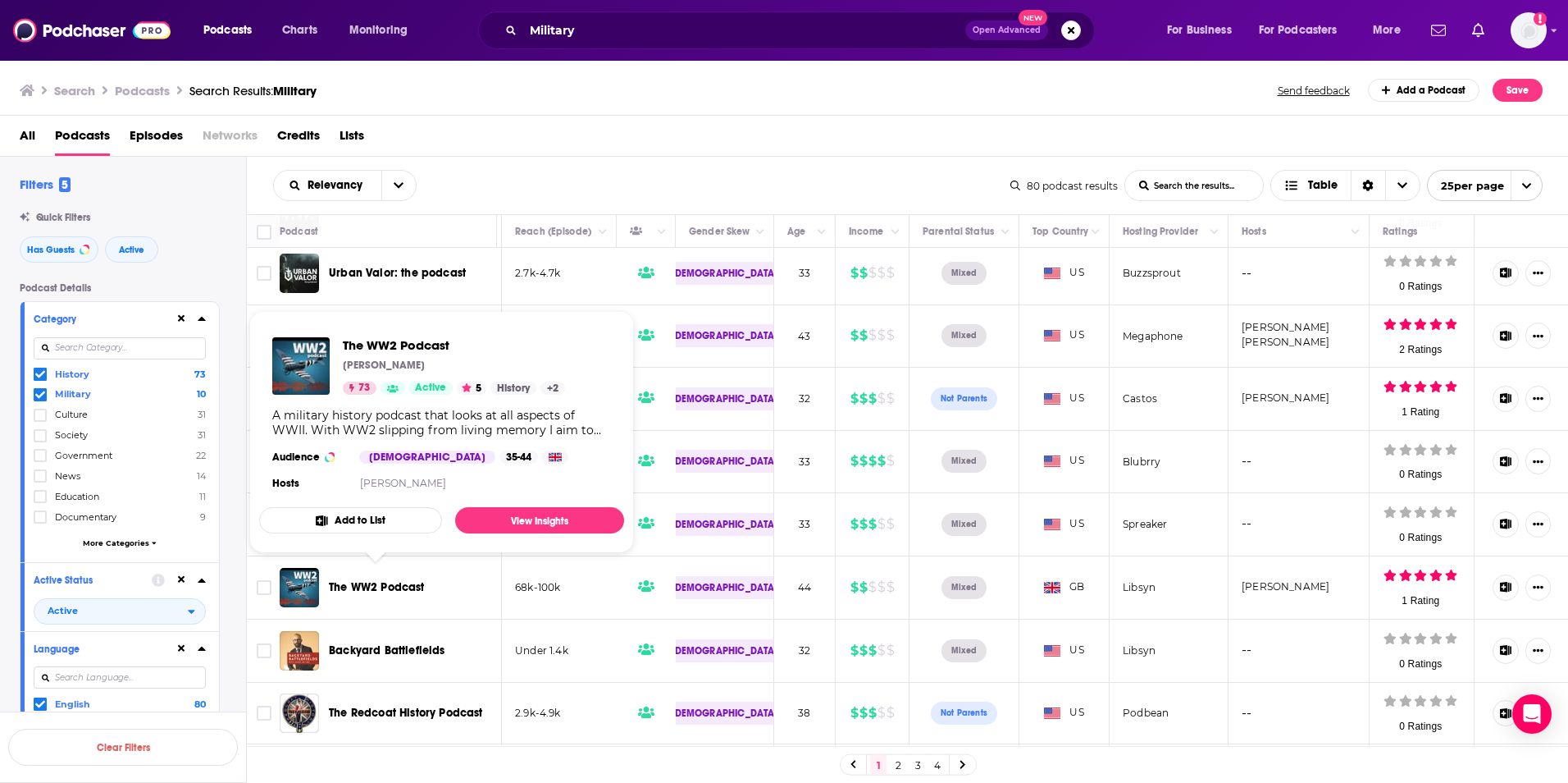
click at [356, 518] on button "Add to List" at bounding box center [350, 520] width 183 height 27
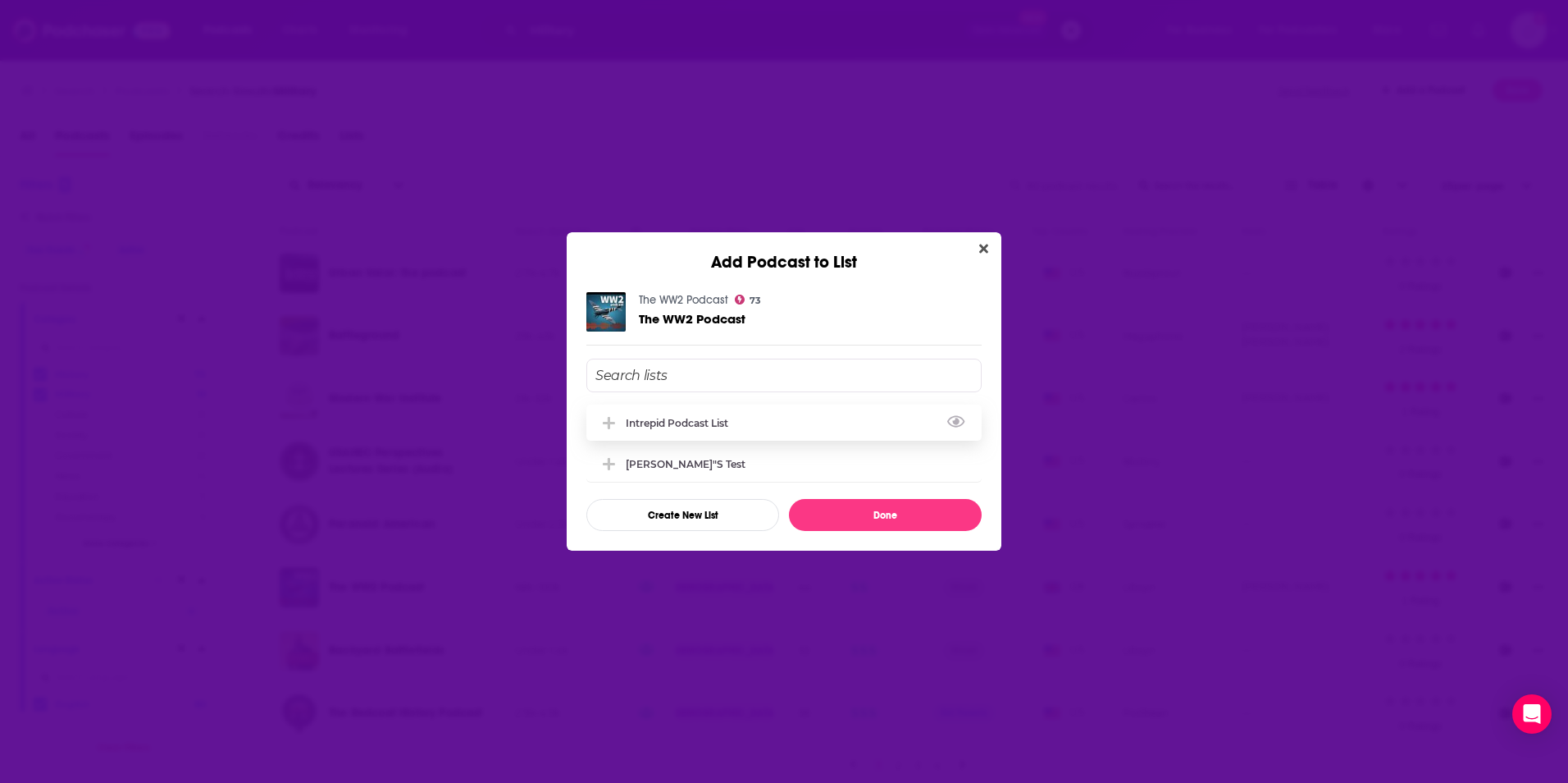
click at [599, 415] on button "Add Podcast To List" at bounding box center [611, 423] width 29 height 17
click at [854, 519] on button "Done" at bounding box center [885, 514] width 193 height 32
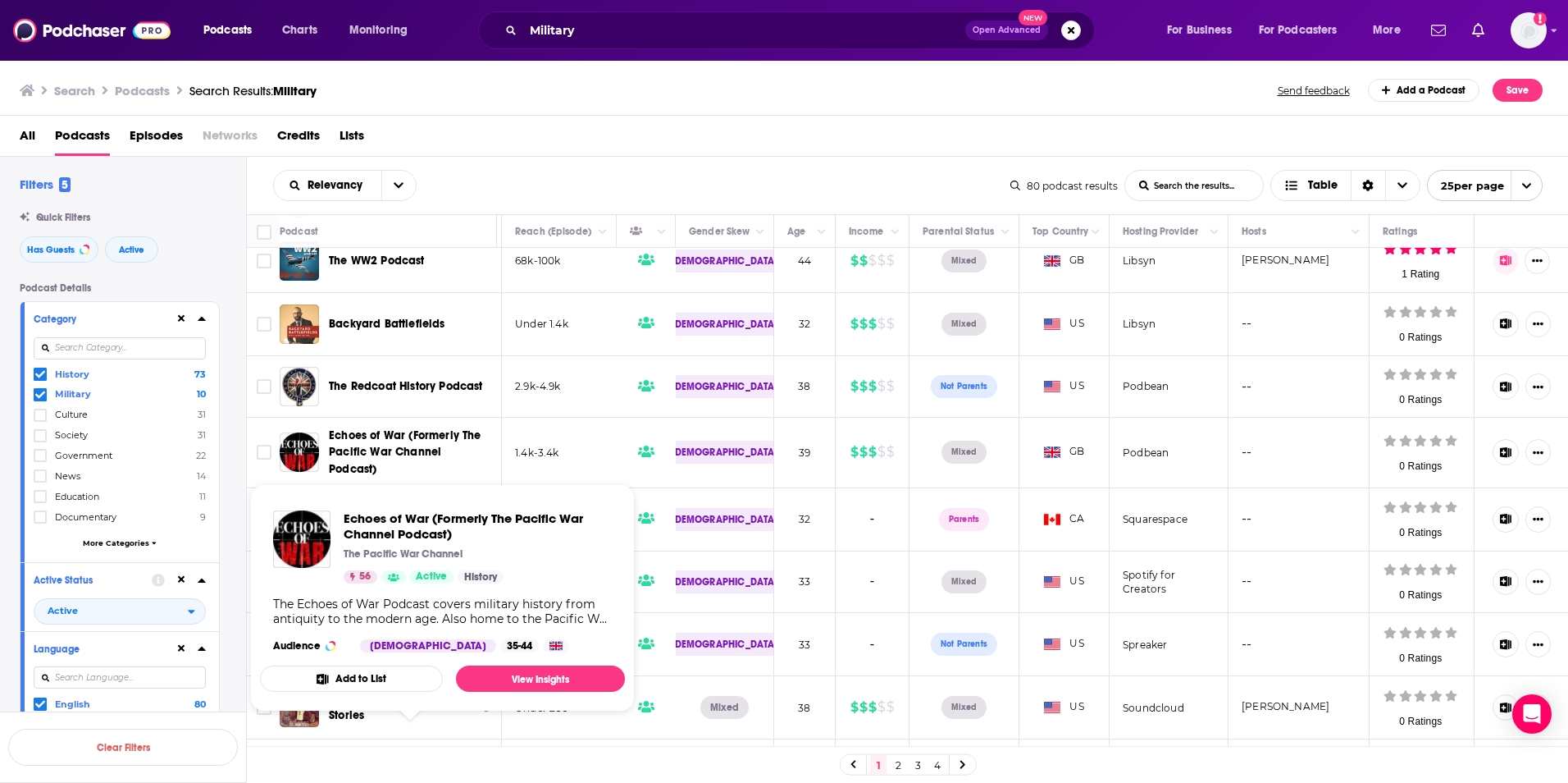
scroll to position [1067, 1152]
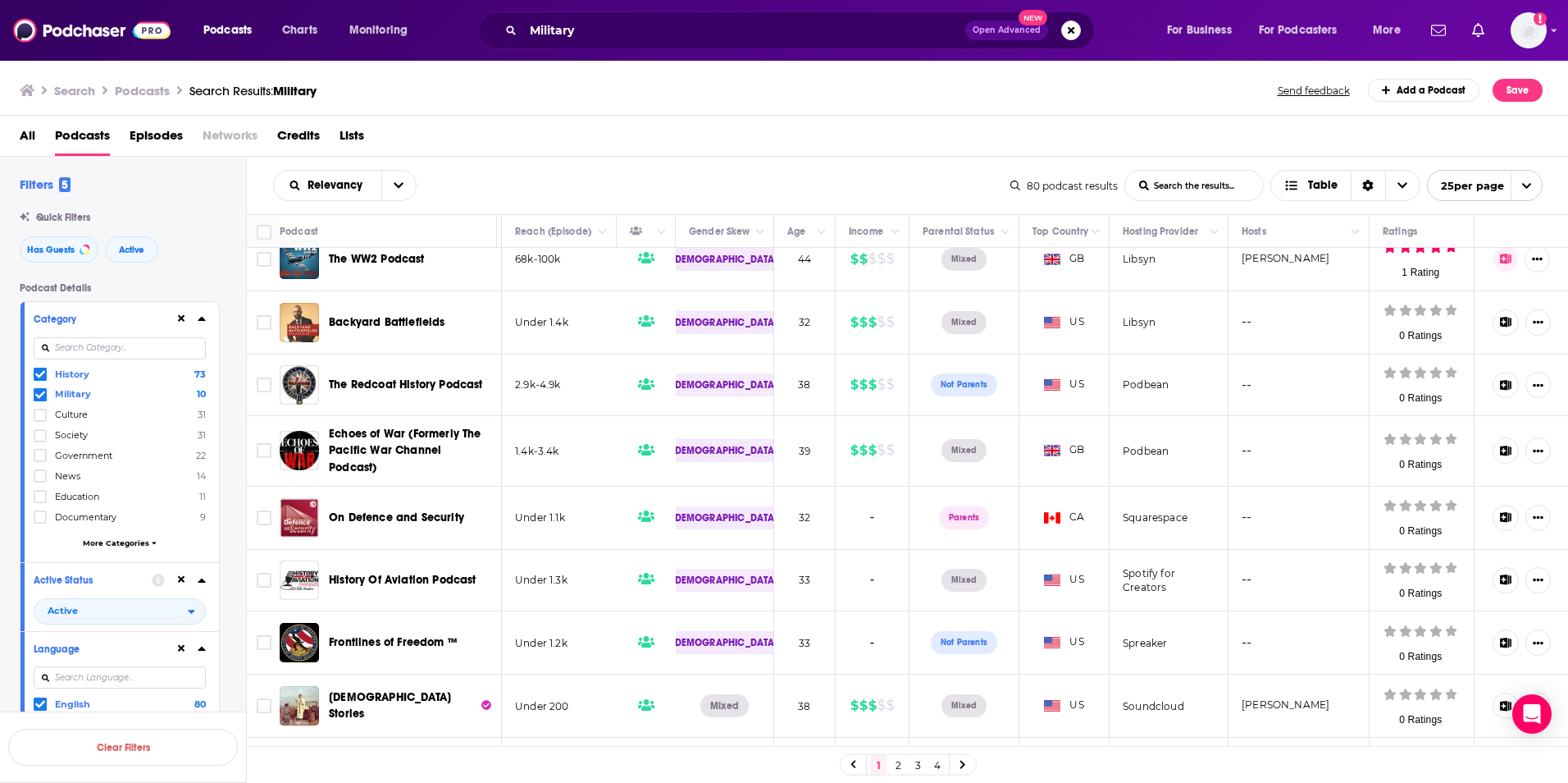
click at [66, 140] on span "Podcasts" at bounding box center [82, 139] width 55 height 34
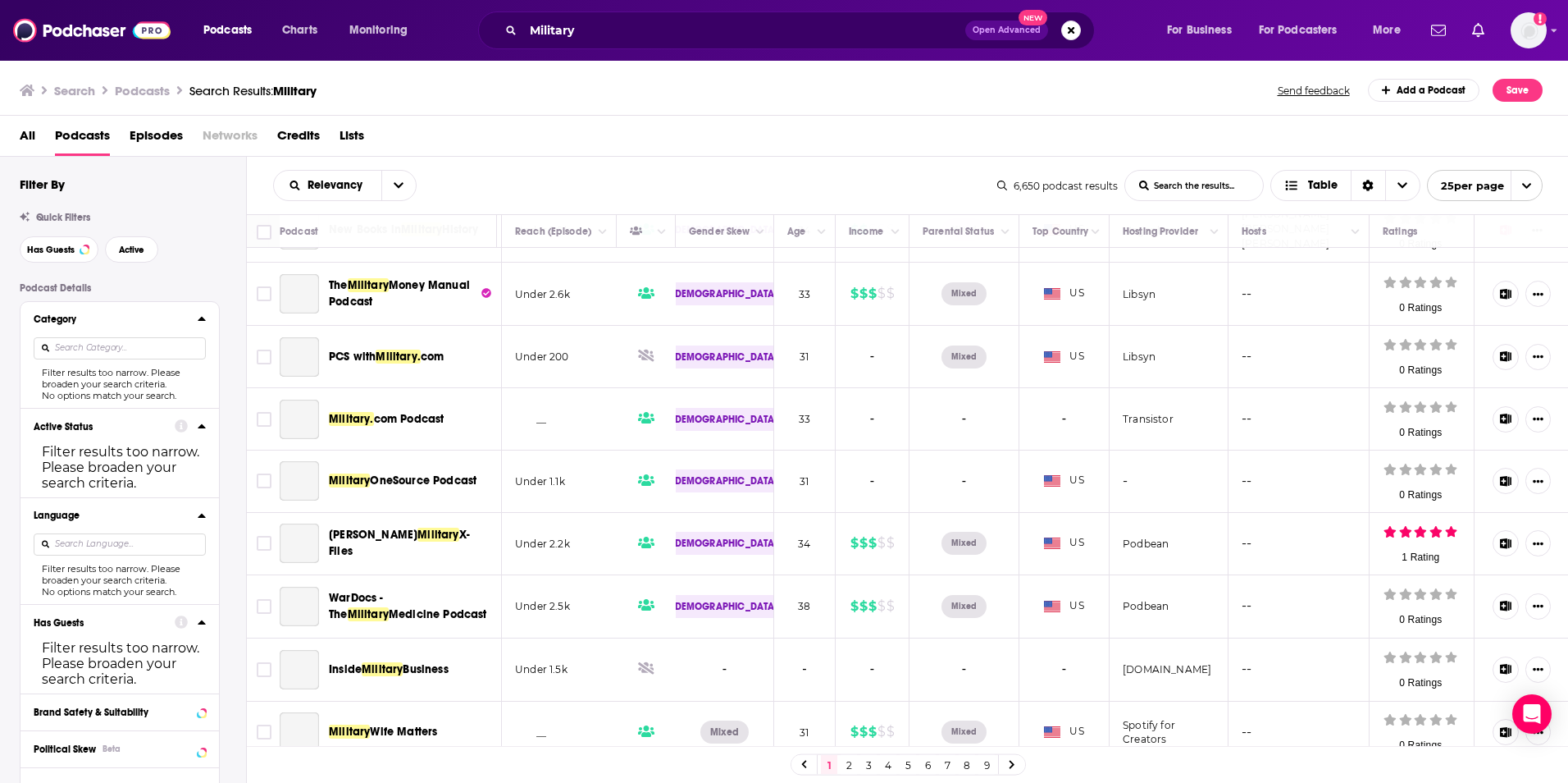
scroll to position [1067, 1152]
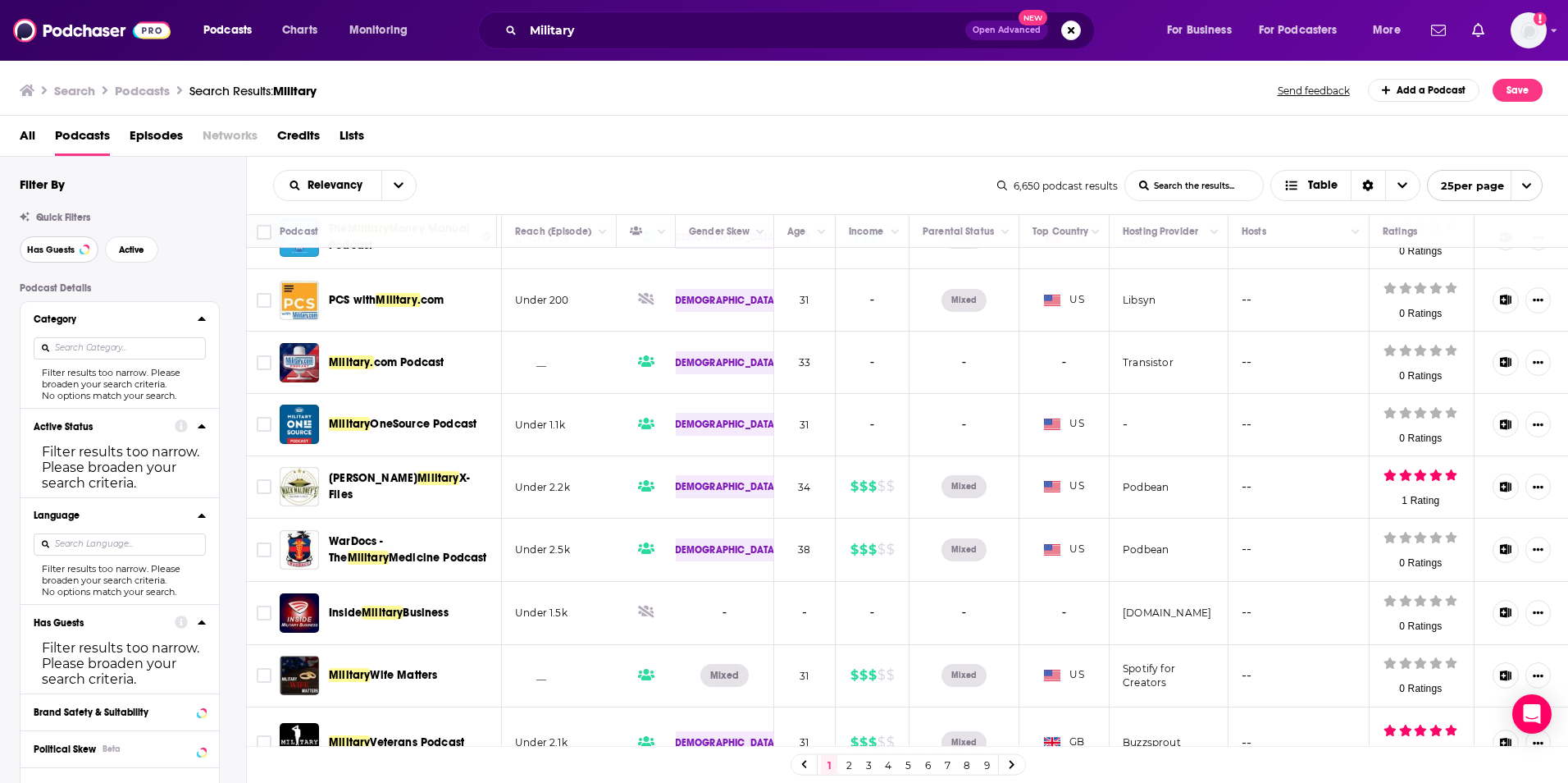
click at [42, 248] on button "Has Guests" at bounding box center [59, 249] width 79 height 27
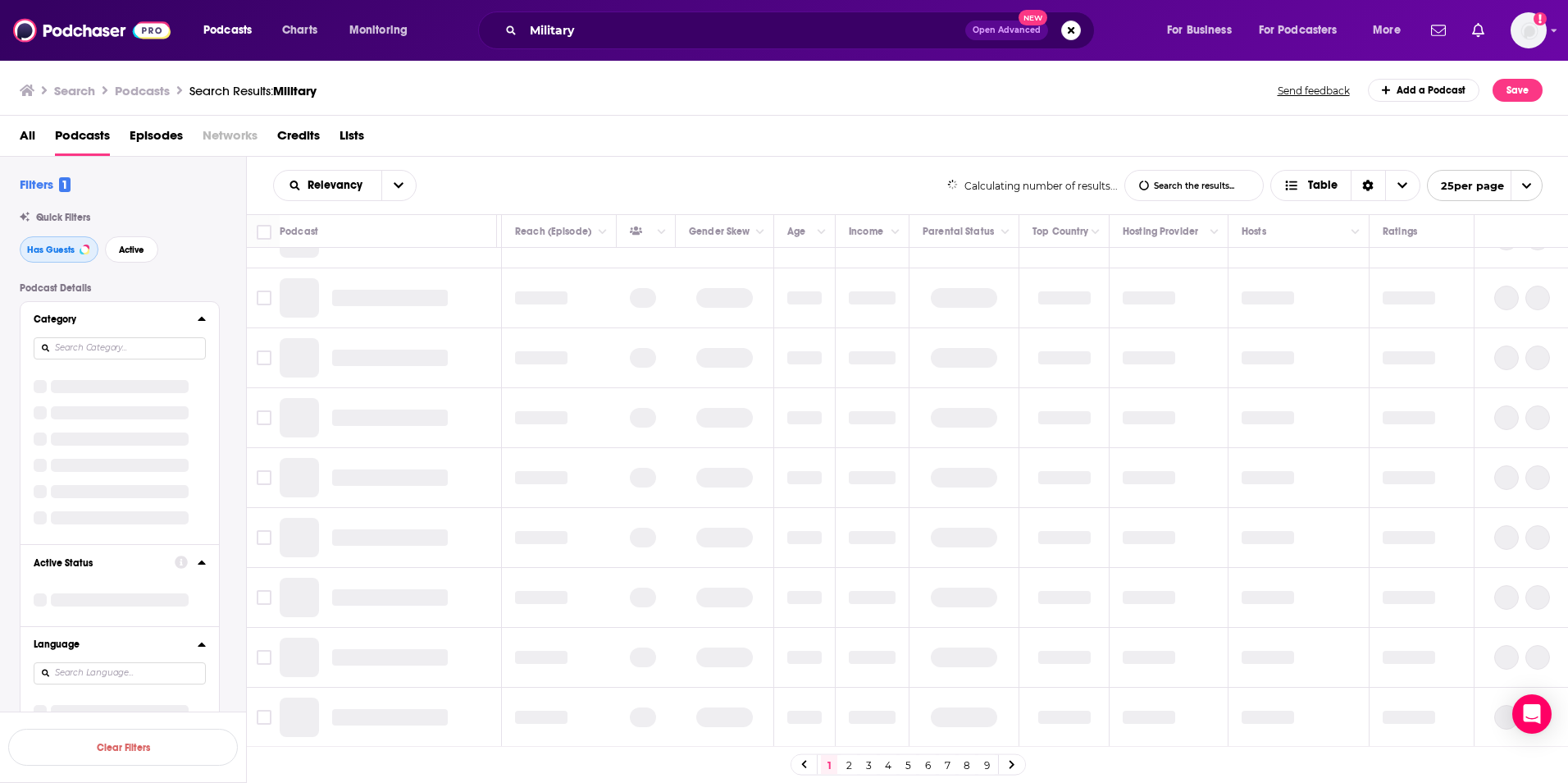
scroll to position [1010, 1152]
click at [133, 245] on span "Active" at bounding box center [132, 250] width 26 height 9
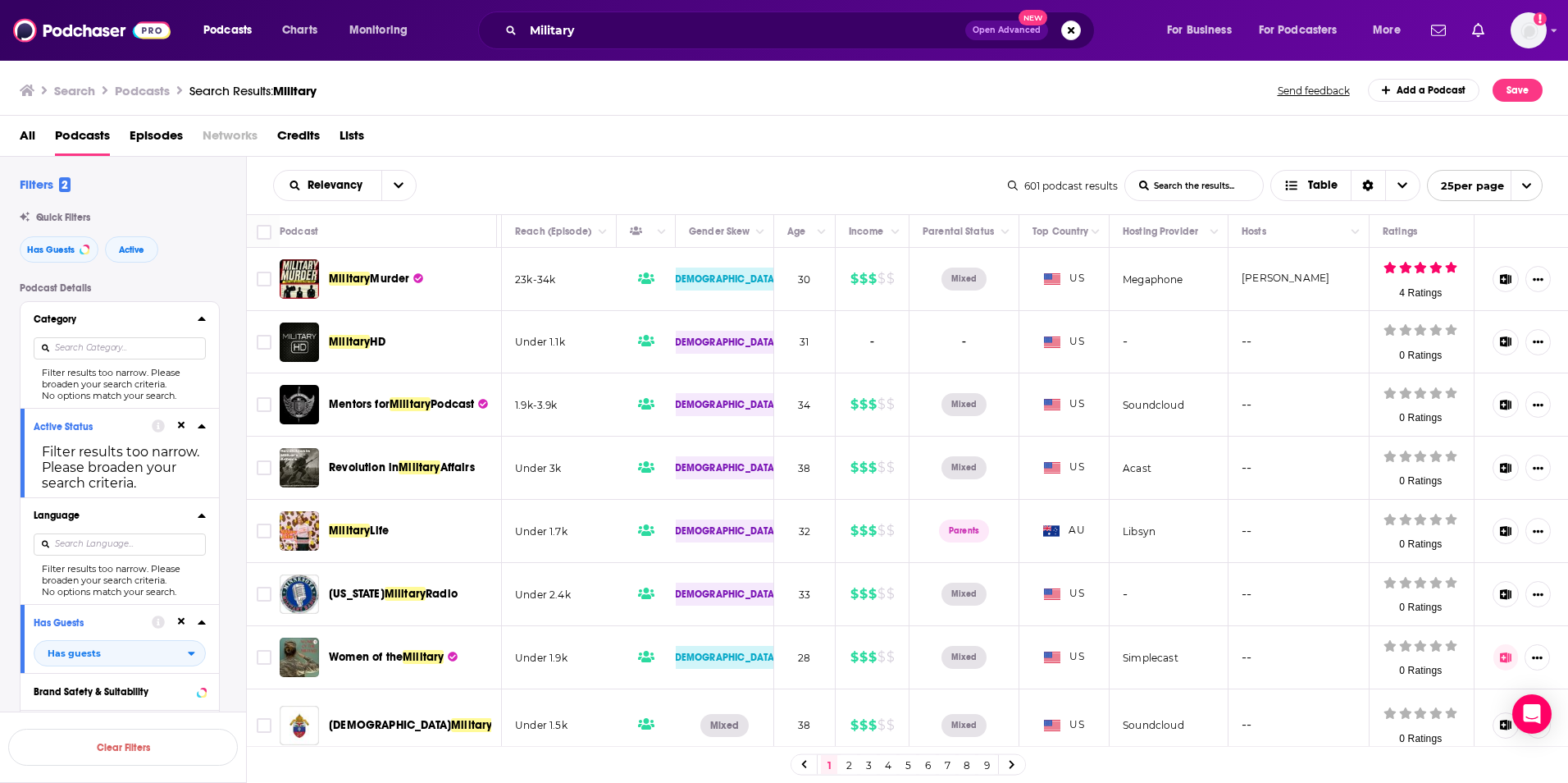
click at [136, 318] on div "Category" at bounding box center [111, 319] width 154 height 12
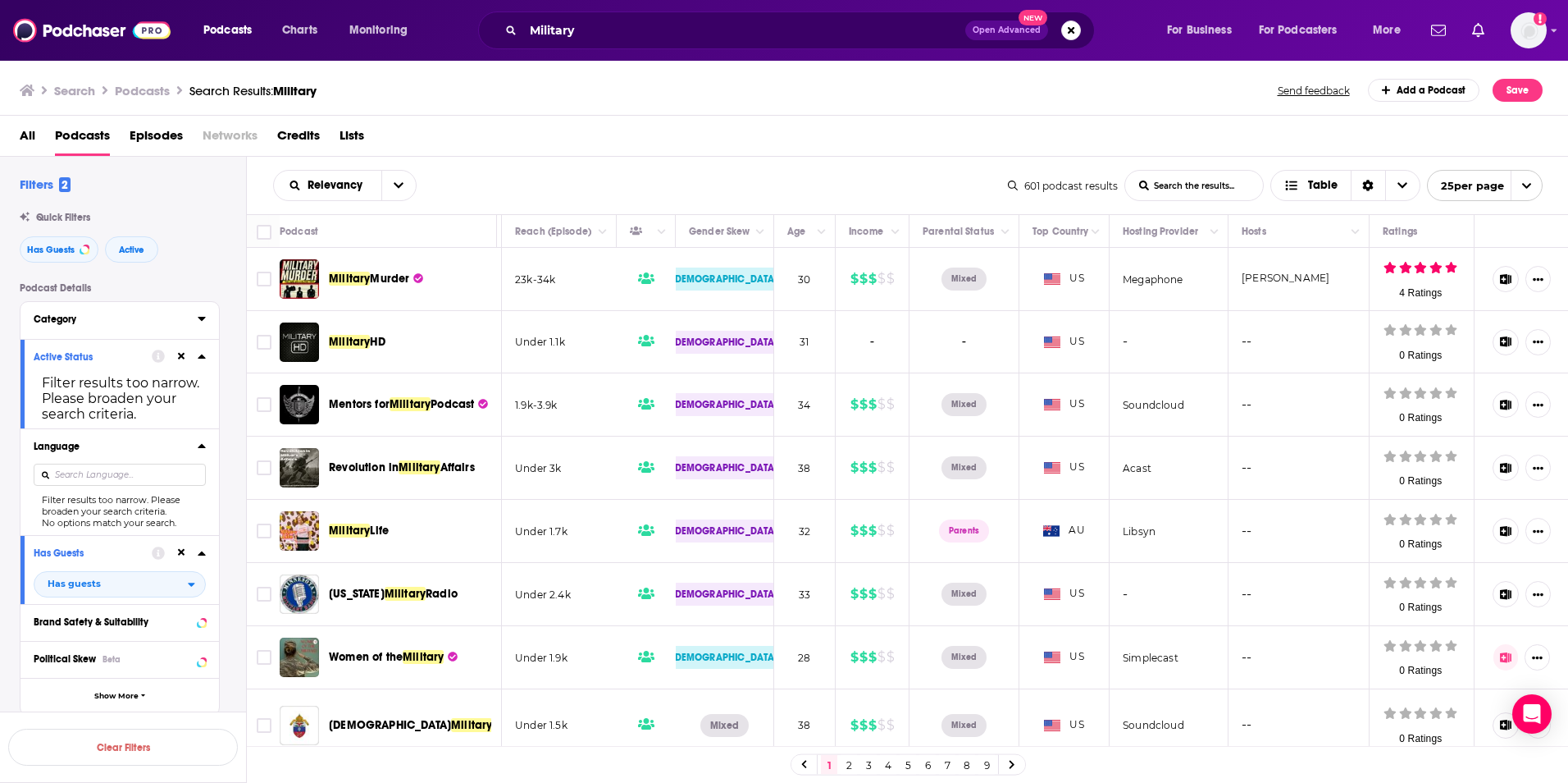
click at [198, 317] on icon at bounding box center [201, 318] width 7 height 4
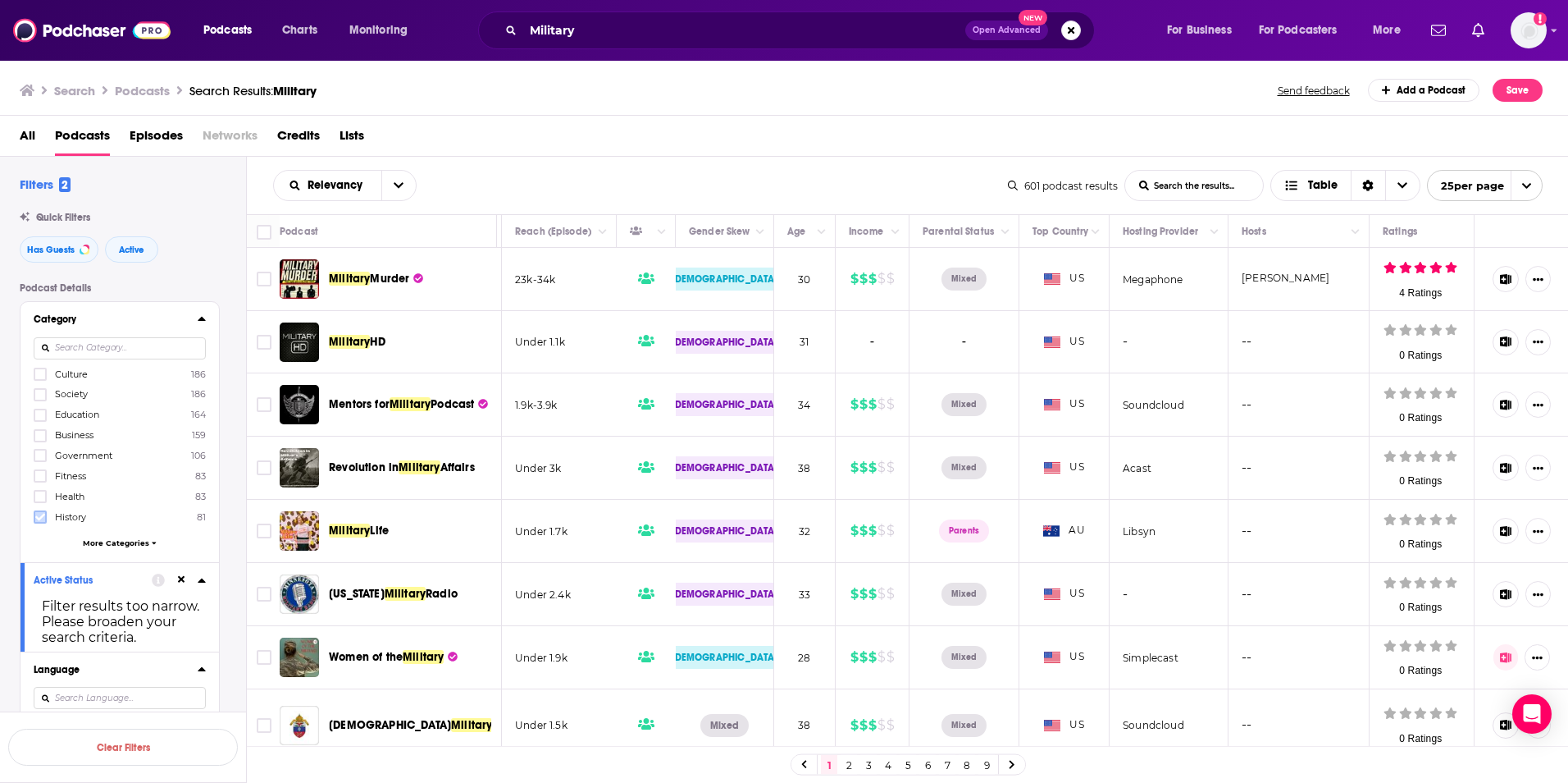
click at [40, 518] on icon at bounding box center [40, 517] width 10 height 7
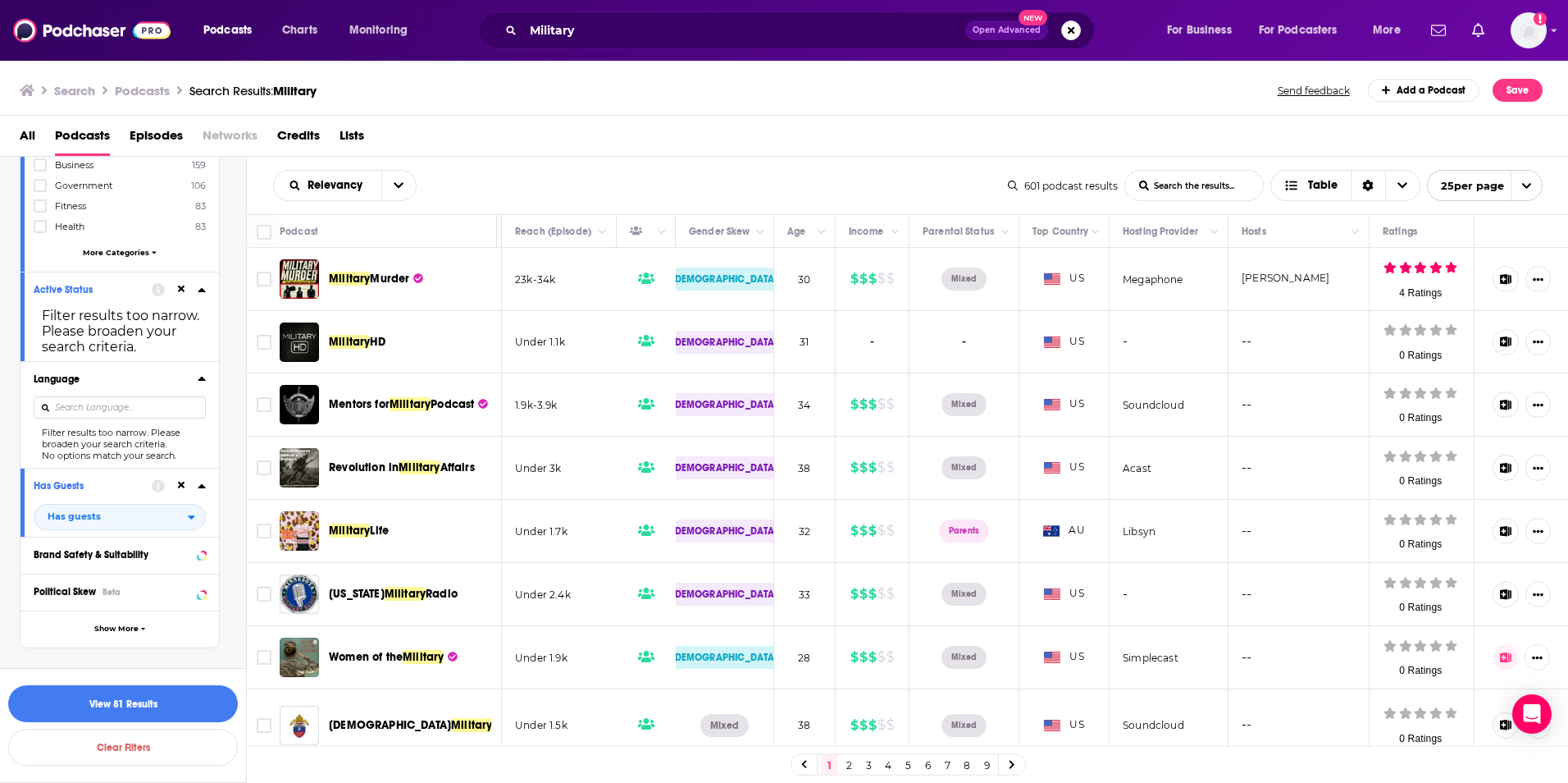
scroll to position [328, 0]
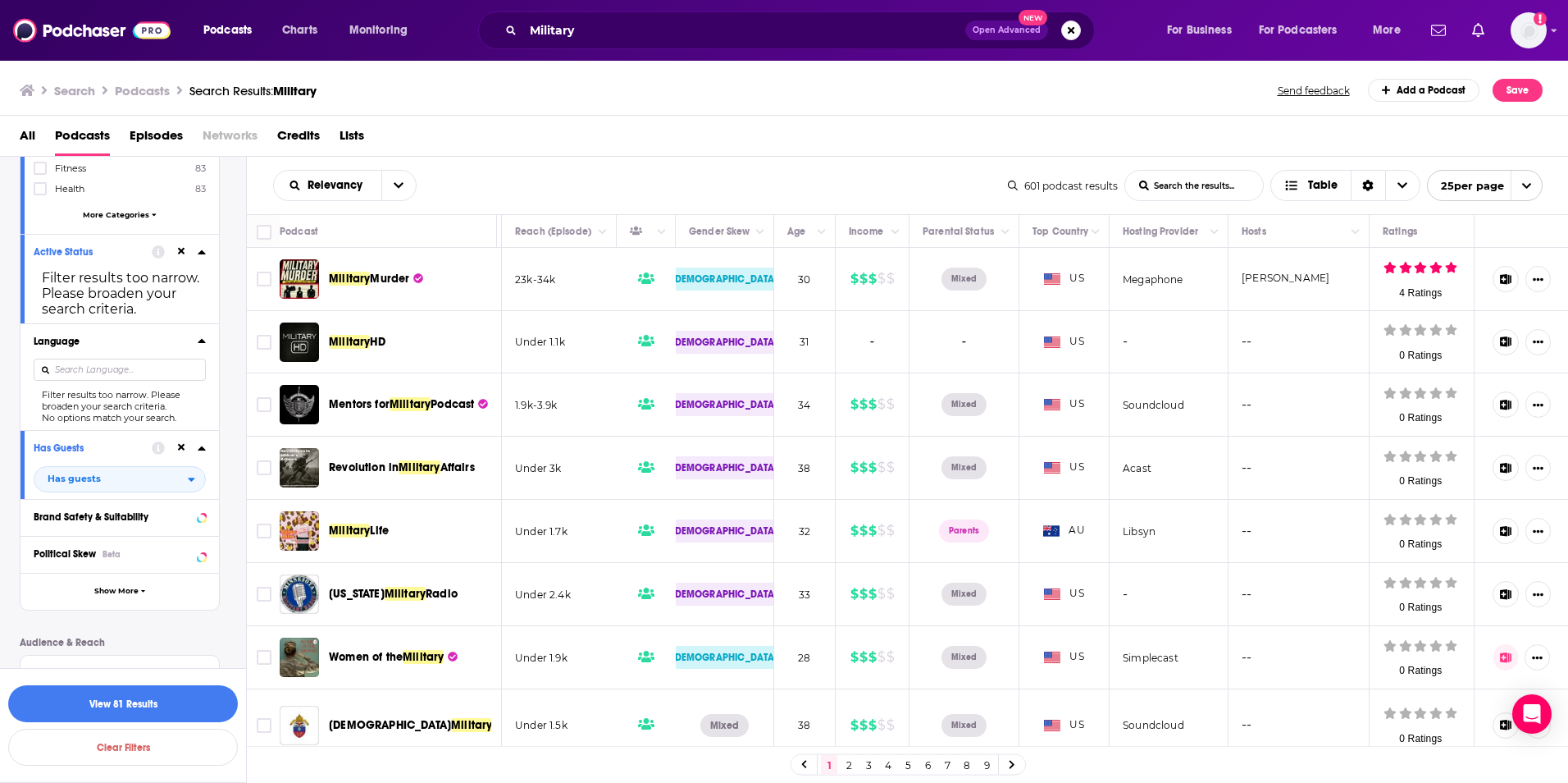
click at [114, 361] on input at bounding box center [120, 370] width 172 height 22
click at [202, 341] on icon at bounding box center [201, 341] width 7 height 4
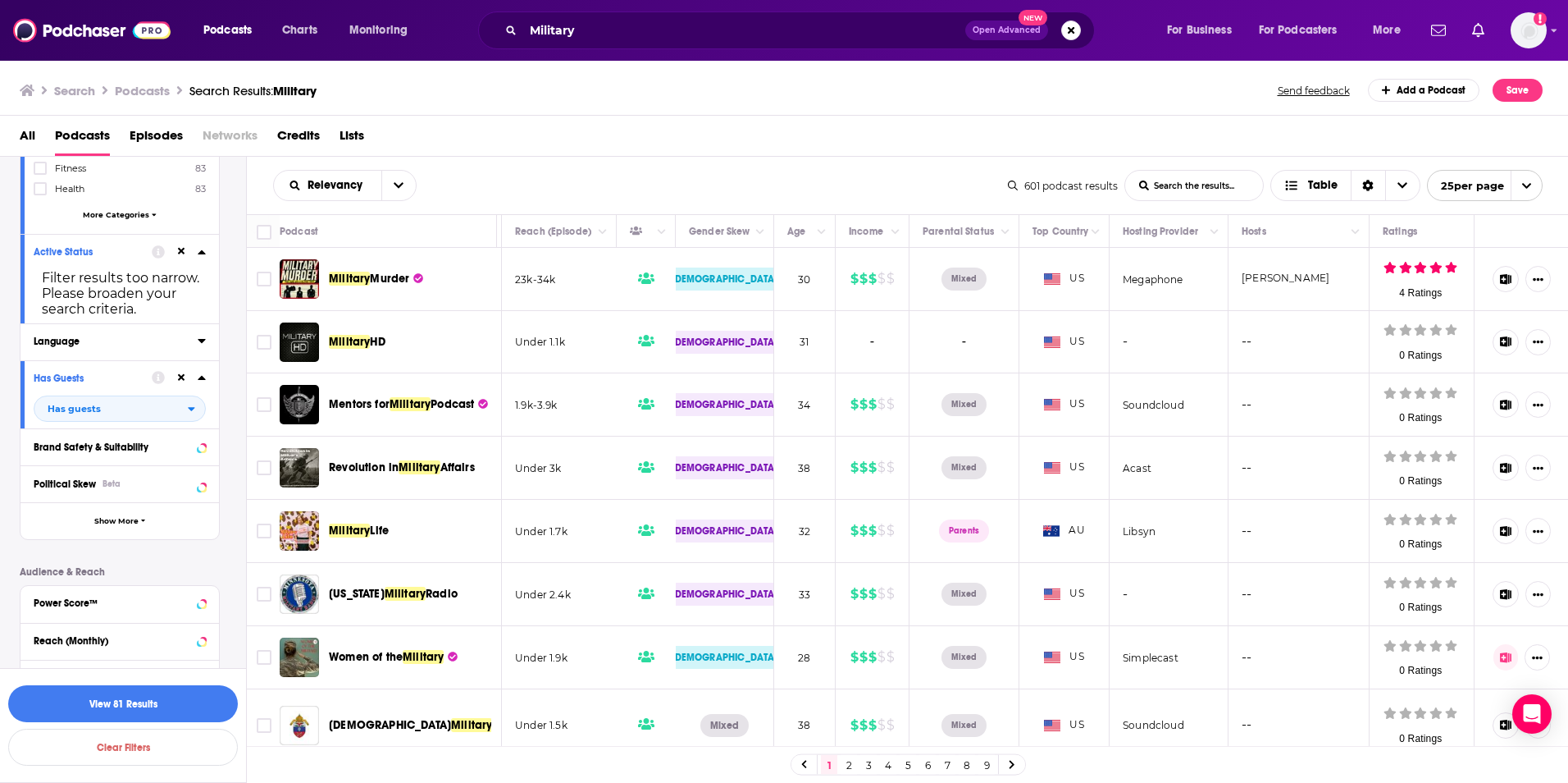
click at [197, 341] on icon at bounding box center [201, 340] width 8 height 13
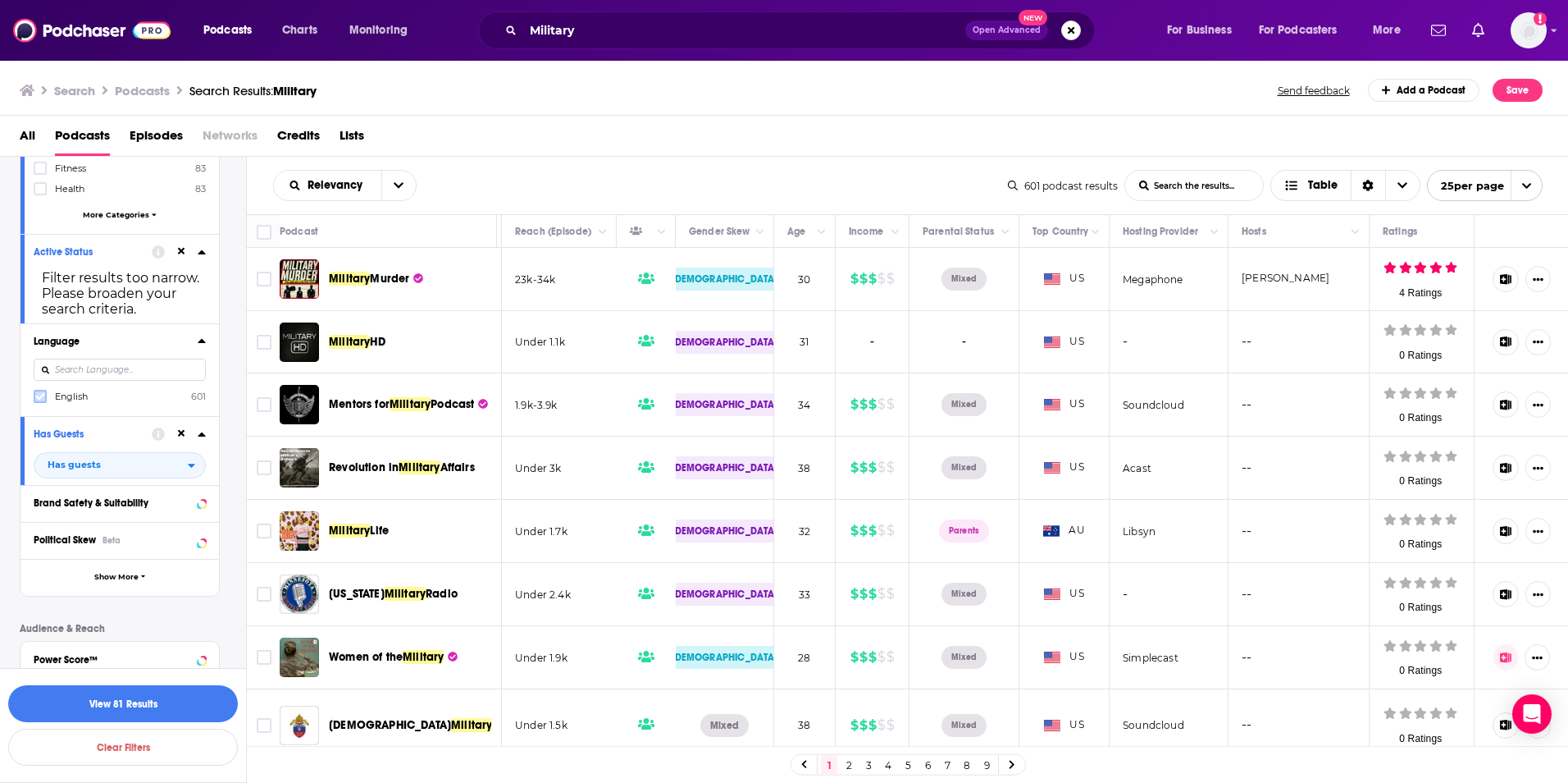
click at [39, 393] on icon at bounding box center [40, 396] width 10 height 10
click at [101, 702] on button "View 81 Results" at bounding box center [123, 703] width 229 height 37
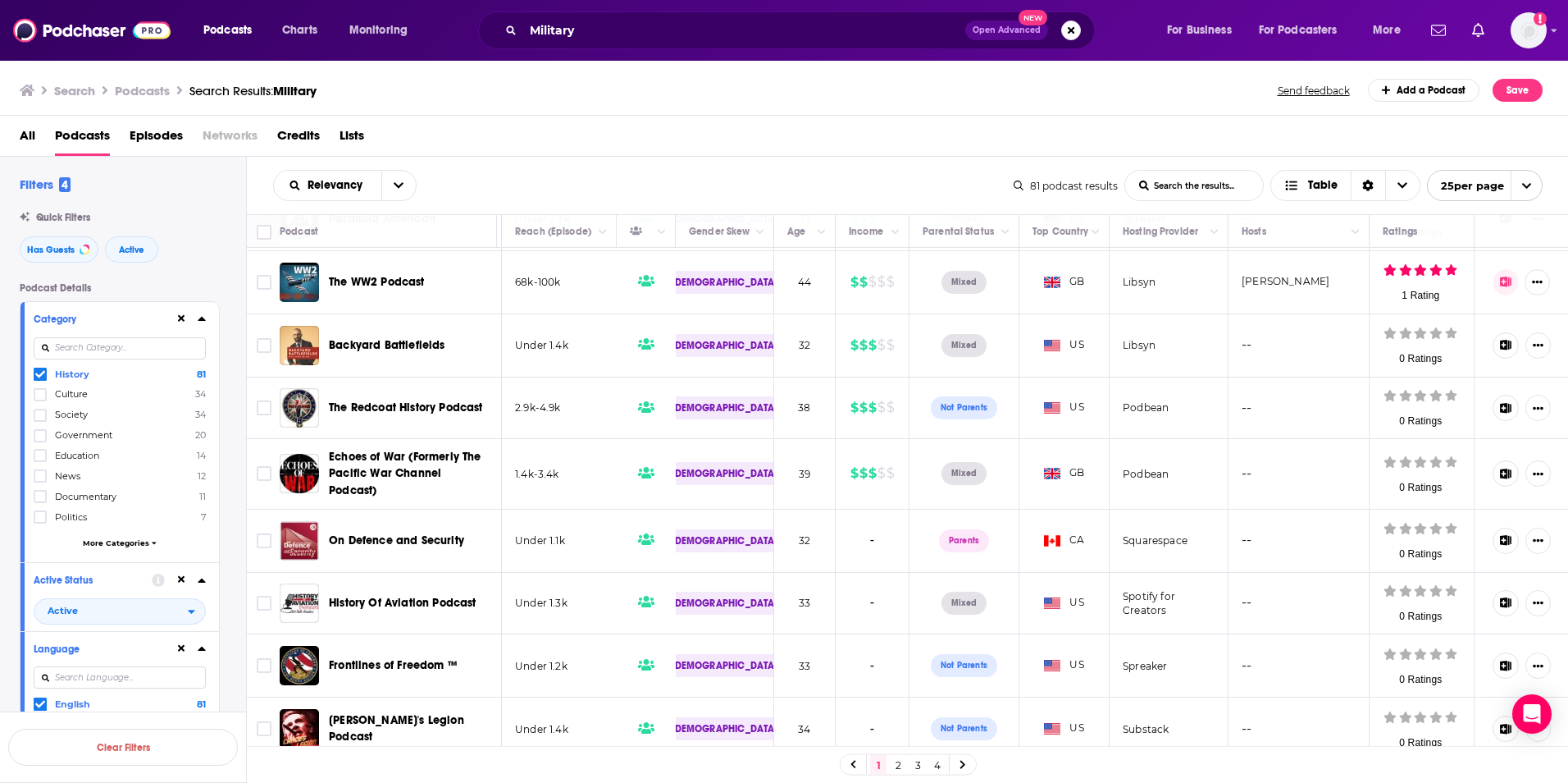
scroll to position [1123, 1140]
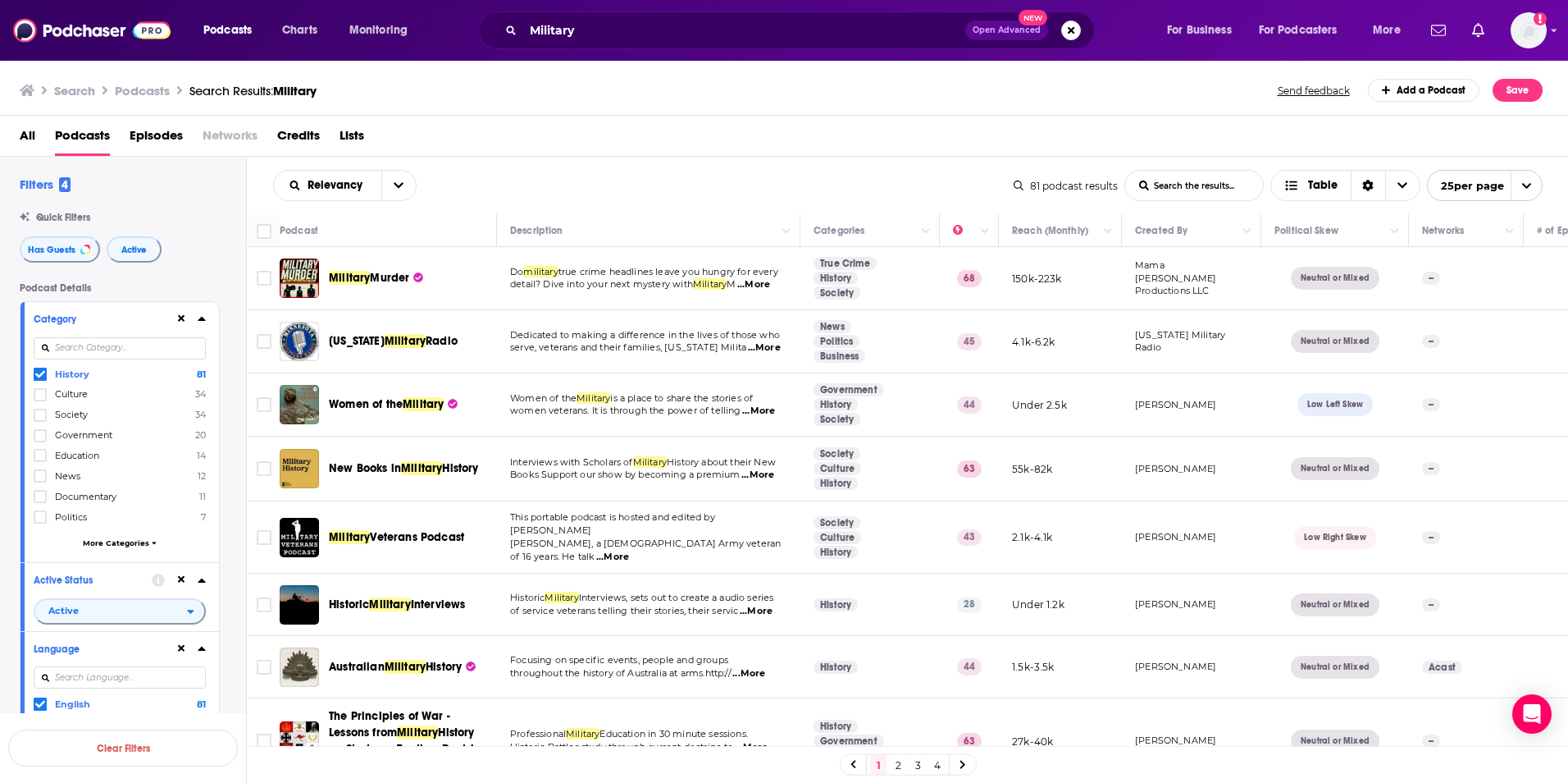
scroll to position [1123, 1140]
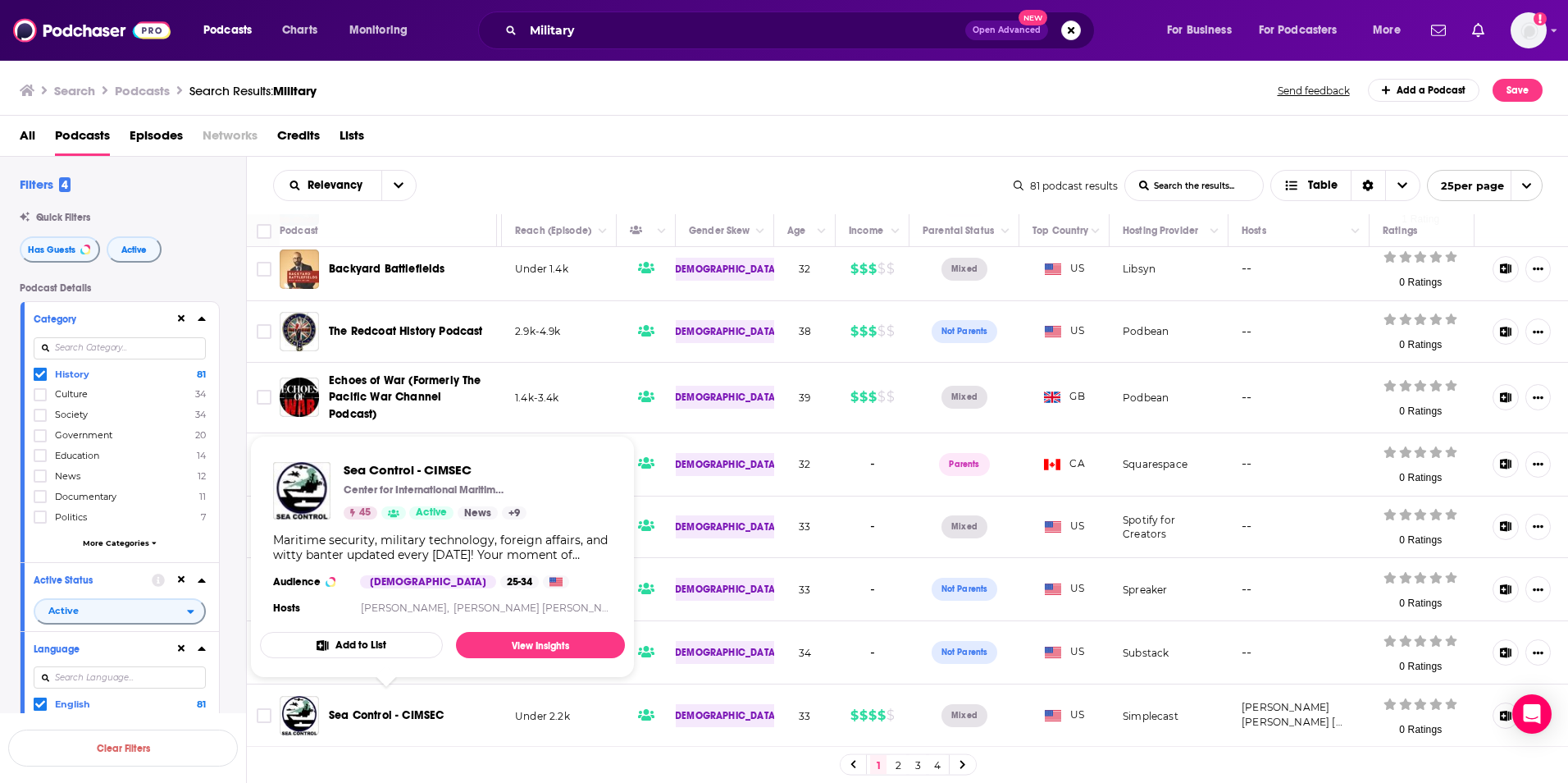
click at [379, 650] on button "Add to List" at bounding box center [351, 645] width 183 height 27
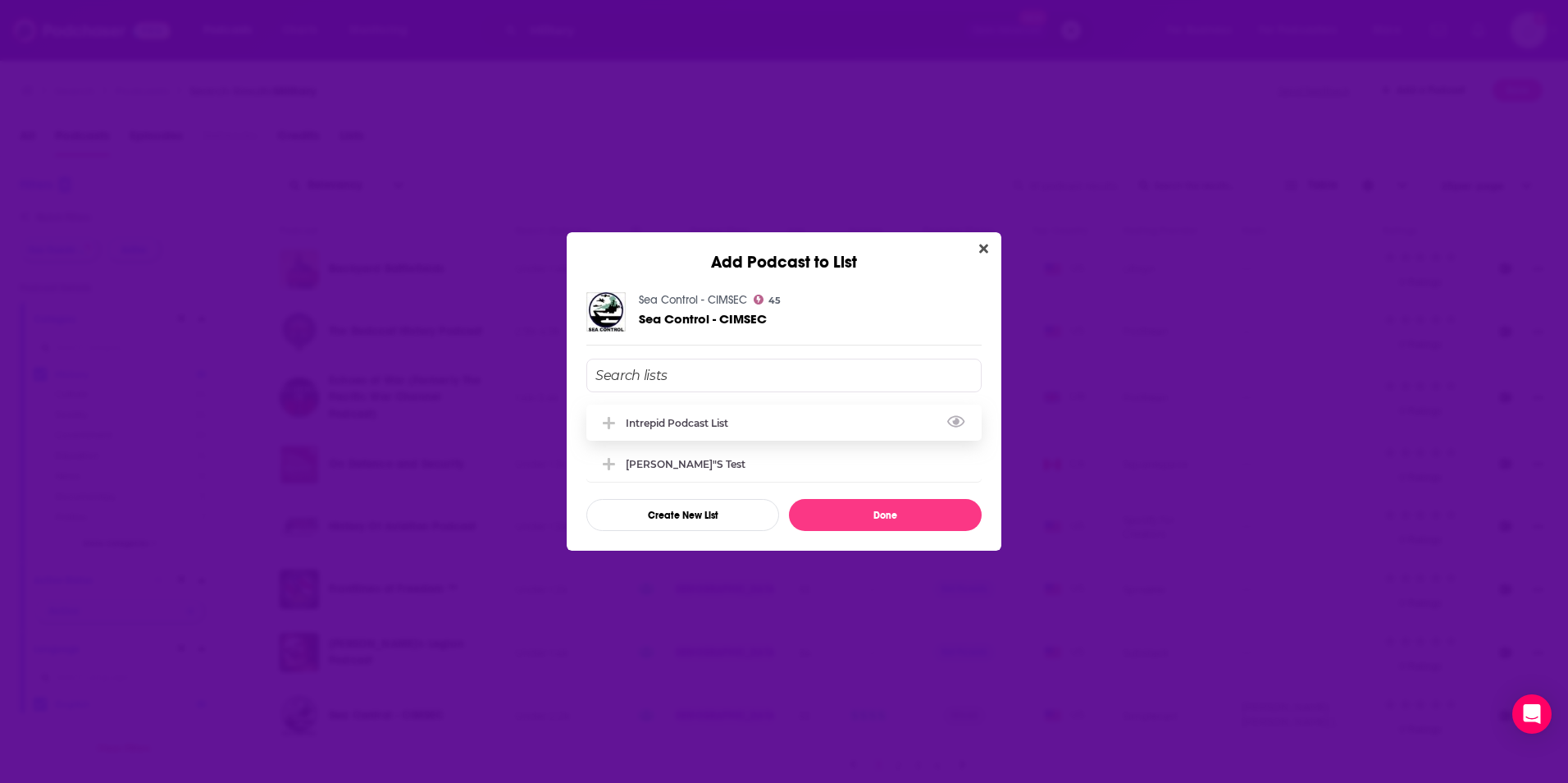
click at [679, 428] on div "Intrepid Podcast List" at bounding box center [681, 423] width 112 height 12
click at [832, 519] on button "Done" at bounding box center [885, 514] width 193 height 32
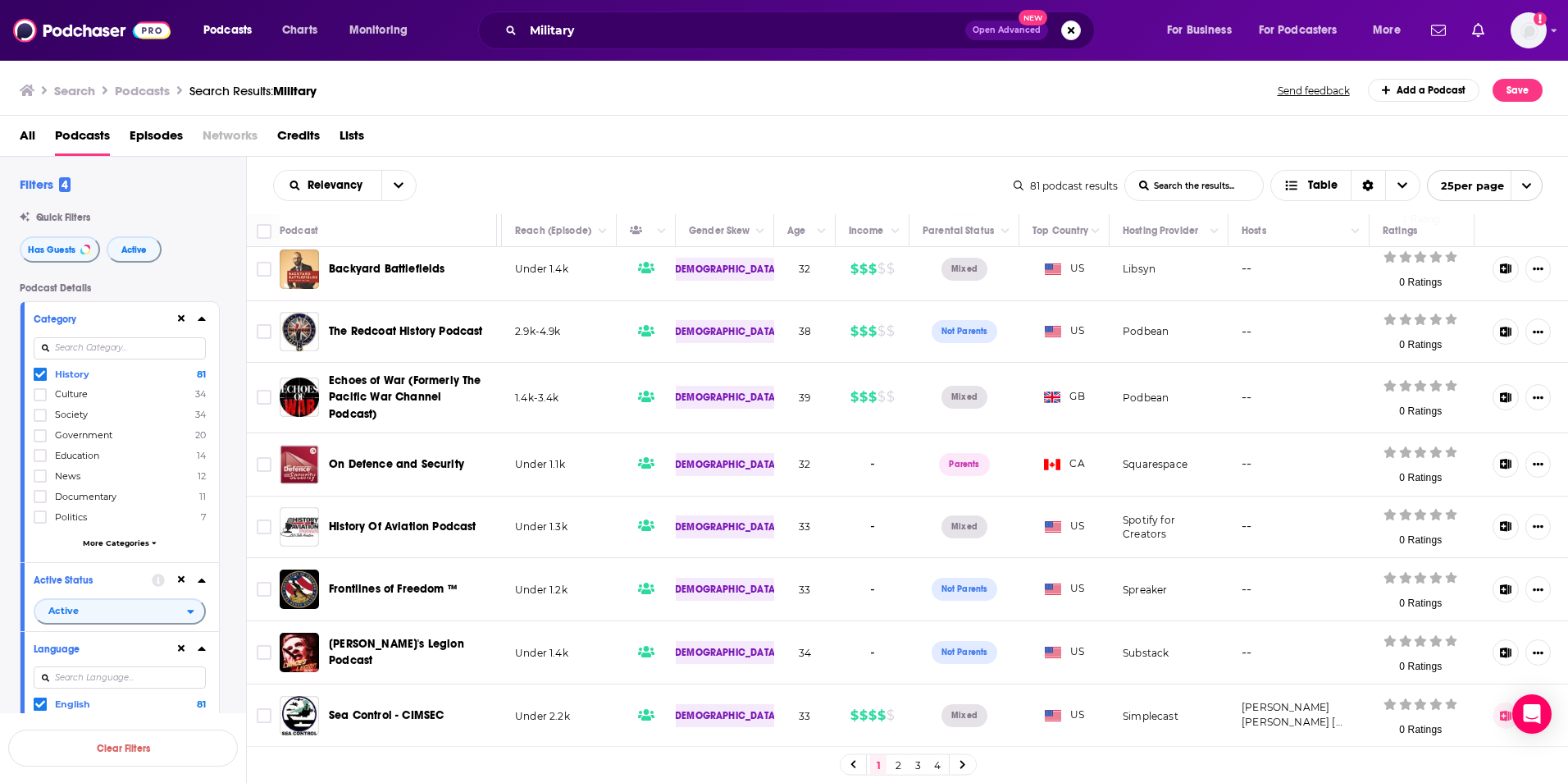
click at [899, 763] on link "2" at bounding box center [898, 765] width 16 height 20
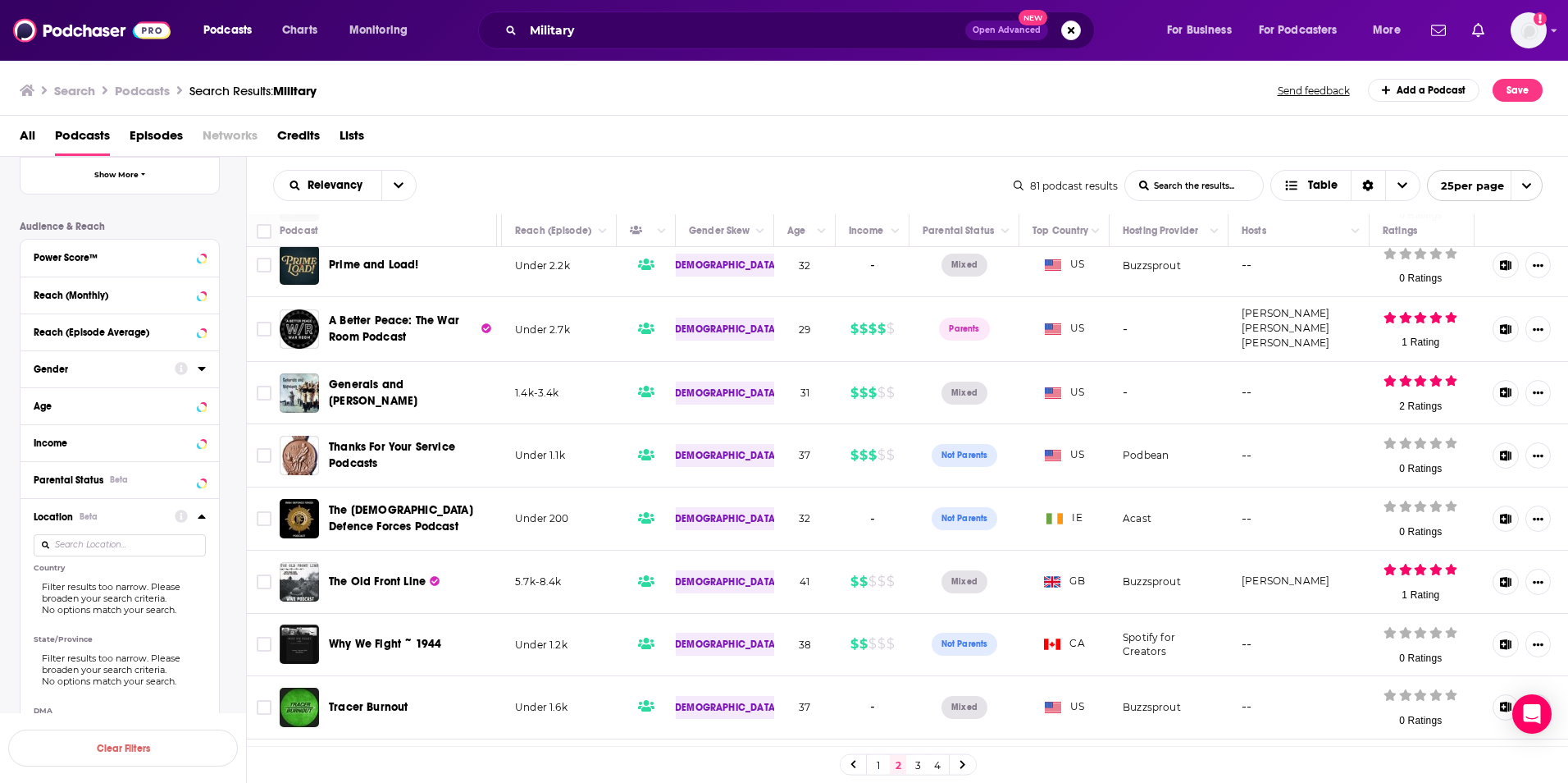
scroll to position [738, 0]
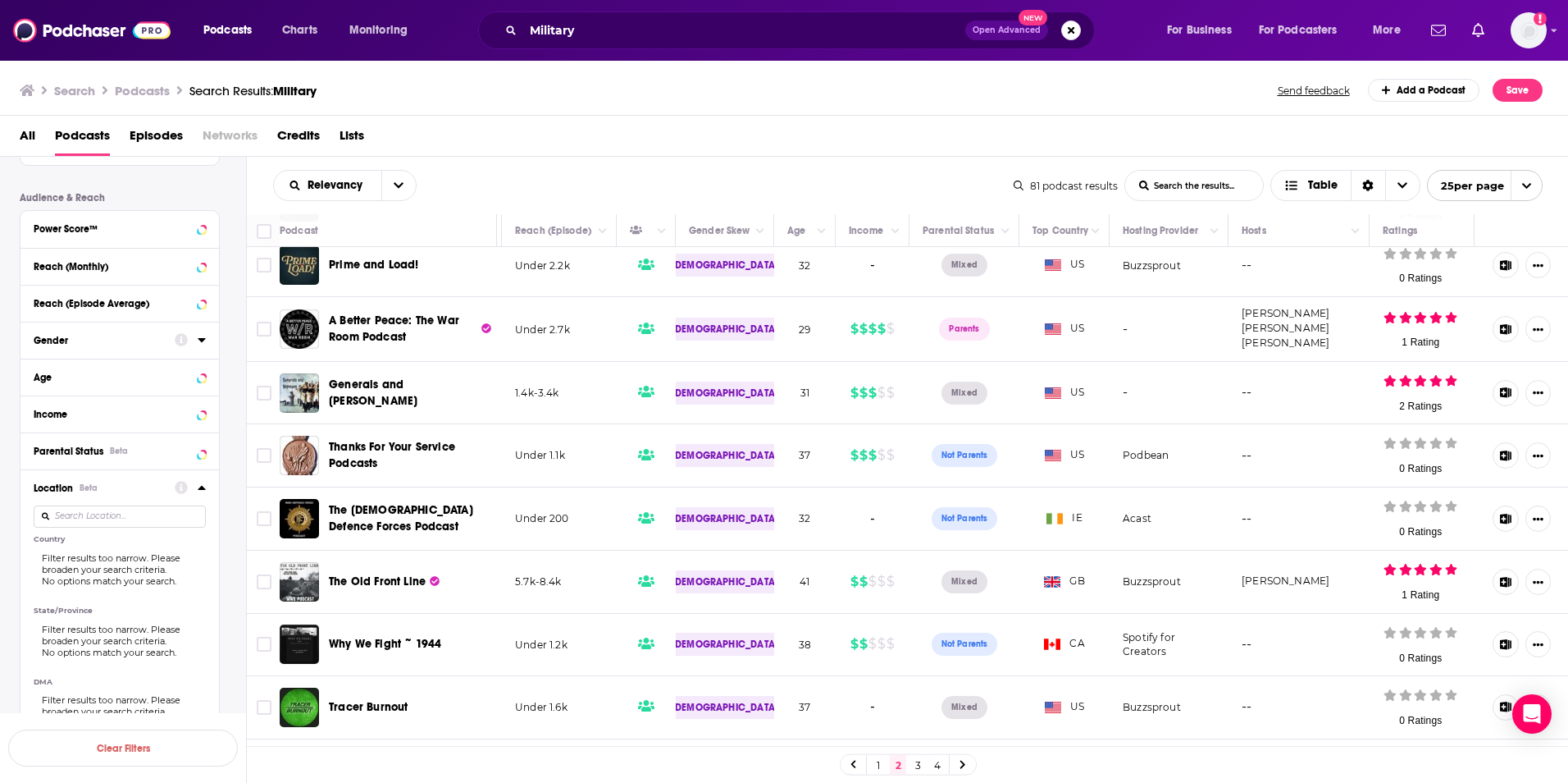
click at [203, 485] on icon at bounding box center [201, 488] width 8 height 13
click at [201, 487] on icon at bounding box center [201, 488] width 7 height 4
click at [40, 563] on icon at bounding box center [40, 559] width 10 height 7
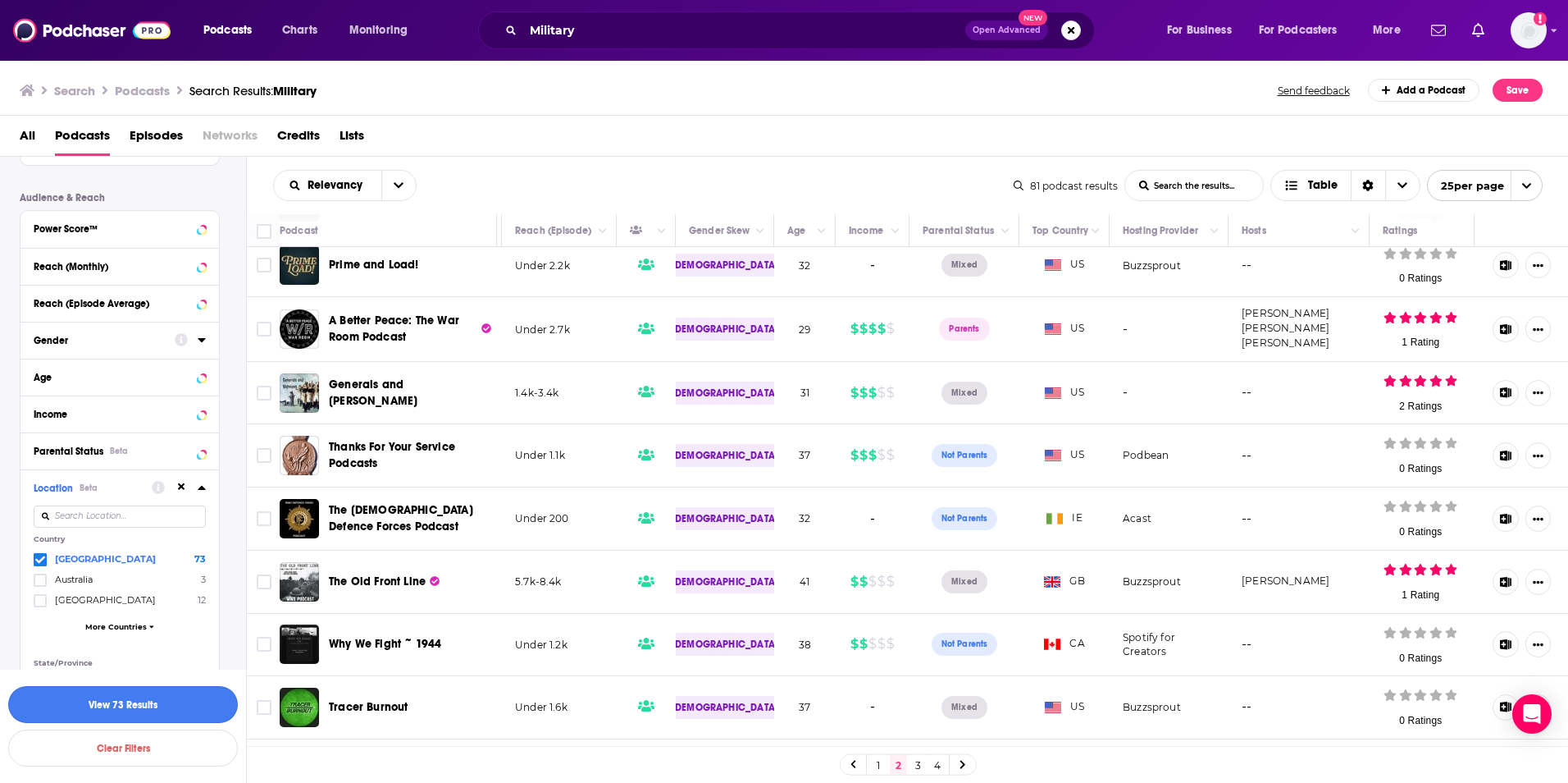
click at [185, 708] on button "View 73 Results" at bounding box center [123, 704] width 229 height 37
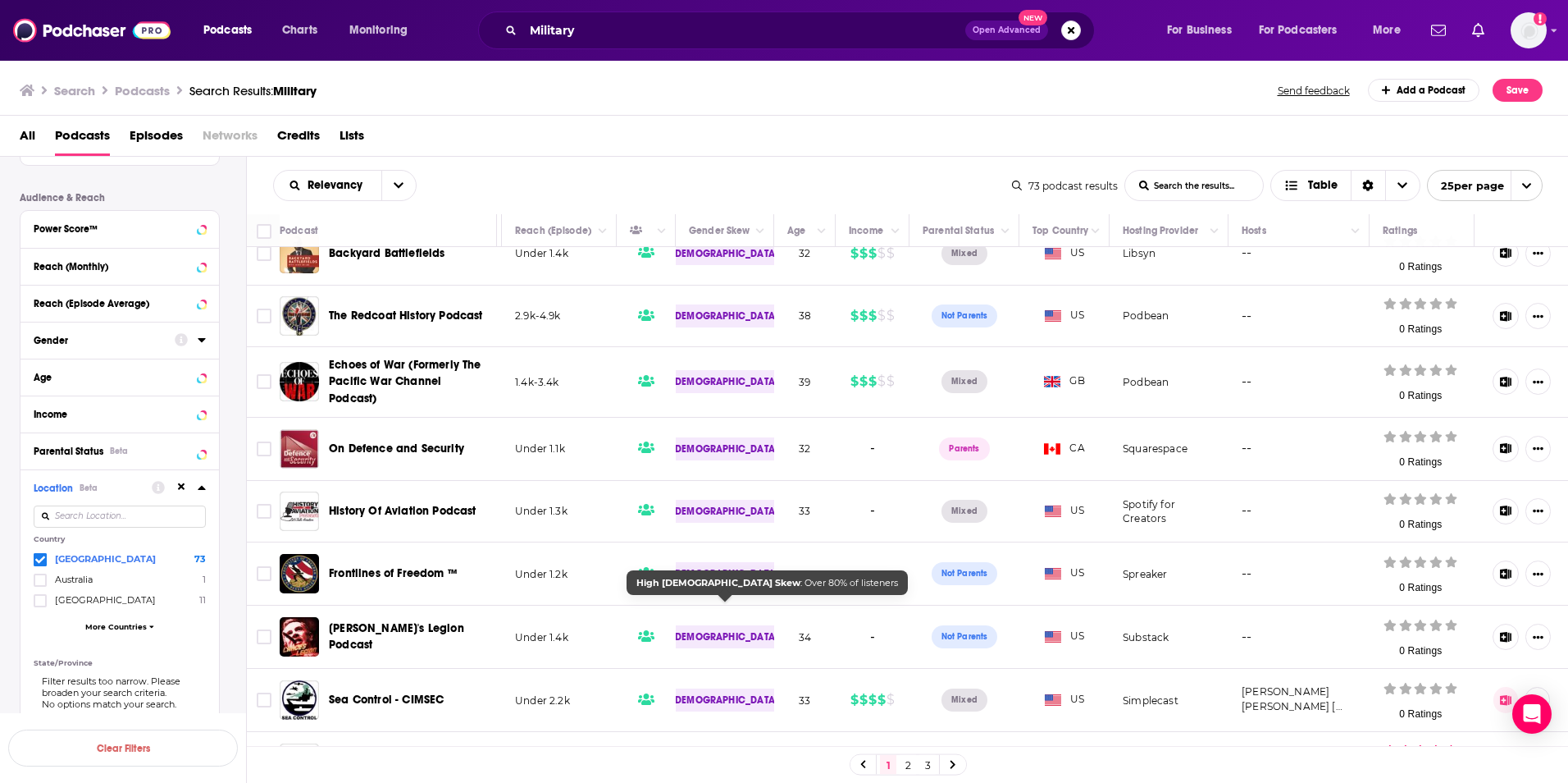
scroll to position [1122, 1140]
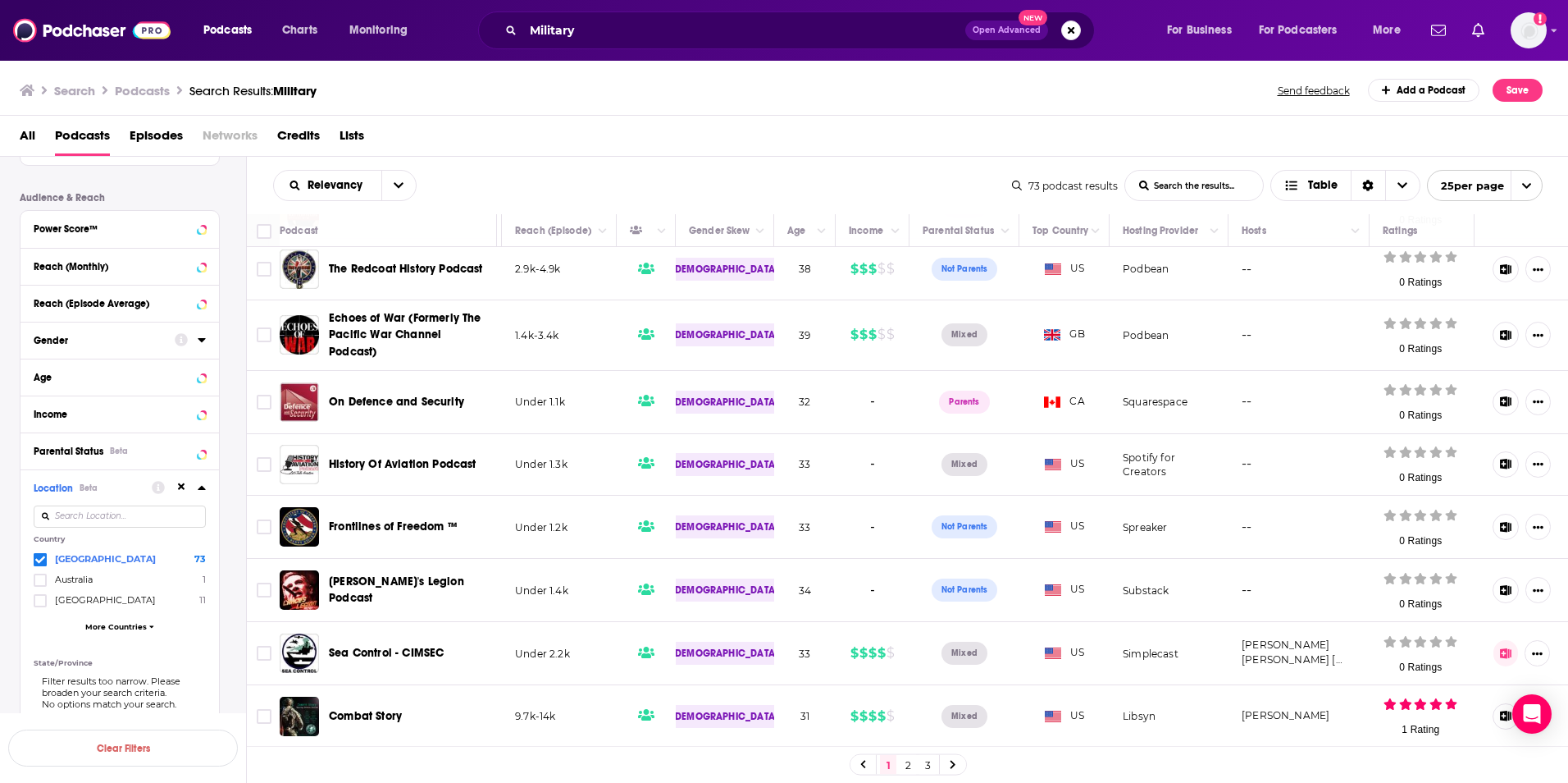
click at [912, 763] on link "2" at bounding box center [908, 765] width 16 height 20
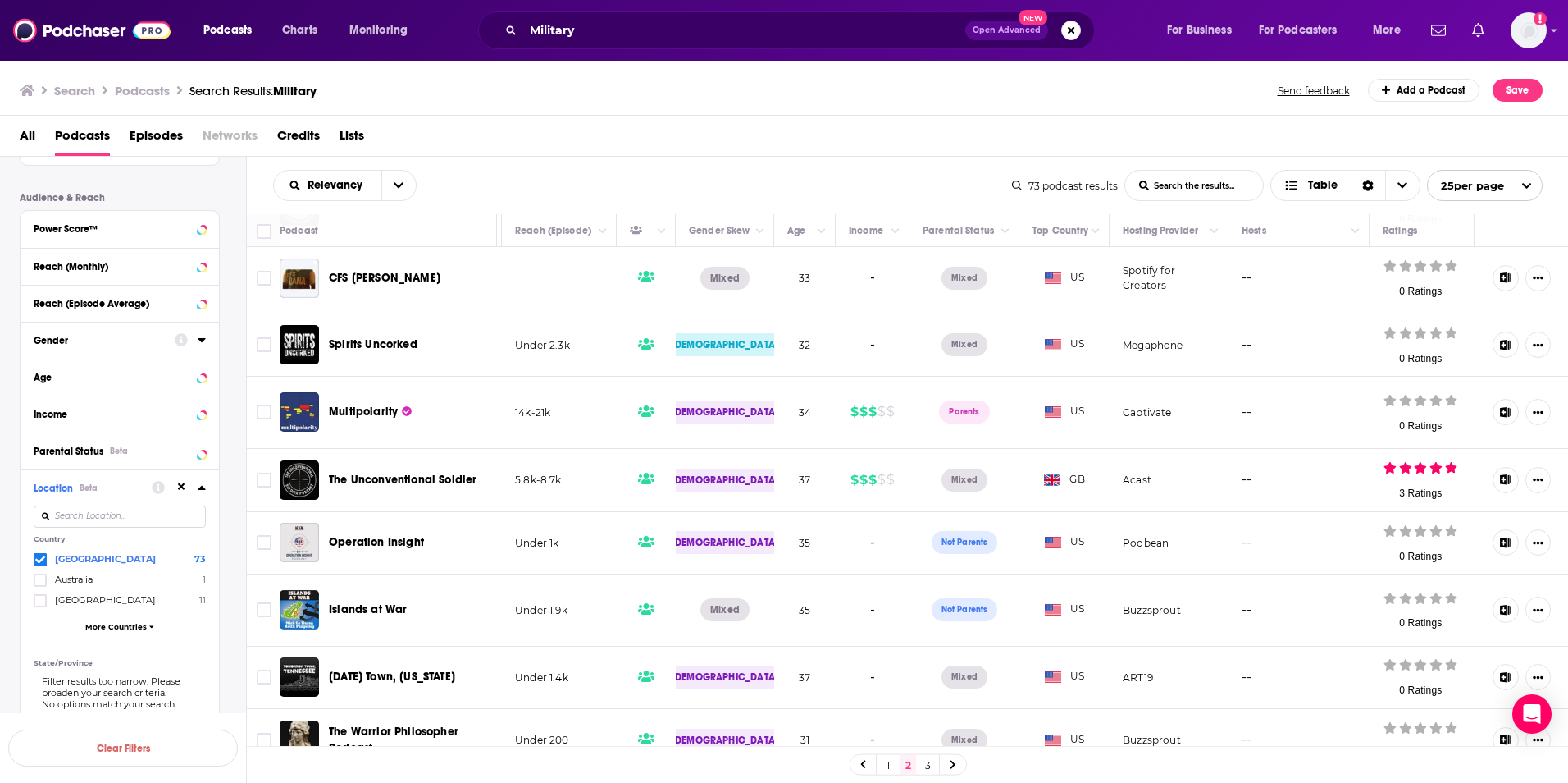
scroll to position [1087, 1140]
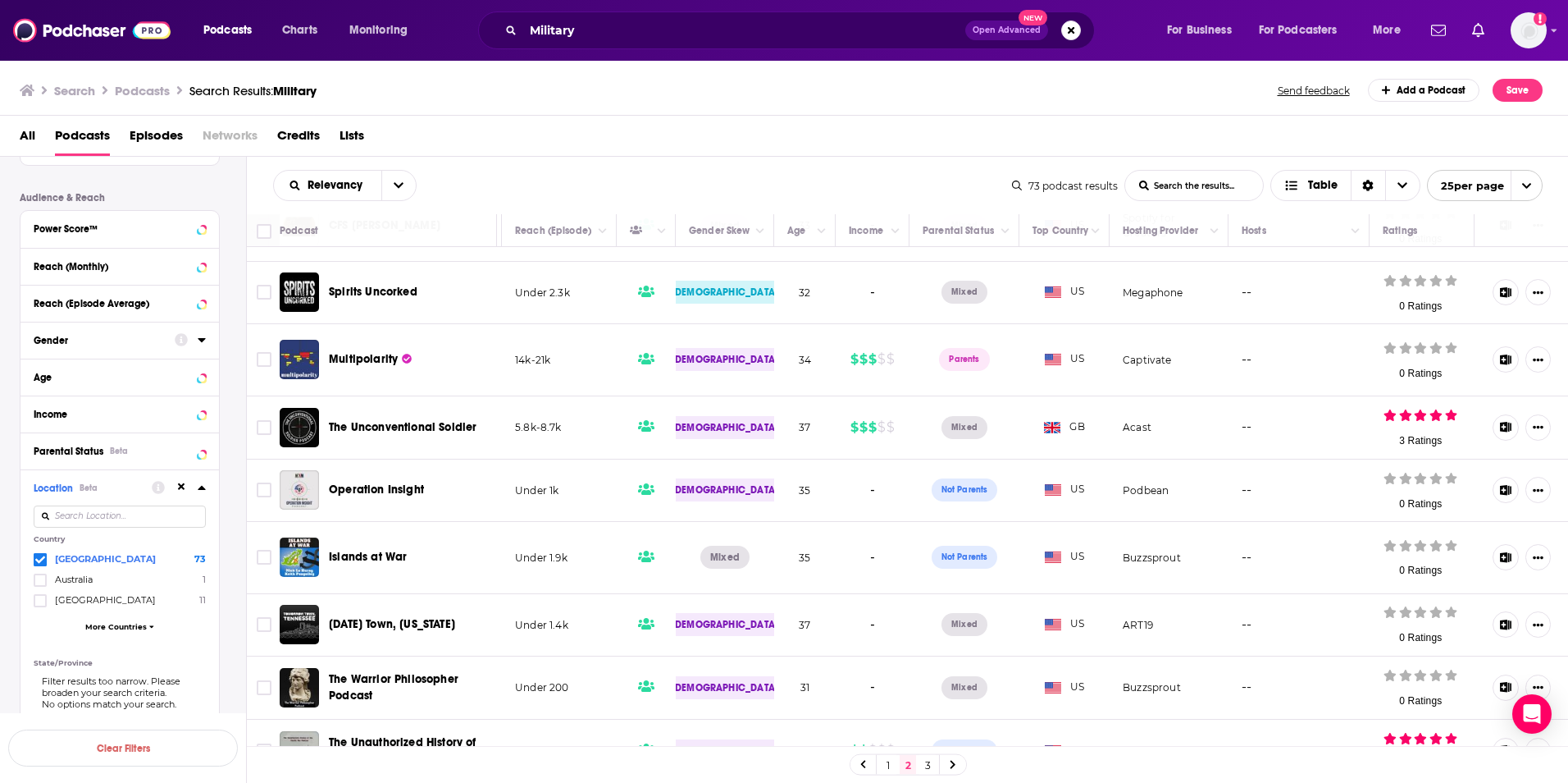
click at [921, 761] on link "3" at bounding box center [928, 765] width 16 height 20
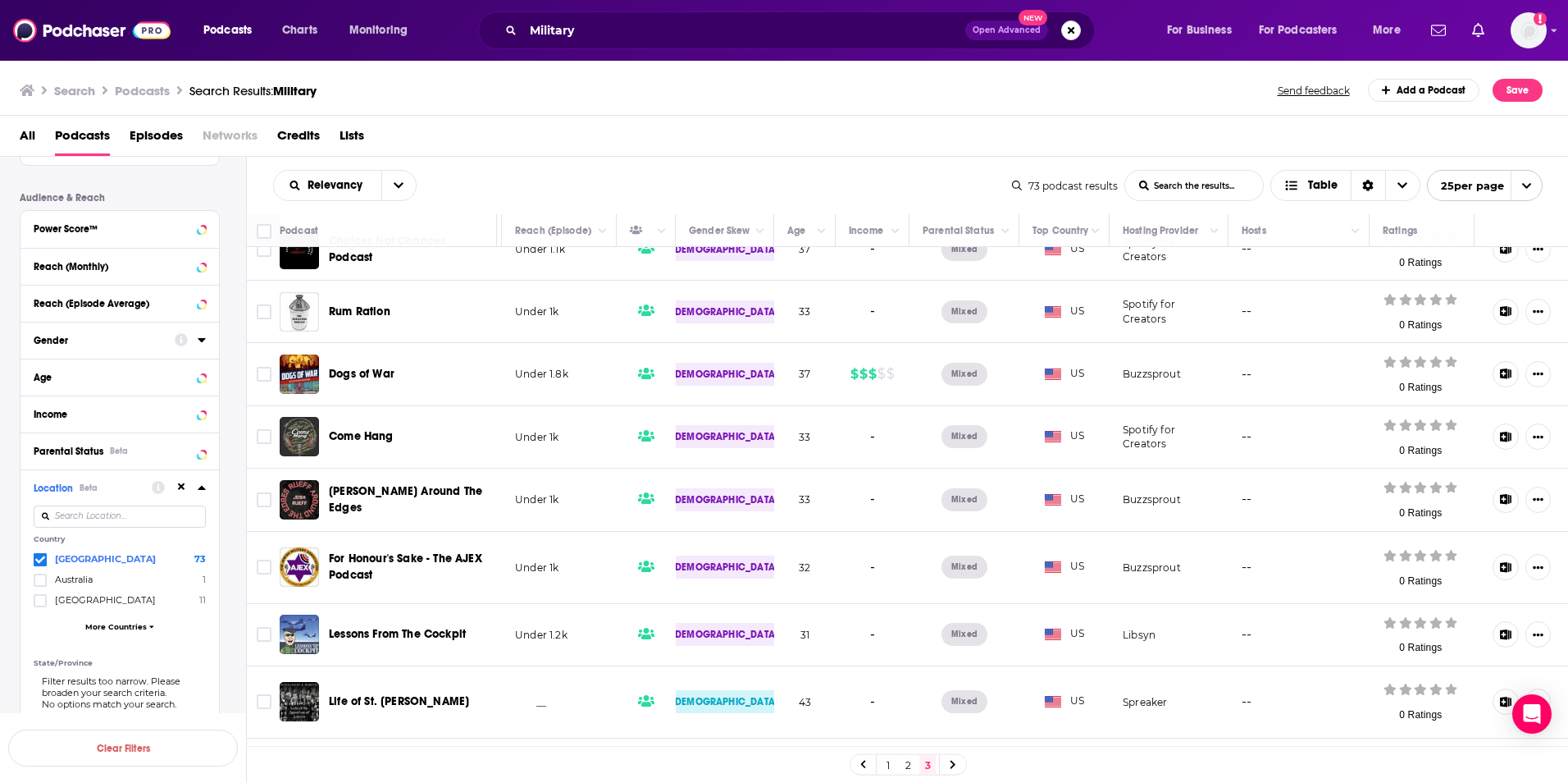
scroll to position [488, 1140]
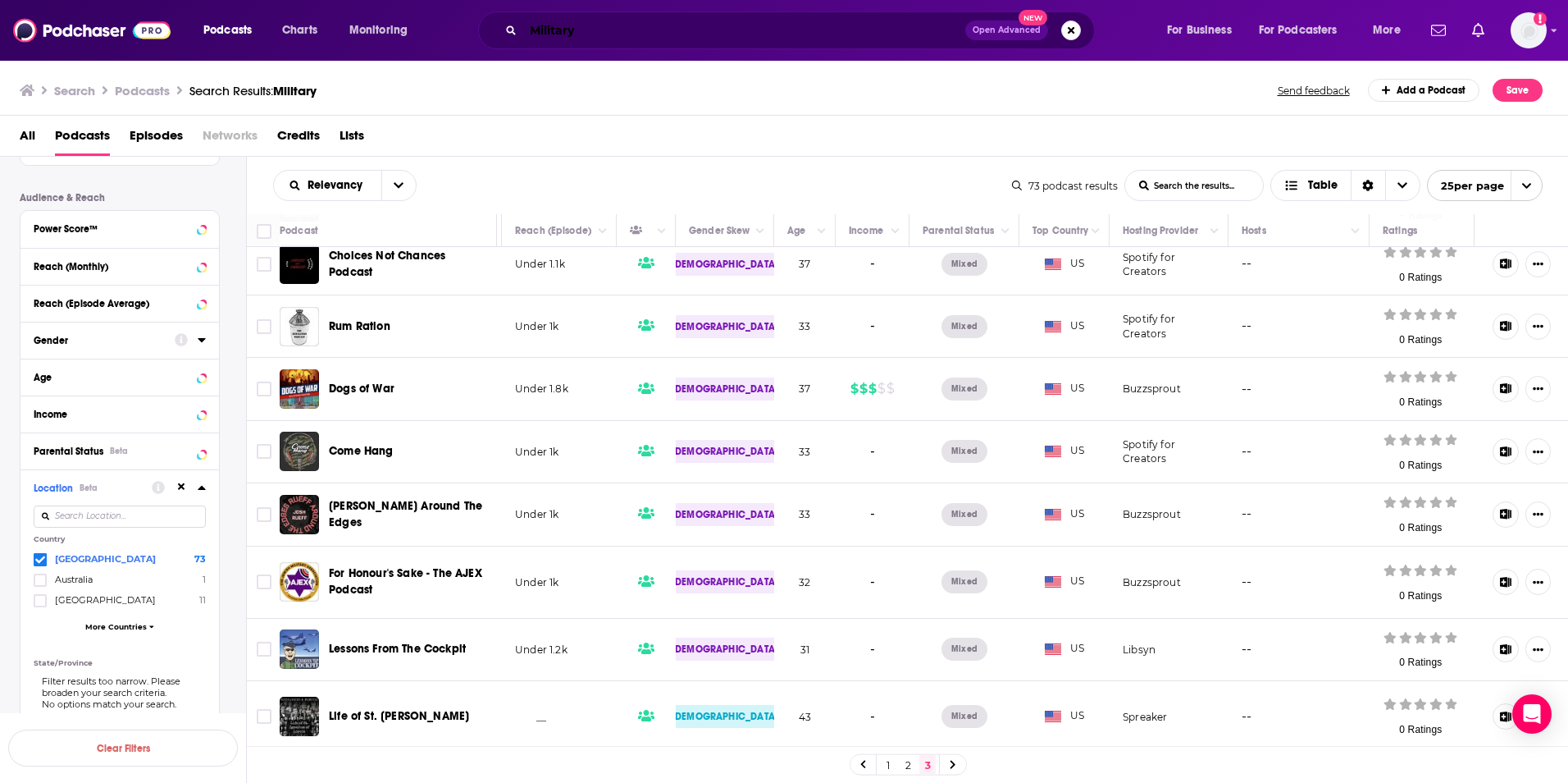
click at [538, 29] on input "Military" at bounding box center [744, 30] width 443 height 27
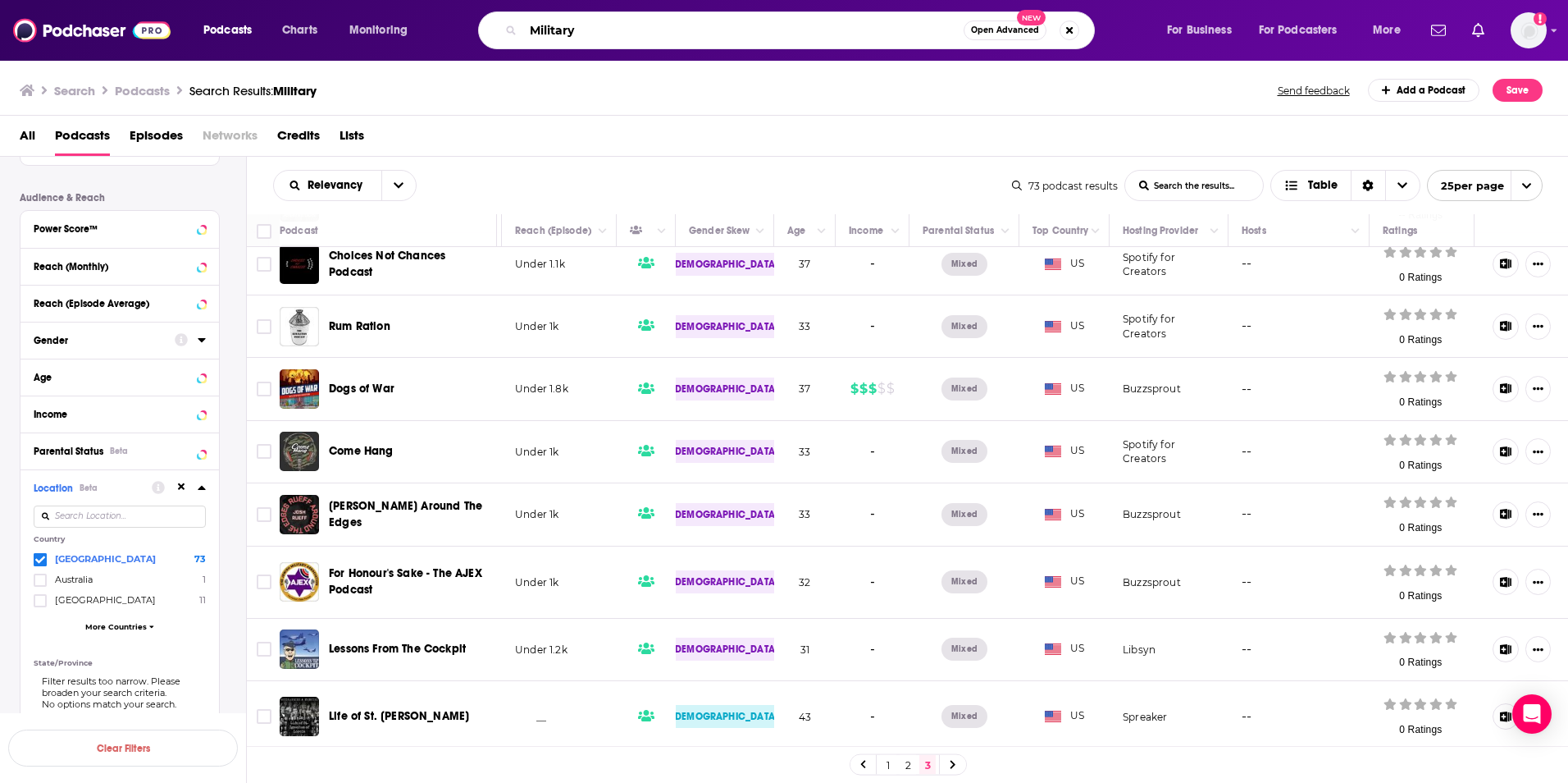
click at [538, 29] on input "Military" at bounding box center [743, 30] width 441 height 27
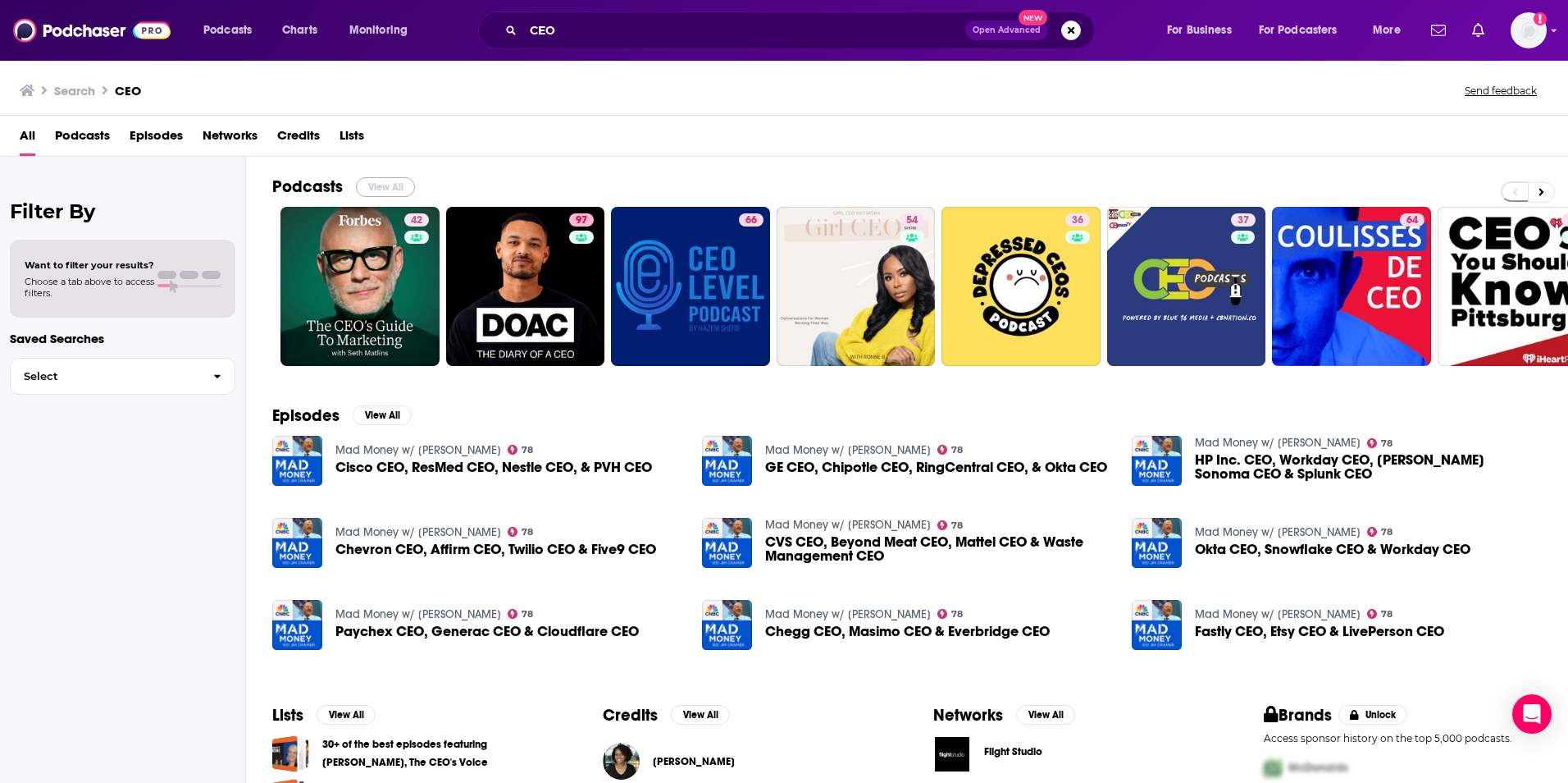
click at [360, 188] on button "View All" at bounding box center [385, 188] width 59 height 20
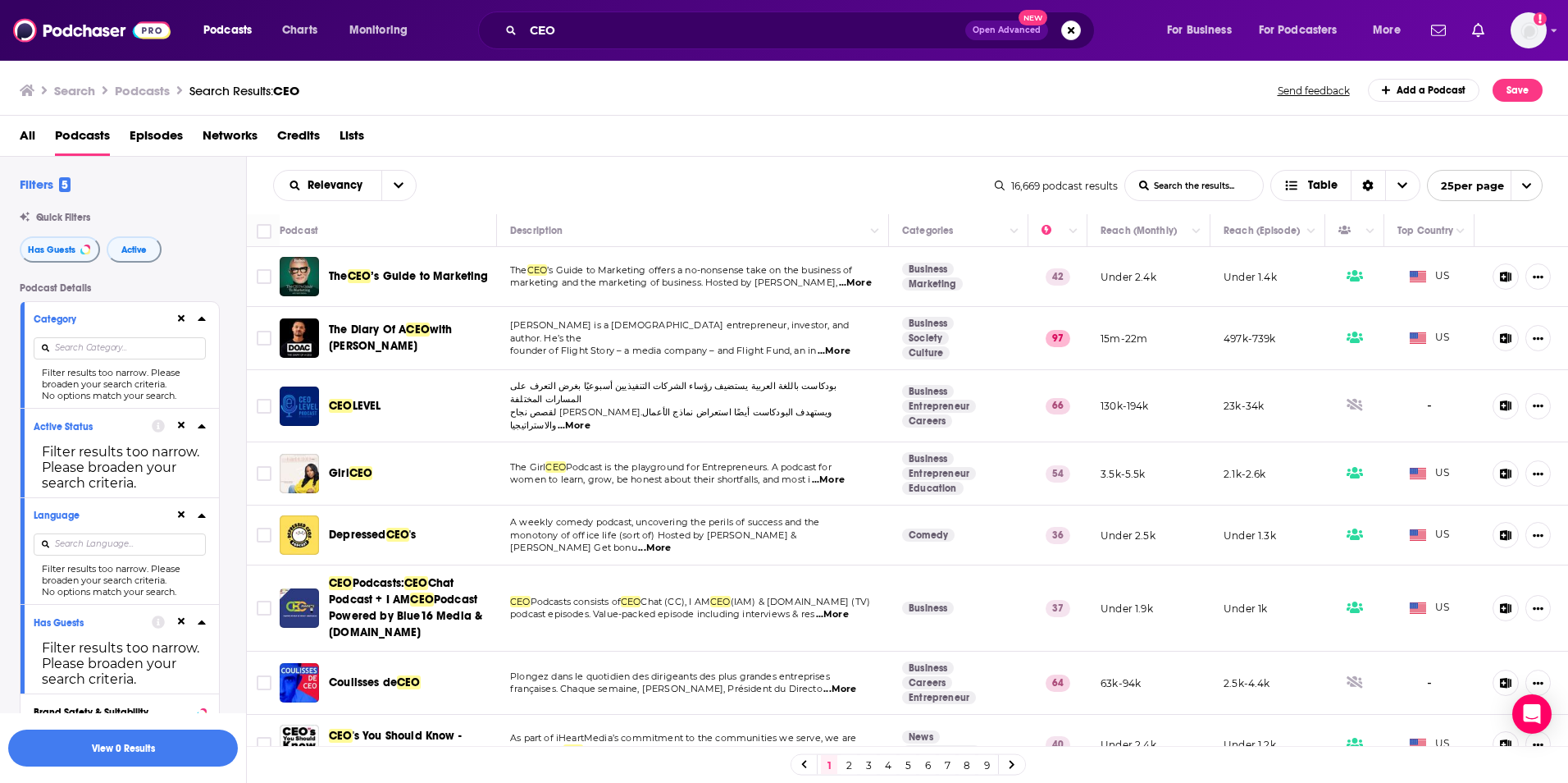
click at [159, 349] on input at bounding box center [120, 349] width 172 height 22
click at [188, 267] on div "Filters 5 Quick Filters Has Guests Active Podcast Details Category Filter resul…" at bounding box center [133, 656] width 227 height 960
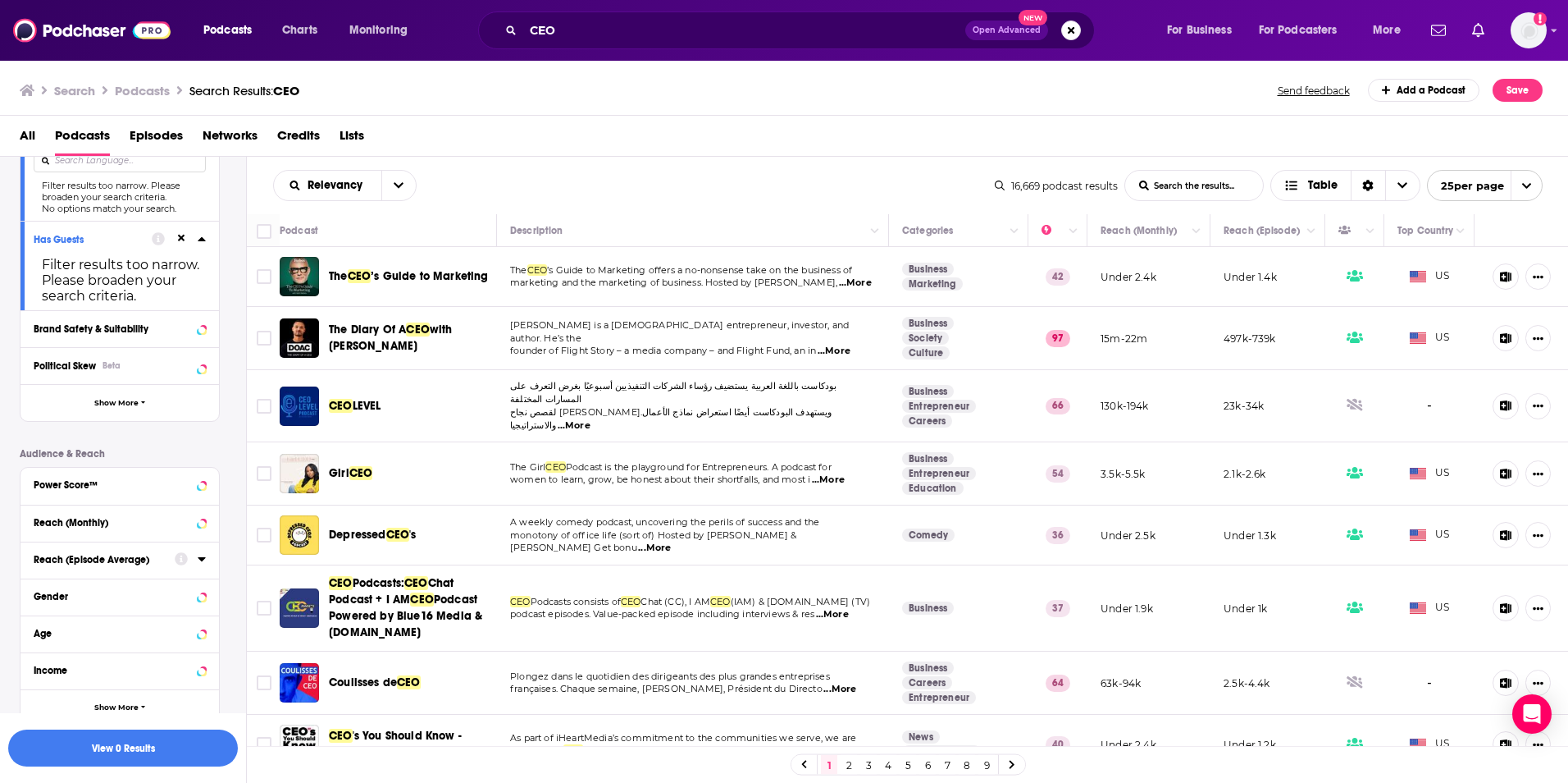
scroll to position [454, 0]
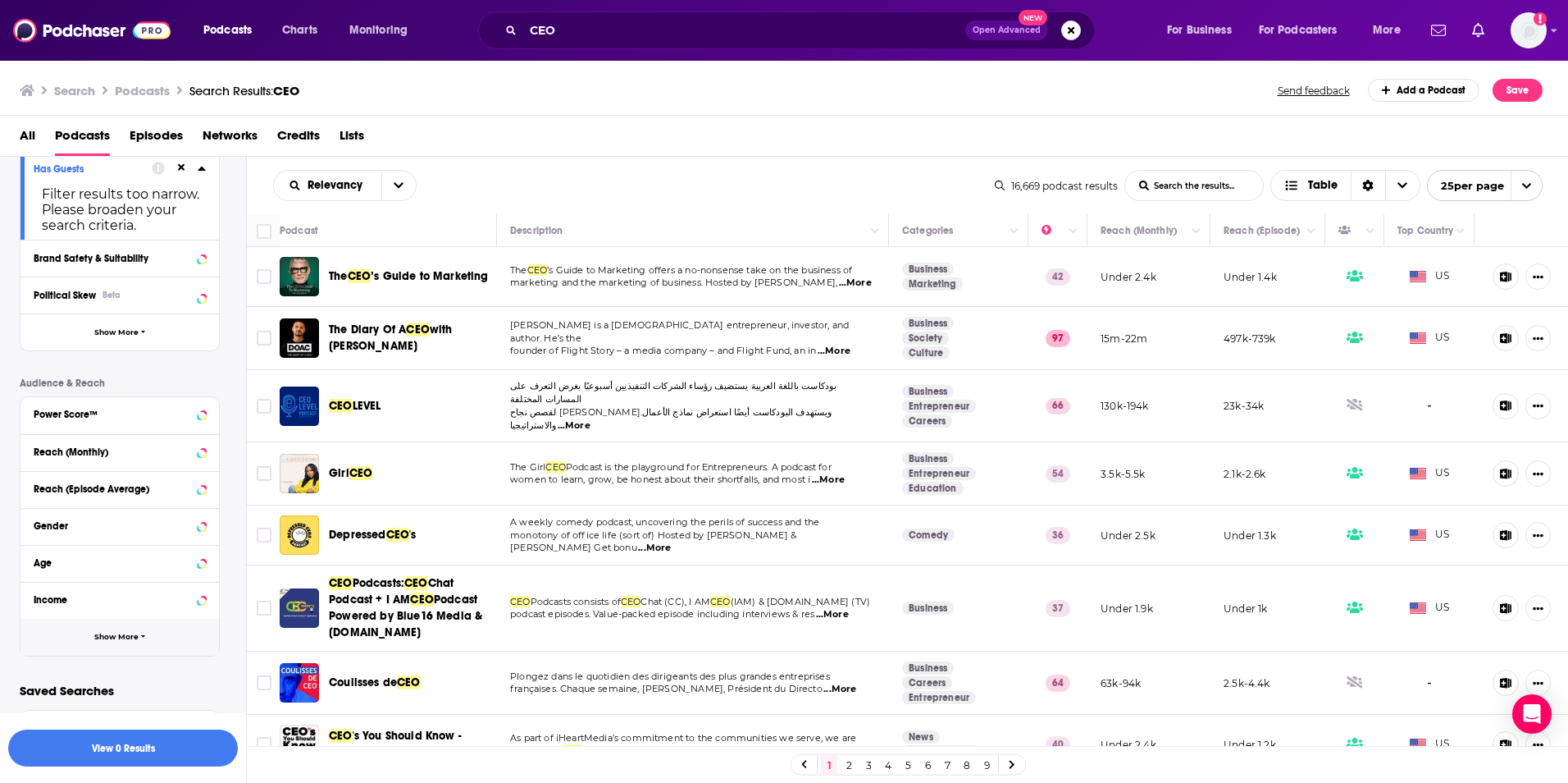
click at [73, 634] on button "Show More" at bounding box center [119, 637] width 198 height 37
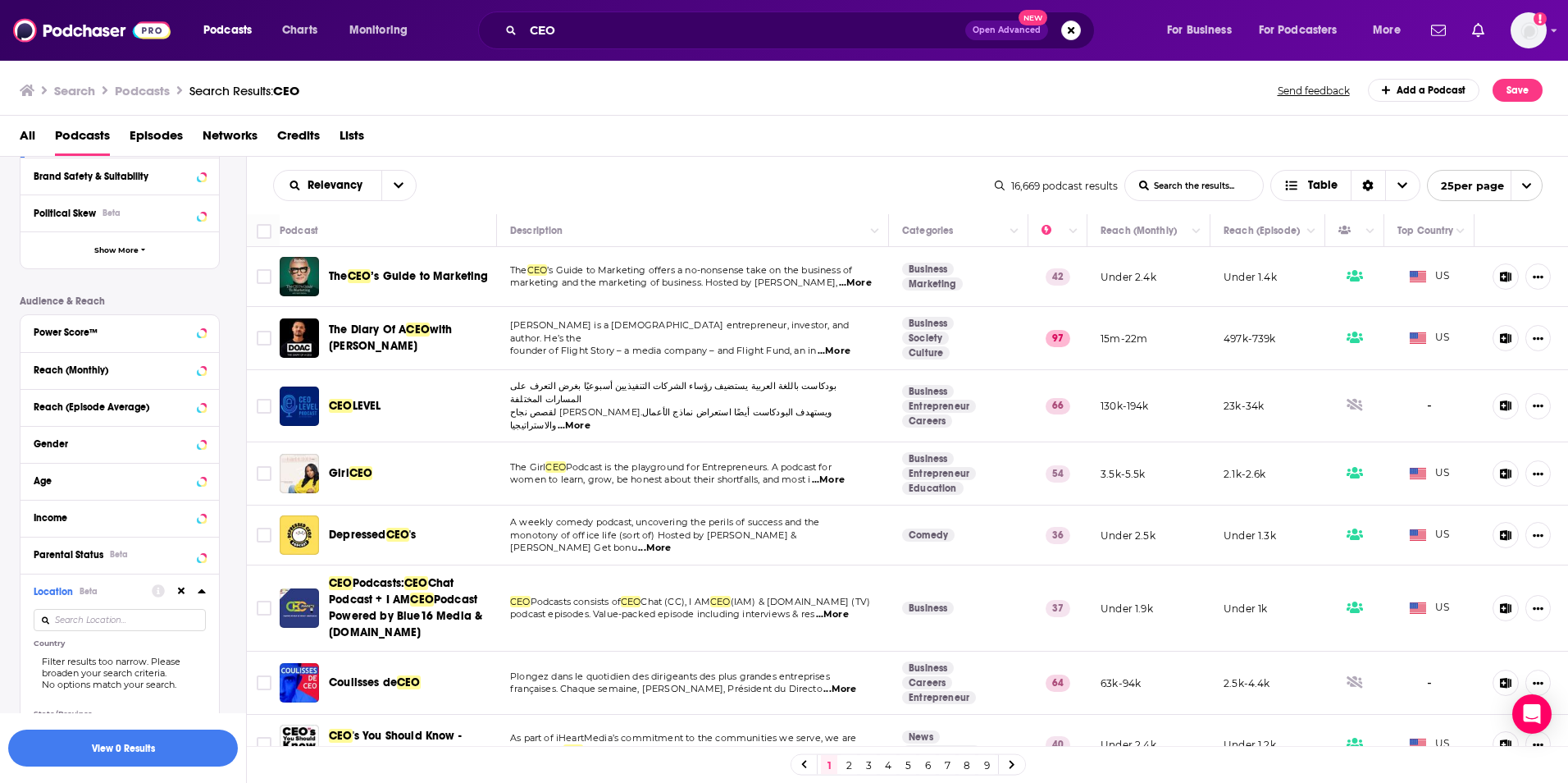
scroll to position [618, 0]
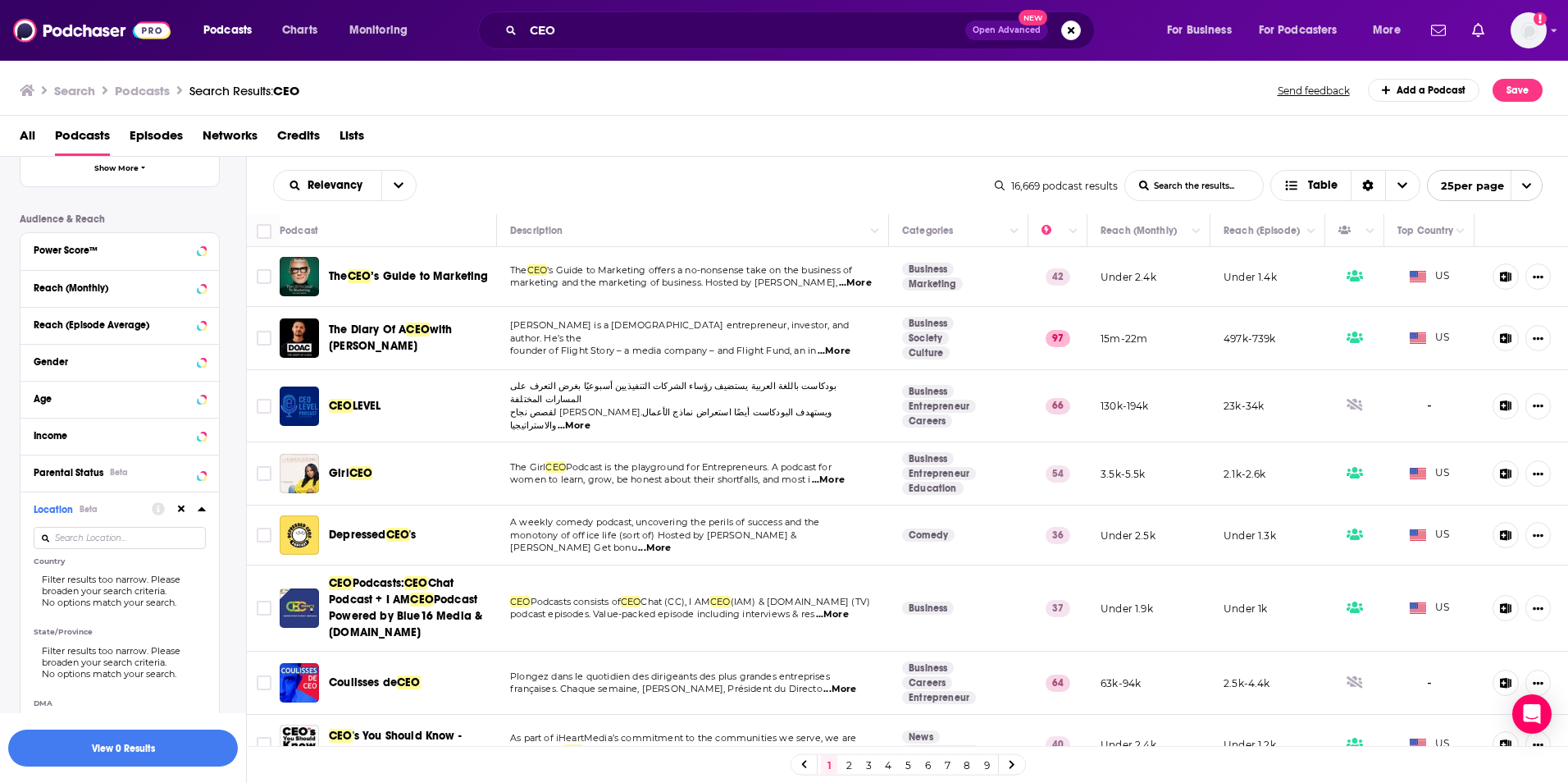
click at [197, 506] on div at bounding box center [178, 509] width 54 height 20
click at [203, 509] on icon at bounding box center [201, 509] width 7 height 4
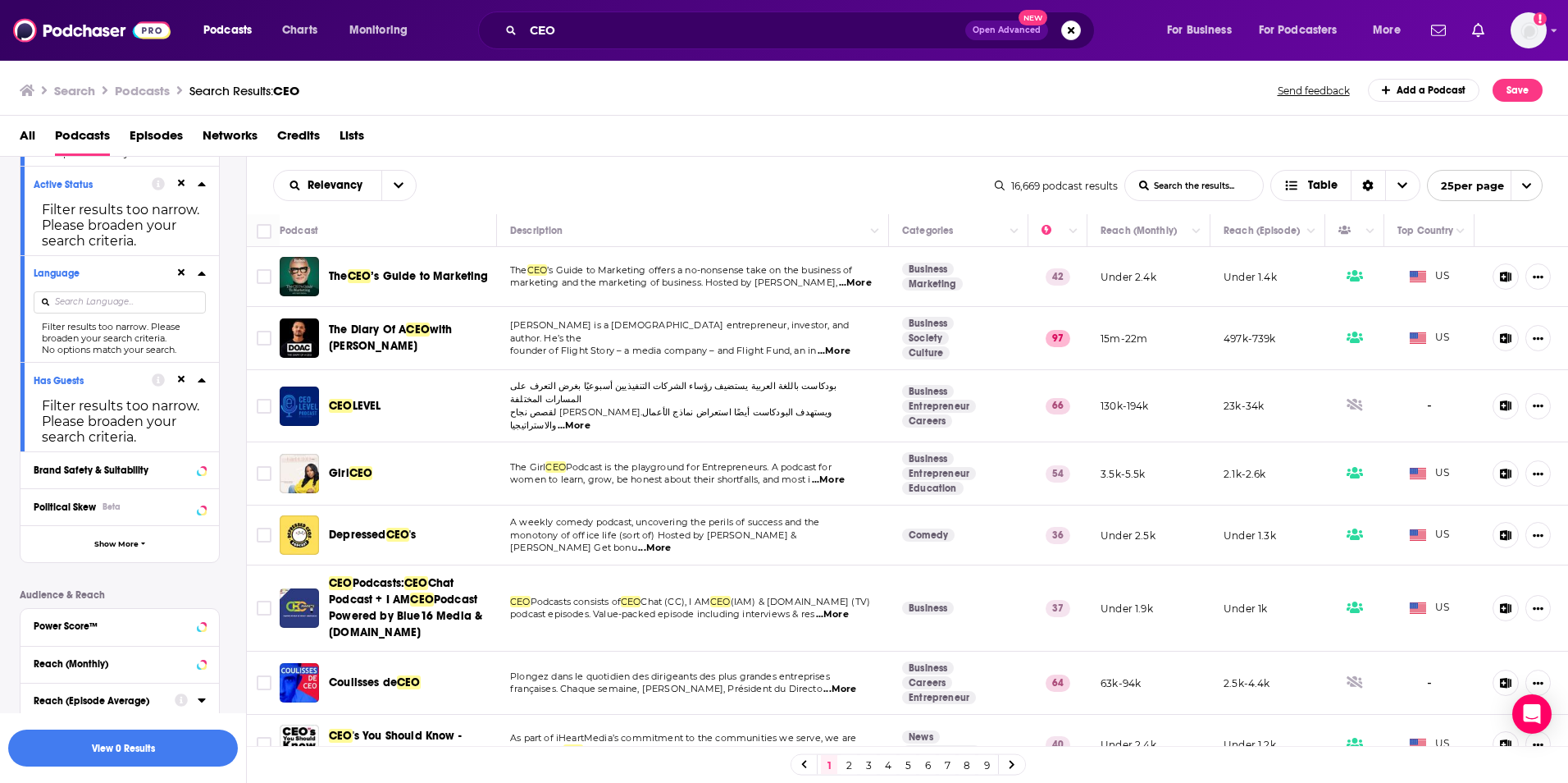
scroll to position [0, 0]
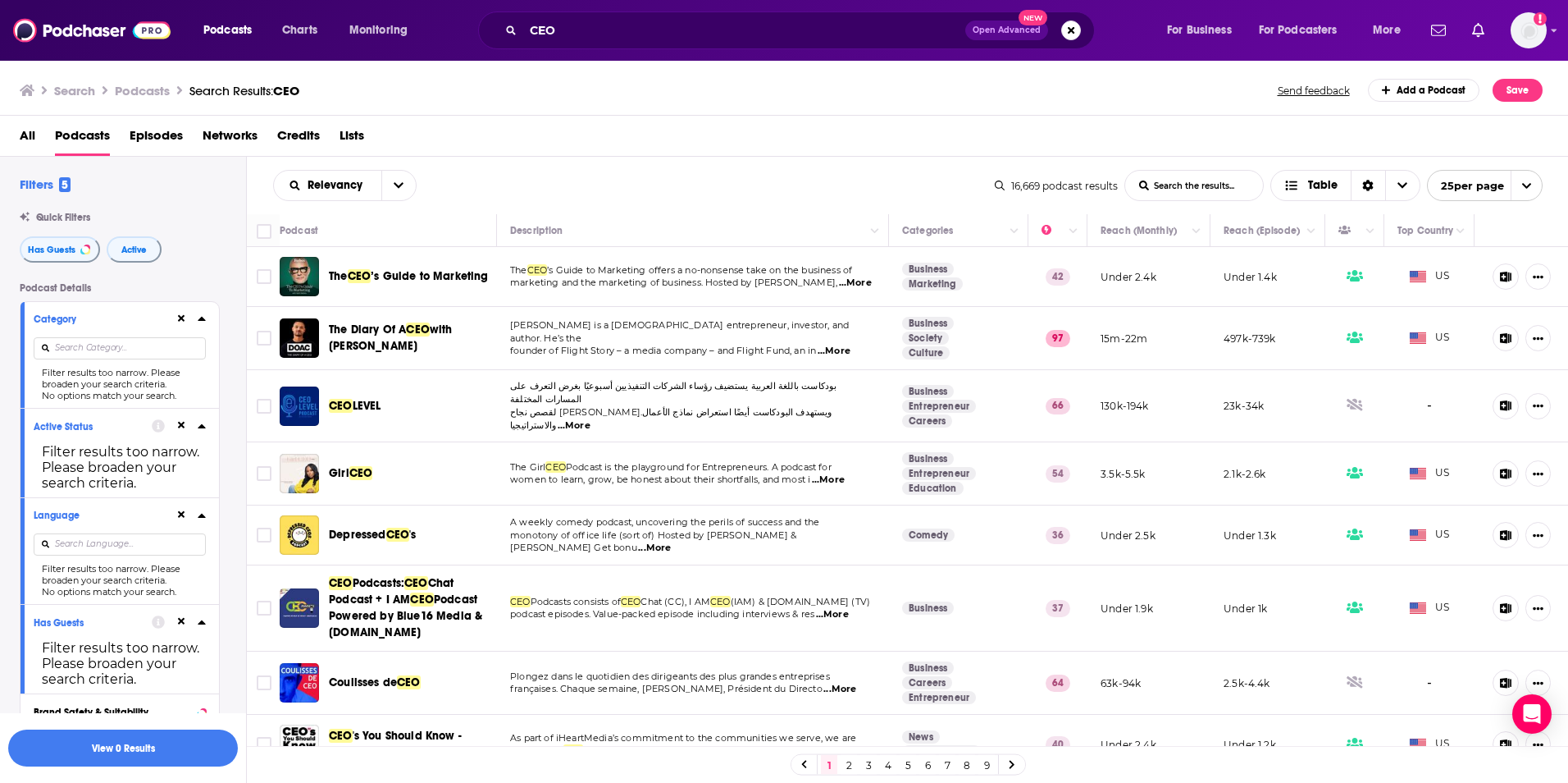
click at [202, 317] on icon at bounding box center [201, 318] width 7 height 4
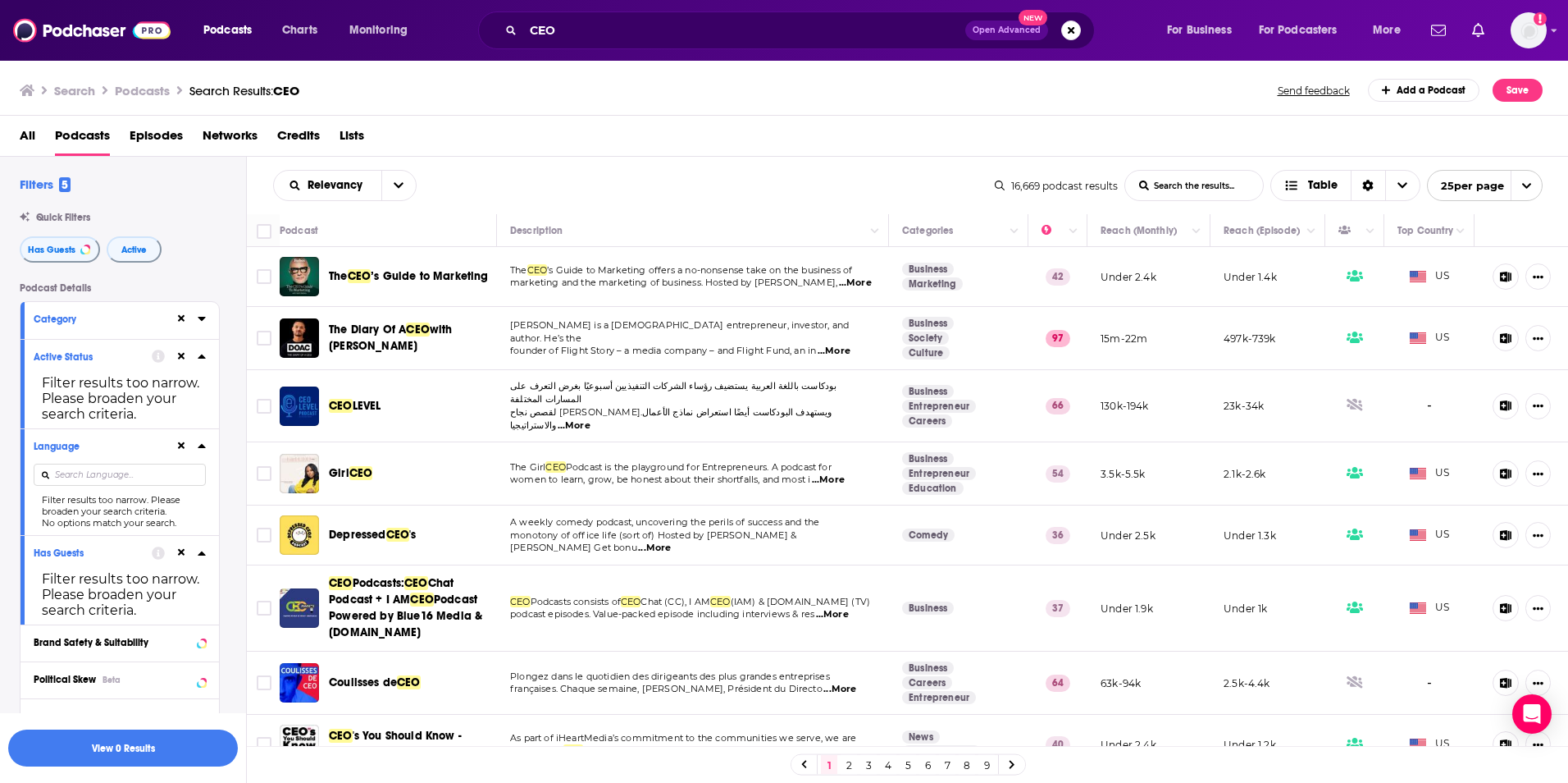
click at [202, 317] on icon at bounding box center [201, 318] width 7 height 4
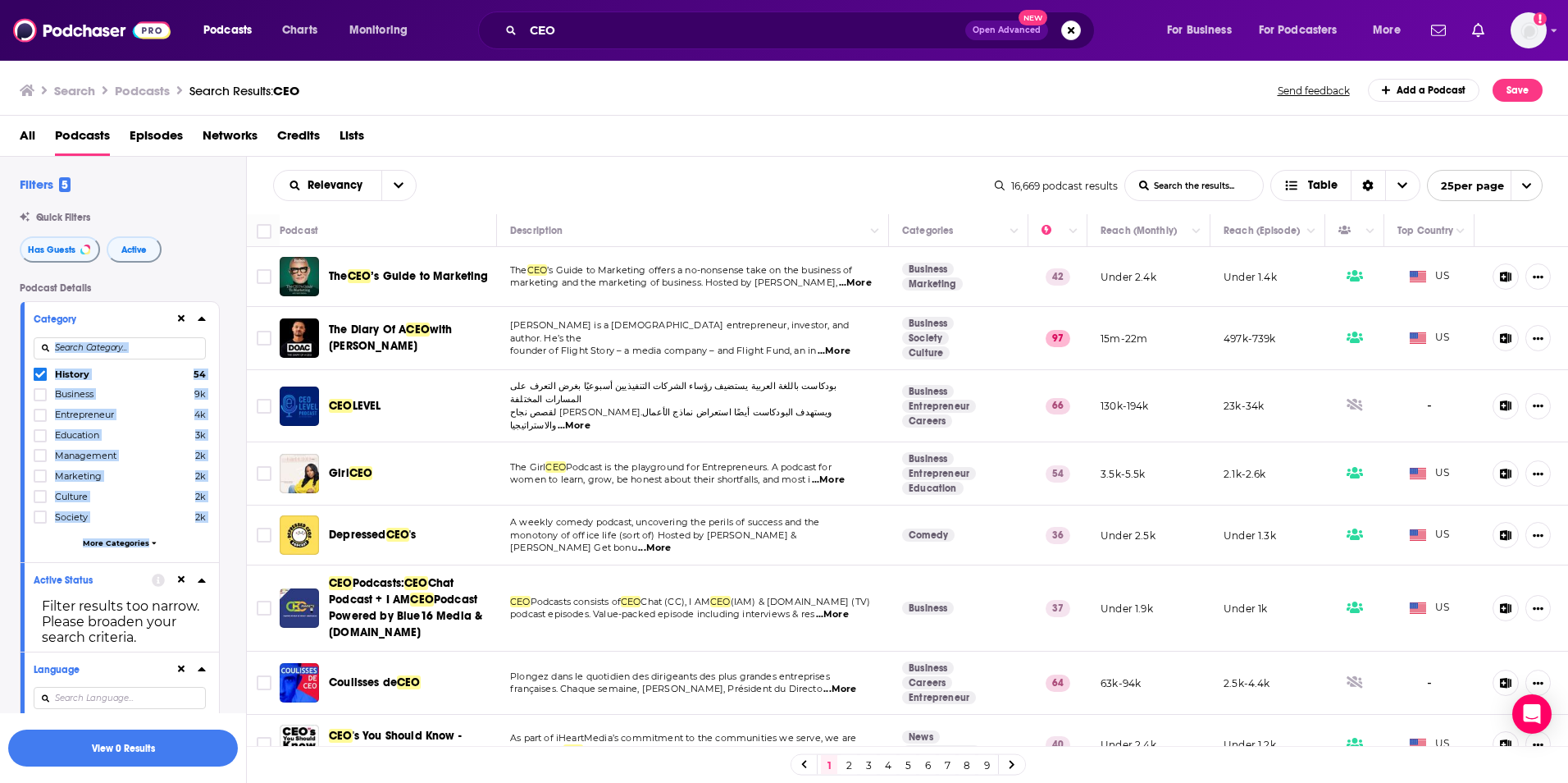
click at [175, 394] on label "Business 9k" at bounding box center [120, 393] width 172 height 14
click at [40, 400] on input "multiSelectOption-business-1" at bounding box center [40, 400] width 0 height 0
click at [42, 393] on icon at bounding box center [40, 394] width 10 height 7
click at [42, 370] on icon at bounding box center [40, 374] width 10 height 10
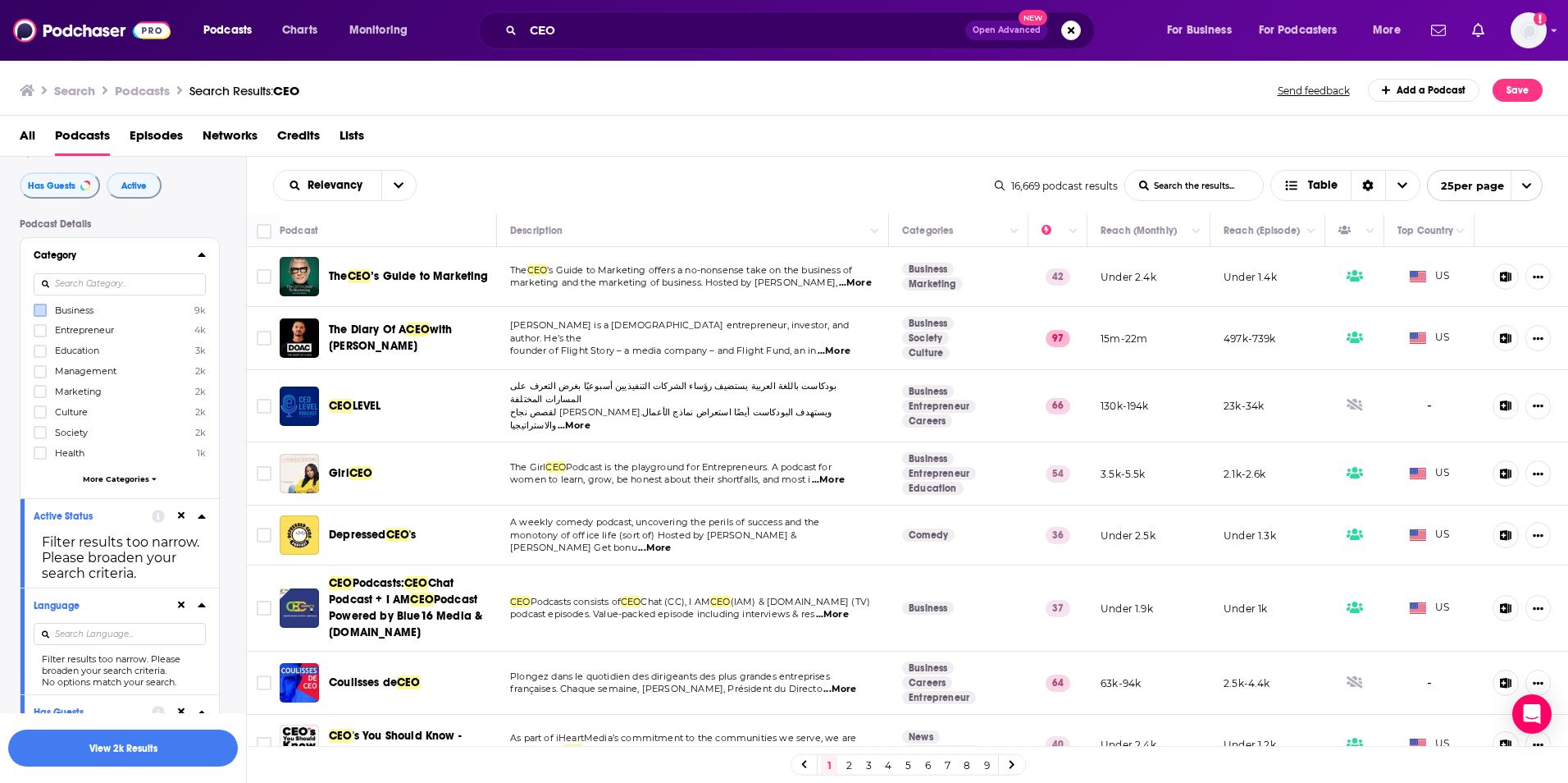
scroll to position [82, 0]
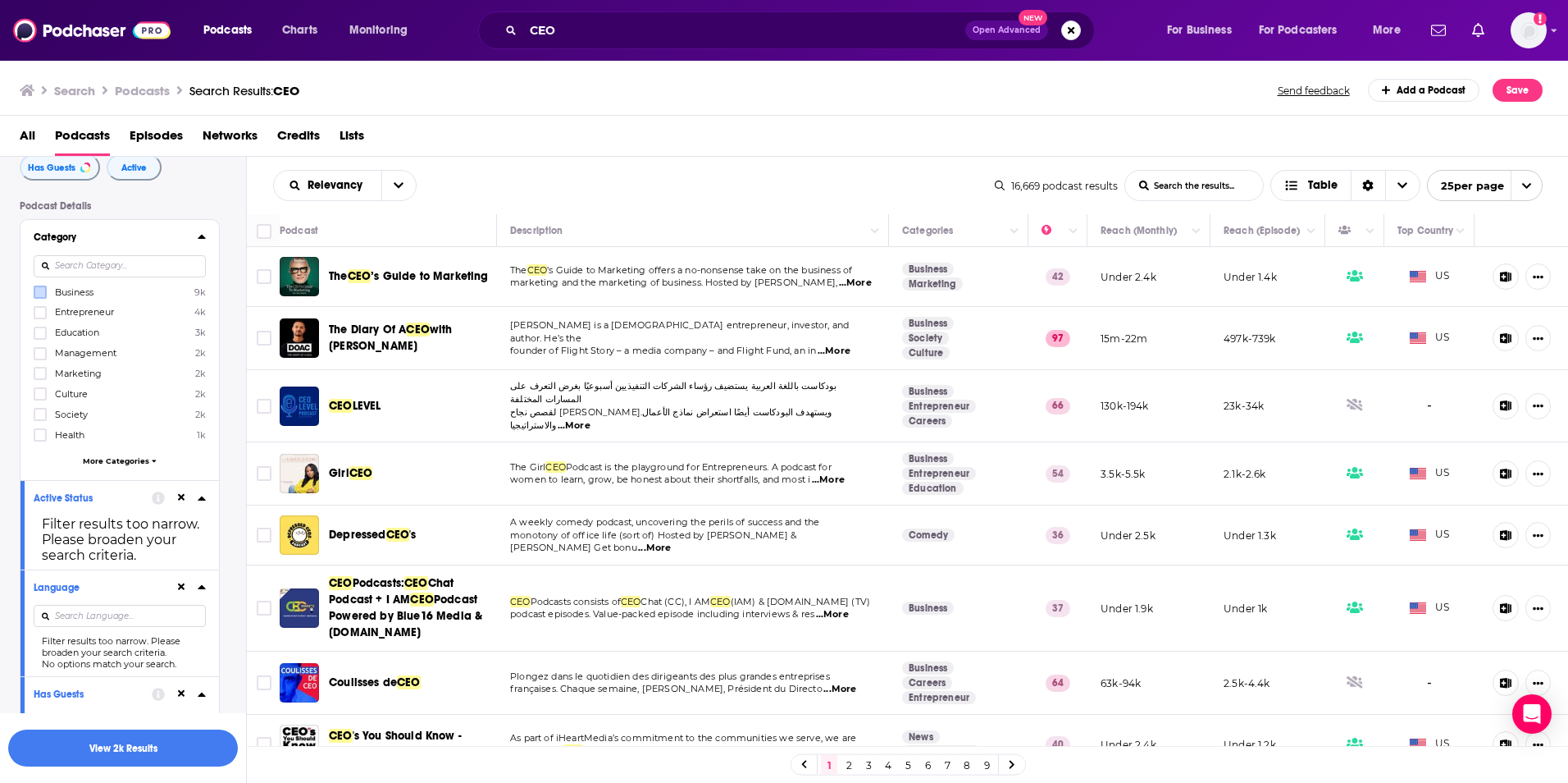
click at [101, 458] on span "More Categories" at bounding box center [116, 461] width 67 height 9
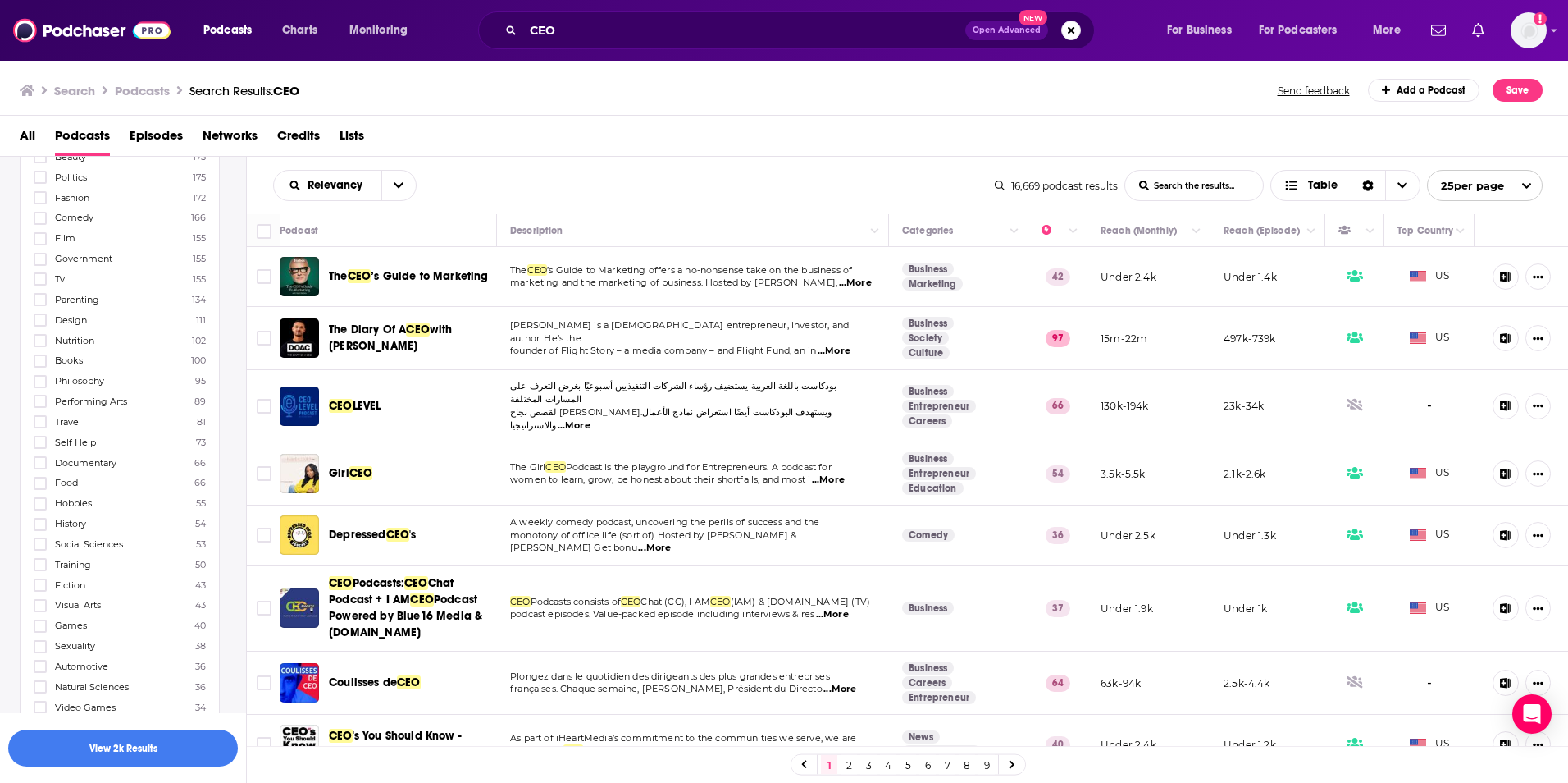
scroll to position [903, 0]
click at [34, 455] on label at bounding box center [40, 450] width 13 height 13
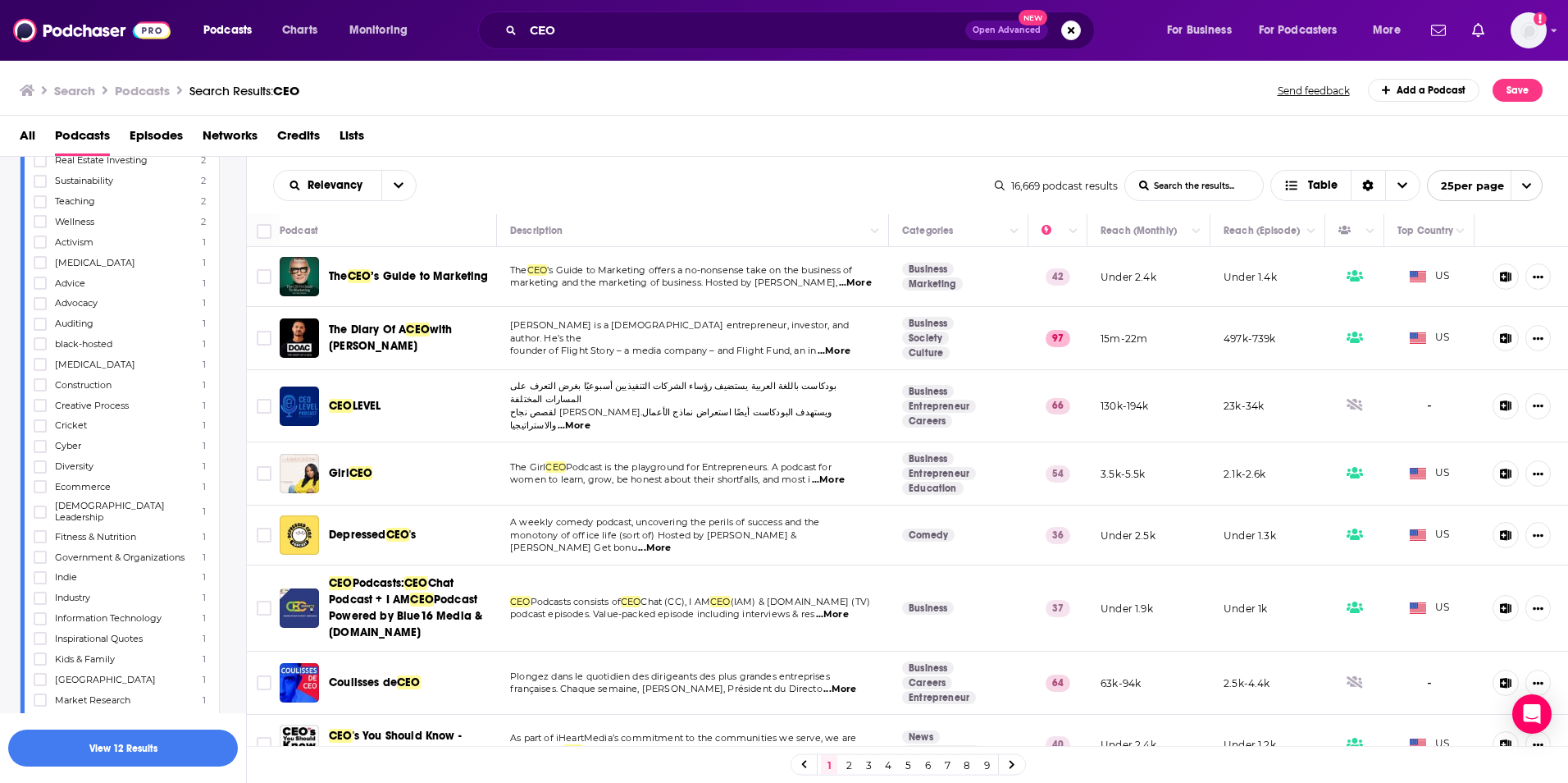
scroll to position [2872, 0]
click at [36, 480] on icon at bounding box center [40, 483] width 10 height 10
click at [40, 645] on icon at bounding box center [40, 649] width 10 height 10
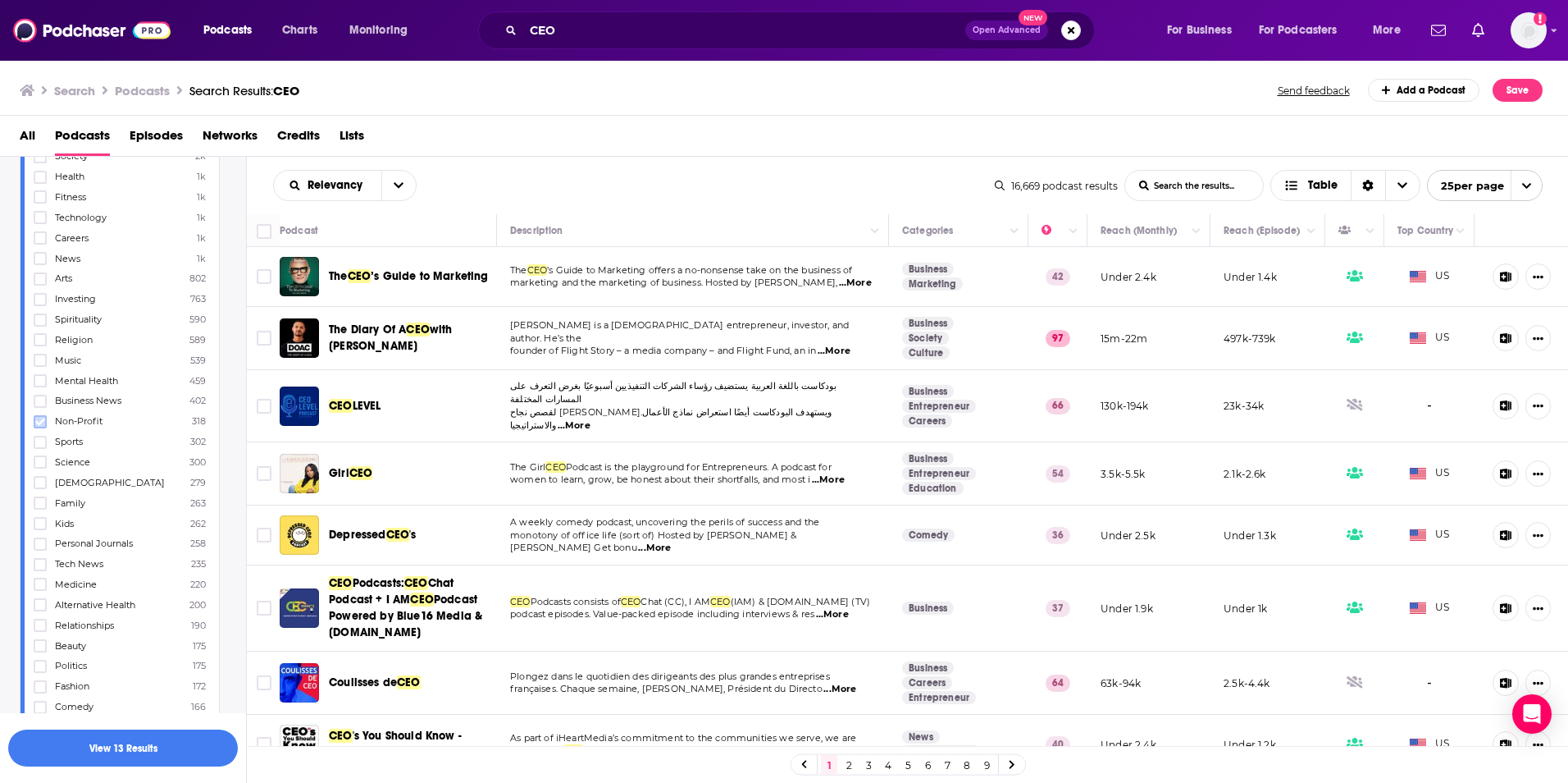
click at [36, 417] on icon at bounding box center [40, 422] width 10 height 10
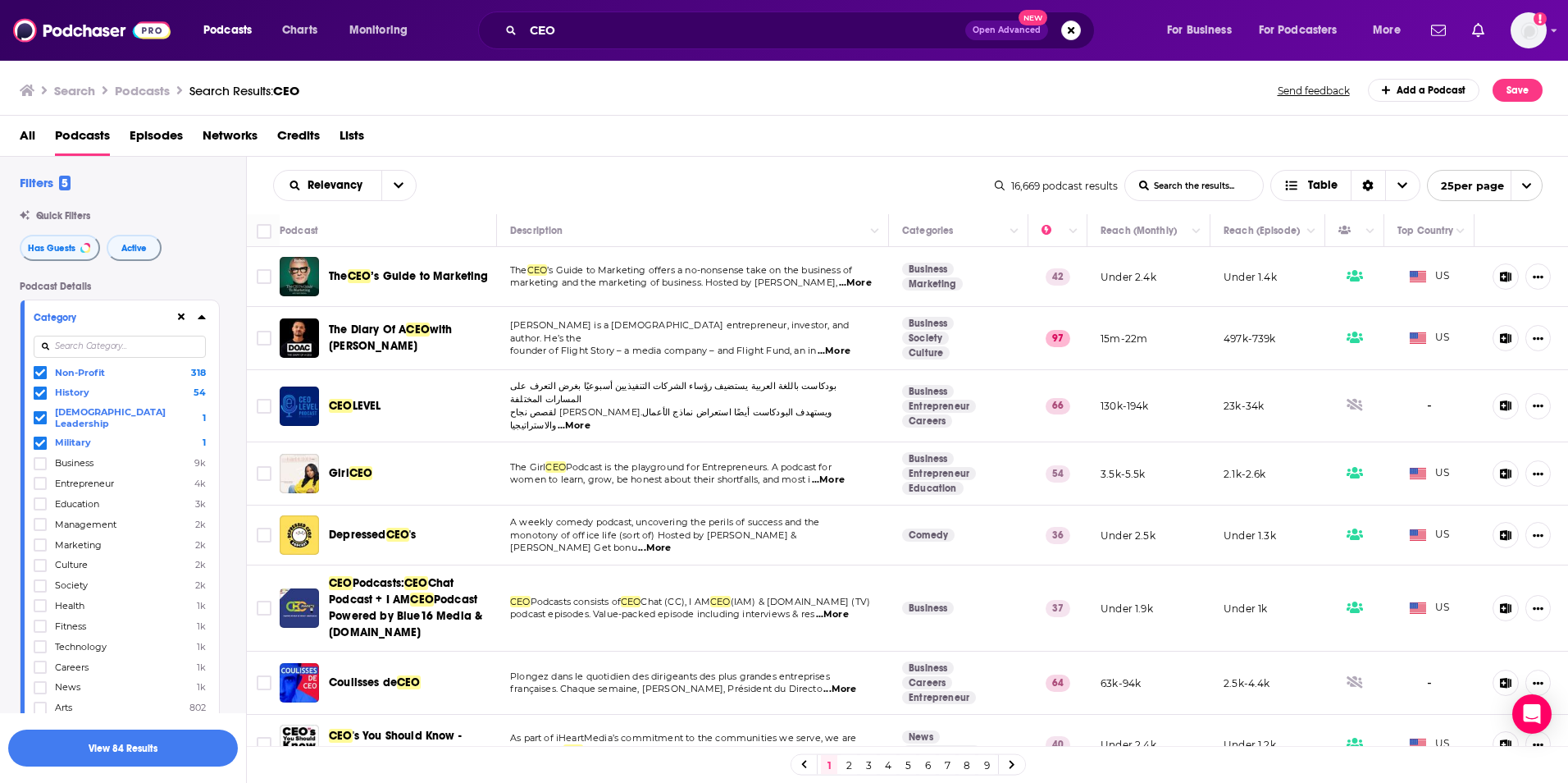
scroll to position [0, 0]
click at [147, 741] on button "View 84 Results" at bounding box center [123, 748] width 229 height 37
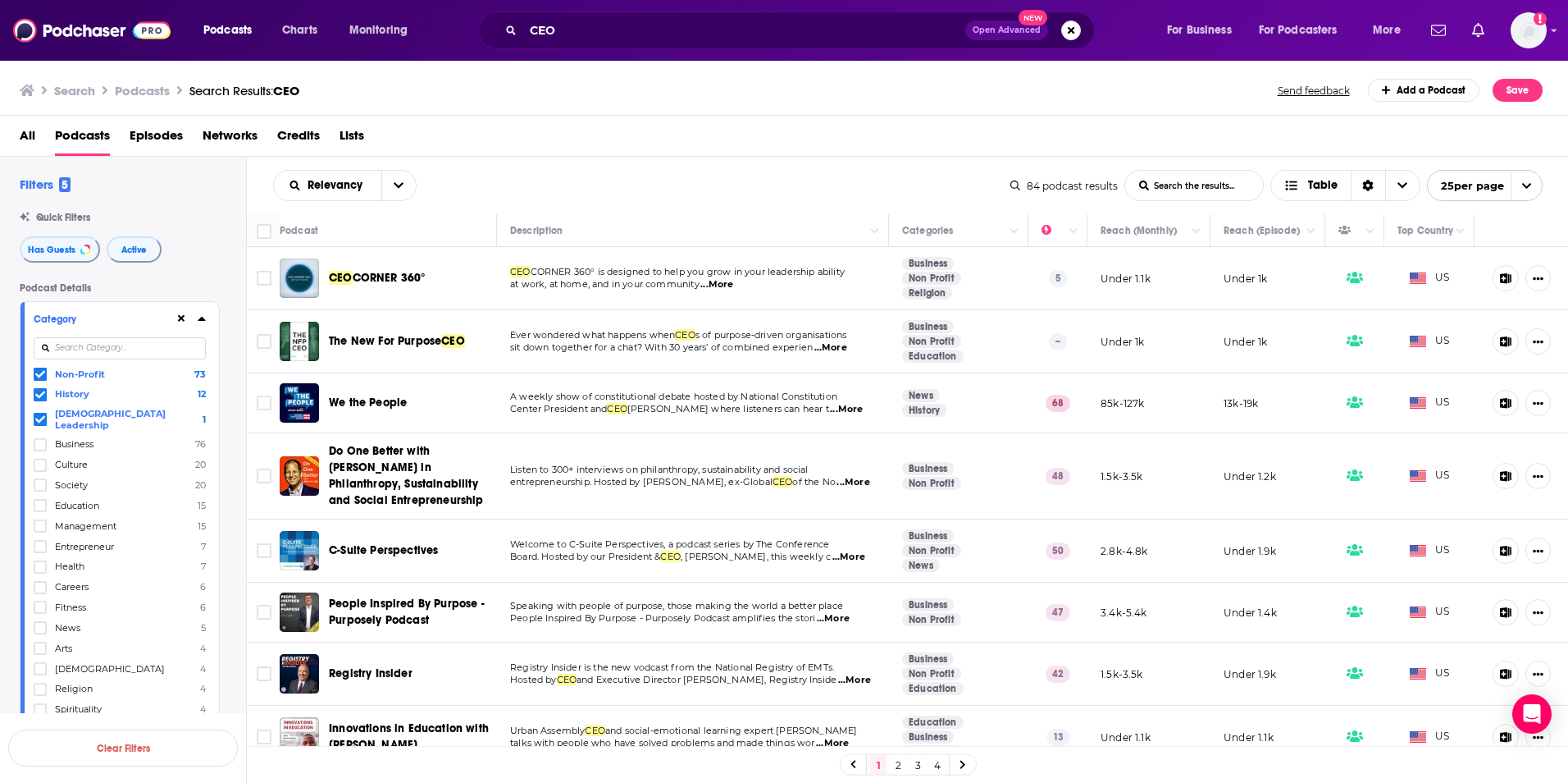
click at [833, 411] on span "...More" at bounding box center [847, 409] width 33 height 13
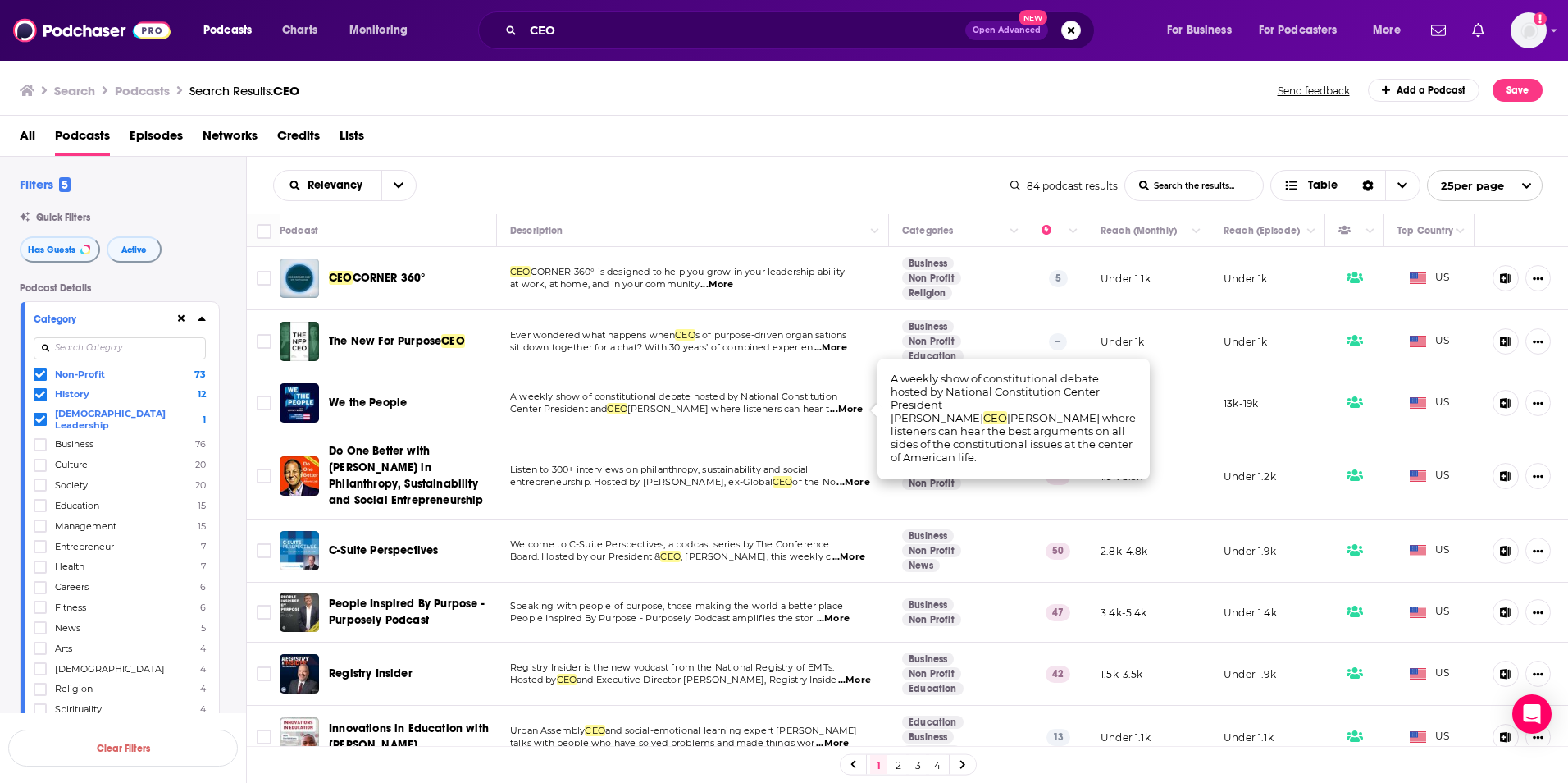
click at [830, 406] on span "...More" at bounding box center [847, 409] width 33 height 13
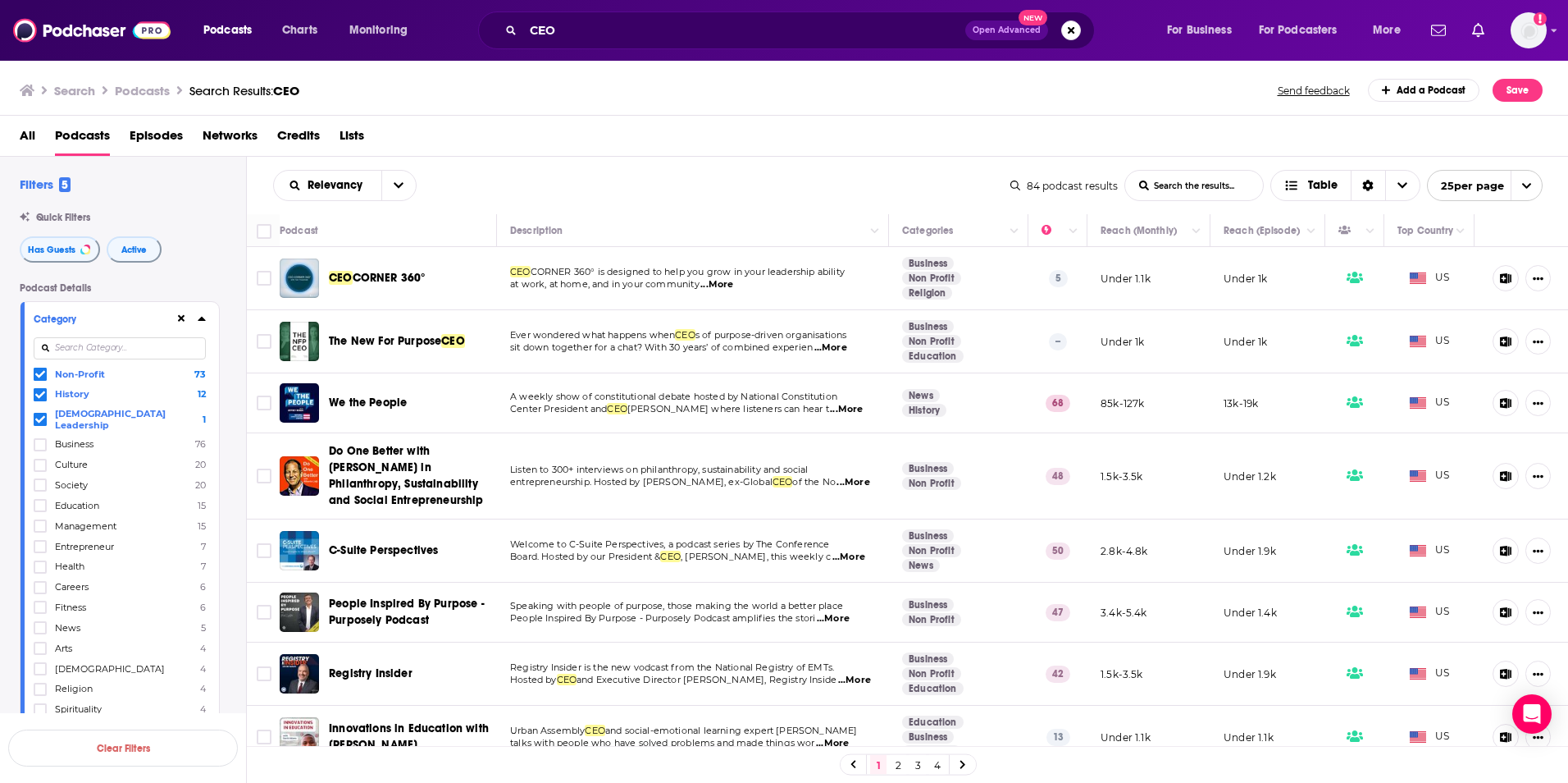
click at [731, 284] on span "...More" at bounding box center [717, 284] width 33 height 13
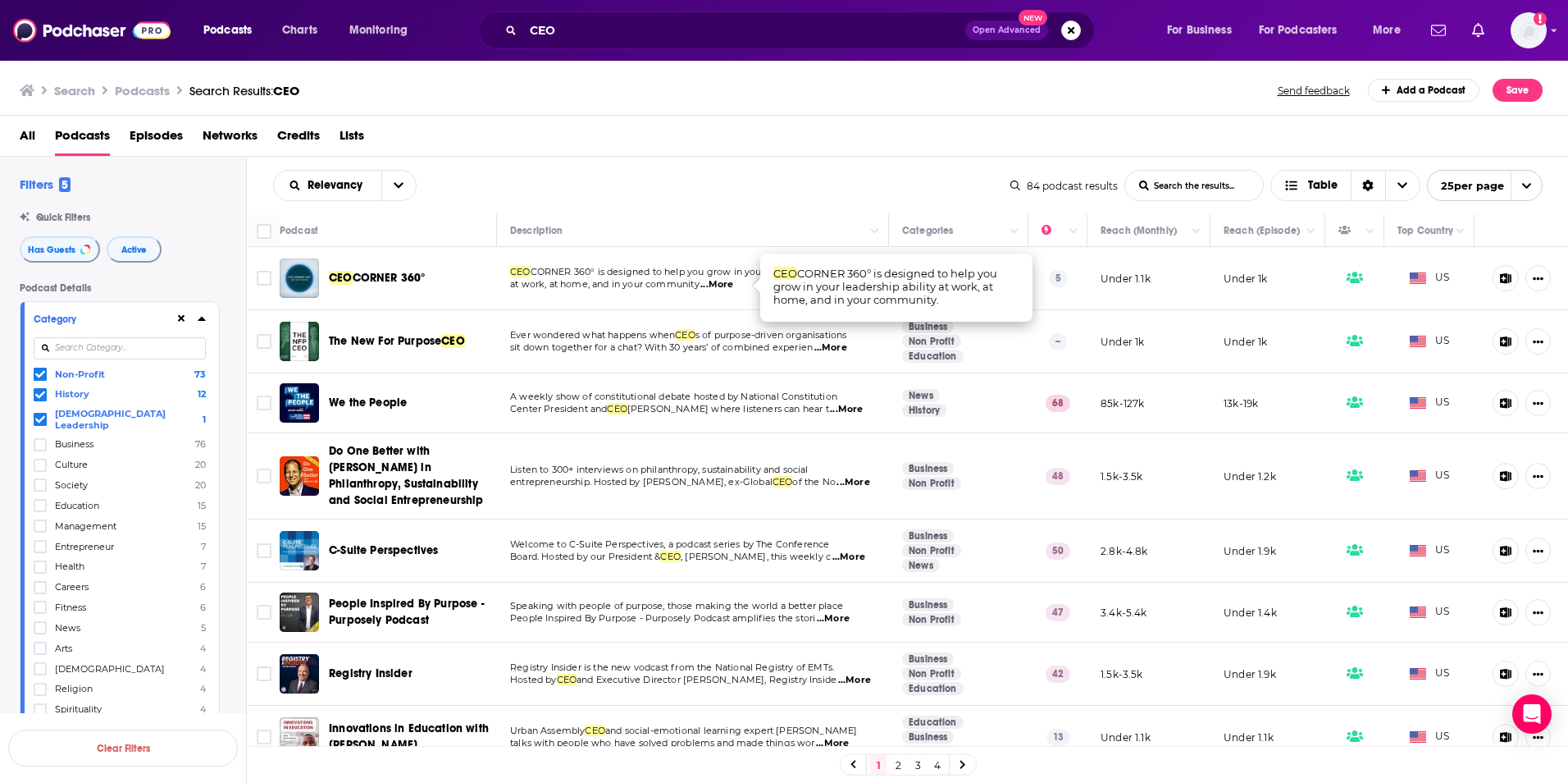
click at [833, 552] on span "...More" at bounding box center [849, 557] width 33 height 13
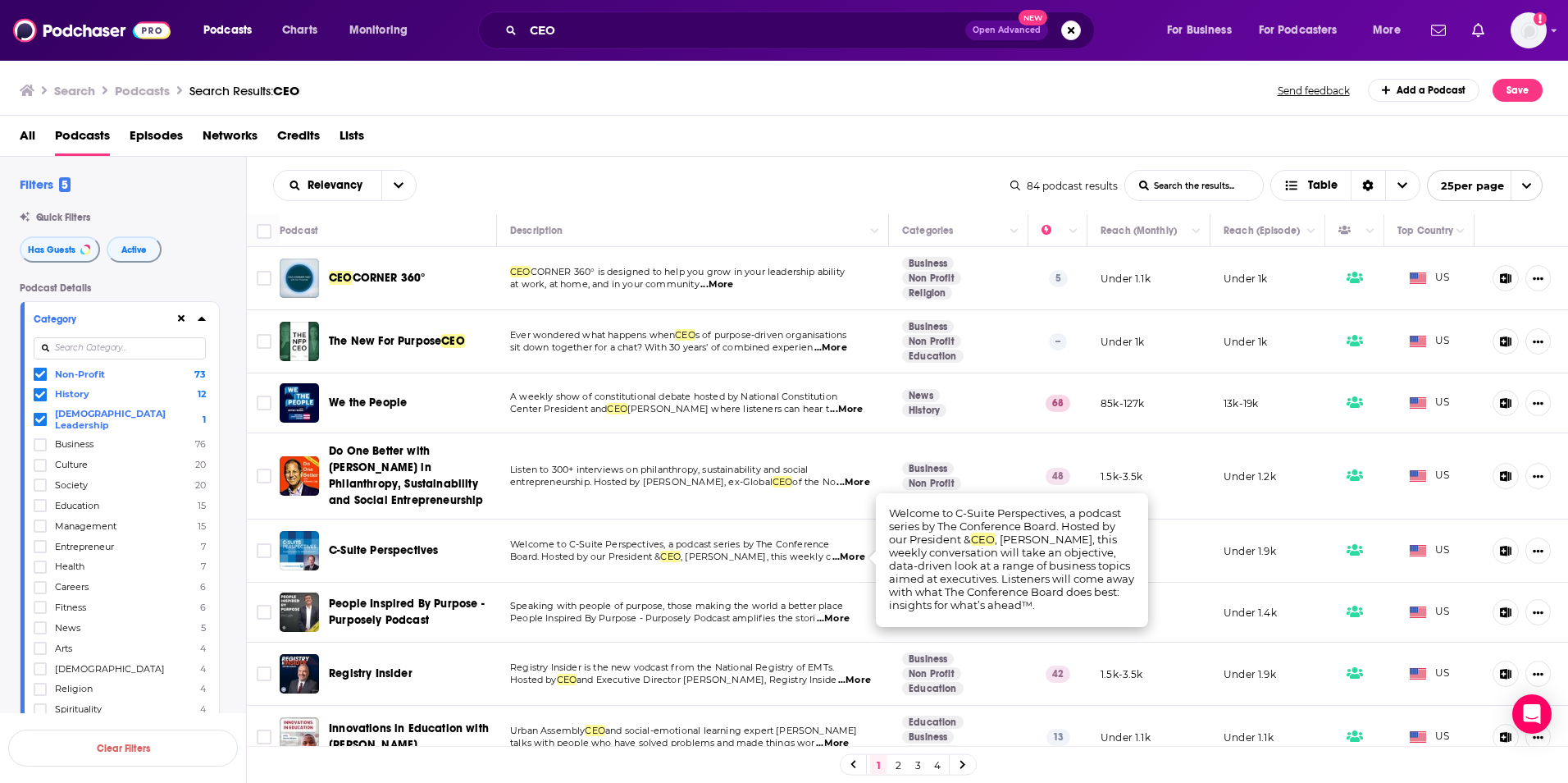
click at [816, 555] on span ", Steve Odland, this weekly c" at bounding box center [756, 556] width 150 height 12
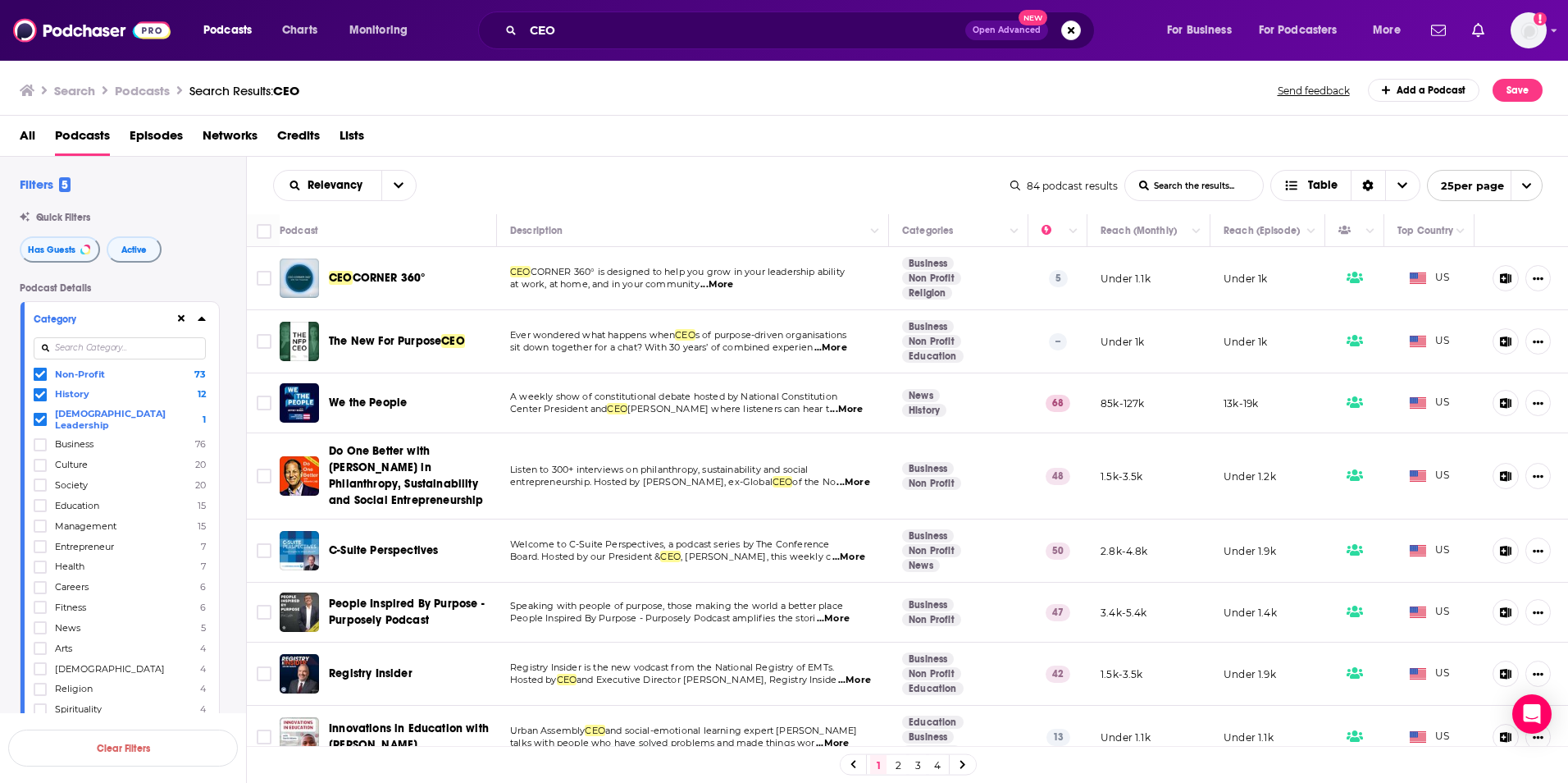
click at [843, 619] on span "...More" at bounding box center [834, 618] width 33 height 13
click at [261, 613] on input "Toggle select row" at bounding box center [264, 612] width 15 height 15
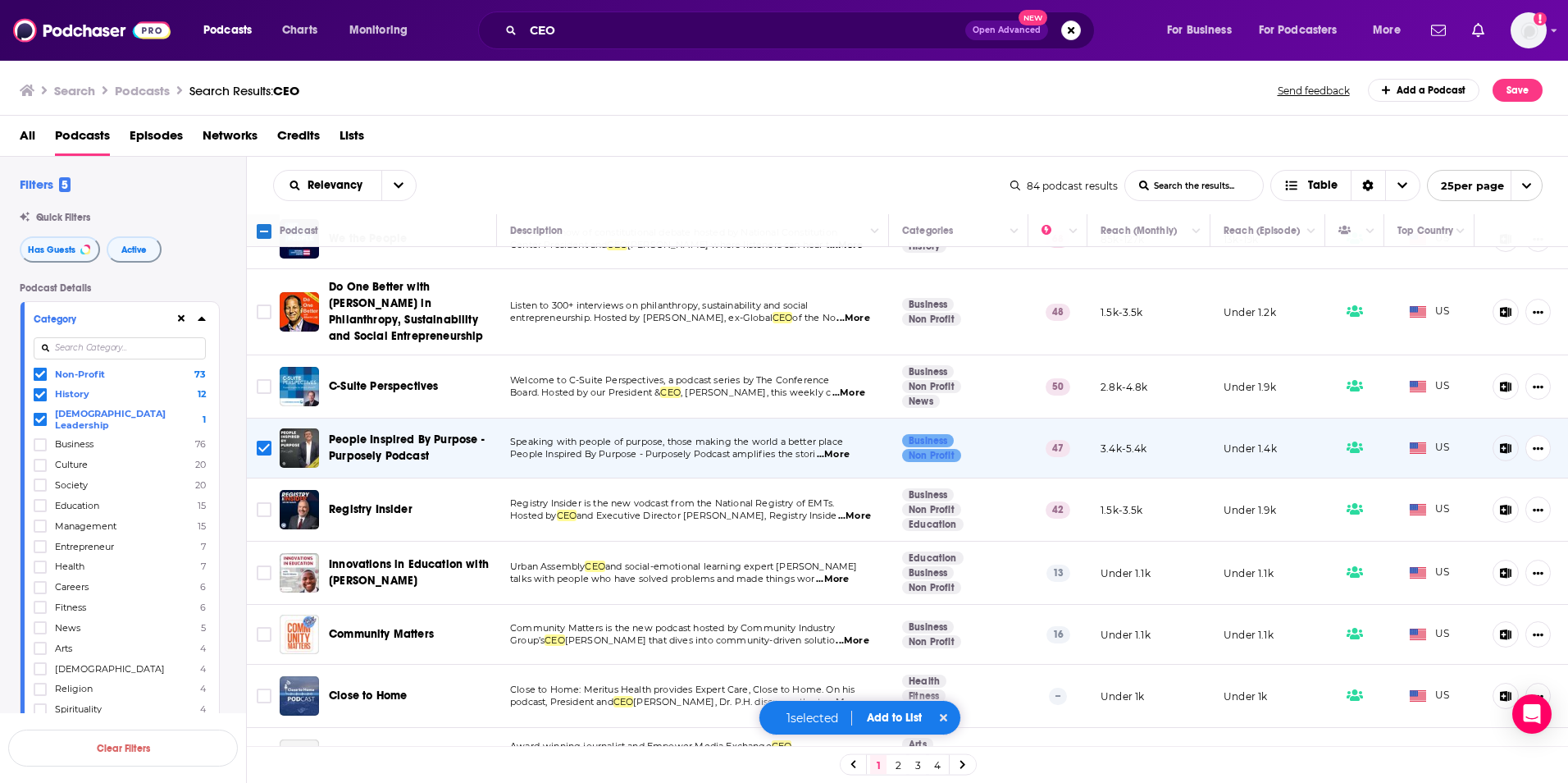
scroll to position [246, 0]
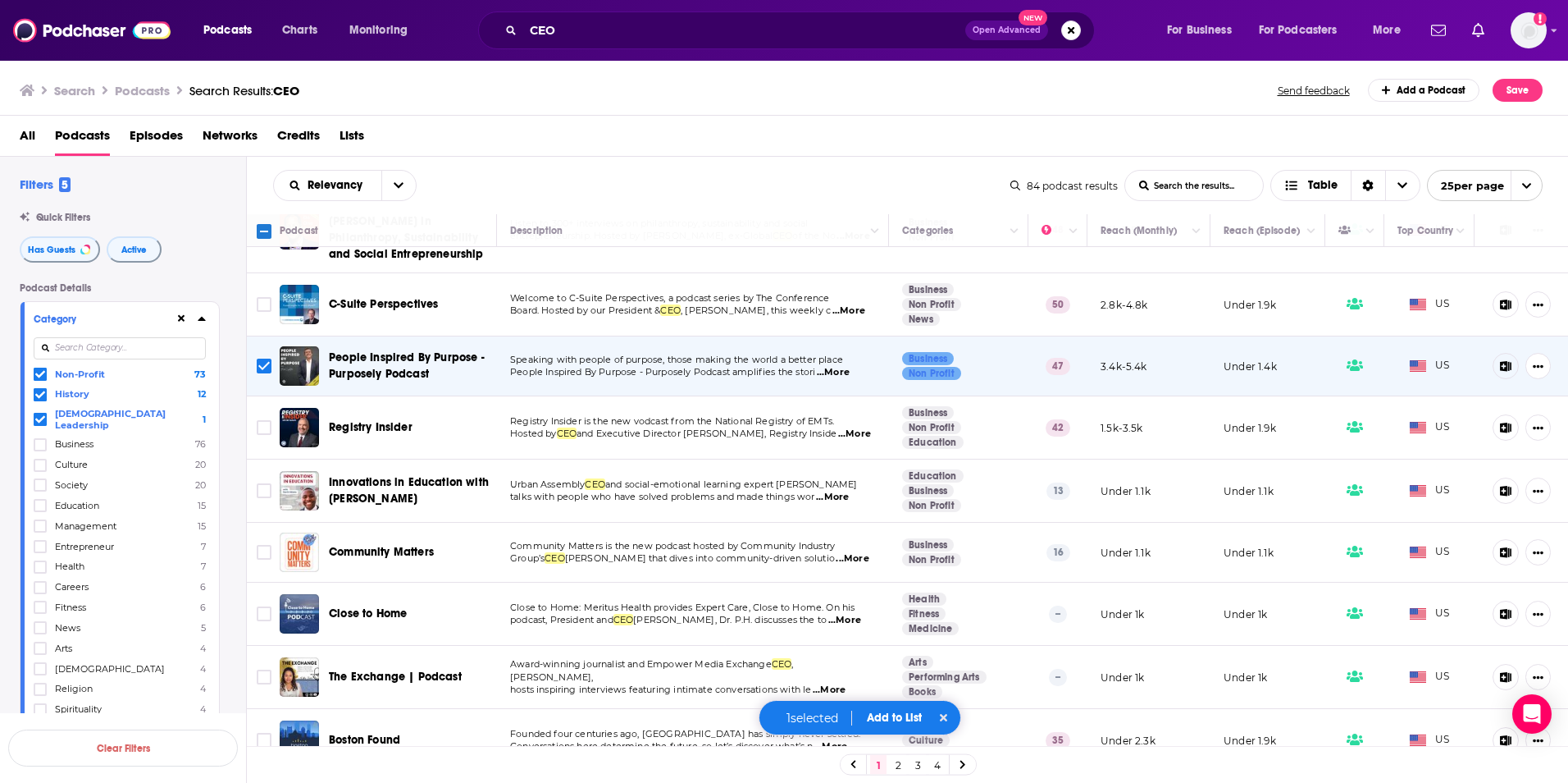
click at [842, 561] on span "...More" at bounding box center [852, 559] width 33 height 13
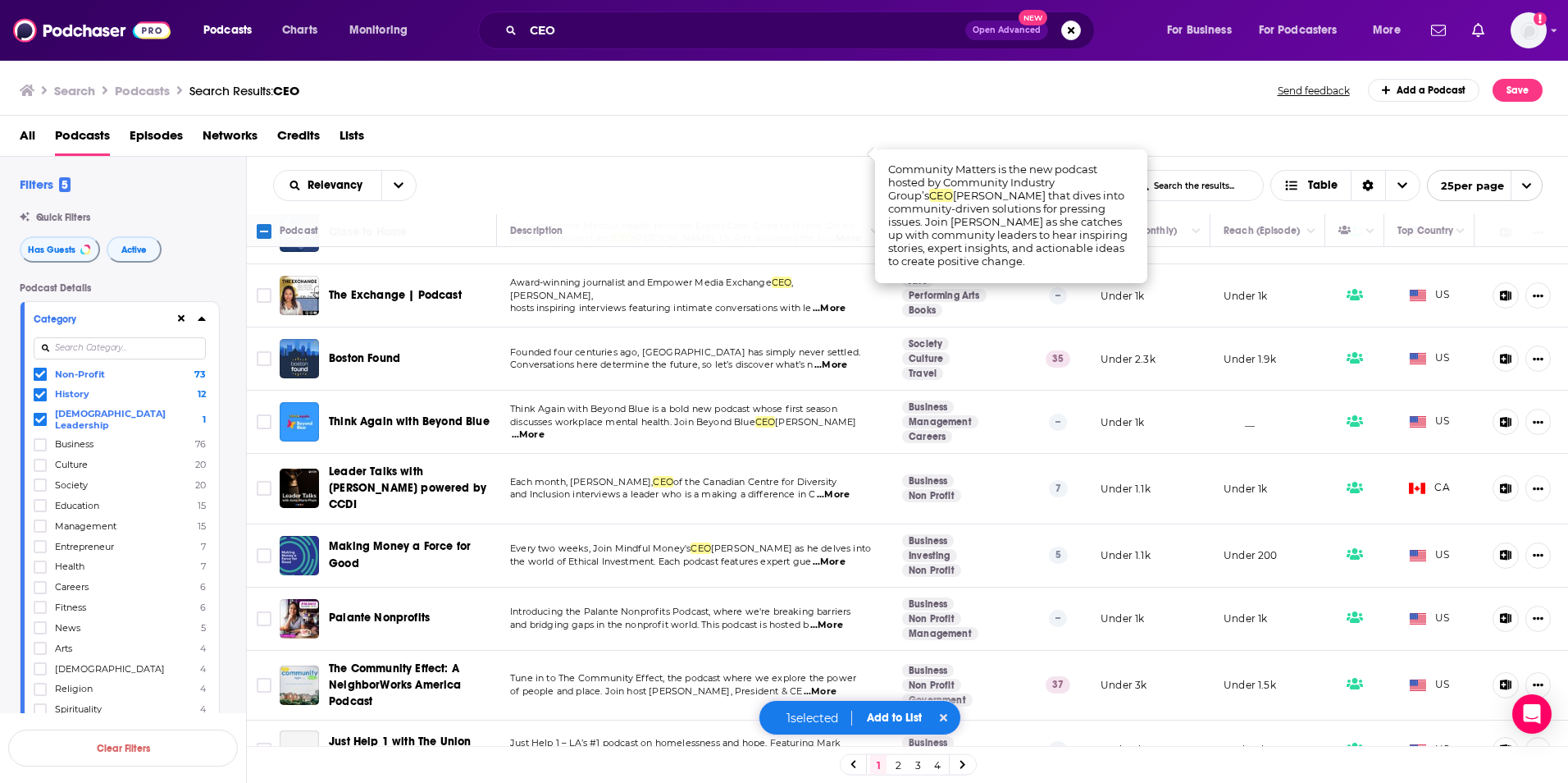
scroll to position [657, 0]
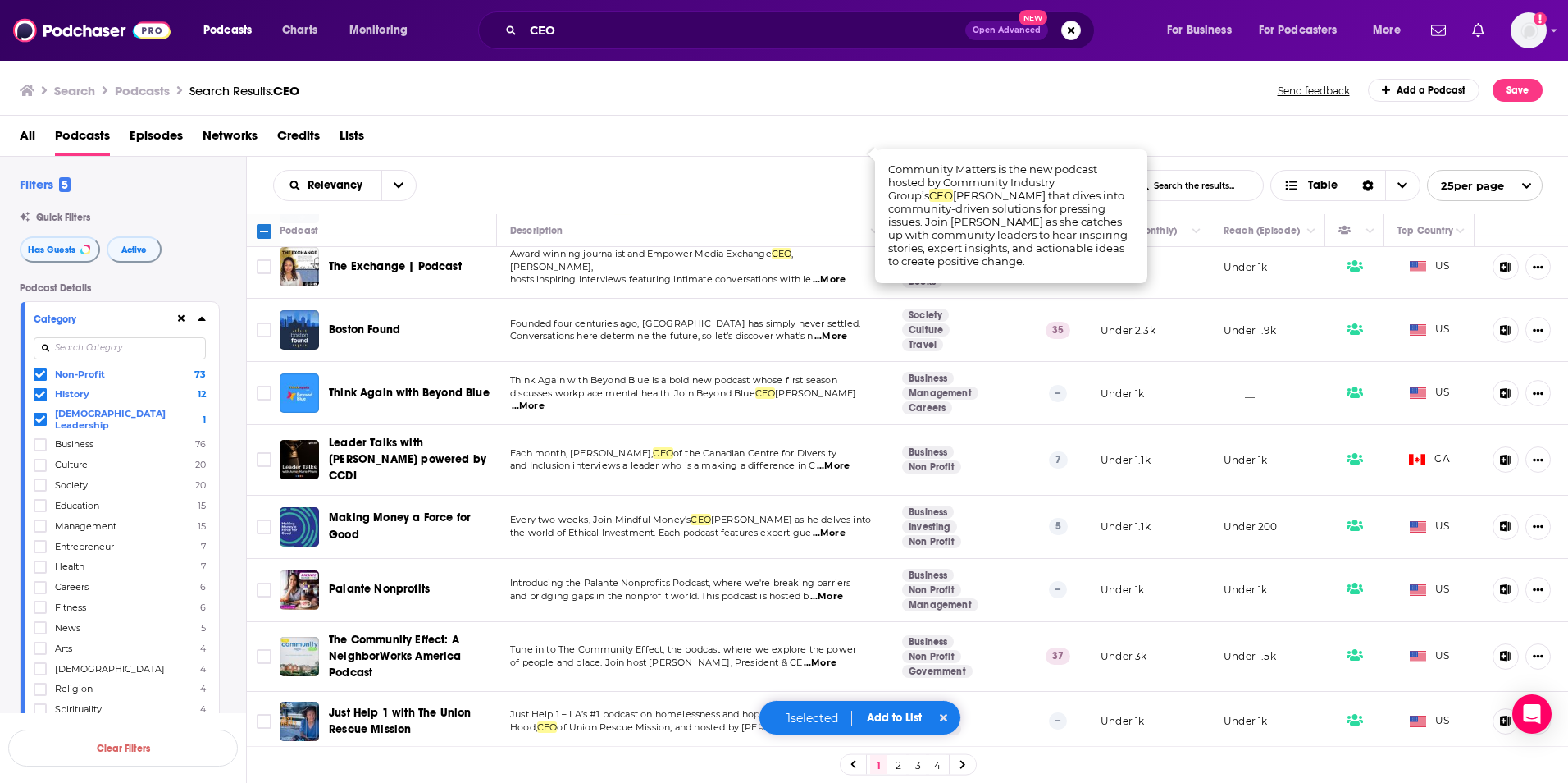
click at [846, 527] on span "...More" at bounding box center [829, 533] width 33 height 13
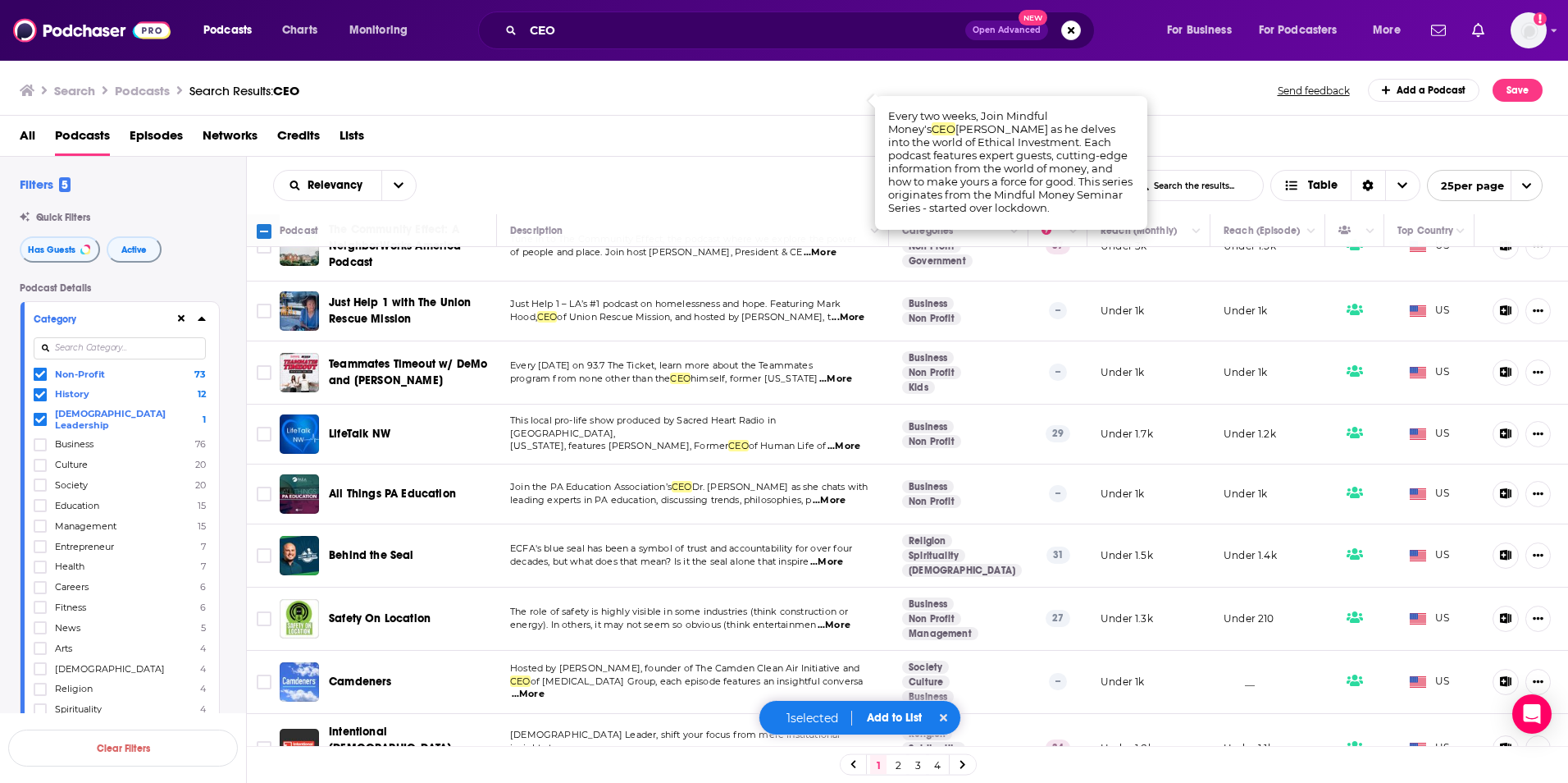
scroll to position [1087, 0]
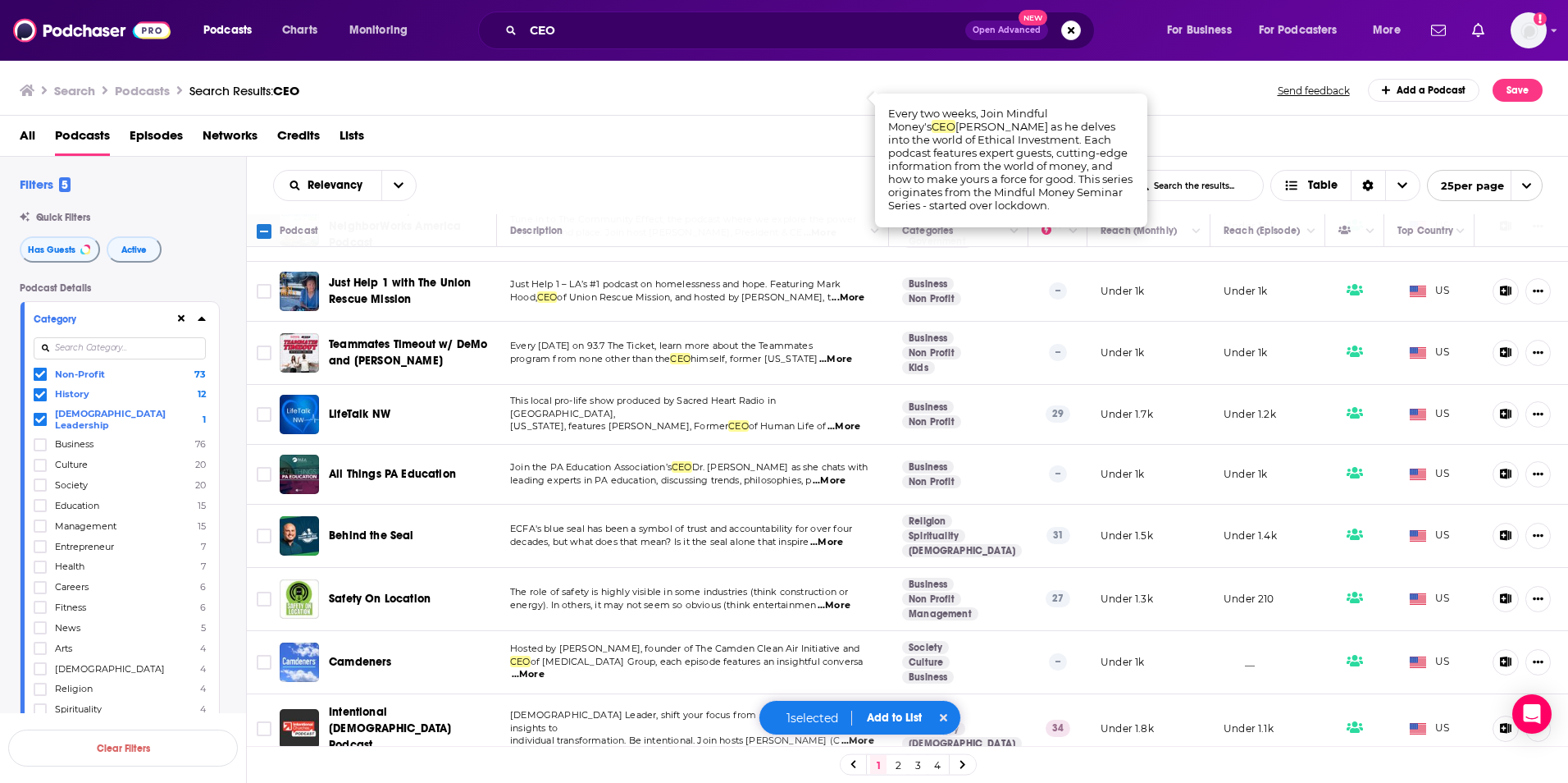
click at [848, 599] on span "...More" at bounding box center [834, 606] width 33 height 13
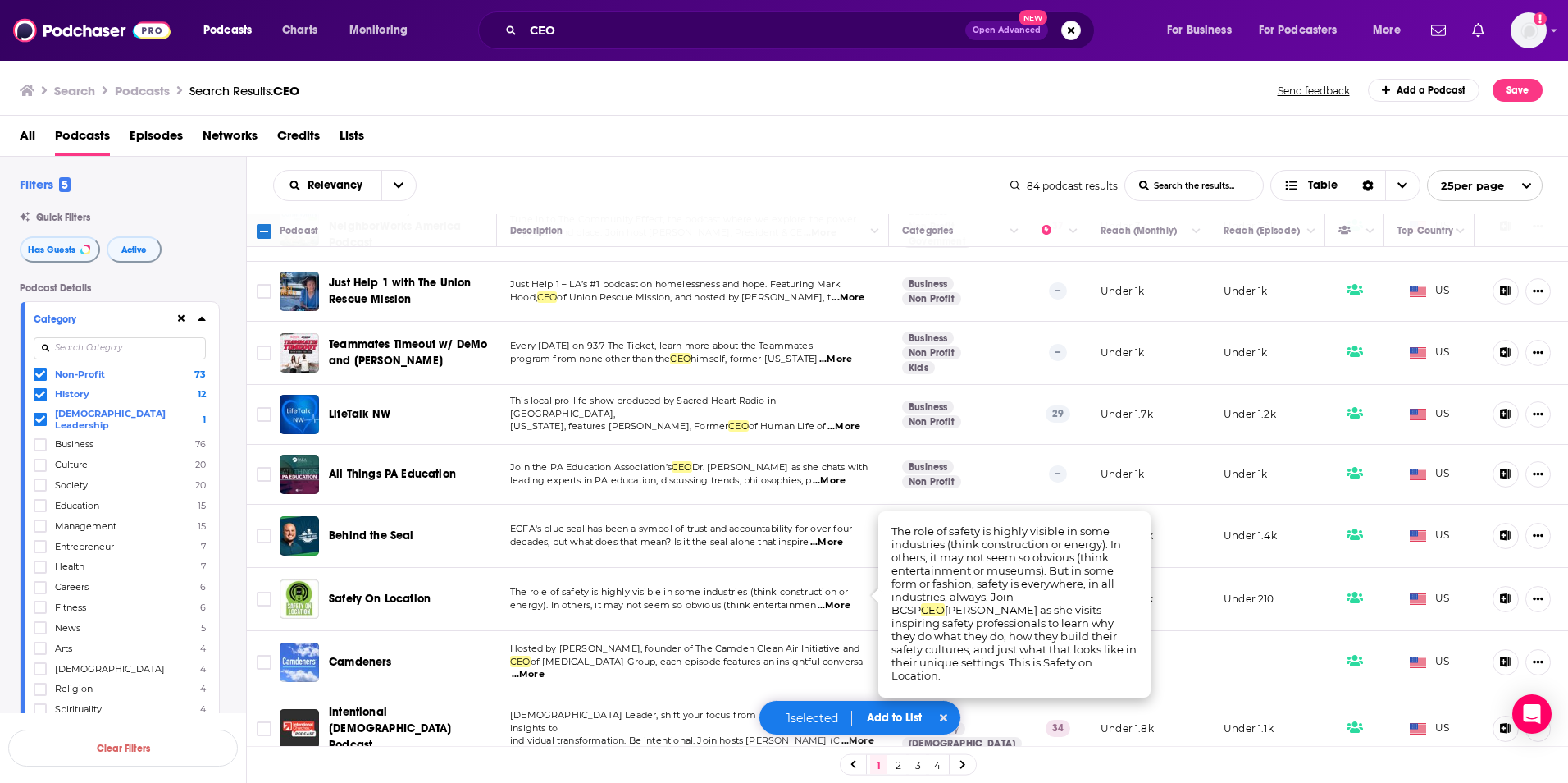
click at [903, 762] on link "2" at bounding box center [898, 765] width 16 height 20
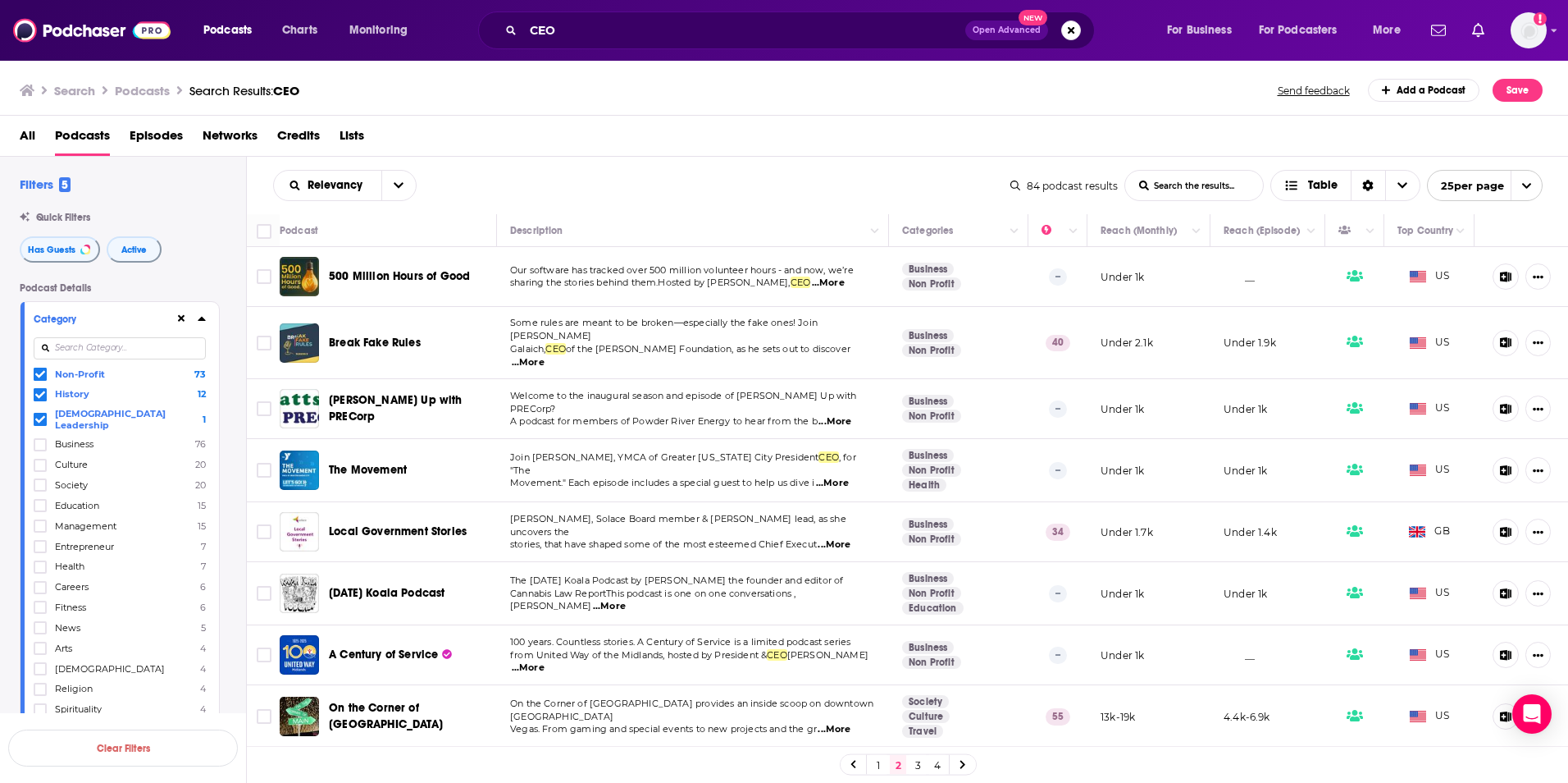
scroll to position [82, 0]
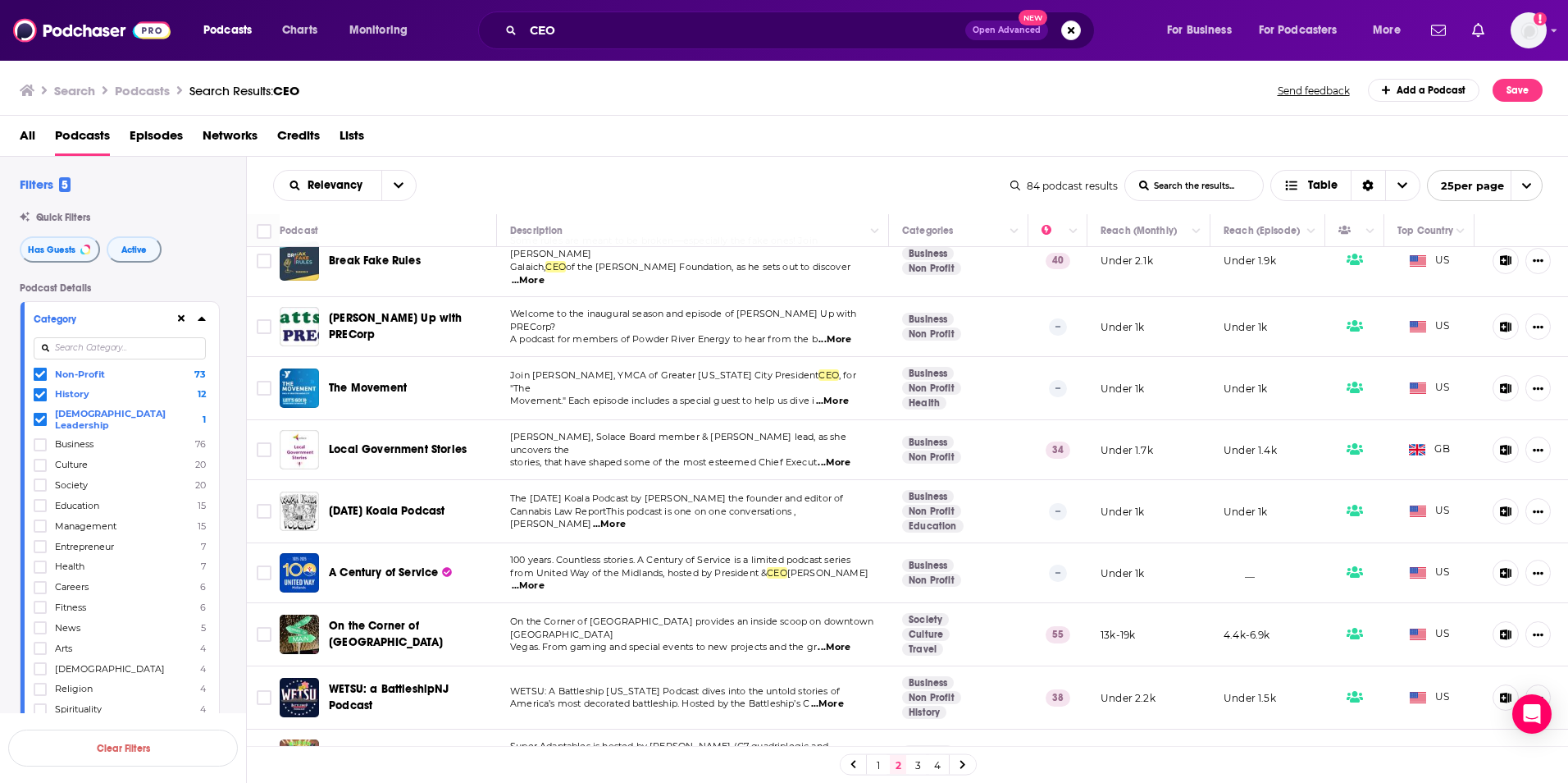
click at [838, 641] on span "...More" at bounding box center [834, 648] width 33 height 13
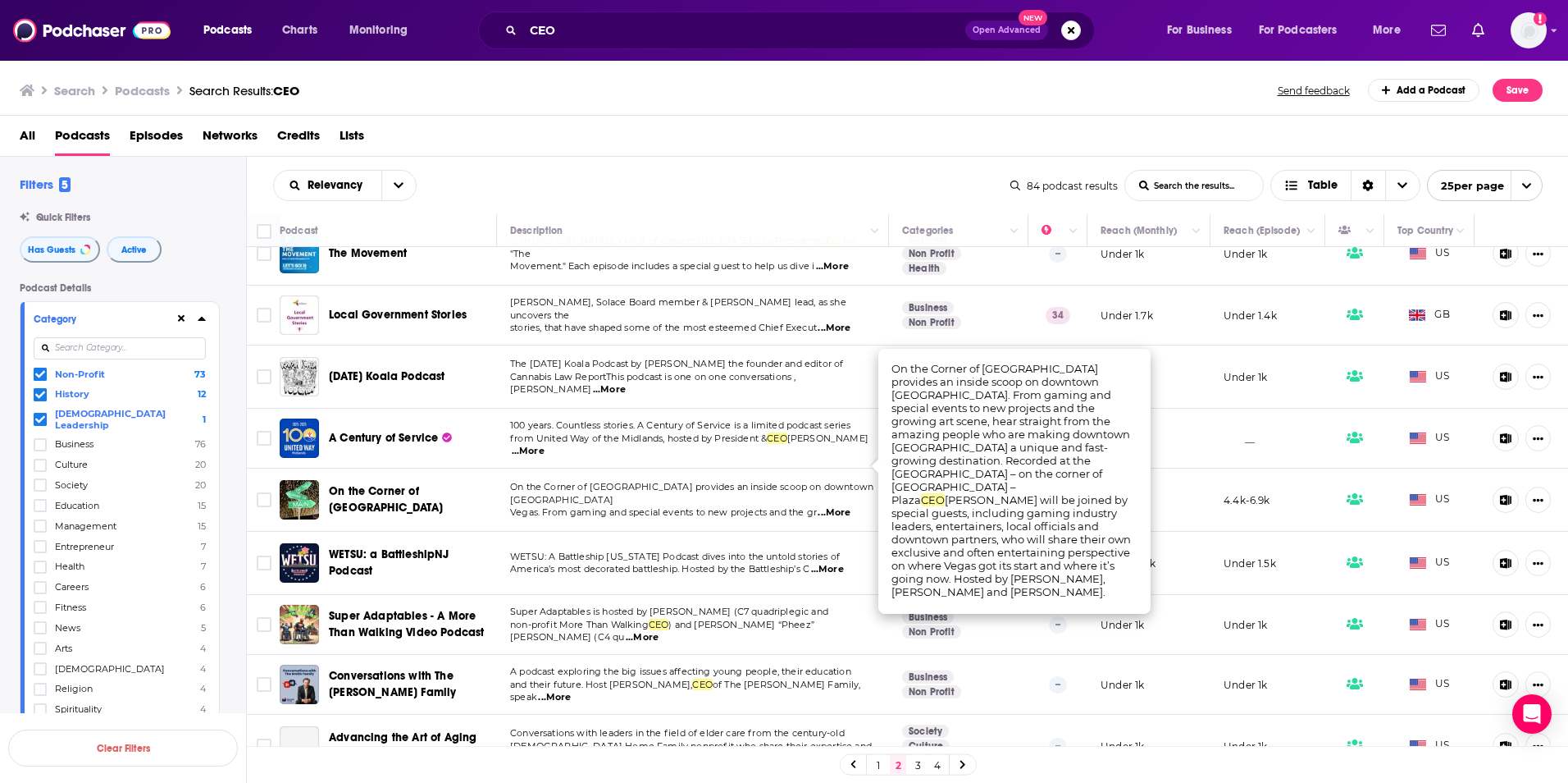
scroll to position [246, 0]
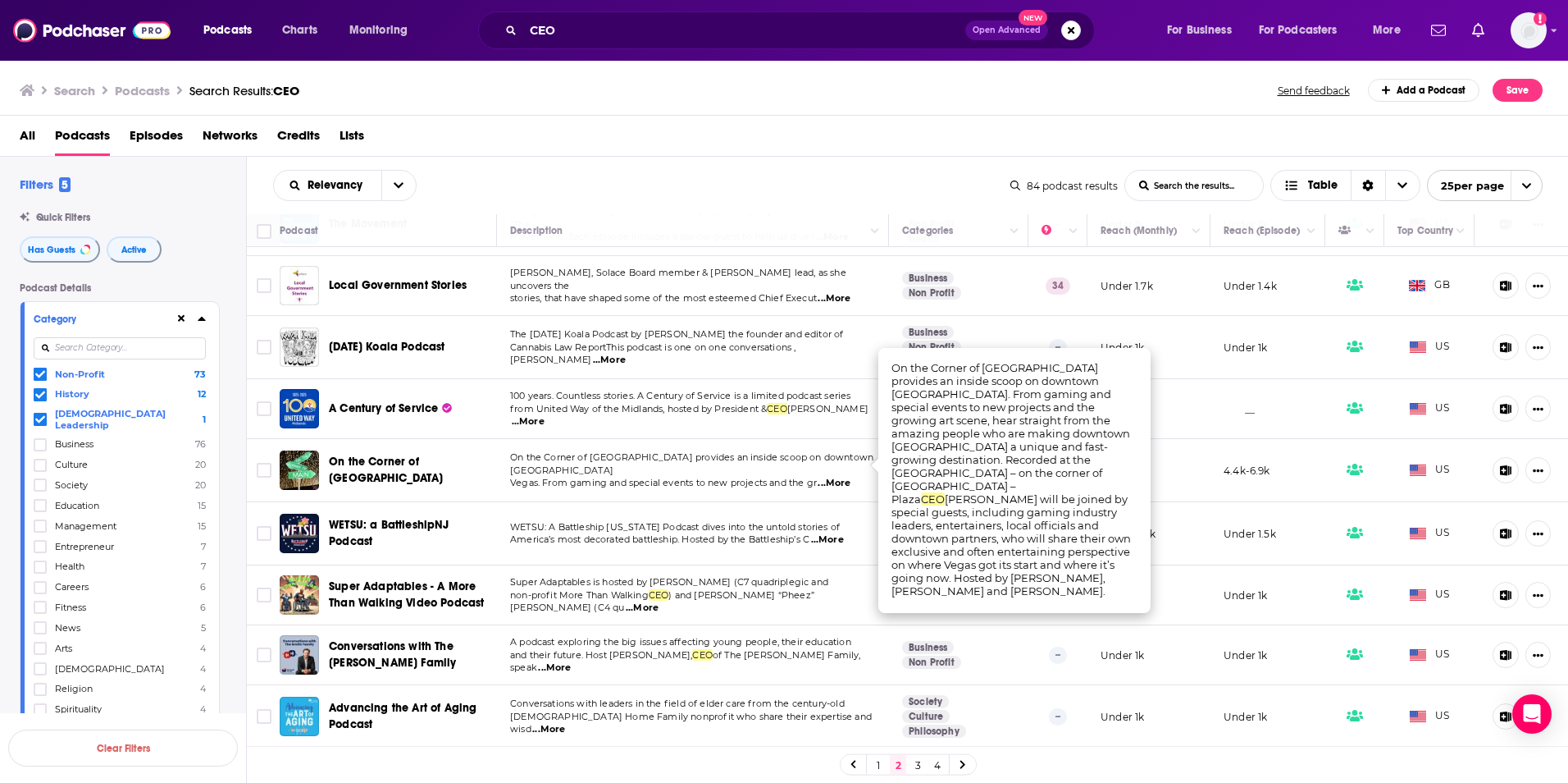
click at [768, 539] on td "WETSU: A Battleship New Jersey Podcast dives into the untold stories of America…" at bounding box center [693, 533] width 392 height 63
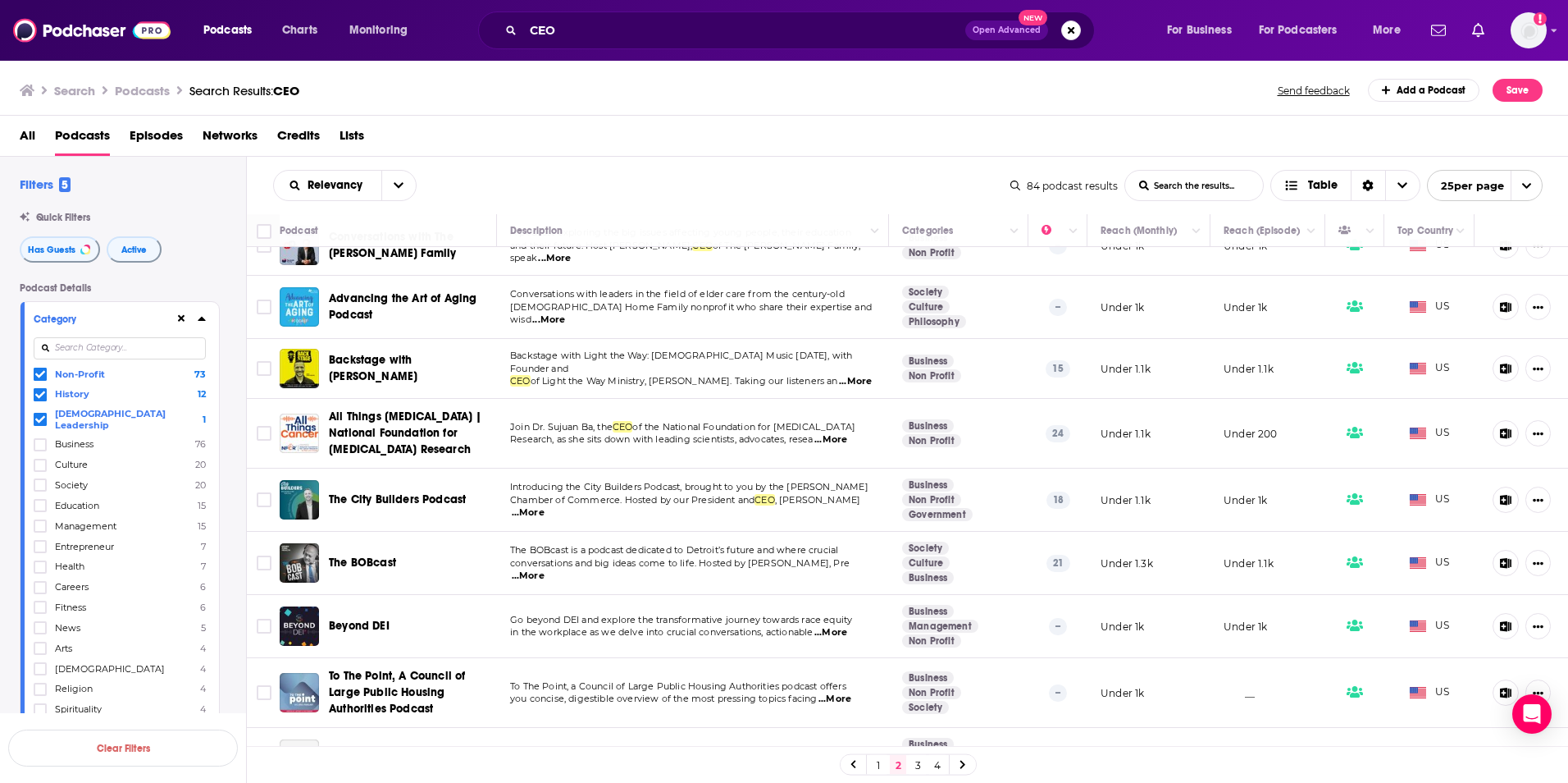
scroll to position [657, 0]
click at [848, 626] on span "...More" at bounding box center [831, 632] width 33 height 13
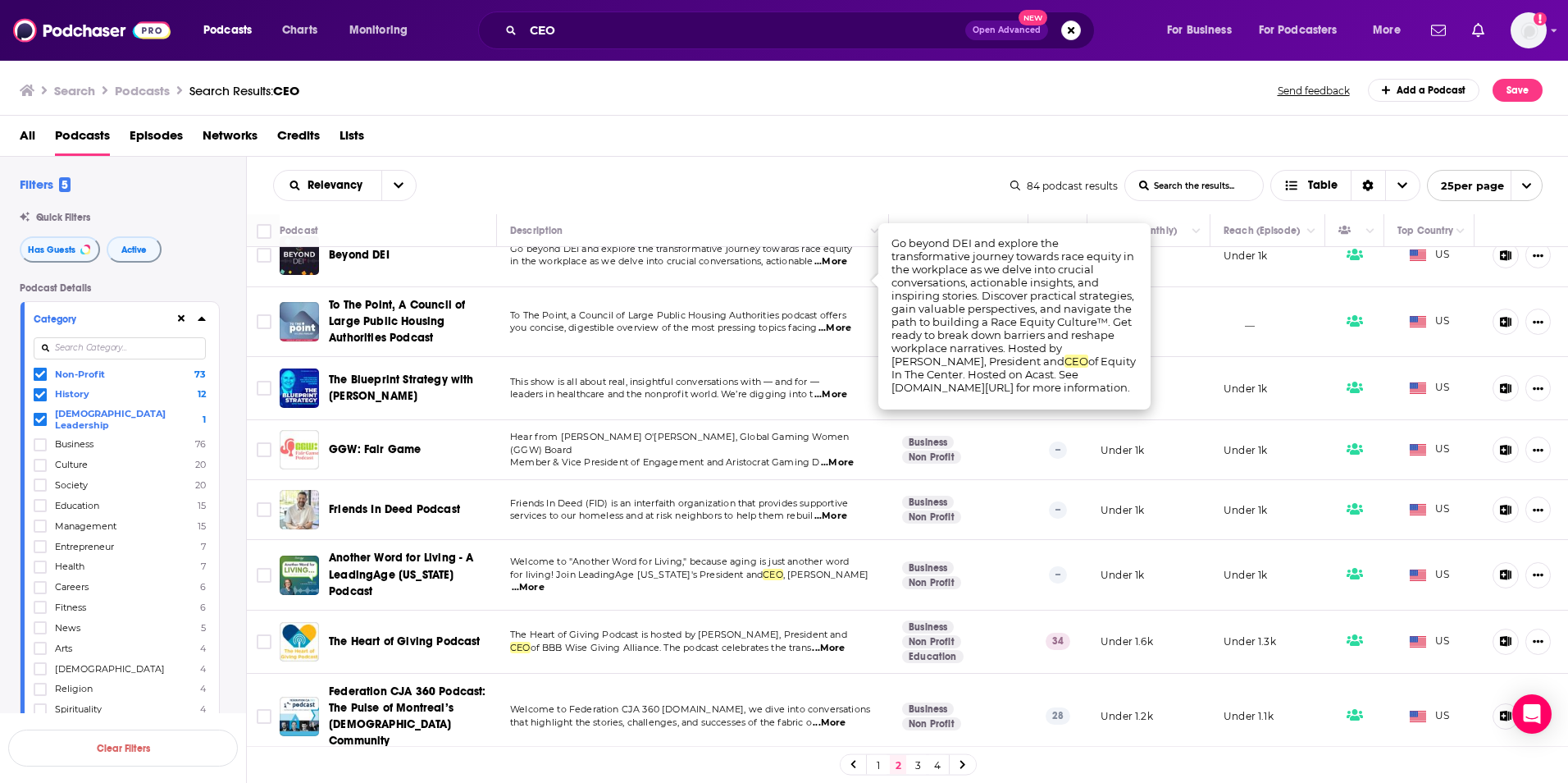
scroll to position [1060, 0]
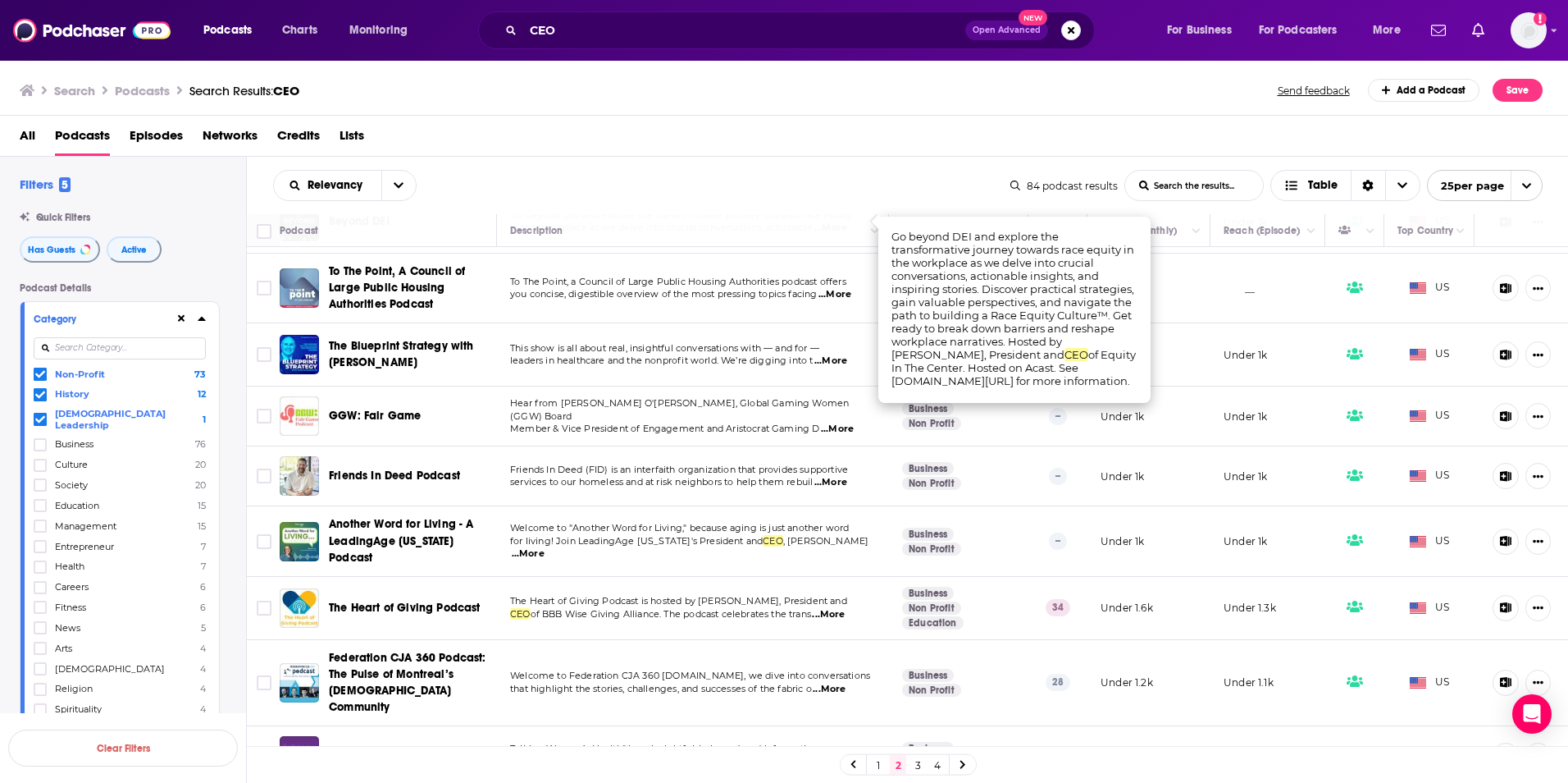
drag, startPoint x: 913, startPoint y: 763, endPoint x: 882, endPoint y: 756, distance: 31.8
click at [913, 763] on link "3" at bounding box center [918, 765] width 16 height 20
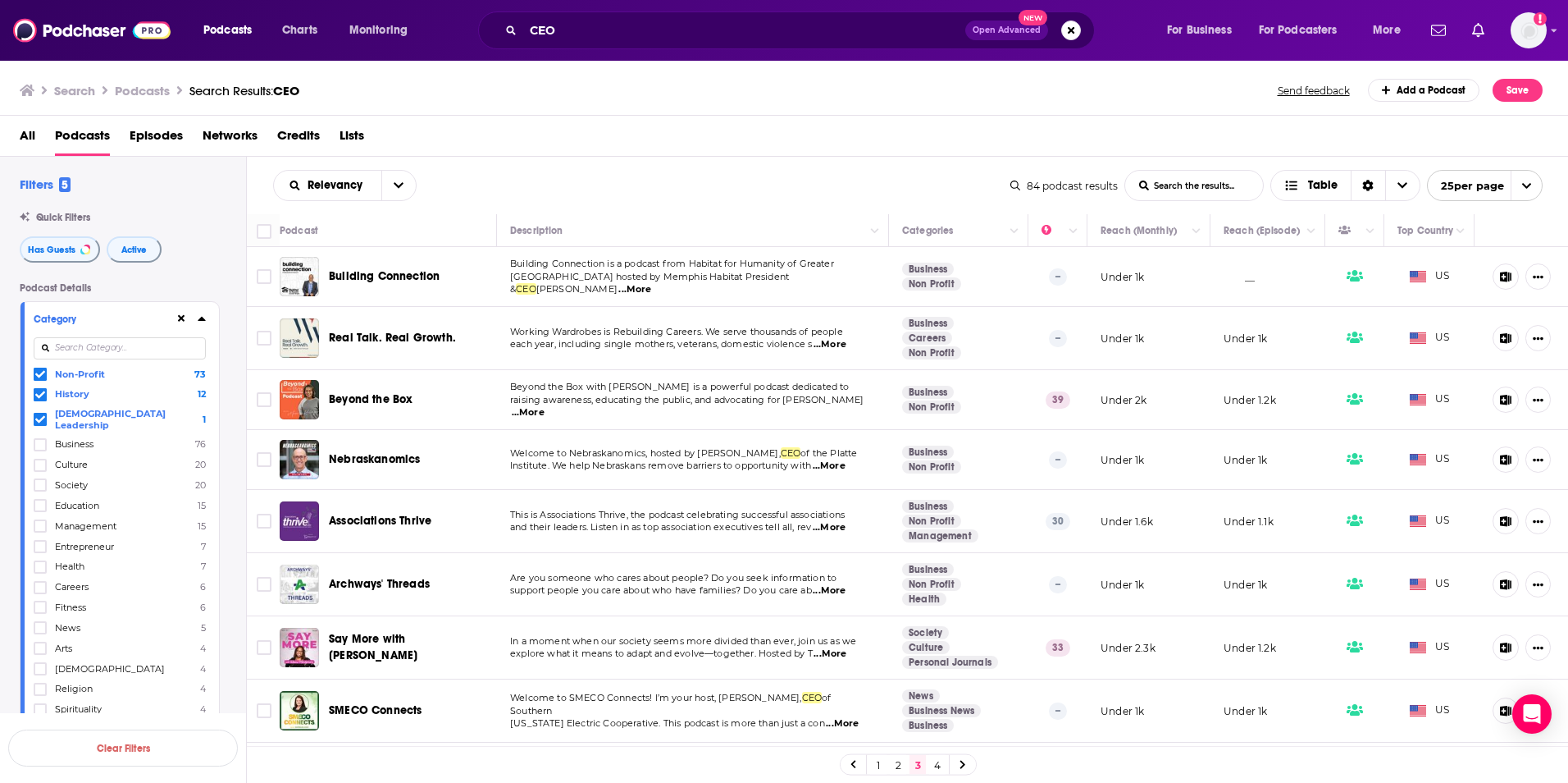
click at [651, 284] on span "...More" at bounding box center [635, 289] width 33 height 13
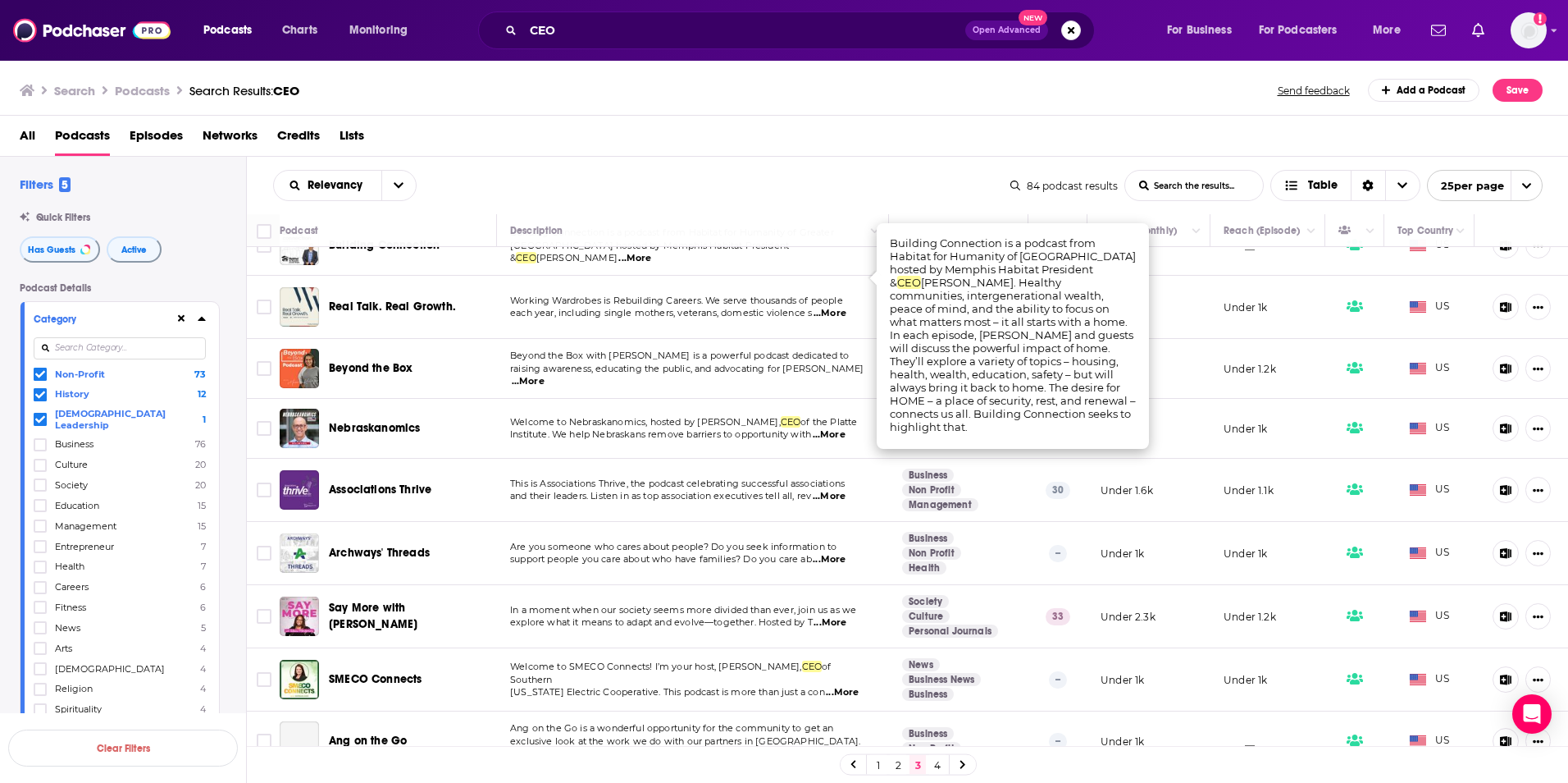
scroll to position [82, 0]
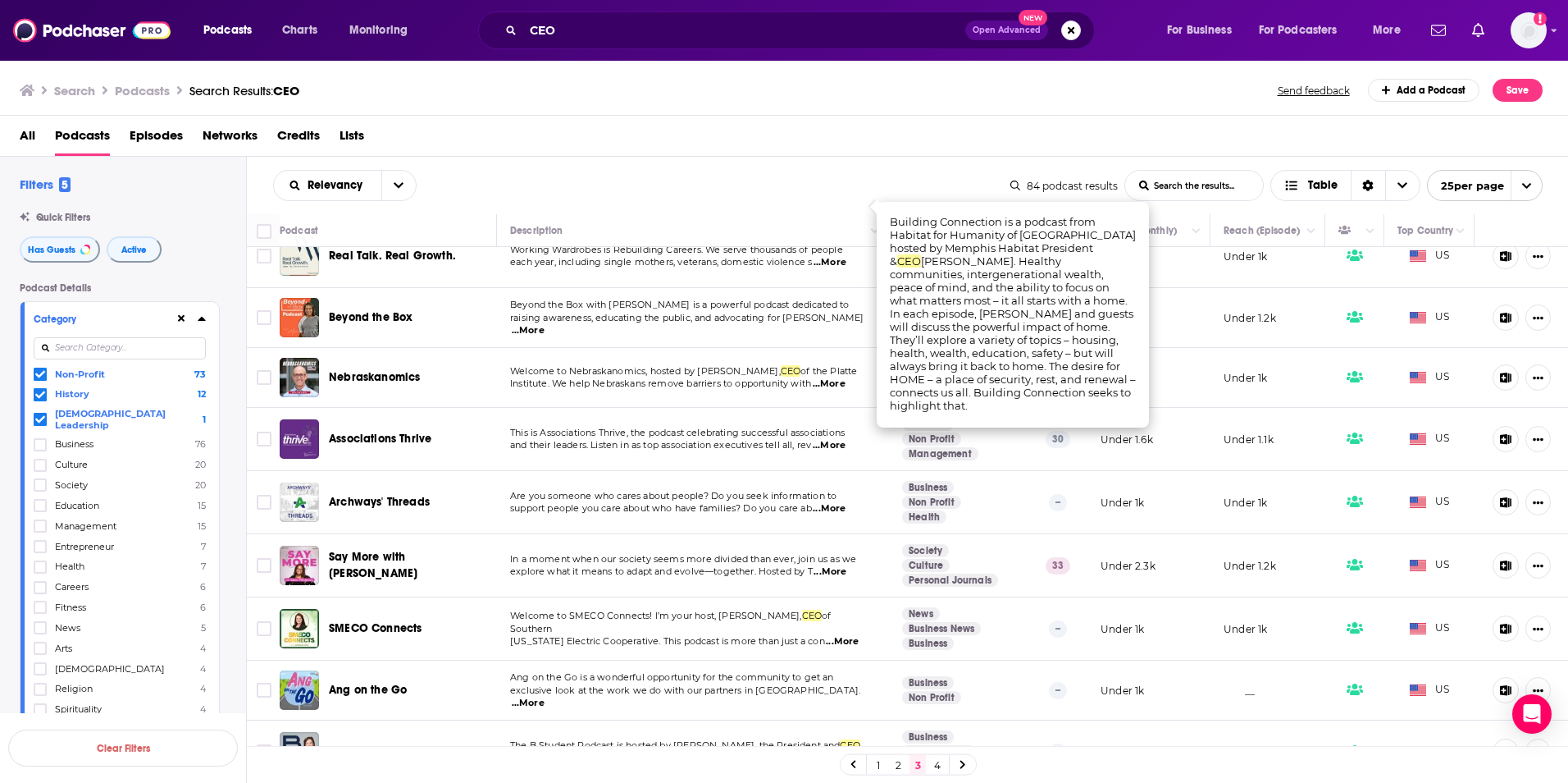
click at [831, 575] on span "...More" at bounding box center [830, 572] width 33 height 13
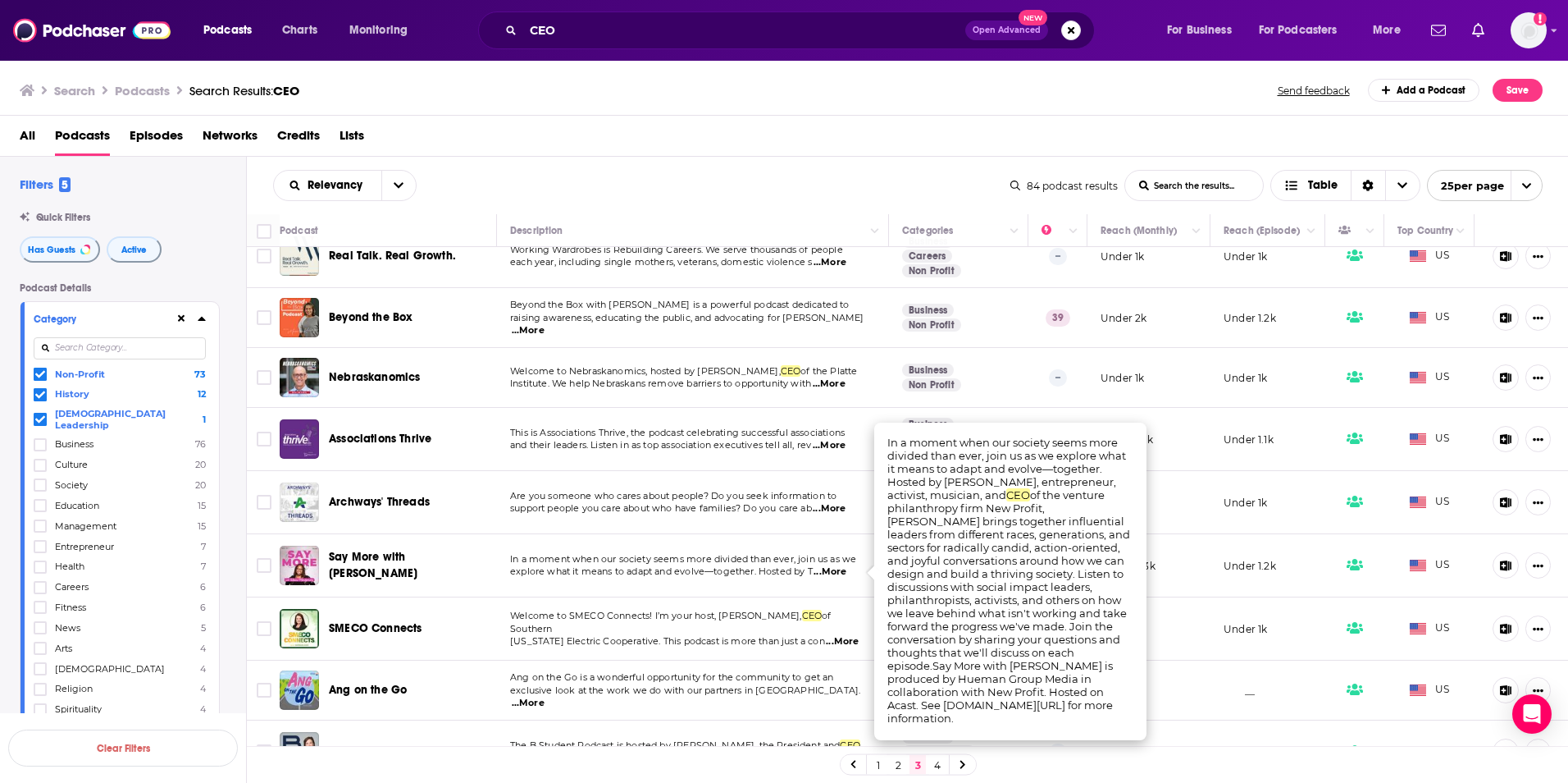
click at [767, 554] on span "In a moment when our society seems more divided than ever, join us as we" at bounding box center [683, 559] width 347 height 12
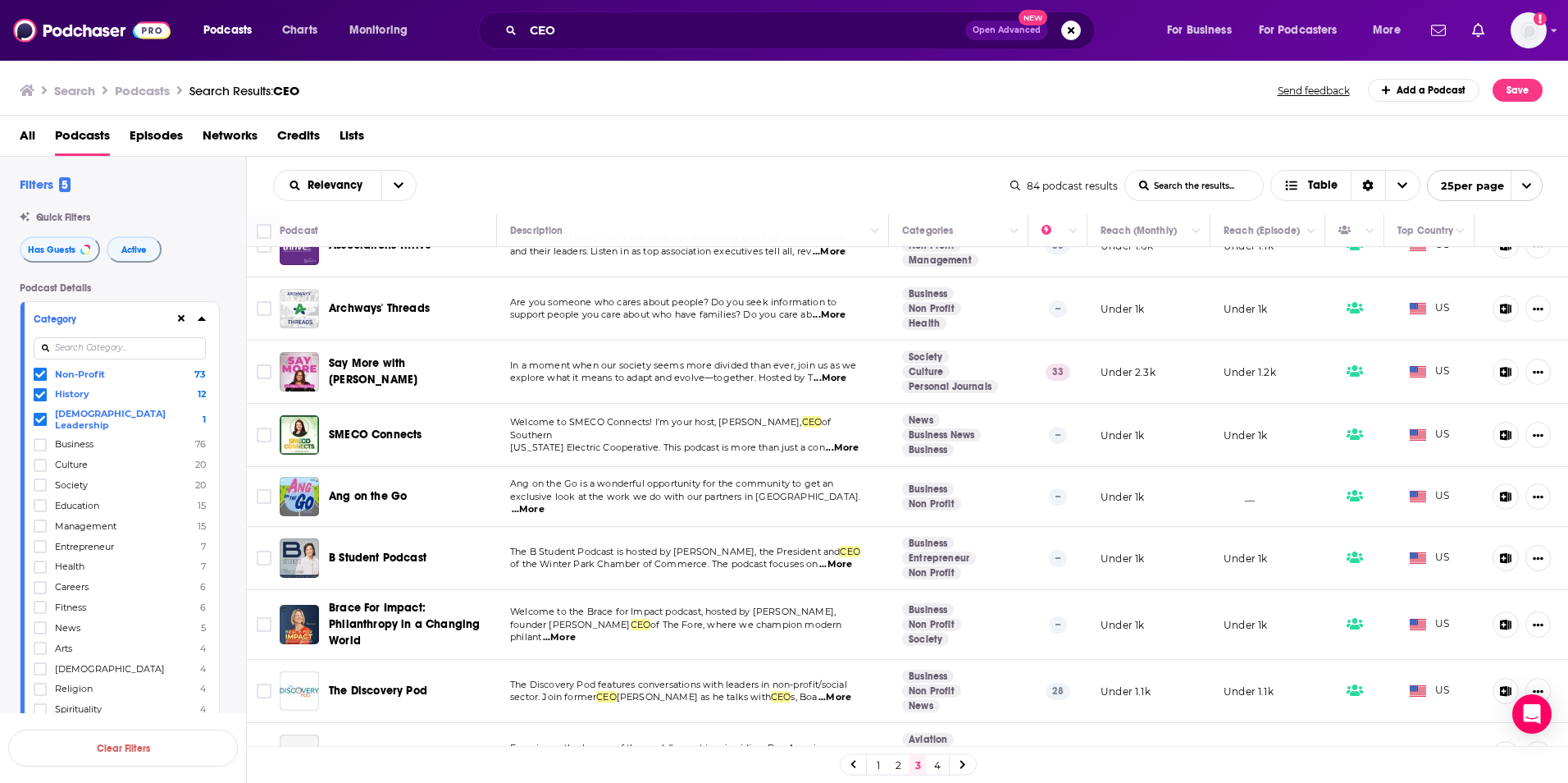
scroll to position [328, 0]
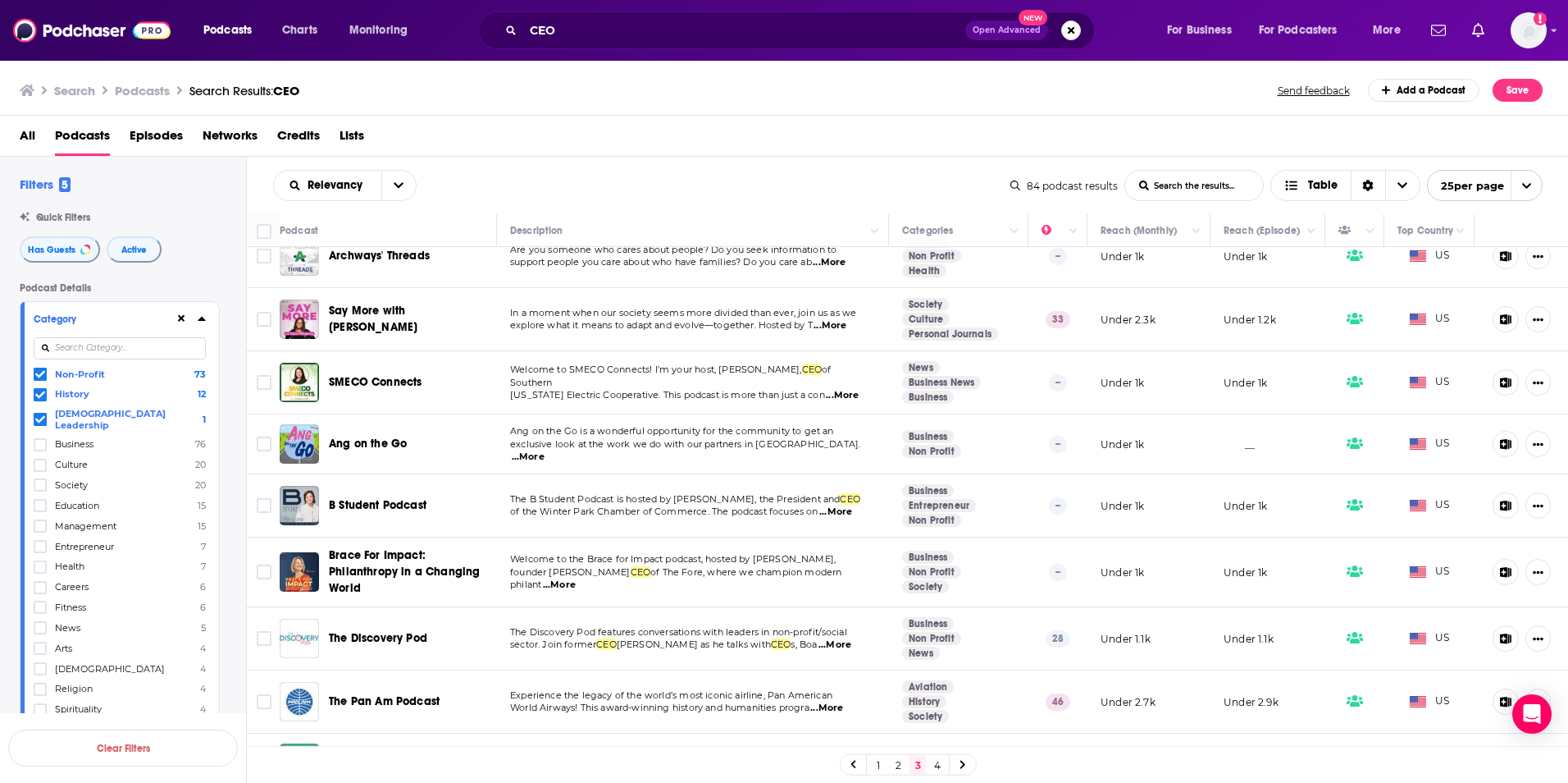
click at [831, 513] on span "...More" at bounding box center [836, 512] width 33 height 13
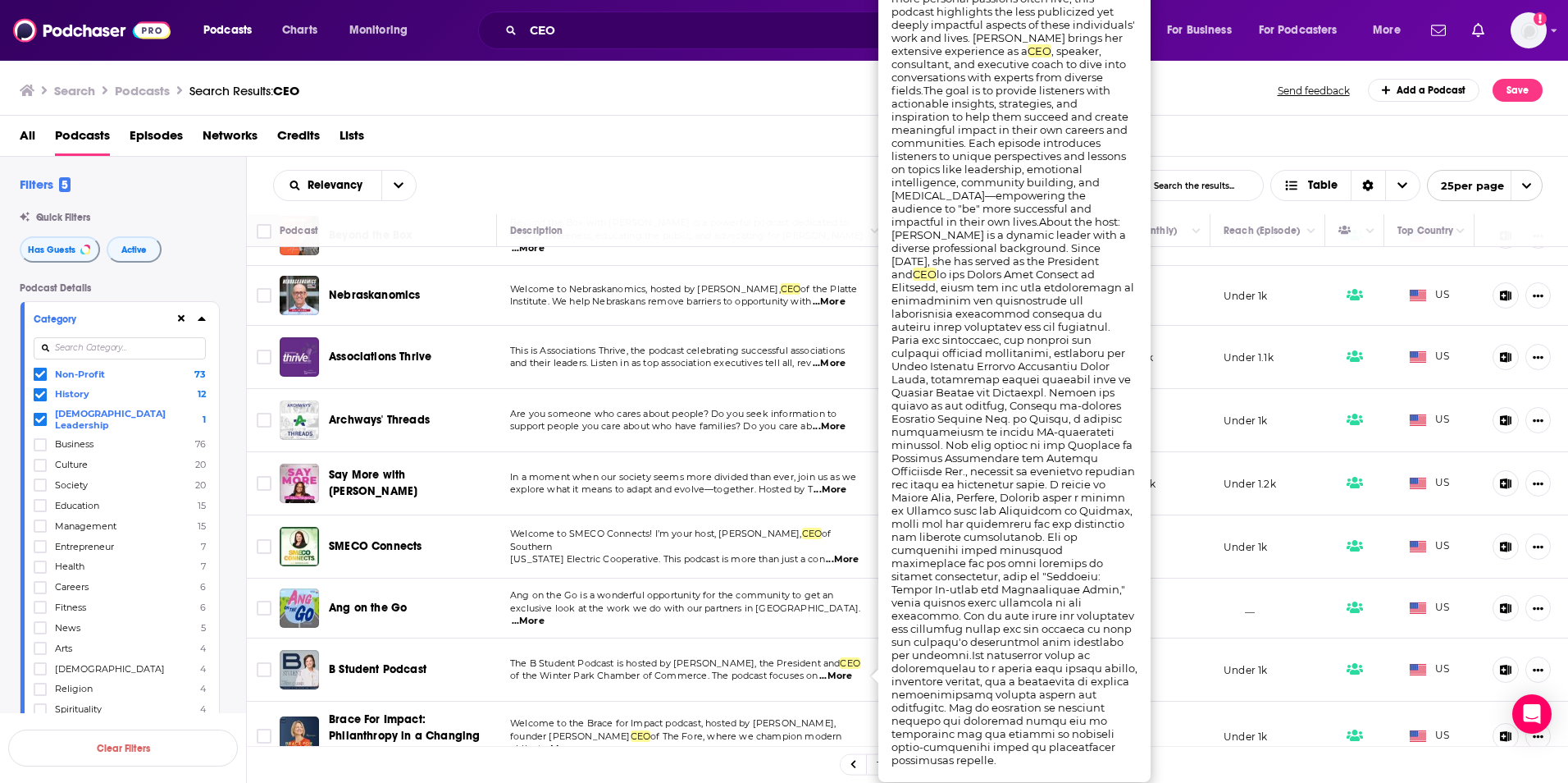
scroll to position [246, 0]
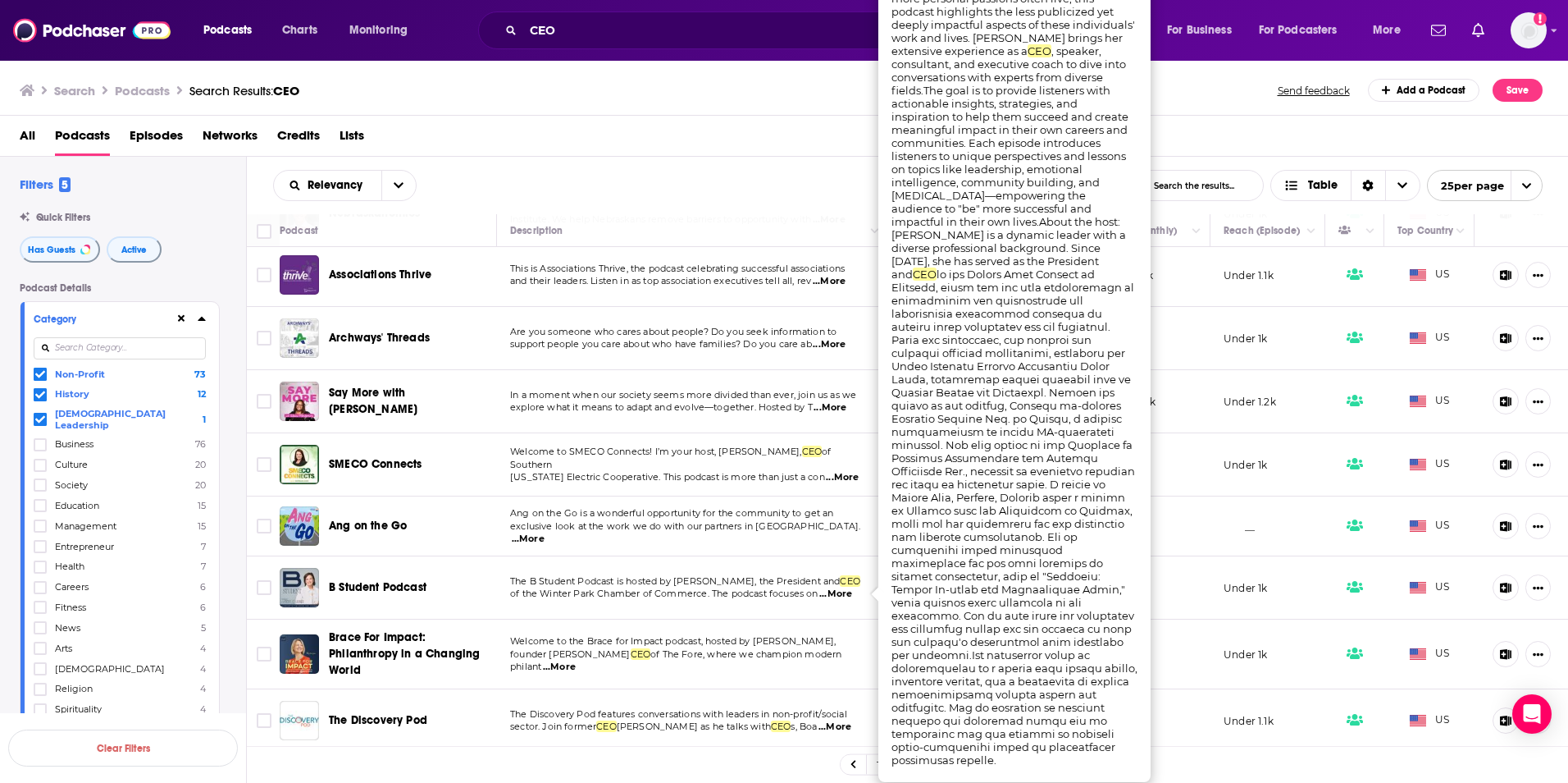
click at [774, 586] on span "The B Student Podcast is hosted by Betsy Gardner, the President and" at bounding box center [675, 581] width 330 height 12
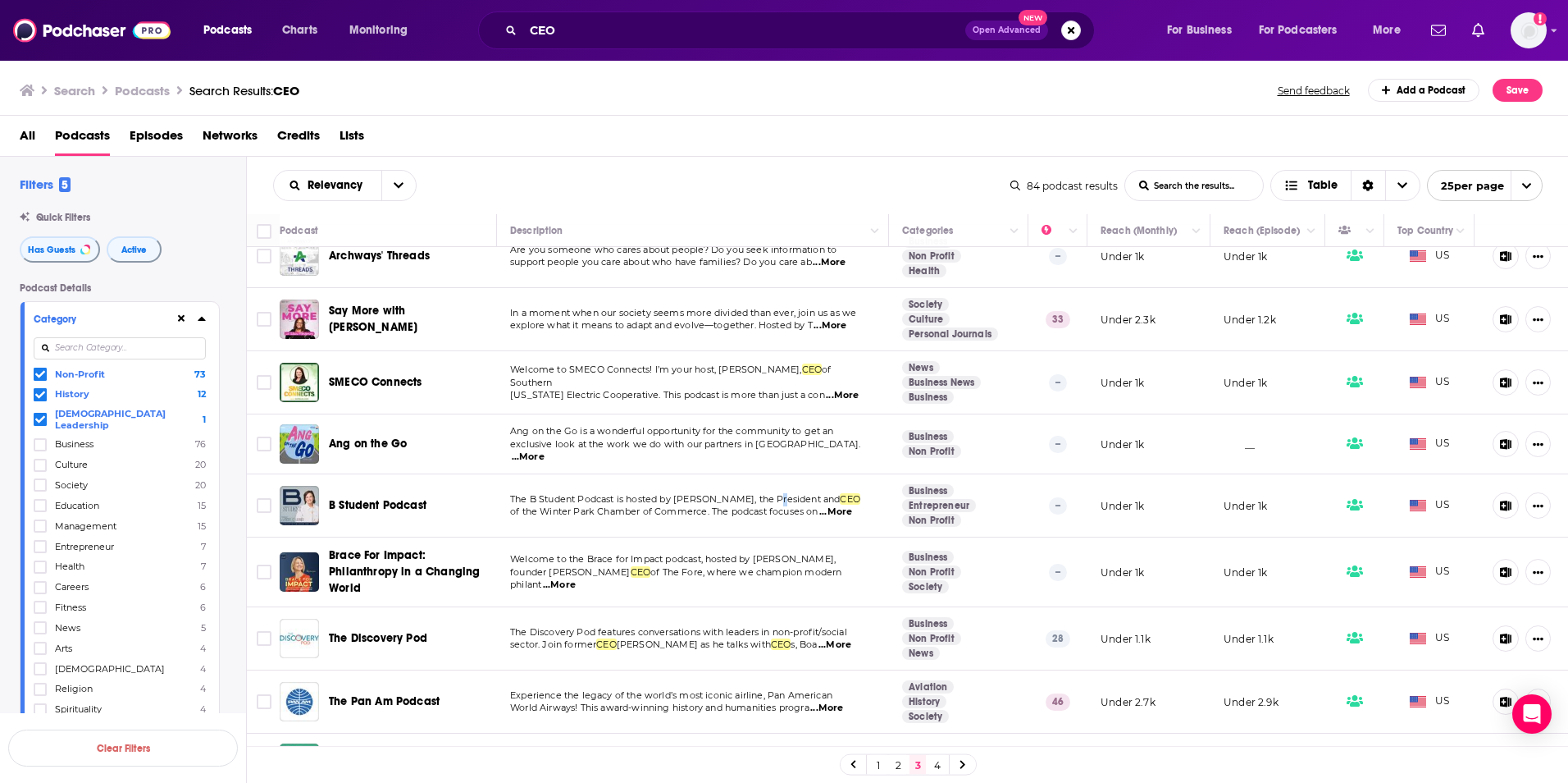
scroll to position [411, 0]
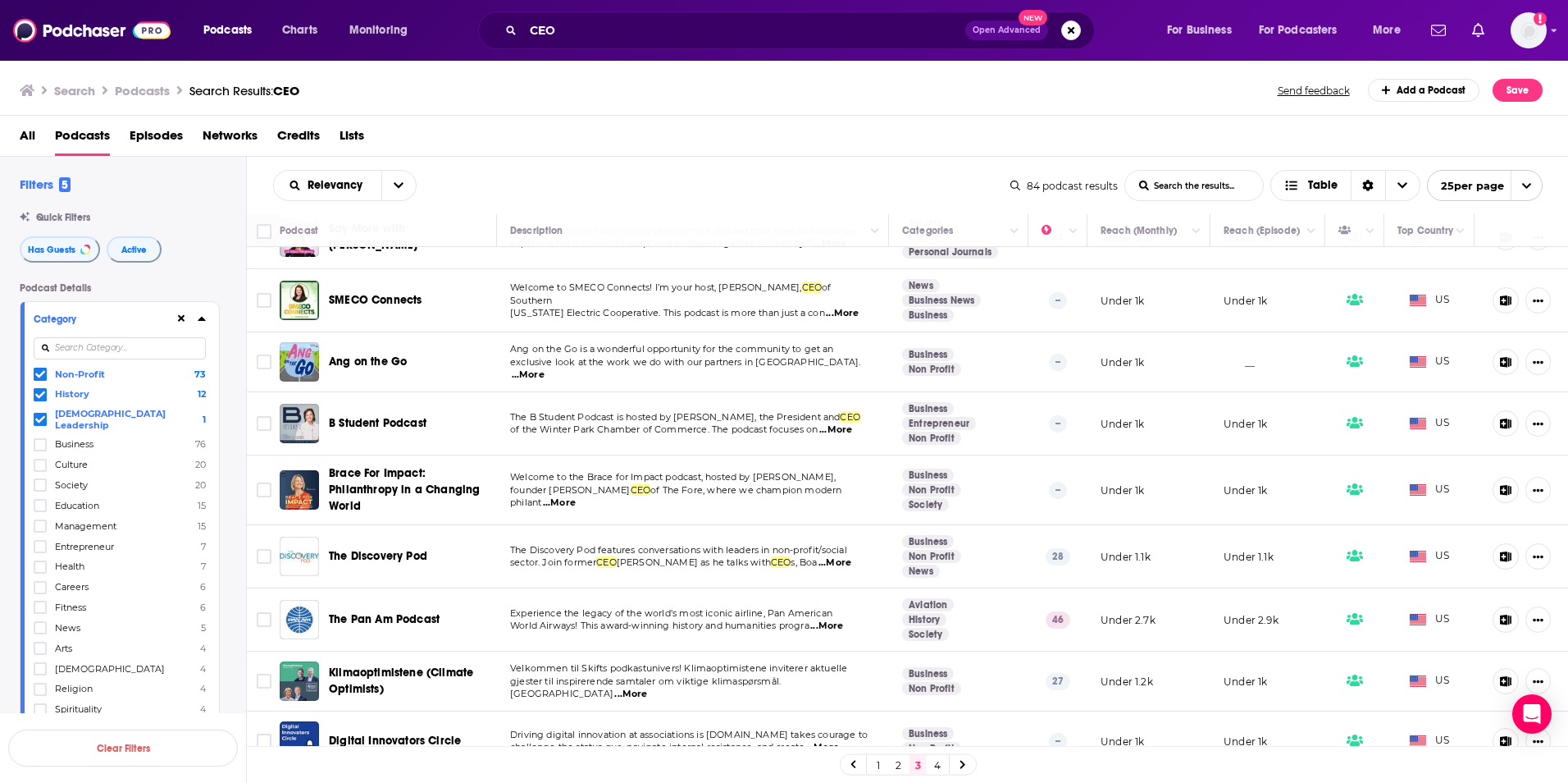
click at [576, 499] on span "...More" at bounding box center [560, 503] width 33 height 13
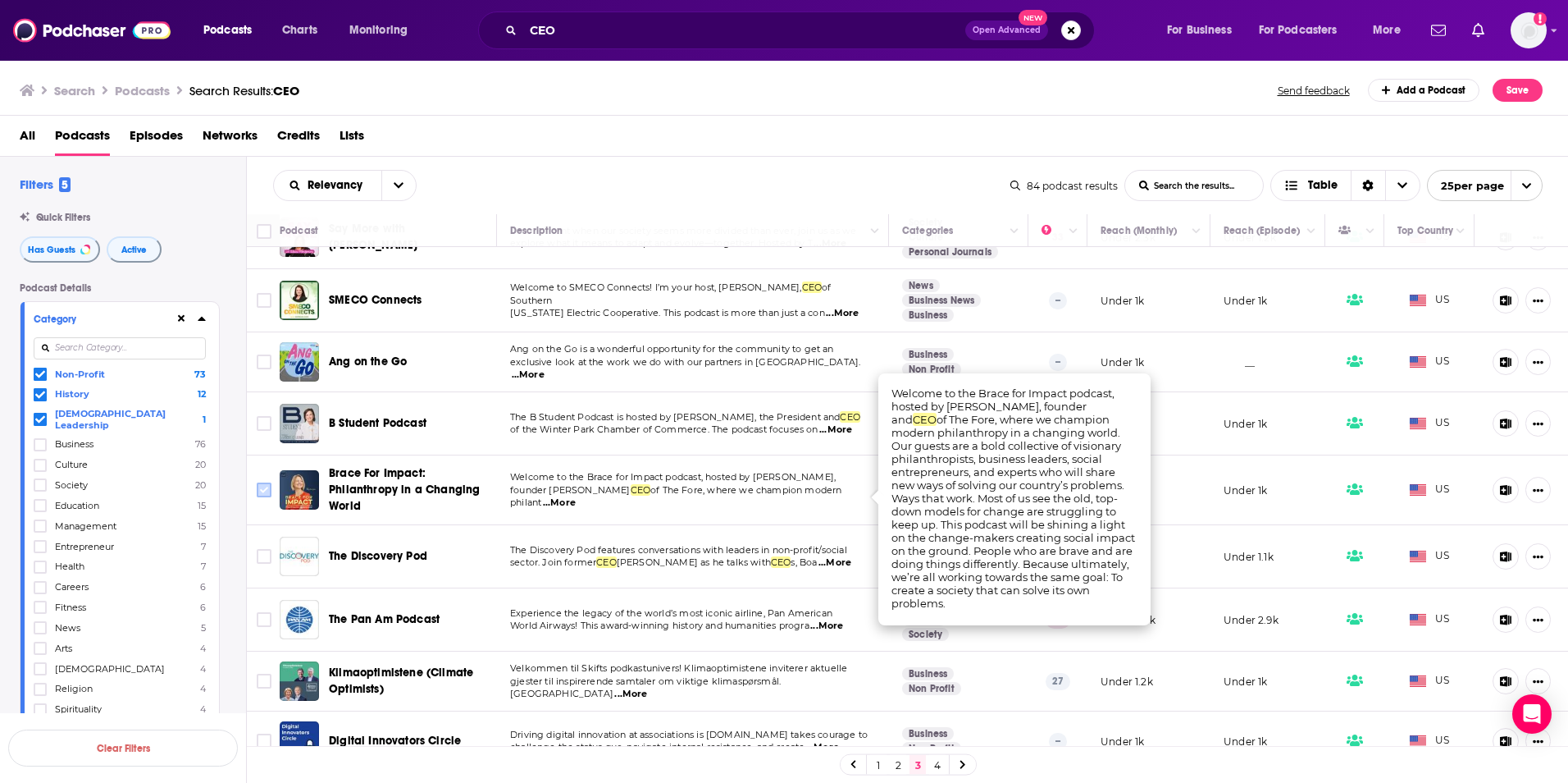
click at [264, 490] on input "Toggle select row" at bounding box center [264, 489] width 15 height 15
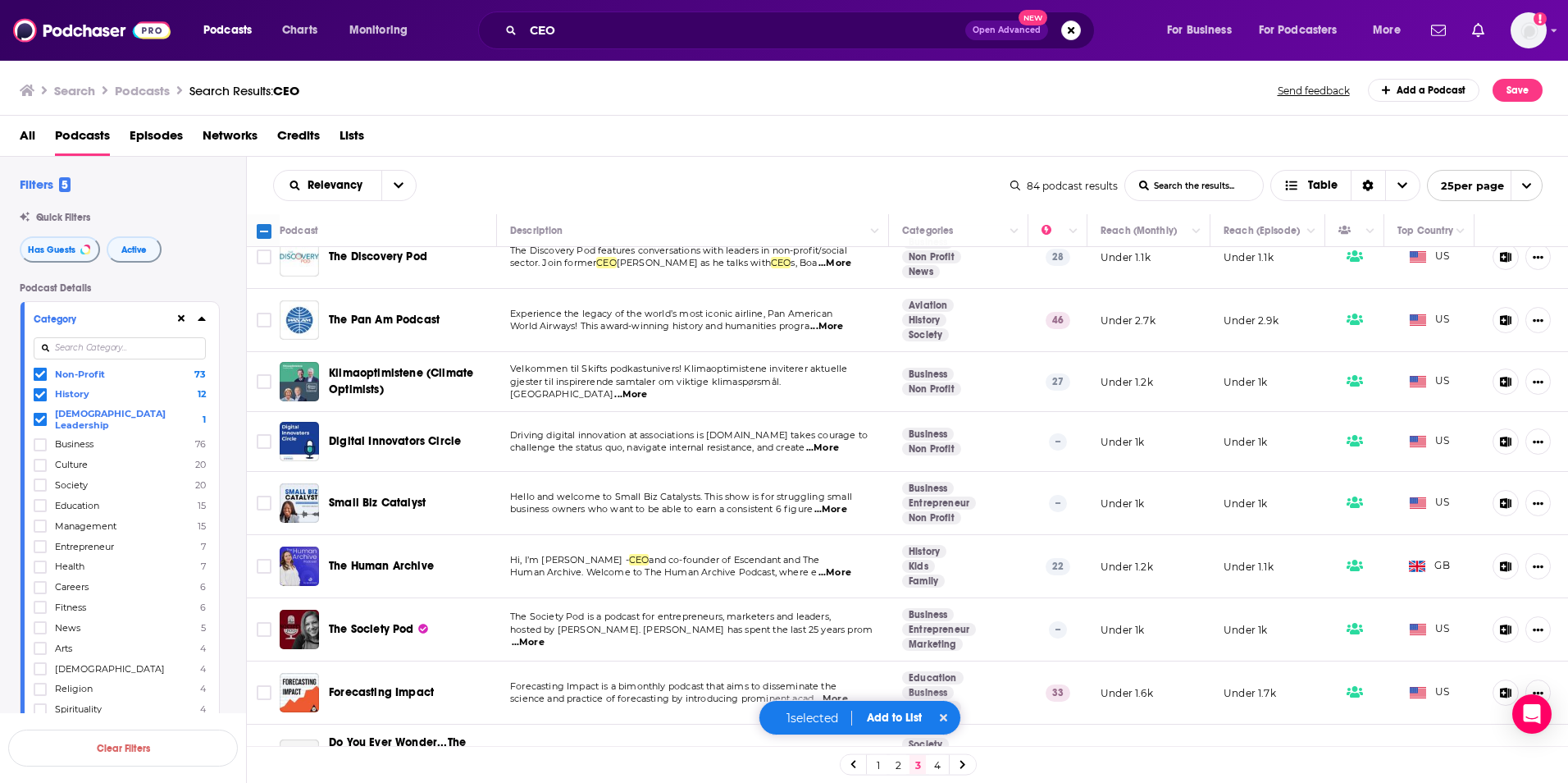
scroll to position [738, 0]
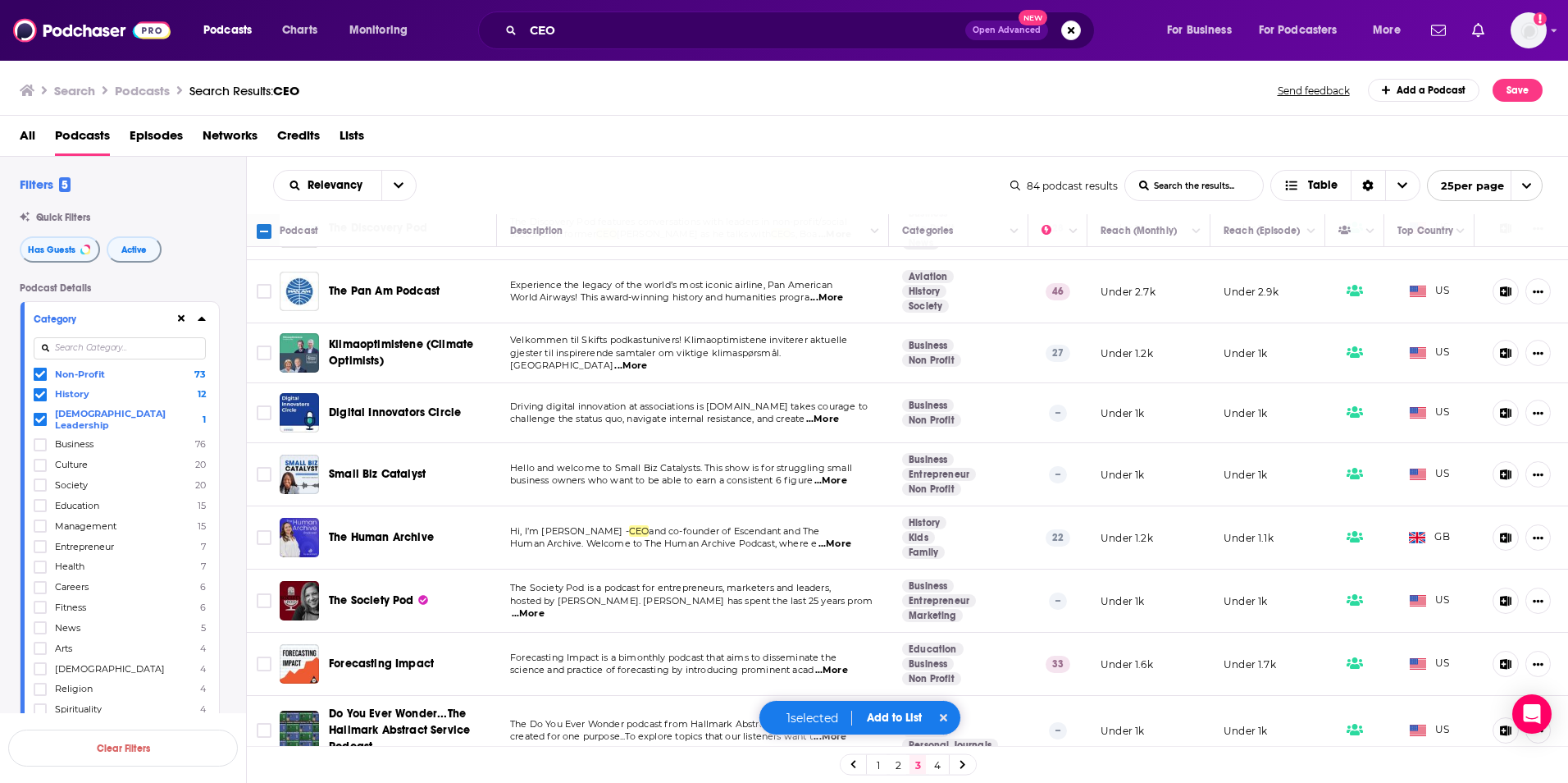
click at [840, 547] on span "...More" at bounding box center [835, 544] width 33 height 13
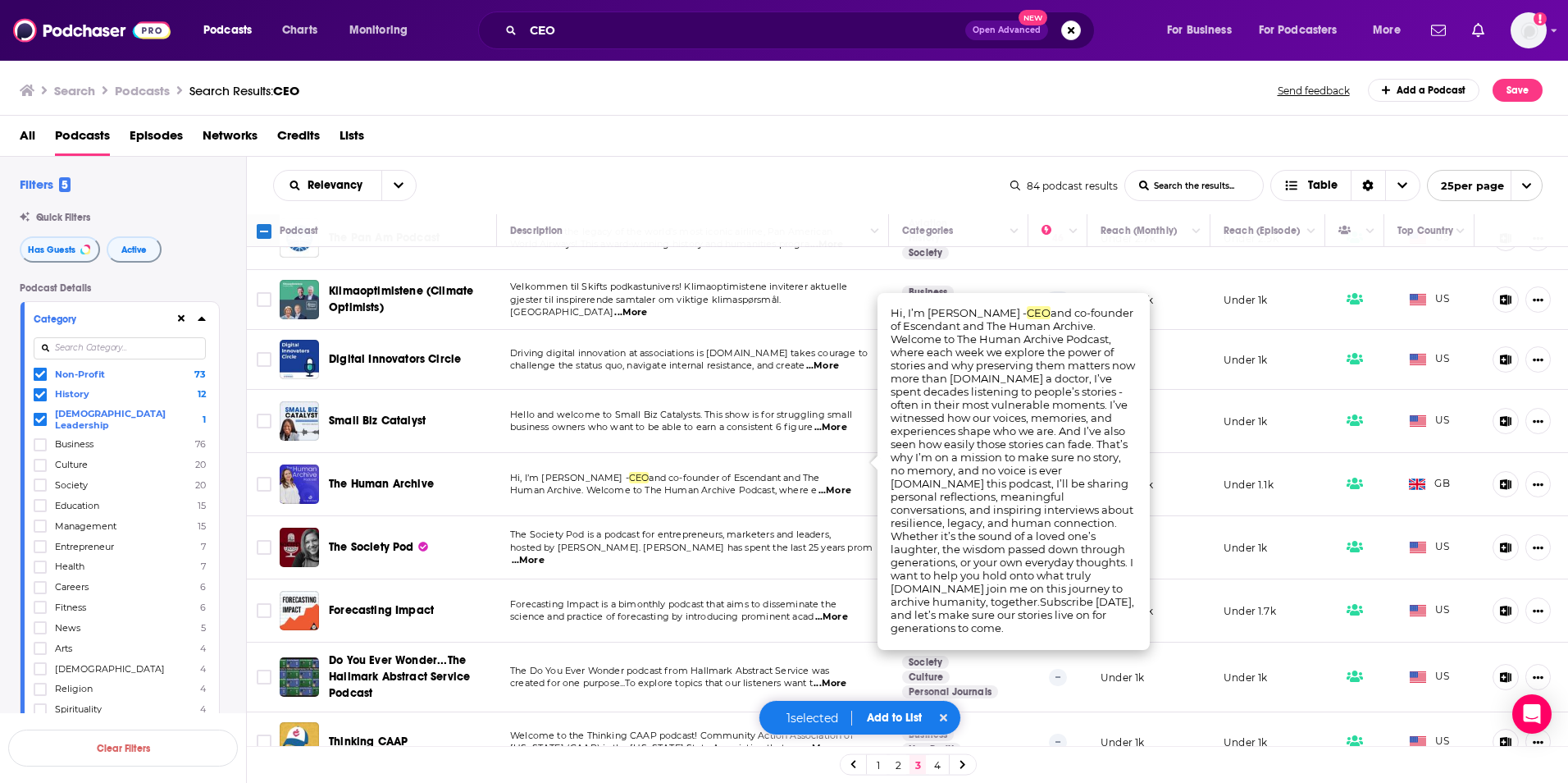
scroll to position [821, 0]
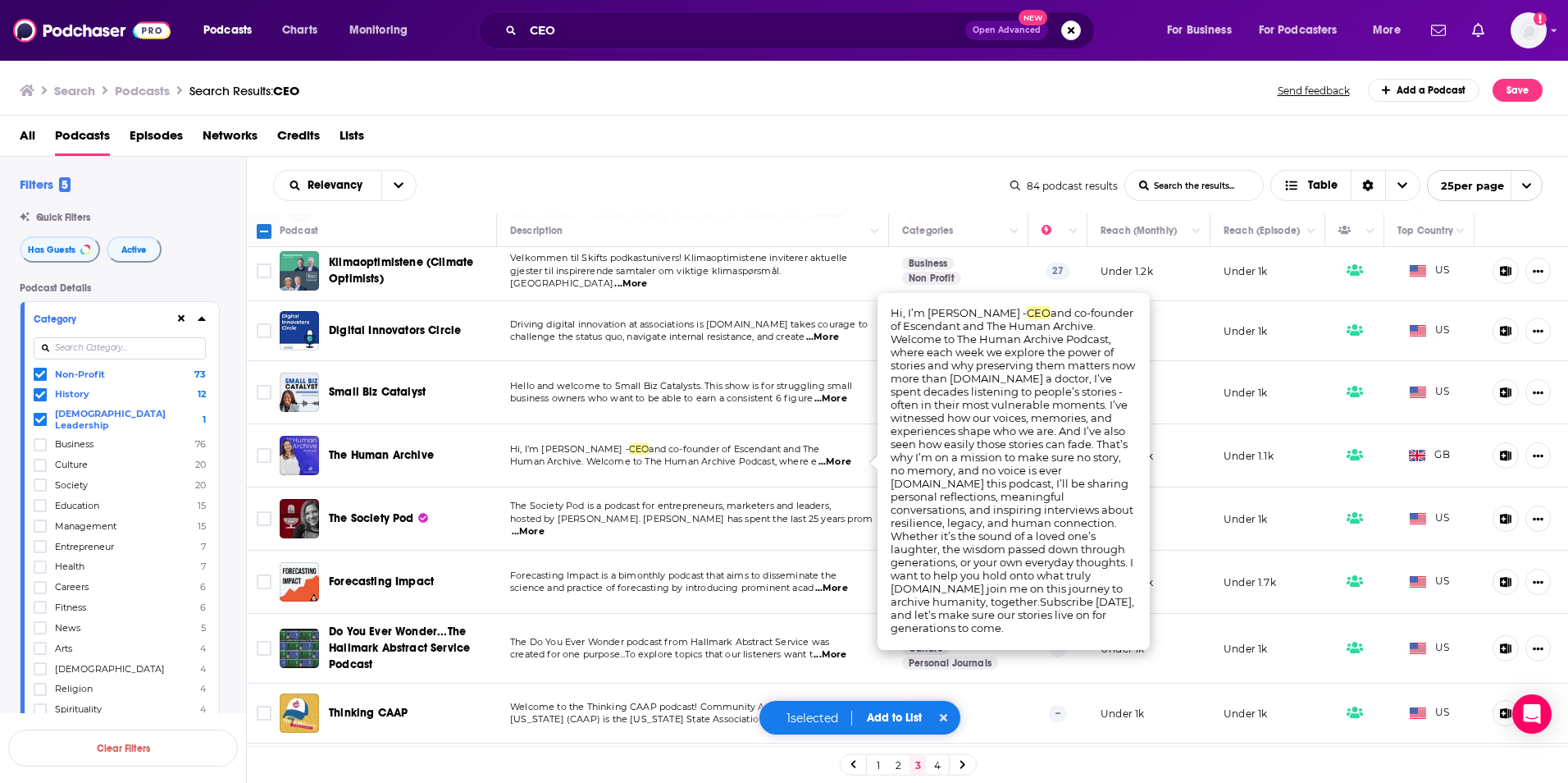
click at [832, 586] on span "...More" at bounding box center [832, 588] width 33 height 13
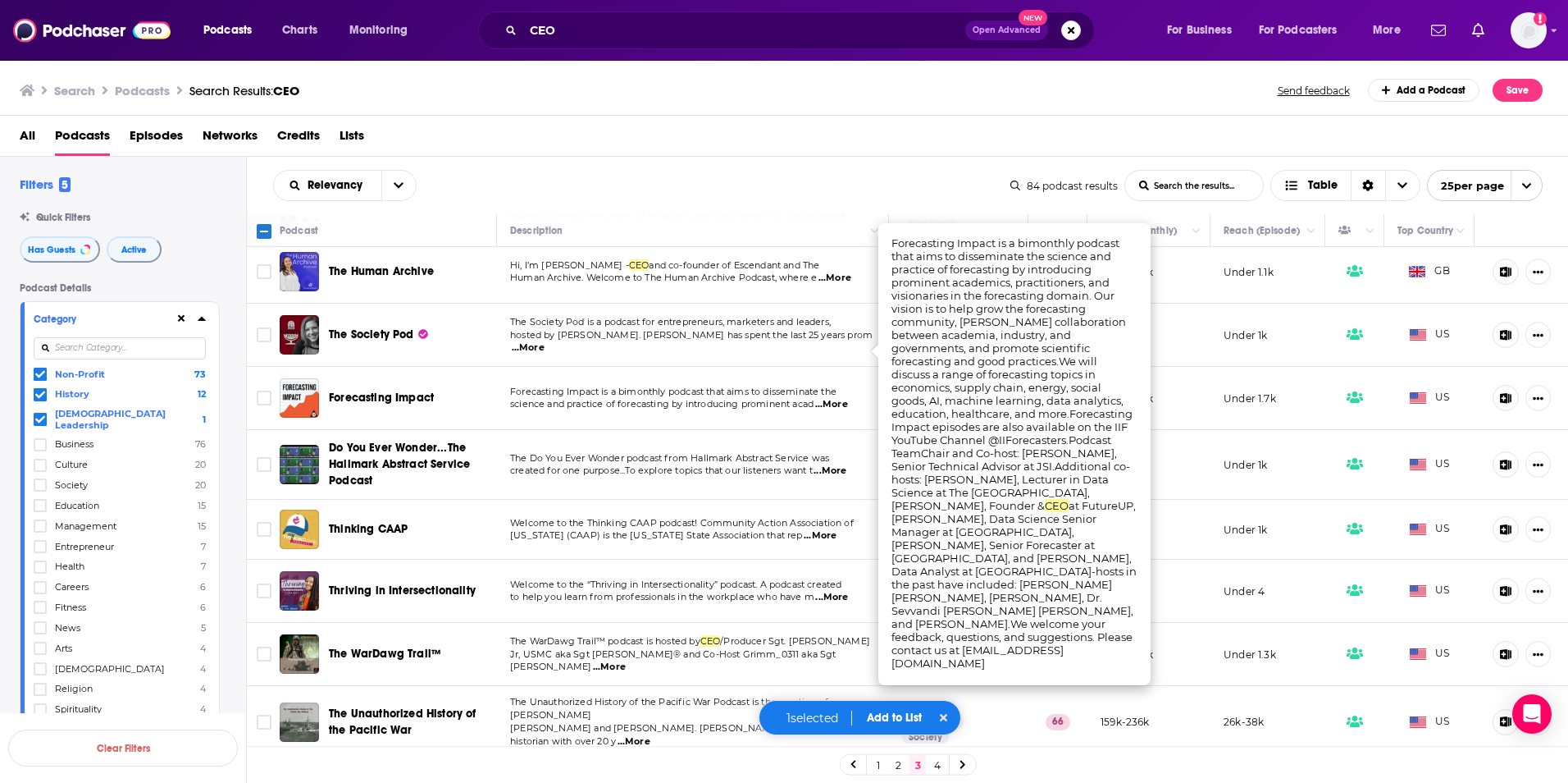
scroll to position [1067, 0]
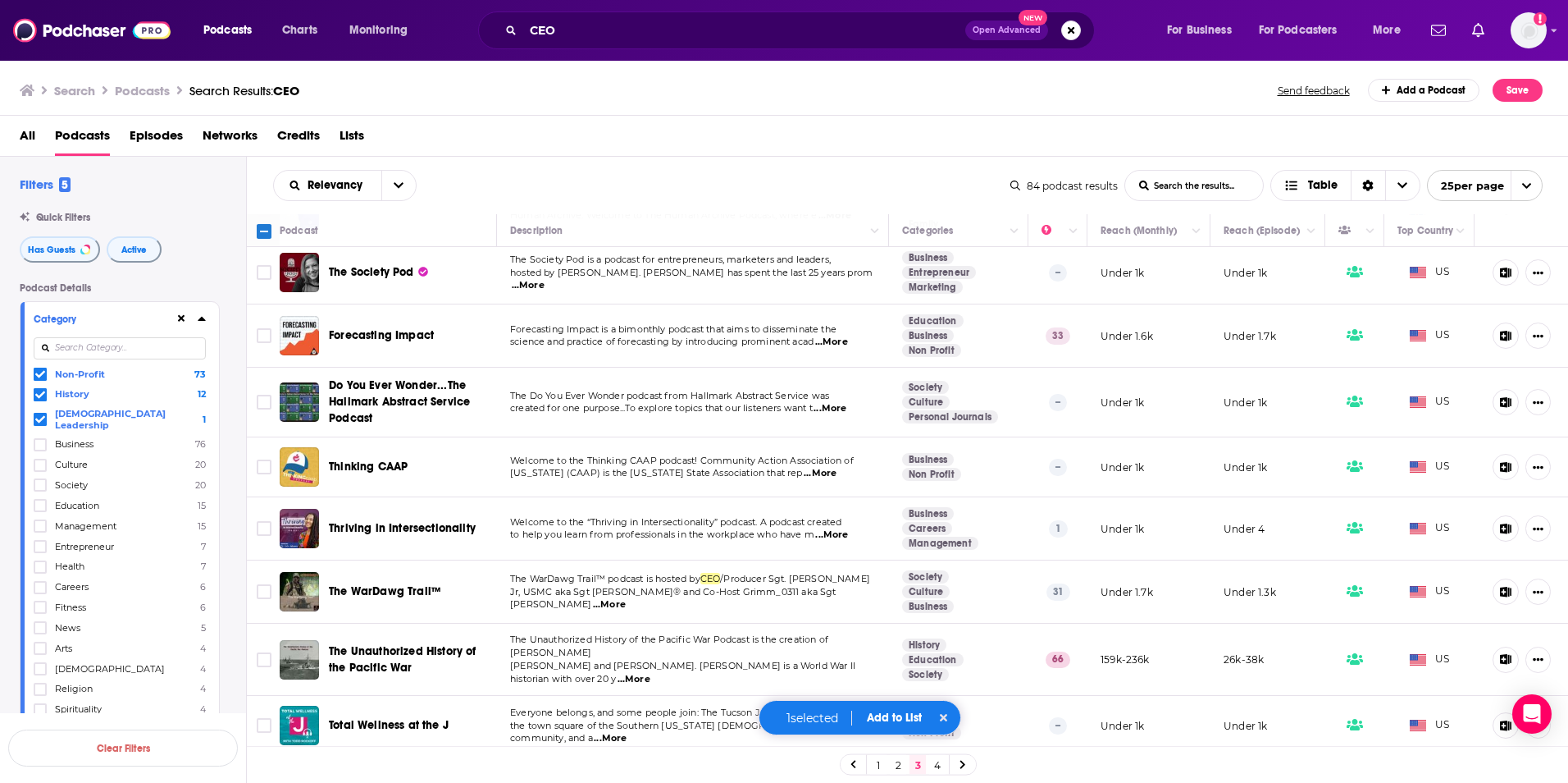
click at [938, 763] on link "4" at bounding box center [937, 765] width 16 height 20
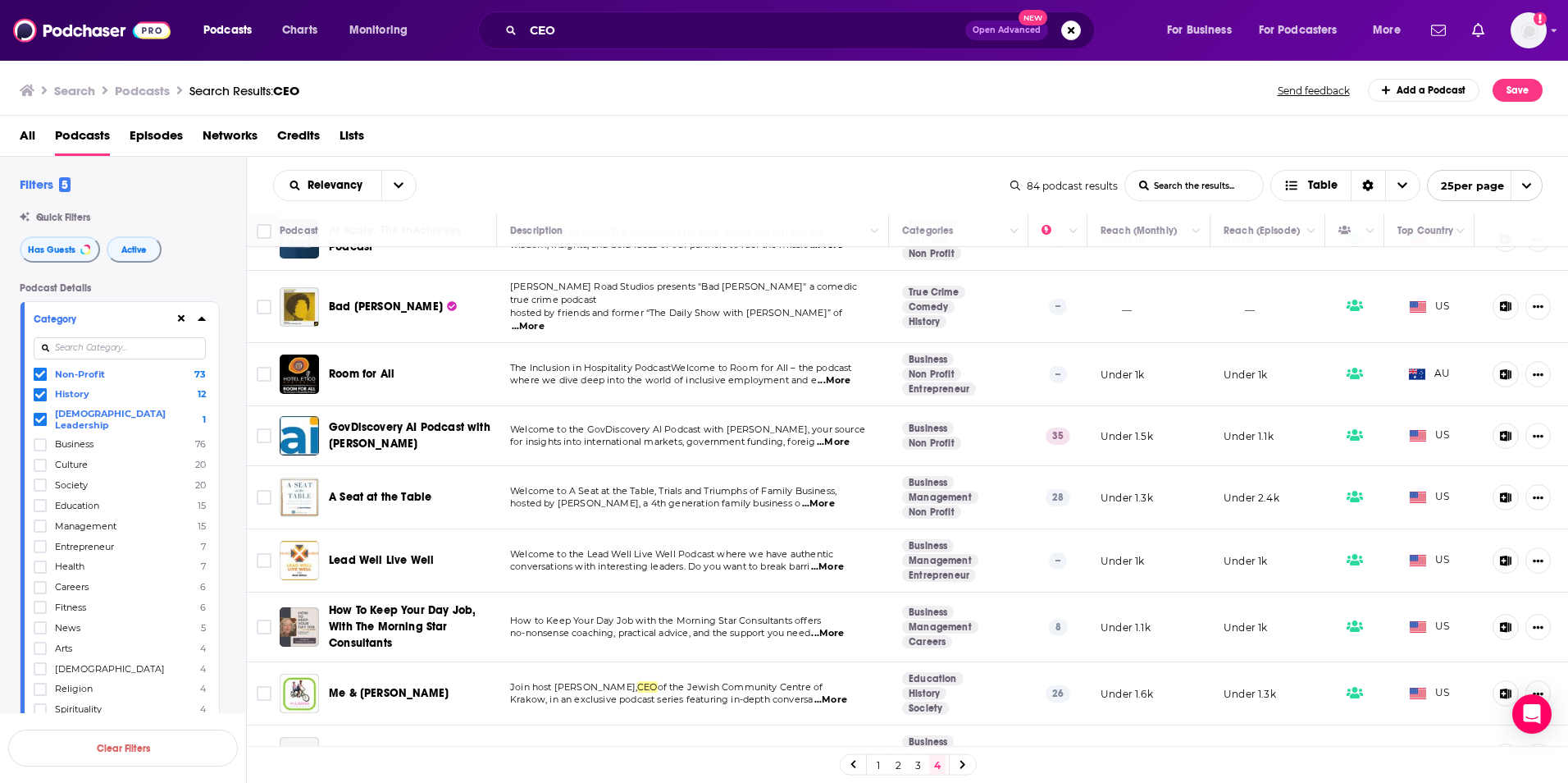
scroll to position [72, 0]
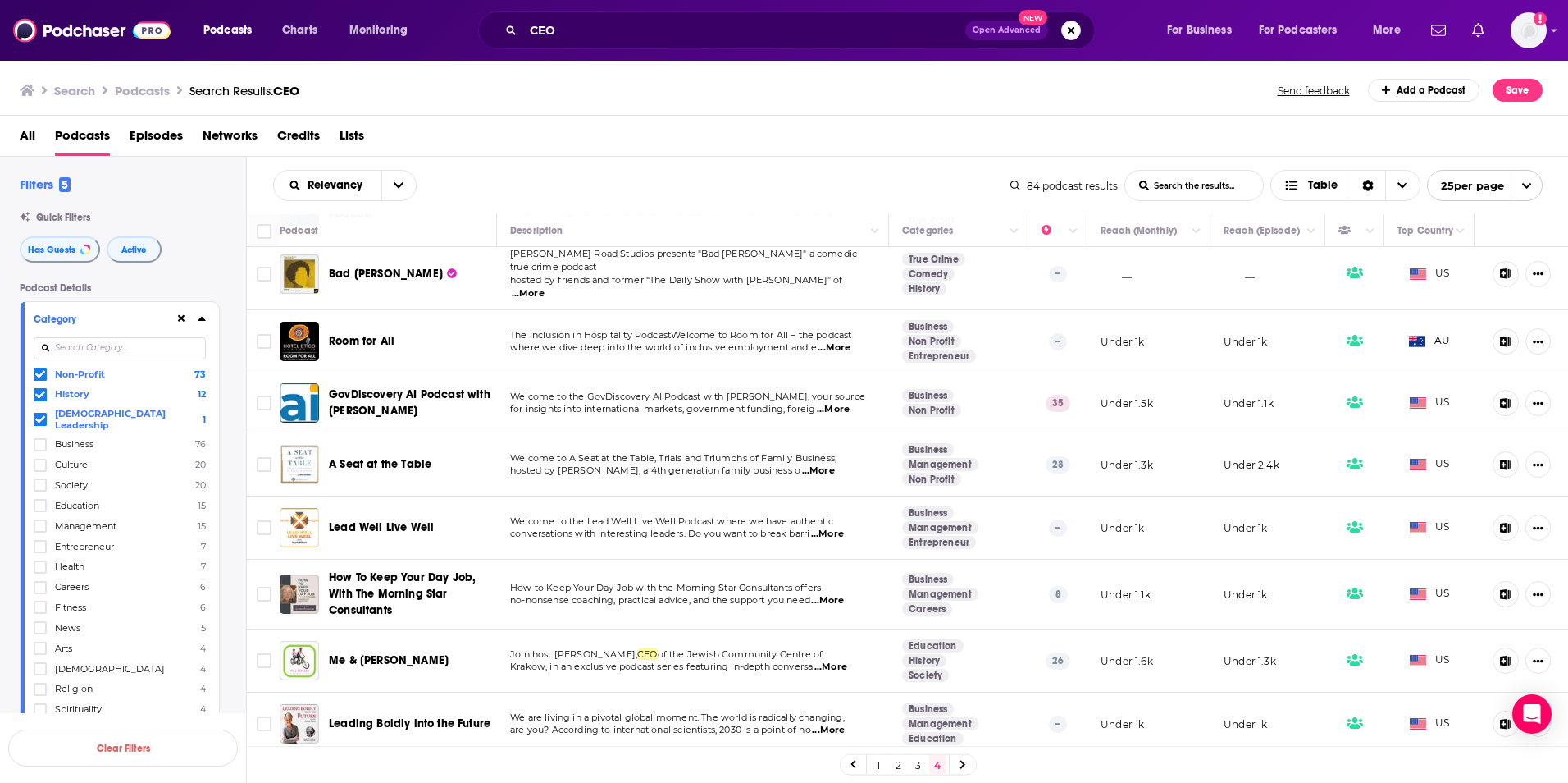
click at [912, 762] on link "3" at bounding box center [918, 765] width 16 height 20
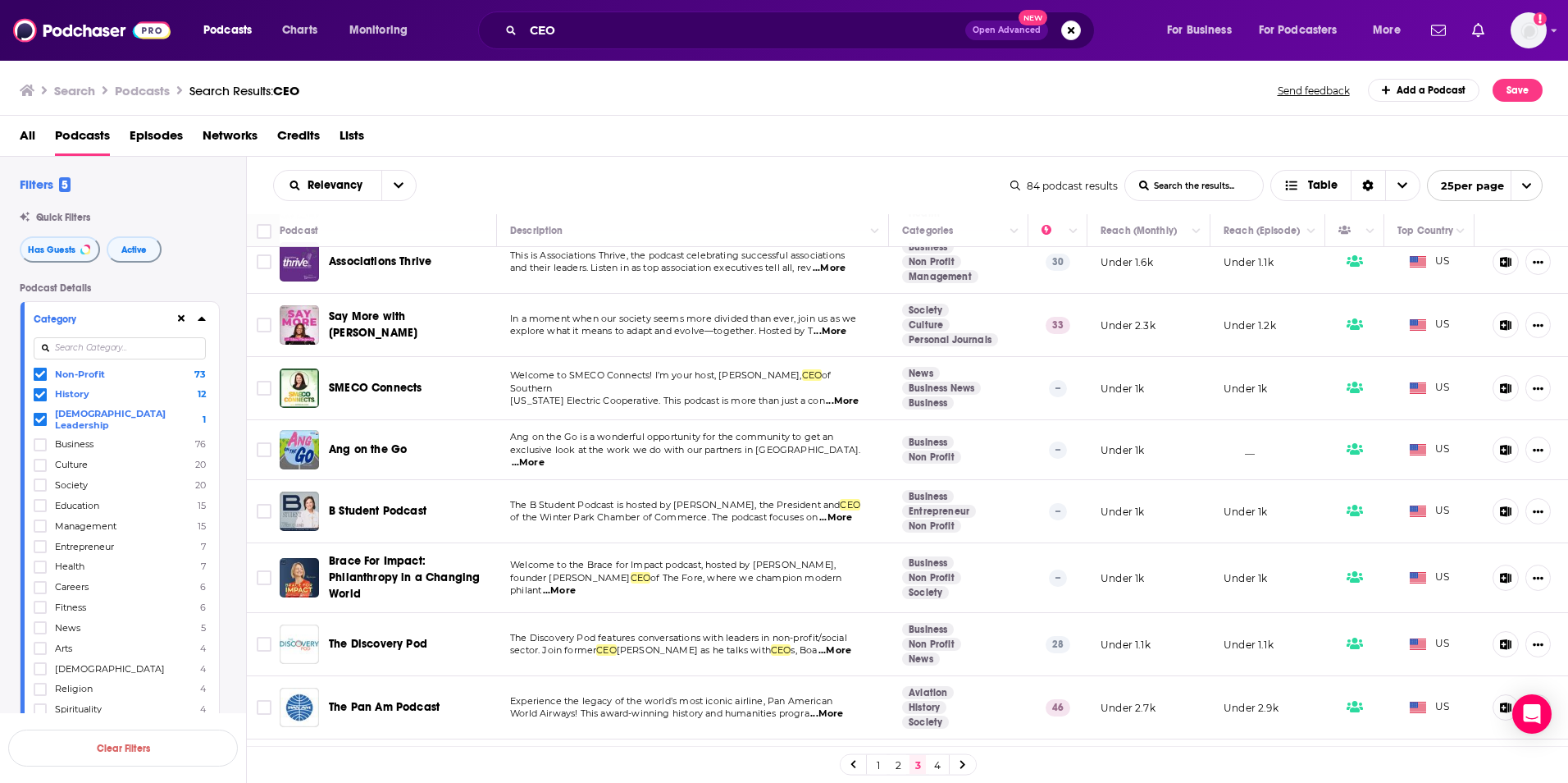
scroll to position [328, 0]
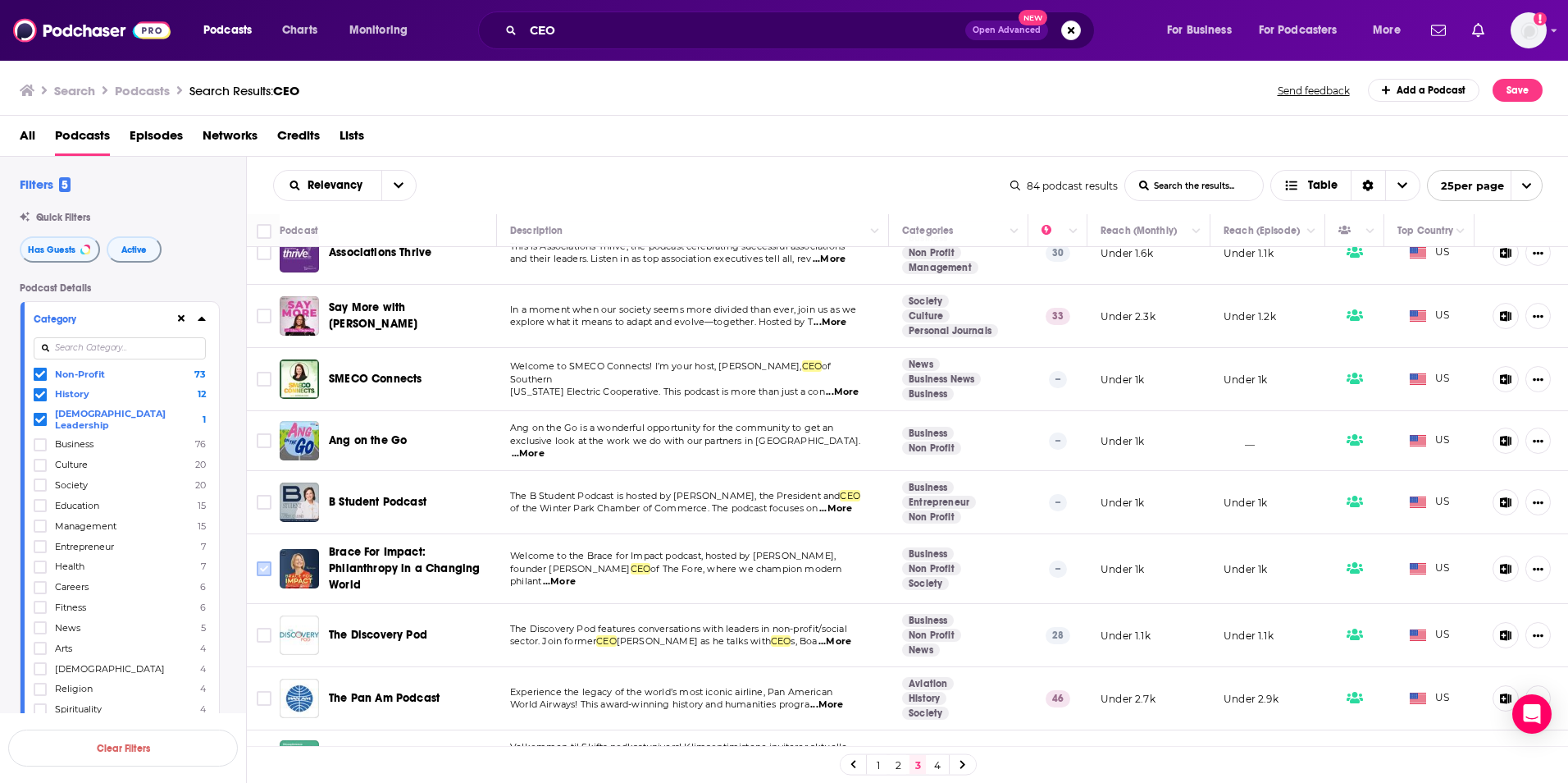
click at [269, 563] on input "Toggle select row" at bounding box center [264, 569] width 15 height 15
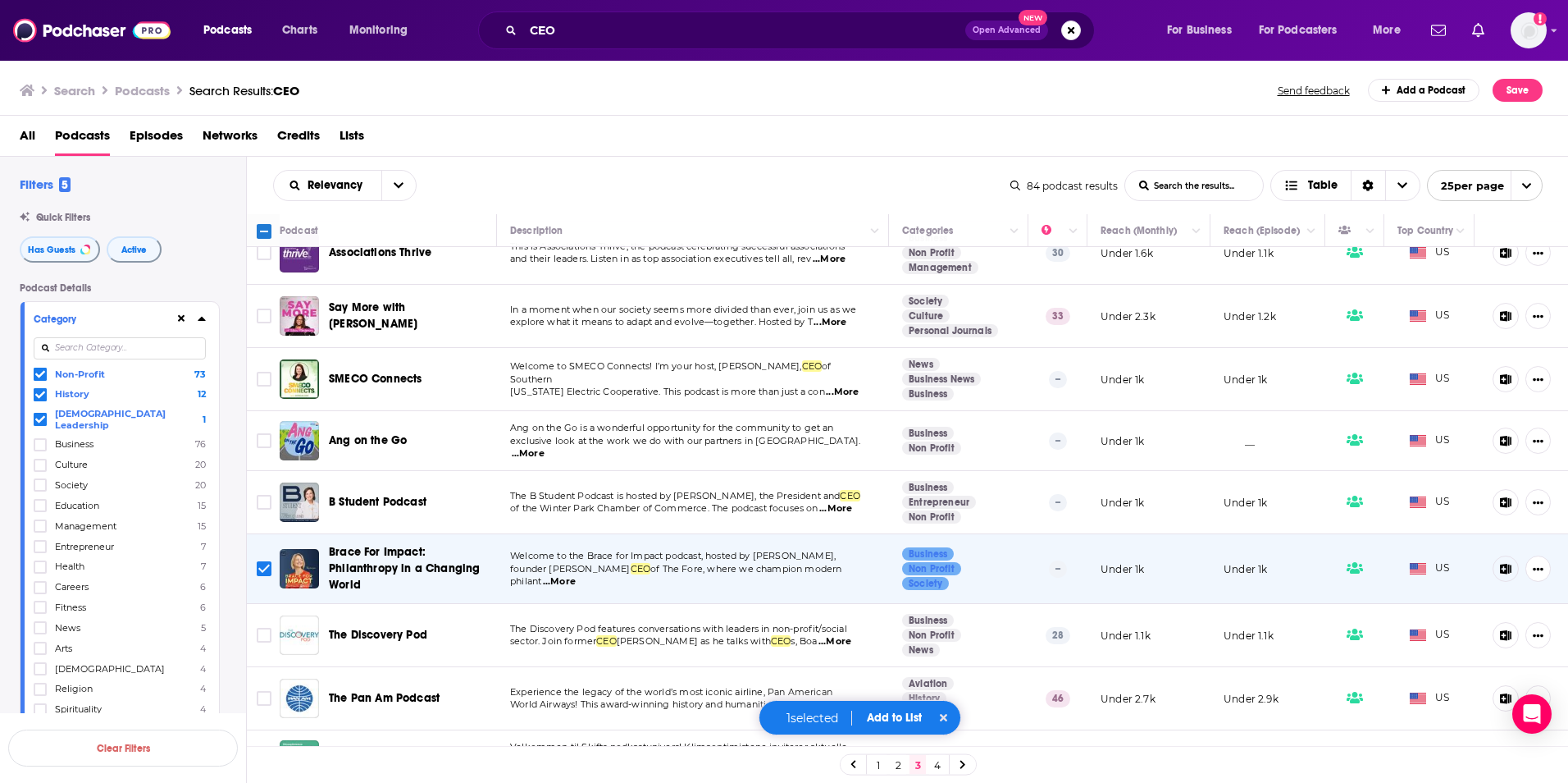
click at [872, 721] on button "Add to List" at bounding box center [894, 717] width 81 height 14
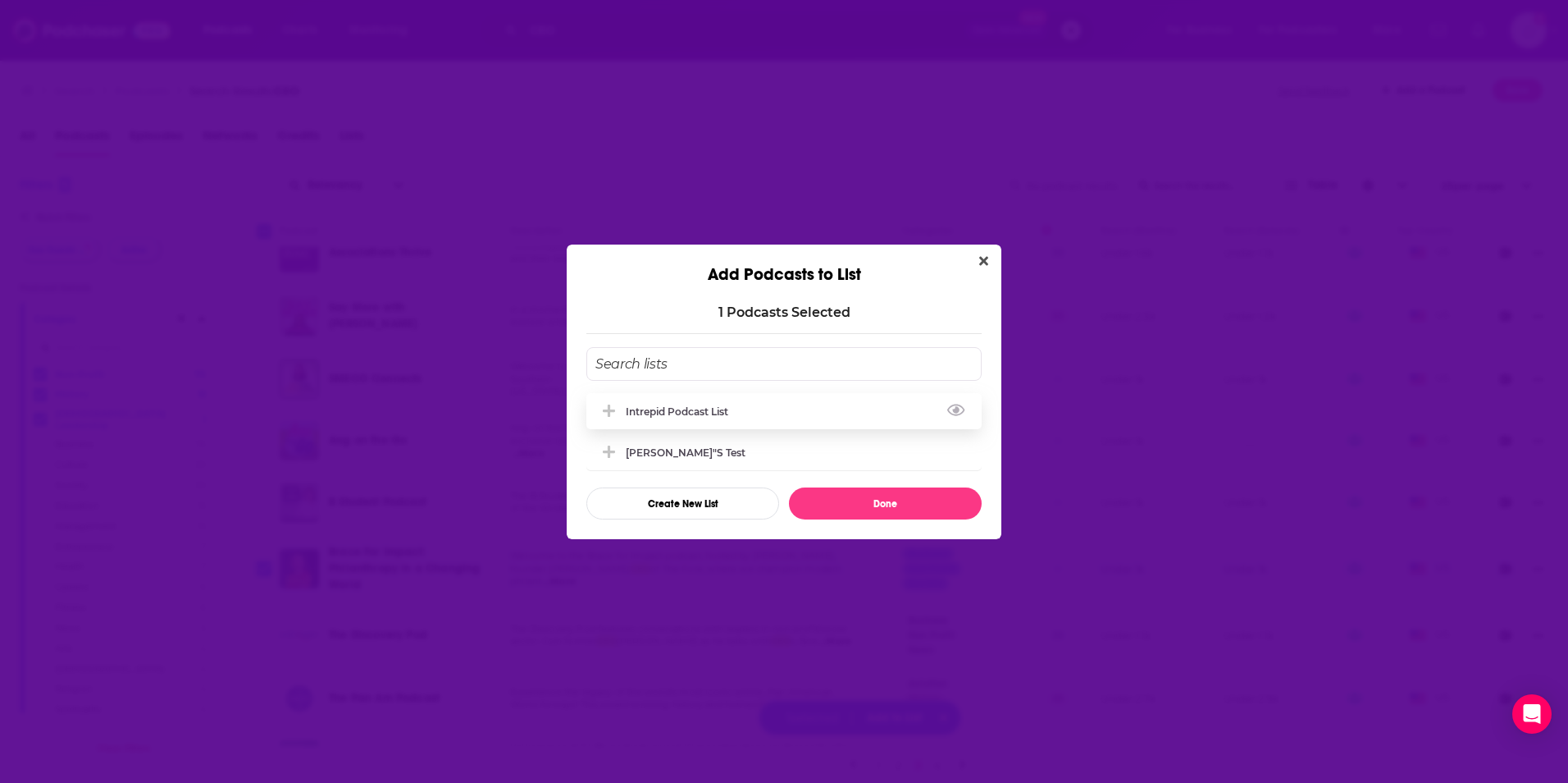
click at [720, 402] on div "Intrepid Podcast List" at bounding box center [784, 411] width 395 height 36
click at [853, 503] on button "Done" at bounding box center [885, 503] width 193 height 32
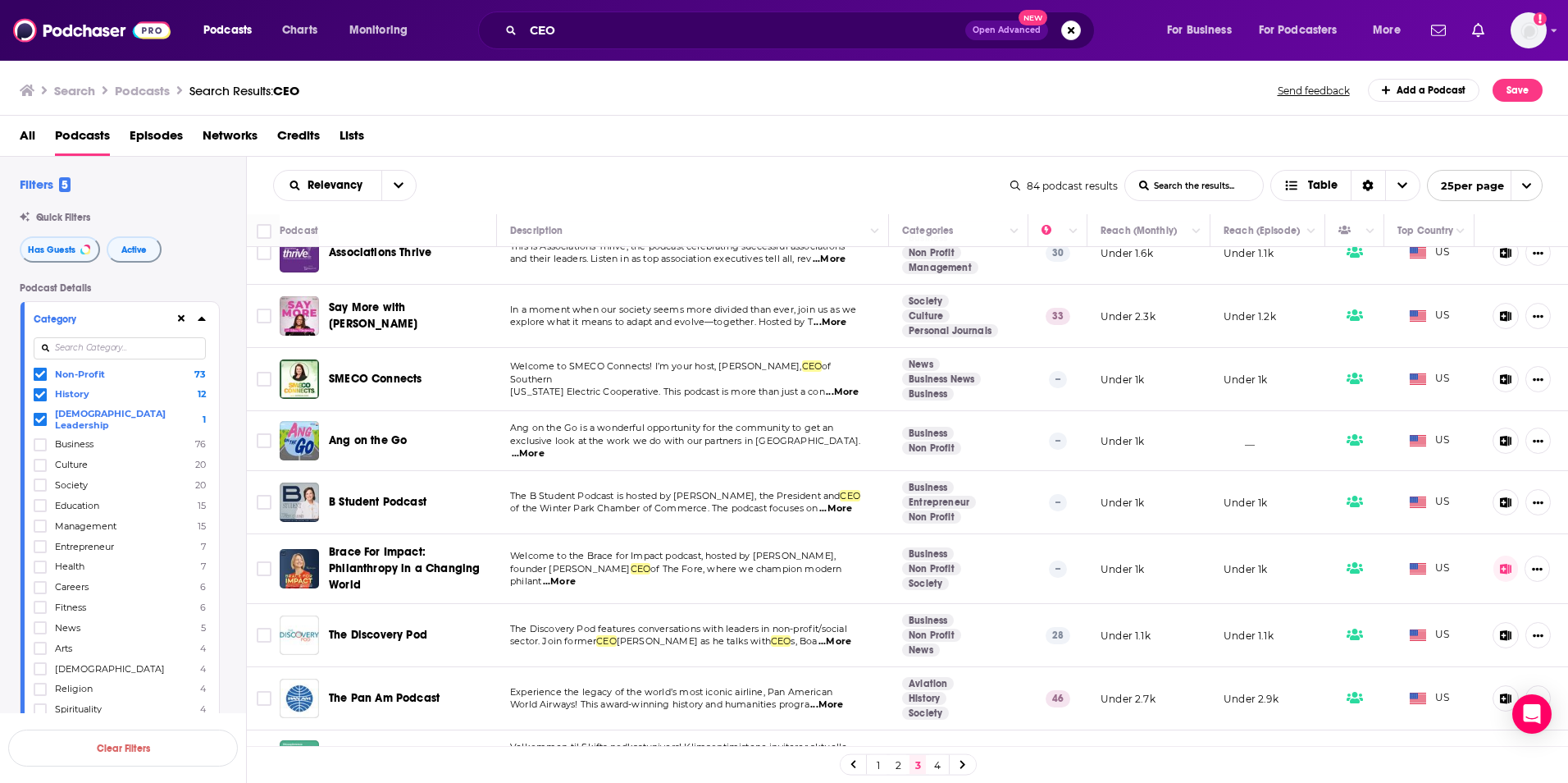
click at [875, 762] on link "1" at bounding box center [879, 765] width 16 height 20
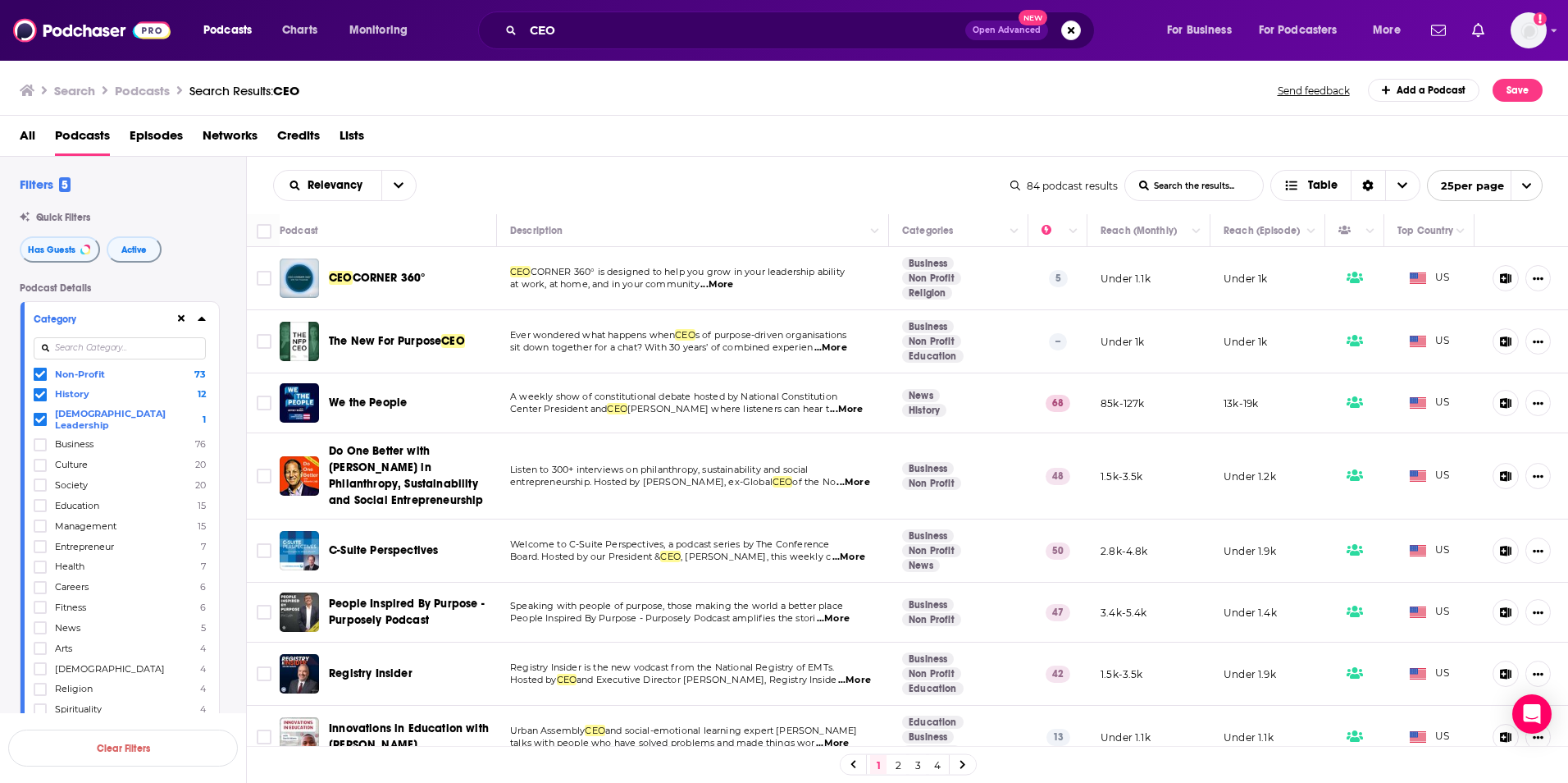
click at [730, 284] on span "...More" at bounding box center [717, 284] width 33 height 13
click at [841, 349] on span "...More" at bounding box center [831, 348] width 33 height 13
click at [267, 339] on input "Toggle select row" at bounding box center [264, 341] width 15 height 15
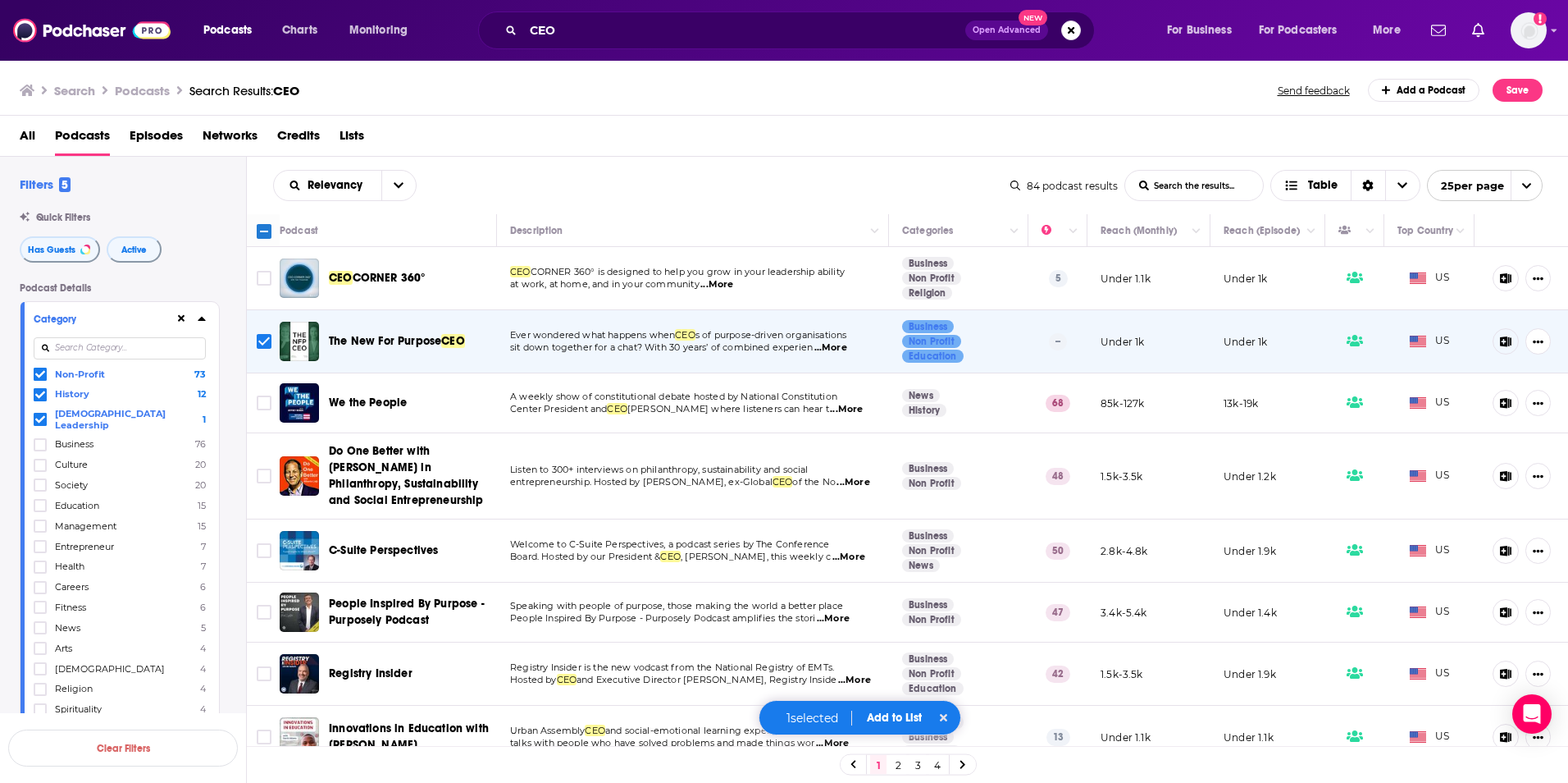
click at [880, 717] on button "Add to List" at bounding box center [894, 717] width 81 height 14
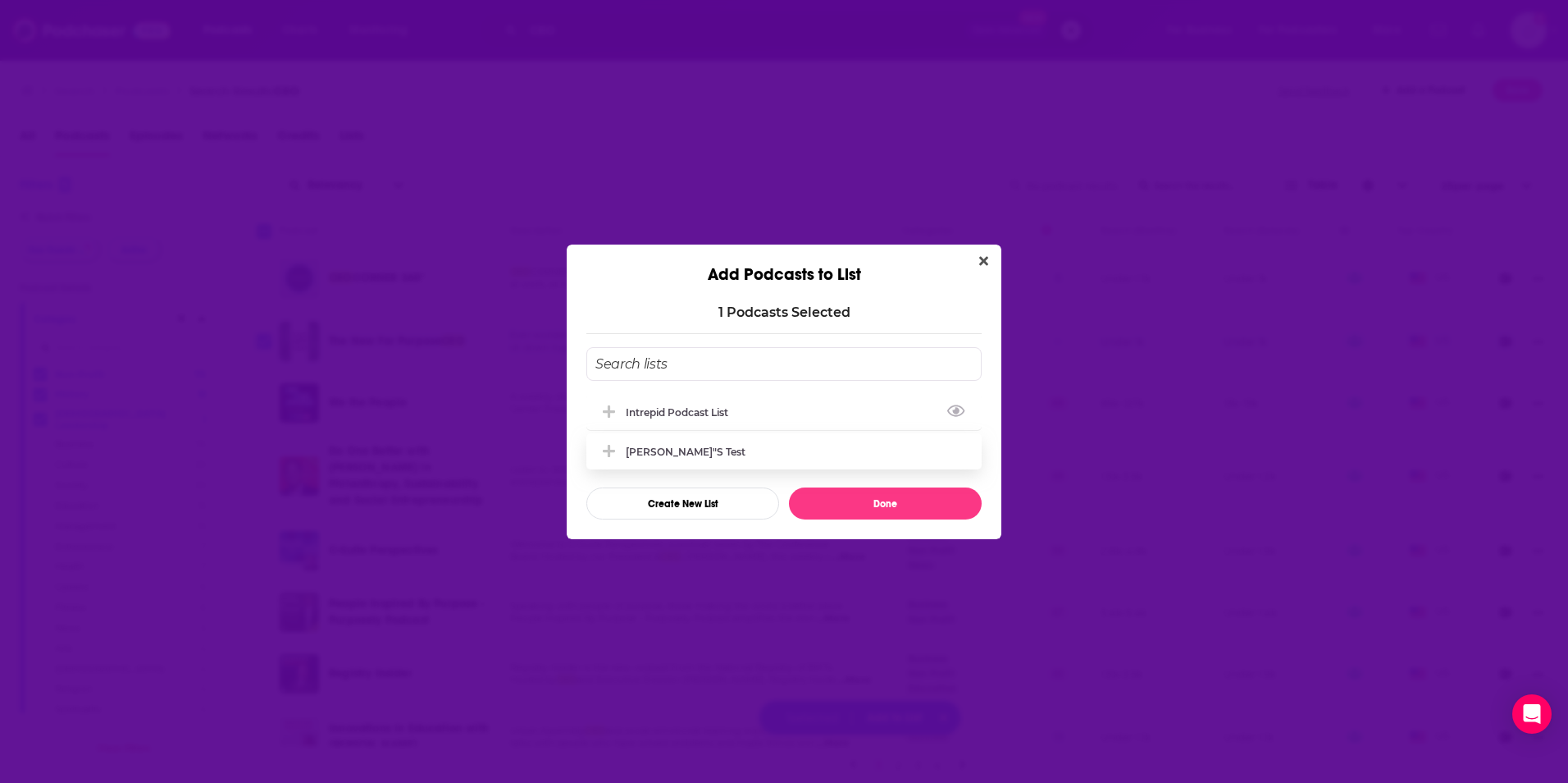
drag, startPoint x: 673, startPoint y: 409, endPoint x: 753, endPoint y: 446, distance: 88.1
click at [672, 409] on div "Intrepid Podcast List" at bounding box center [681, 412] width 112 height 12
click at [848, 506] on button "Done" at bounding box center [885, 503] width 193 height 32
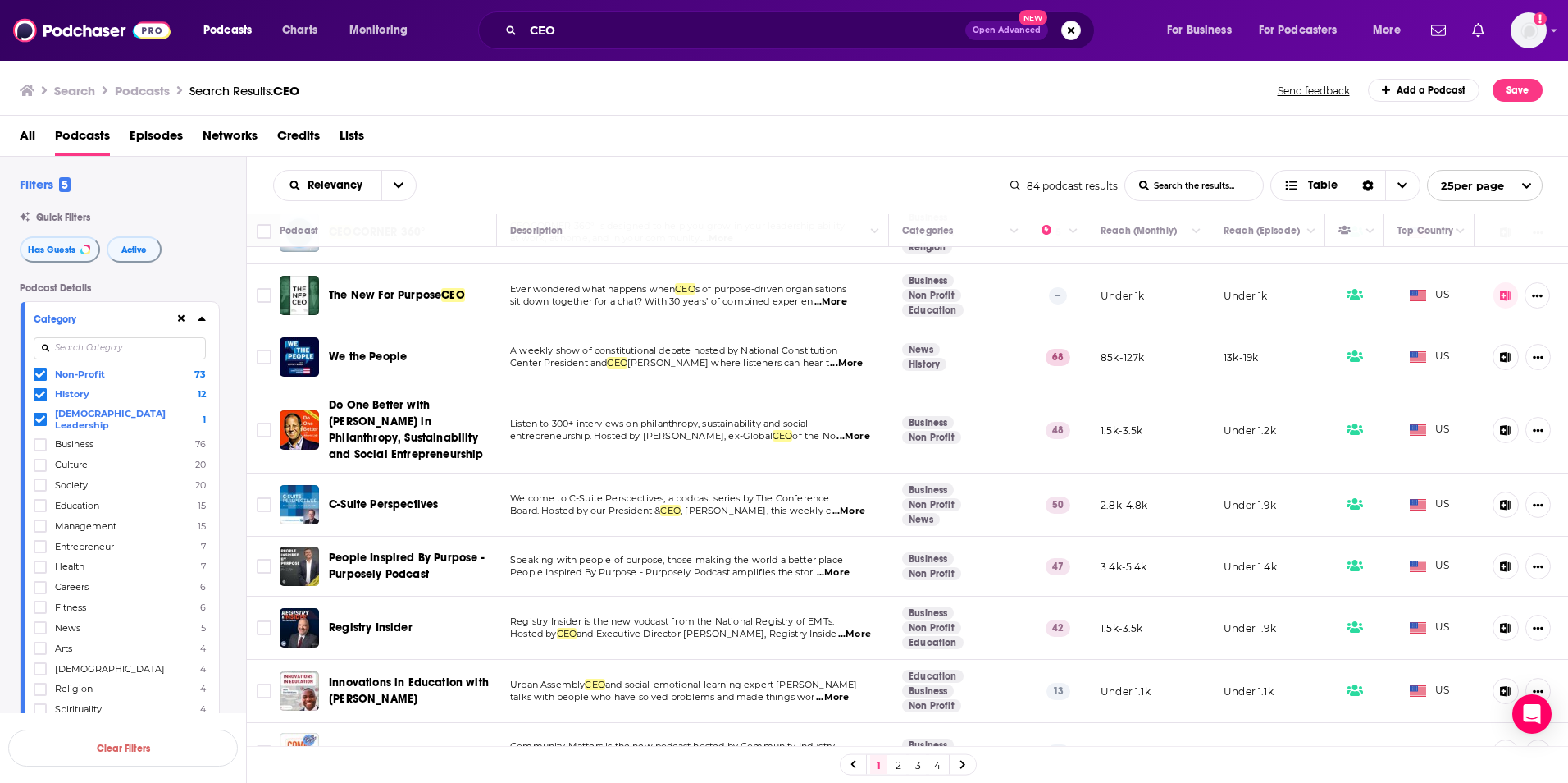
scroll to position [82, 0]
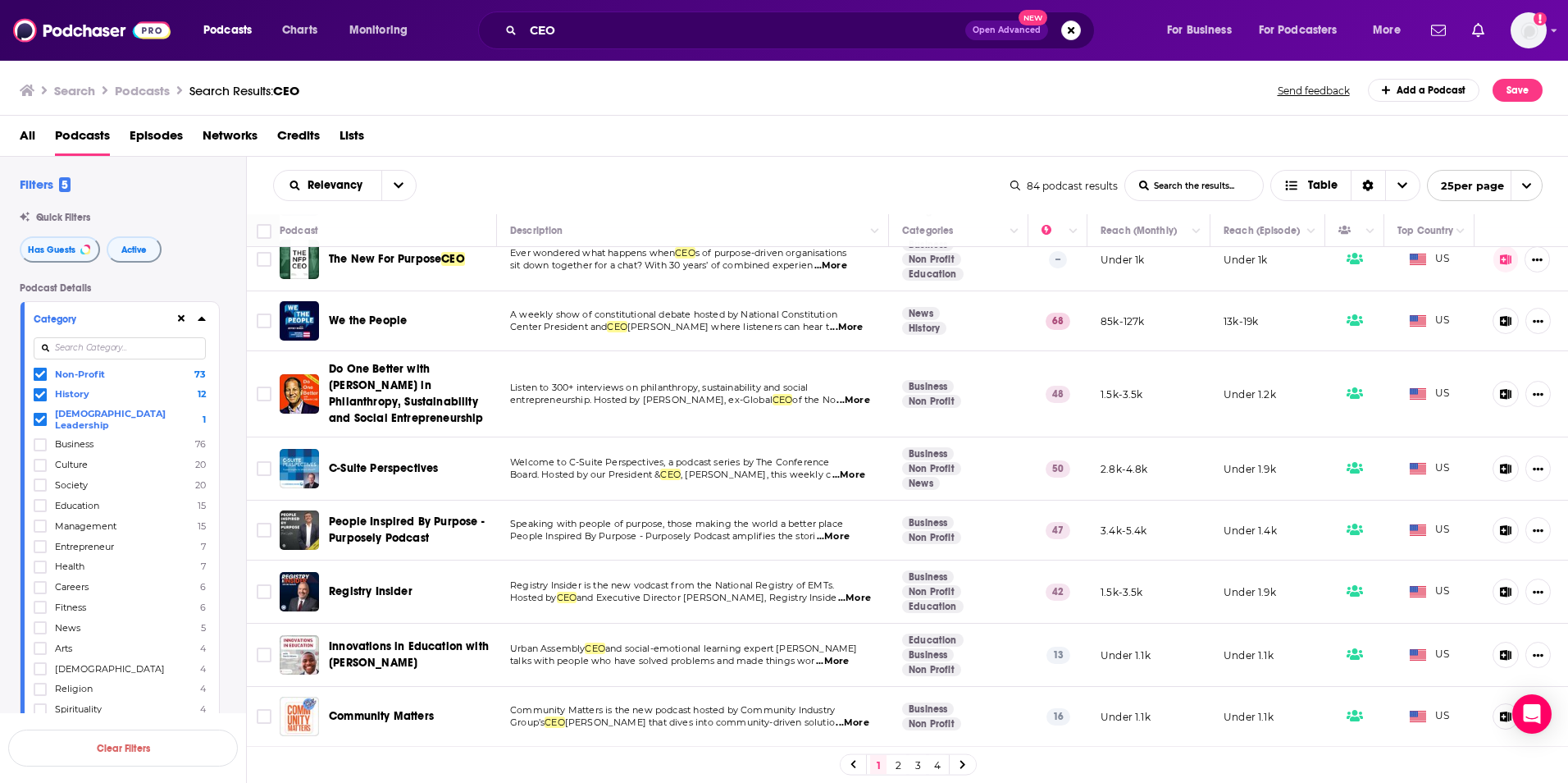
click at [840, 475] on span "...More" at bounding box center [849, 475] width 33 height 13
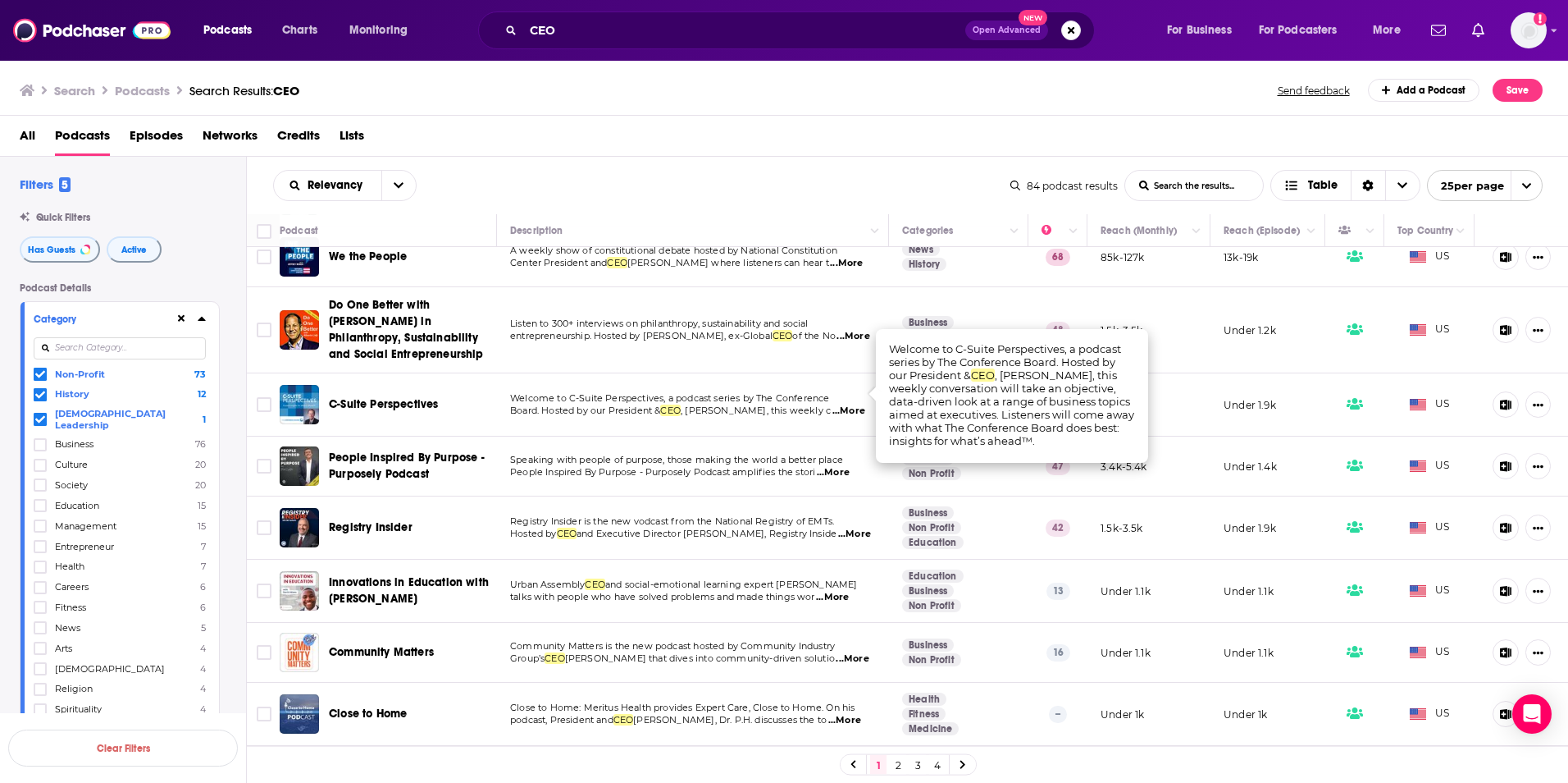
scroll to position [164, 0]
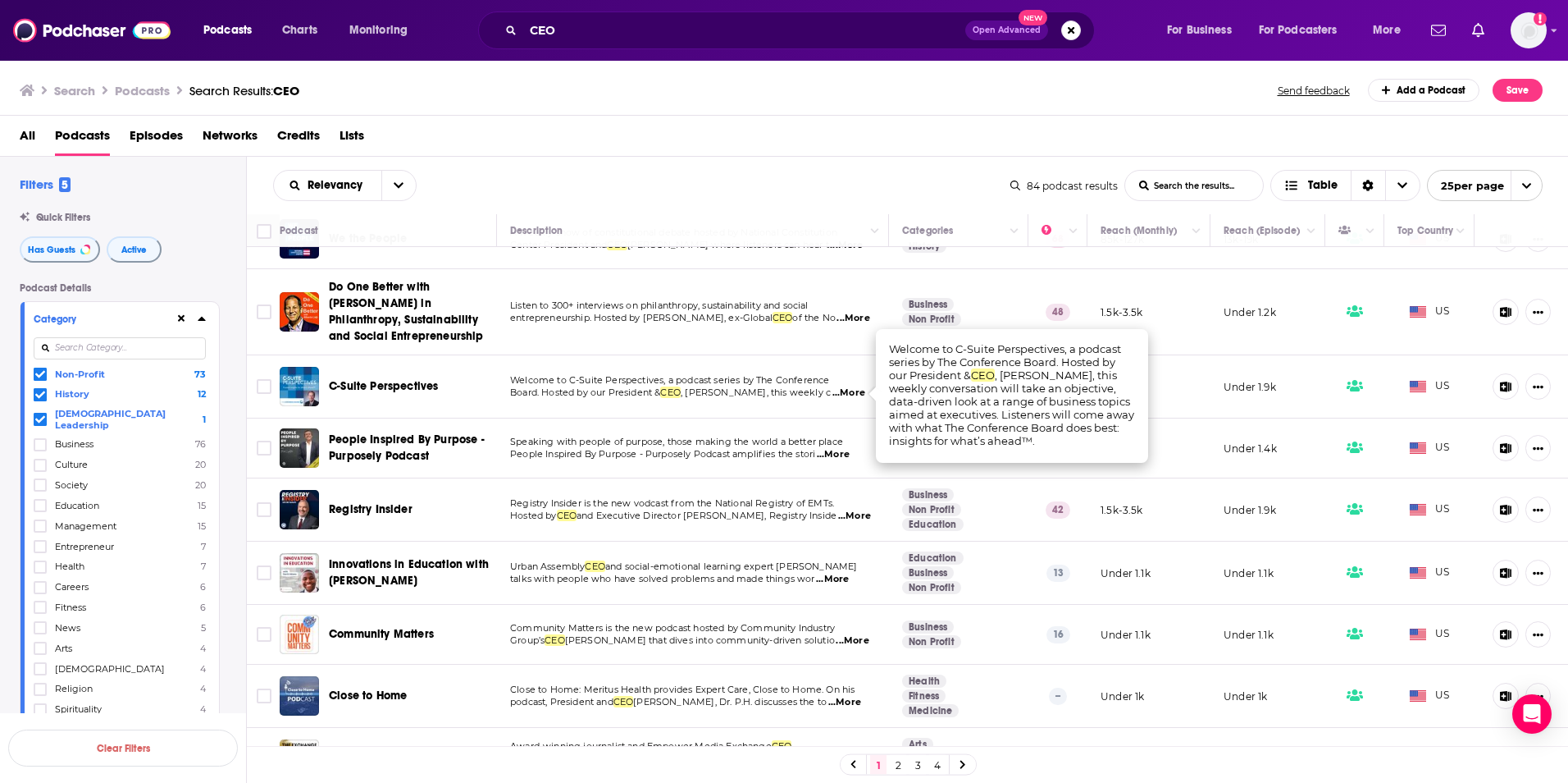
click at [892, 762] on link "2" at bounding box center [898, 765] width 16 height 20
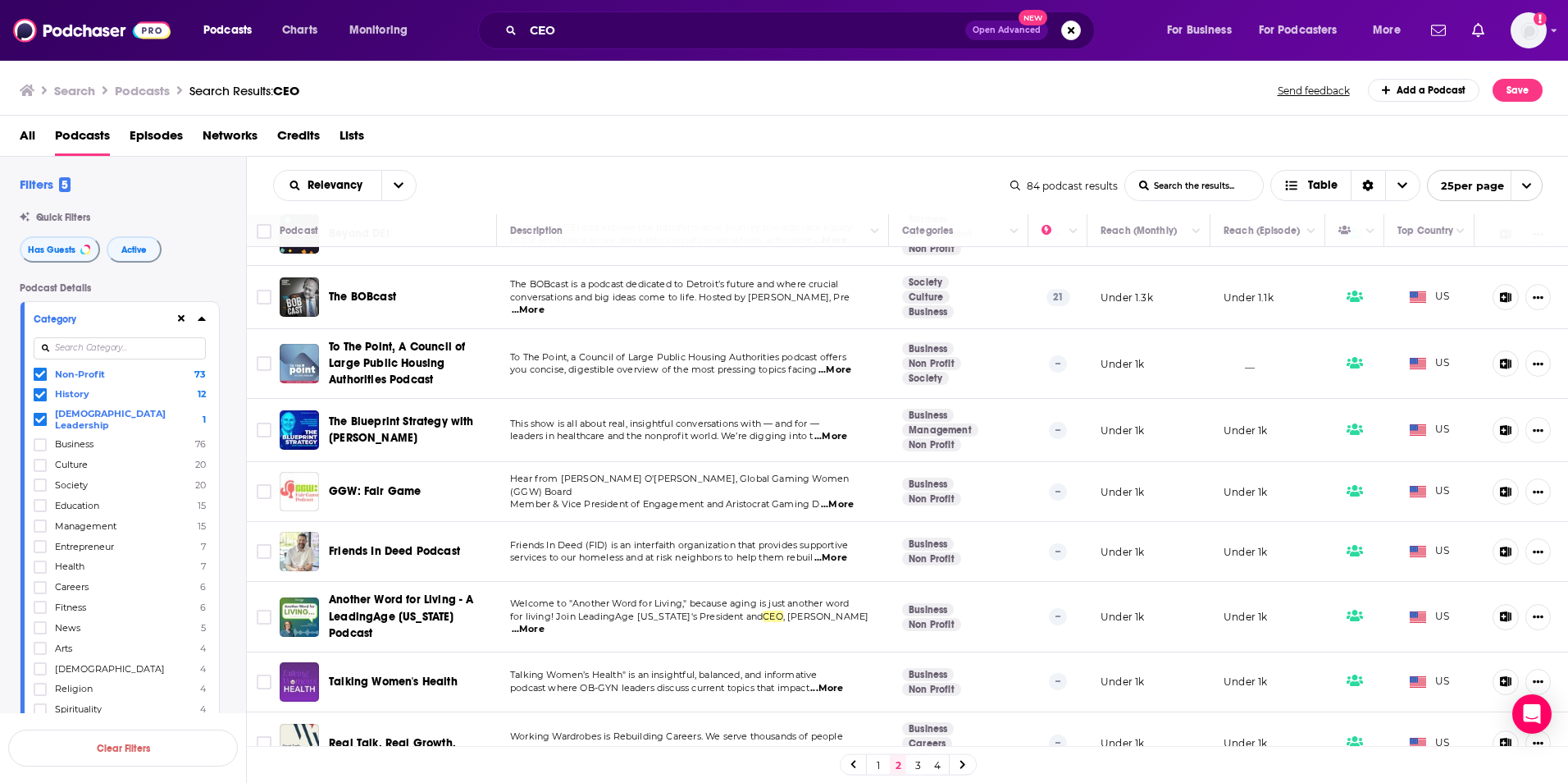
scroll to position [1054, 0]
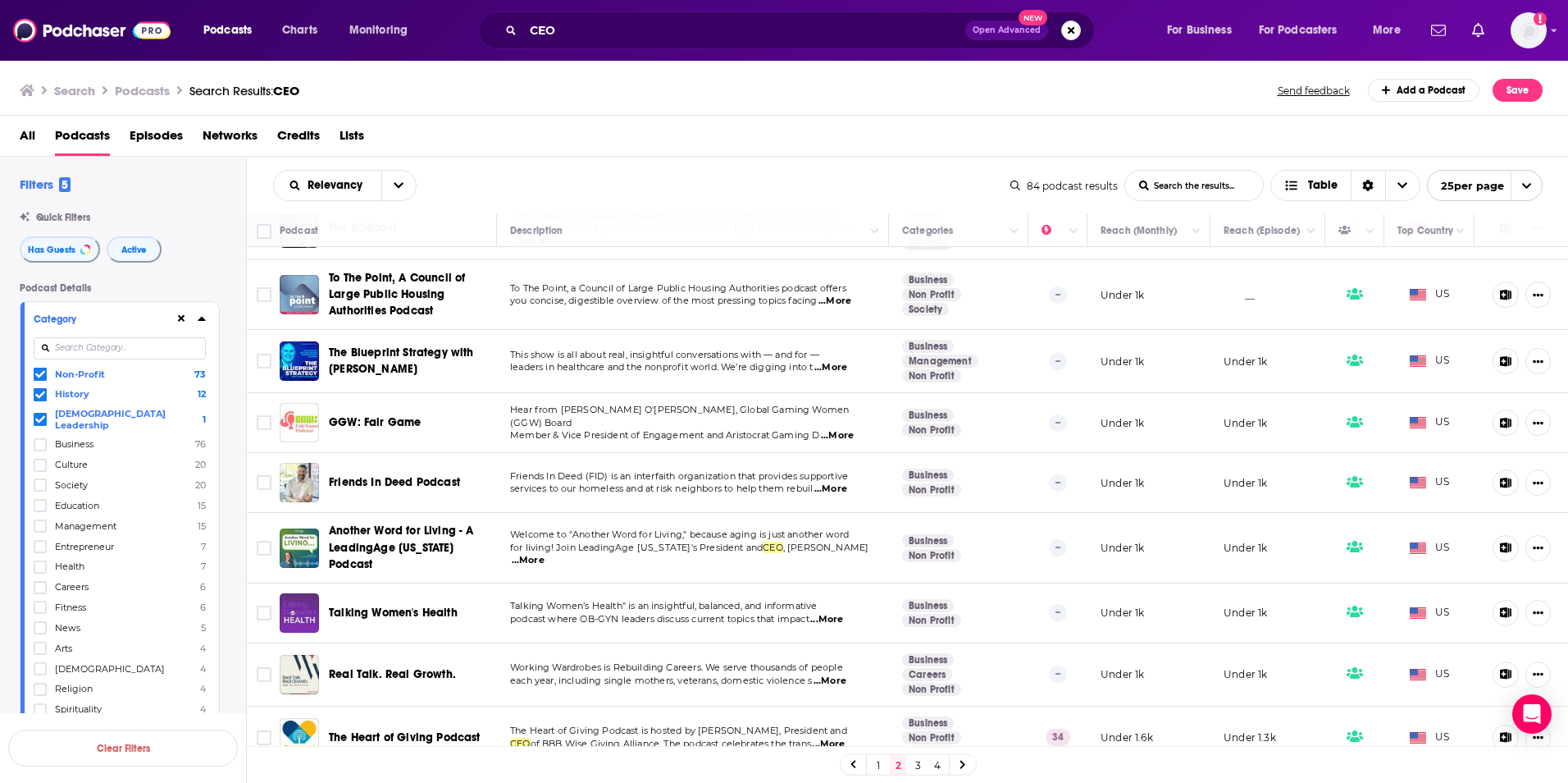
click at [833, 737] on span "...More" at bounding box center [828, 744] width 33 height 13
click at [912, 762] on link "3" at bounding box center [918, 765] width 16 height 20
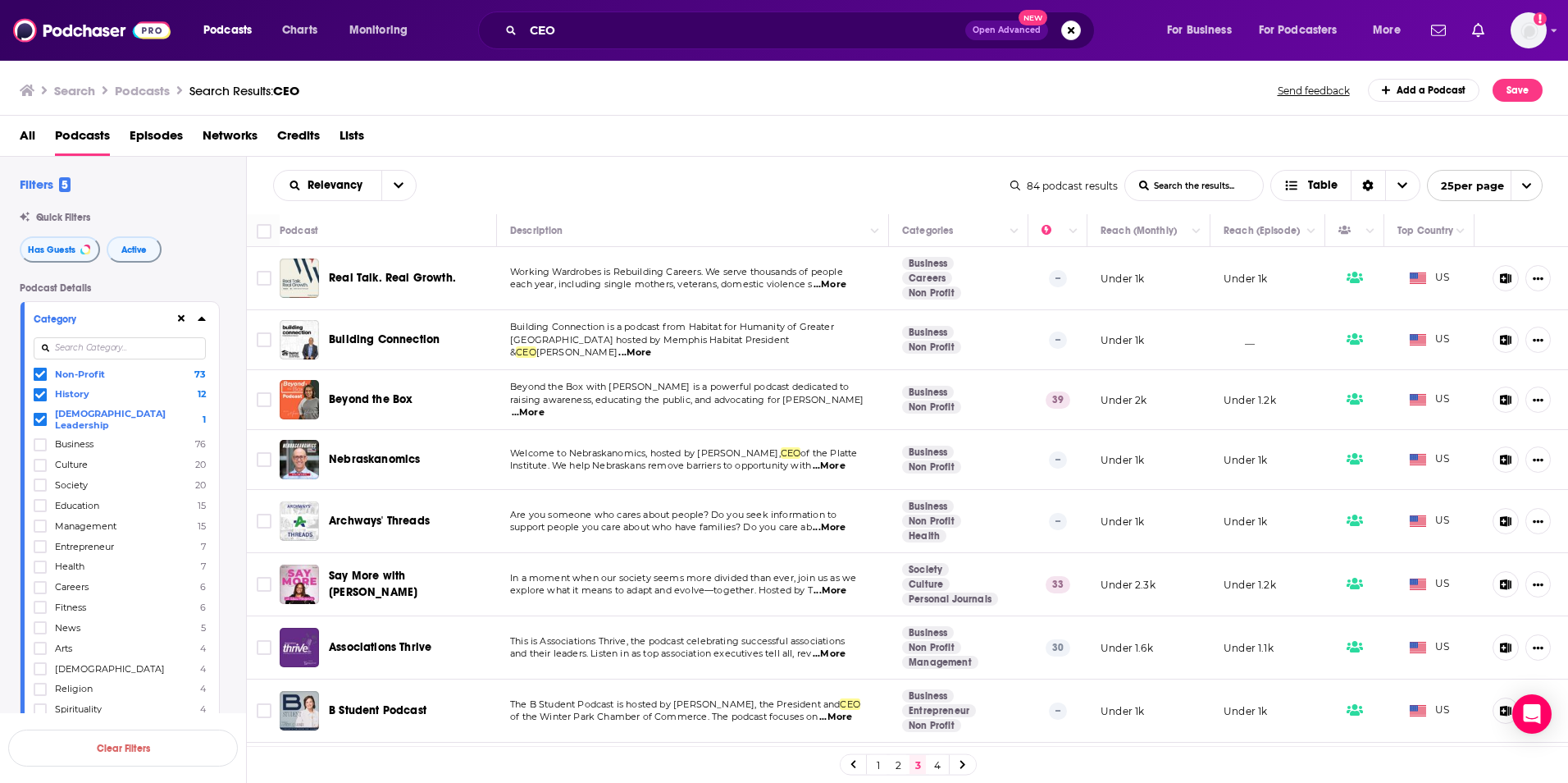
click at [842, 289] on span "...More" at bounding box center [830, 284] width 33 height 13
click at [545, 413] on span "...More" at bounding box center [528, 413] width 33 height 13
click at [832, 594] on span "...More" at bounding box center [830, 591] width 33 height 13
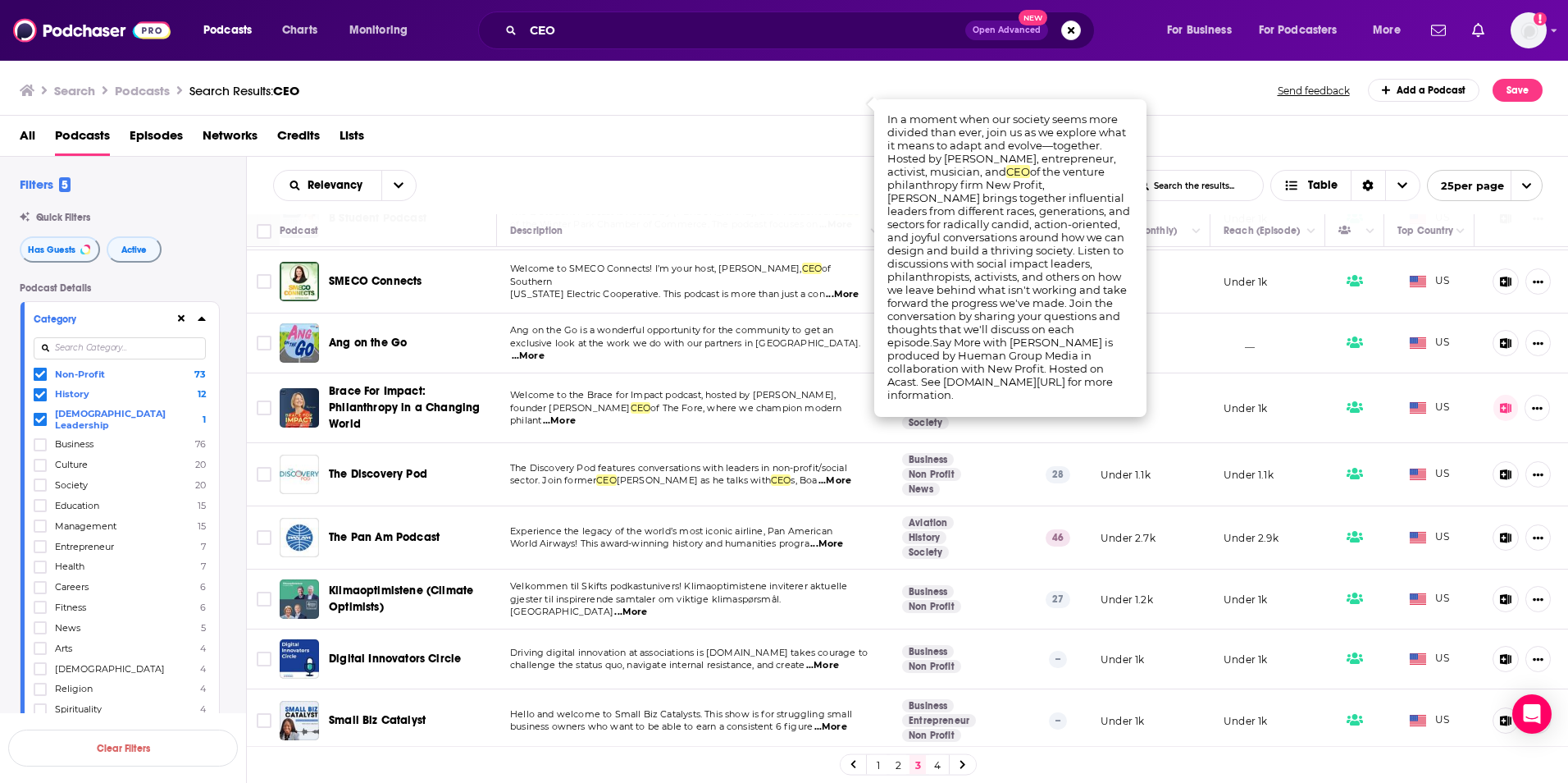
scroll to position [574, 0]
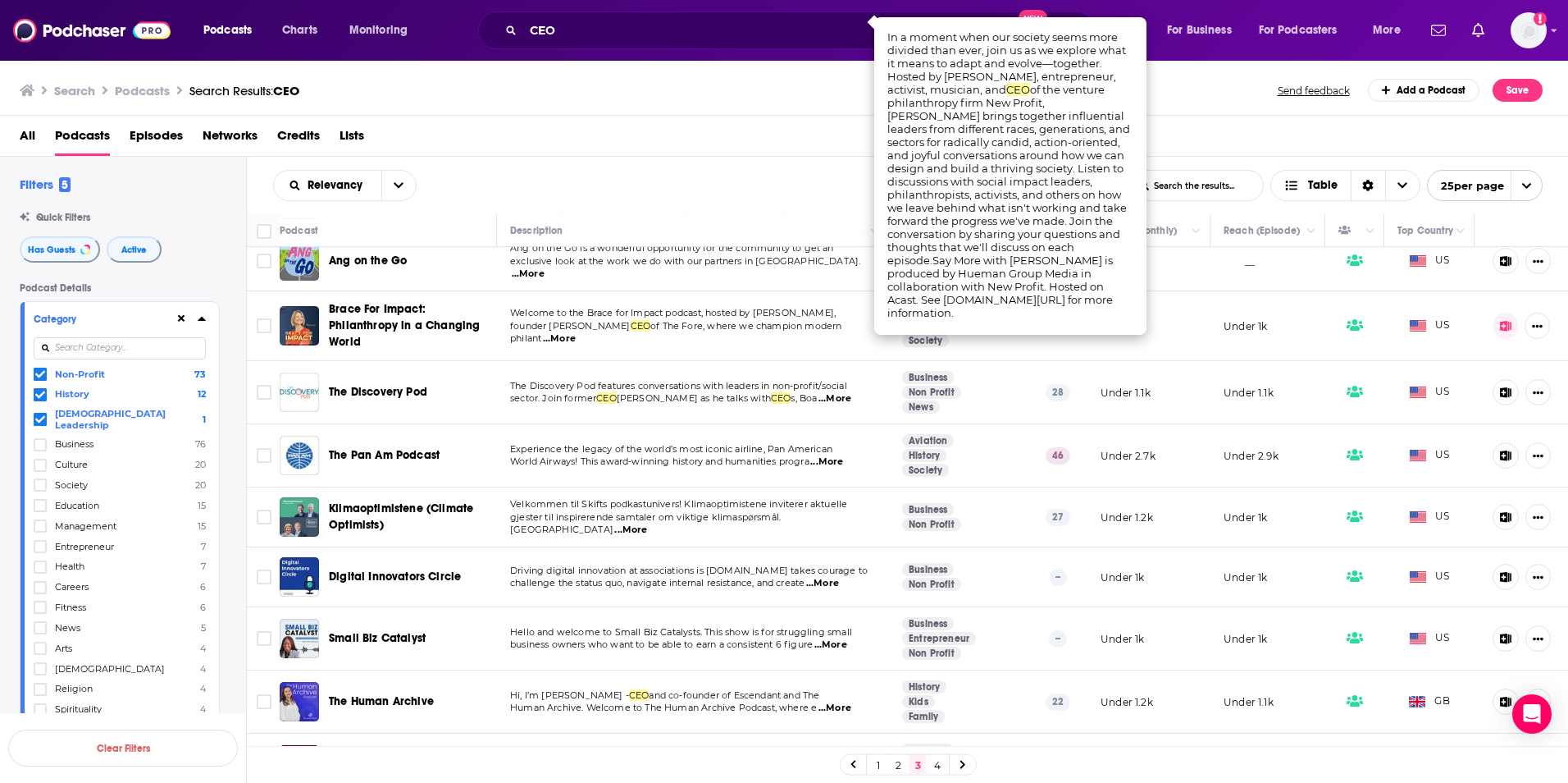
click at [826, 585] on span "...More" at bounding box center [823, 584] width 33 height 13
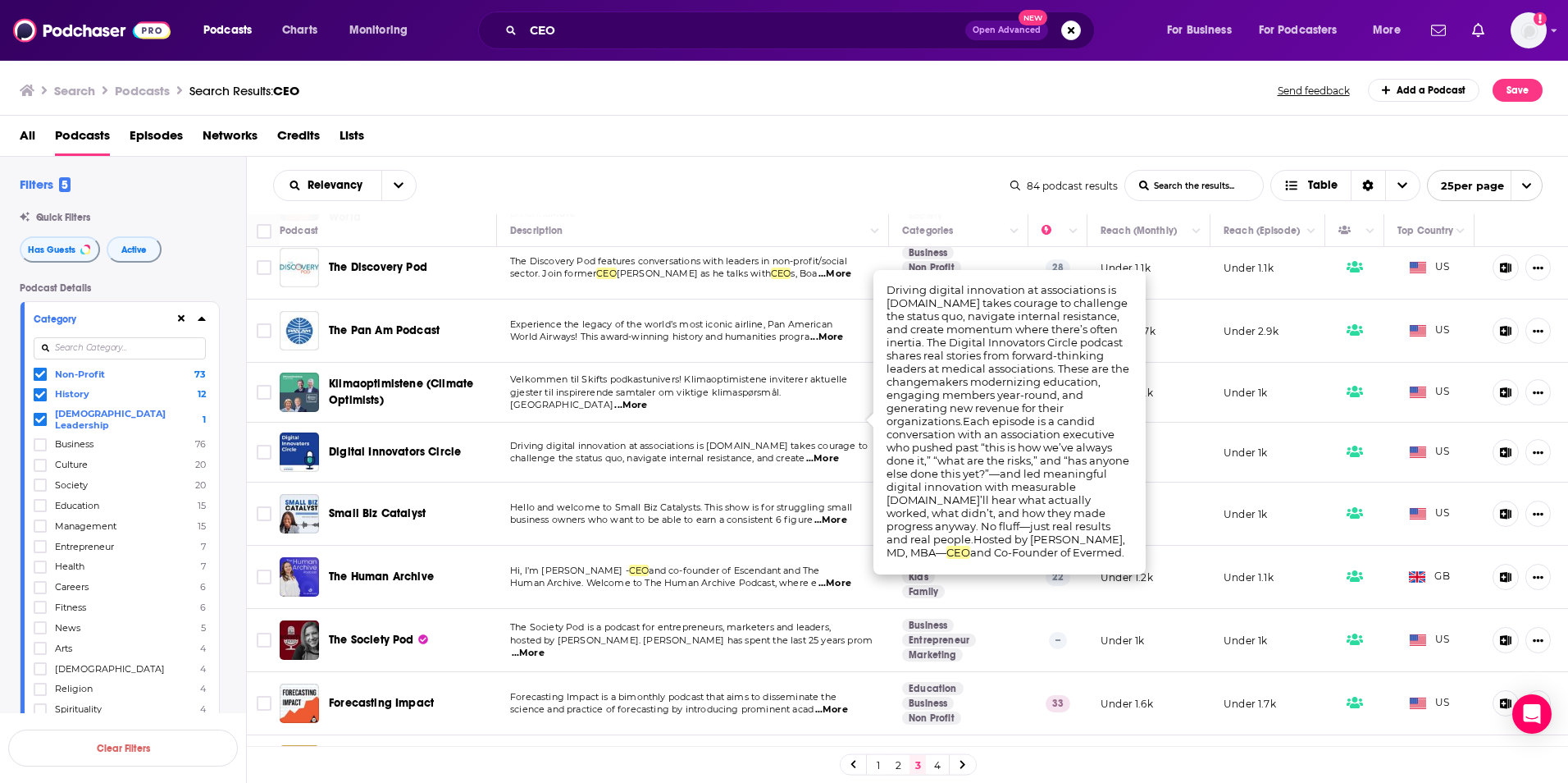
scroll to position [738, 0]
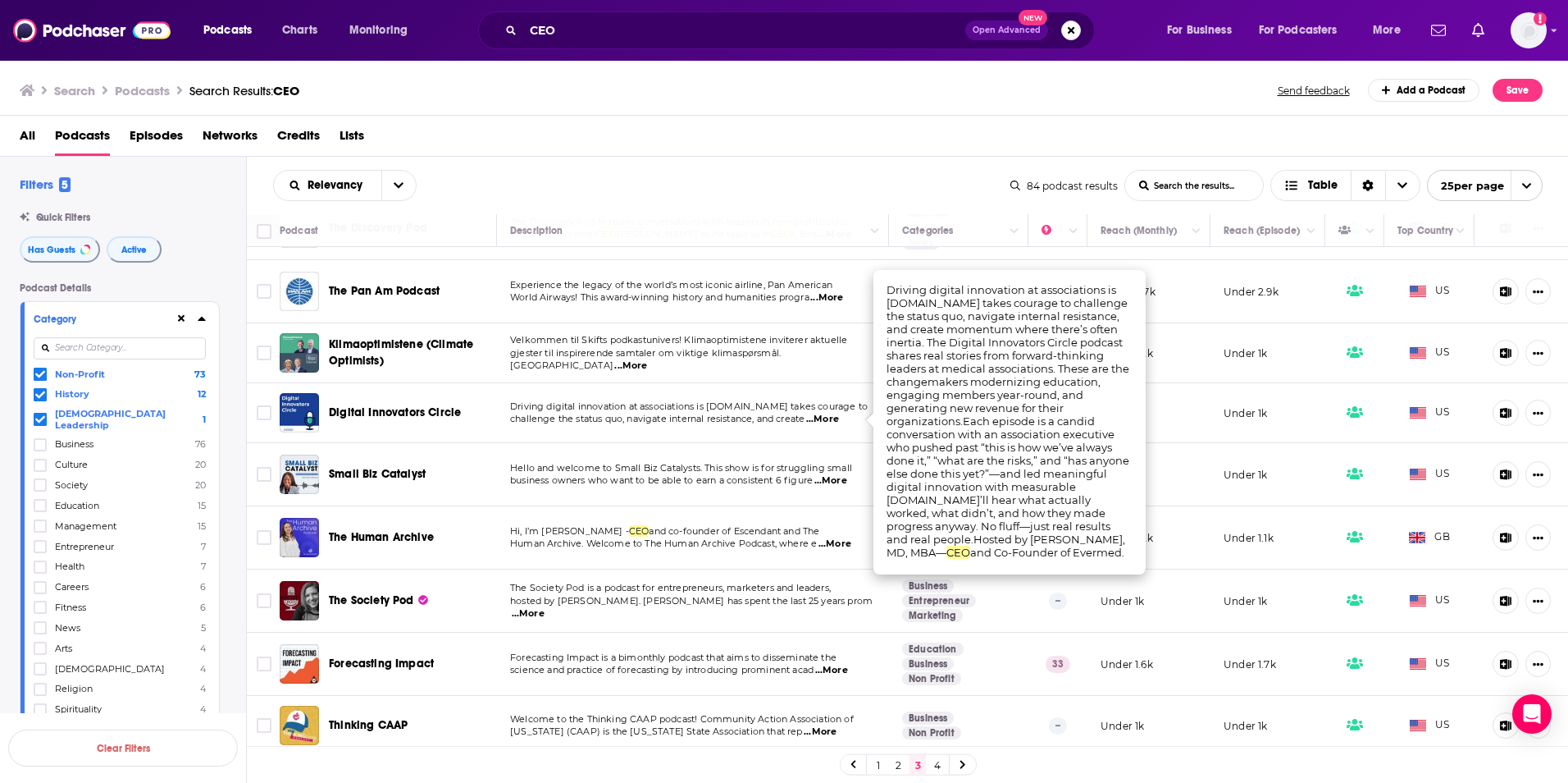
click at [835, 547] on span "...More" at bounding box center [835, 544] width 33 height 13
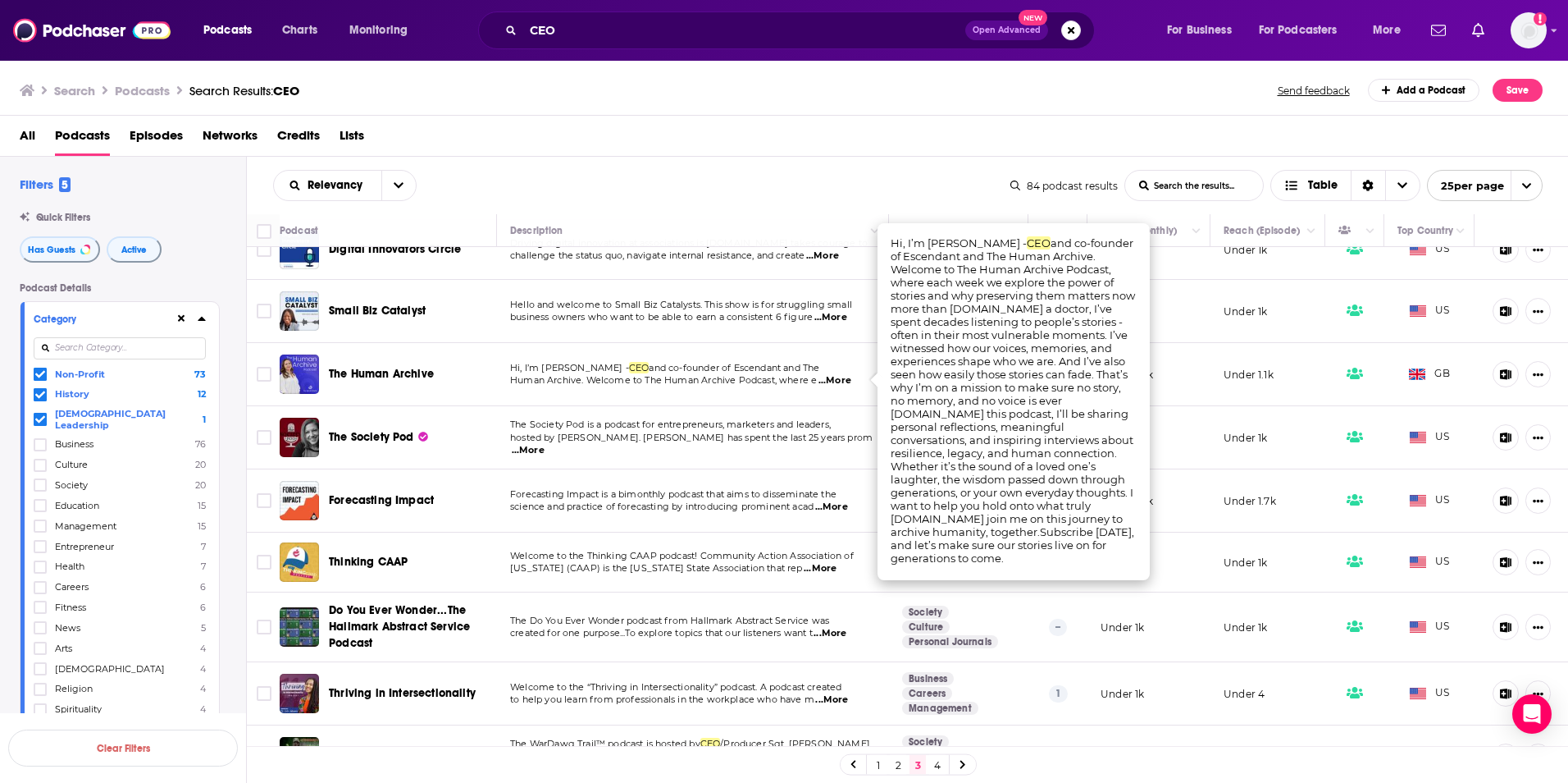
scroll to position [903, 0]
click at [837, 504] on span "...More" at bounding box center [832, 506] width 33 height 13
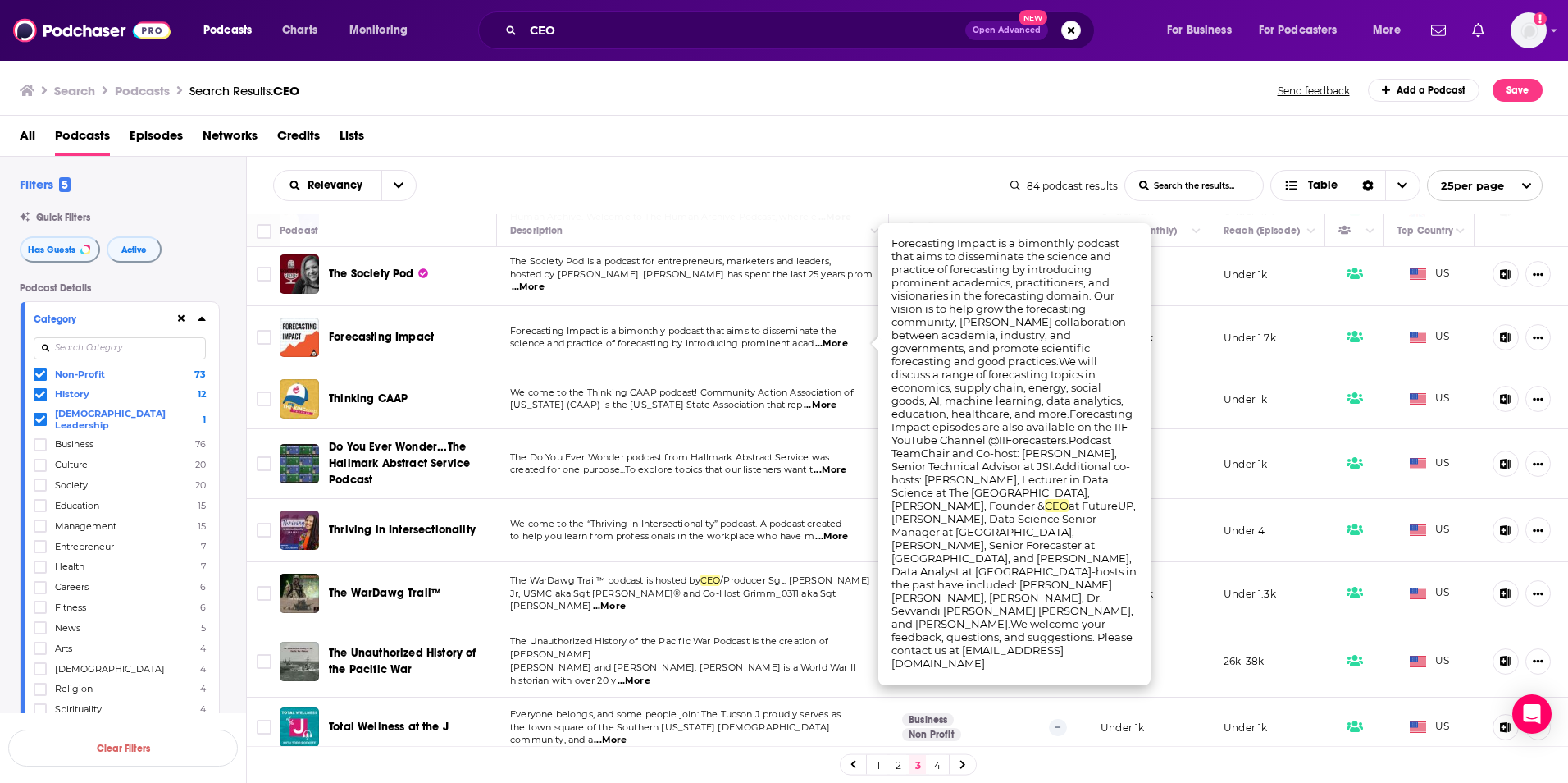
scroll to position [1067, 0]
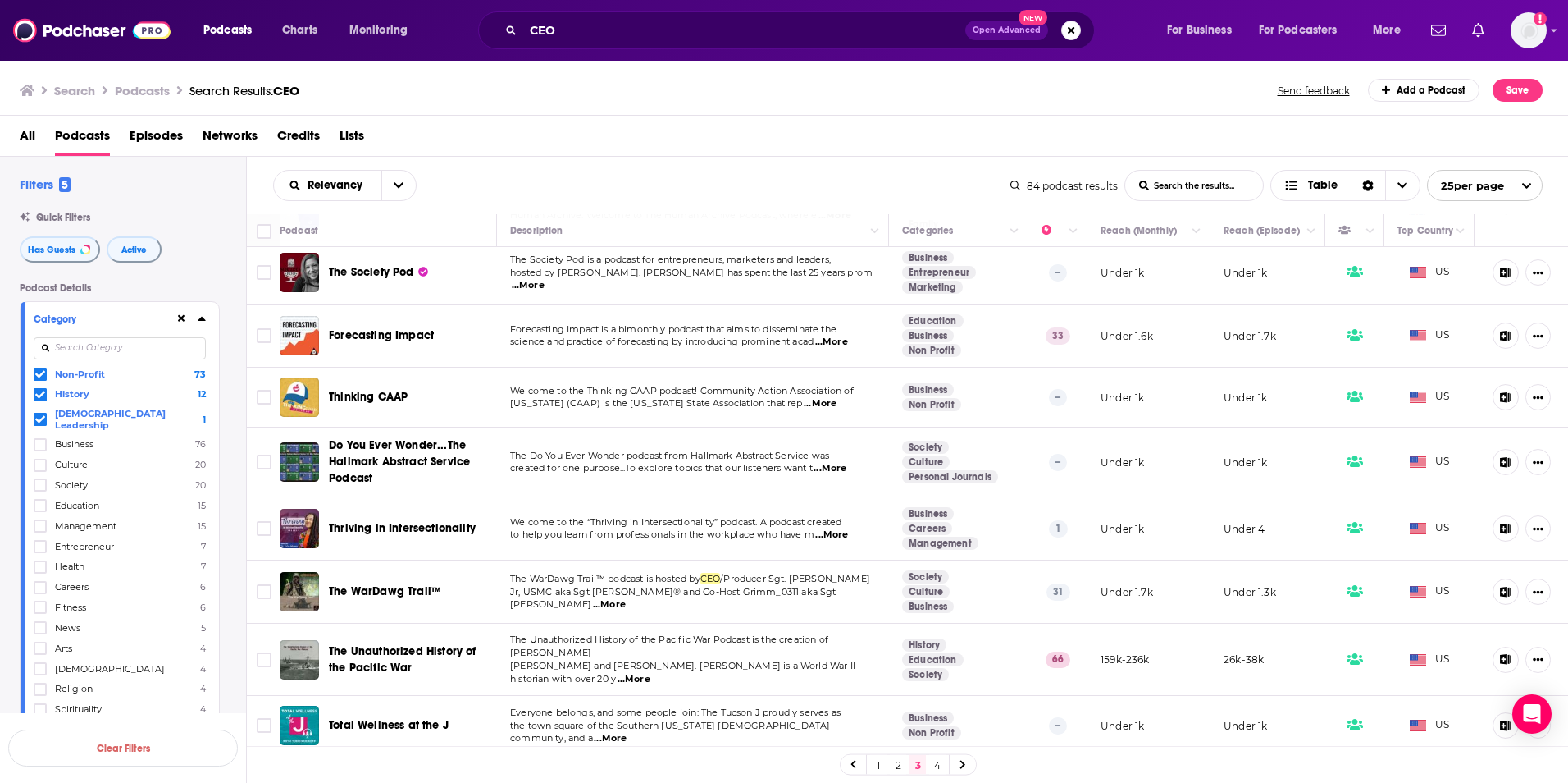
click at [936, 766] on link "4" at bounding box center [937, 765] width 16 height 20
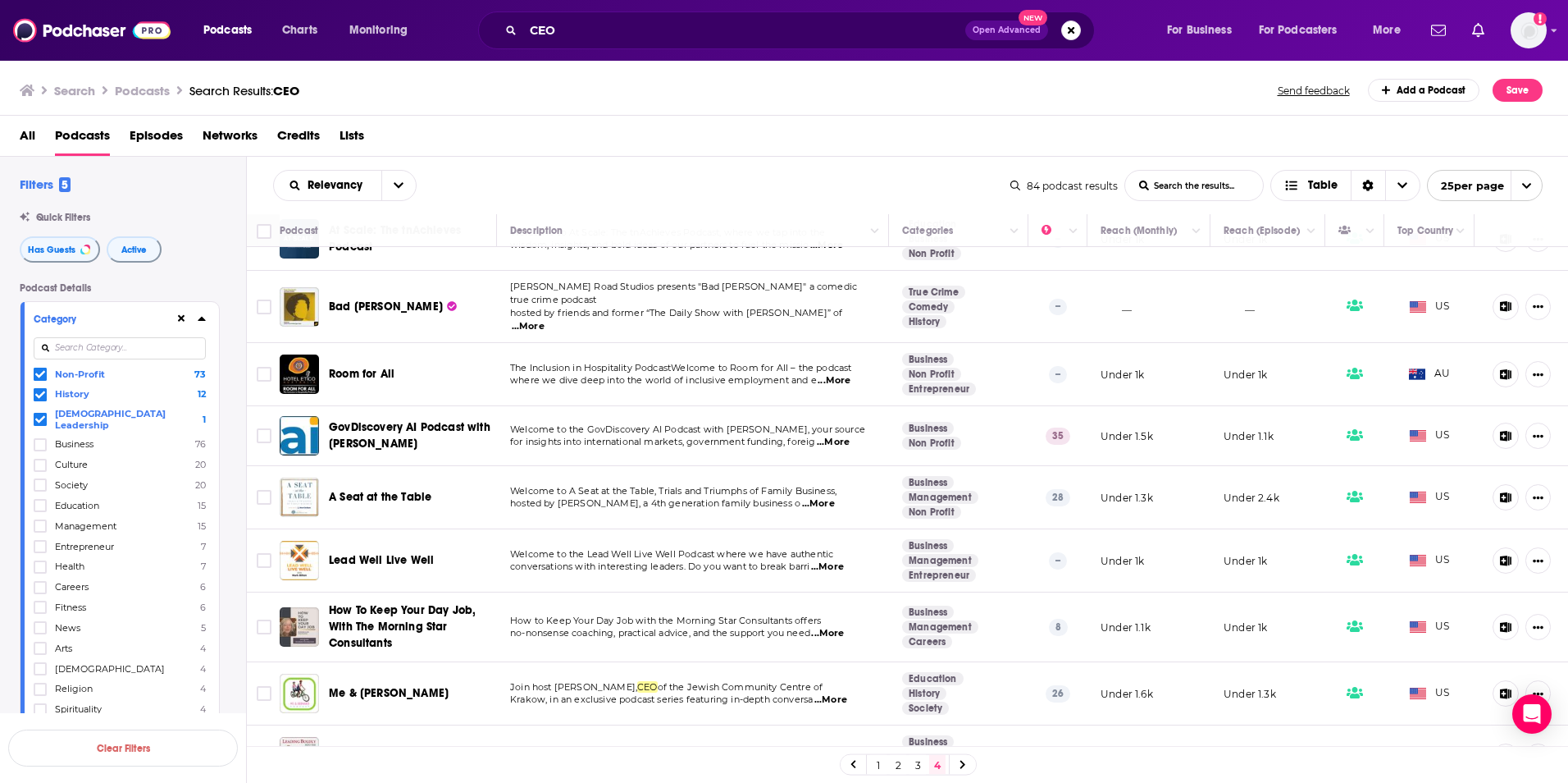
scroll to position [72, 0]
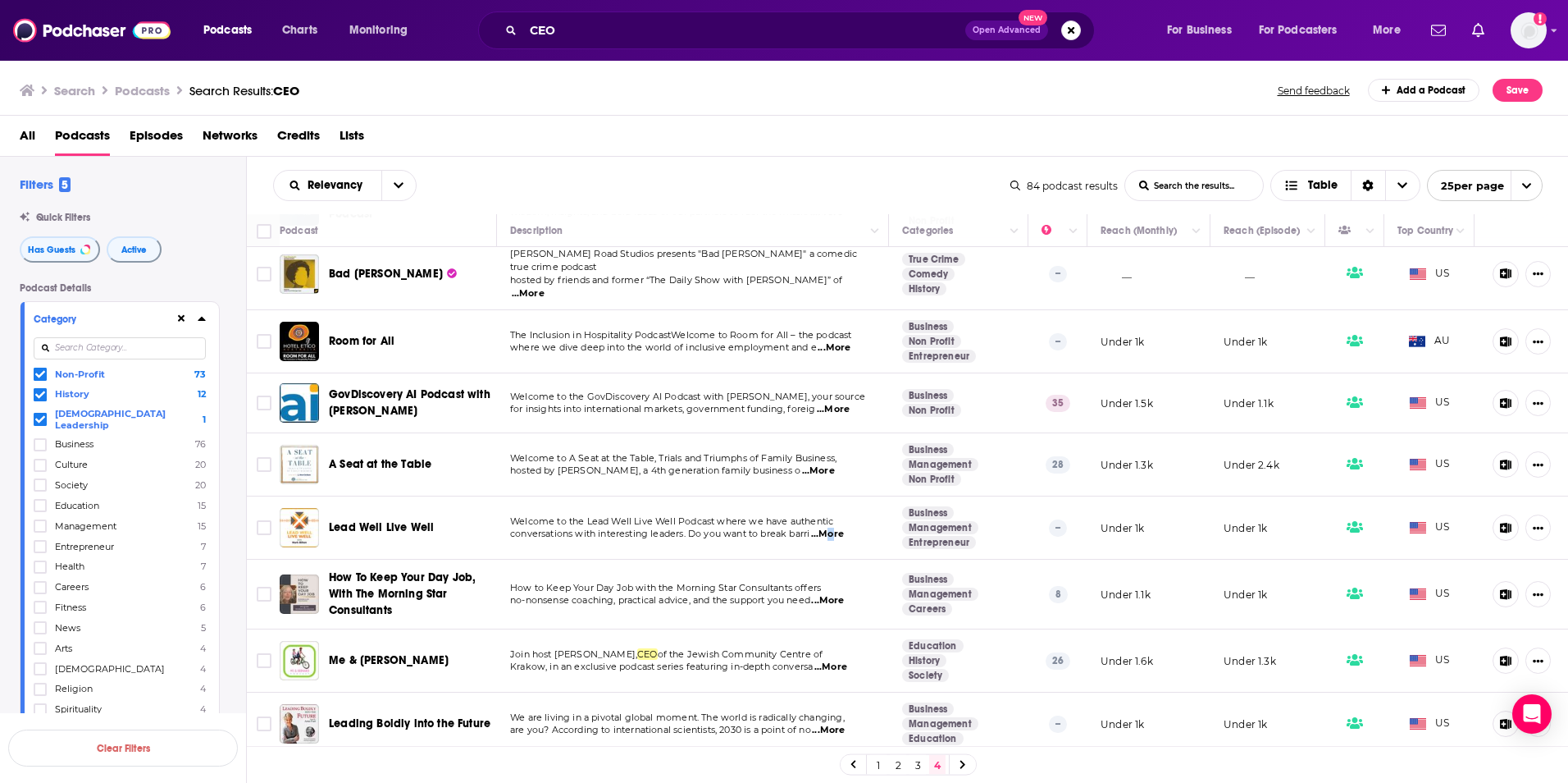
click at [827, 531] on span "...More" at bounding box center [827, 534] width 33 height 13
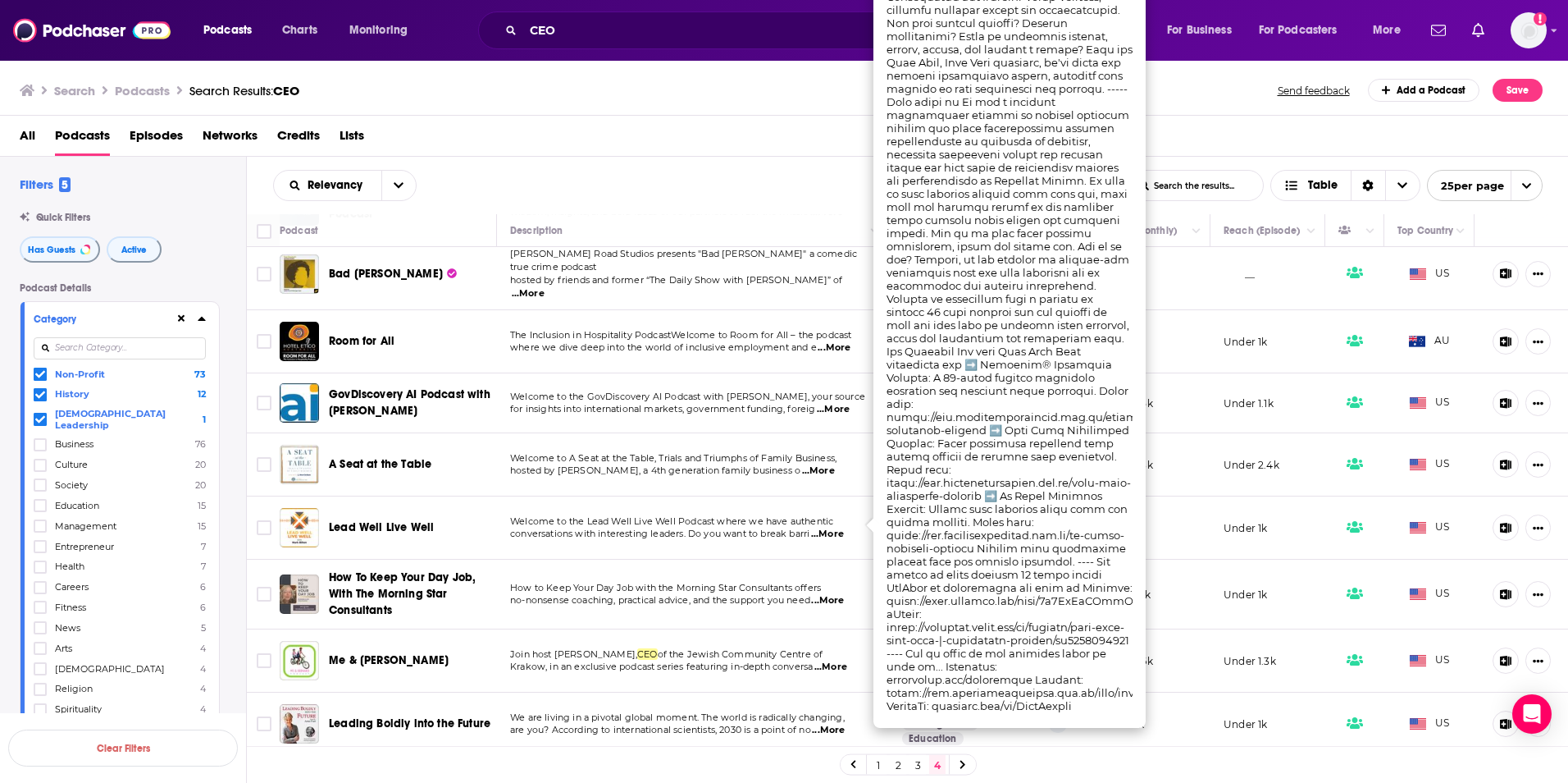
click at [714, 583] on span "How to Keep Your Day Job with the Morning Star Consultants offers" at bounding box center [666, 587] width 311 height 12
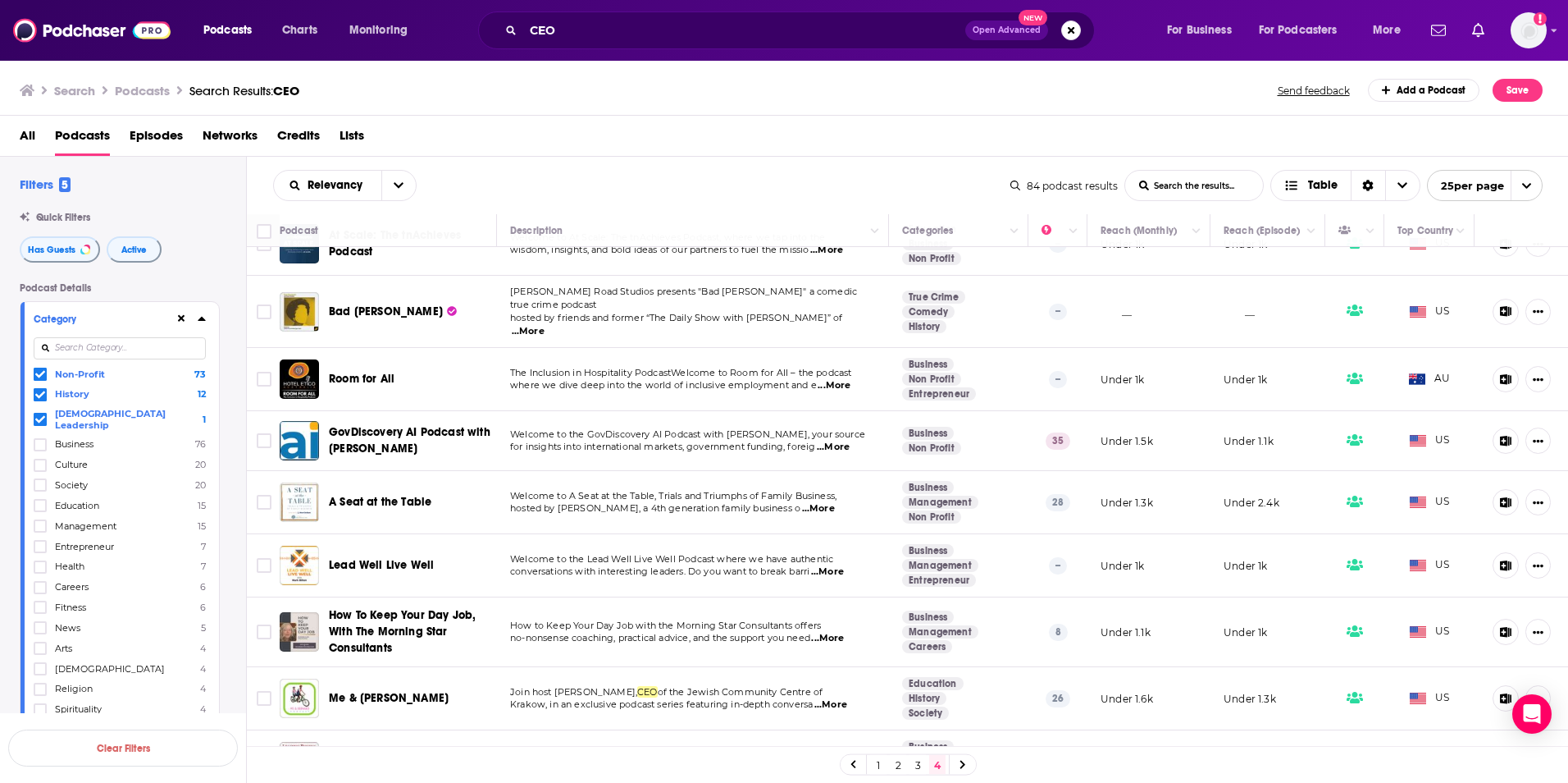
scroll to position [0, 0]
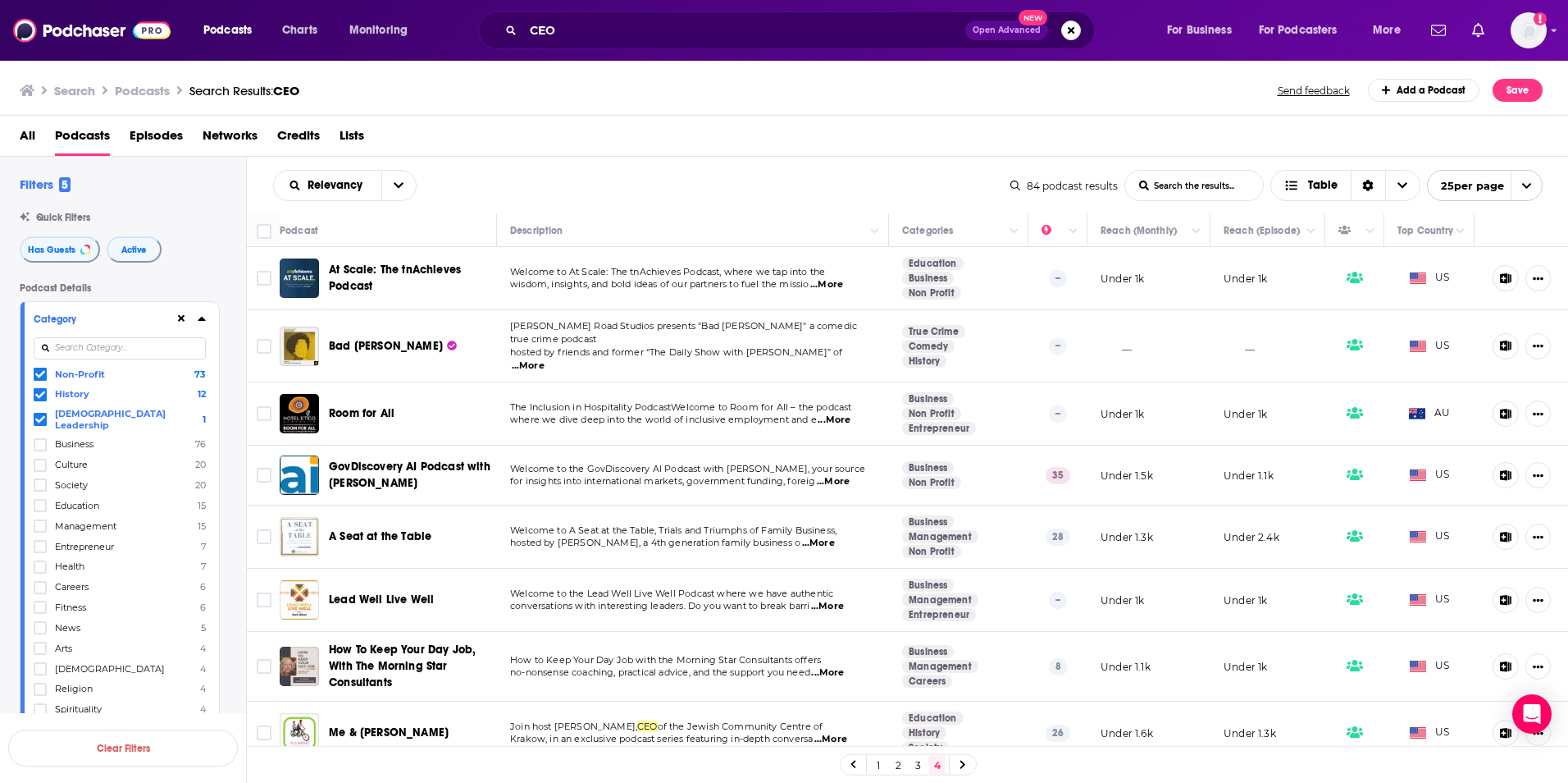
click at [524, 18] on div "CEO Open Advanced New" at bounding box center [786, 30] width 617 height 38
click at [547, 32] on input "CEO" at bounding box center [744, 30] width 443 height 27
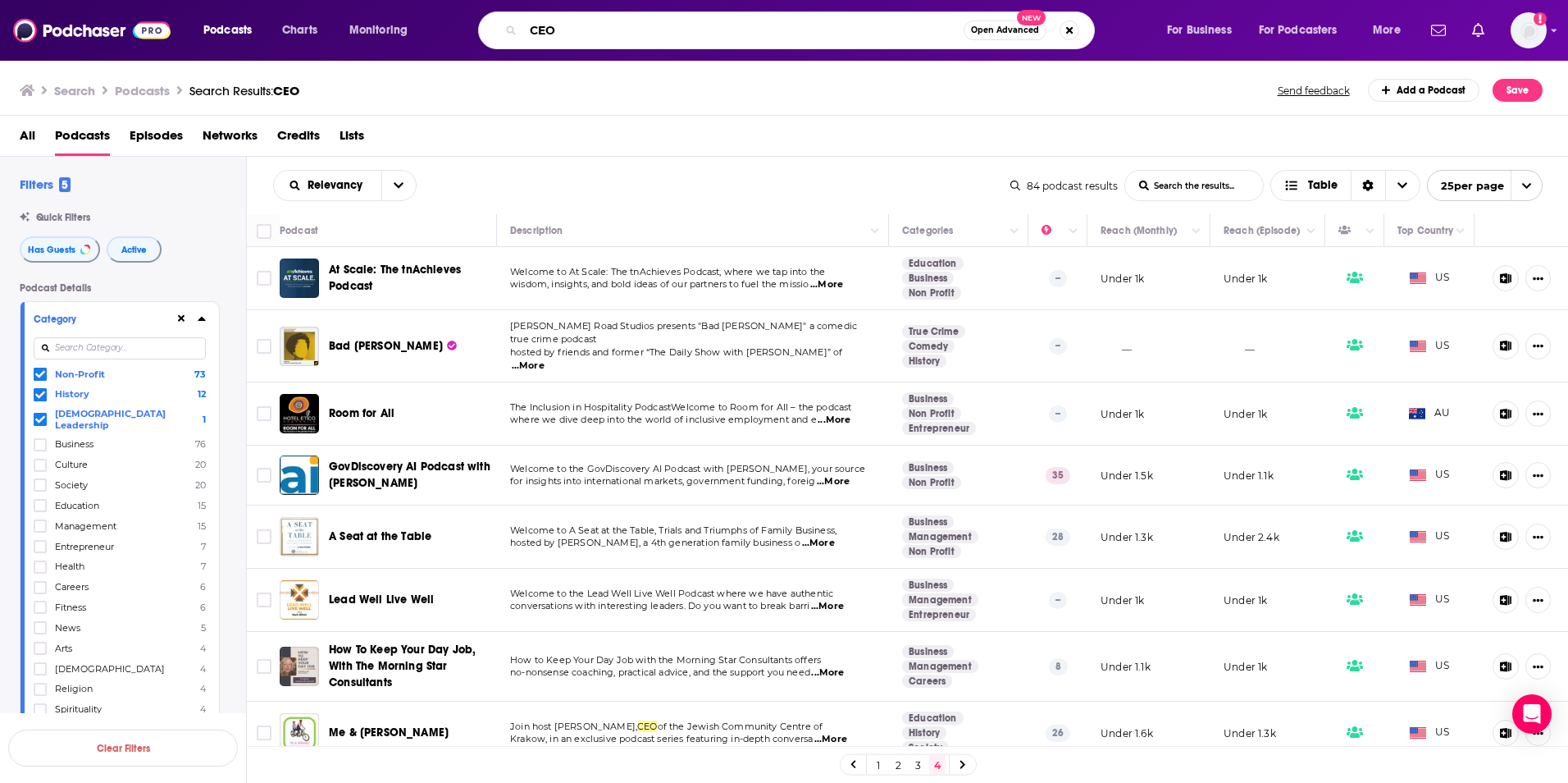
click at [547, 30] on input "CEO" at bounding box center [743, 30] width 441 height 27
type input "Museum"
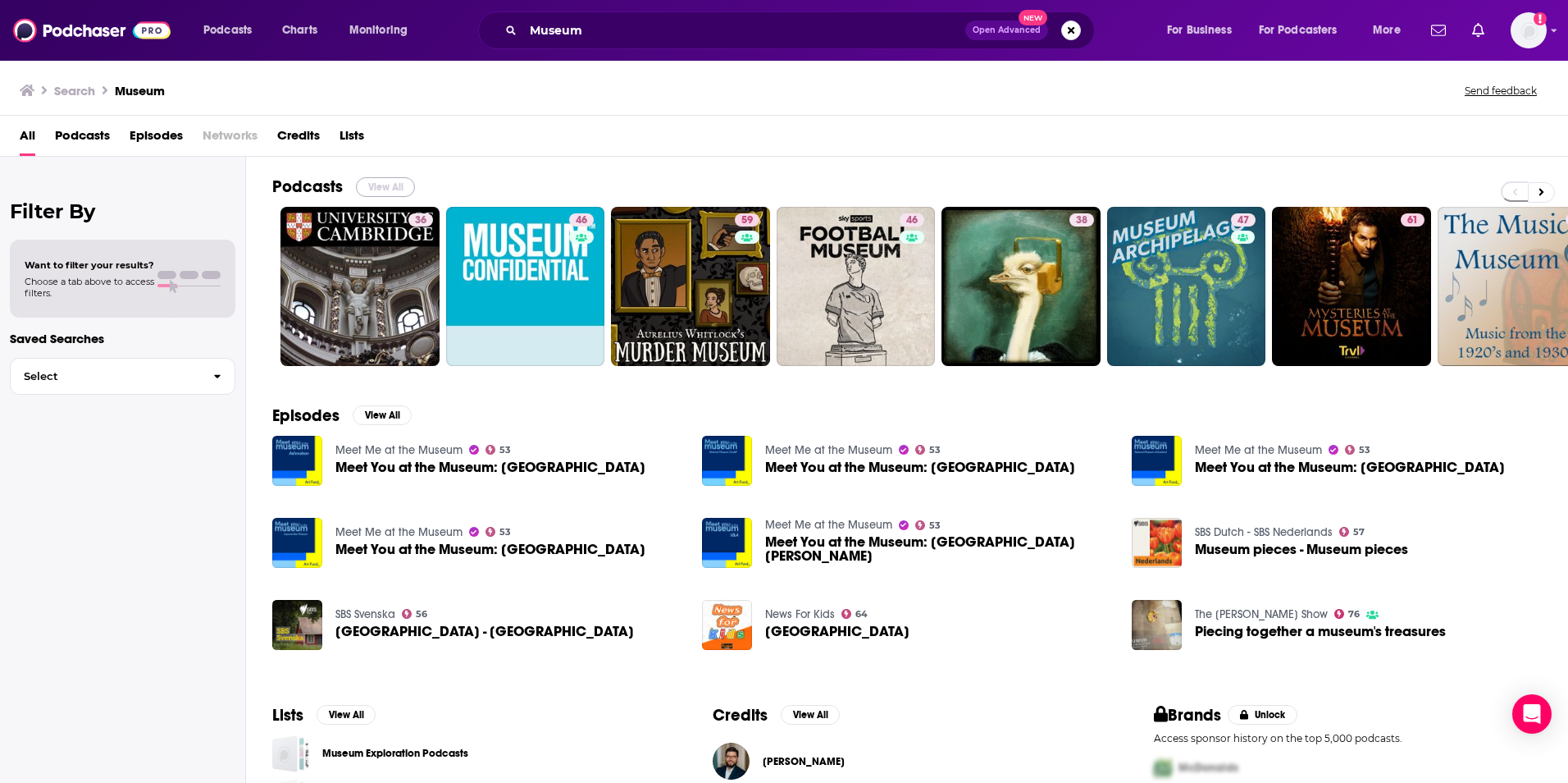
click at [360, 186] on button "View All" at bounding box center [385, 188] width 59 height 20
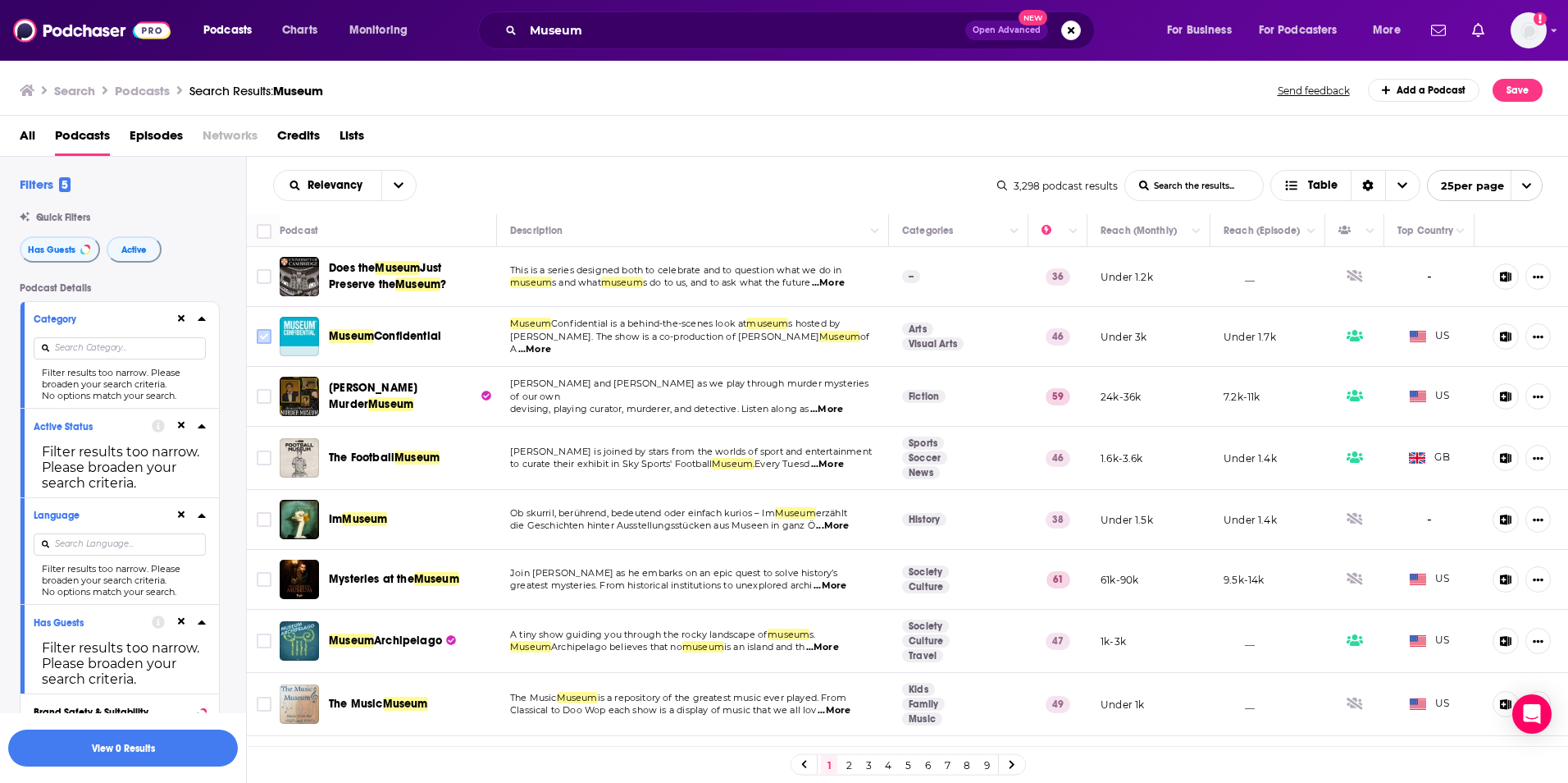
click at [263, 332] on input "Toggle select row" at bounding box center [264, 337] width 15 height 15
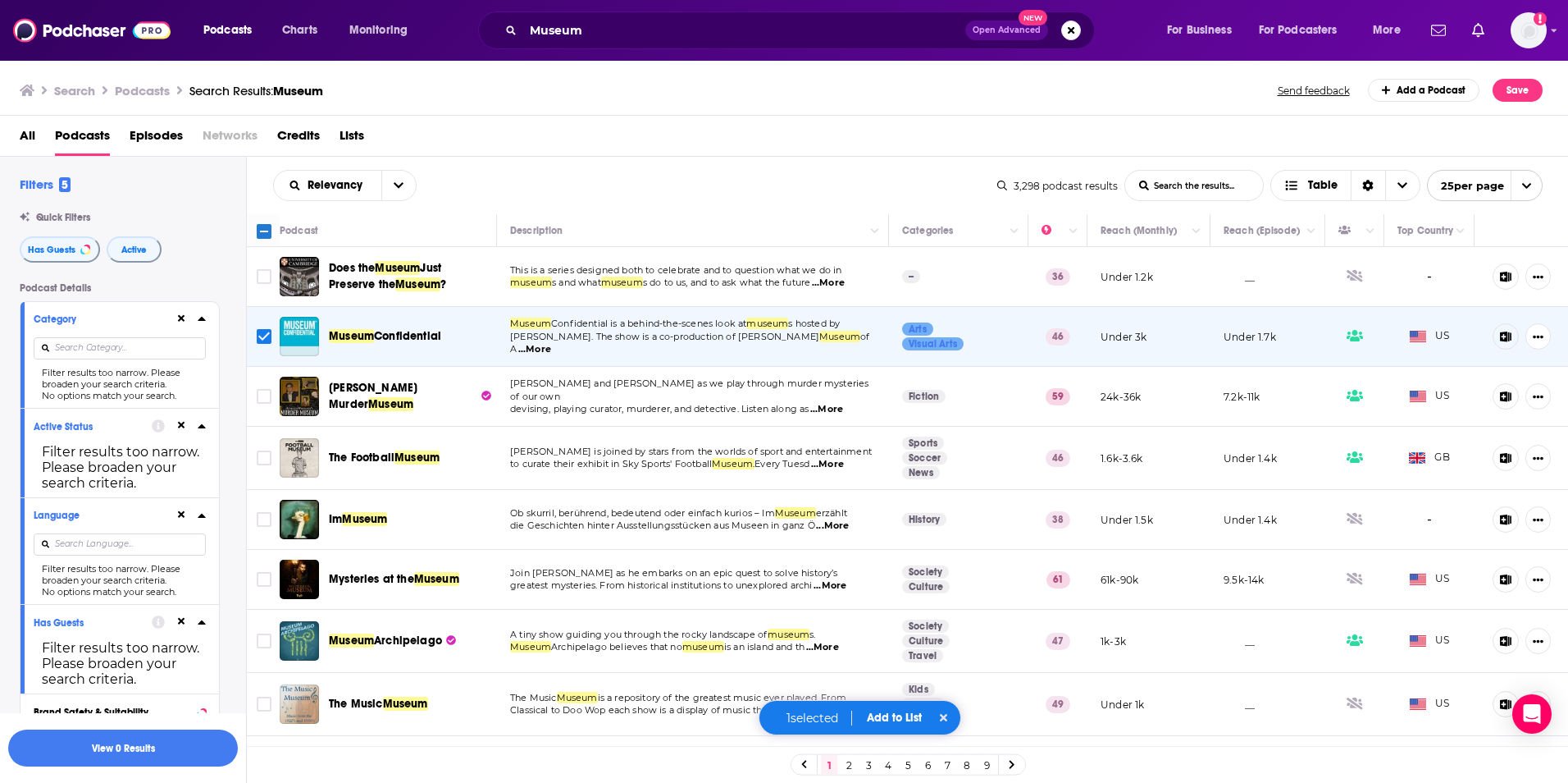
click at [551, 343] on span "...More" at bounding box center [535, 349] width 33 height 13
click at [885, 713] on button "Add to List" at bounding box center [894, 717] width 81 height 14
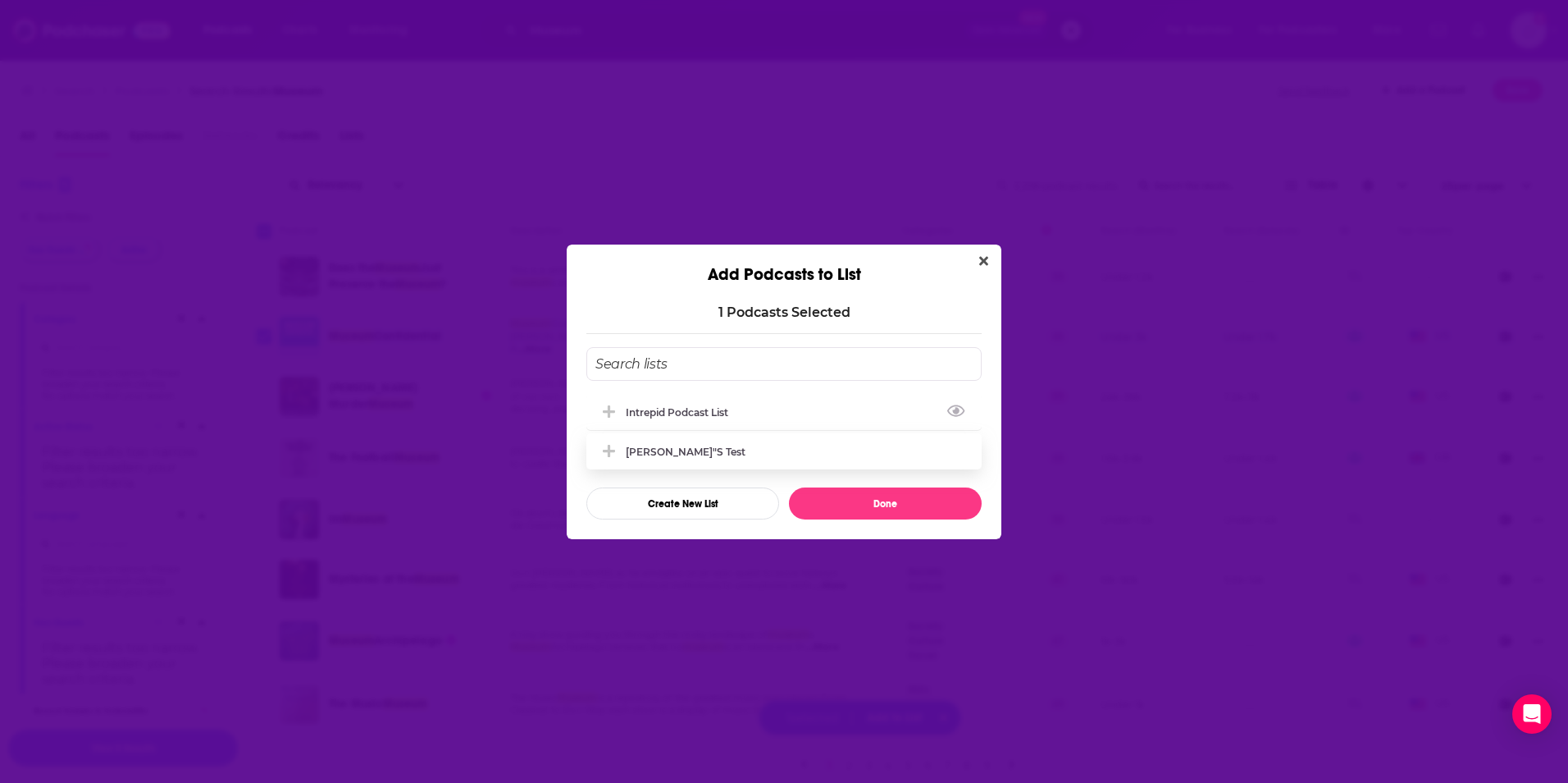
drag, startPoint x: 720, startPoint y: 417, endPoint x: 766, endPoint y: 451, distance: 57.2
click at [719, 417] on div "Intrepid Podcast List" at bounding box center [681, 412] width 112 height 12
click at [844, 499] on button "Done" at bounding box center [885, 503] width 193 height 32
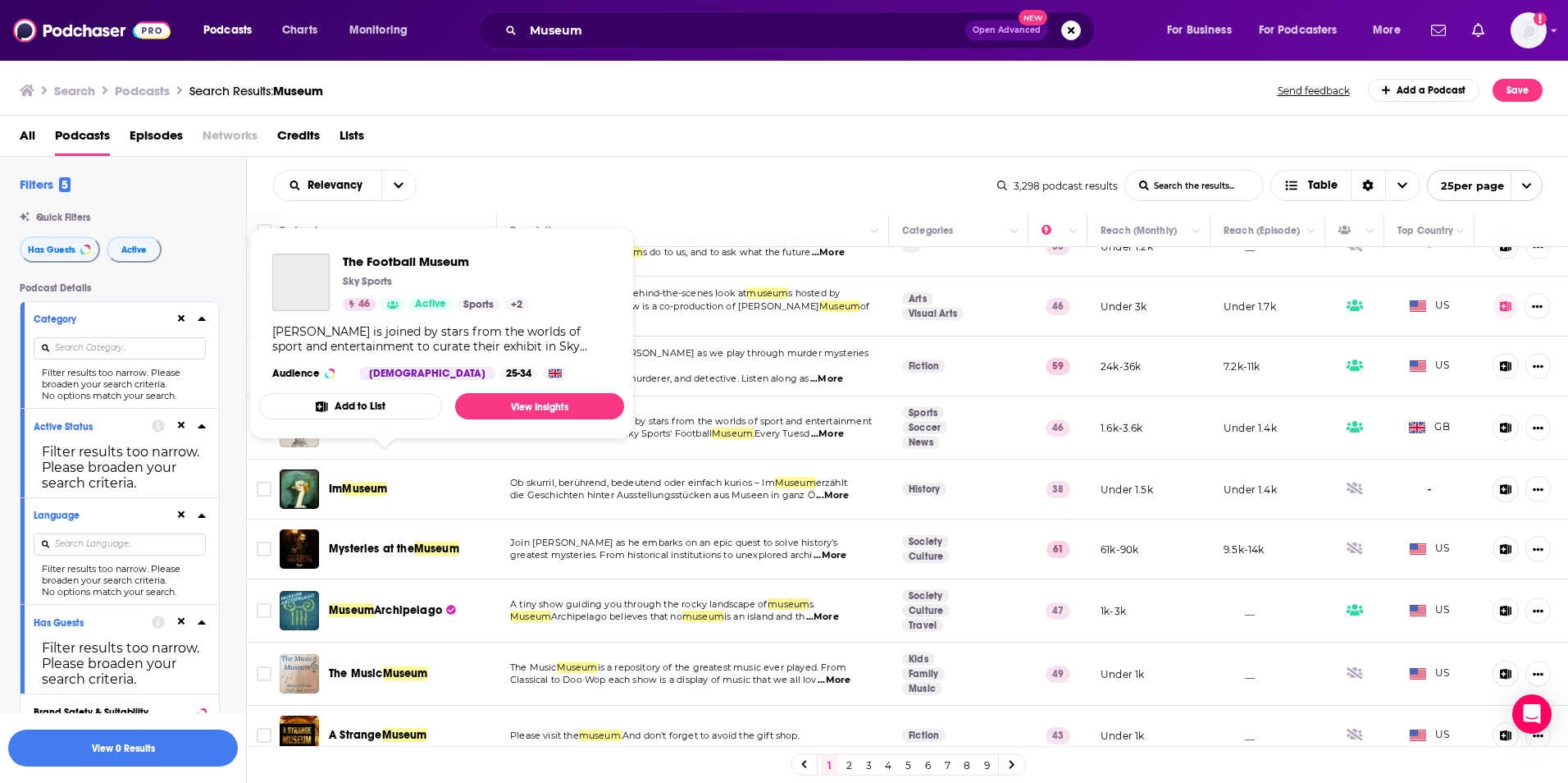
scroll to position [82, 0]
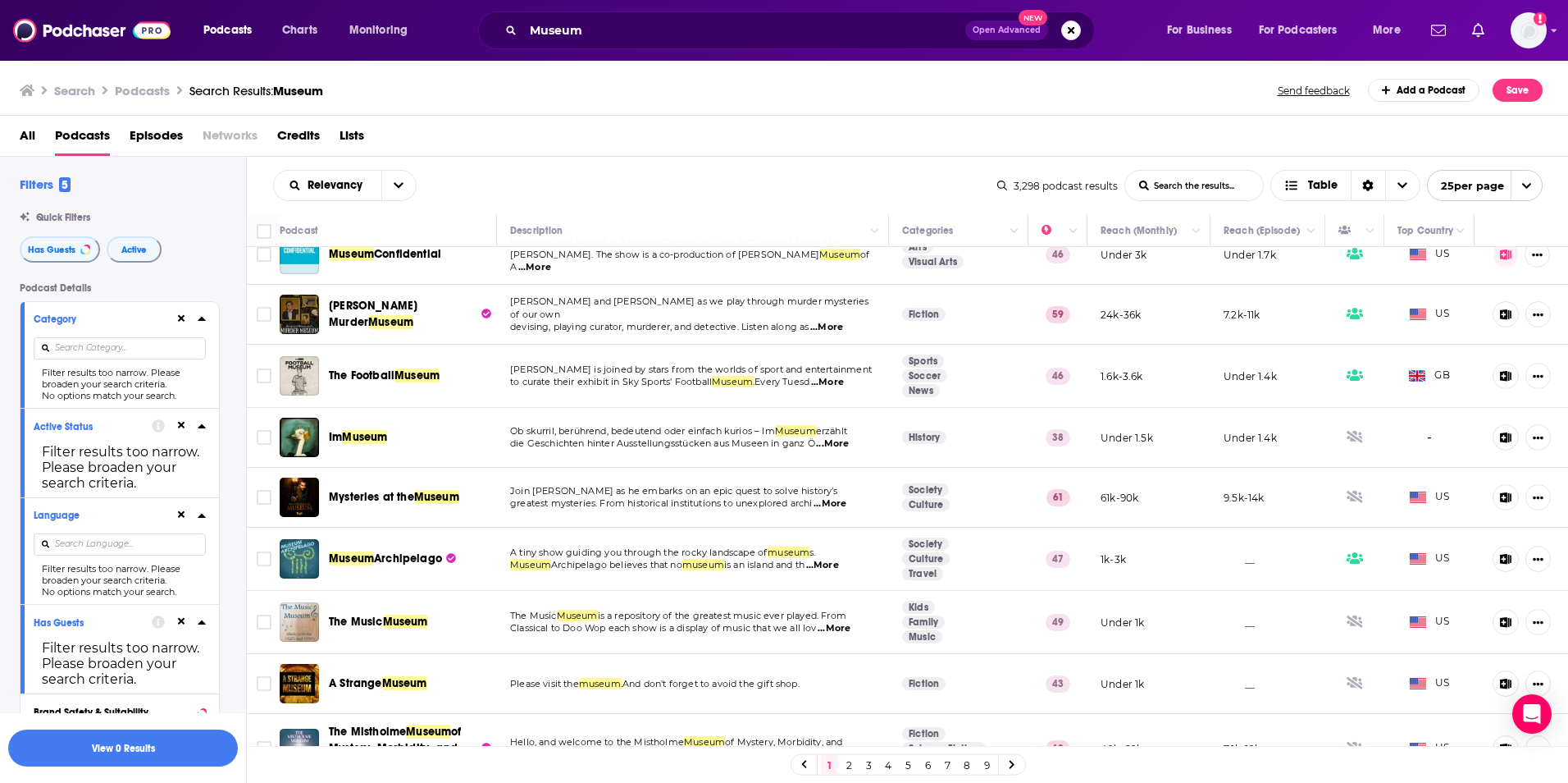
click at [204, 318] on icon at bounding box center [201, 318] width 8 height 13
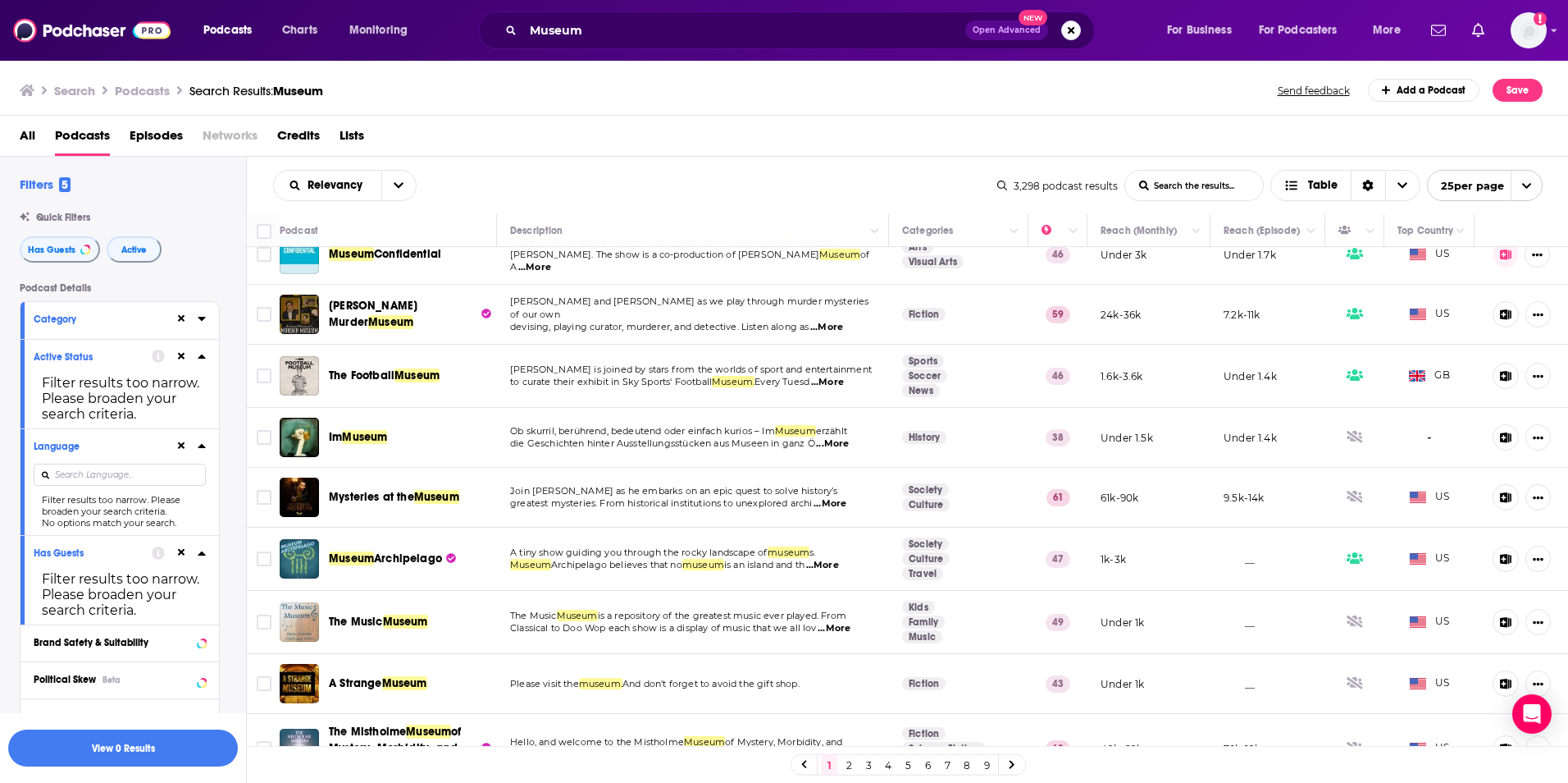
click at [204, 318] on icon at bounding box center [201, 318] width 7 height 4
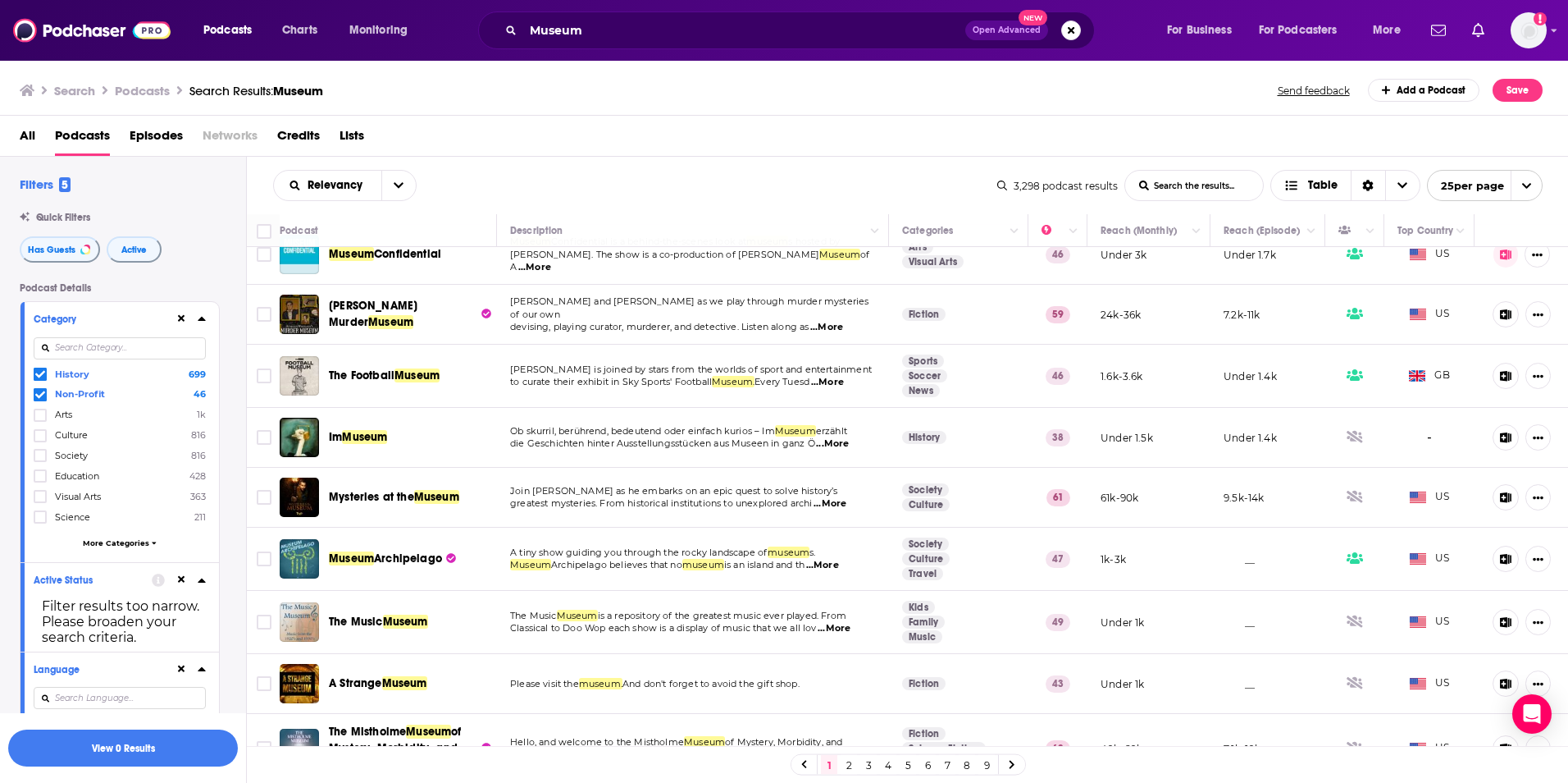
click at [120, 541] on span "More Categories" at bounding box center [116, 542] width 67 height 9
click at [41, 516] on icon at bounding box center [40, 517] width 10 height 7
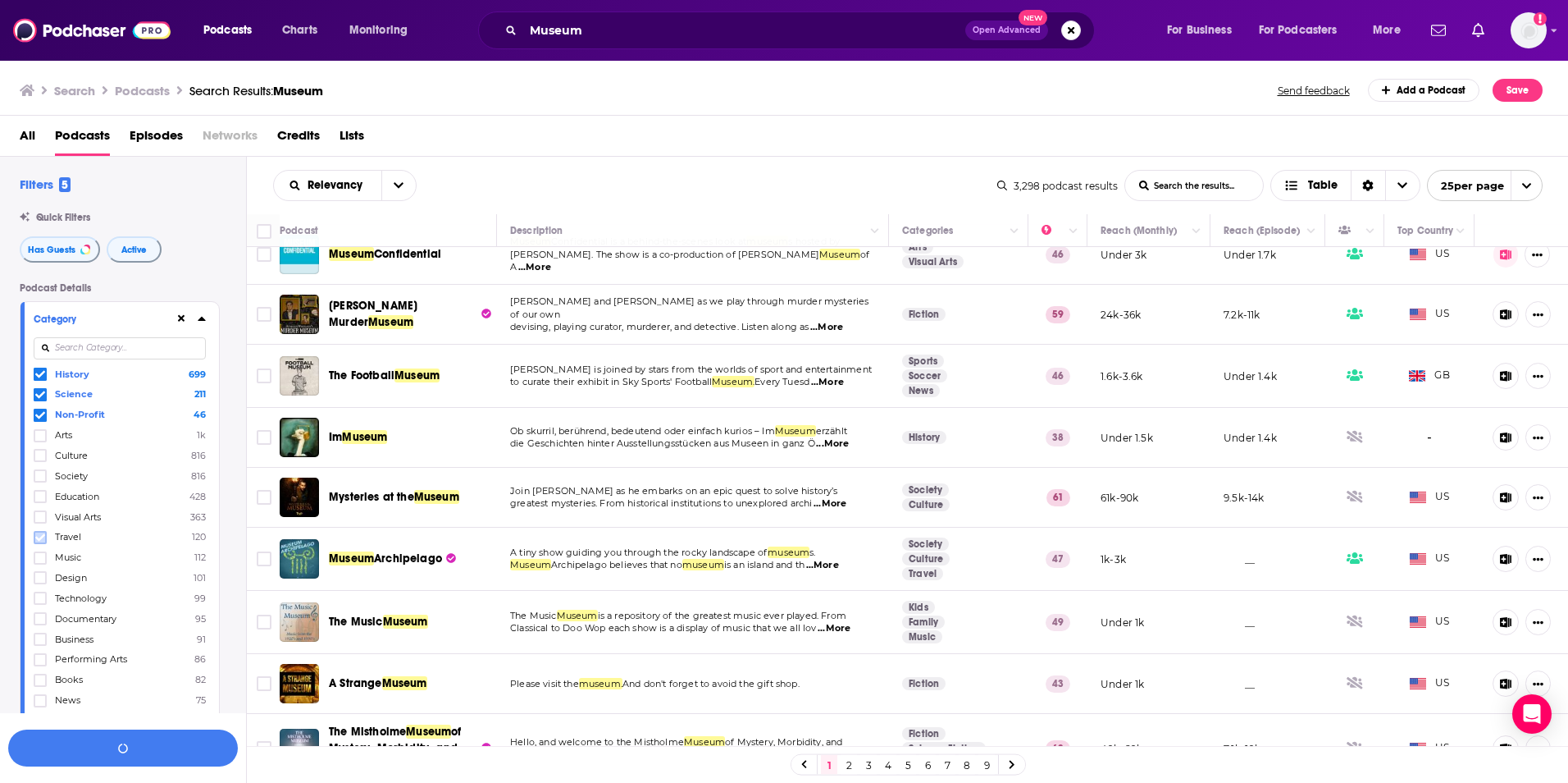
click at [43, 538] on icon at bounding box center [40, 537] width 10 height 10
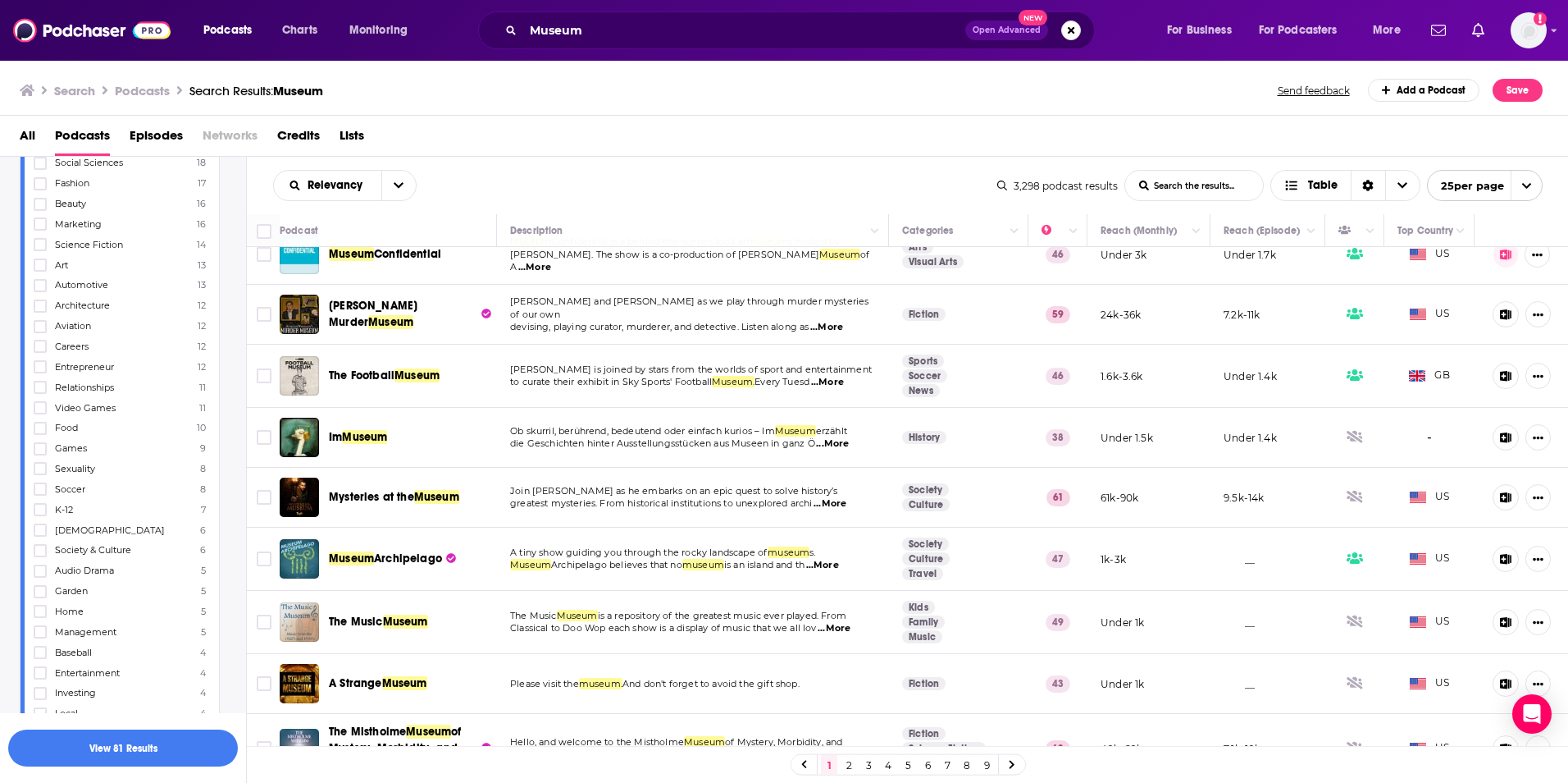
scroll to position [1231, 0]
click at [37, 430] on icon at bounding box center [40, 427] width 10 height 10
click at [157, 749] on button "View 81 Results" at bounding box center [123, 748] width 229 height 37
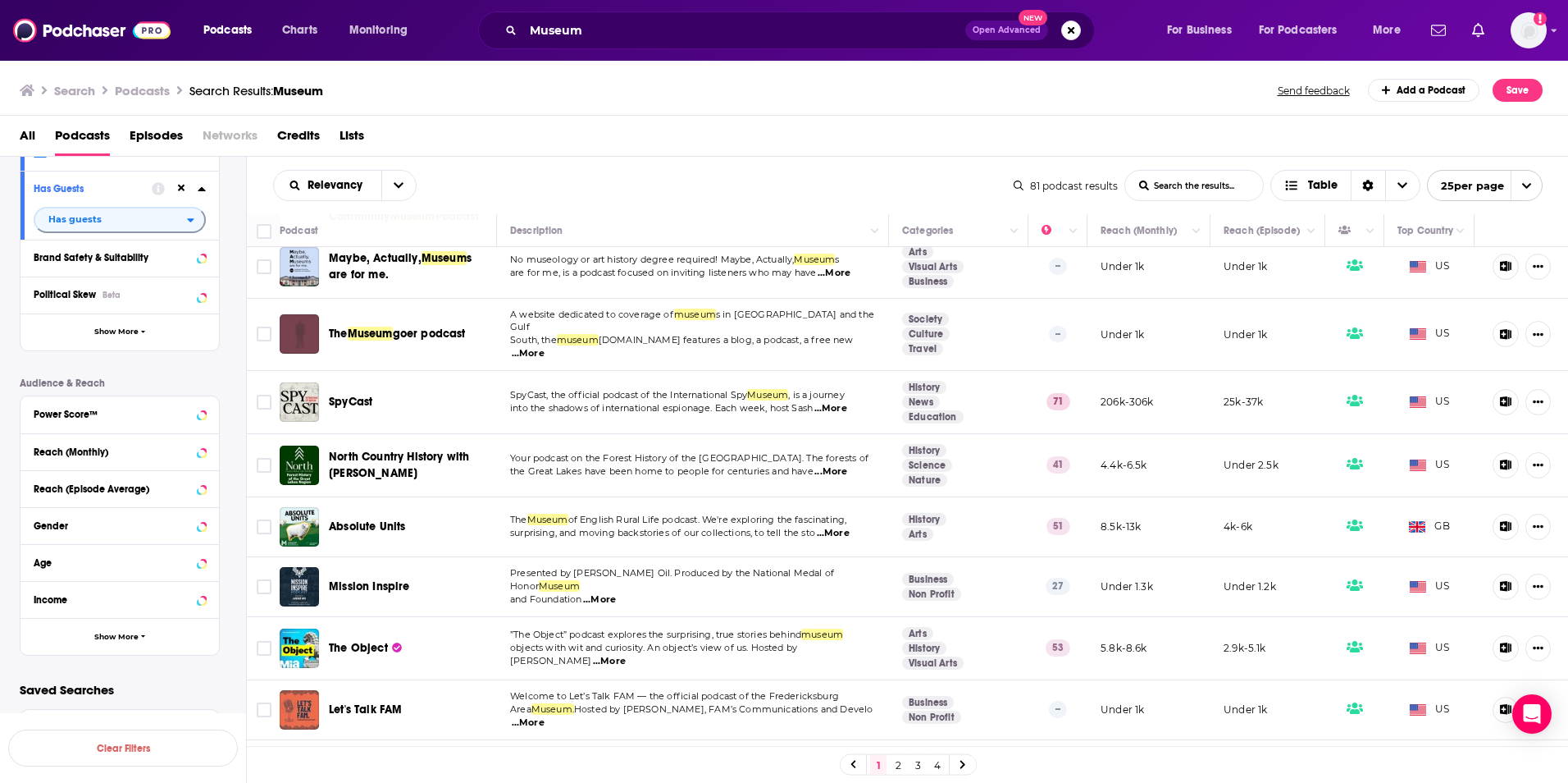
scroll to position [903, 0]
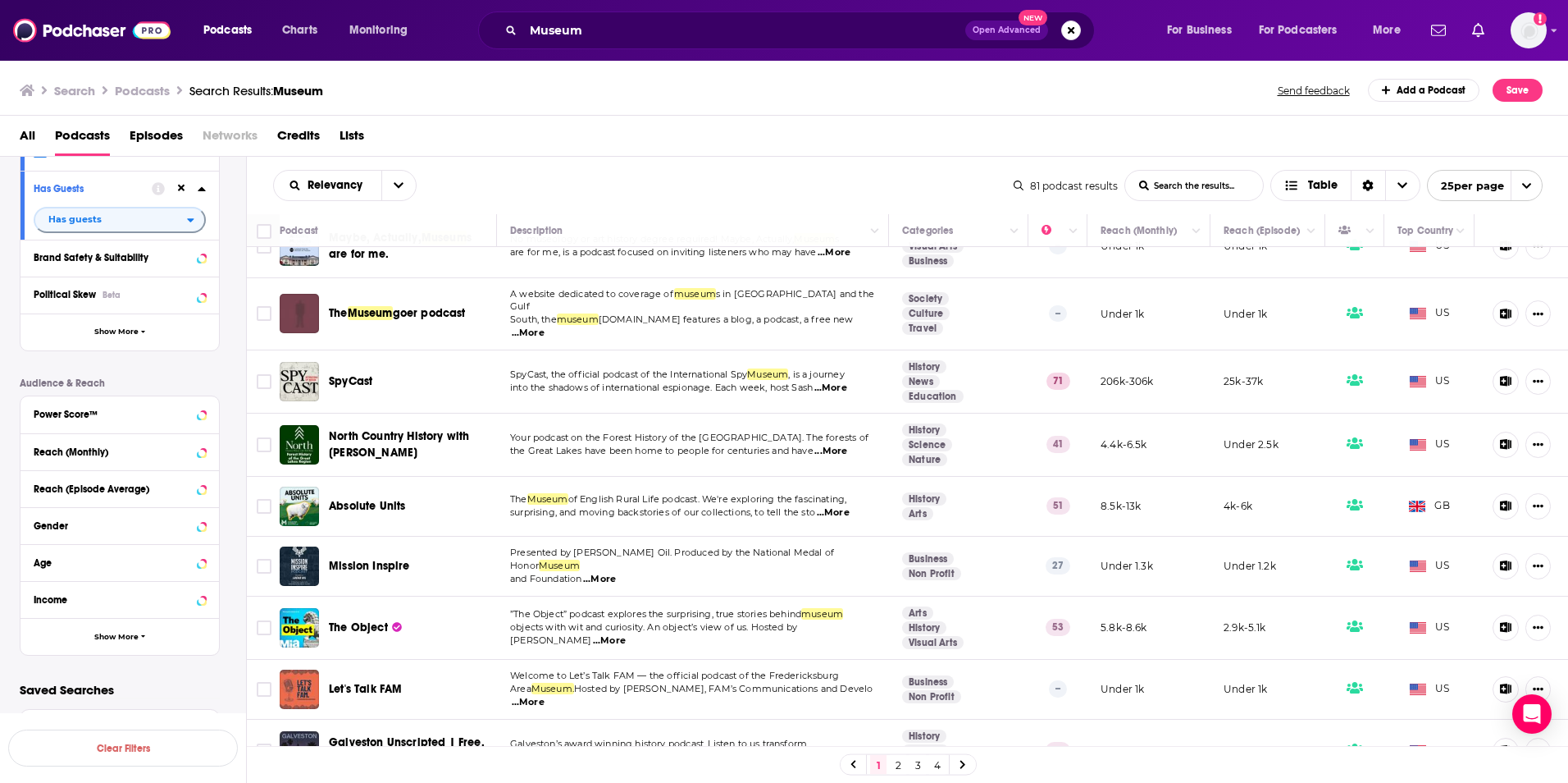
click at [625, 634] on span "...More" at bounding box center [610, 640] width 33 height 13
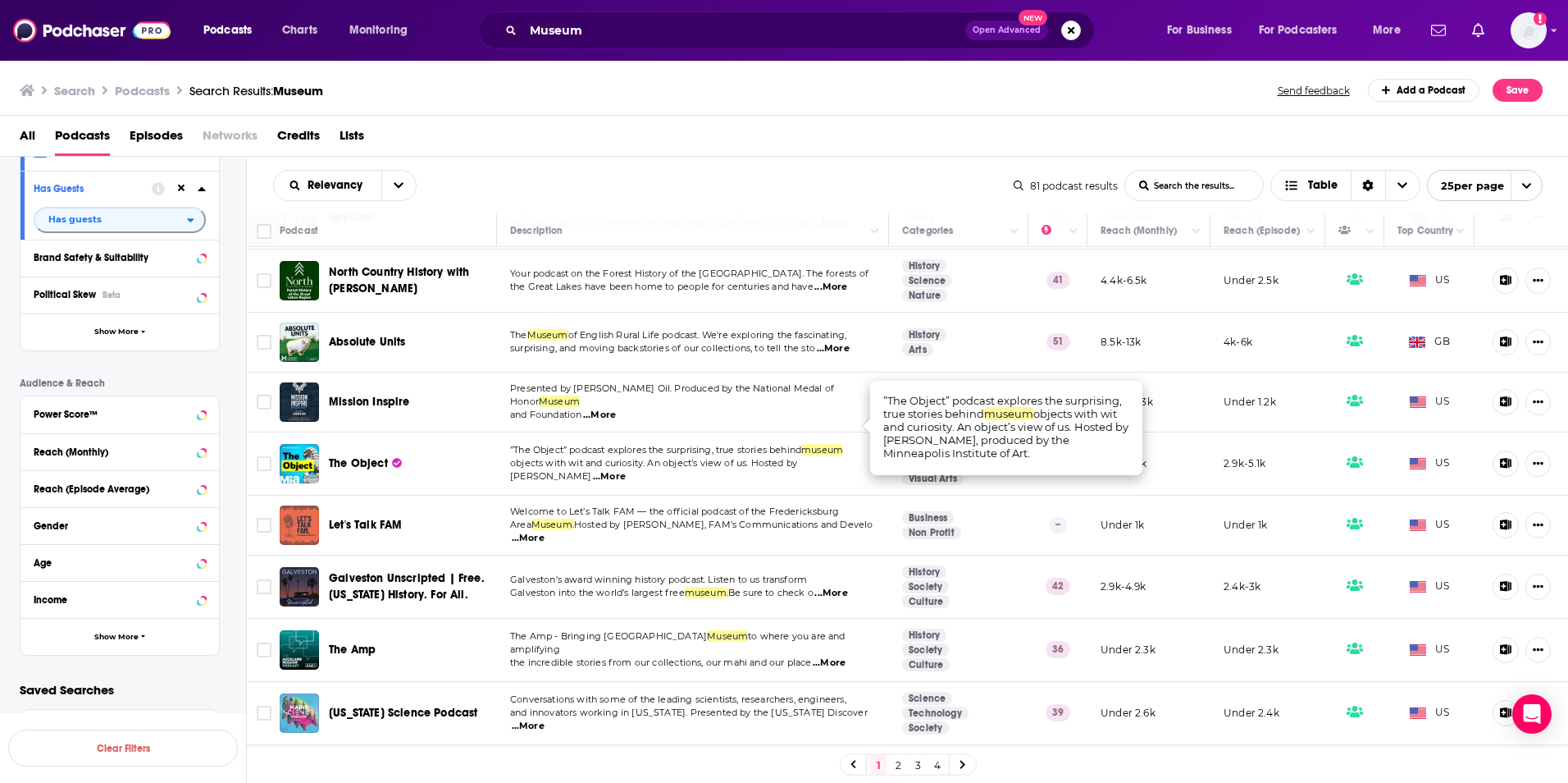
scroll to position [1093, 0]
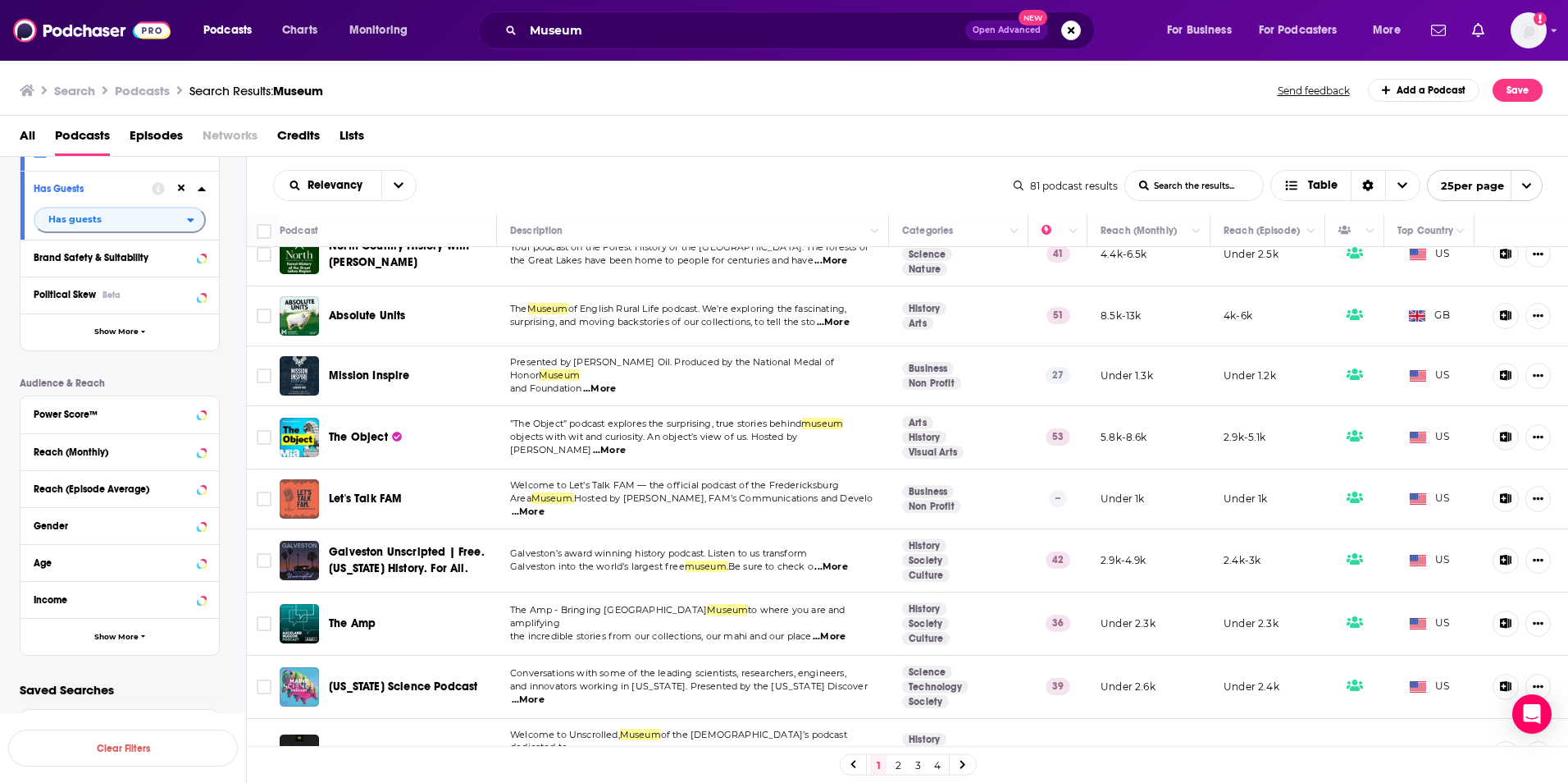
click at [894, 761] on link "2" at bounding box center [898, 765] width 16 height 20
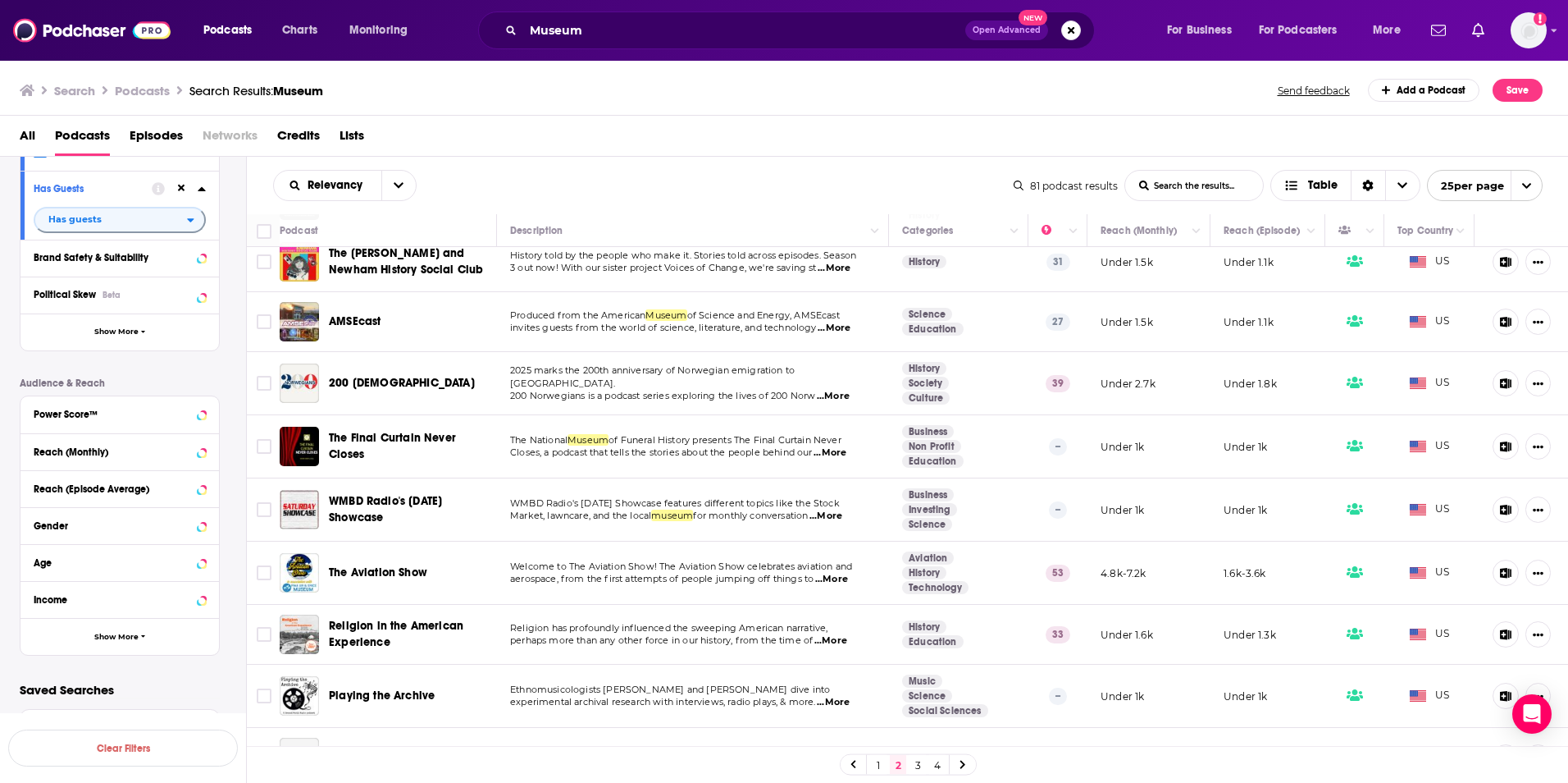
scroll to position [985, 0]
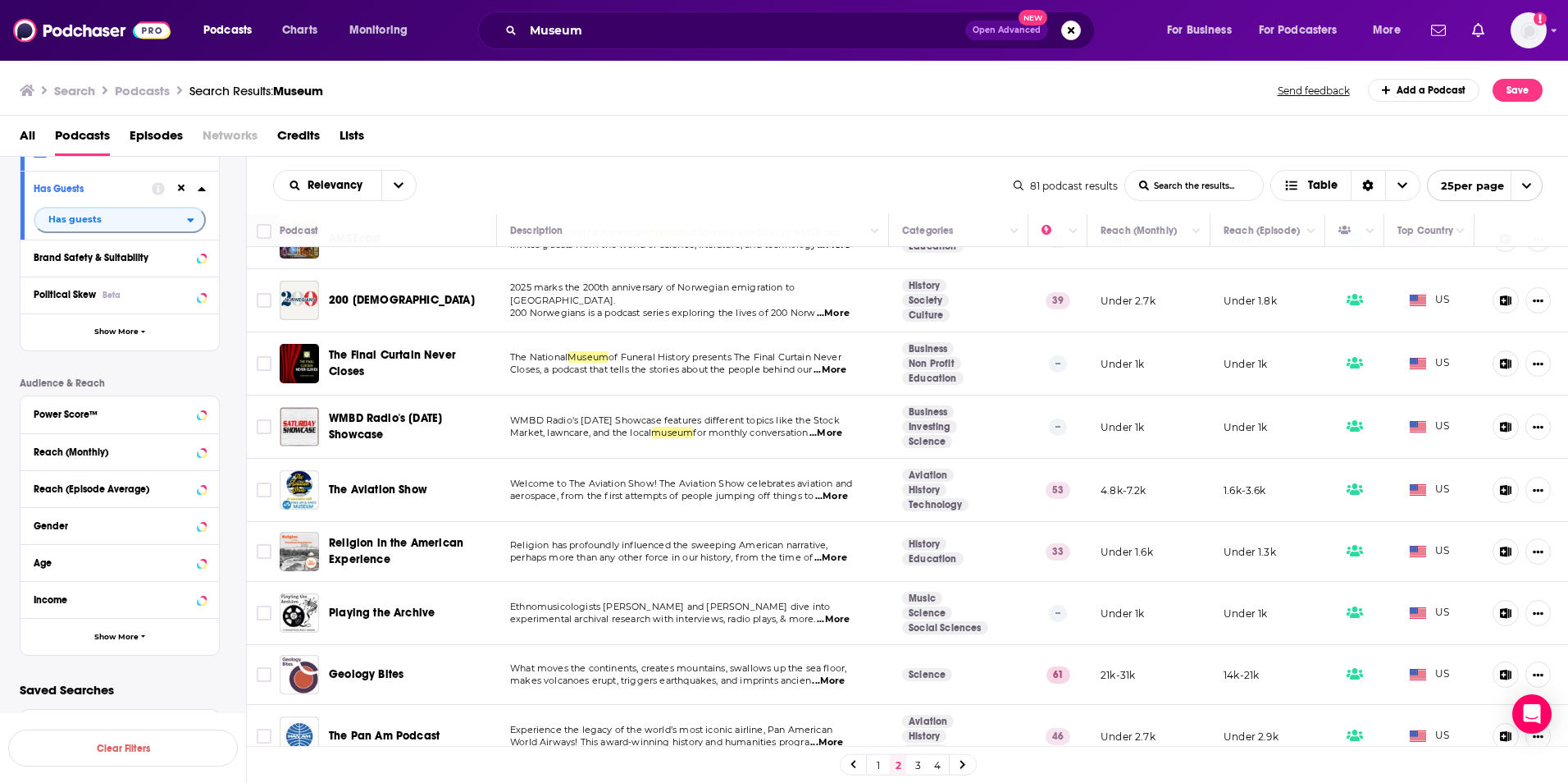
click at [841, 613] on span "...More" at bounding box center [834, 619] width 33 height 13
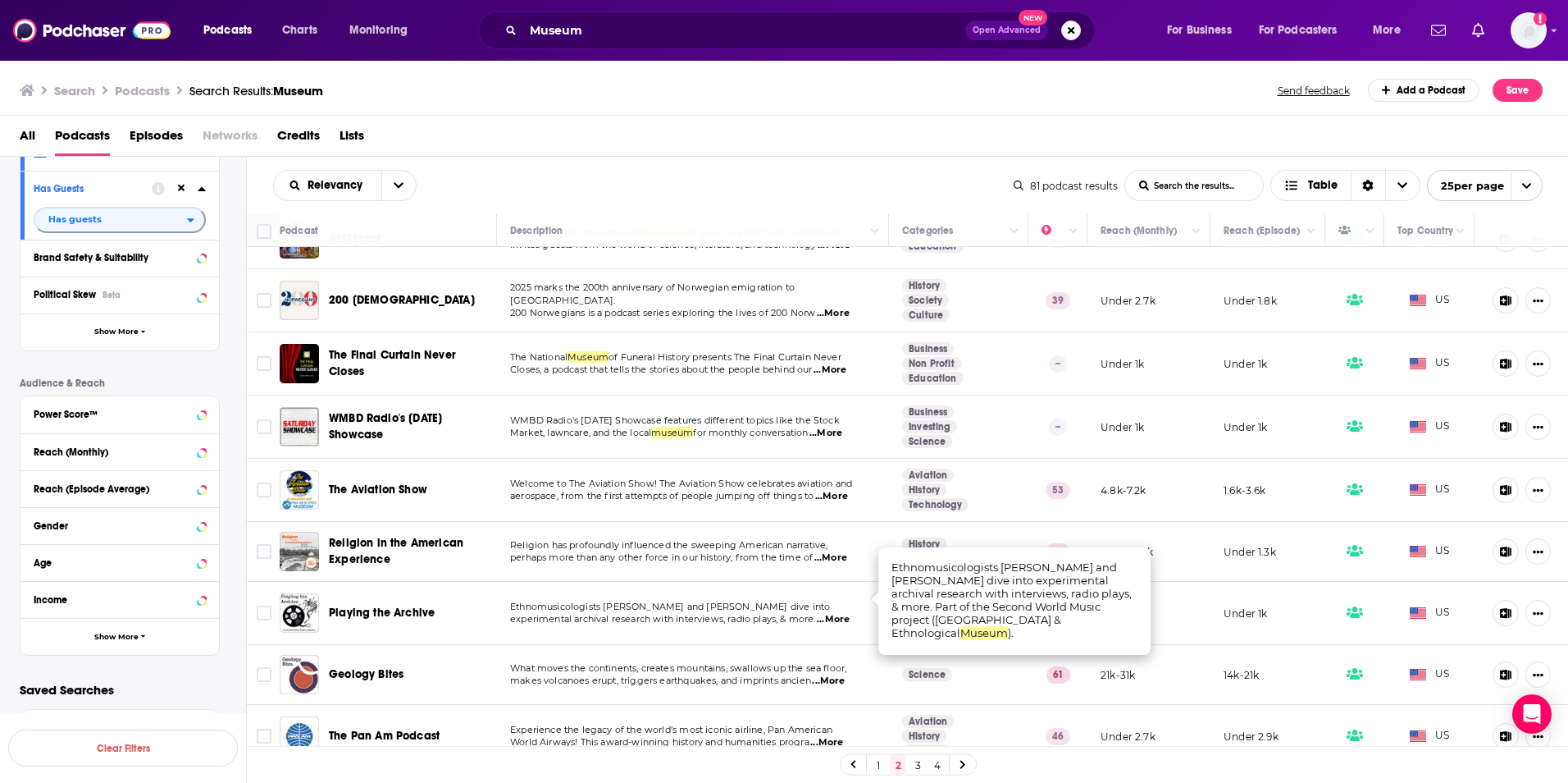
scroll to position [1054, 0]
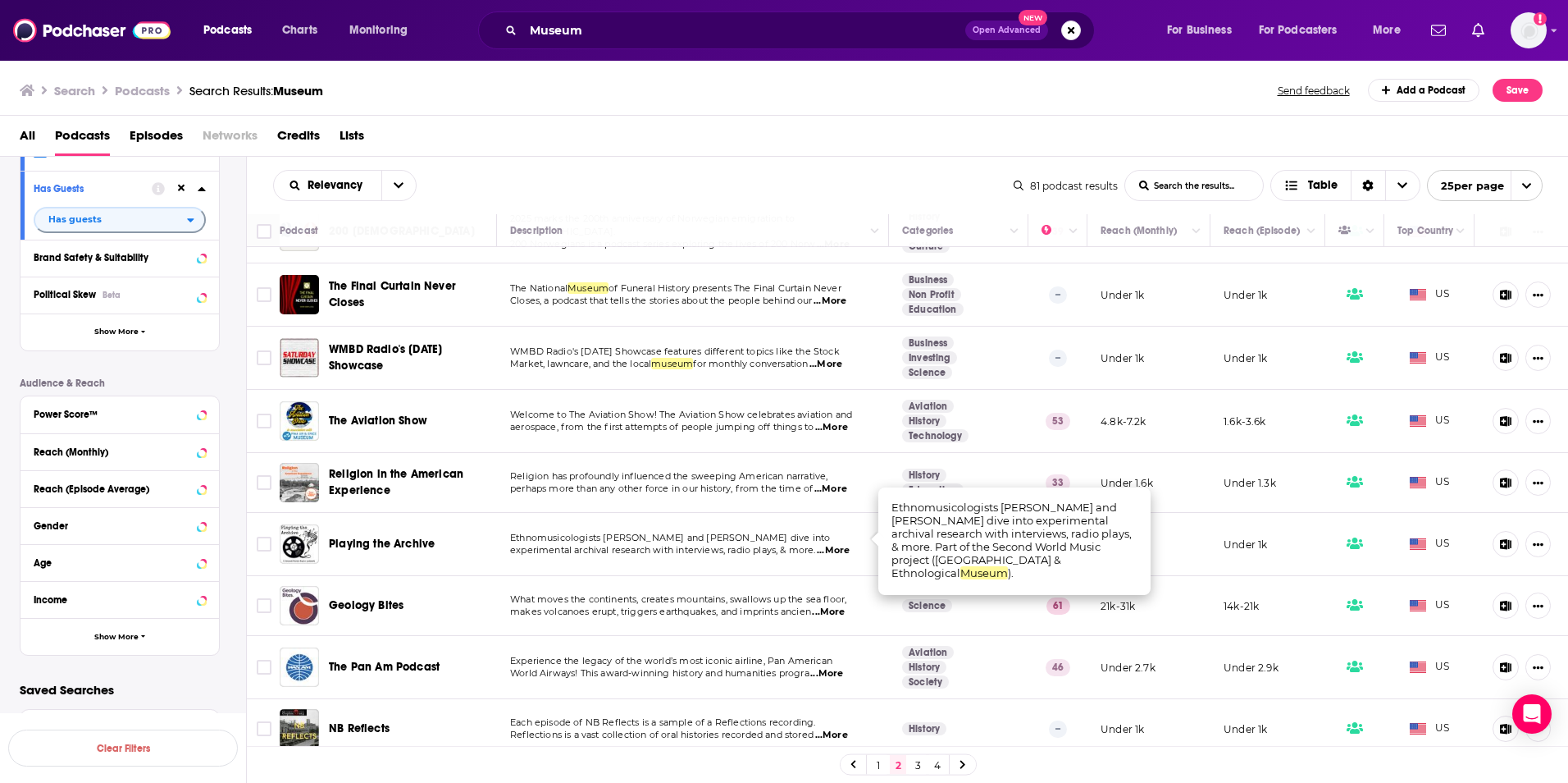
click at [917, 767] on link "3" at bounding box center [918, 765] width 16 height 20
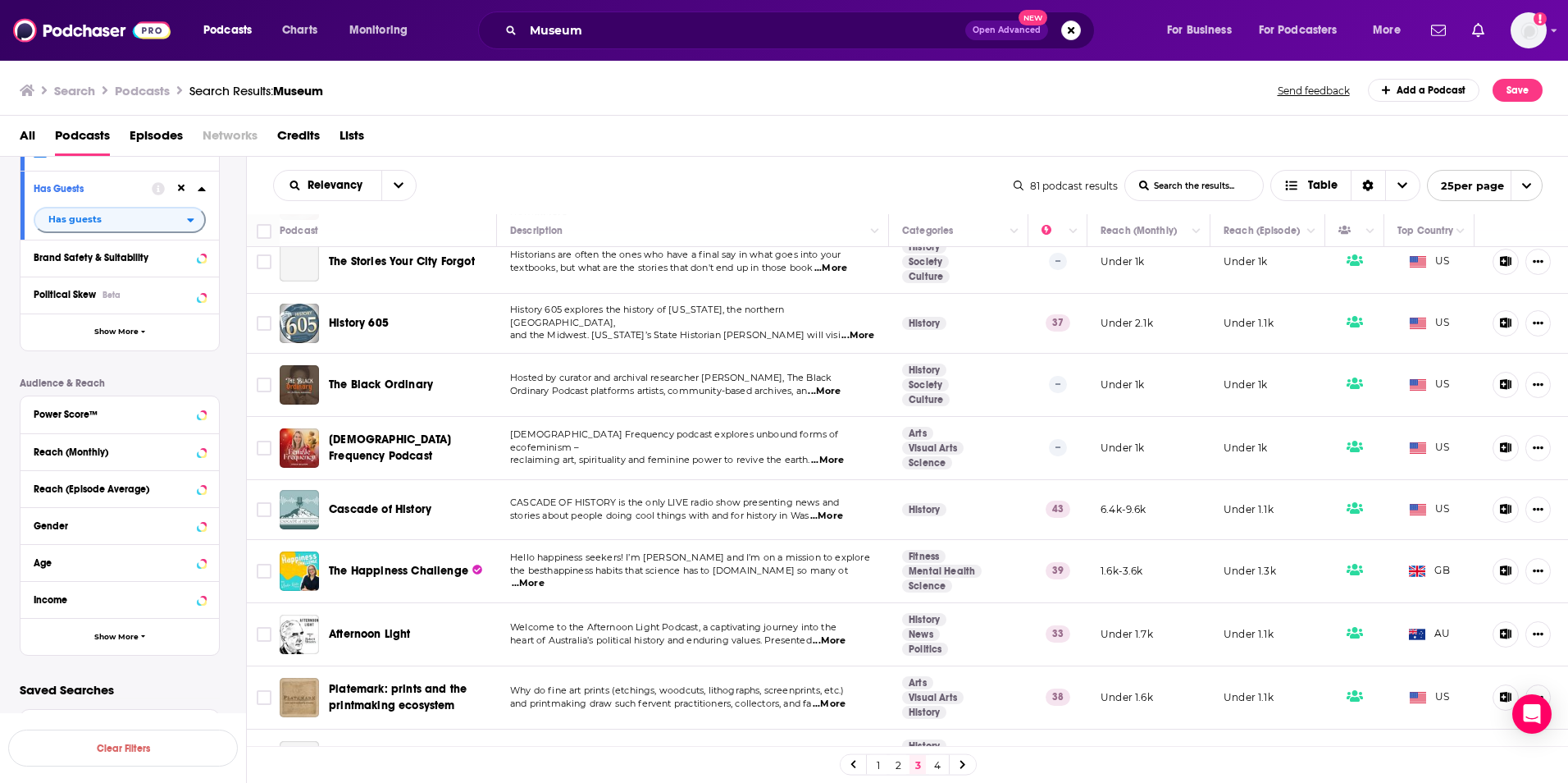
scroll to position [1060, 0]
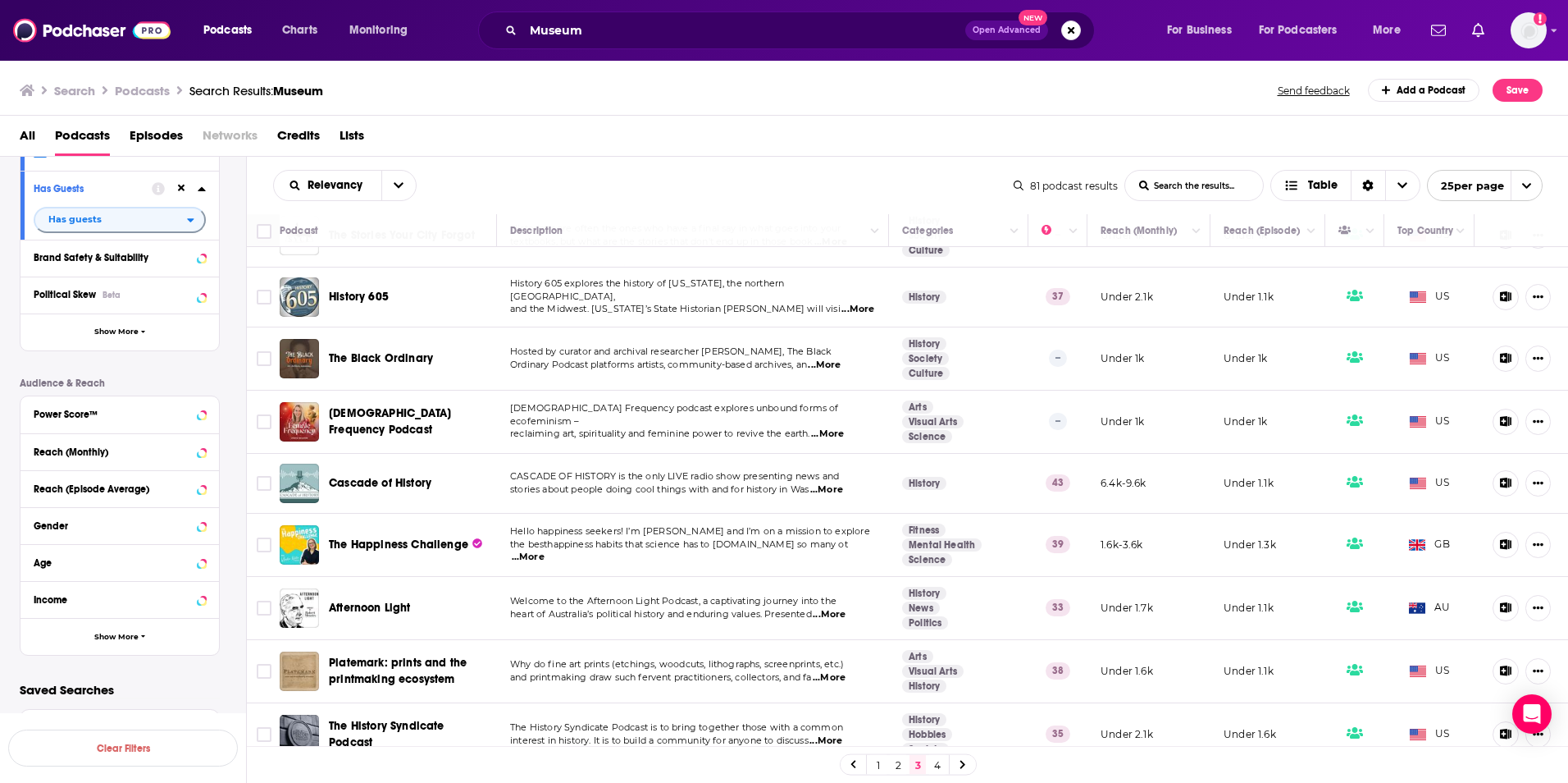
click at [929, 764] on div "1 2 3 4" at bounding box center [909, 764] width 137 height 21
click at [935, 763] on link "4" at bounding box center [937, 765] width 16 height 20
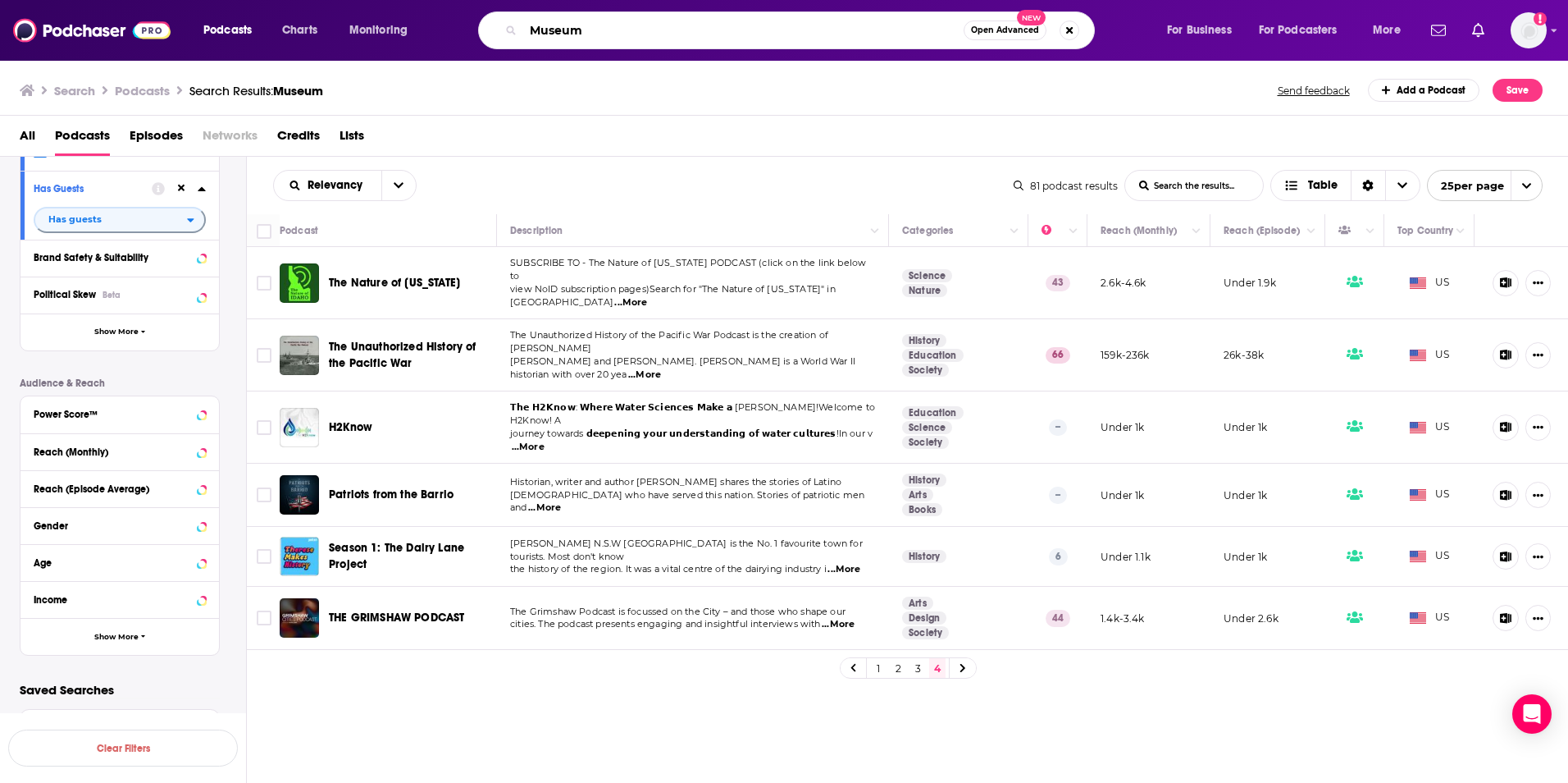
click at [563, 33] on input "Museum" at bounding box center [743, 30] width 441 height 27
click at [564, 36] on input "Museum" at bounding box center [743, 30] width 441 height 27
click at [1521, 33] on img "Logged in as AlexMerceron" at bounding box center [1528, 29] width 36 height 36
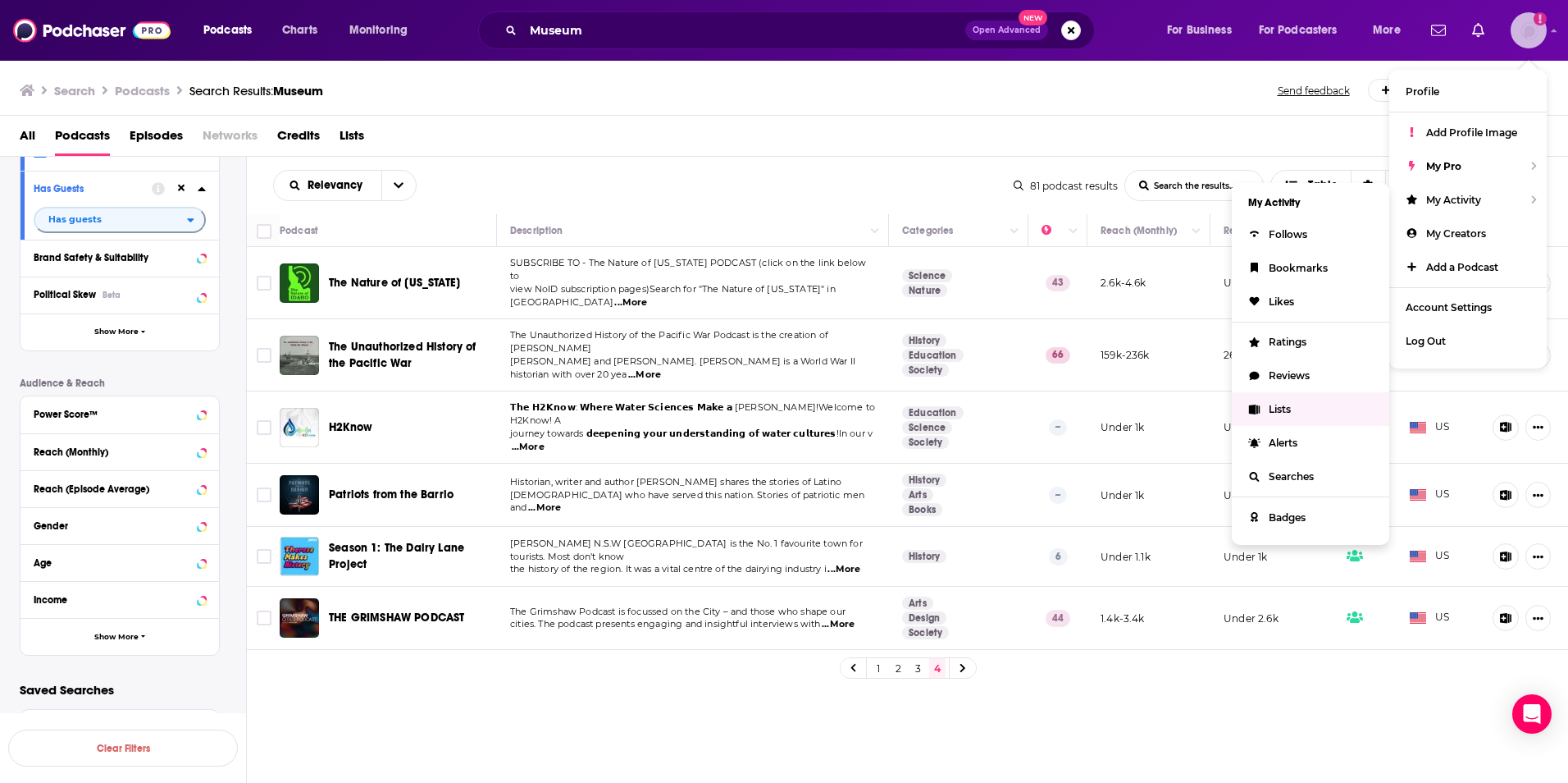
click at [1304, 406] on link "Lists" at bounding box center [1310, 409] width 157 height 34
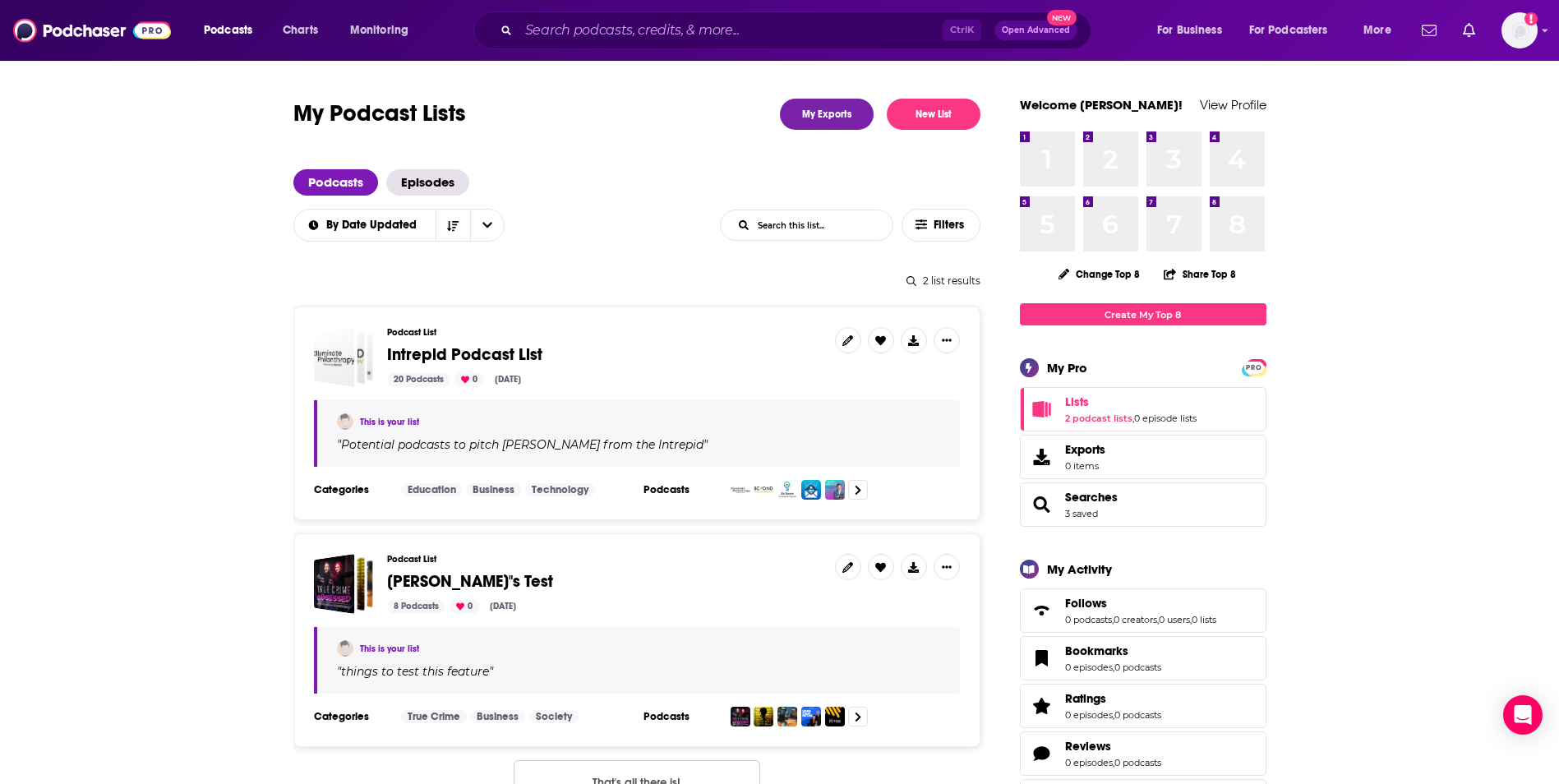
click at [563, 343] on div "Podcast List Intrepid Podcast List 20 Podcasts 0 Sep 4, 2025" at bounding box center [605, 356] width 435 height 60
click at [497, 353] on span "Intrepid Podcast List" at bounding box center [465, 354] width 156 height 20
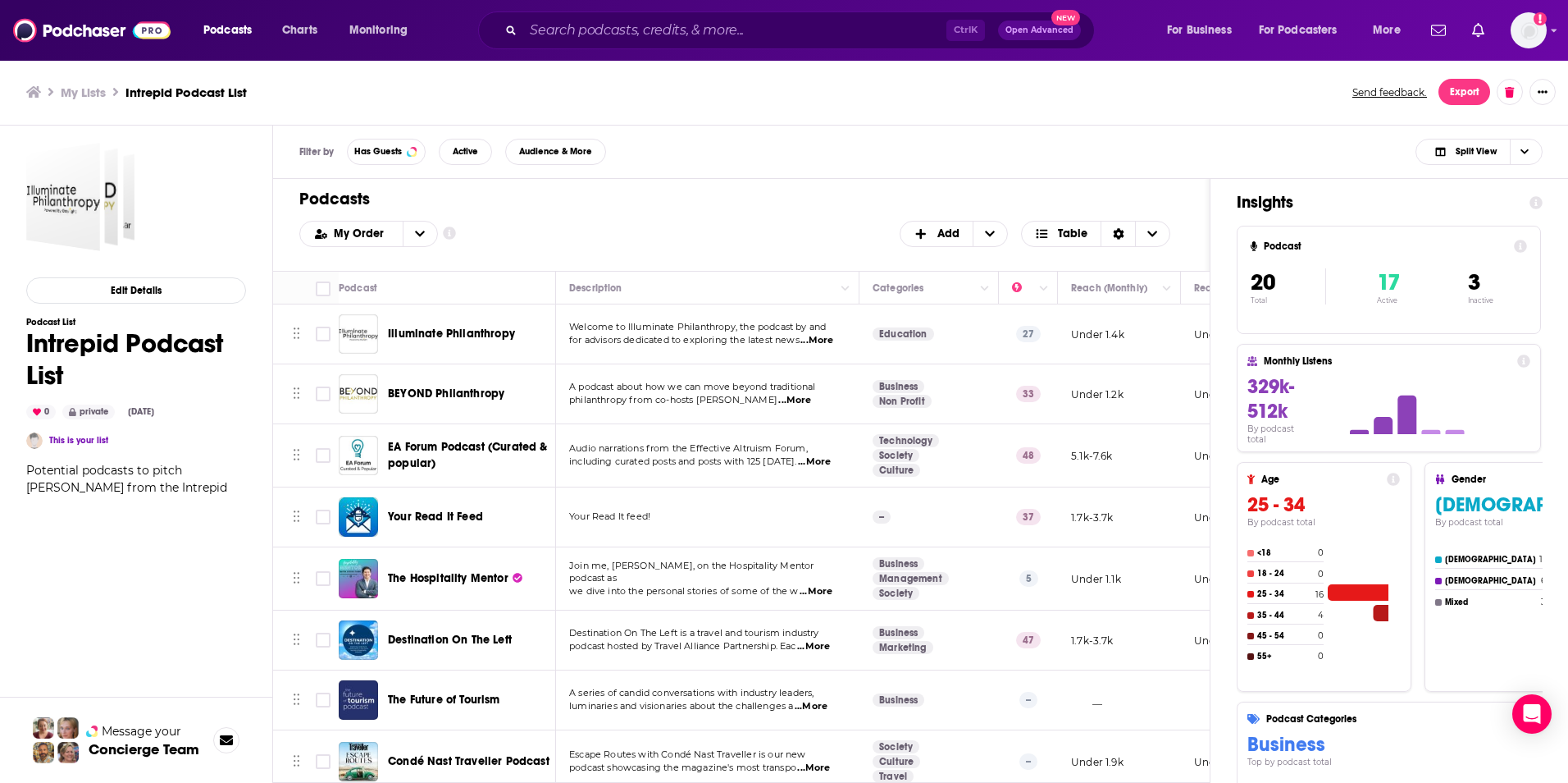
click at [812, 458] on span "...More" at bounding box center [815, 462] width 33 height 13
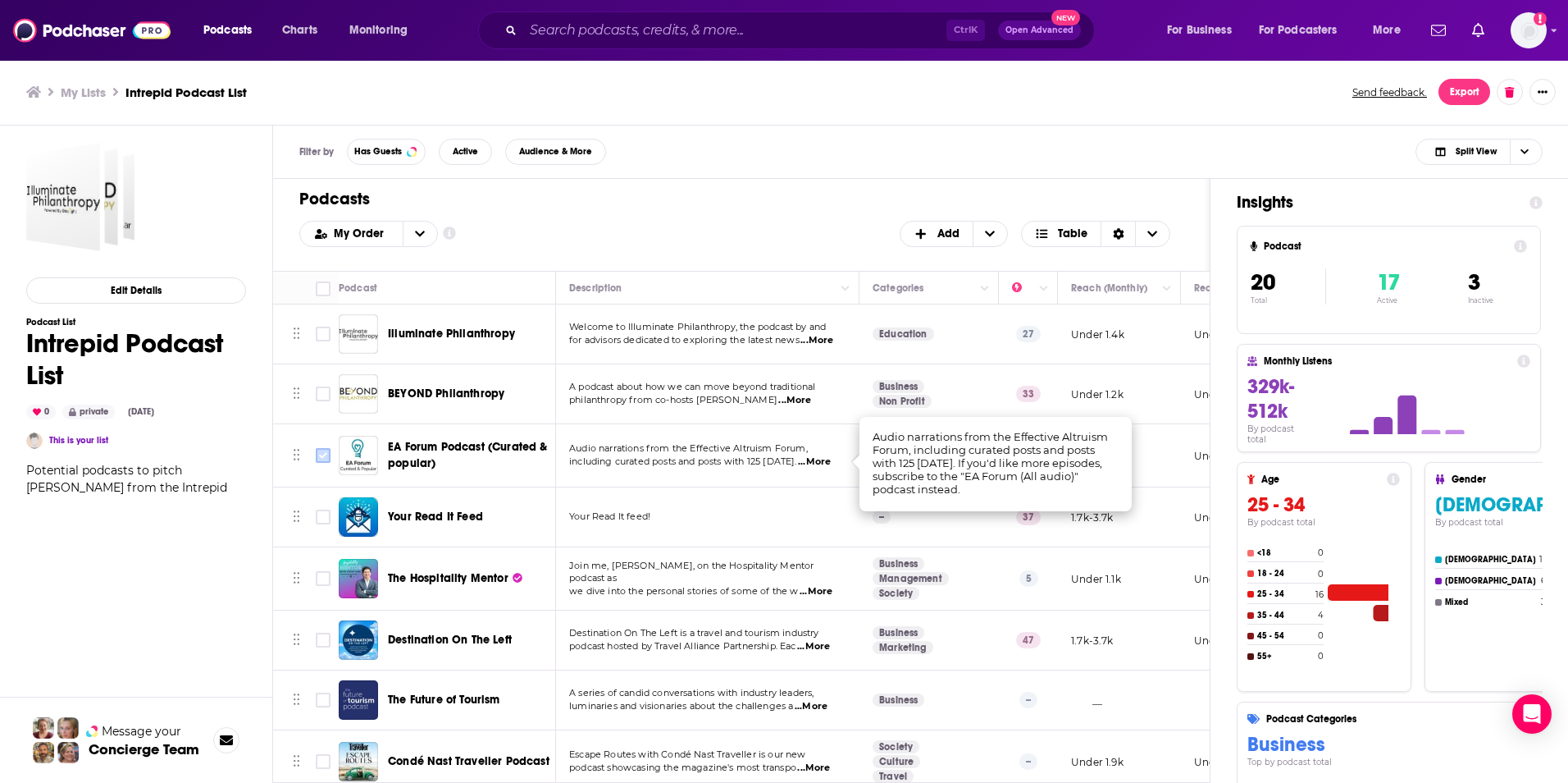
click at [324, 457] on input "Toggle select row" at bounding box center [323, 456] width 15 height 15
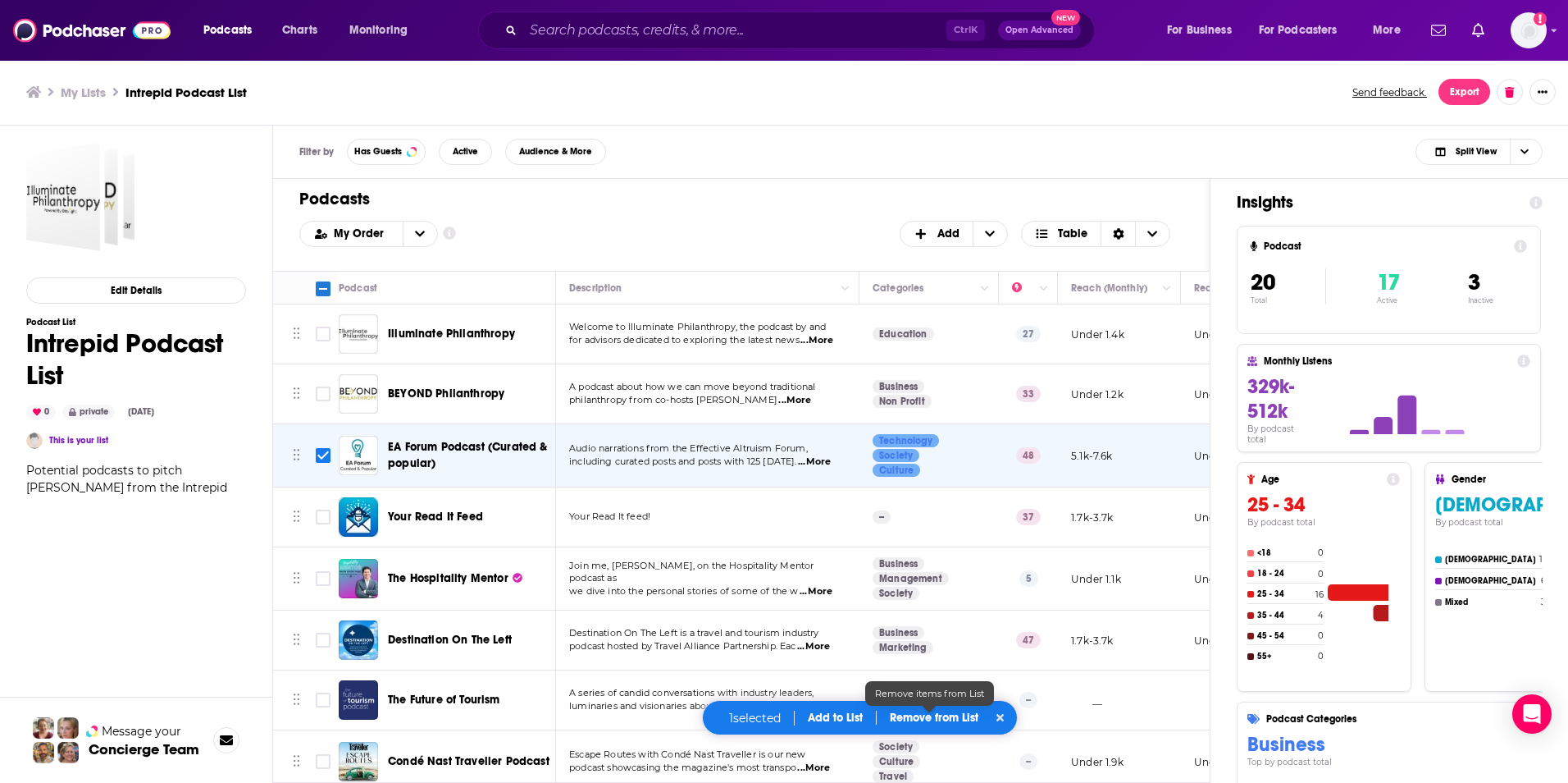
click at [917, 714] on p "Remove from List" at bounding box center [933, 717] width 89 height 14
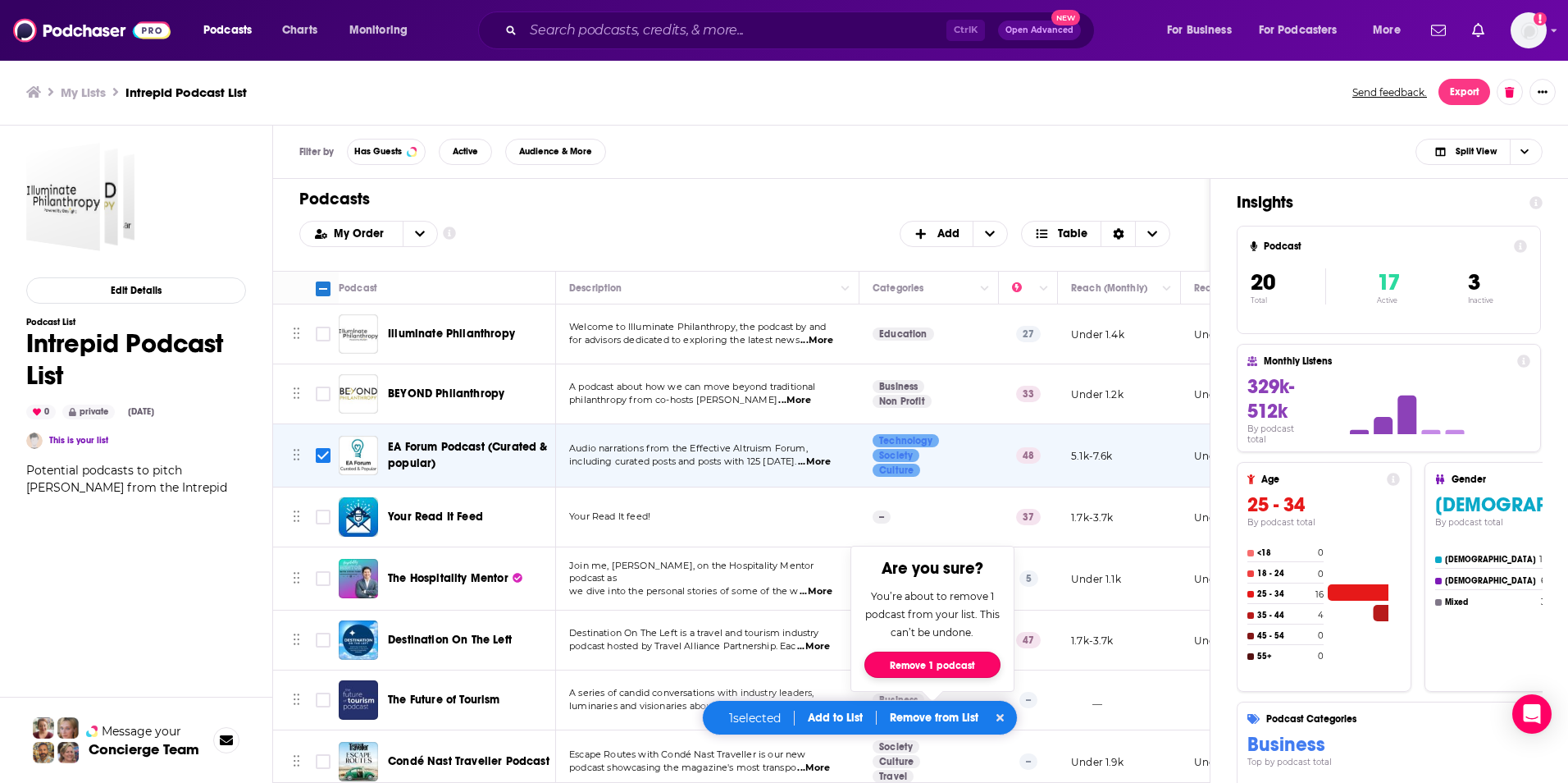
click at [895, 661] on button "Remove 1 podcast" at bounding box center [933, 664] width 136 height 27
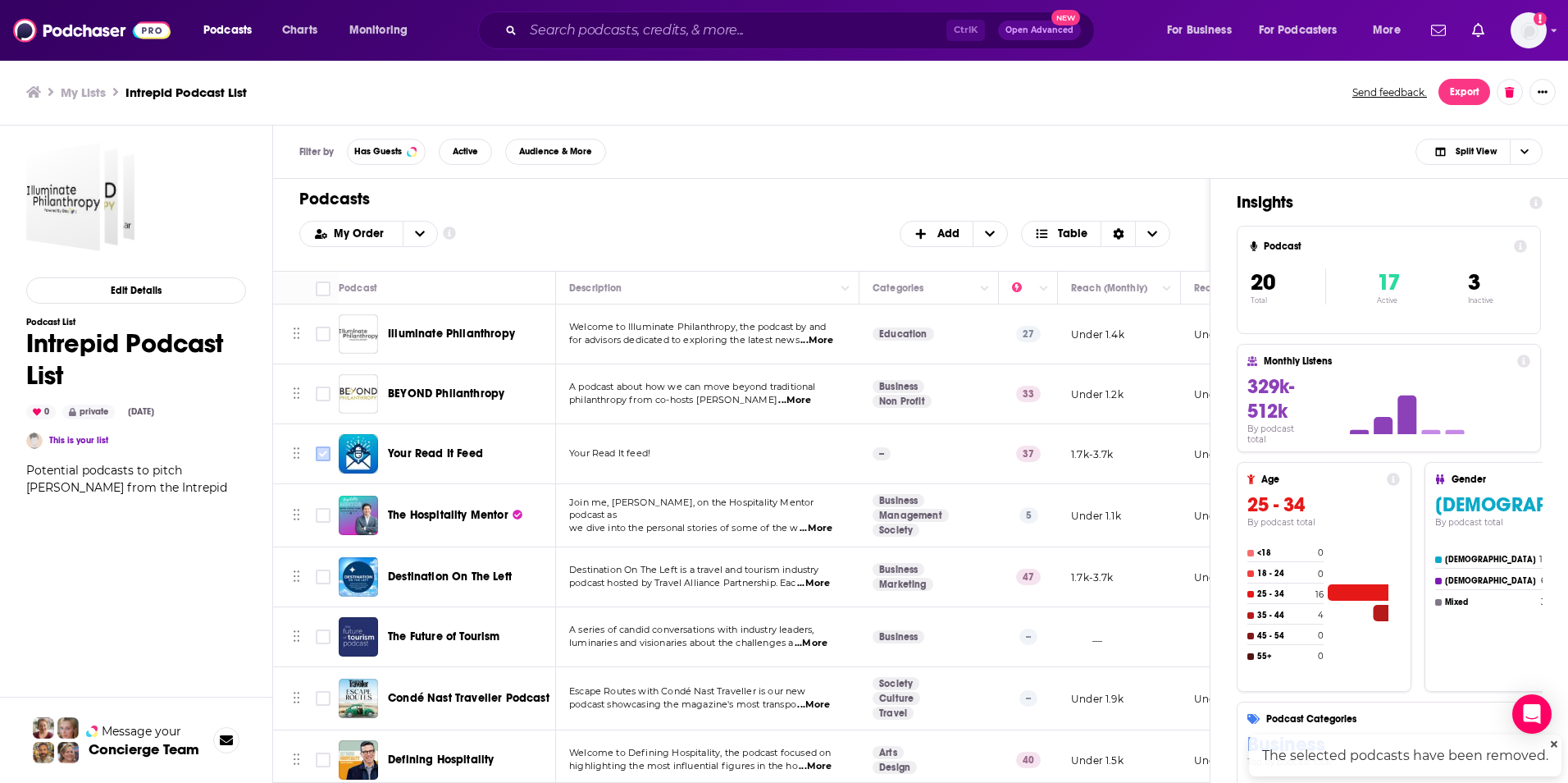
click at [323, 458] on input "Toggle select row" at bounding box center [323, 454] width 15 height 15
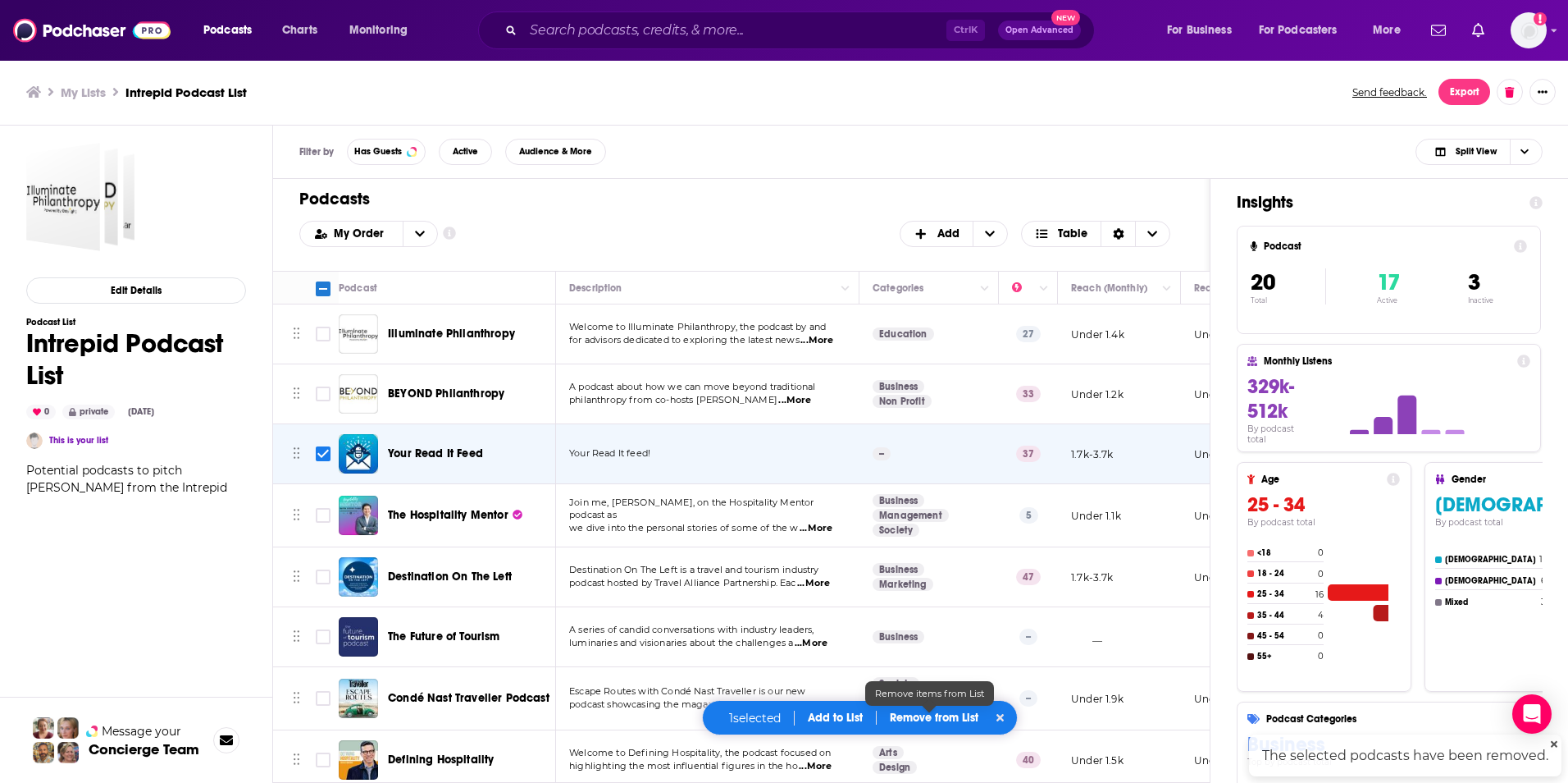
click at [911, 720] on p "Remove from List" at bounding box center [933, 717] width 89 height 14
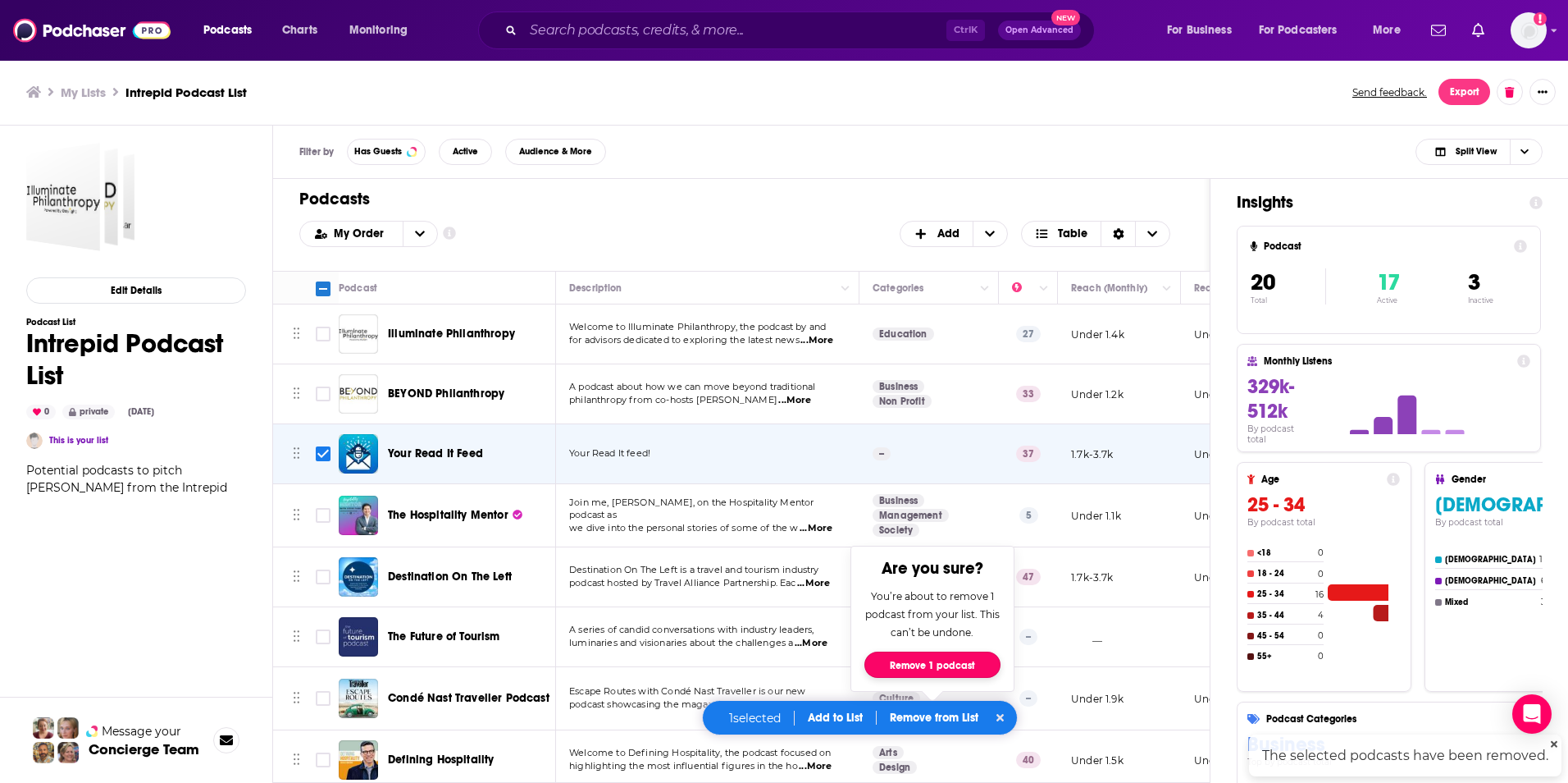
click at [892, 659] on button "Remove 1 podcast" at bounding box center [933, 664] width 136 height 27
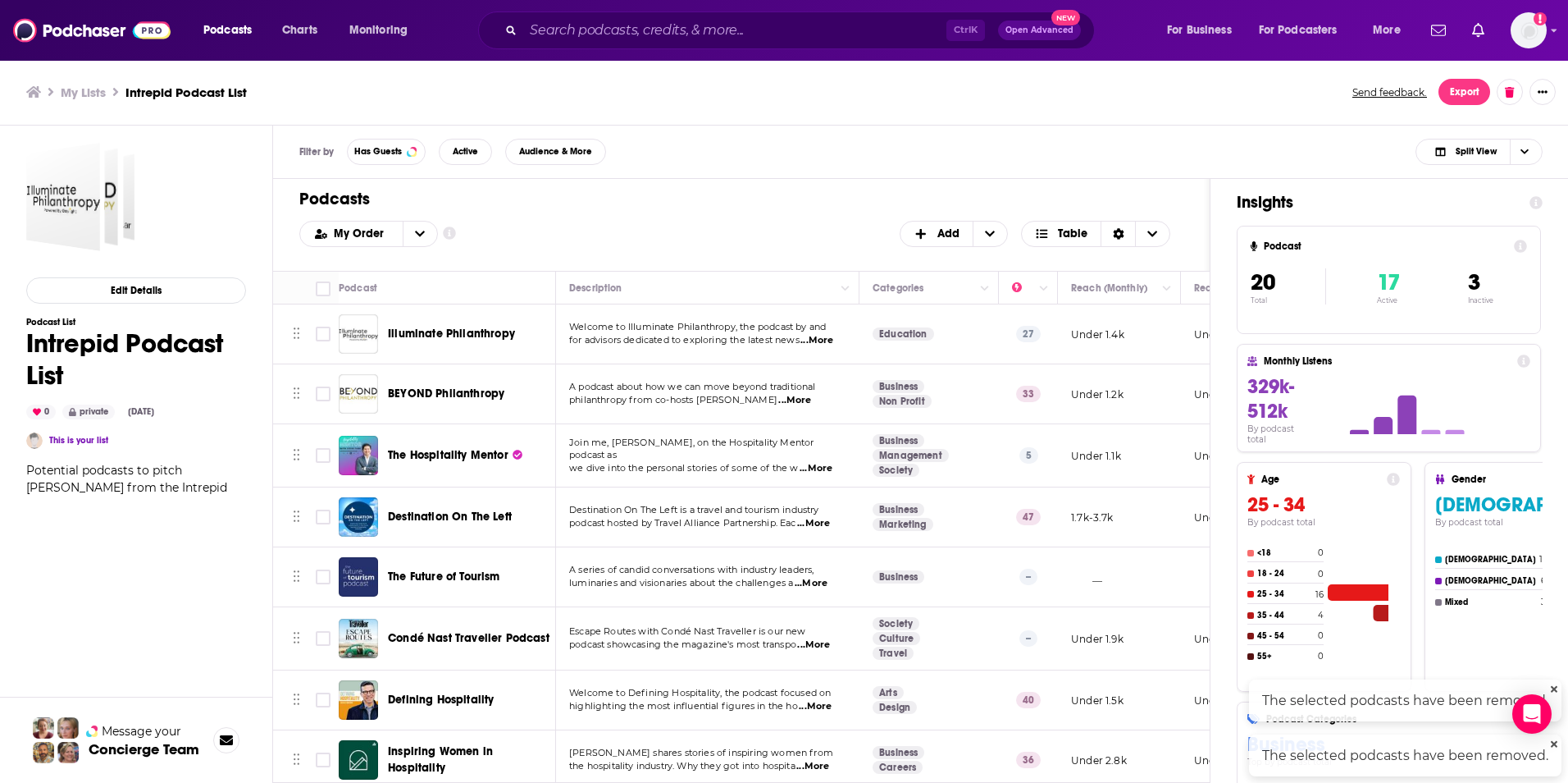
checkbox input "false"
click at [811, 400] on span "...More" at bounding box center [795, 401] width 33 height 13
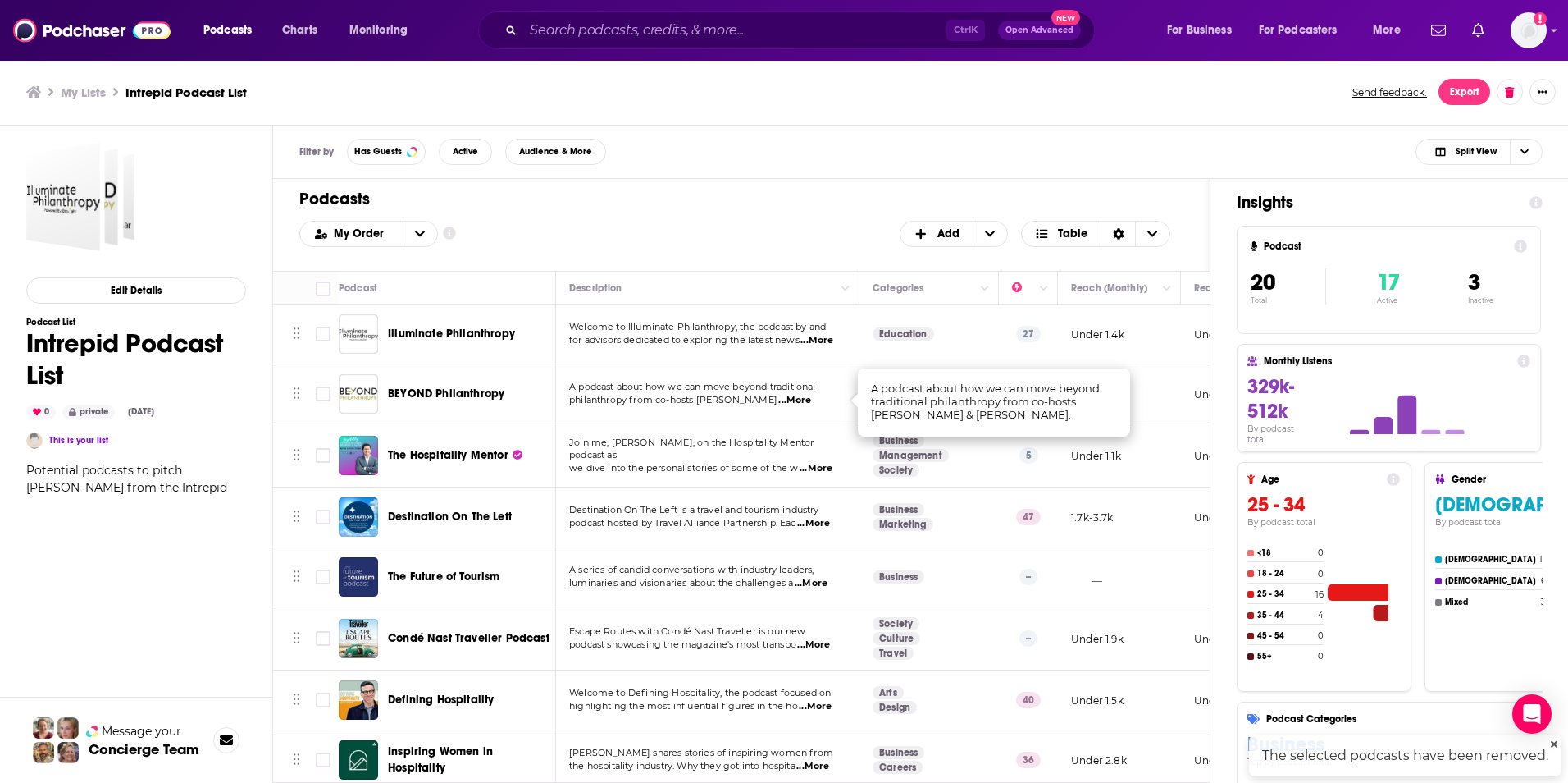
click at [814, 342] on span "...More" at bounding box center [817, 340] width 33 height 13
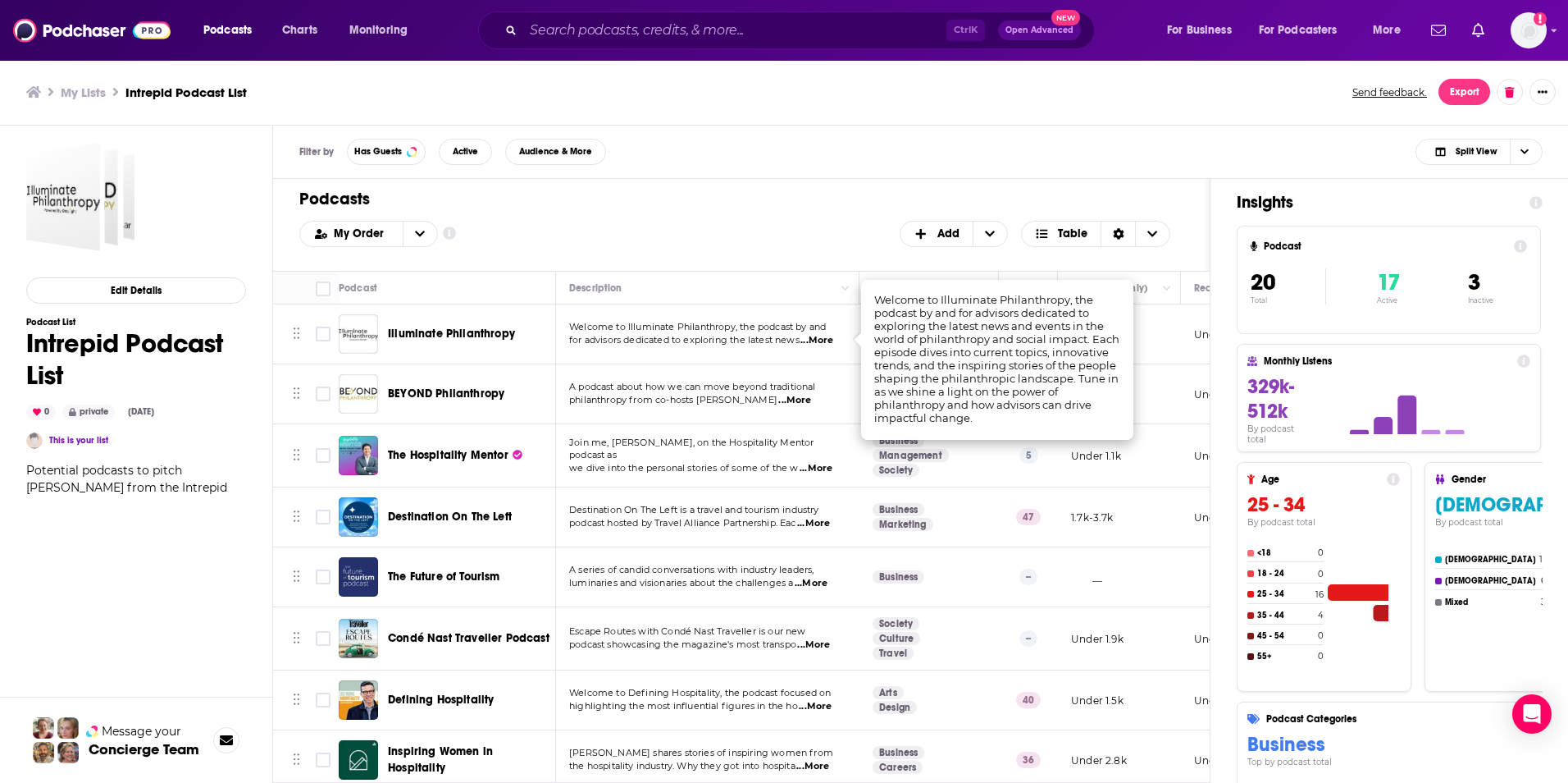
click at [817, 355] on td "Welcome to Illuminate Philanthropy, the podcast by and for advisors dedicated t…" at bounding box center [708, 334] width 304 height 59
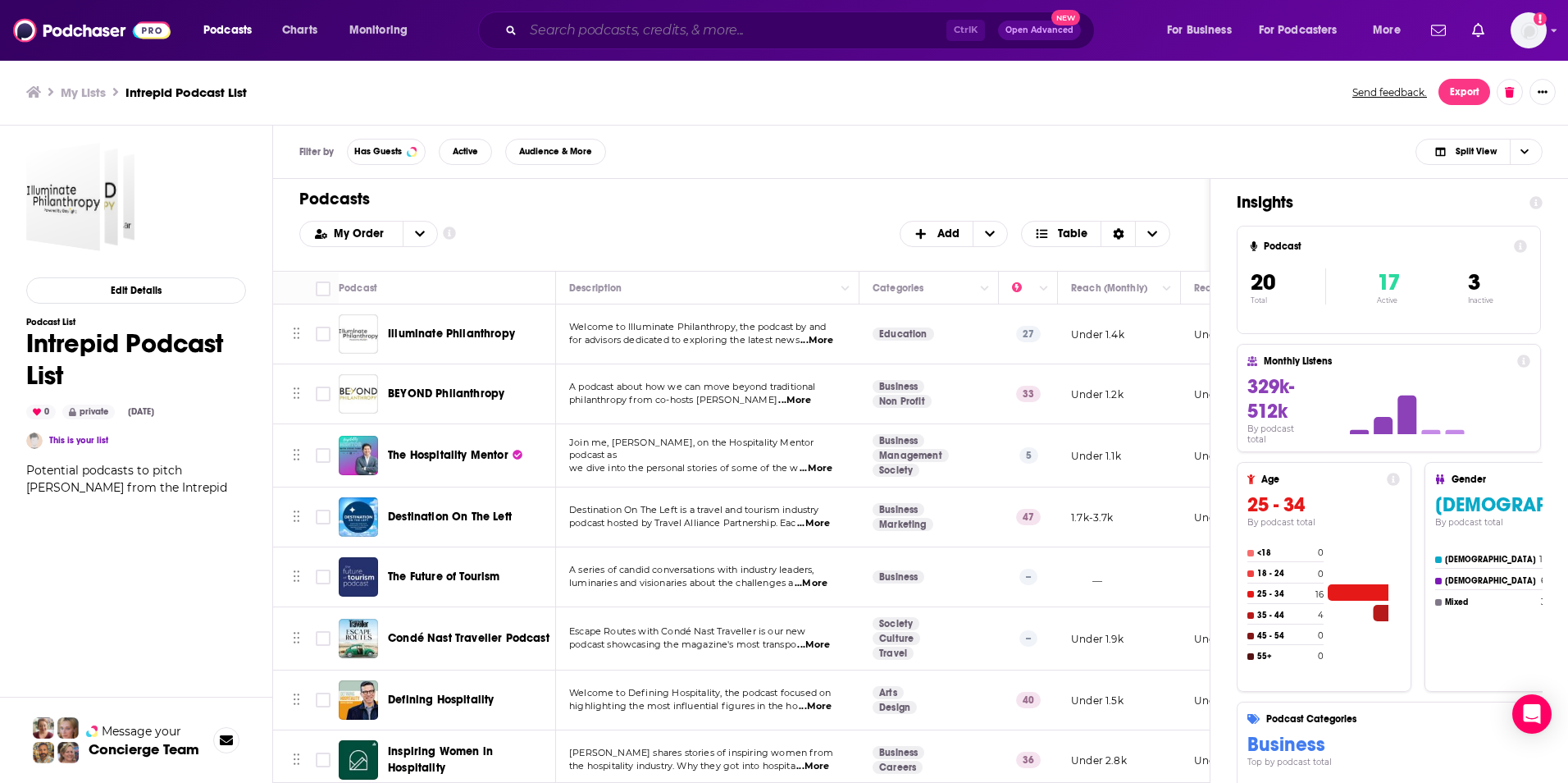
click at [567, 42] on input "Search podcasts, credits, & more..." at bounding box center [734, 30] width 423 height 27
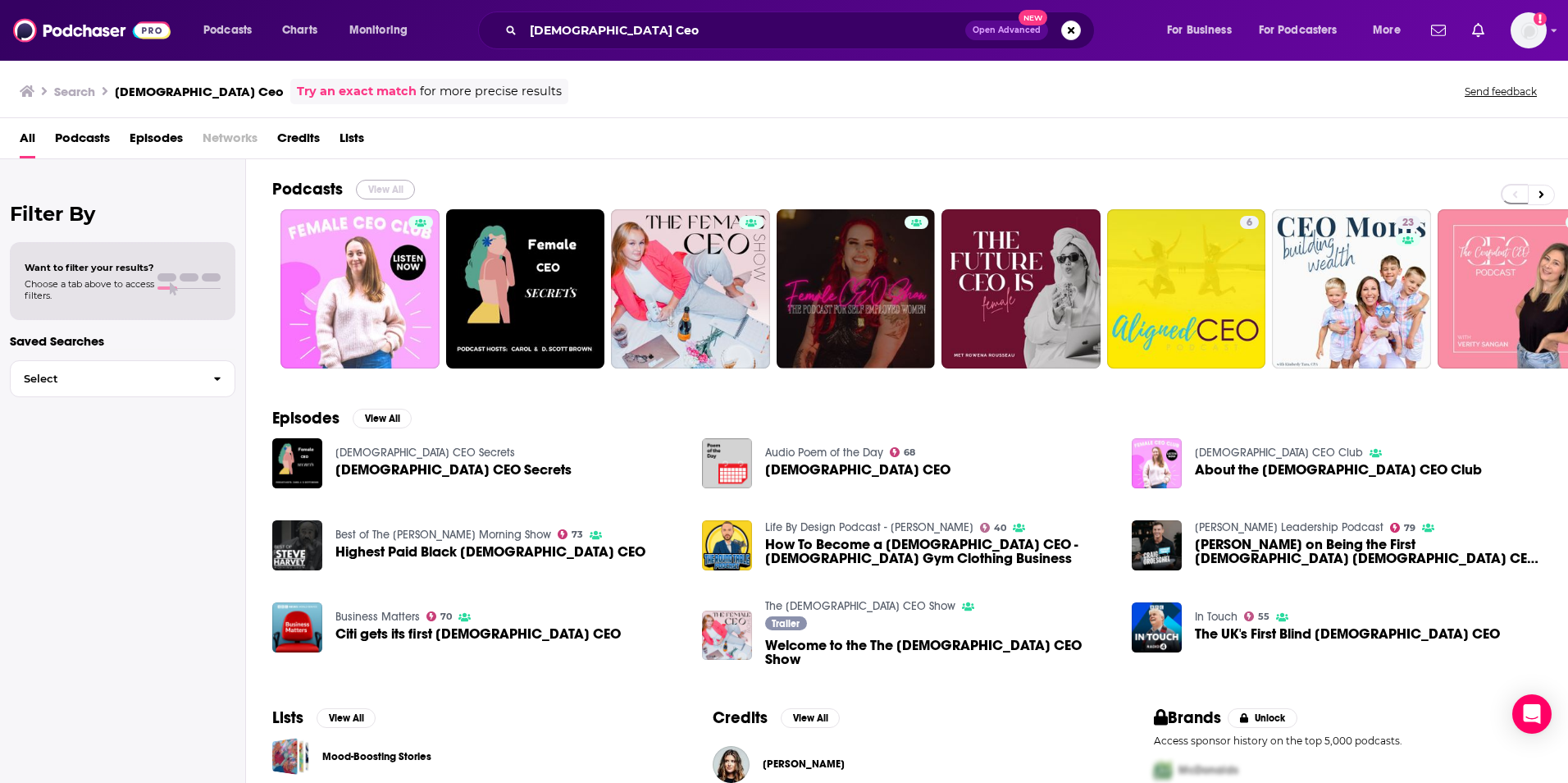
click at [385, 186] on button "View All" at bounding box center [385, 189] width 59 height 20
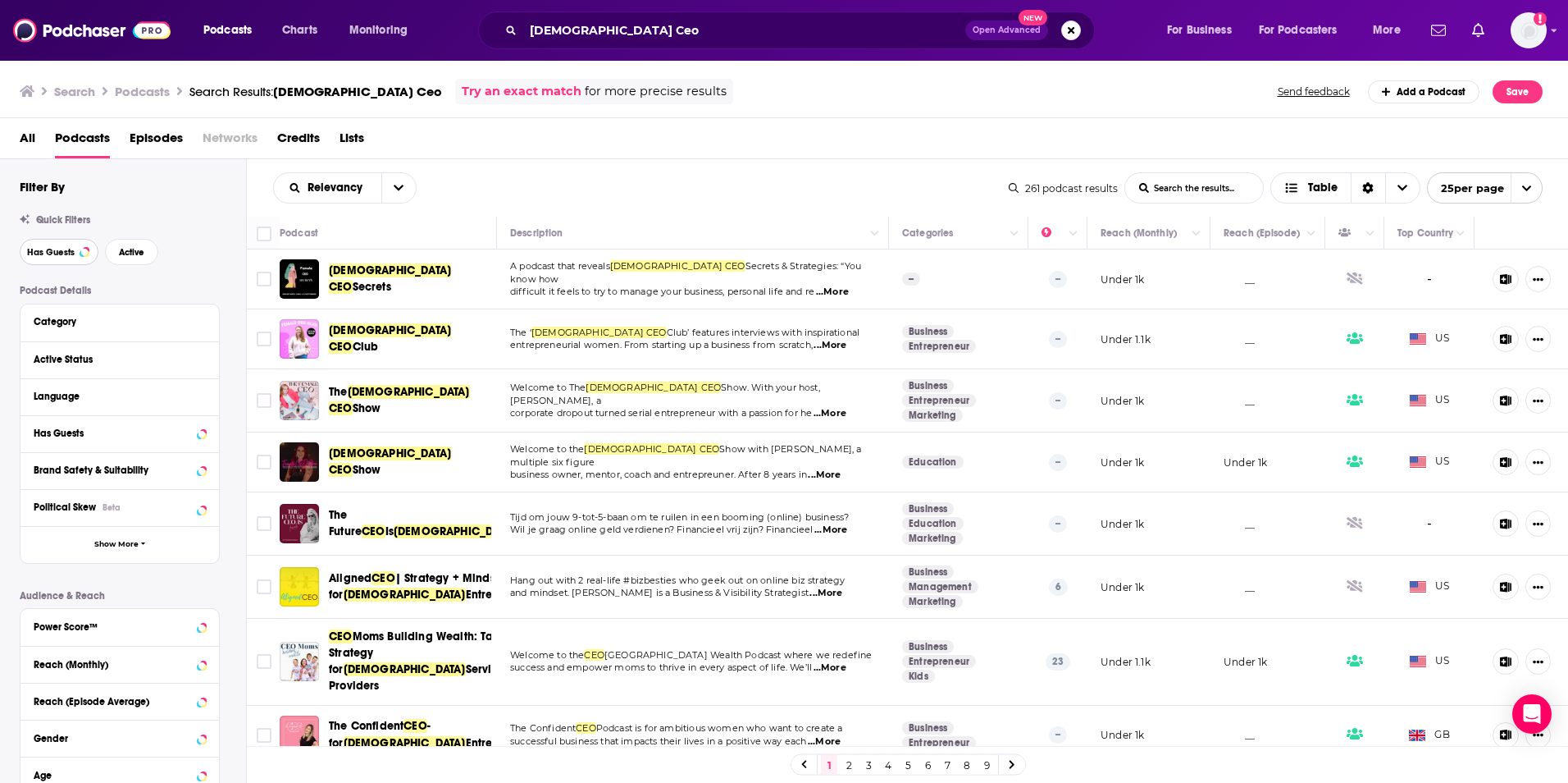
click at [69, 248] on span "Has Guests" at bounding box center [51, 252] width 48 height 9
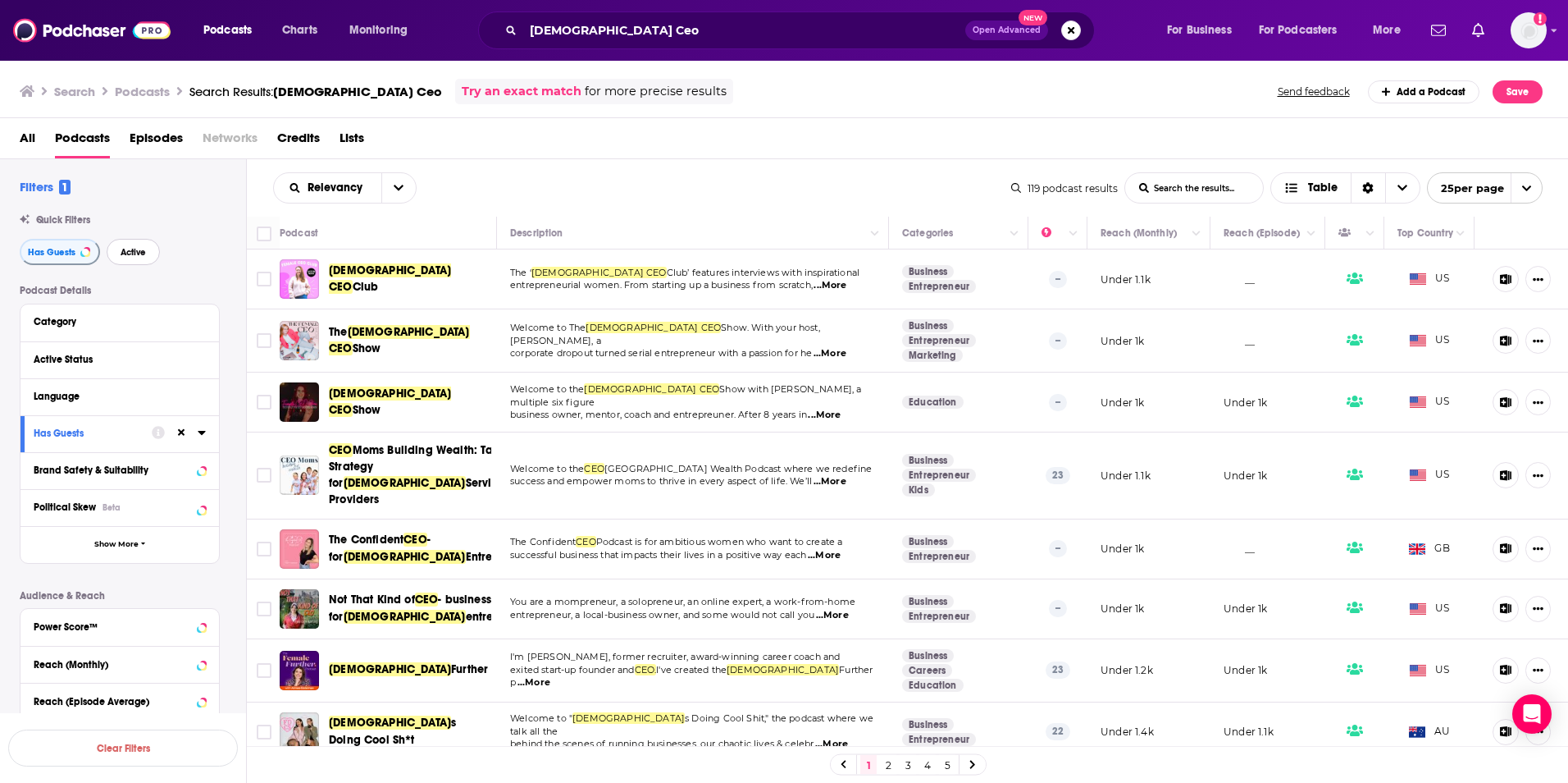
click at [123, 252] on span "Active" at bounding box center [133, 252] width 26 height 9
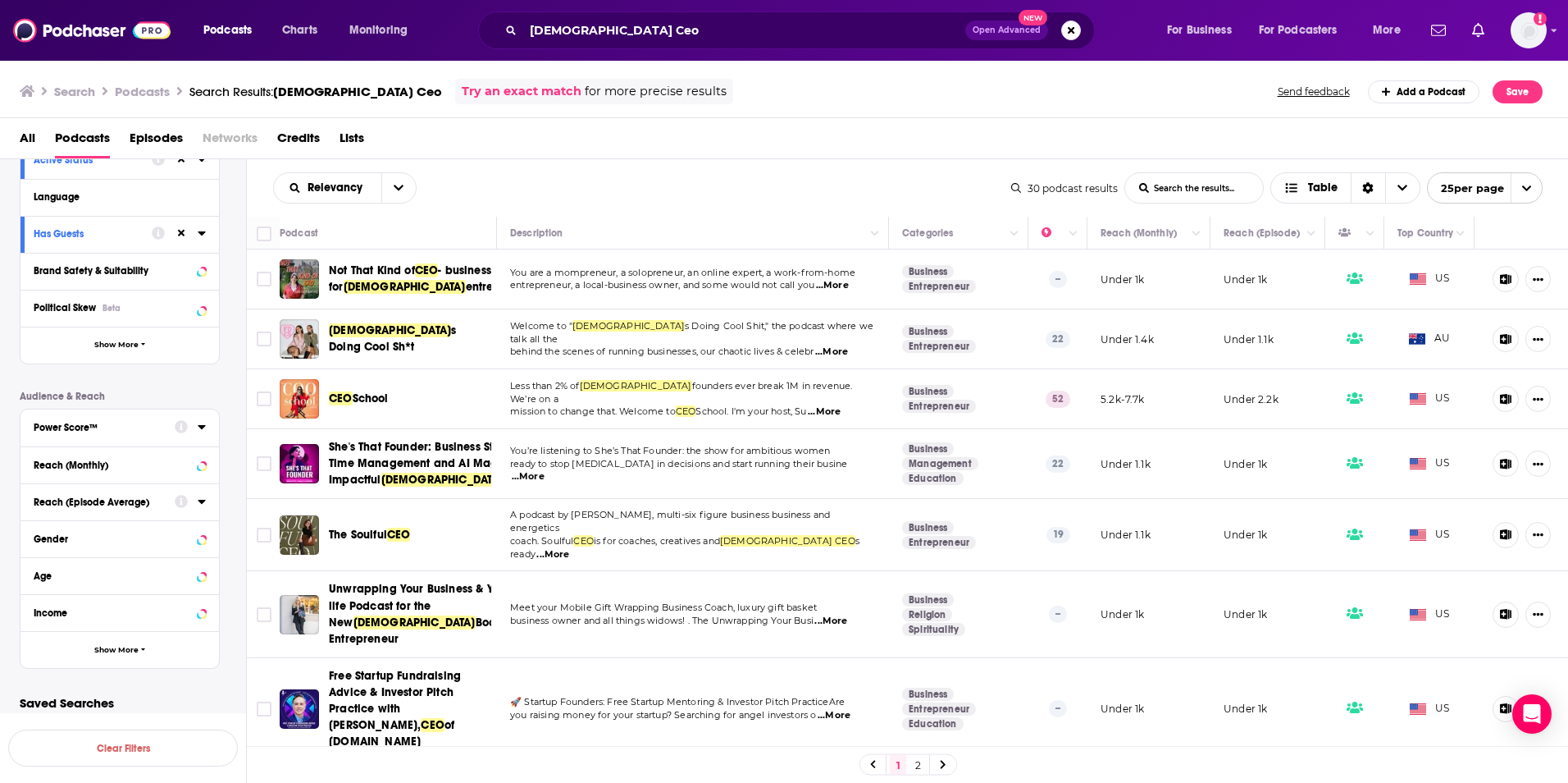
scroll to position [210, 0]
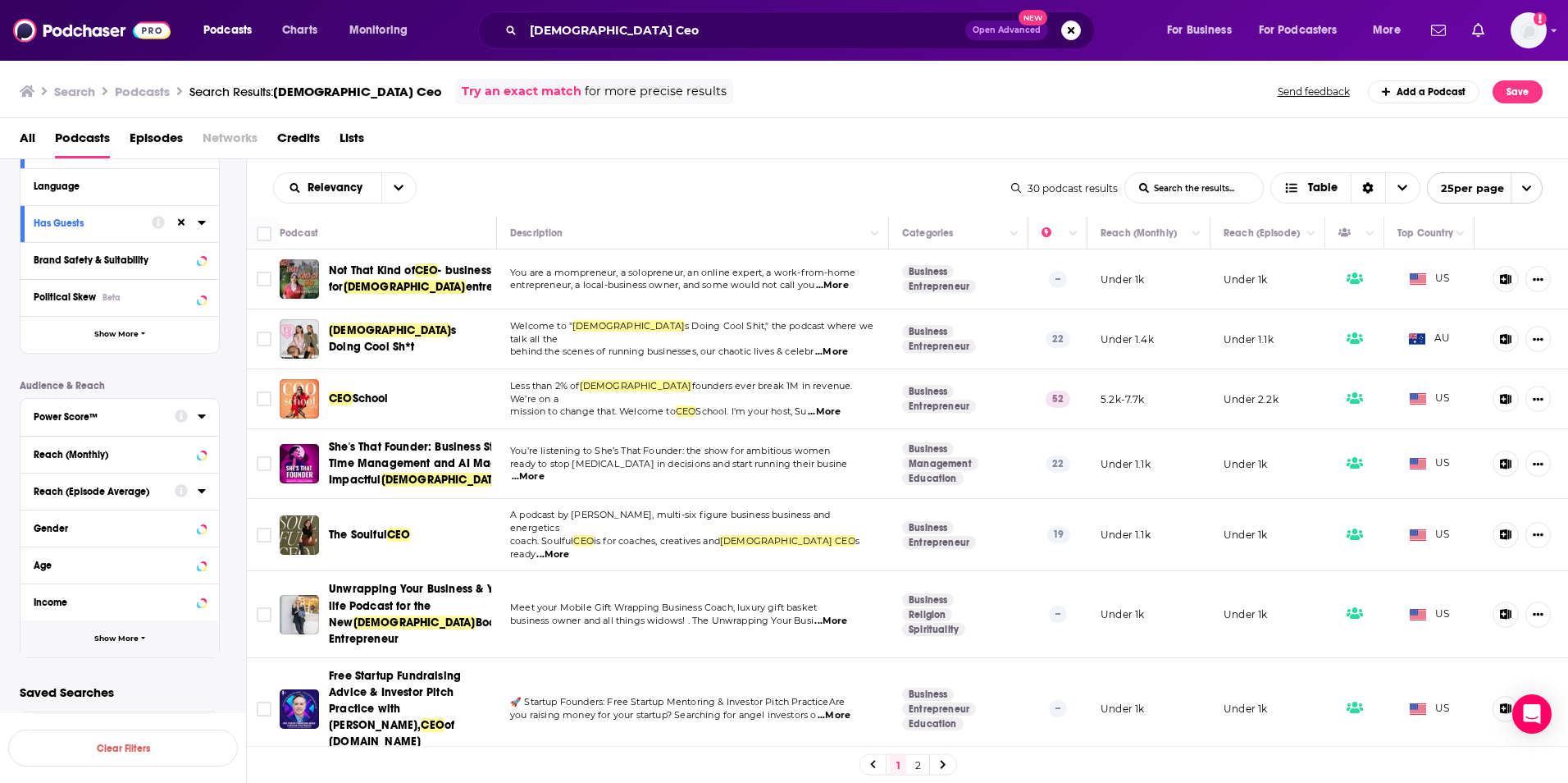
click at [76, 630] on button "Show More" at bounding box center [119, 638] width 198 height 37
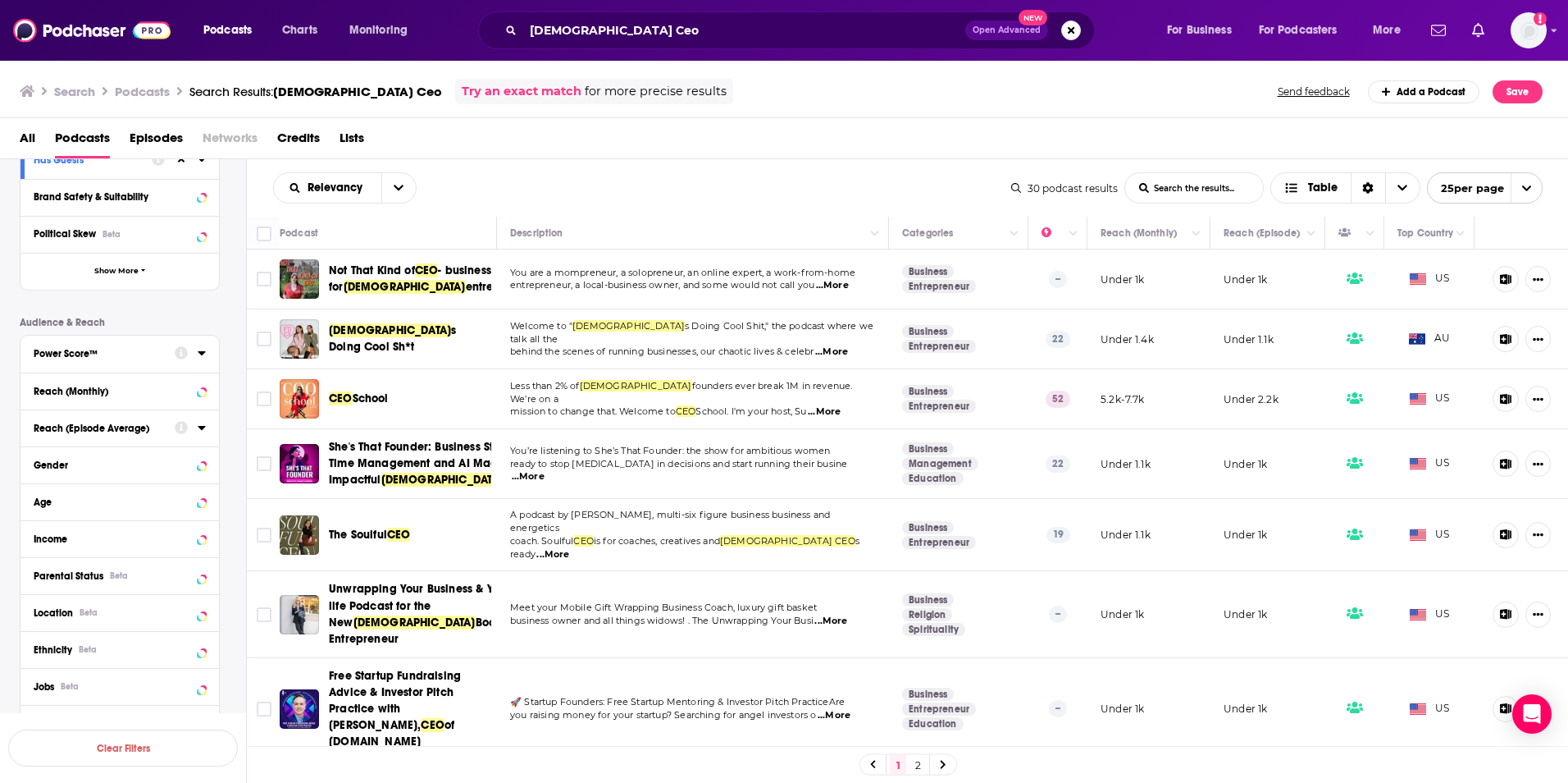
scroll to position [292, 0]
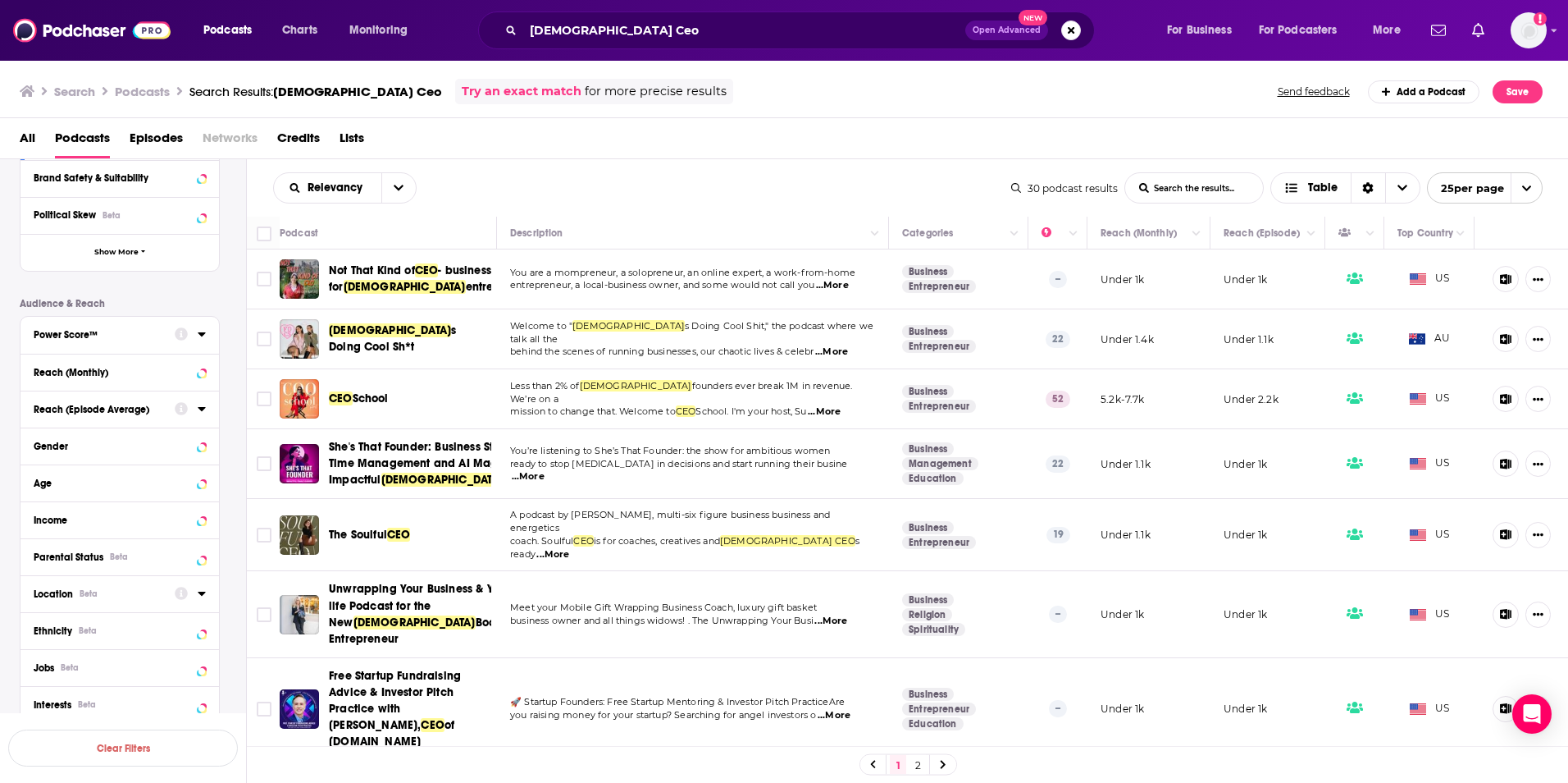
click at [167, 594] on button "Location Beta" at bounding box center [104, 593] width 141 height 20
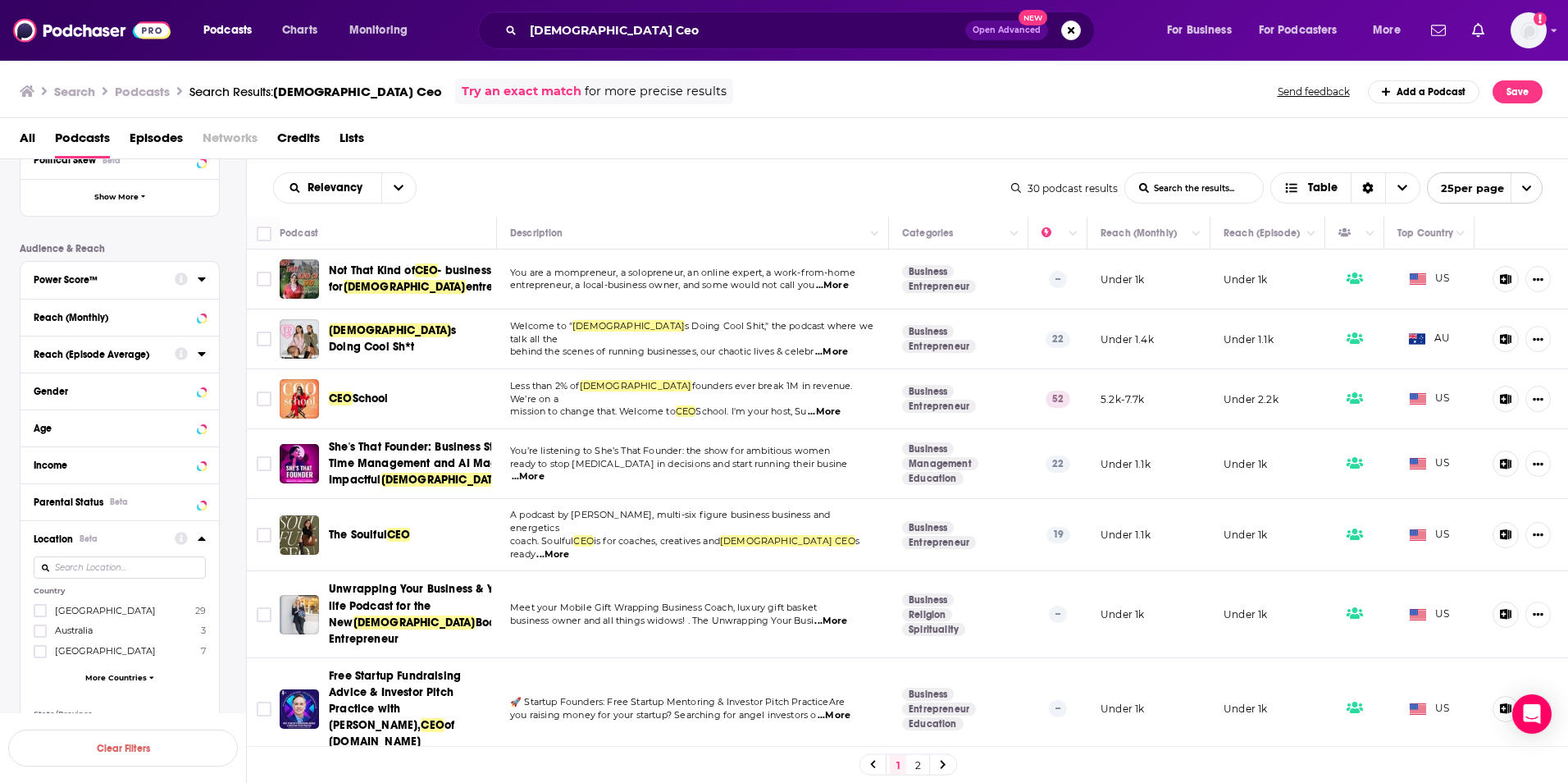
scroll to position [374, 0]
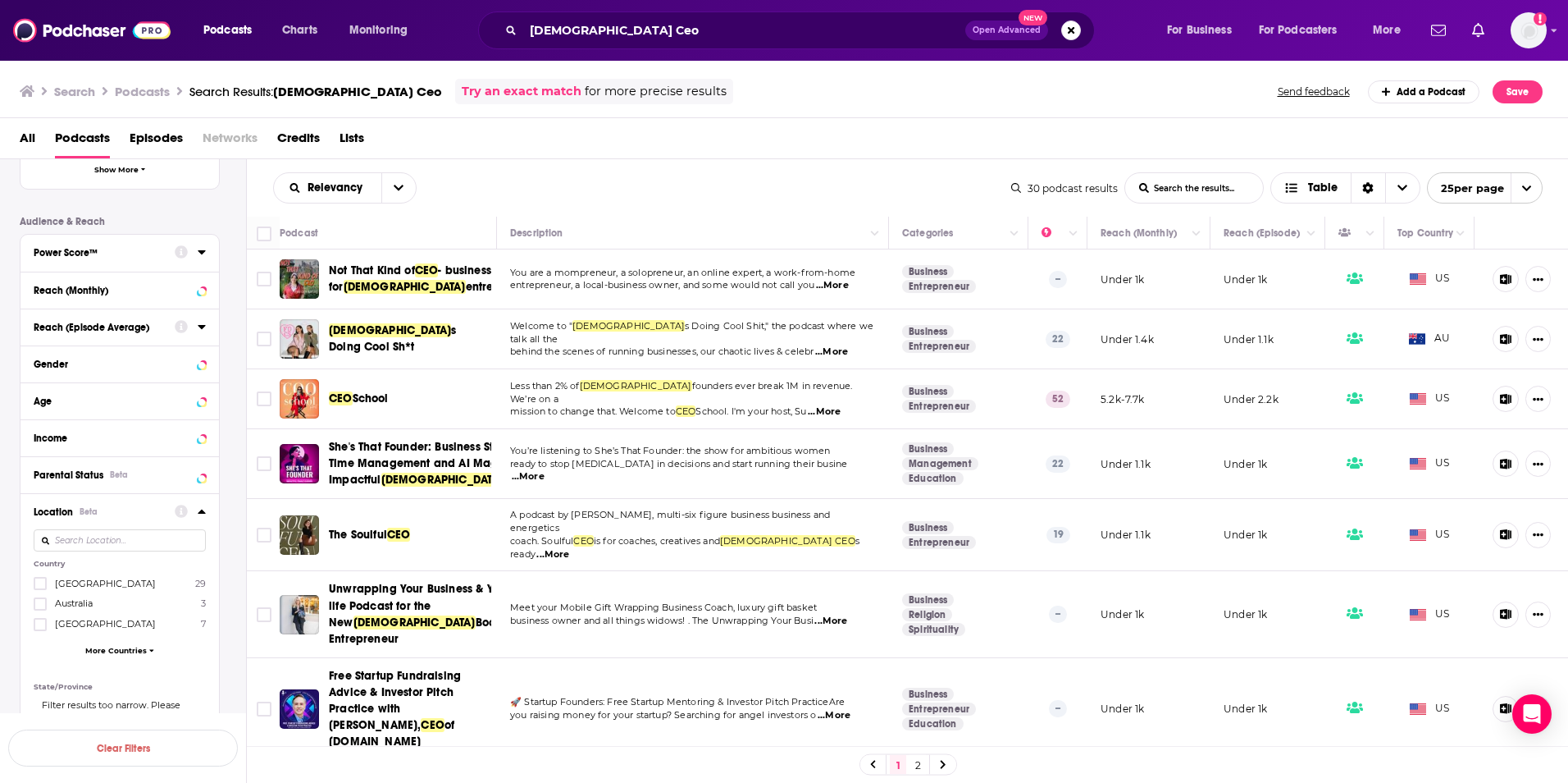
click at [91, 585] on span "United States" at bounding box center [105, 584] width 101 height 12
click at [40, 588] on input "multiSelectOption-unitedstates-0" at bounding box center [40, 588] width 0 height 0
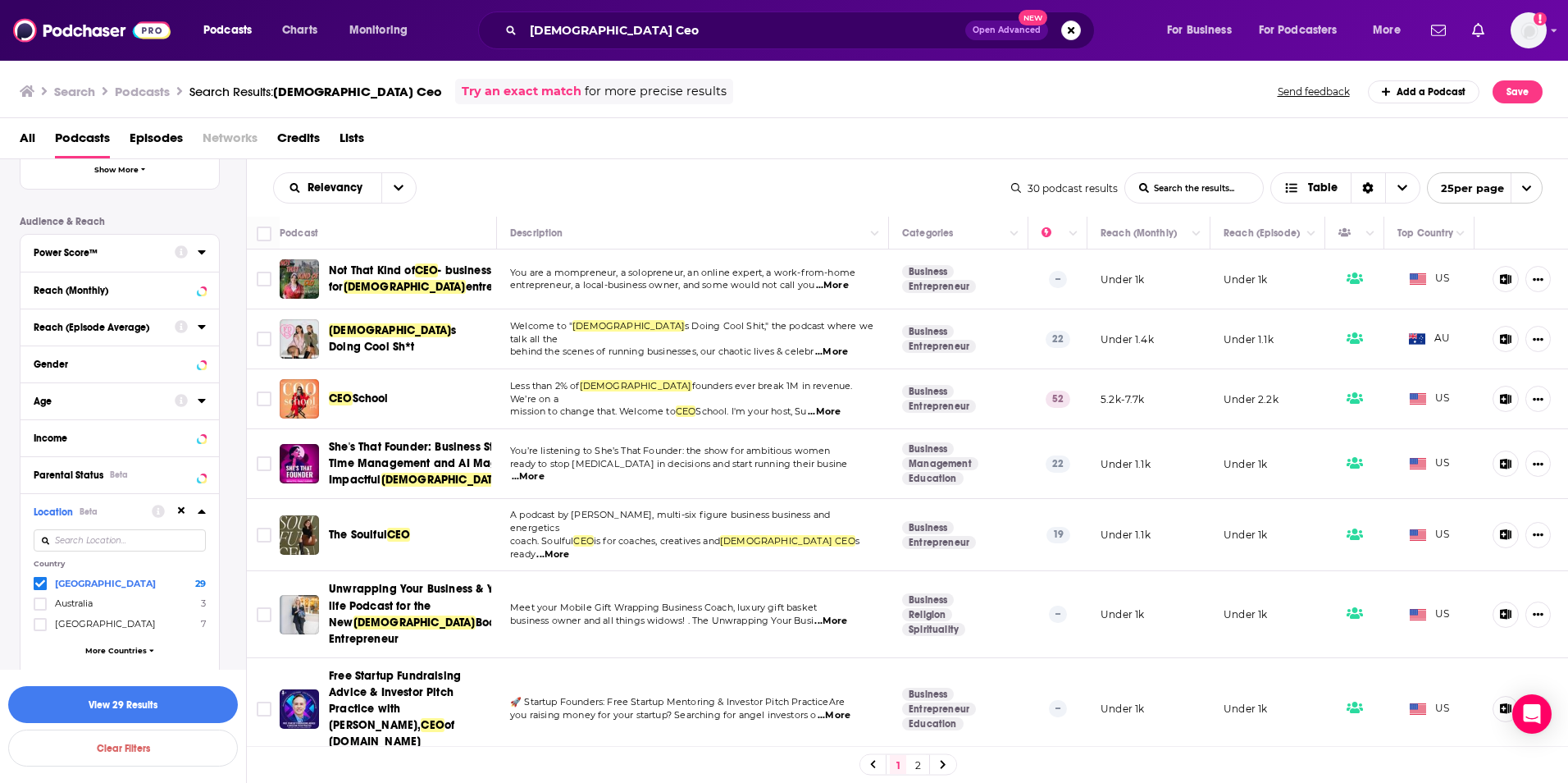
click at [83, 395] on div "Age" at bounding box center [99, 401] width 131 height 12
click at [59, 465] on span "35 - 44" at bounding box center [69, 466] width 29 height 12
click at [40, 472] on input "multiSelectOption-35-44-2" at bounding box center [40, 472] width 0 height 0
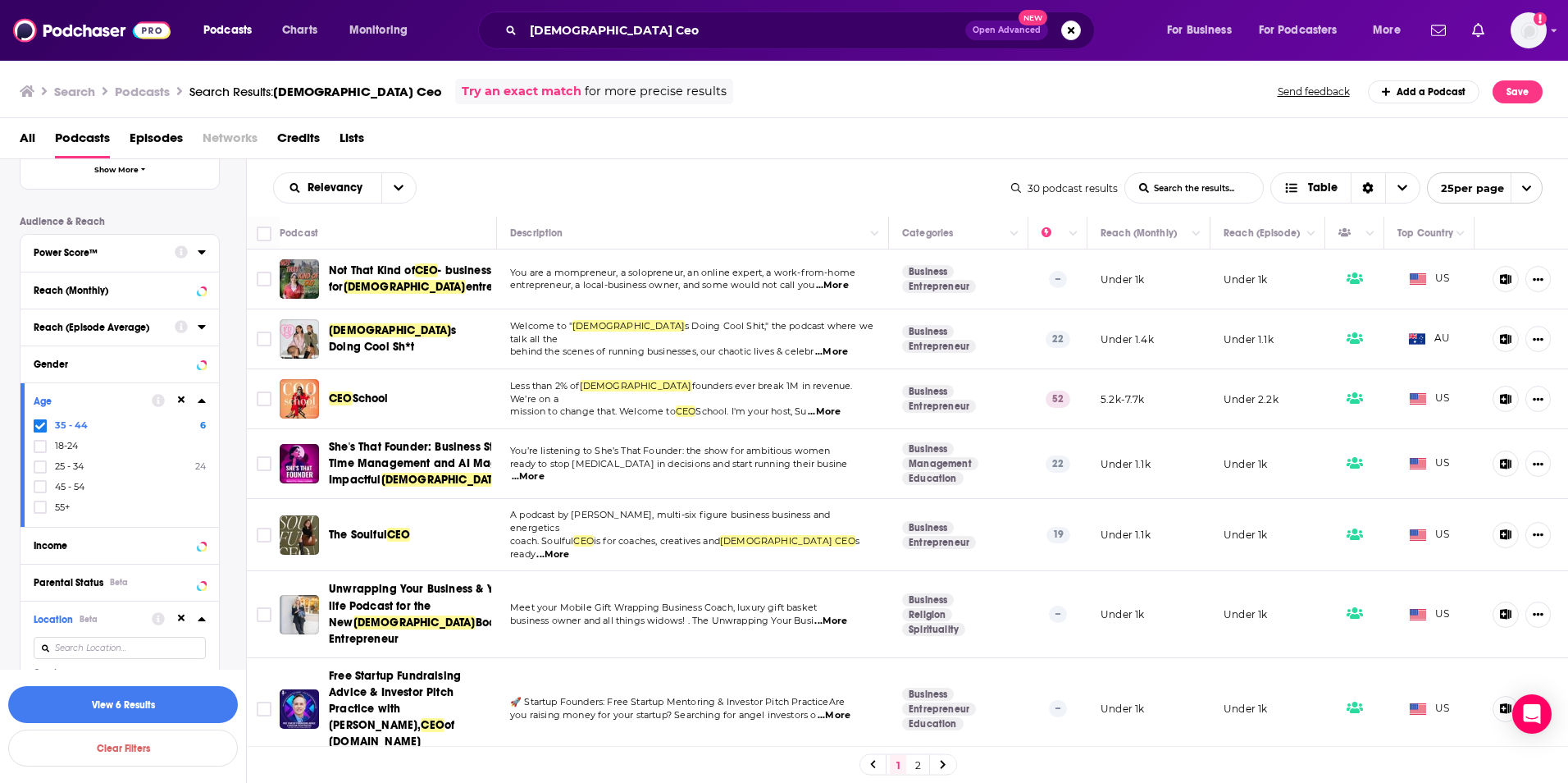
click at [55, 467] on span "25 - 34" at bounding box center [69, 466] width 28 height 12
click at [40, 472] on input "multiSelectOption-25-34-2" at bounding box center [40, 472] width 0 height 0
click at [101, 698] on button "View 29 Results" at bounding box center [123, 704] width 229 height 37
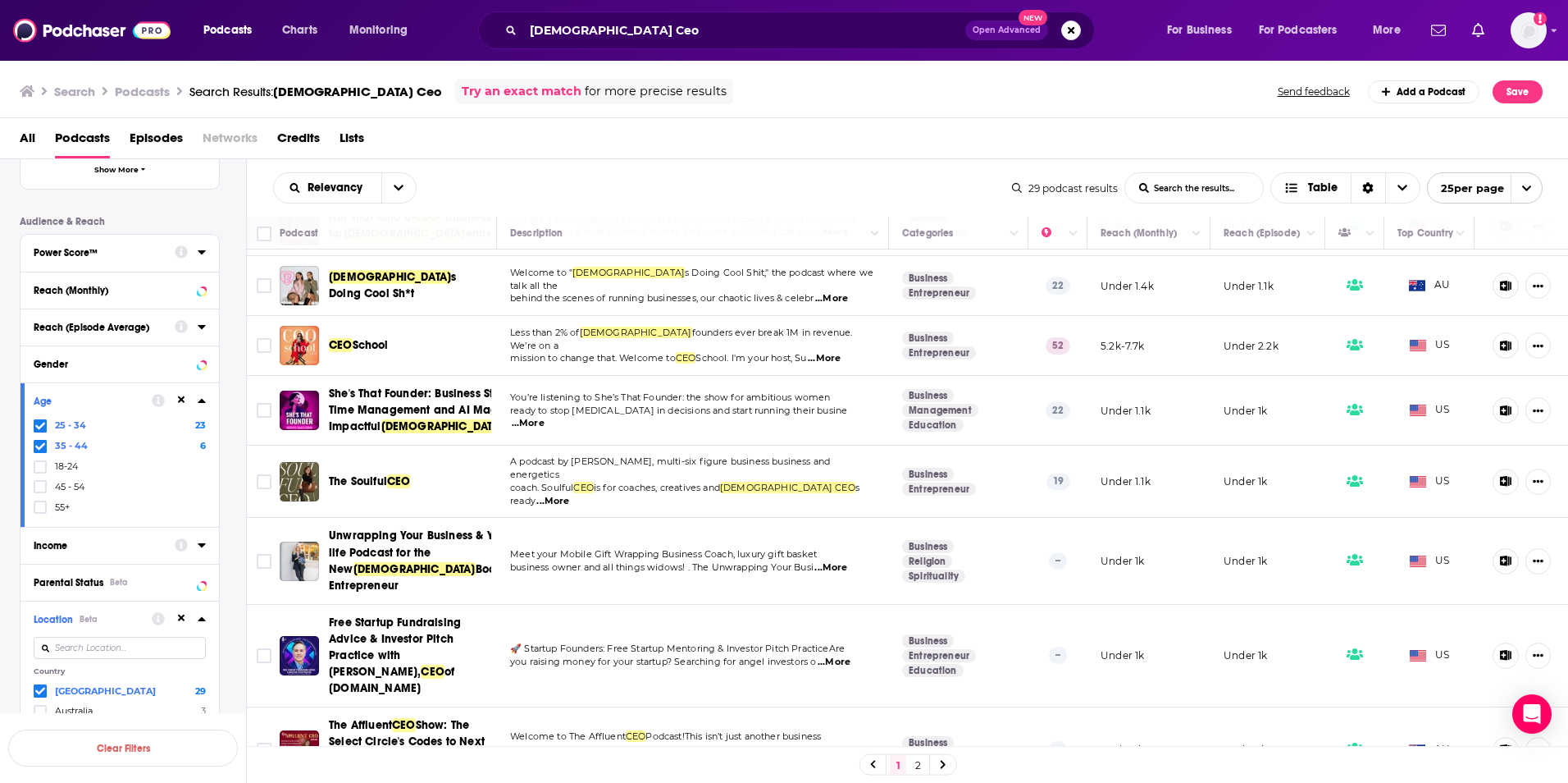
scroll to position [82, 0]
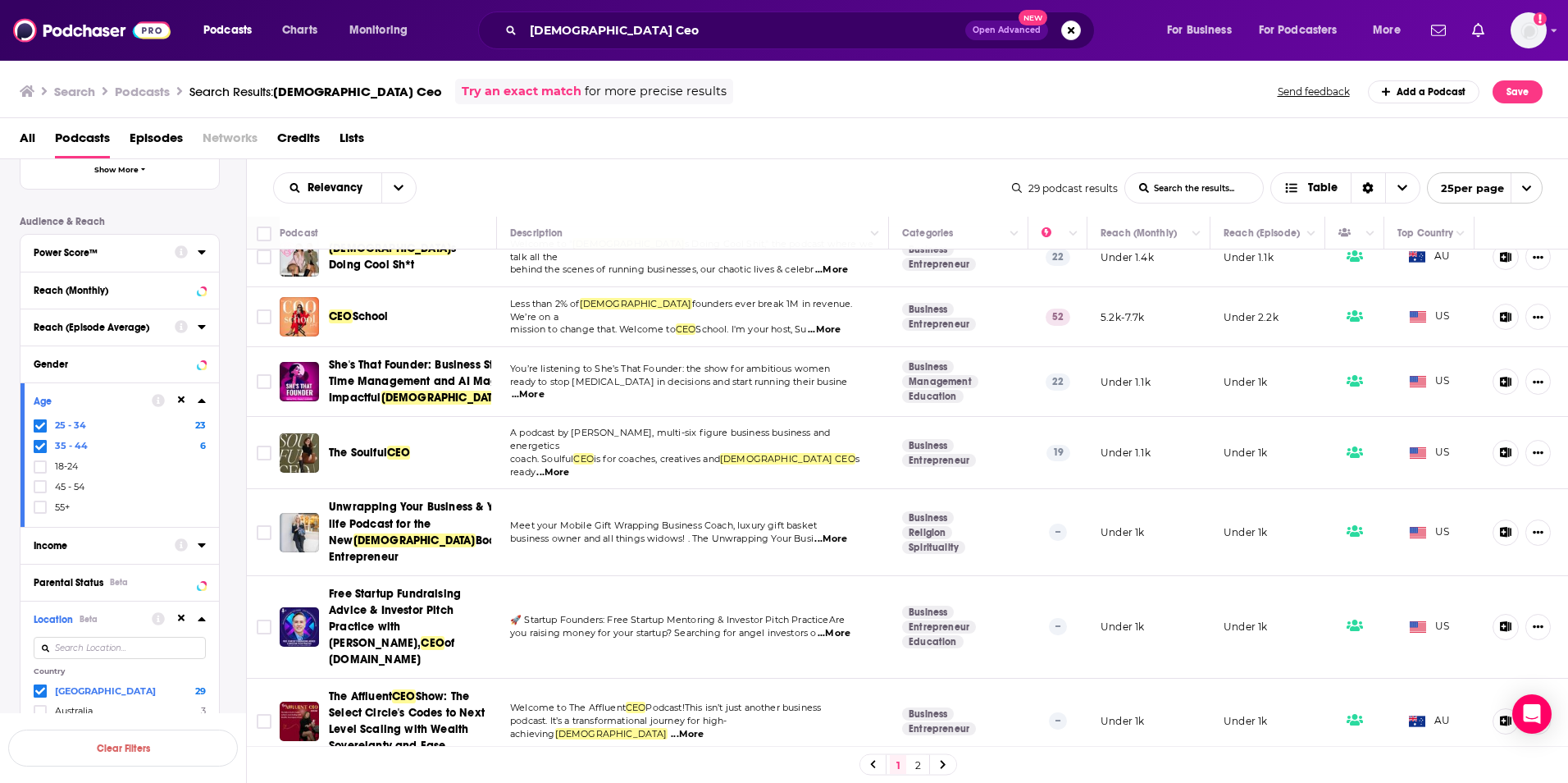
click at [570, 479] on span "...More" at bounding box center [553, 473] width 33 height 13
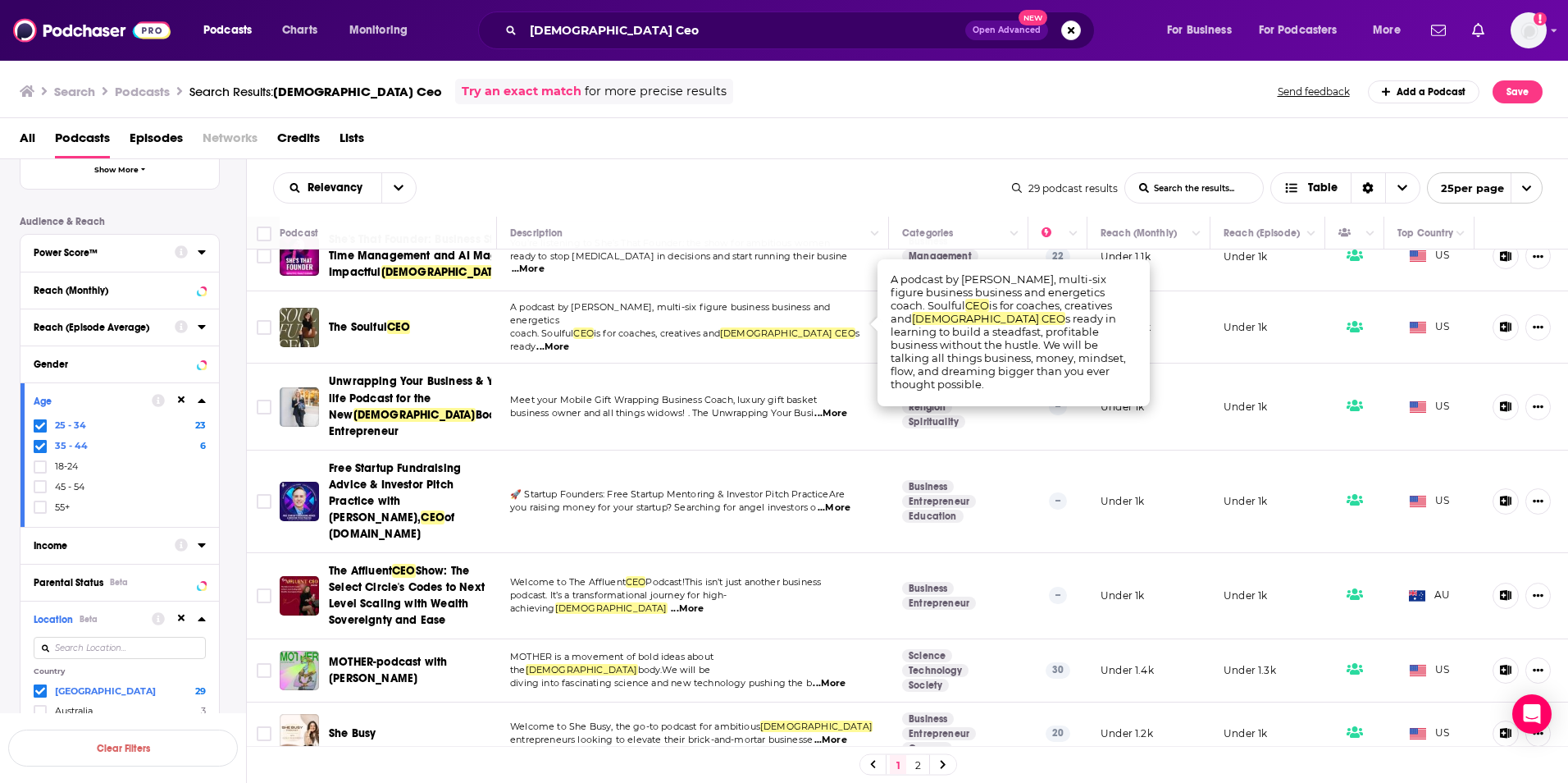
scroll to position [246, 0]
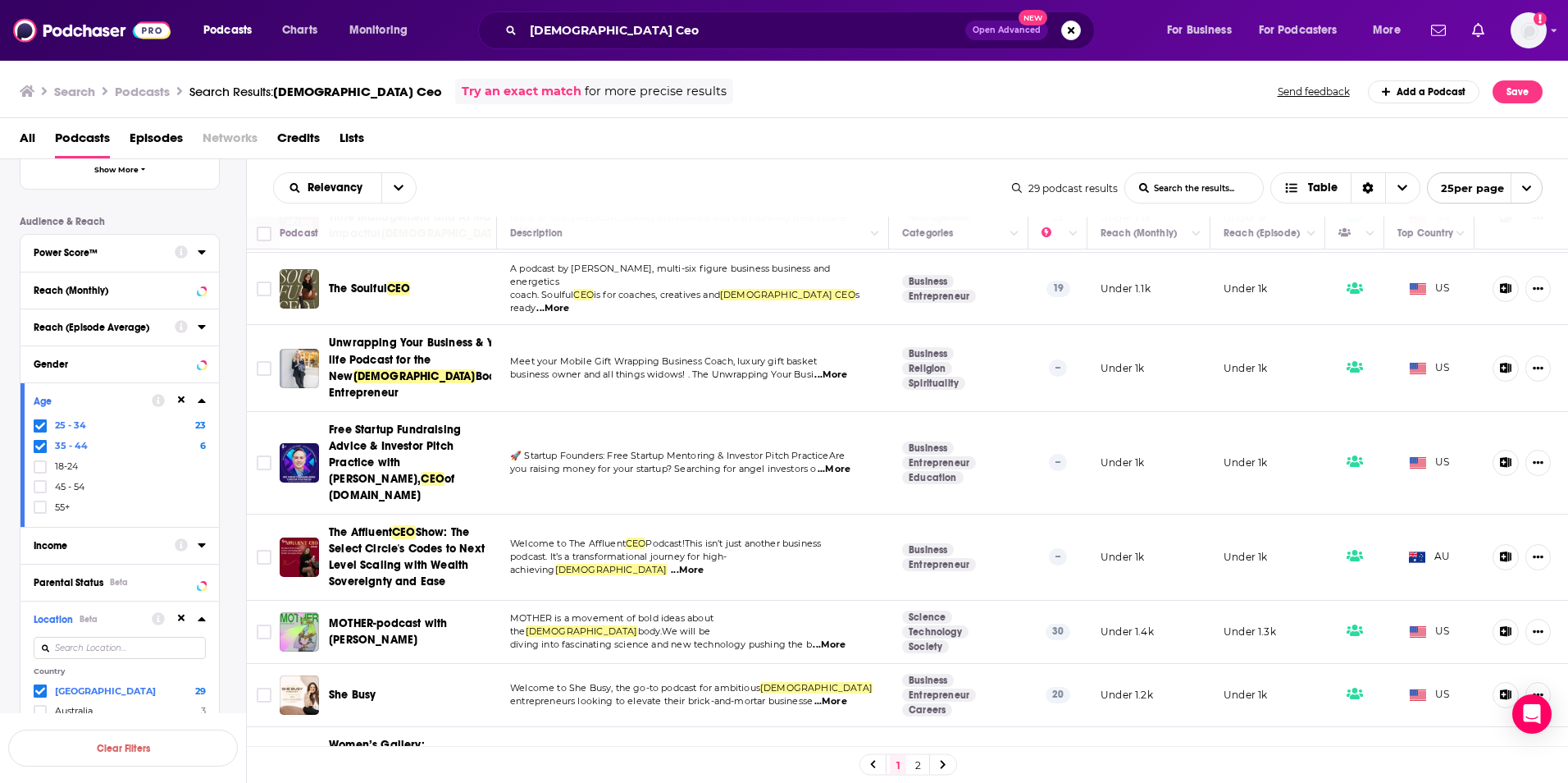
click at [704, 563] on span "...More" at bounding box center [688, 570] width 33 height 13
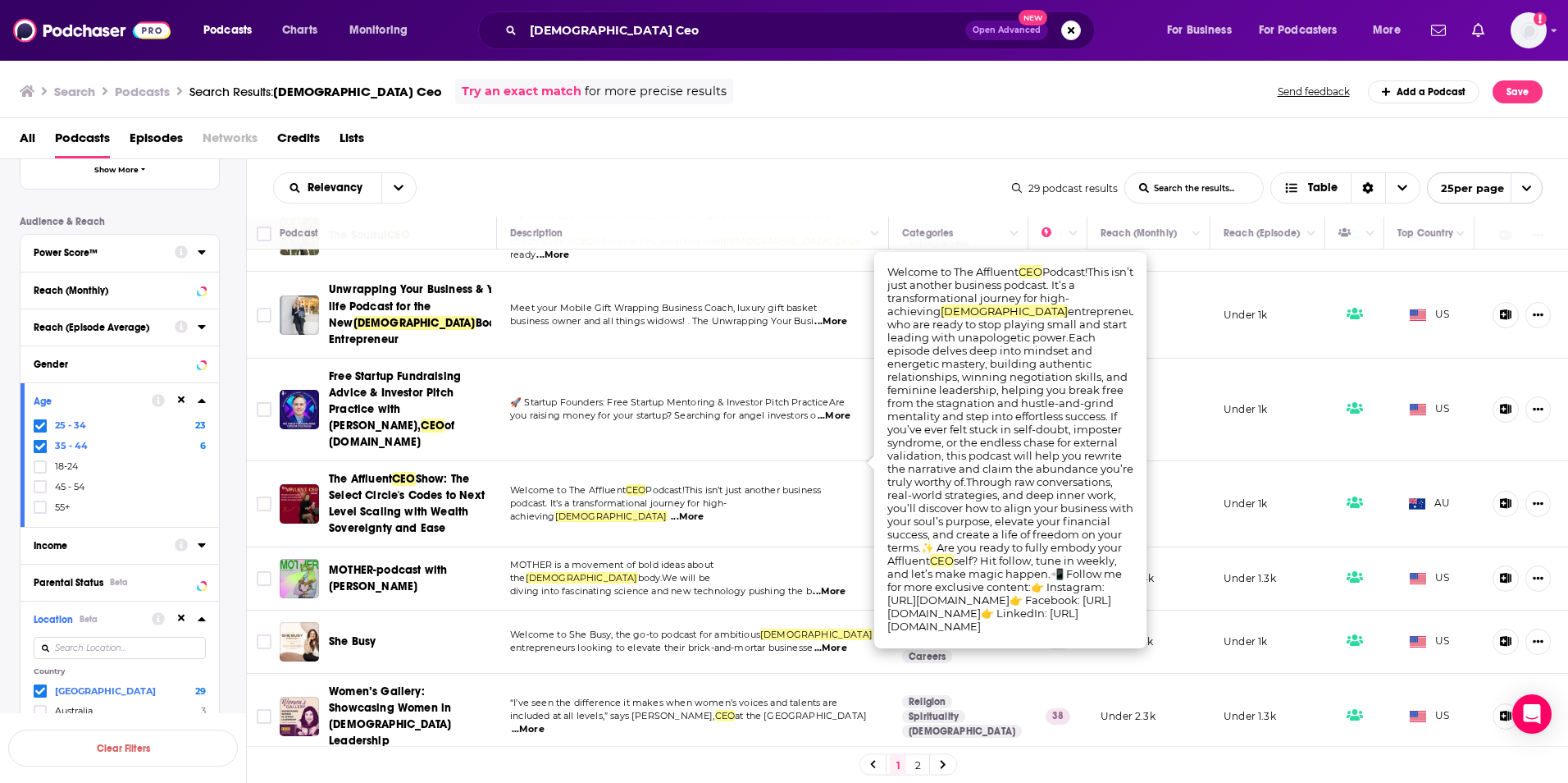
scroll to position [328, 0]
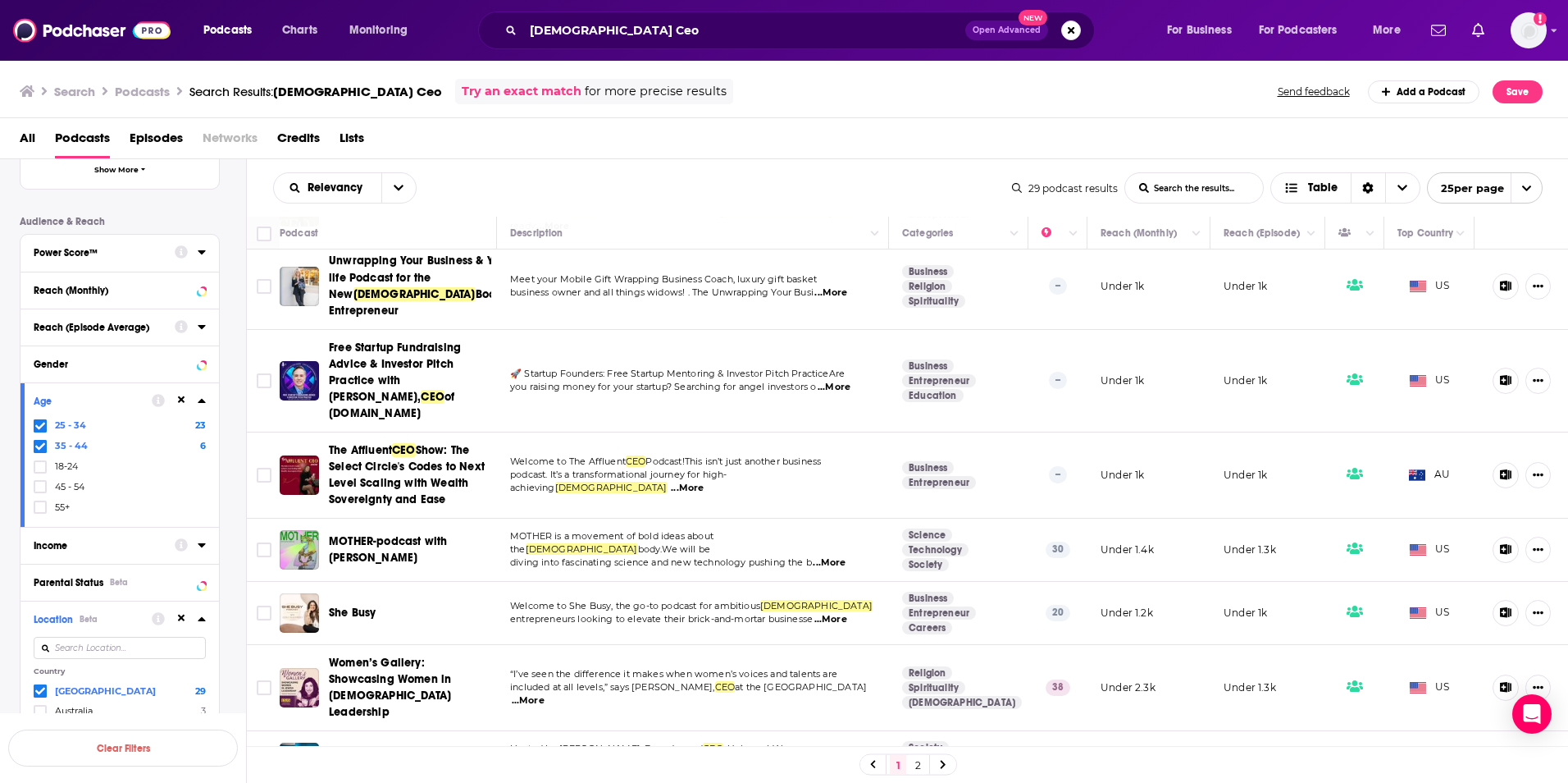
click at [833, 613] on span "...More" at bounding box center [831, 619] width 33 height 13
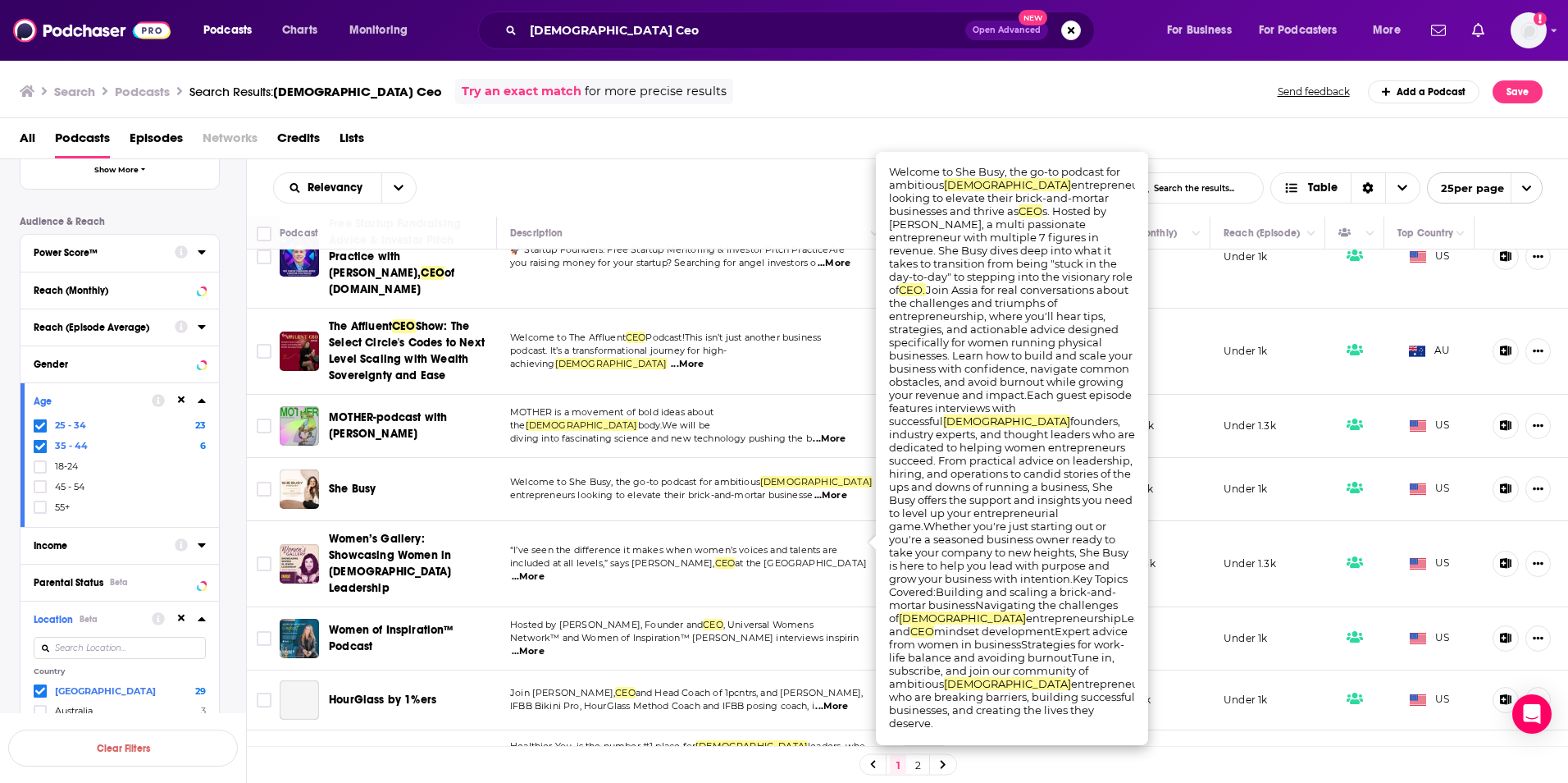
scroll to position [492, 0]
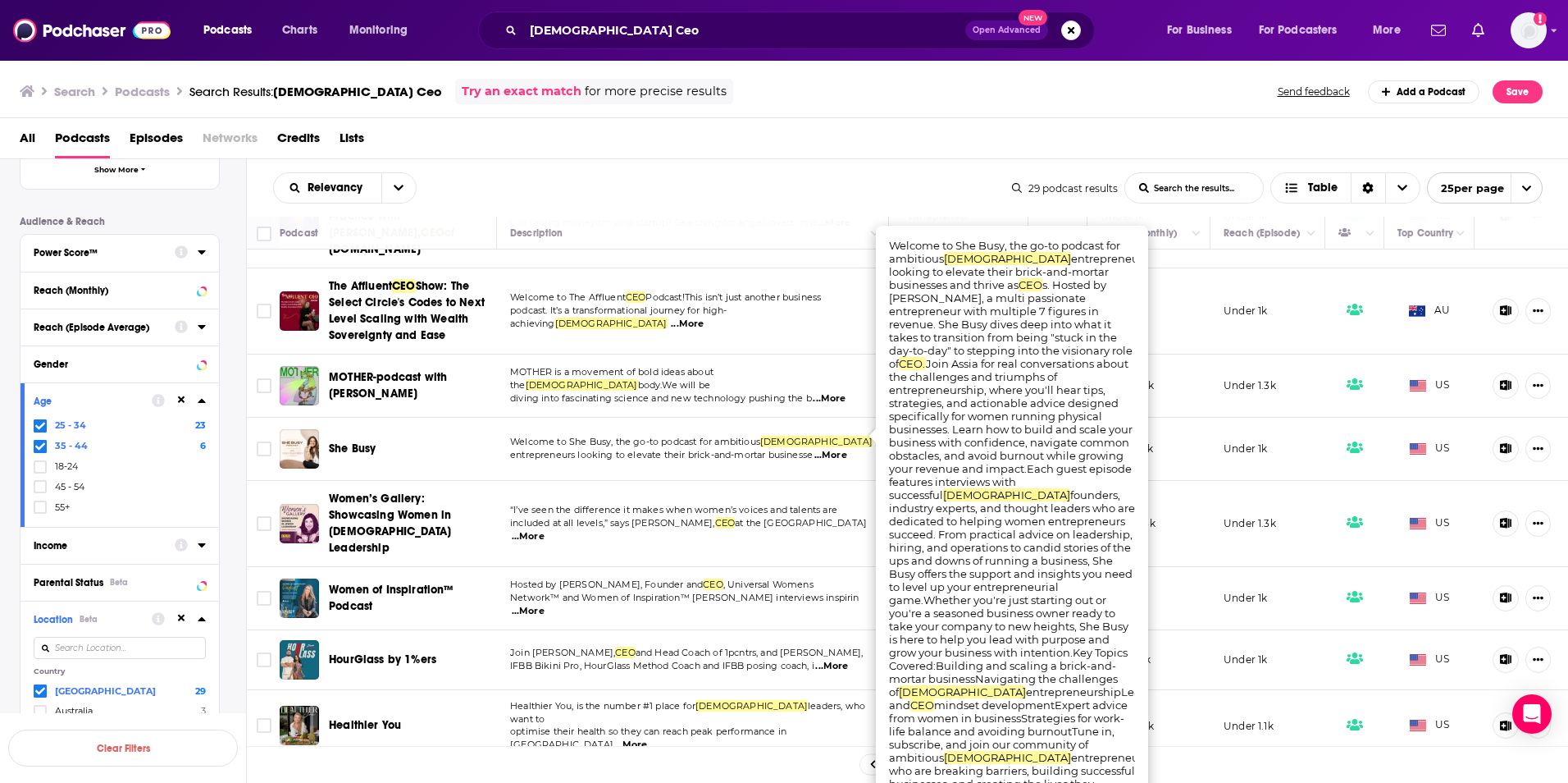
click at [545, 605] on span "...More" at bounding box center [528, 611] width 33 height 13
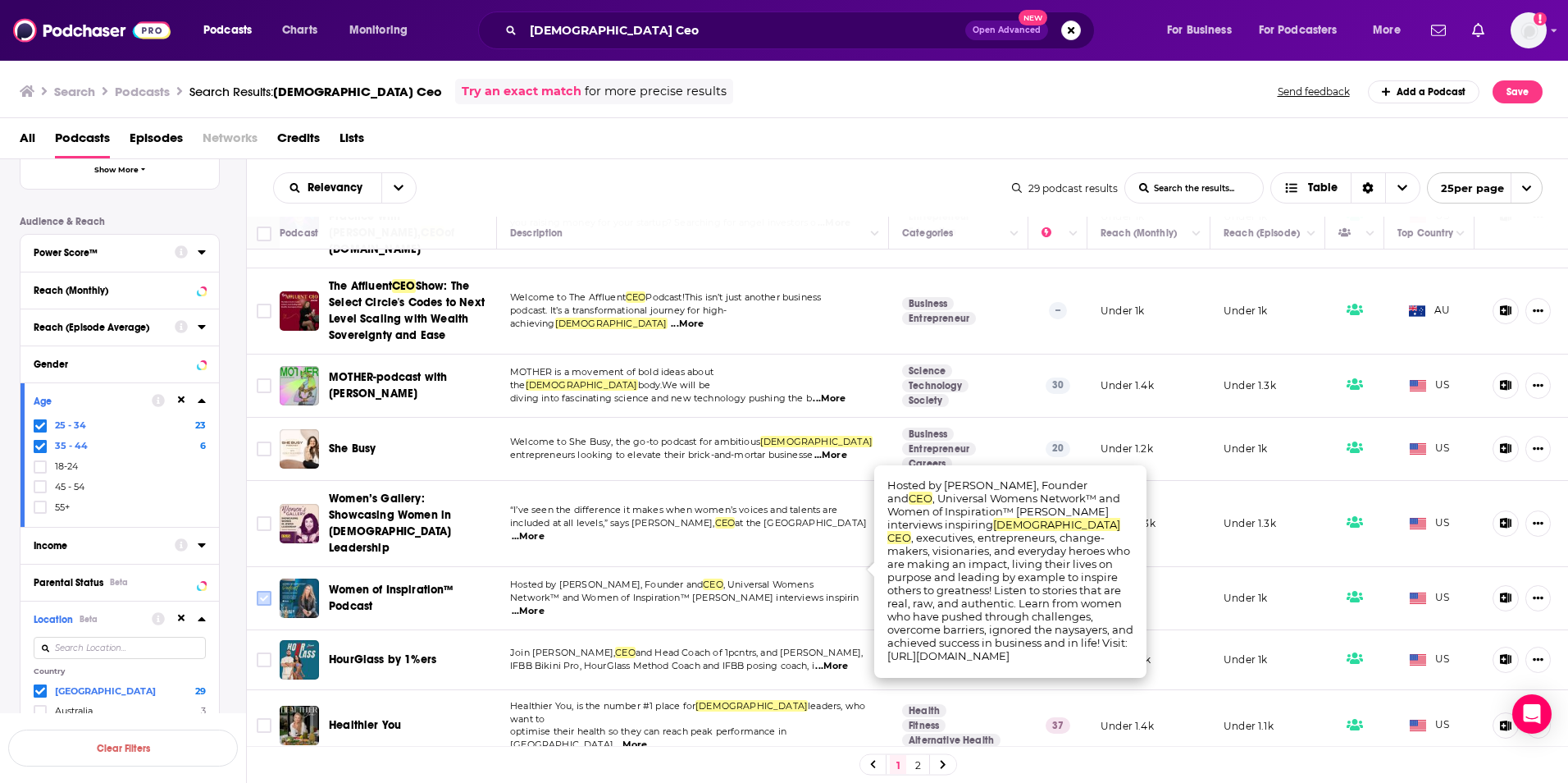
click at [272, 591] on icon "Toggle select row" at bounding box center [264, 598] width 15 height 15
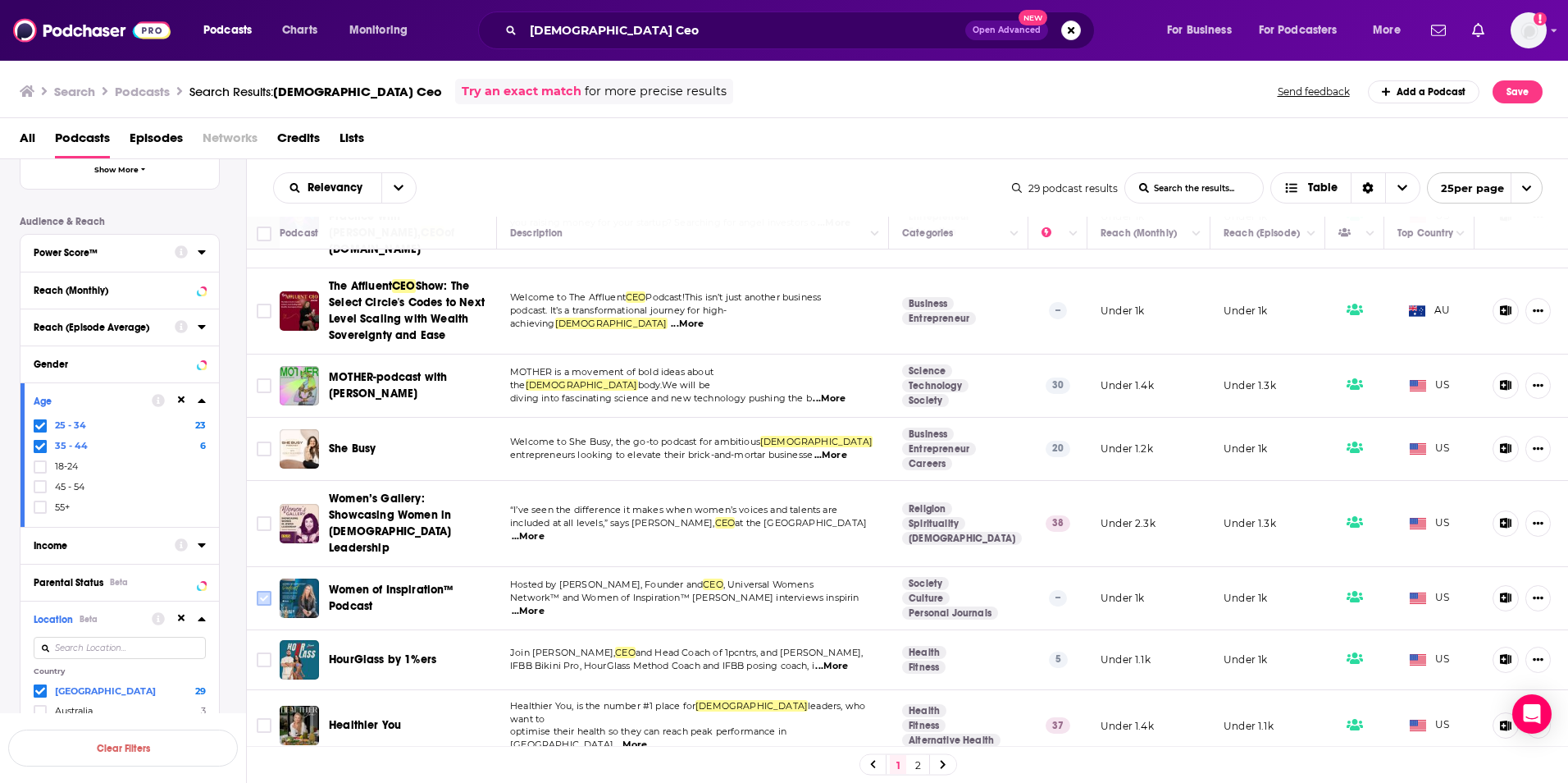
click at [263, 591] on input "Toggle select row" at bounding box center [264, 598] width 15 height 15
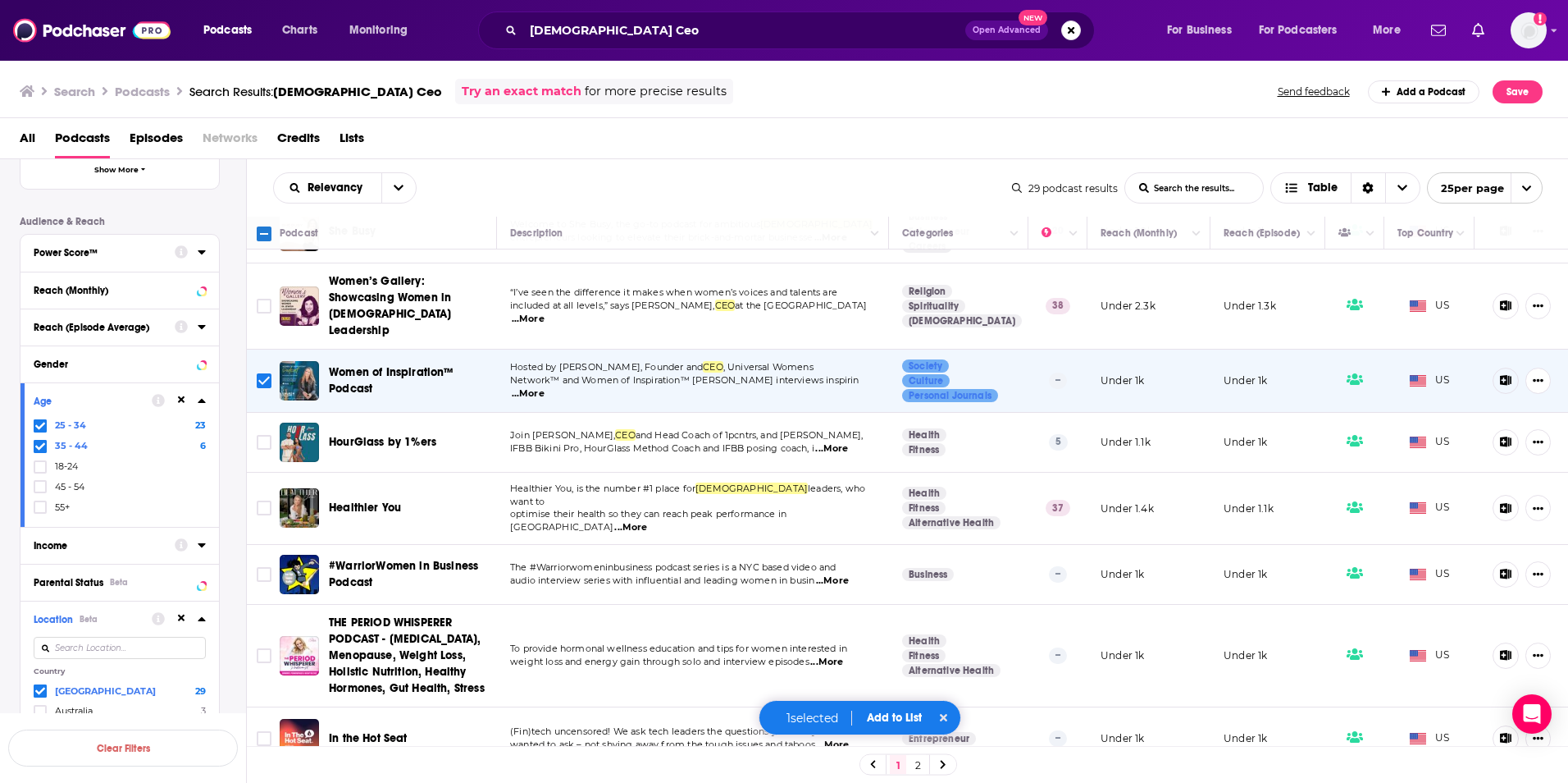
scroll to position [738, 0]
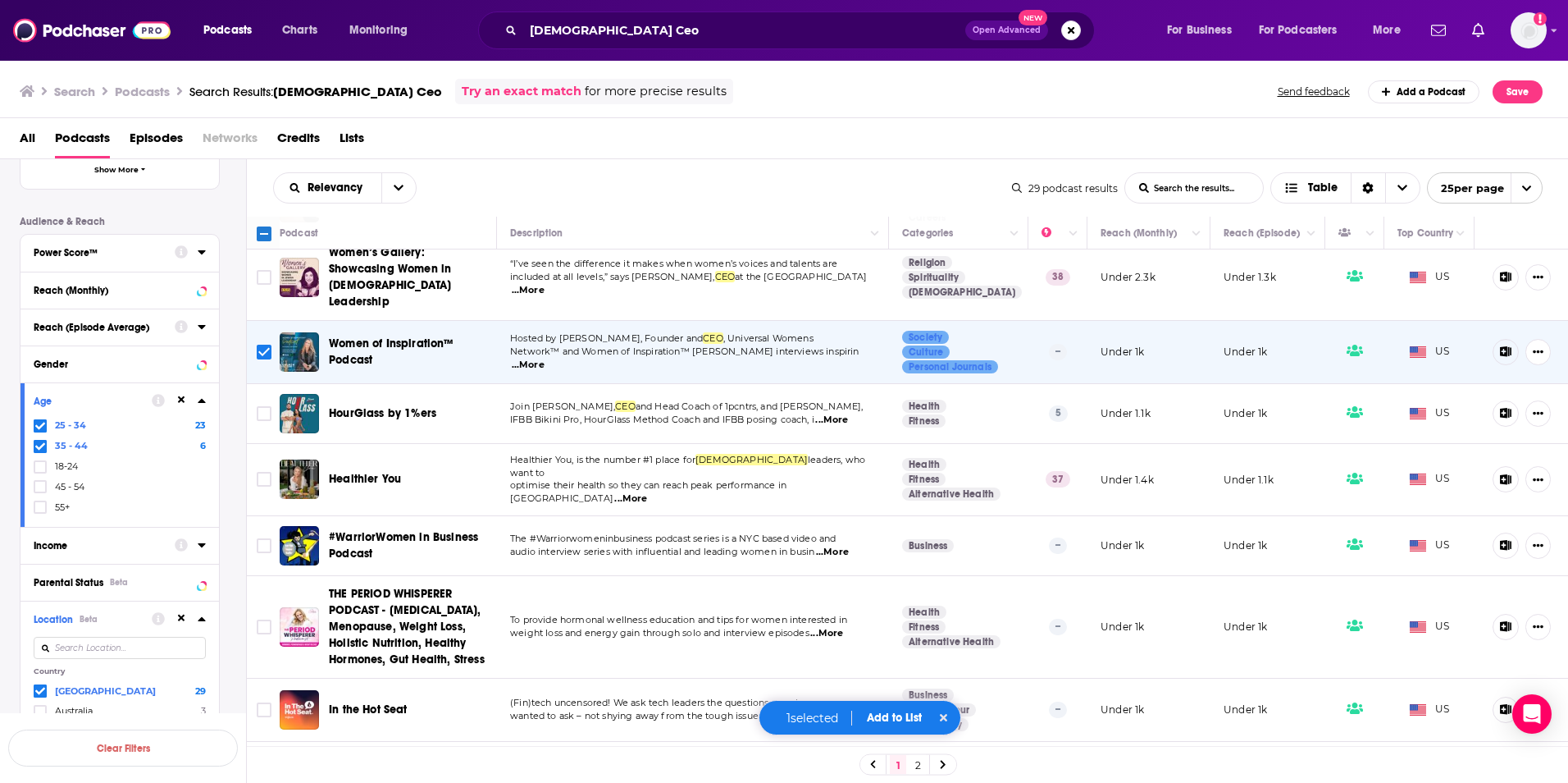
click at [834, 546] on span "...More" at bounding box center [833, 552] width 33 height 13
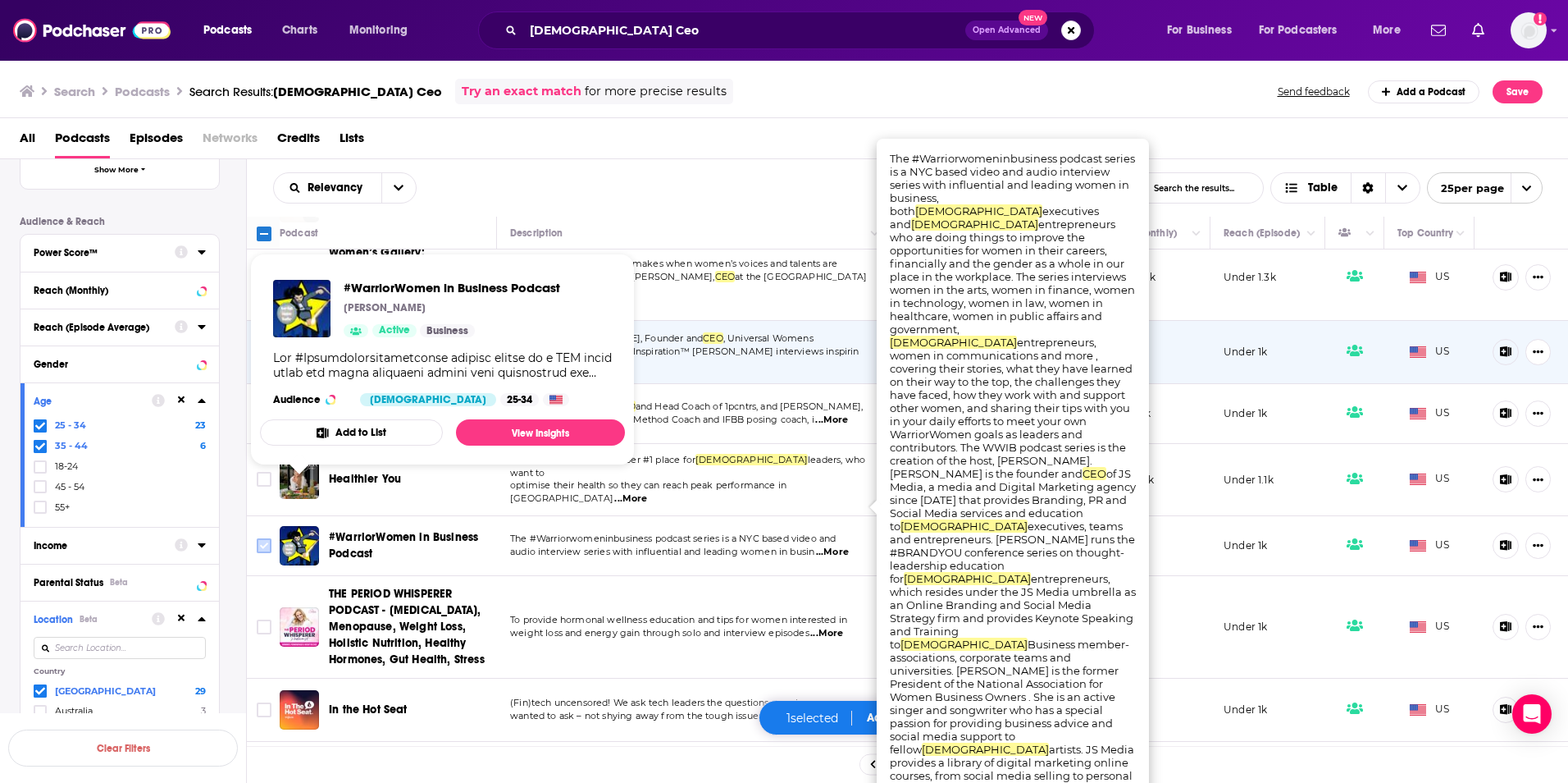
click at [258, 538] on input "Toggle select row" at bounding box center [264, 545] width 15 height 15
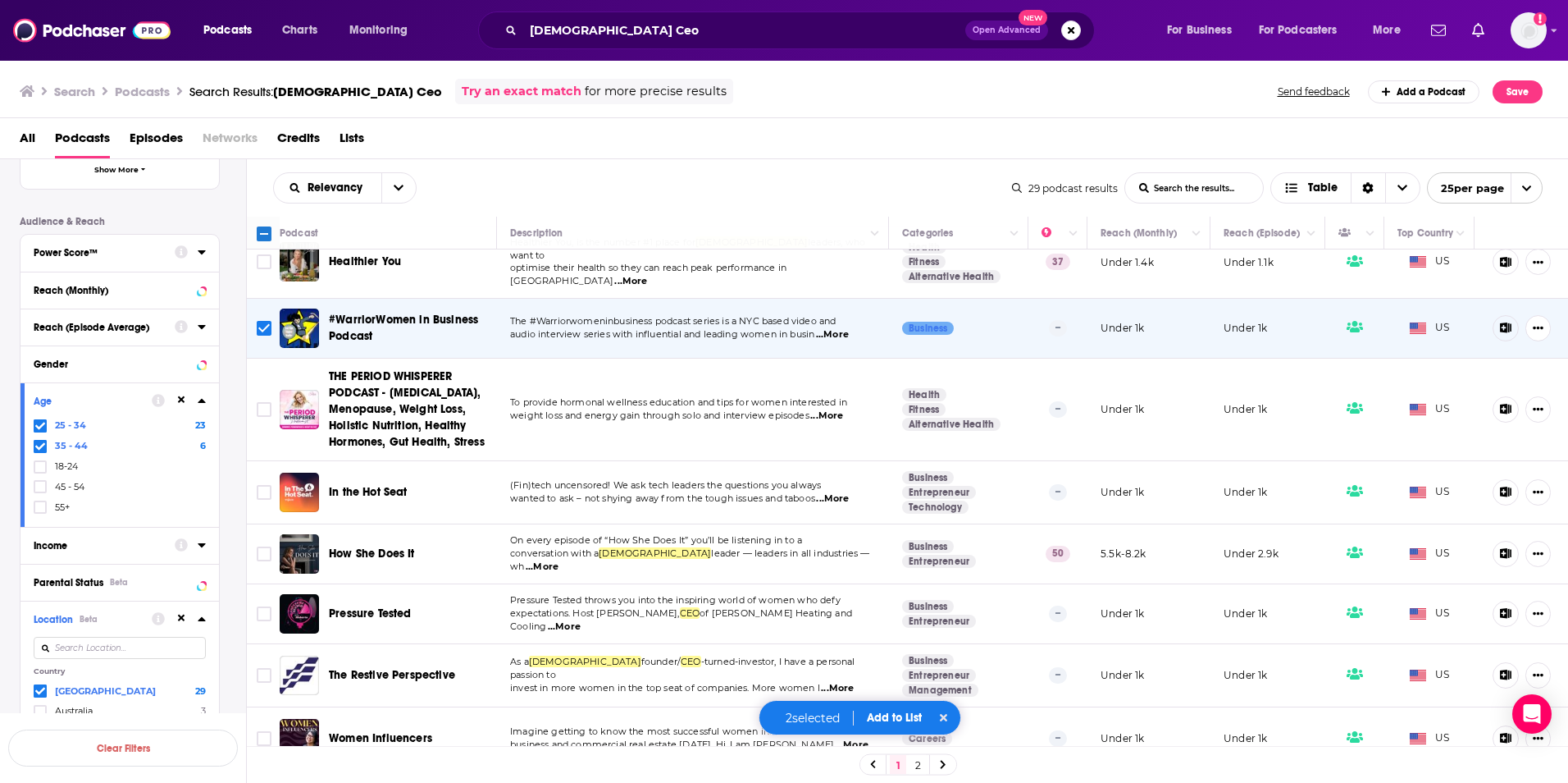
scroll to position [985, 0]
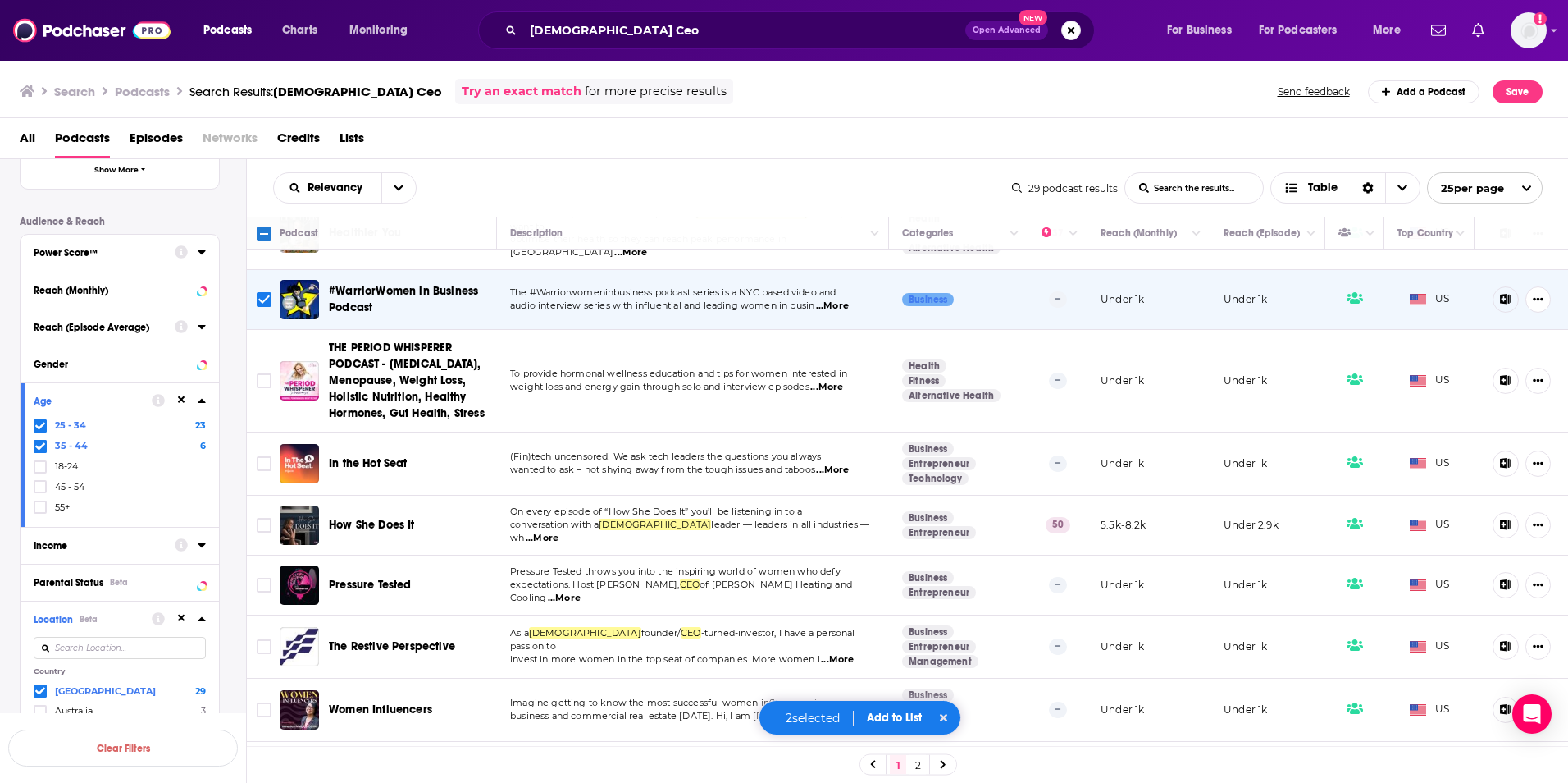
click at [559, 531] on span "...More" at bounding box center [542, 538] width 33 height 13
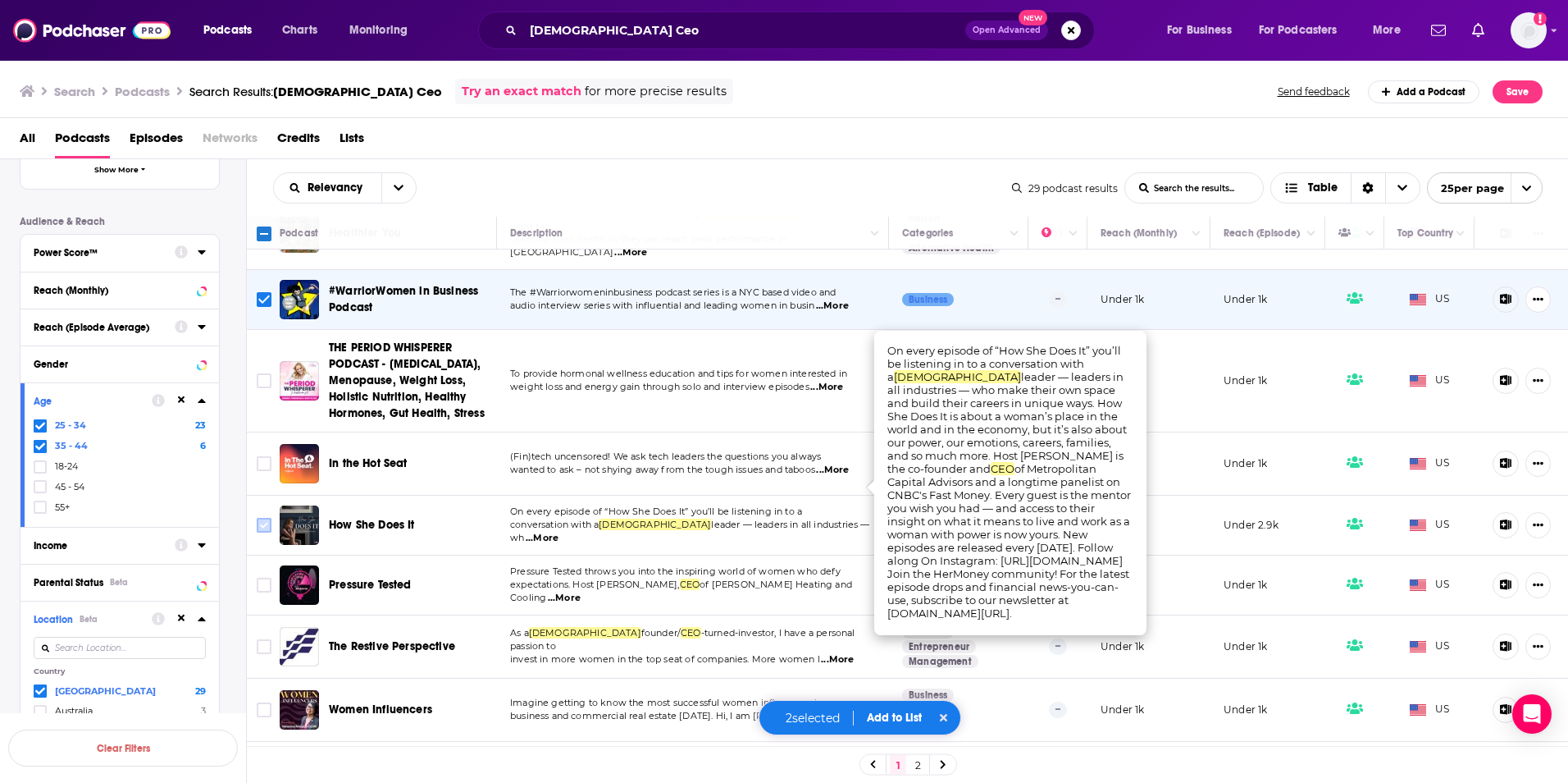
click at [265, 518] on input "Toggle select row" at bounding box center [264, 525] width 15 height 15
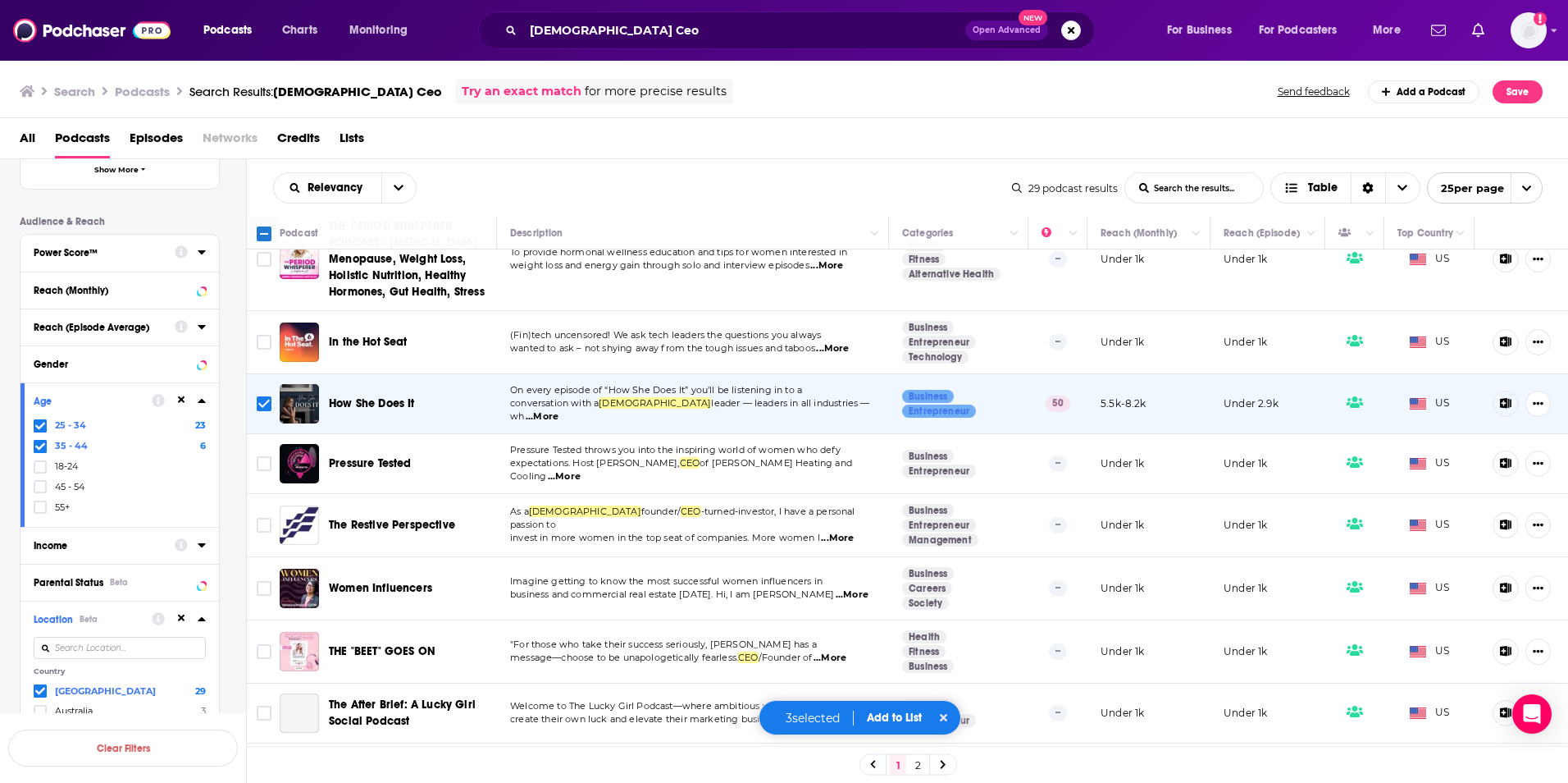
scroll to position [1149, 0]
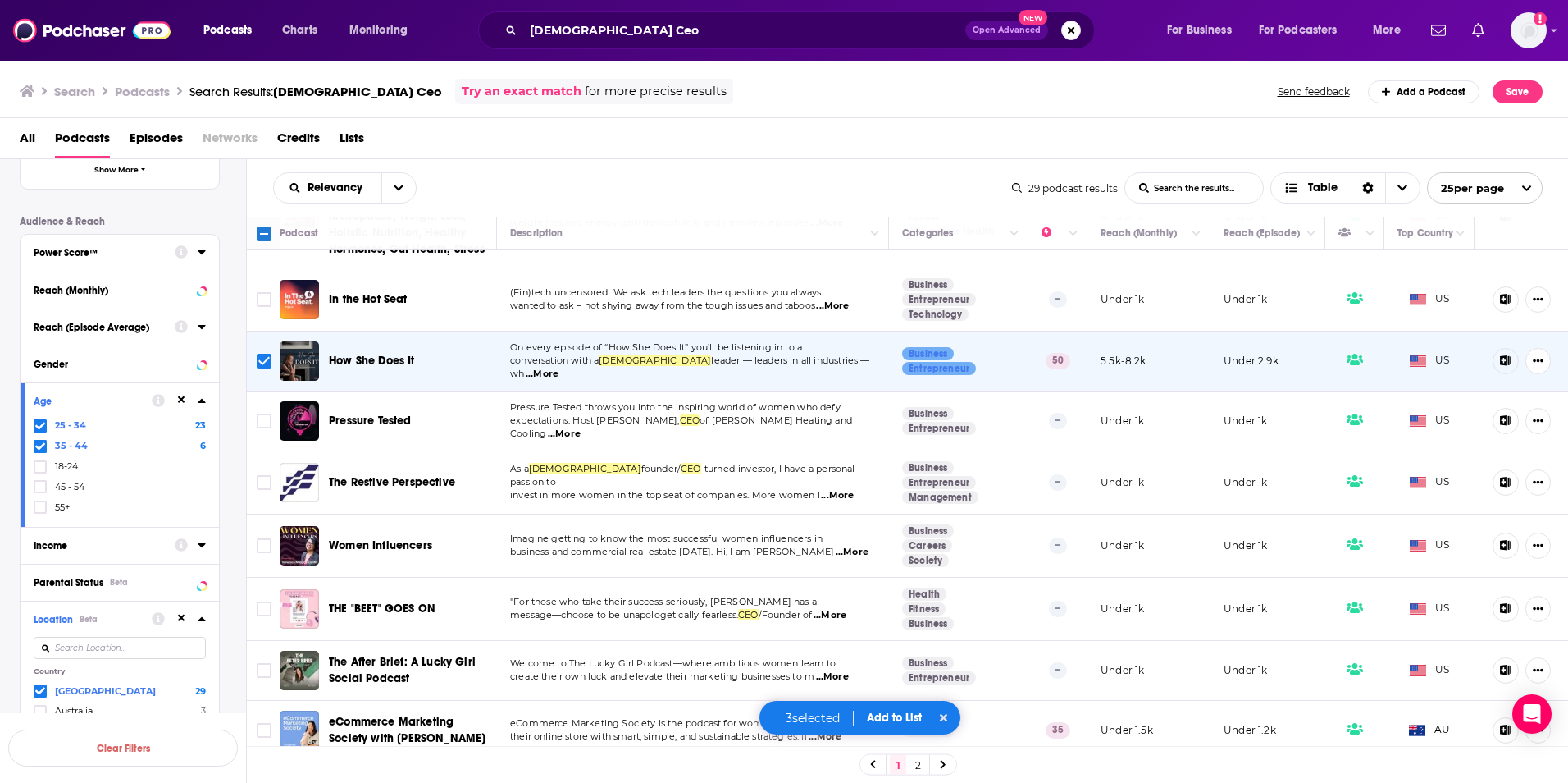
click at [836, 546] on span "...More" at bounding box center [852, 552] width 33 height 13
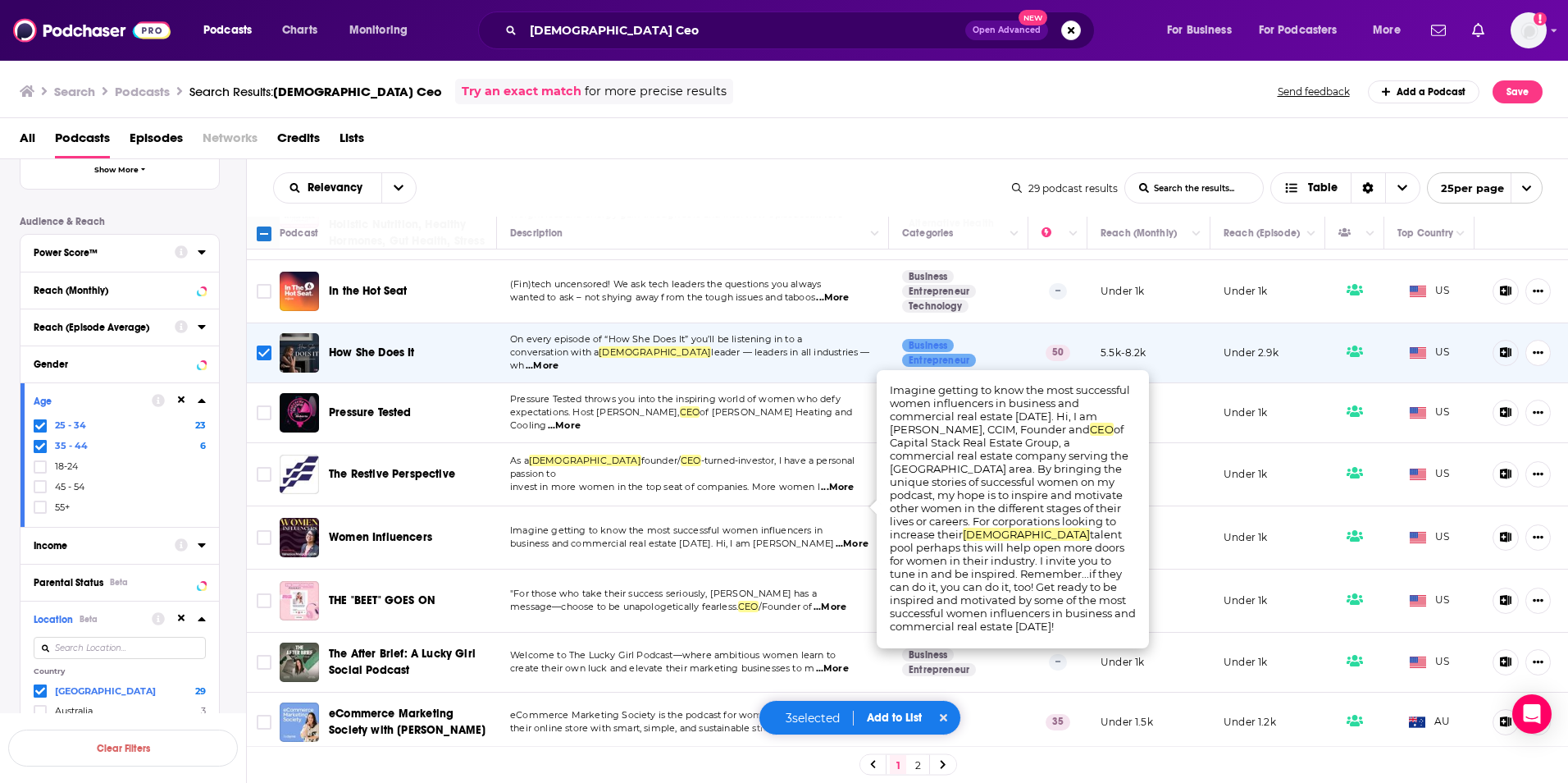
scroll to position [1178, 0]
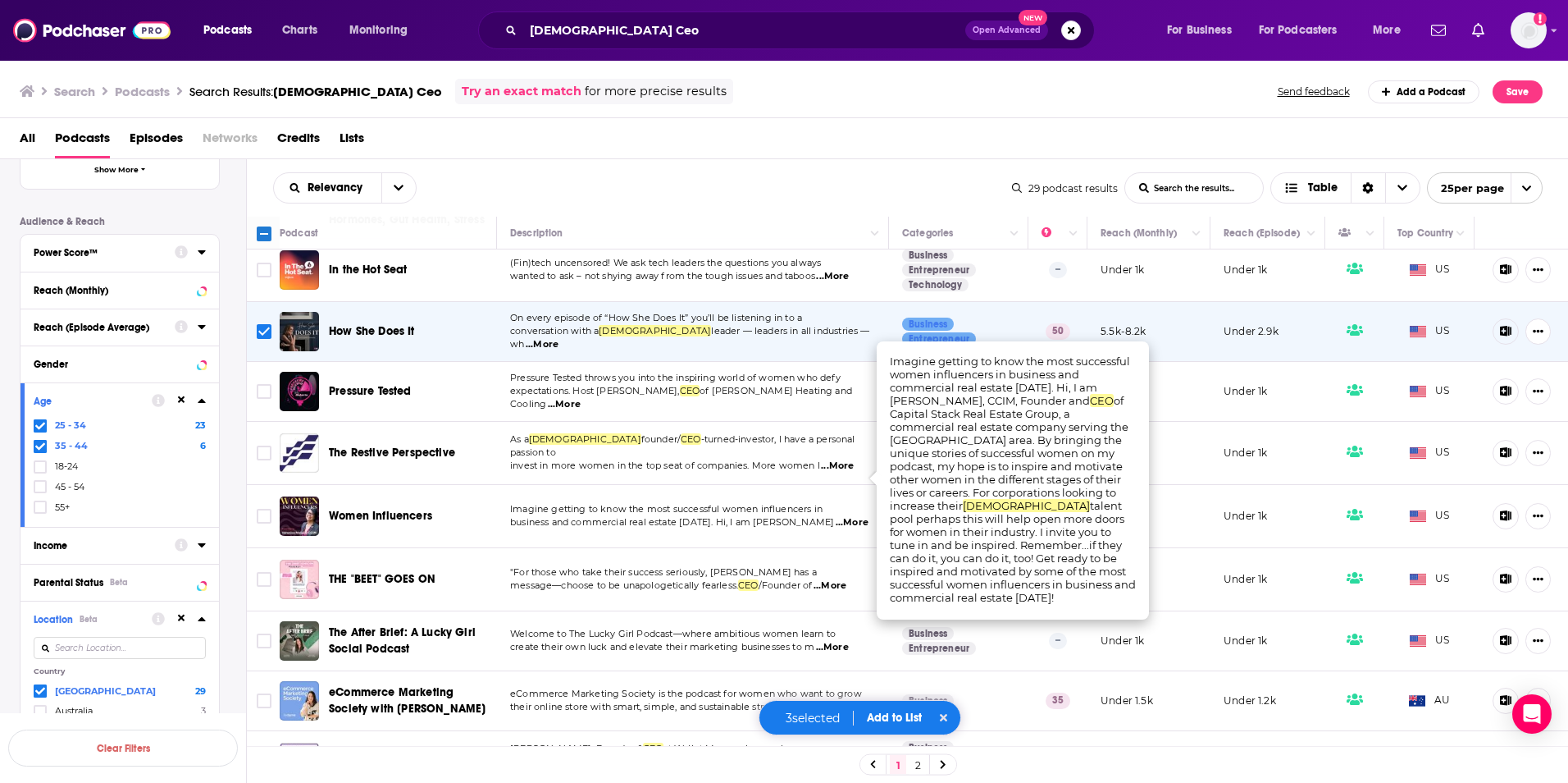
click at [884, 721] on button "Add to List" at bounding box center [894, 717] width 81 height 14
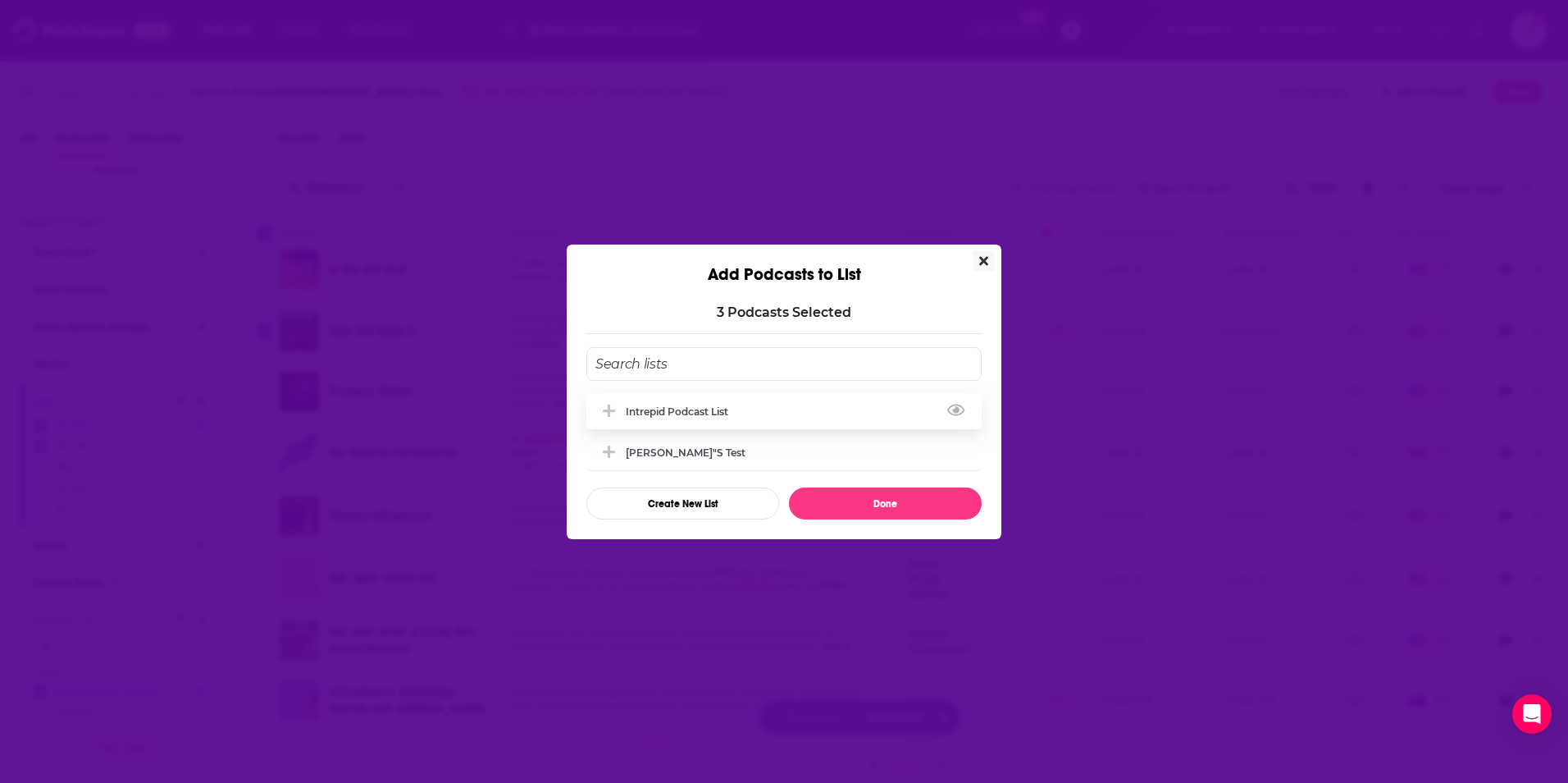
click at [702, 412] on div "Intrepid Podcast List" at bounding box center [681, 411] width 112 height 12
click at [848, 509] on button "Done" at bounding box center [885, 503] width 193 height 32
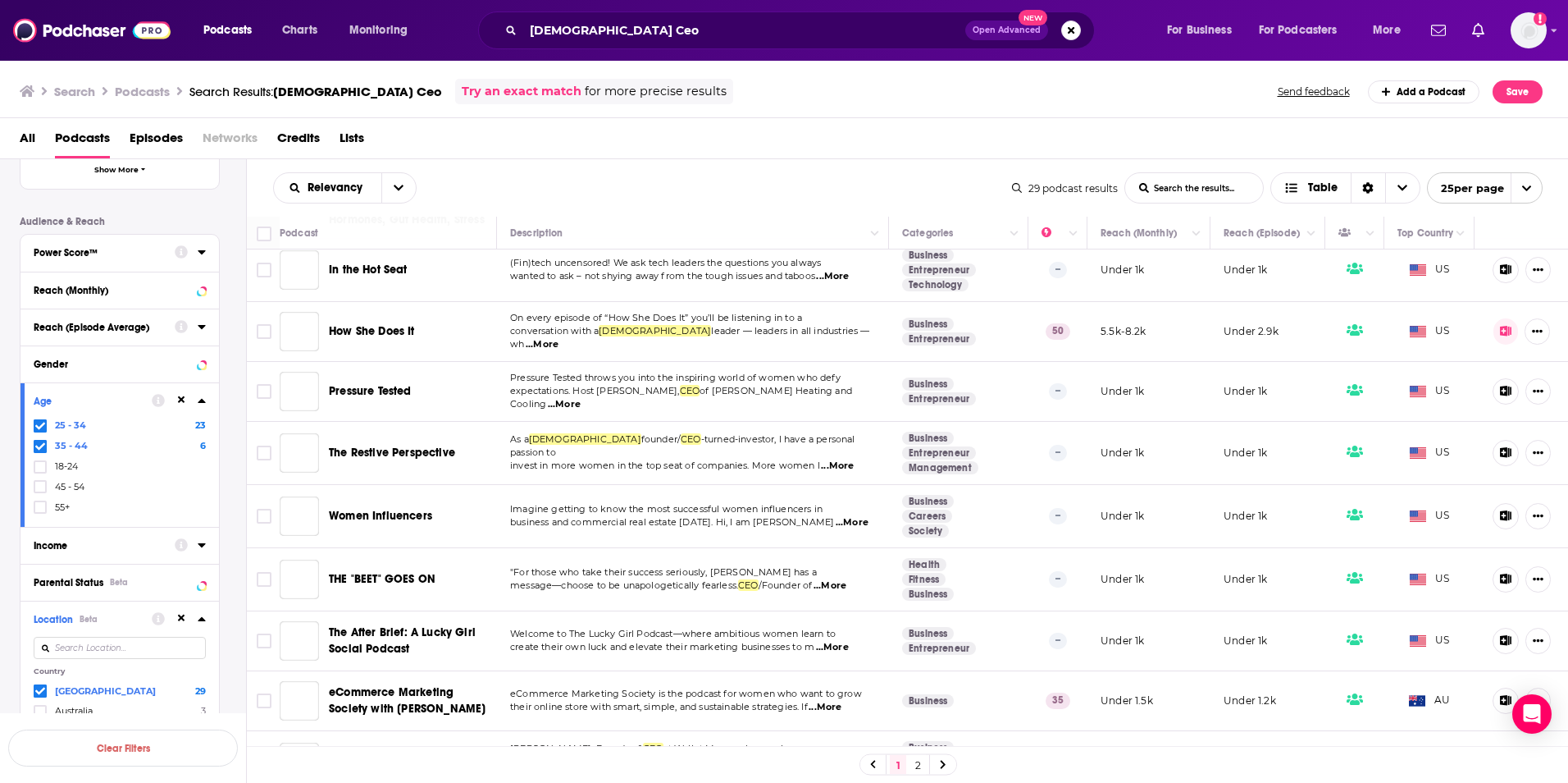
click at [923, 765] on link "2" at bounding box center [918, 765] width 16 height 20
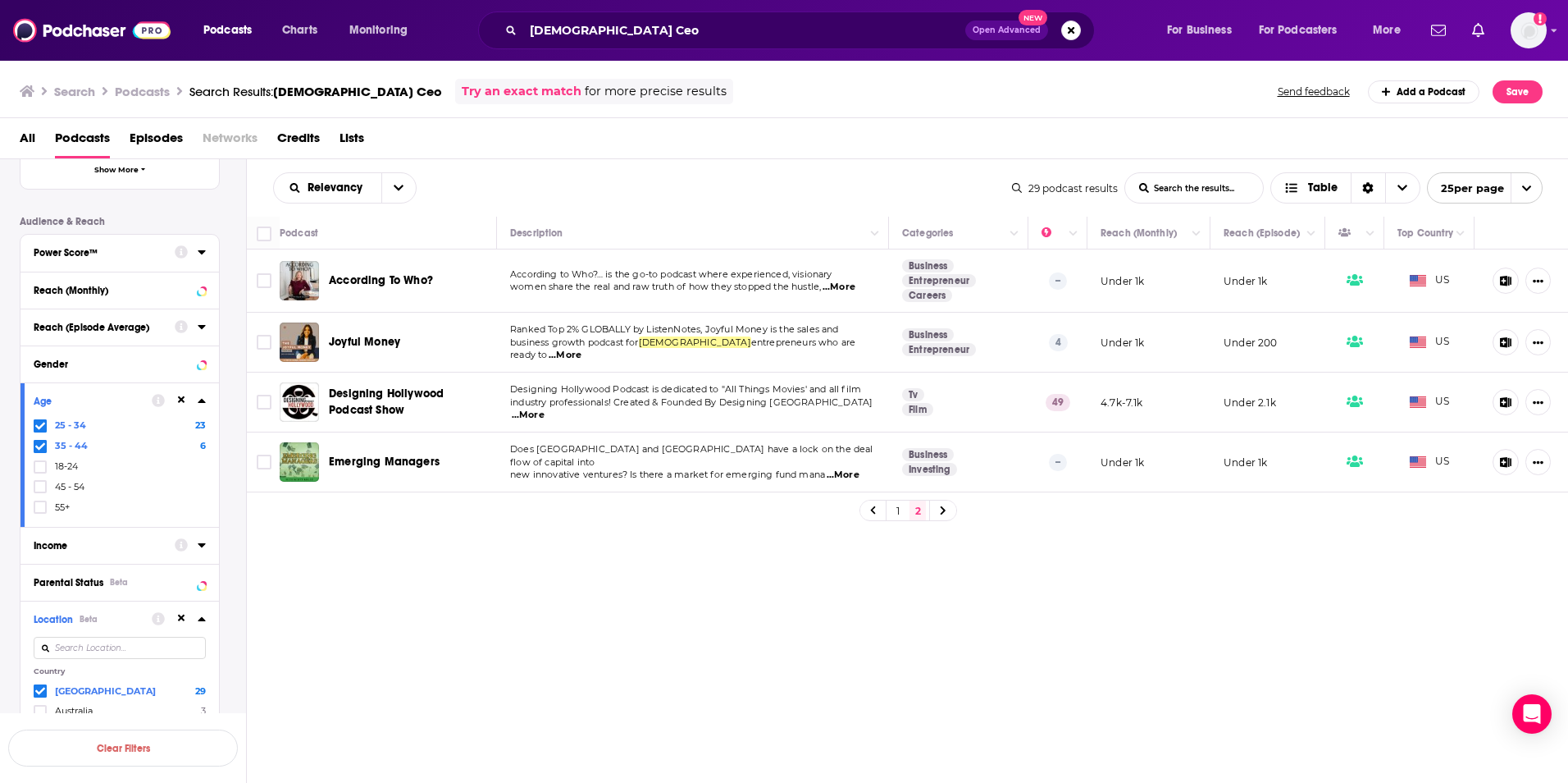
click at [855, 289] on span "...More" at bounding box center [839, 287] width 33 height 13
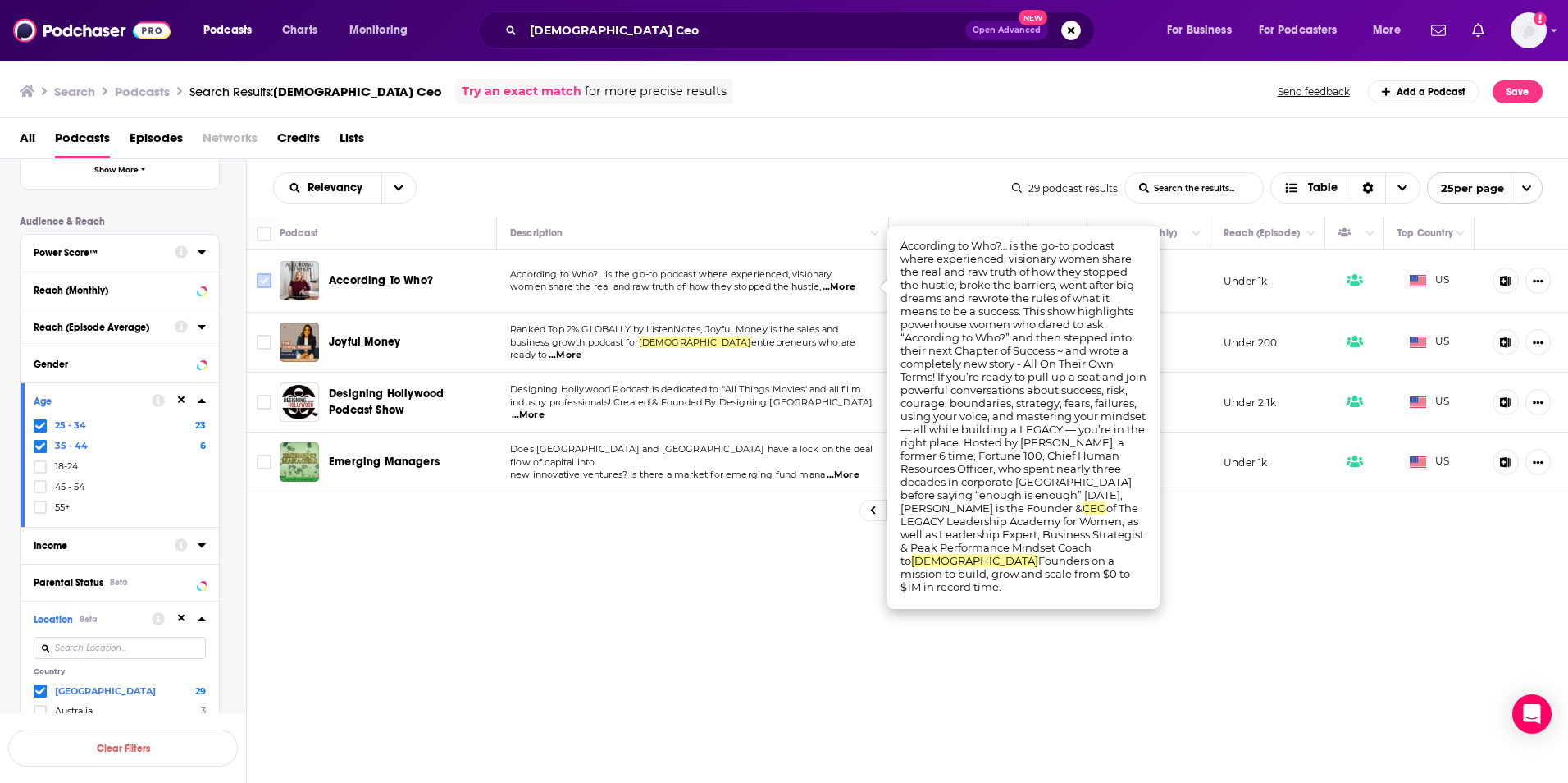
click at [267, 277] on input "Toggle select row" at bounding box center [264, 281] width 15 height 15
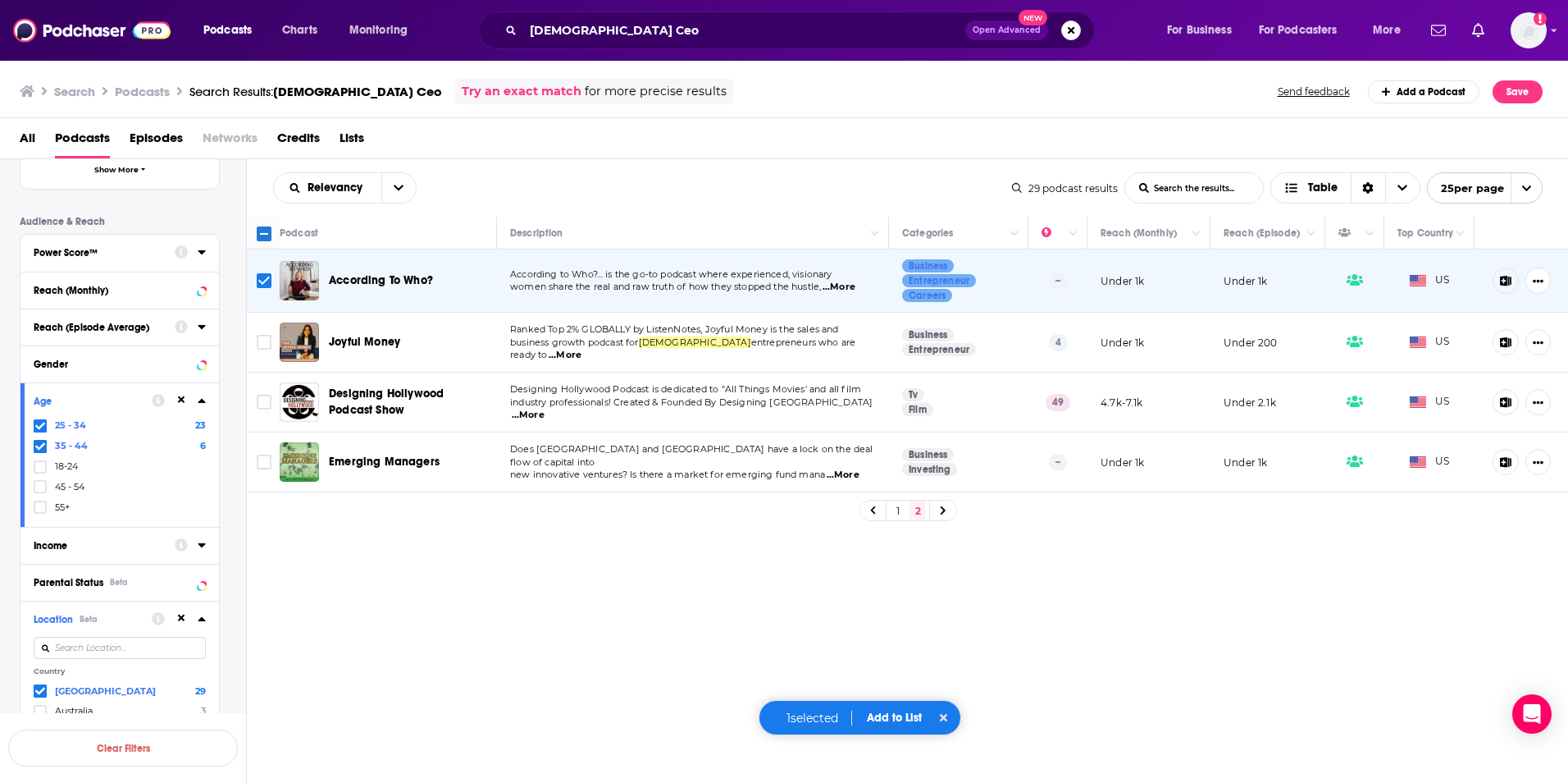
click at [865, 713] on div "1 selected Add to List" at bounding box center [860, 717] width 203 height 36
click at [880, 717] on button "Add to List" at bounding box center [894, 717] width 81 height 14
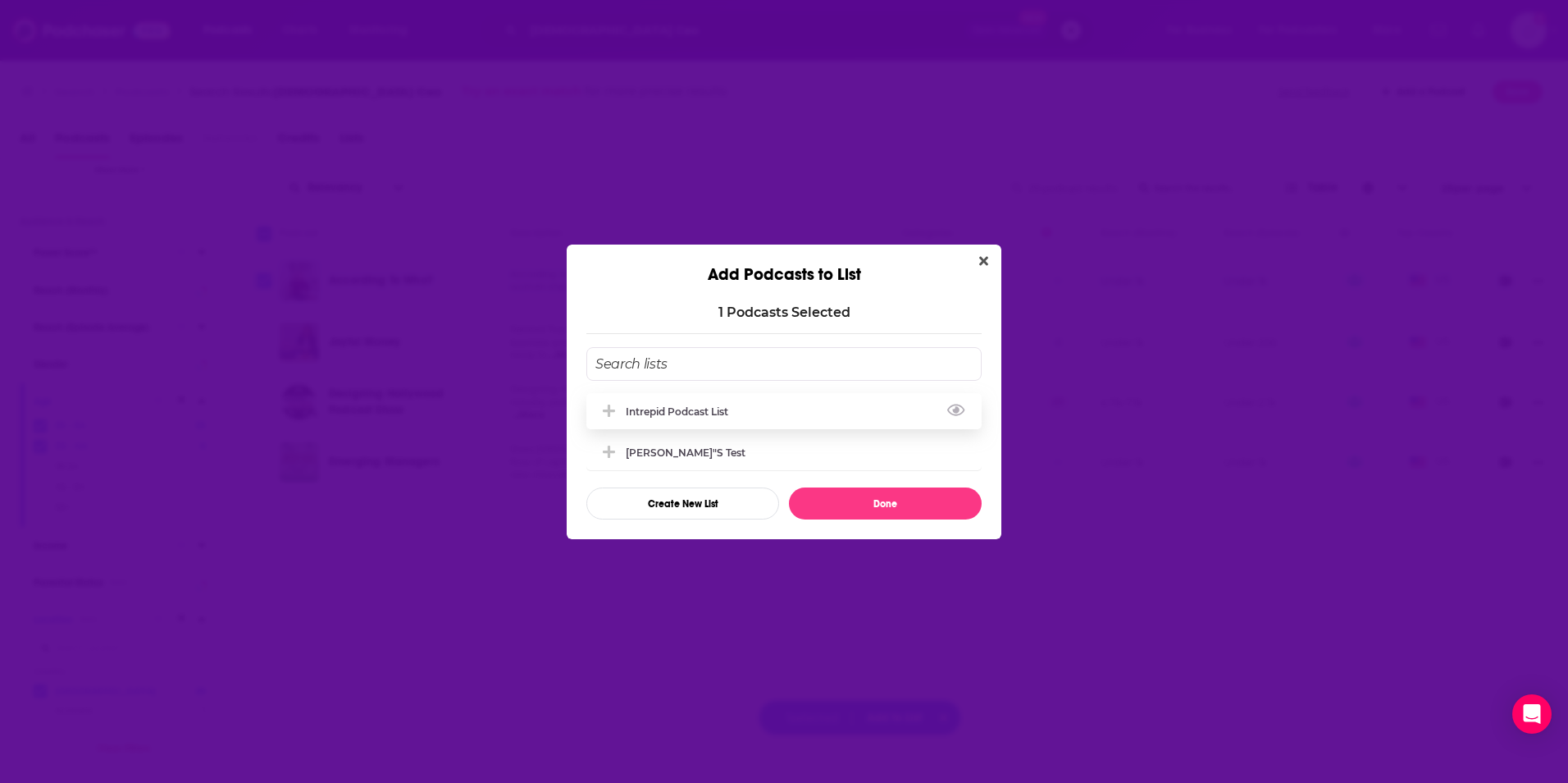
click at [720, 413] on div "Intrepid Podcast List" at bounding box center [681, 411] width 112 height 12
click at [836, 509] on button "Done" at bounding box center [885, 503] width 193 height 32
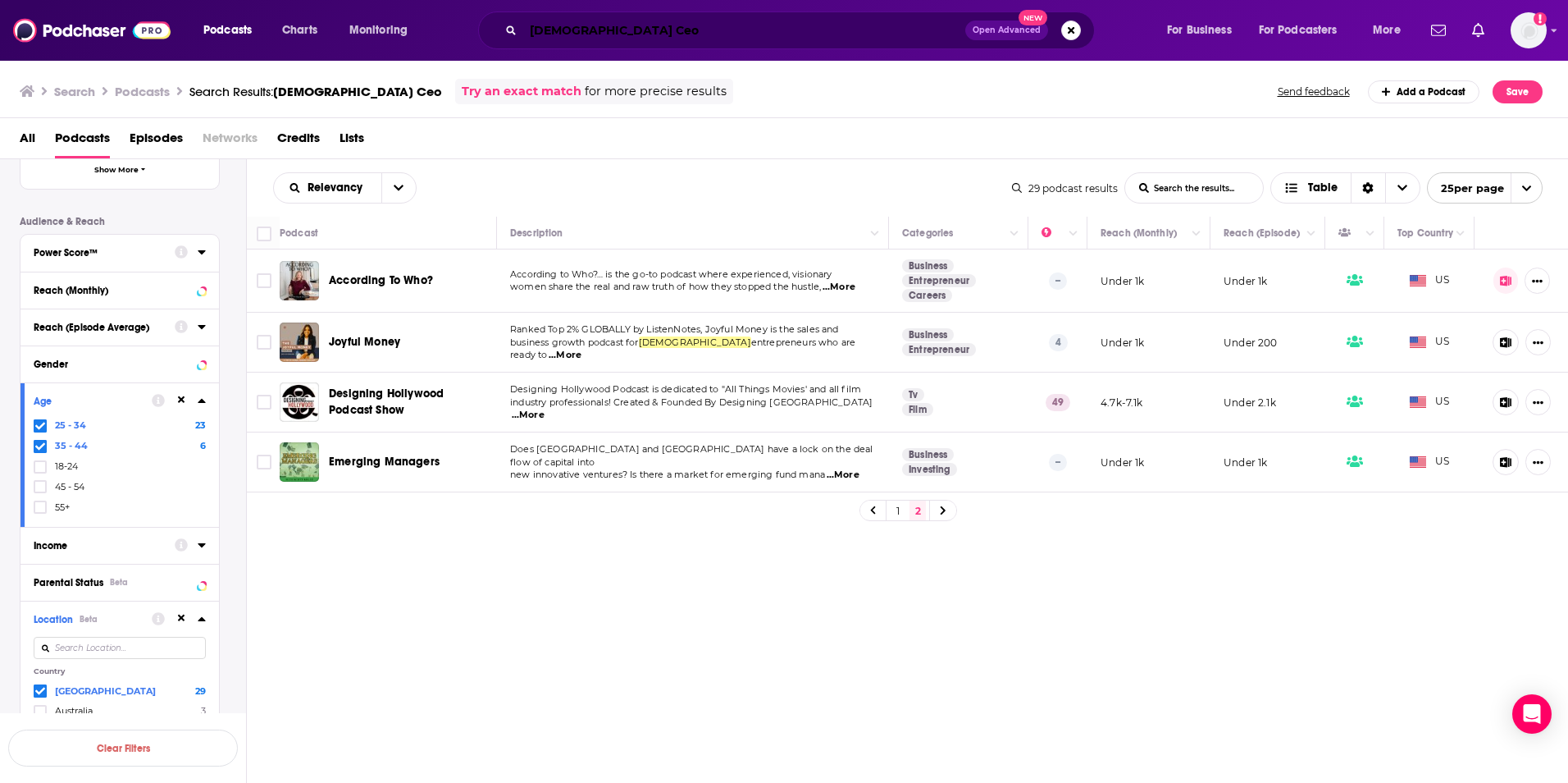
click at [568, 38] on input "[DEMOGRAPHIC_DATA] Ceo" at bounding box center [744, 30] width 443 height 27
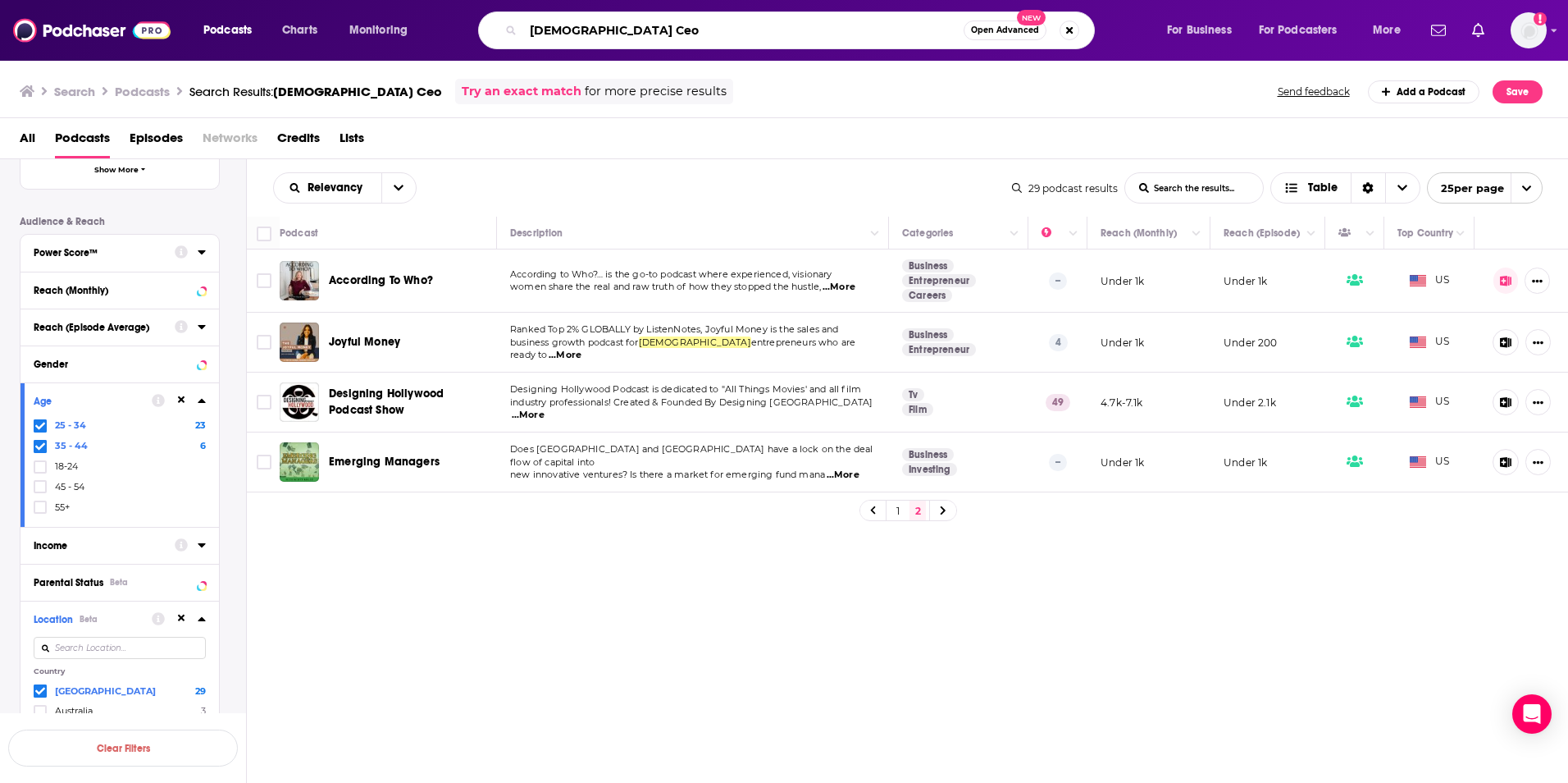
click at [567, 41] on input "[DEMOGRAPHIC_DATA] Ceo" at bounding box center [743, 30] width 441 height 27
click at [566, 41] on input "[DEMOGRAPHIC_DATA] Ceo" at bounding box center [743, 30] width 441 height 27
click at [593, 38] on input "[DEMOGRAPHIC_DATA] Ceo" at bounding box center [743, 30] width 441 height 27
click at [597, 38] on input "[DEMOGRAPHIC_DATA] Ceo" at bounding box center [743, 30] width 441 height 27
click at [592, 37] on input "[DEMOGRAPHIC_DATA] Ceo" at bounding box center [743, 30] width 441 height 27
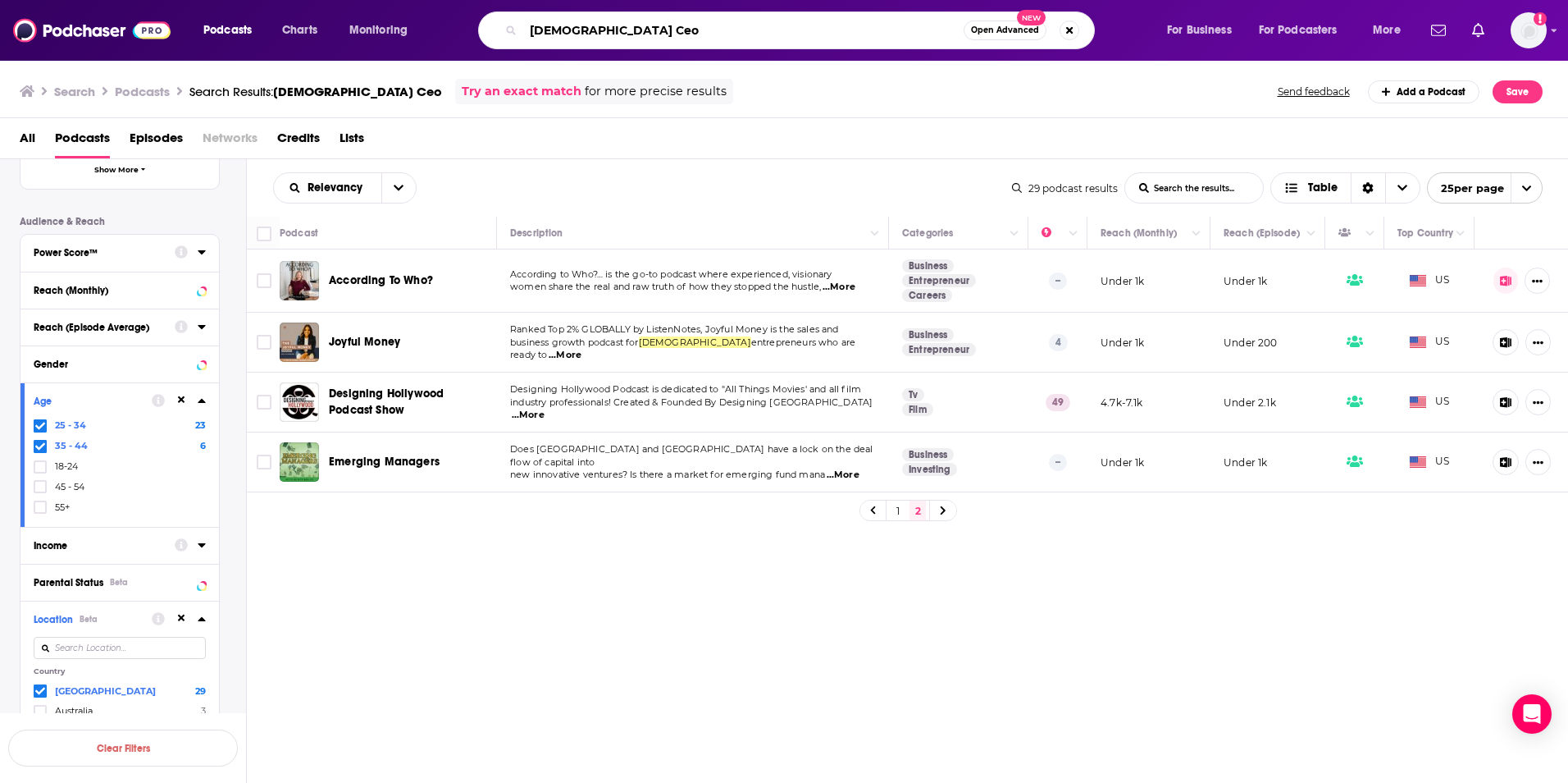
click at [589, 37] on input "[DEMOGRAPHIC_DATA] Ceo" at bounding box center [743, 30] width 441 height 27
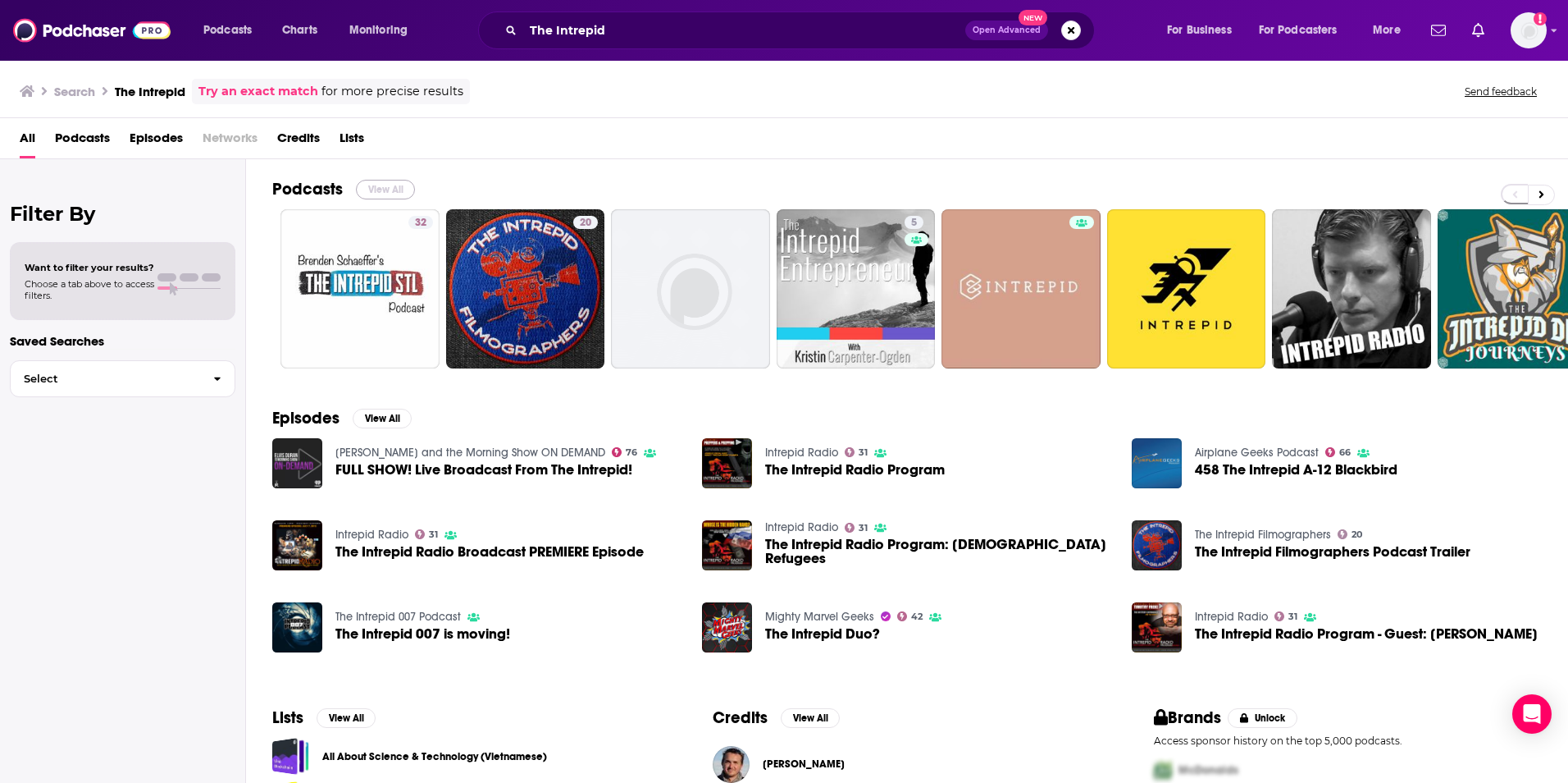
click at [389, 184] on button "View All" at bounding box center [385, 189] width 59 height 20
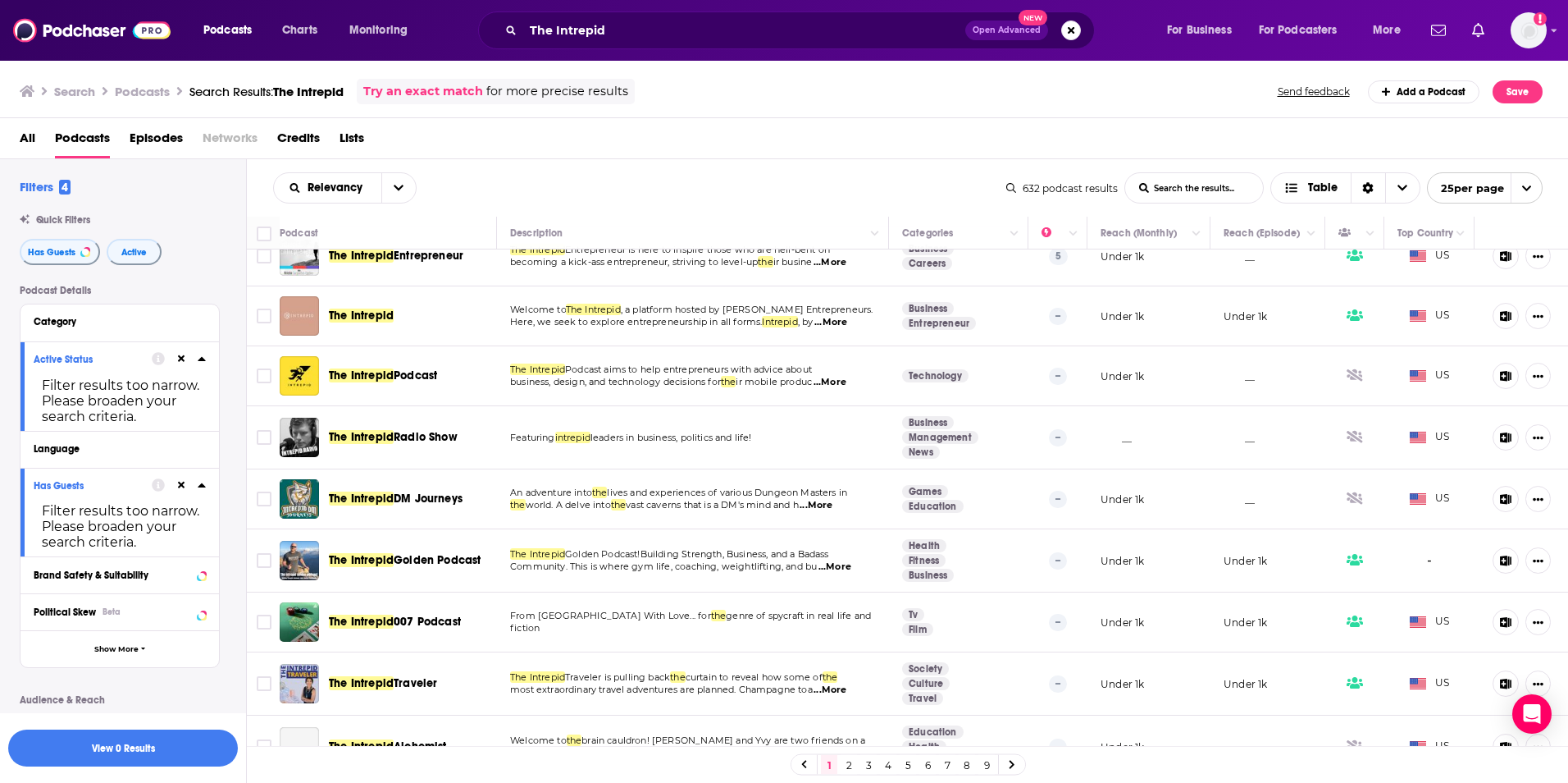
scroll to position [246, 0]
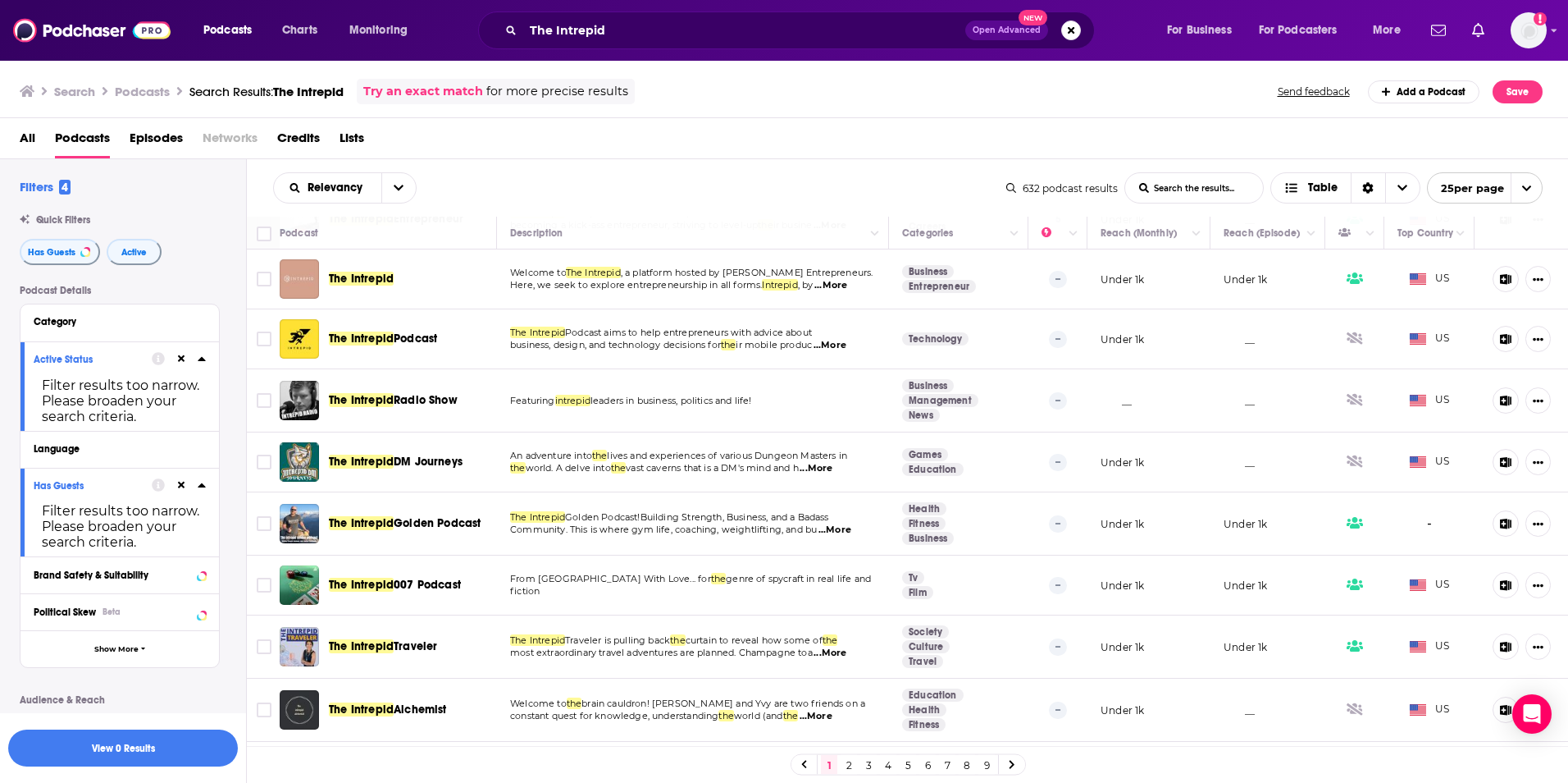
click at [161, 137] on span "Episodes" at bounding box center [156, 141] width 53 height 34
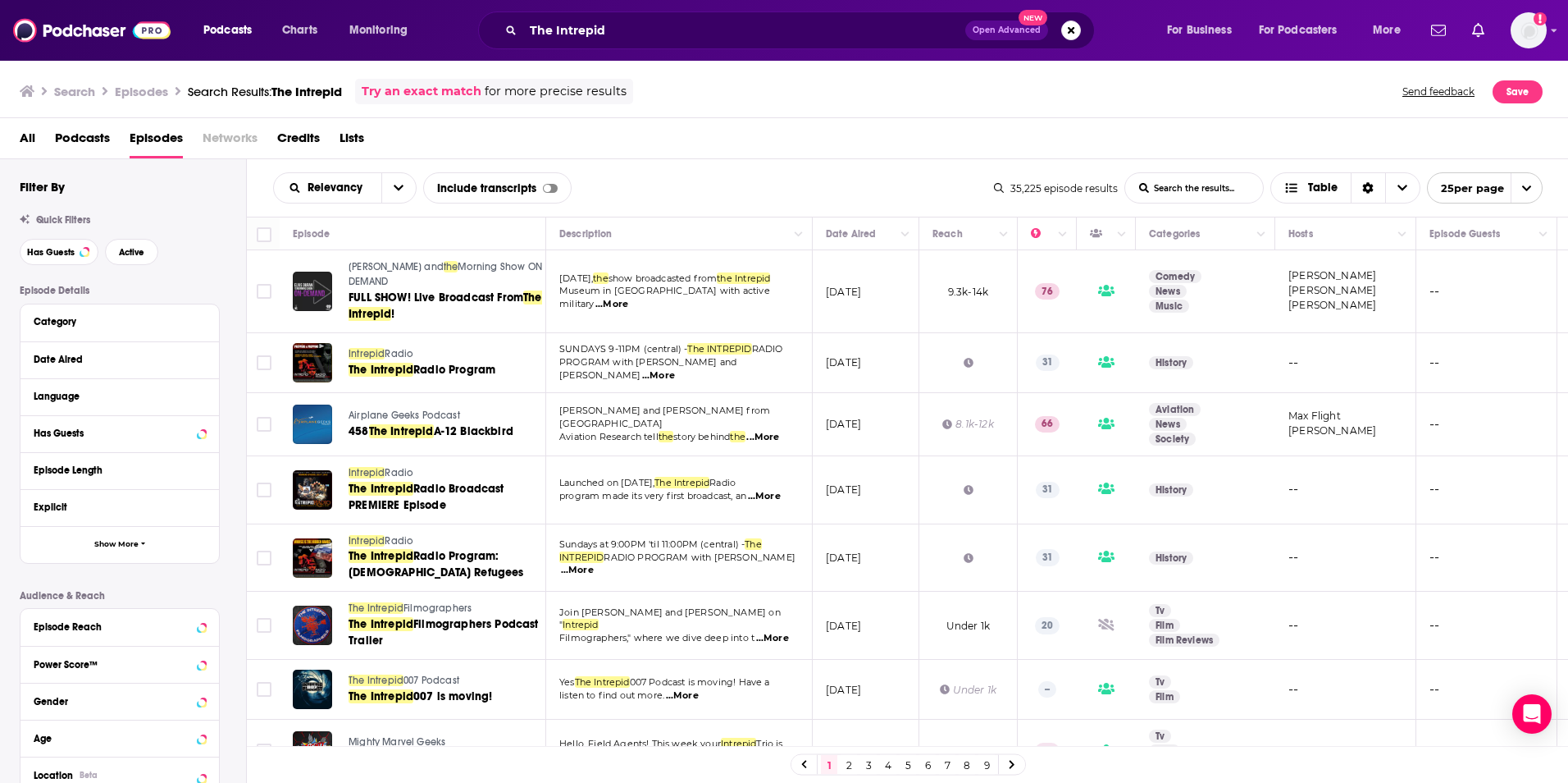
click at [776, 431] on span "...More" at bounding box center [763, 437] width 33 height 13
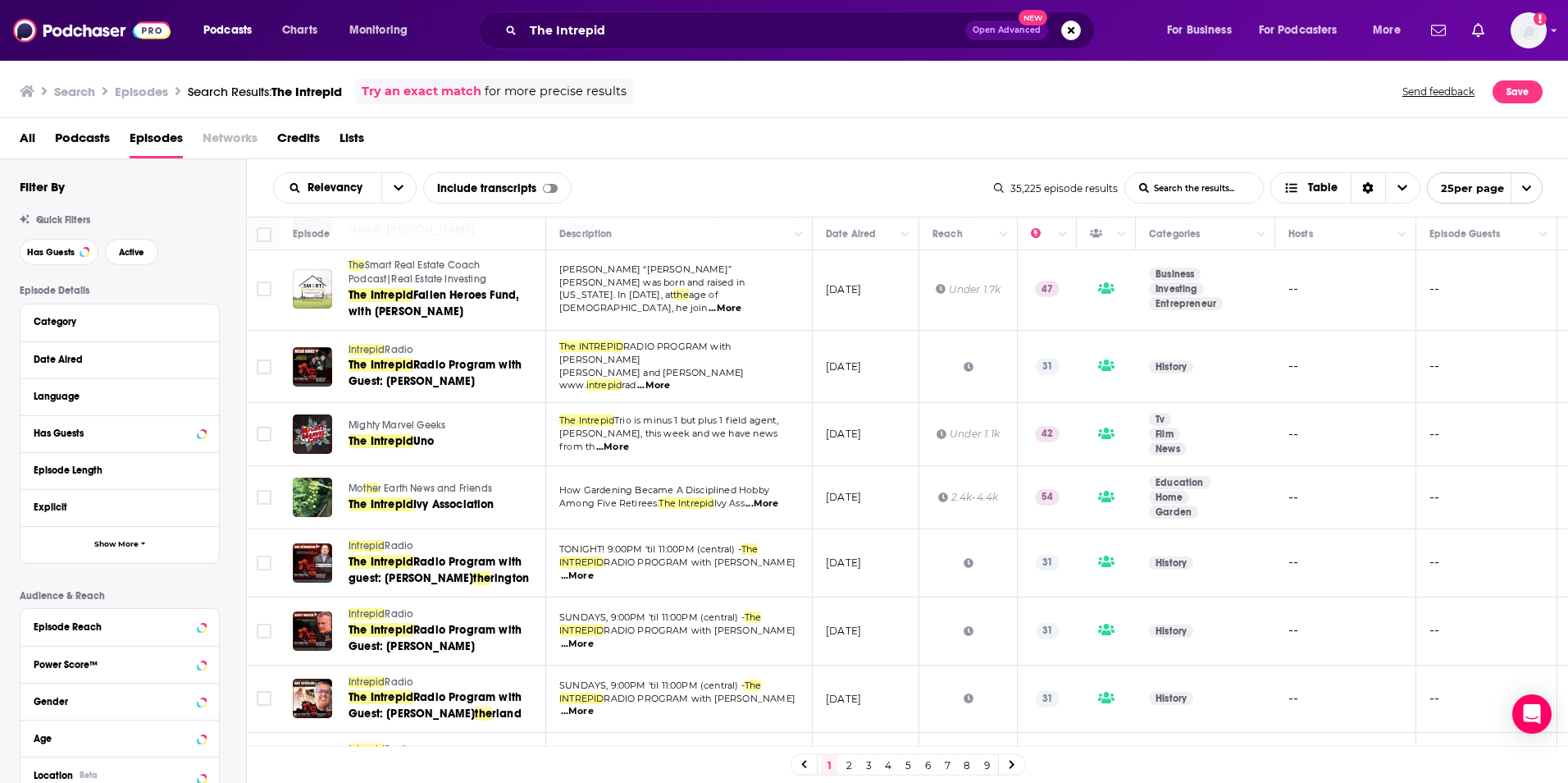
scroll to position [821, 0]
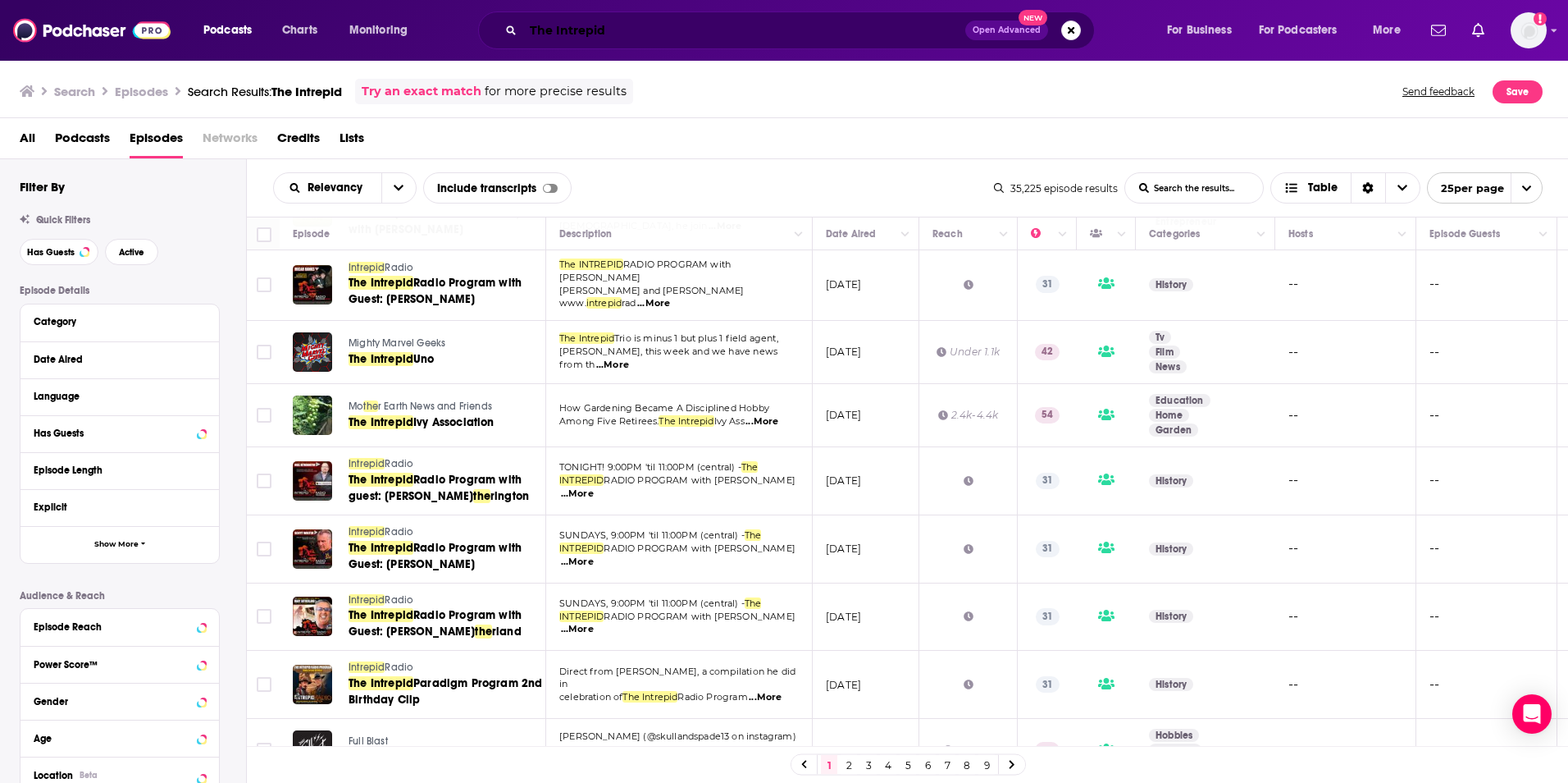
click at [680, 27] on input "The Intrepid" at bounding box center [744, 30] width 443 height 27
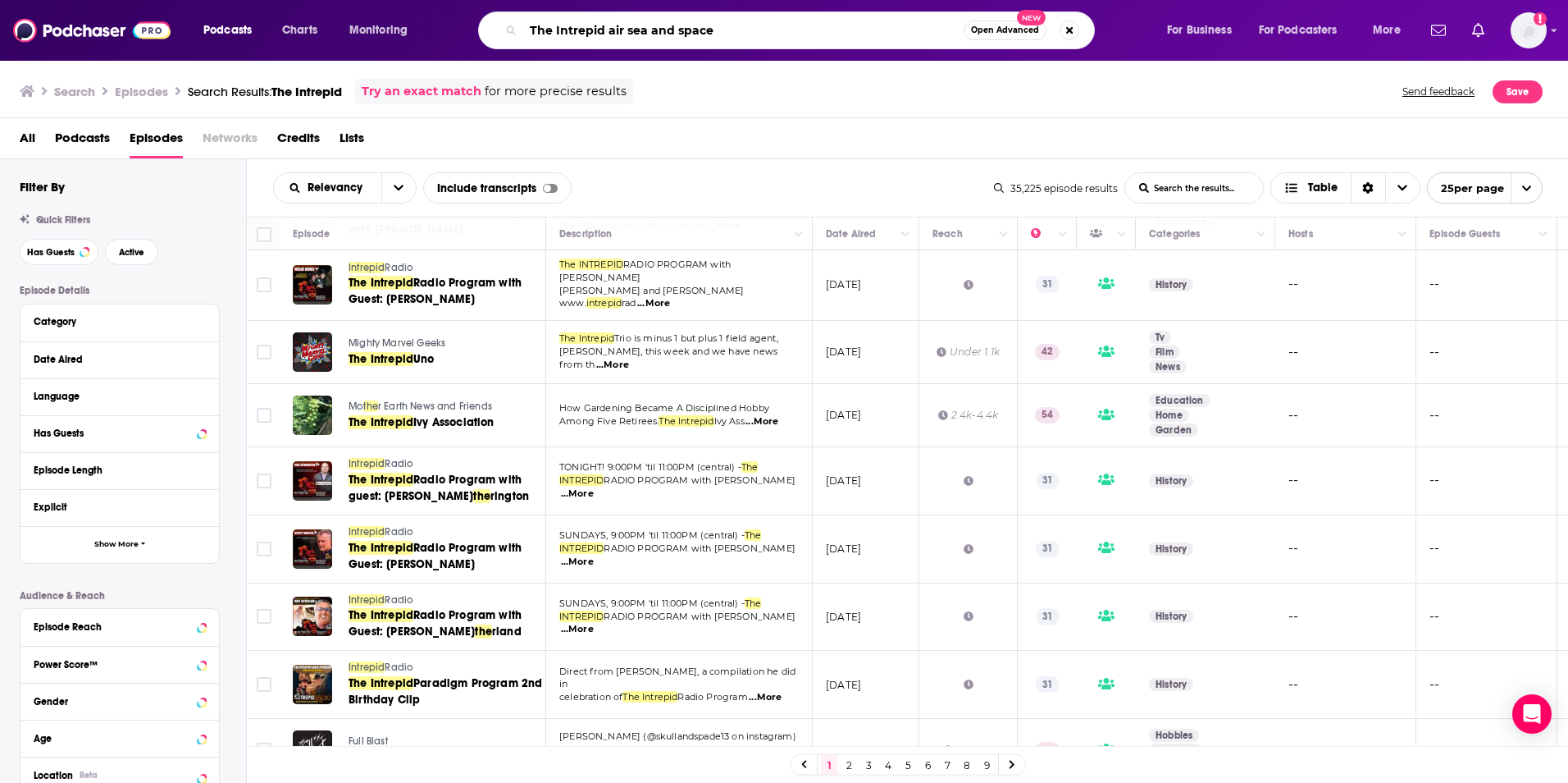
type input "The Intrepid air sea and space"
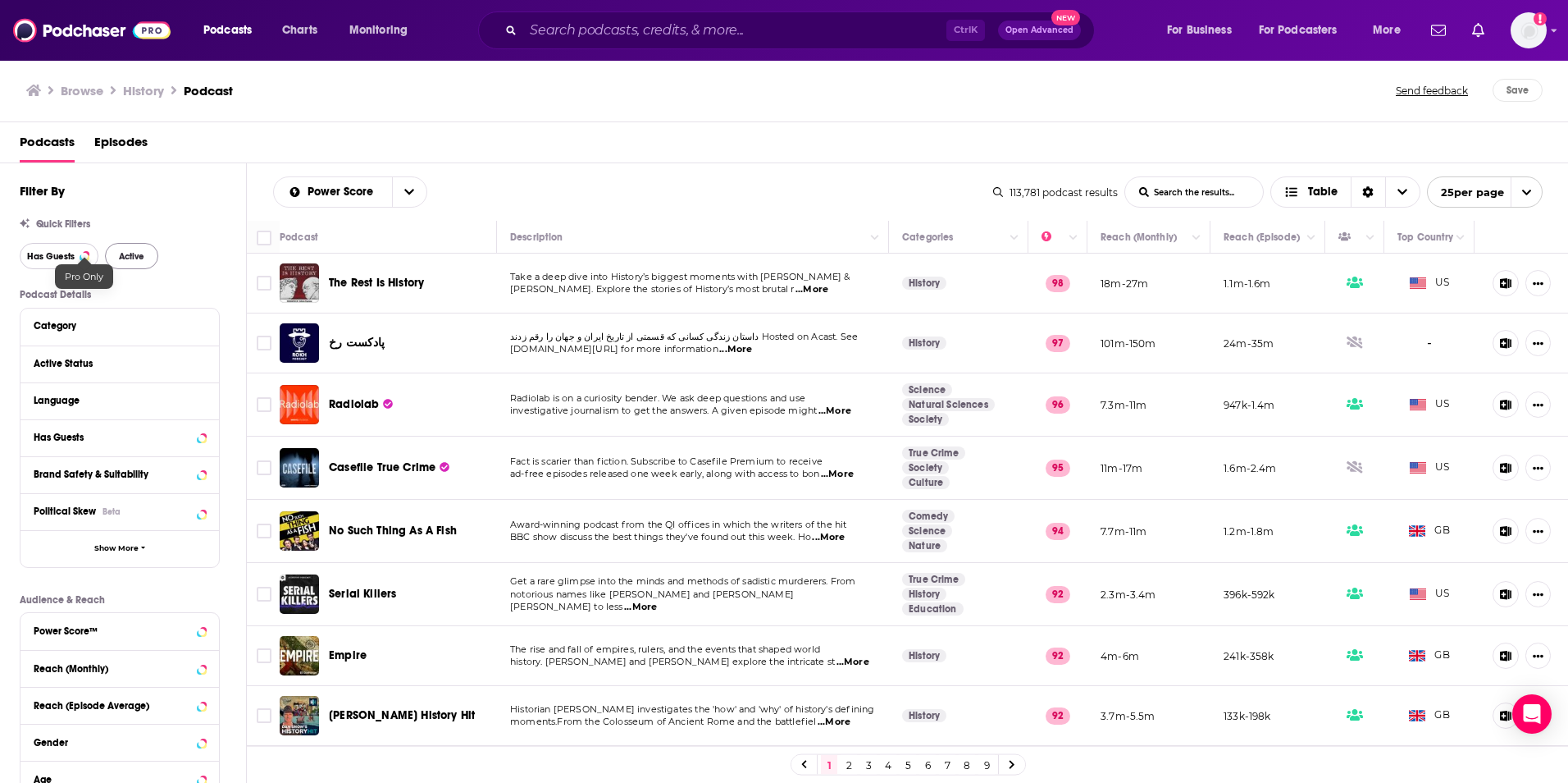
drag, startPoint x: 65, startPoint y: 247, endPoint x: 118, endPoint y: 254, distance: 53.5
click at [65, 247] on button "Has Guests" at bounding box center [59, 256] width 79 height 27
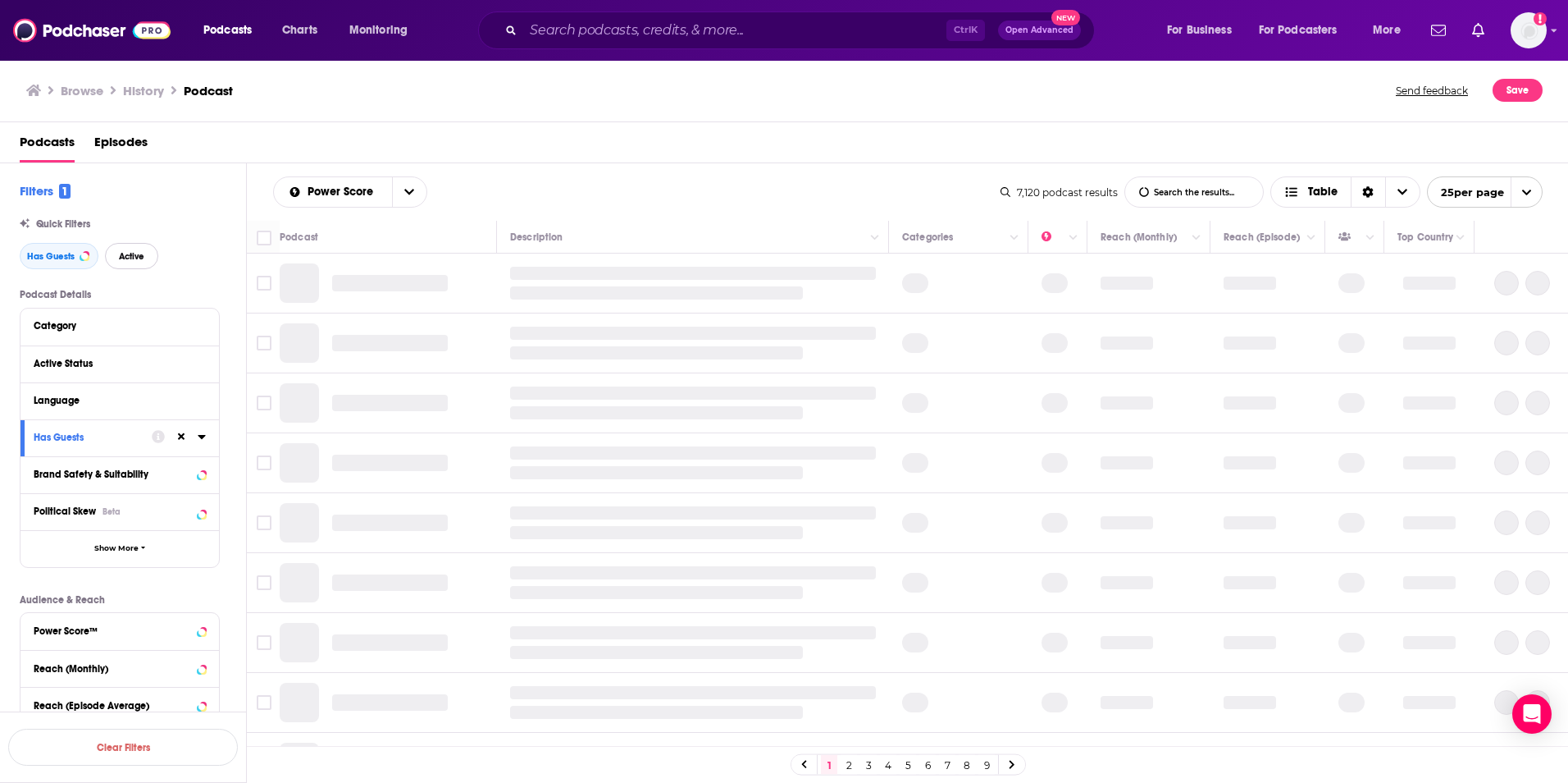
click at [127, 257] on span "Active" at bounding box center [132, 256] width 26 height 9
click at [123, 322] on div "Category" at bounding box center [111, 326] width 154 height 12
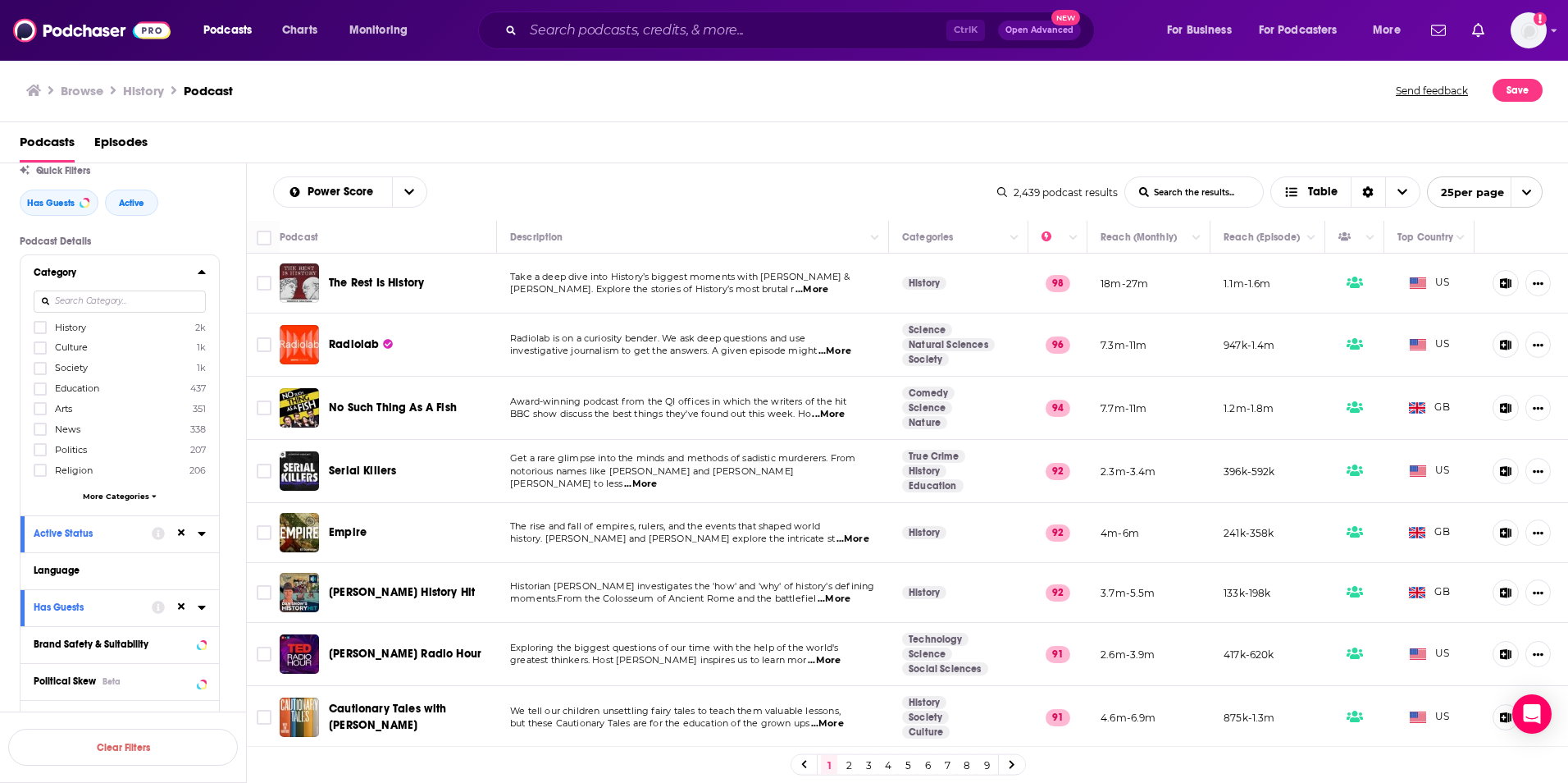
scroll to position [82, 0]
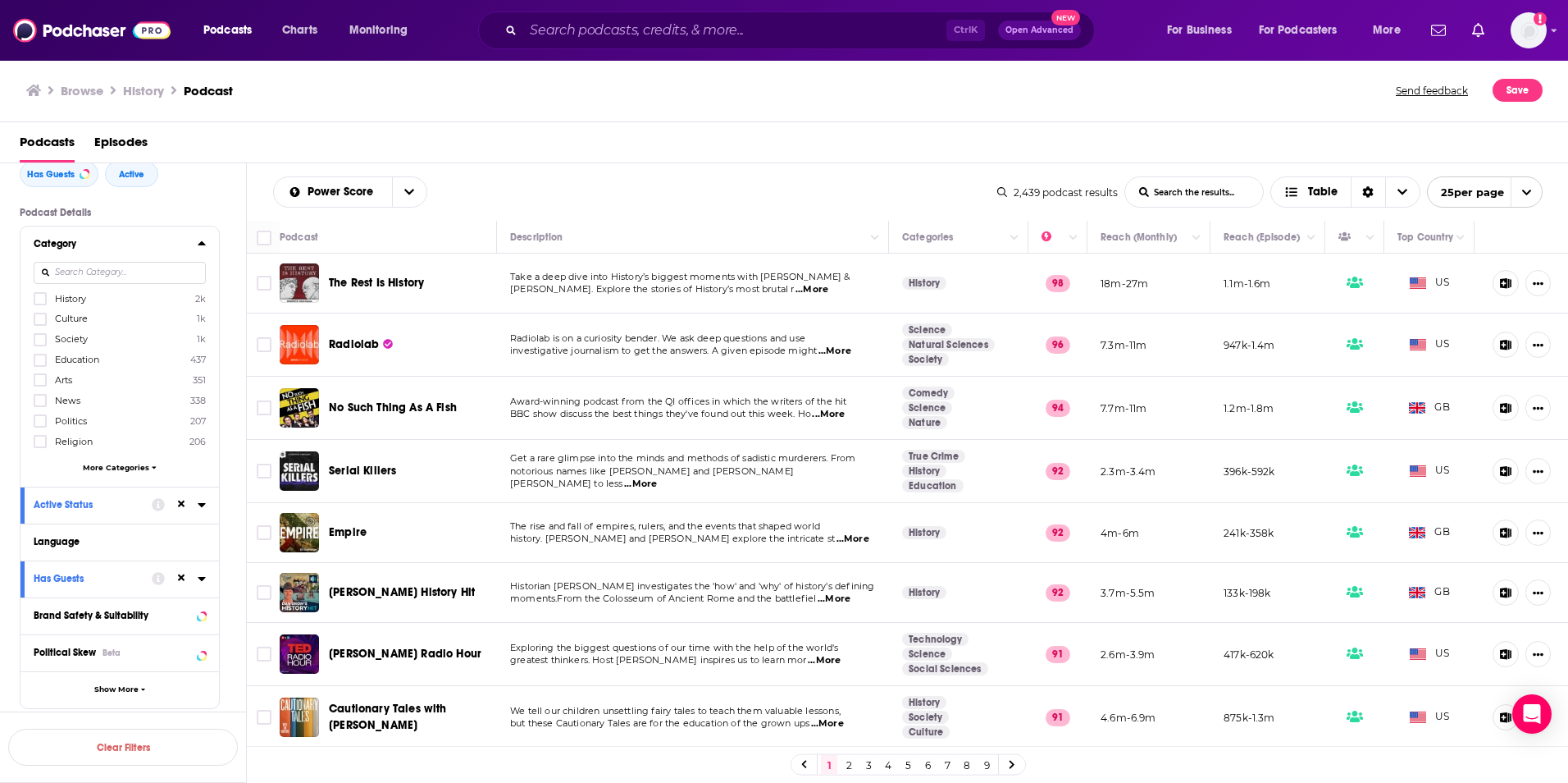
click at [140, 475] on div "History 2k Culture 1k Society 1k Education 437 Arts 351 News 338 Politics 207 R…" at bounding box center [120, 385] width 172 height 188
click at [132, 467] on span "More Categories" at bounding box center [116, 467] width 67 height 9
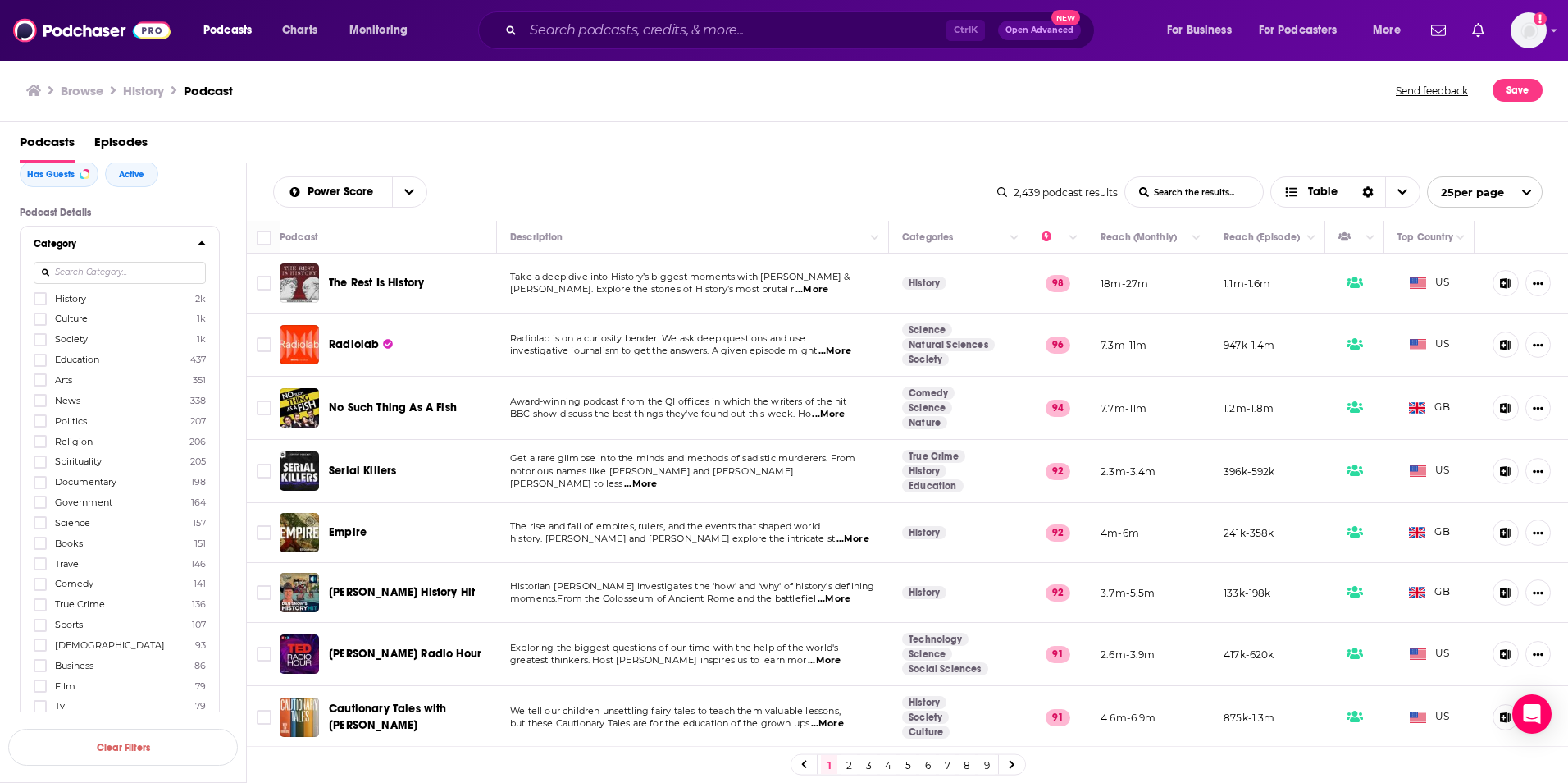
scroll to position [164, 0]
click at [40, 482] on icon at bounding box center [40, 482] width 10 height 7
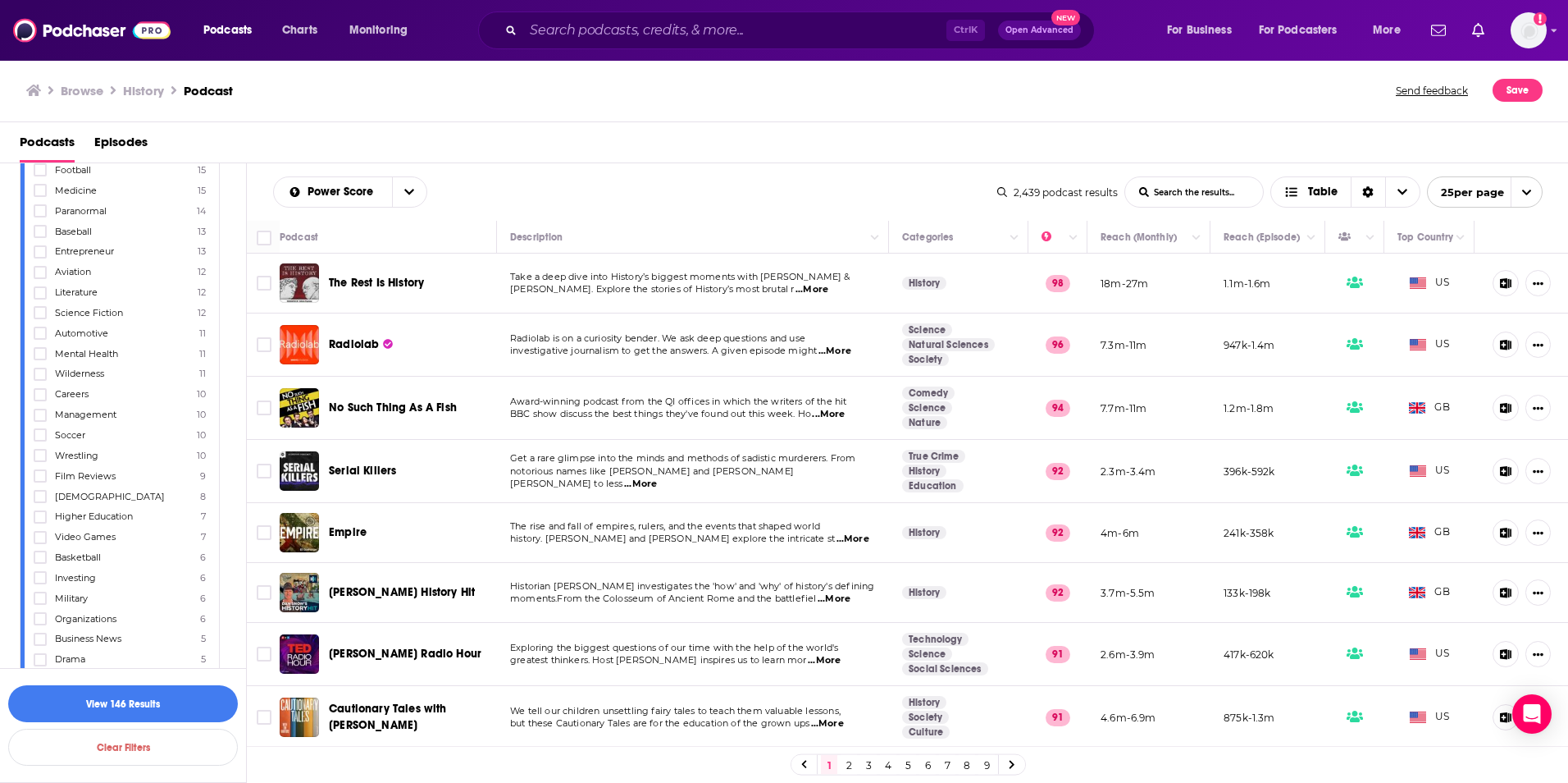
scroll to position [1149, 0]
click at [44, 516] on icon at bounding box center [40, 516] width 10 height 10
click at [41, 391] on icon at bounding box center [40, 389] width 10 height 7
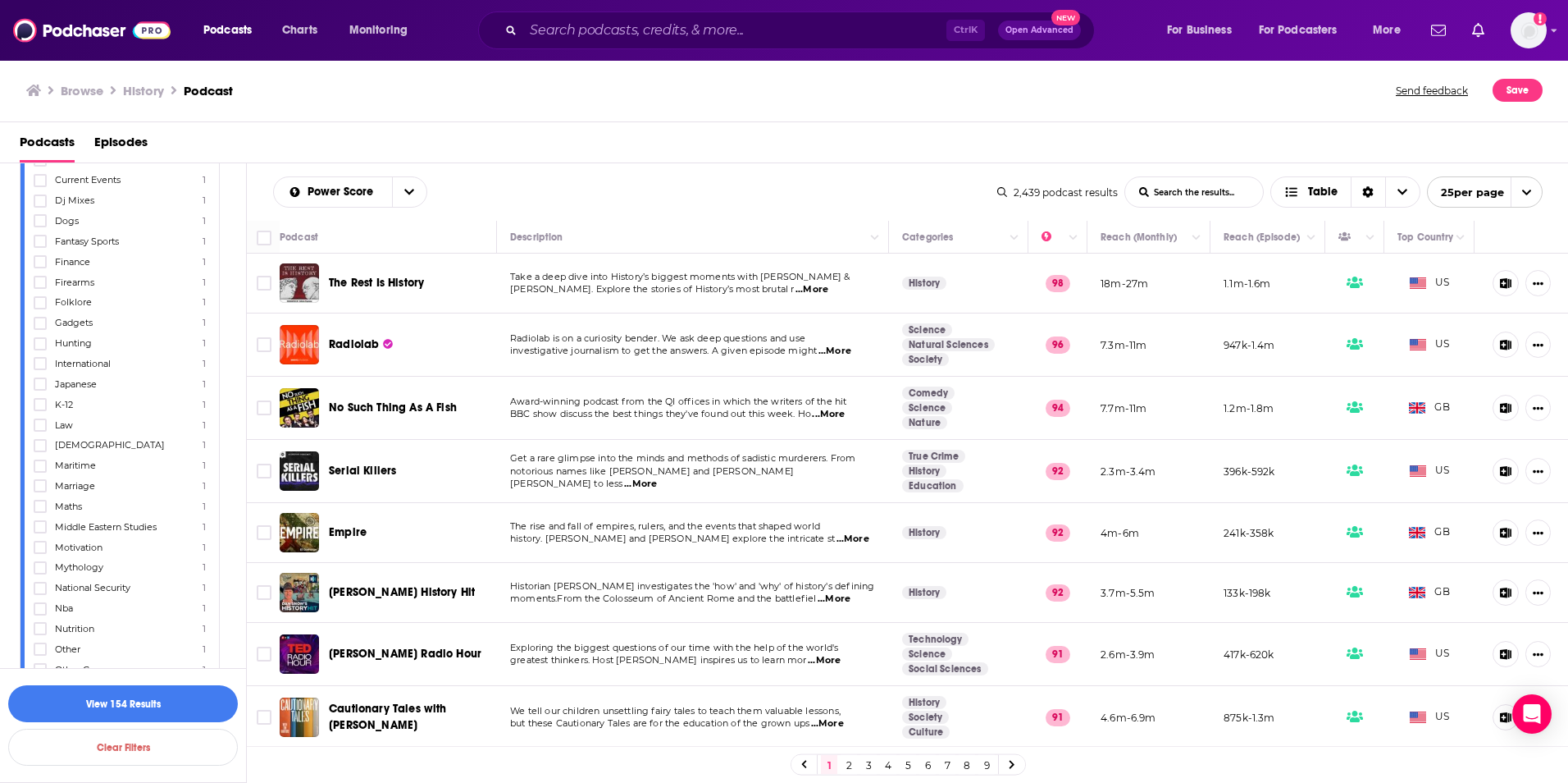
click at [43, 470] on icon at bounding box center [40, 466] width 10 height 10
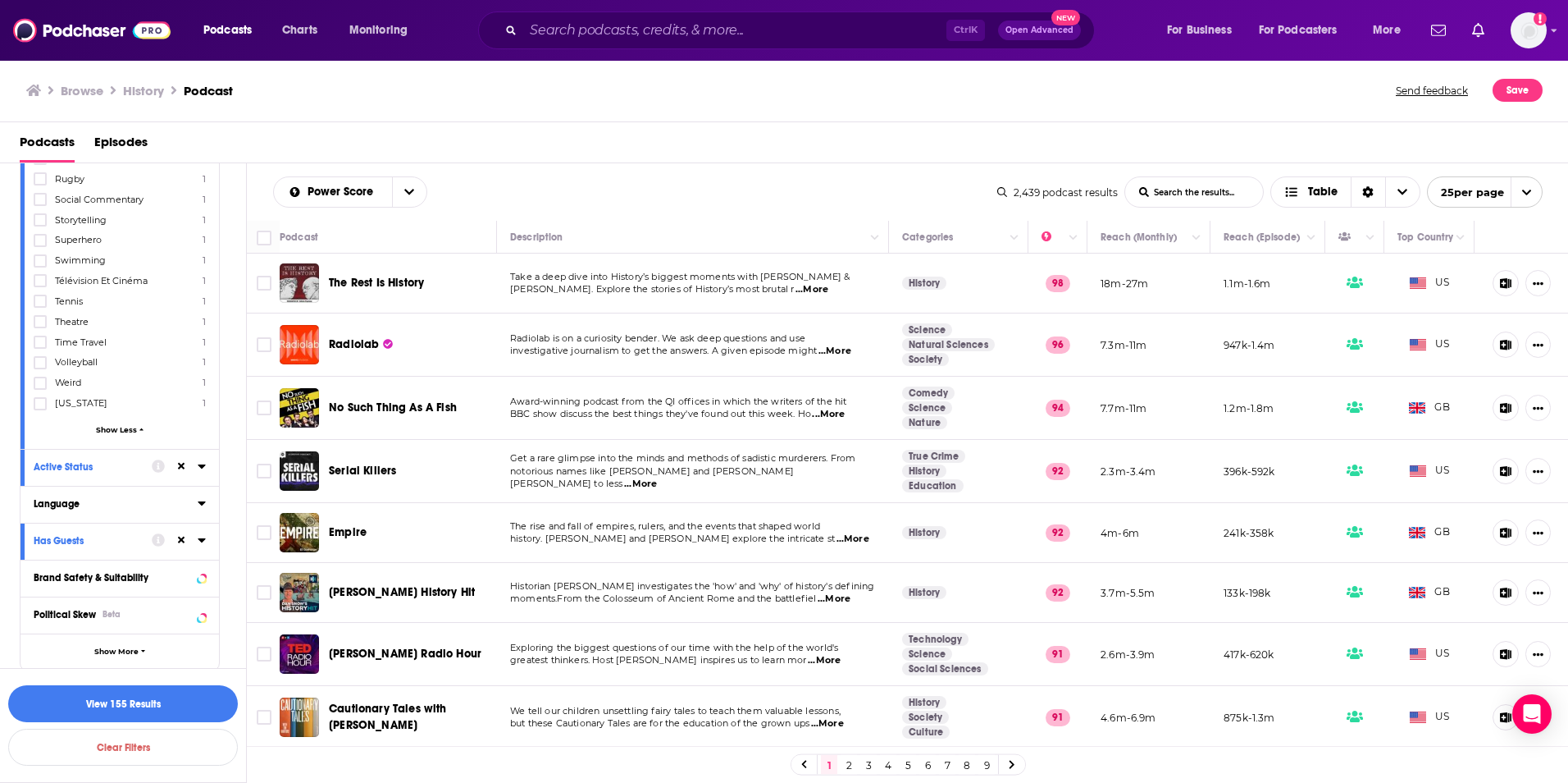
scroll to position [3364, 0]
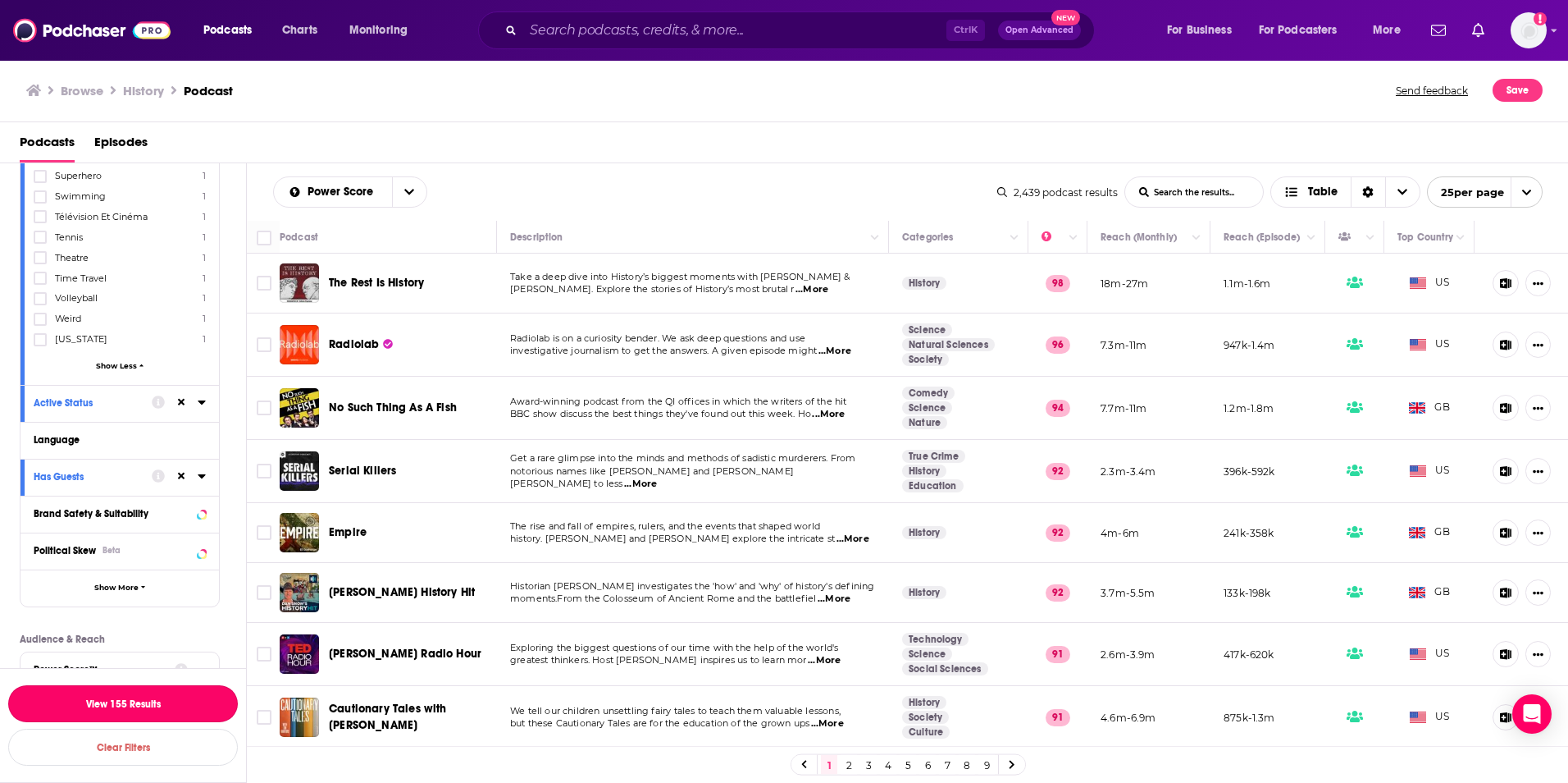
drag, startPoint x: 169, startPoint y: 694, endPoint x: 186, endPoint y: 685, distance: 19.2
click at [169, 695] on button "View 155 Results" at bounding box center [123, 703] width 229 height 37
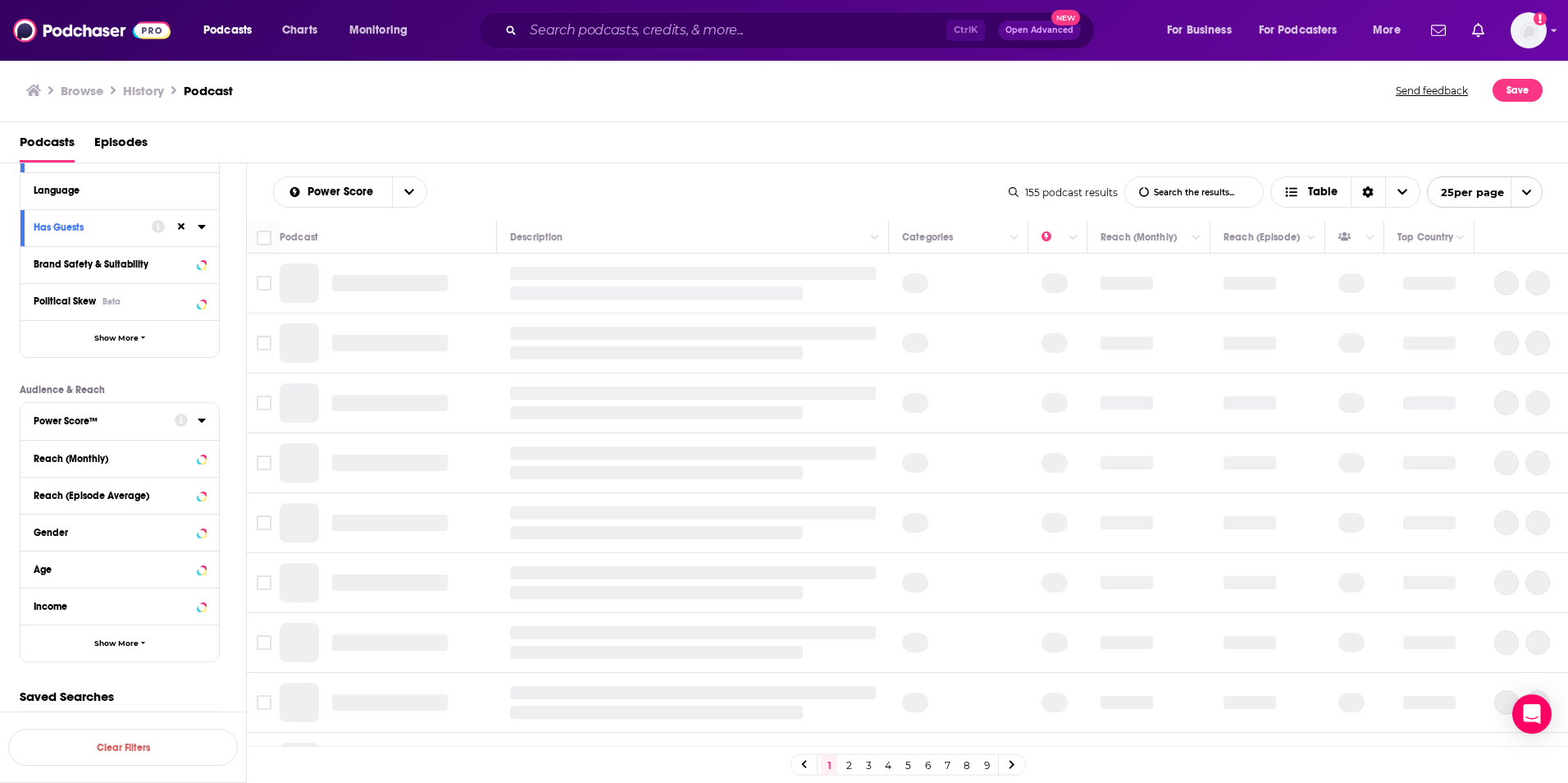
scroll to position [1775, 0]
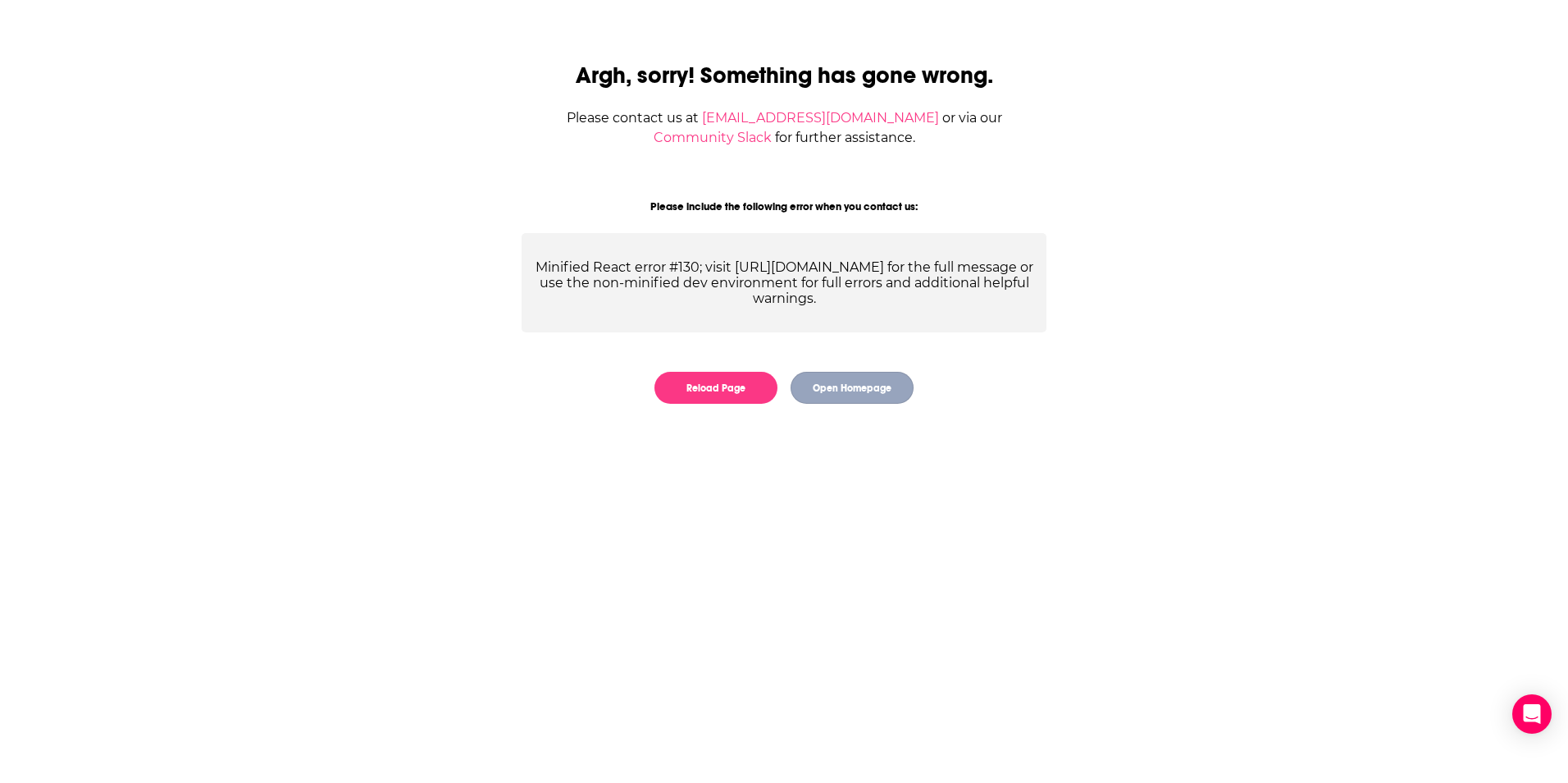
click at [833, 387] on button "Open Homepage" at bounding box center [852, 387] width 123 height 32
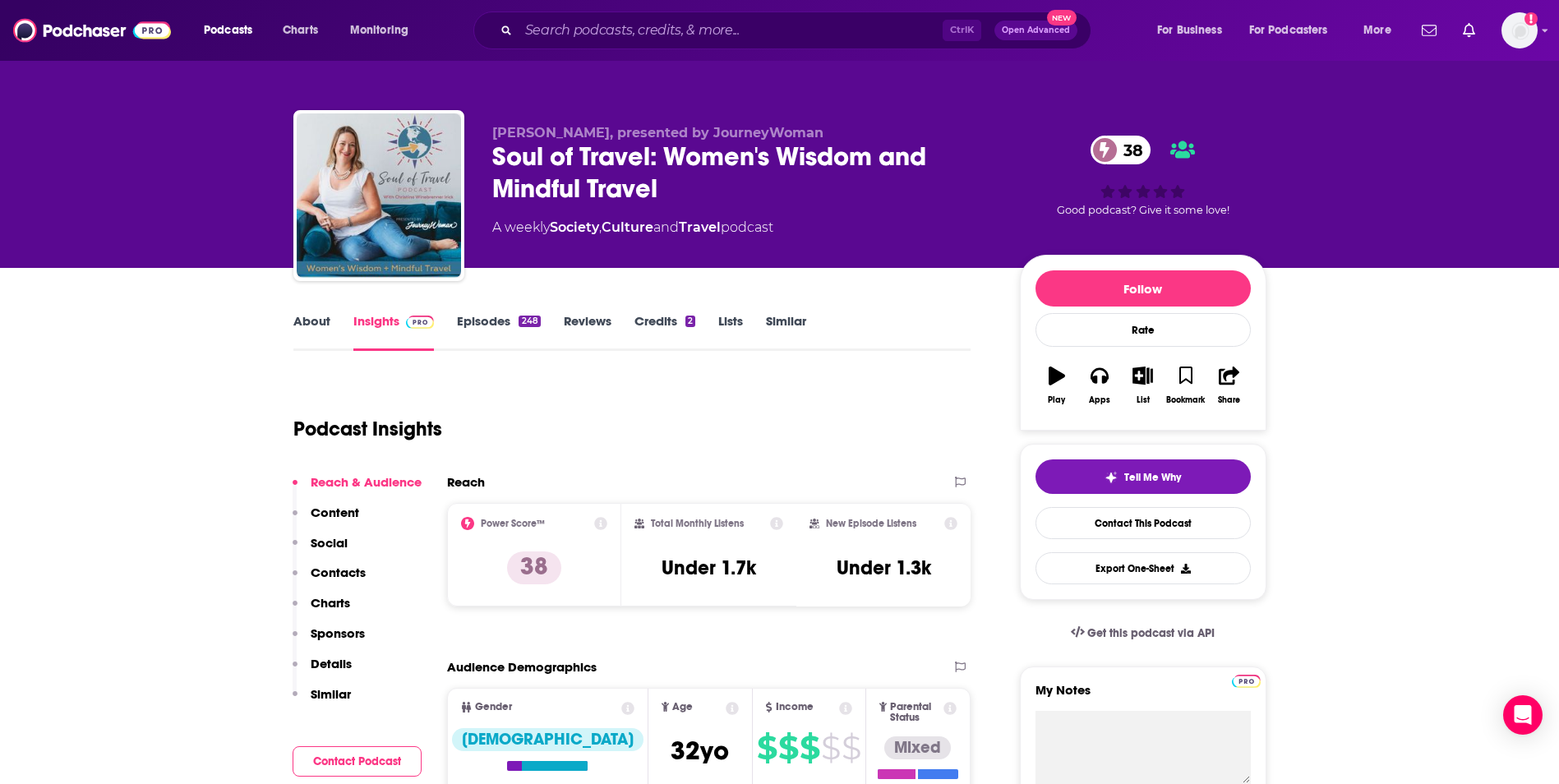
click at [323, 318] on link "About" at bounding box center [311, 332] width 37 height 38
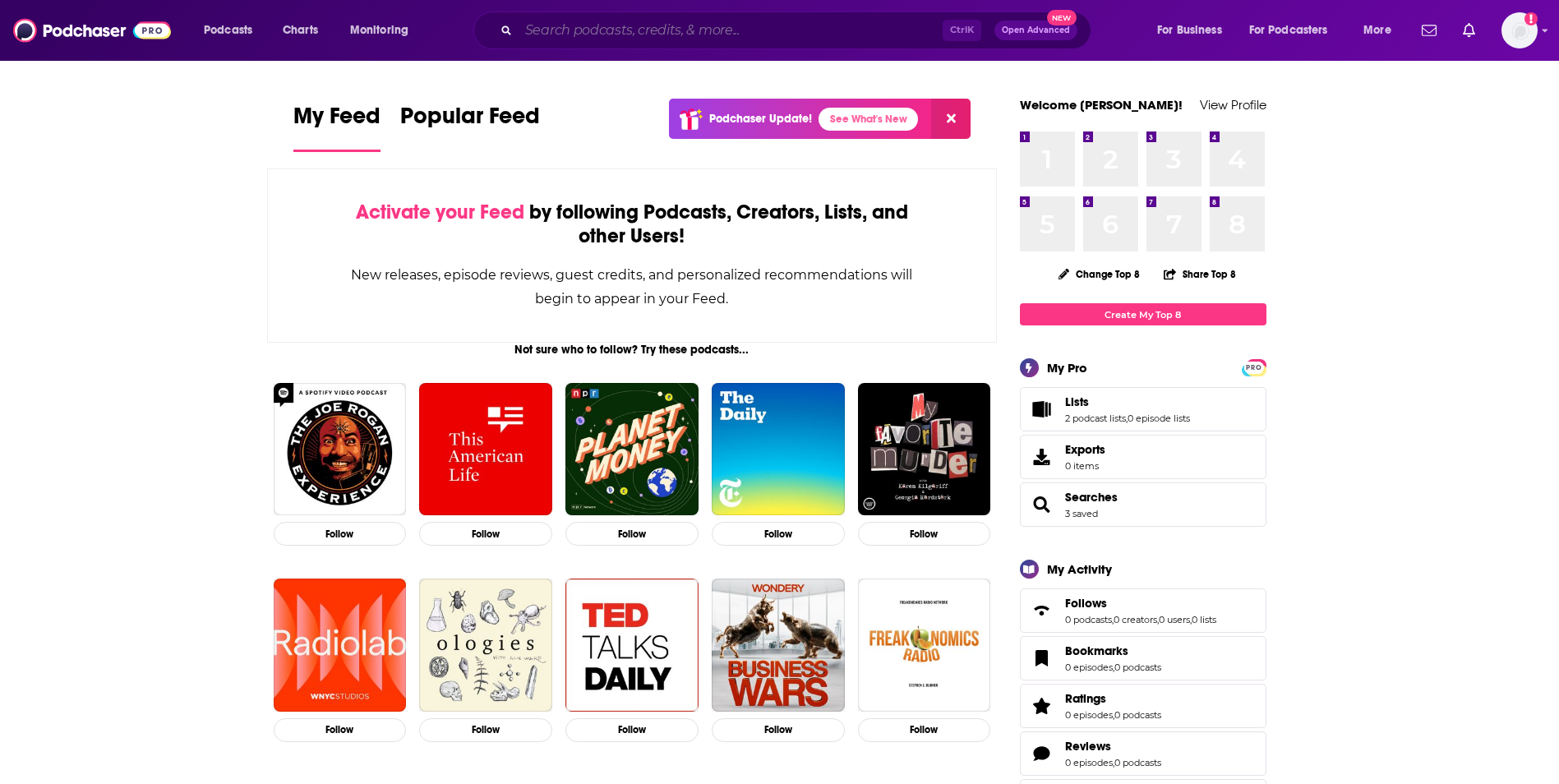
click at [659, 41] on input "Search podcasts, credits, & more..." at bounding box center [730, 30] width 424 height 27
